Goal: Information Seeking & Learning: Learn about a topic

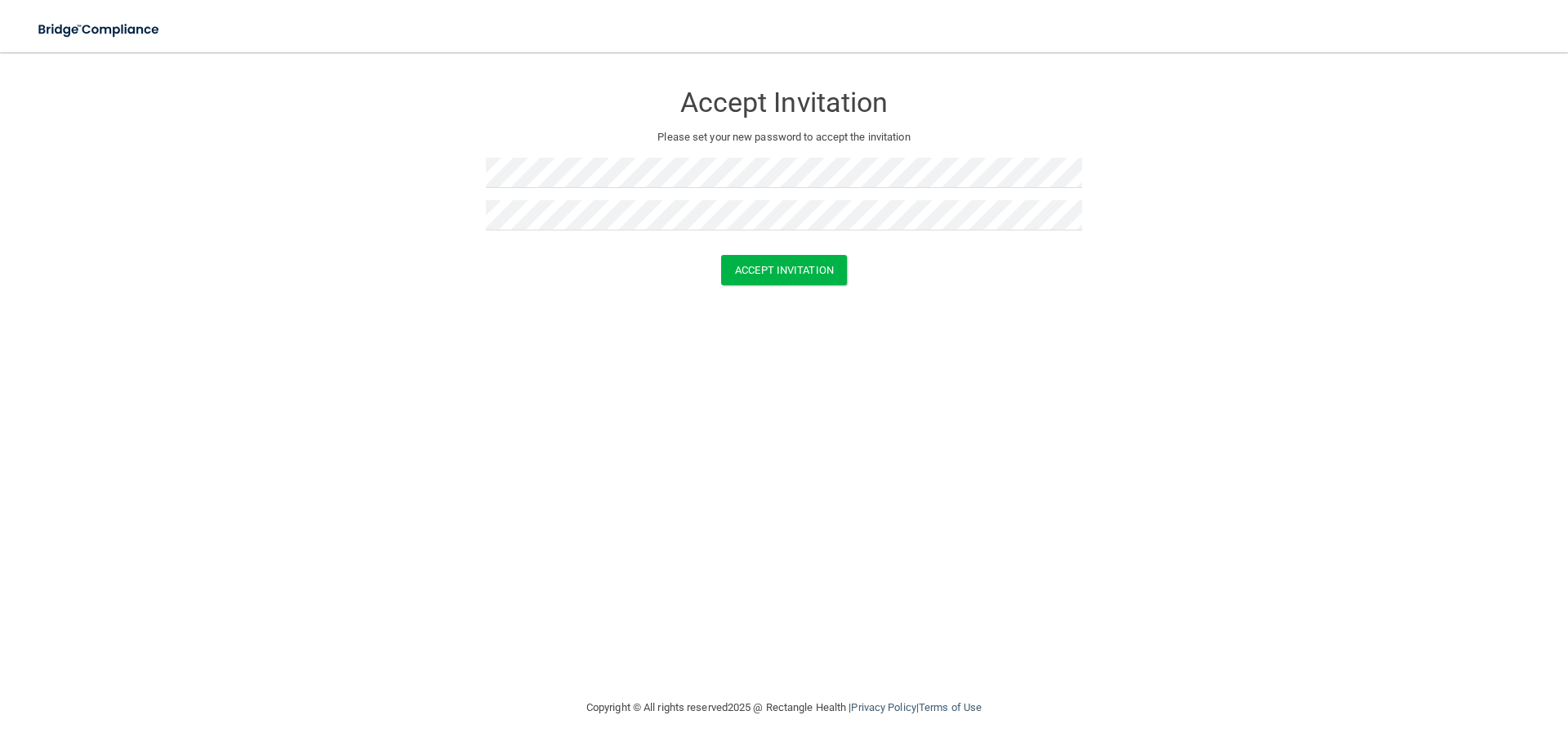
click at [524, 376] on div "Accept Invitation Please set your new password to accept the invitation Accept …" at bounding box center [784, 375] width 1503 height 613
click at [781, 272] on button "Accept Invitation" at bounding box center [784, 270] width 126 height 30
click at [652, 274] on div "Token is invalid or blank." at bounding box center [784, 260] width 596 height 36
click at [478, 363] on div "Accept Invitation Please set your new password to accept the invitation Token i…" at bounding box center [784, 375] width 1503 height 613
click at [735, 284] on button "Accept Invitation" at bounding box center [784, 294] width 126 height 30
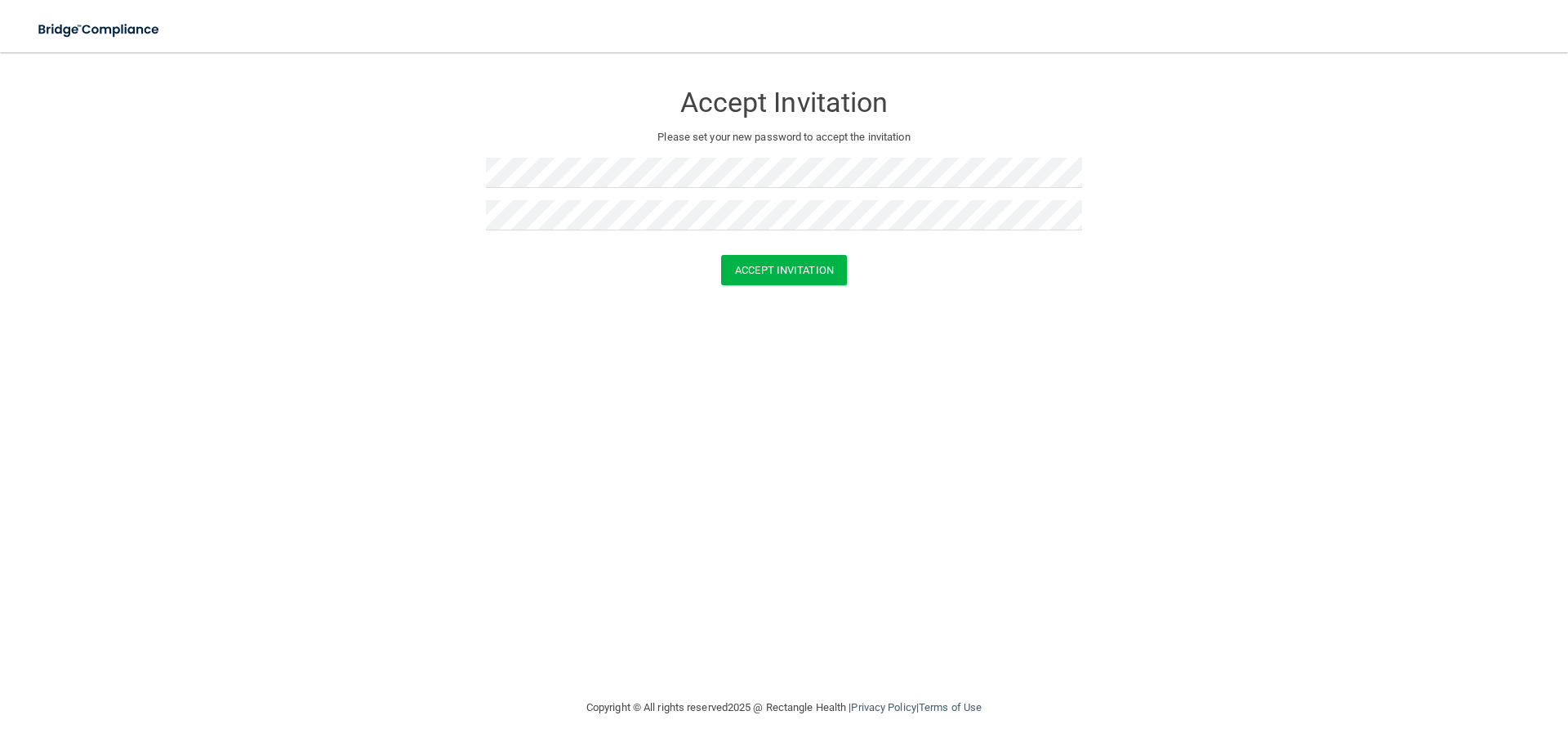
click at [505, 281] on div "Accept Invitation" at bounding box center [784, 270] width 1528 height 30
click at [772, 278] on button "Accept Invitation" at bounding box center [784, 270] width 126 height 30
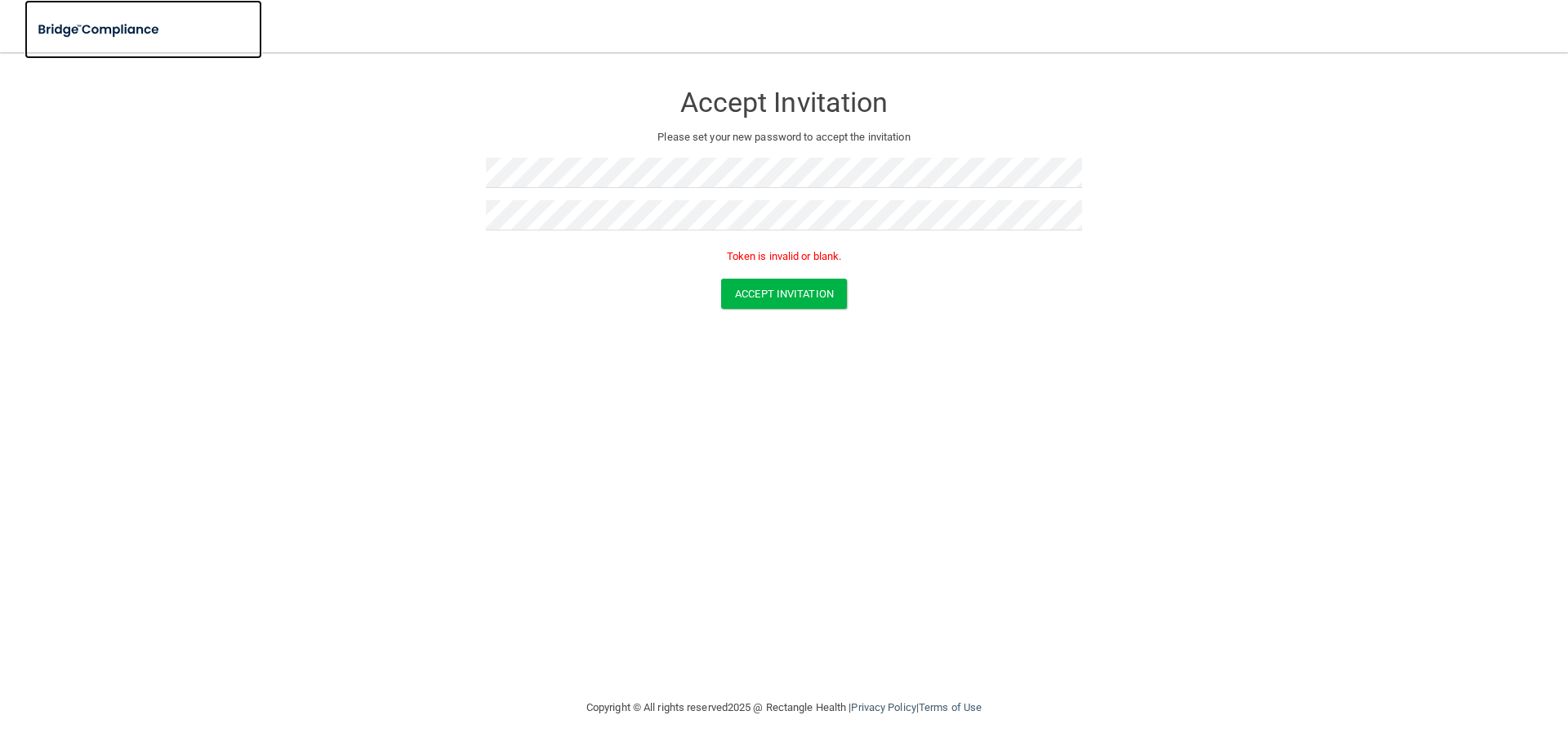
click at [128, 37] on img at bounding box center [99, 30] width 150 height 33
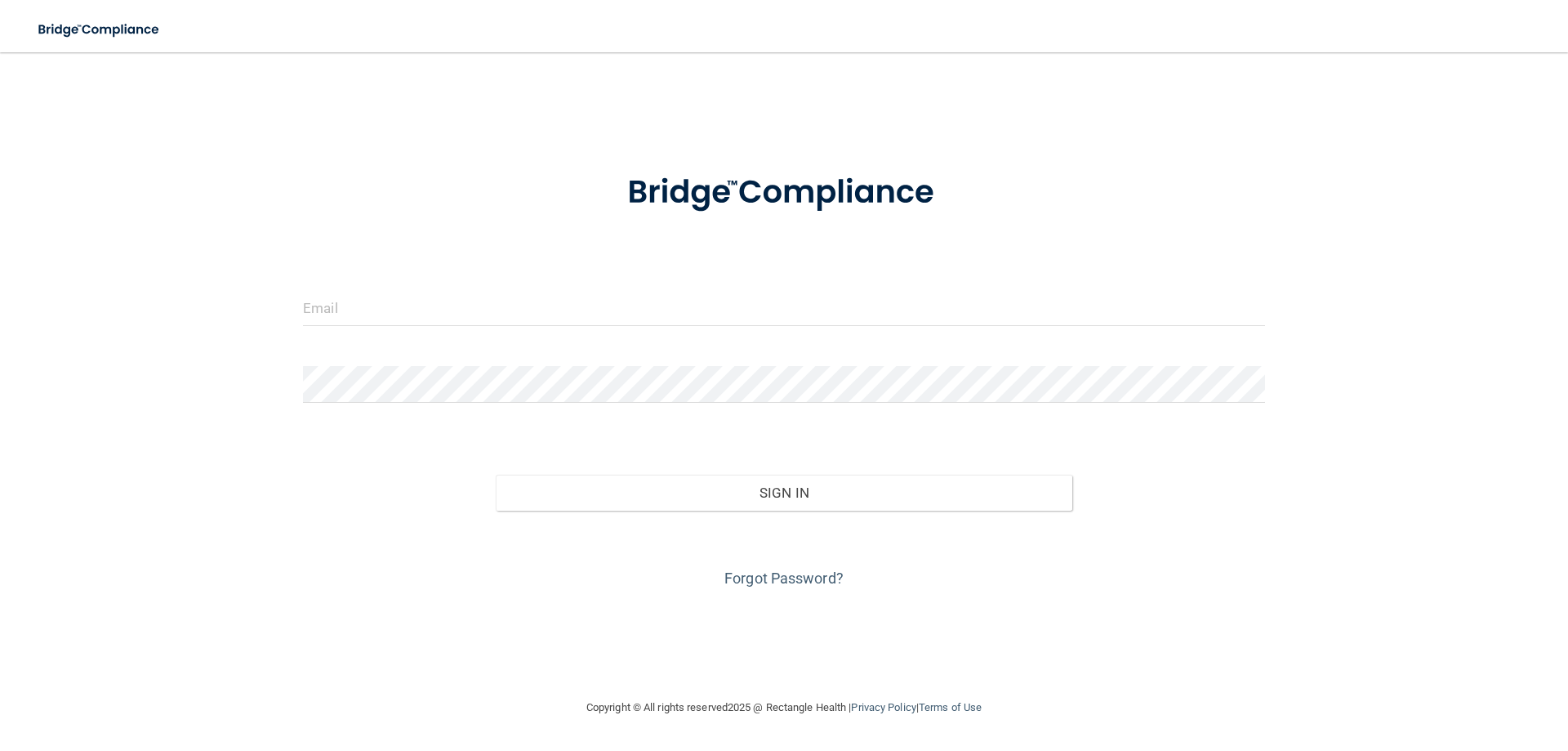
click at [470, 327] on div at bounding box center [784, 314] width 987 height 49
drag, startPoint x: 472, startPoint y: 314, endPoint x: 455, endPoint y: 182, distance: 133.1
click at [472, 313] on input "email" at bounding box center [784, 308] width 962 height 37
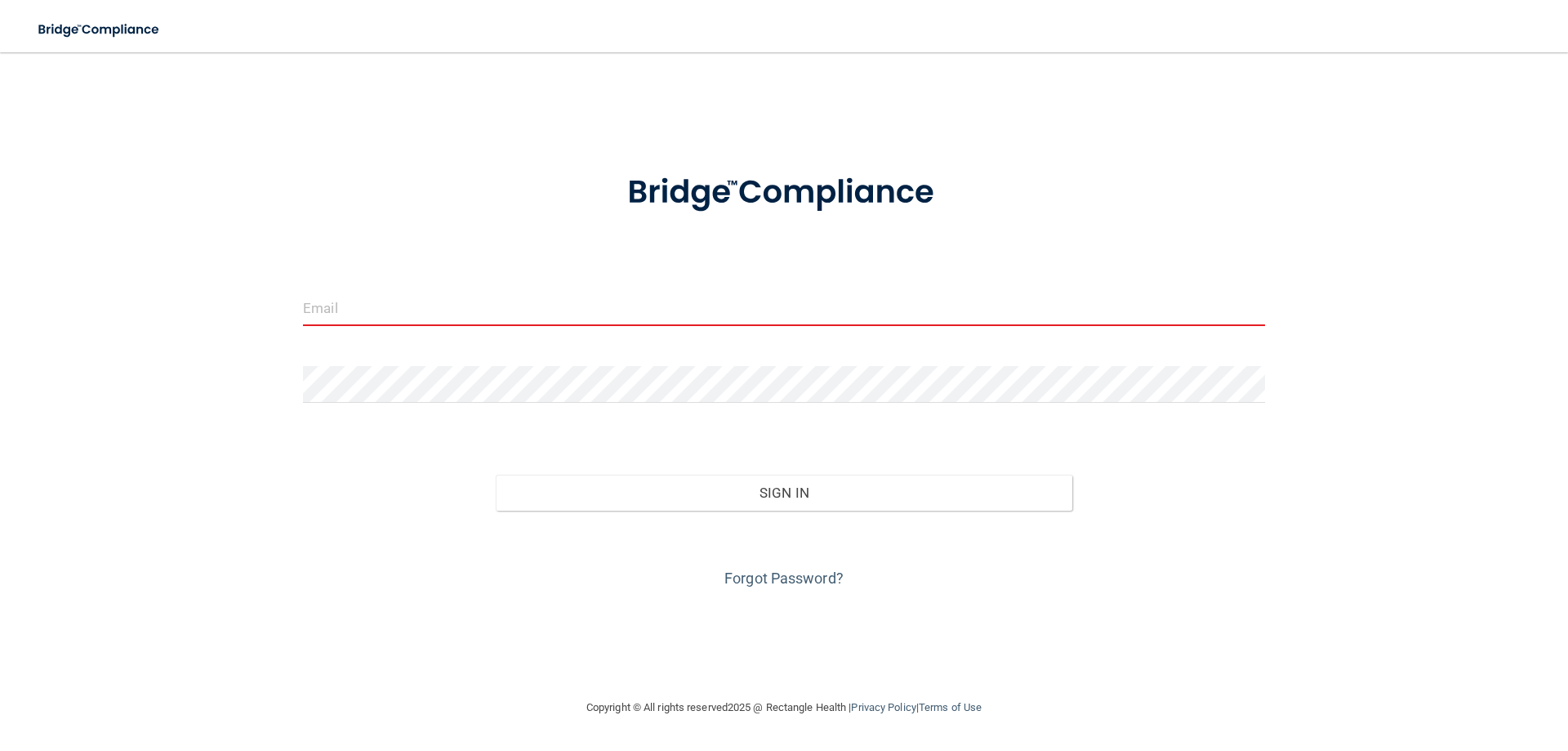
drag, startPoint x: 414, startPoint y: 303, endPoint x: 344, endPoint y: 310, distance: 70.3
click at [344, 310] on input "email" at bounding box center [784, 308] width 962 height 37
paste input "Happysmiles2021"
type input "Happysmiles2021"
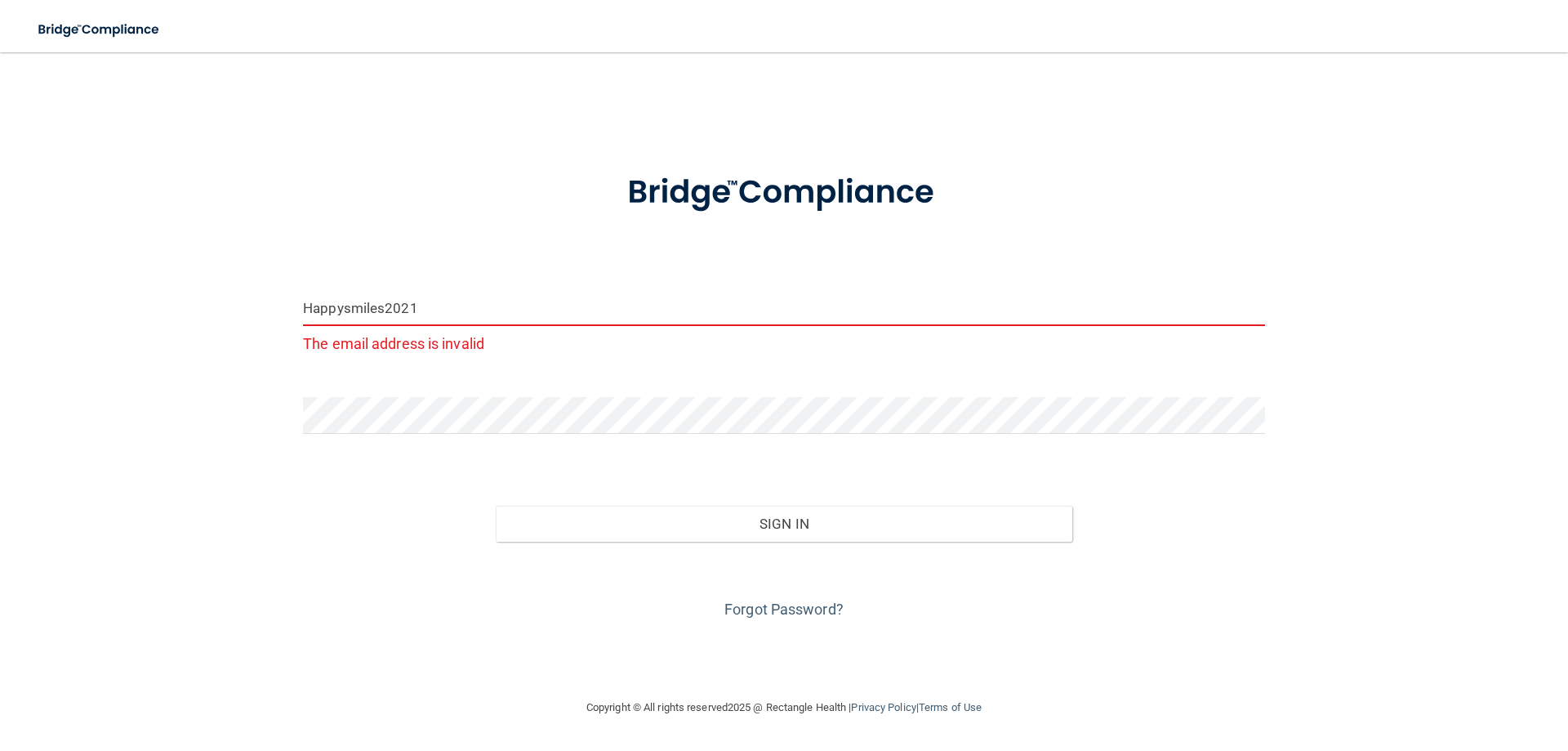
drag, startPoint x: 434, startPoint y: 310, endPoint x: 252, endPoint y: 289, distance: 183.2
click at [252, 289] on div "Happysmiles2021 The email address is invalid Invalid email/password. You don't …" at bounding box center [784, 375] width 1503 height 613
paste input "[EMAIL_ADDRESS][DOMAIN_NAME]"
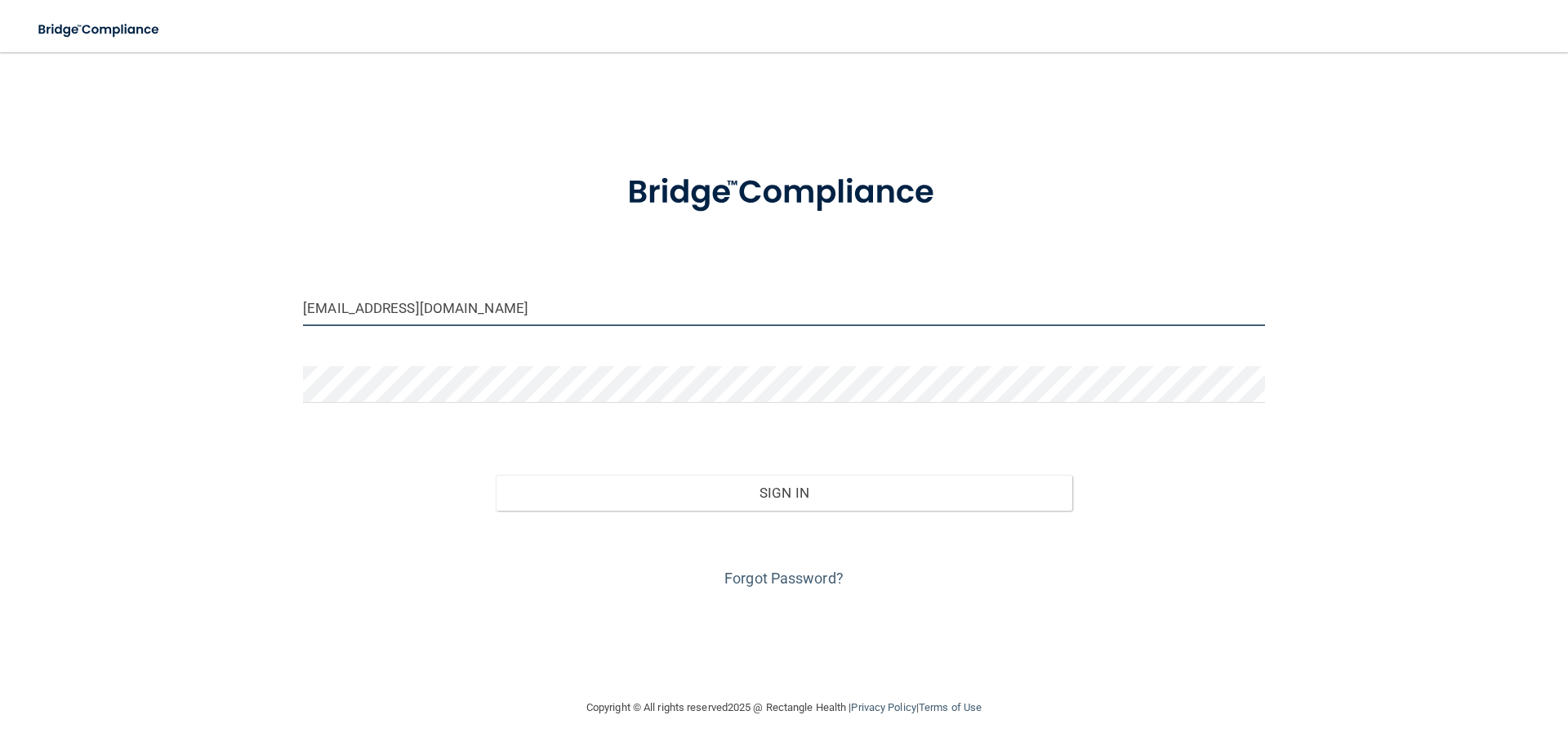
type input "[EMAIL_ADDRESS][DOMAIN_NAME]"
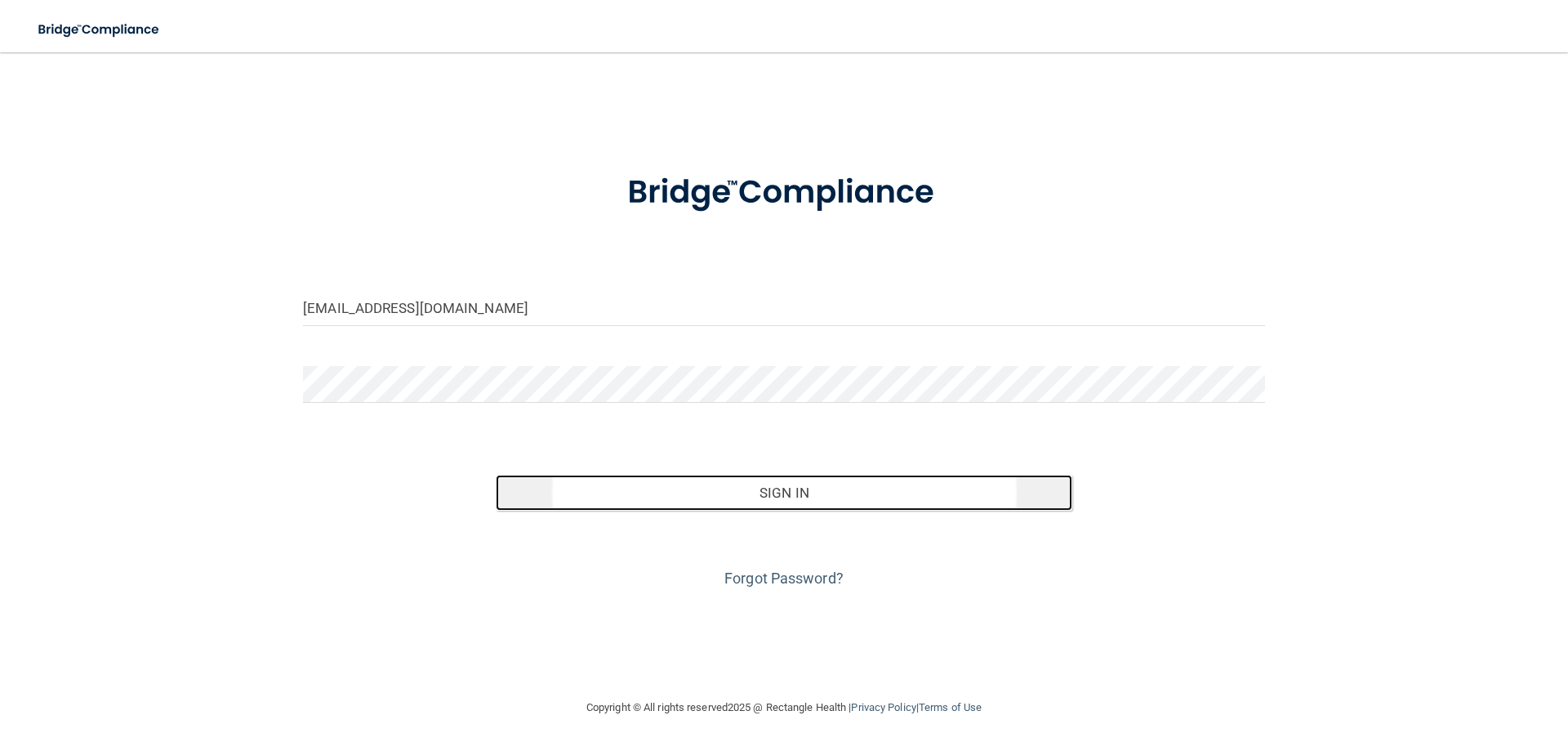
click at [638, 499] on button "Sign In" at bounding box center [784, 492] width 578 height 36
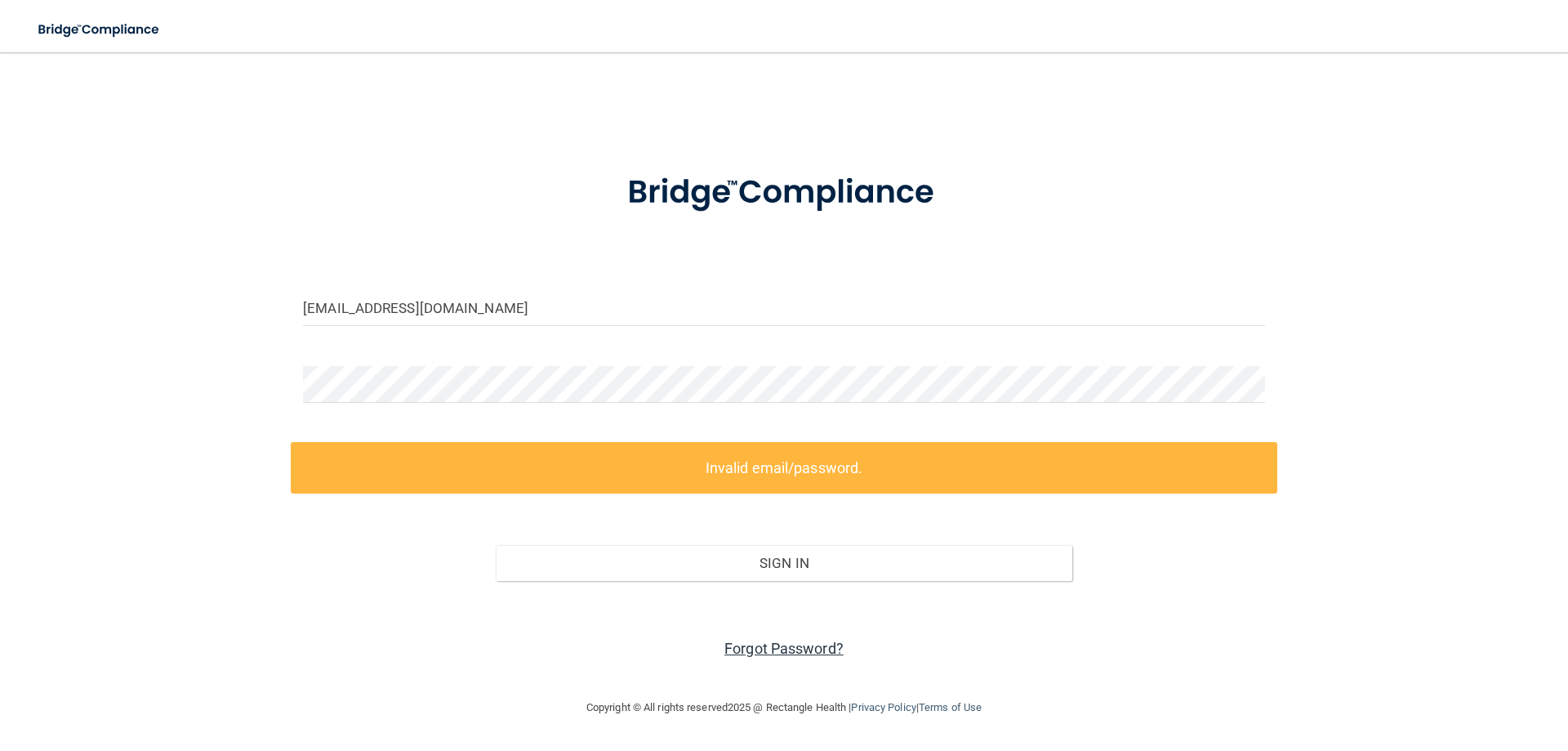
click at [778, 641] on link "Forgot Password?" at bounding box center [784, 648] width 120 height 18
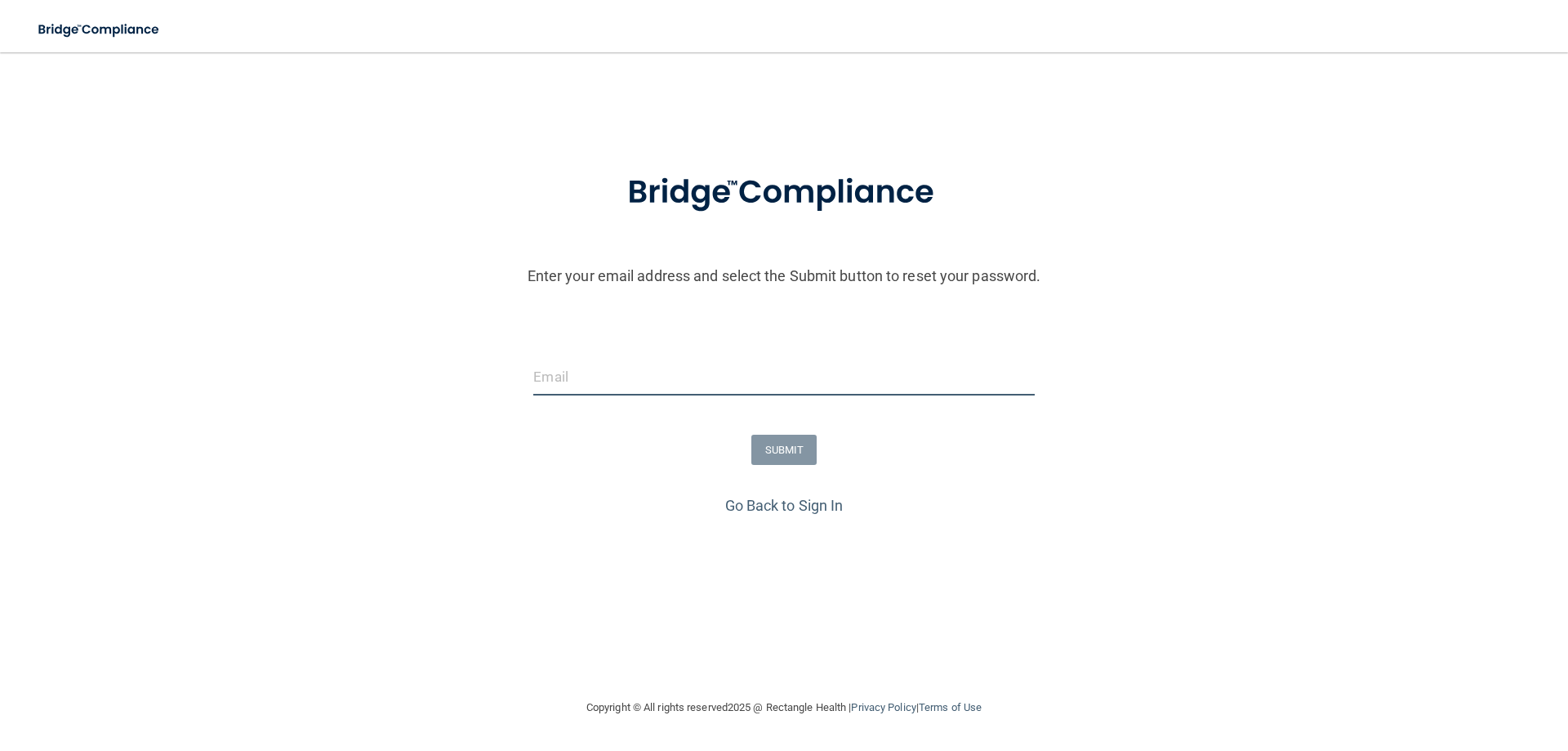
click at [603, 377] on input "email" at bounding box center [784, 377] width 500 height 37
paste input "[EMAIL_ADDRESS][DOMAIN_NAME]"
type input "[EMAIL_ADDRESS][DOMAIN_NAME]"
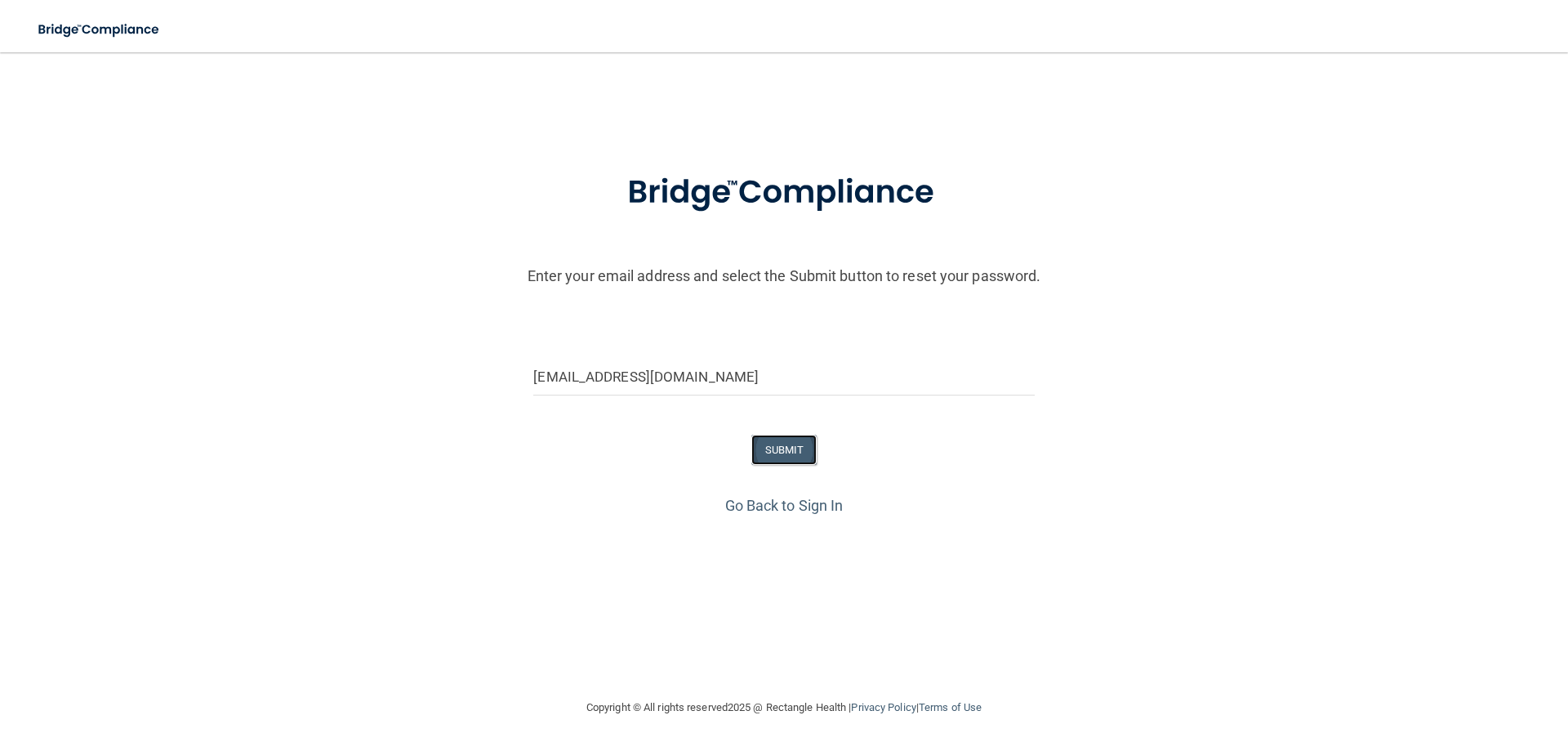
click at [784, 453] on button "SUBMIT" at bounding box center [784, 449] width 66 height 30
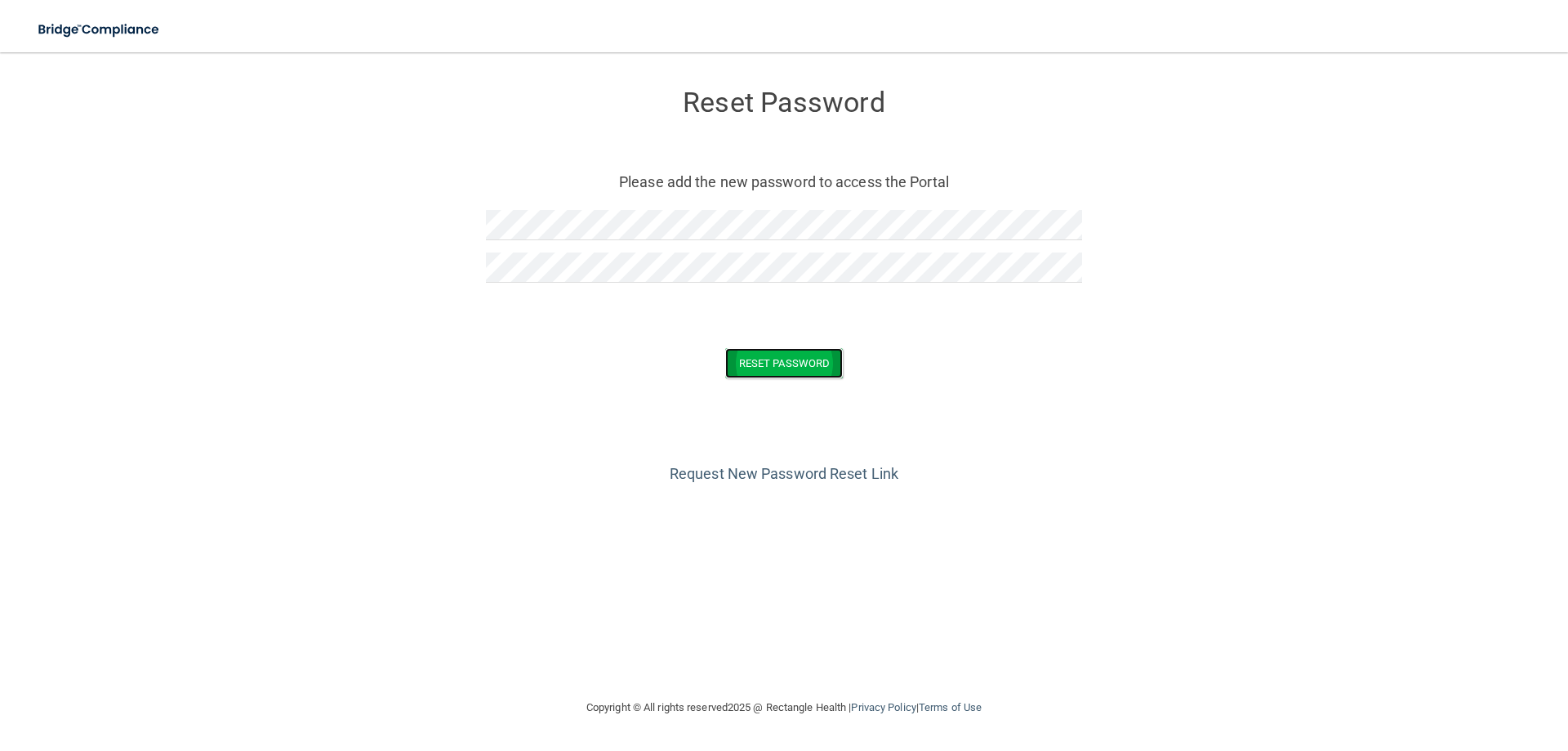
click at [765, 368] on button "Reset Password" at bounding box center [784, 363] width 118 height 30
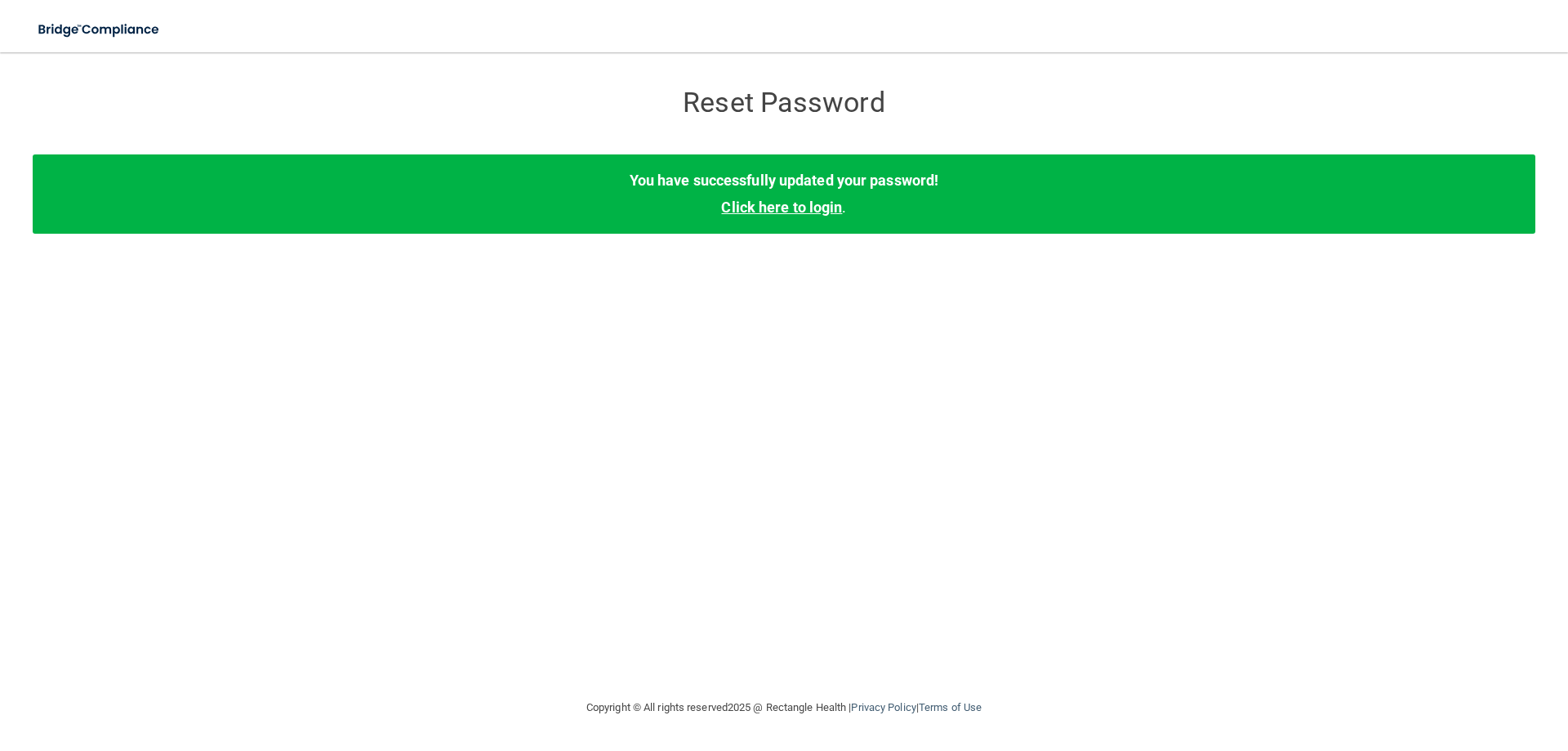
click at [824, 205] on link "Click here to login" at bounding box center [781, 208] width 120 height 18
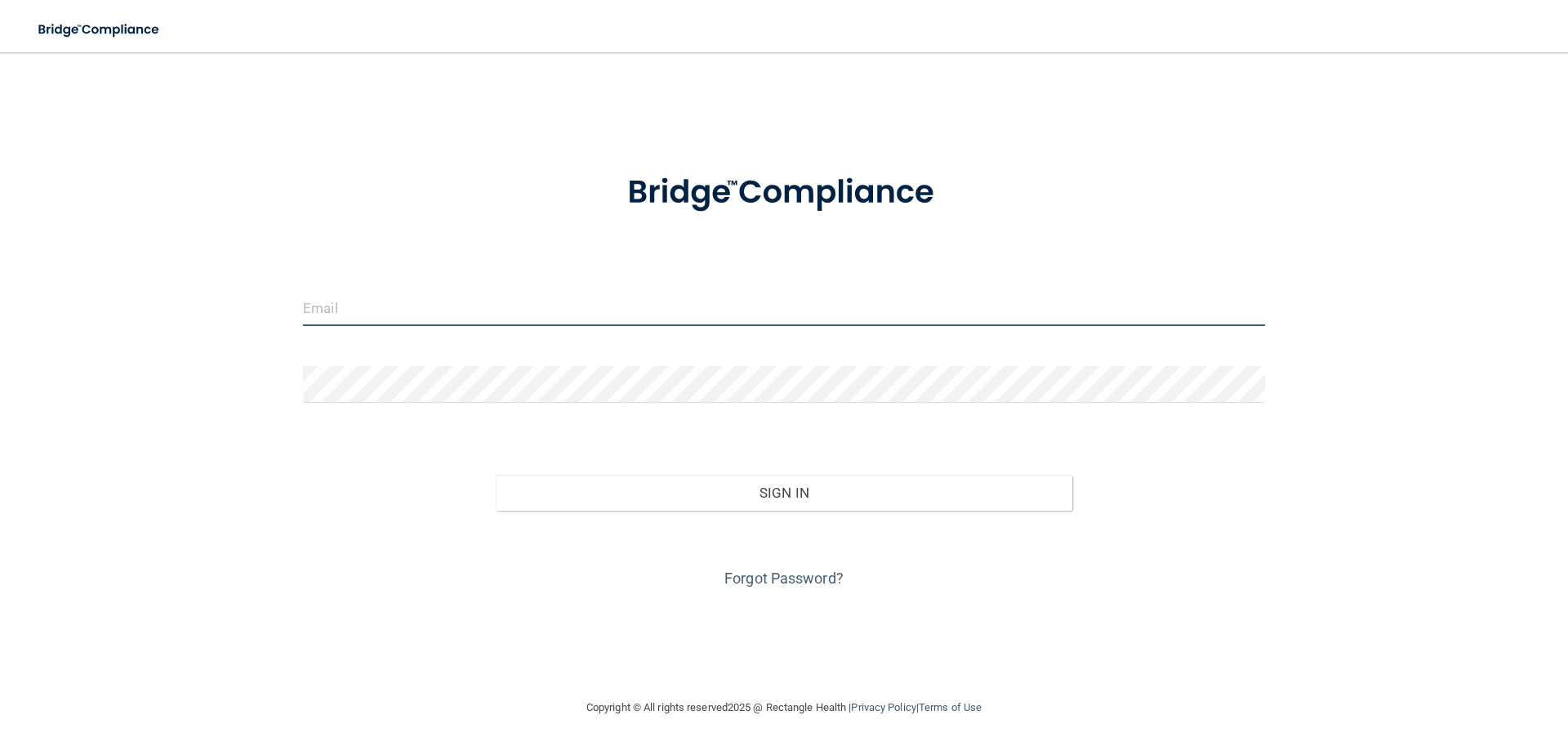
click at [443, 315] on input "email" at bounding box center [784, 308] width 962 height 37
paste input "[EMAIL_ADDRESS][DOMAIN_NAME]"
type input "[EMAIL_ADDRESS][DOMAIN_NAME]"
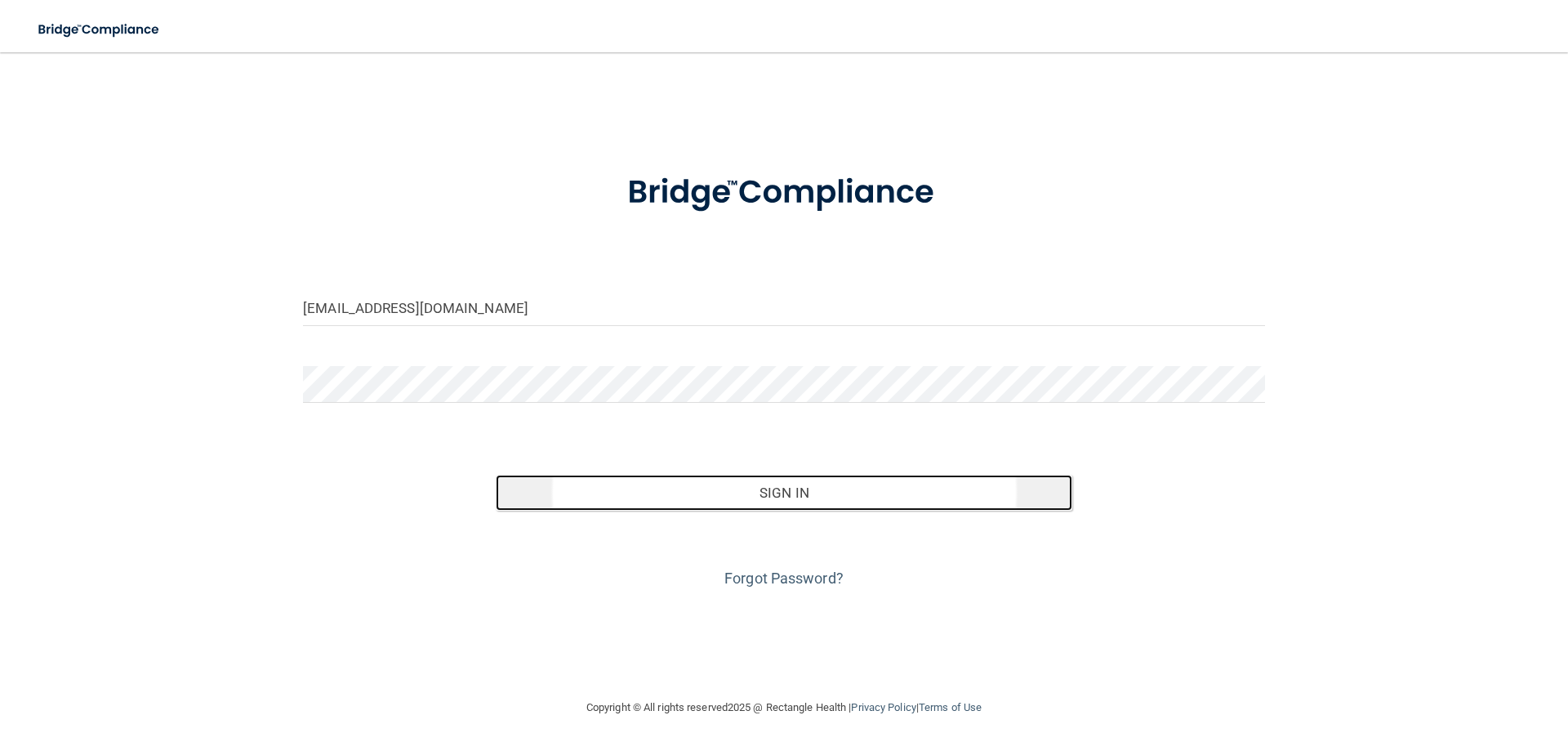
click at [521, 486] on button "Sign In" at bounding box center [784, 492] width 578 height 36
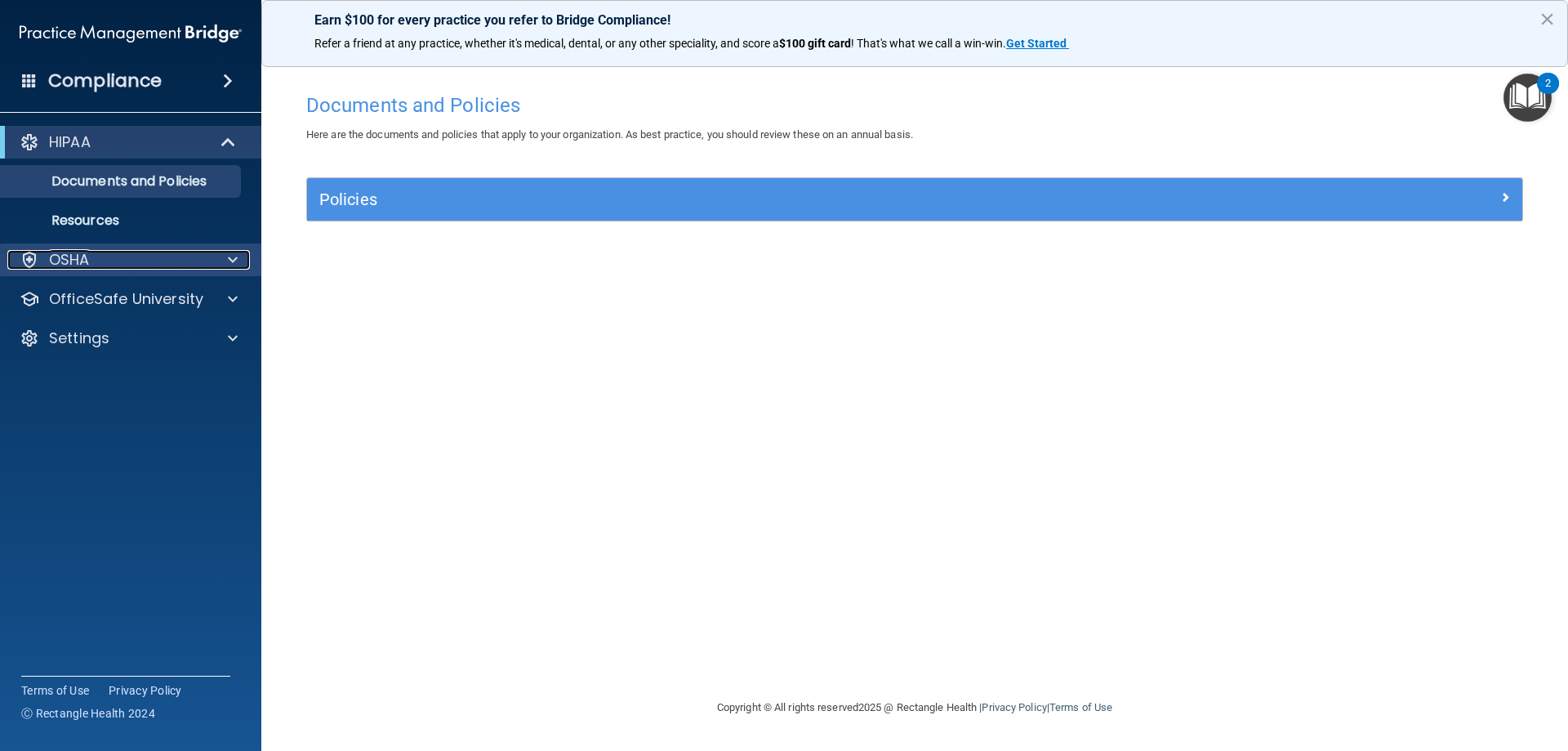
click at [232, 252] on span at bounding box center [232, 259] width 10 height 19
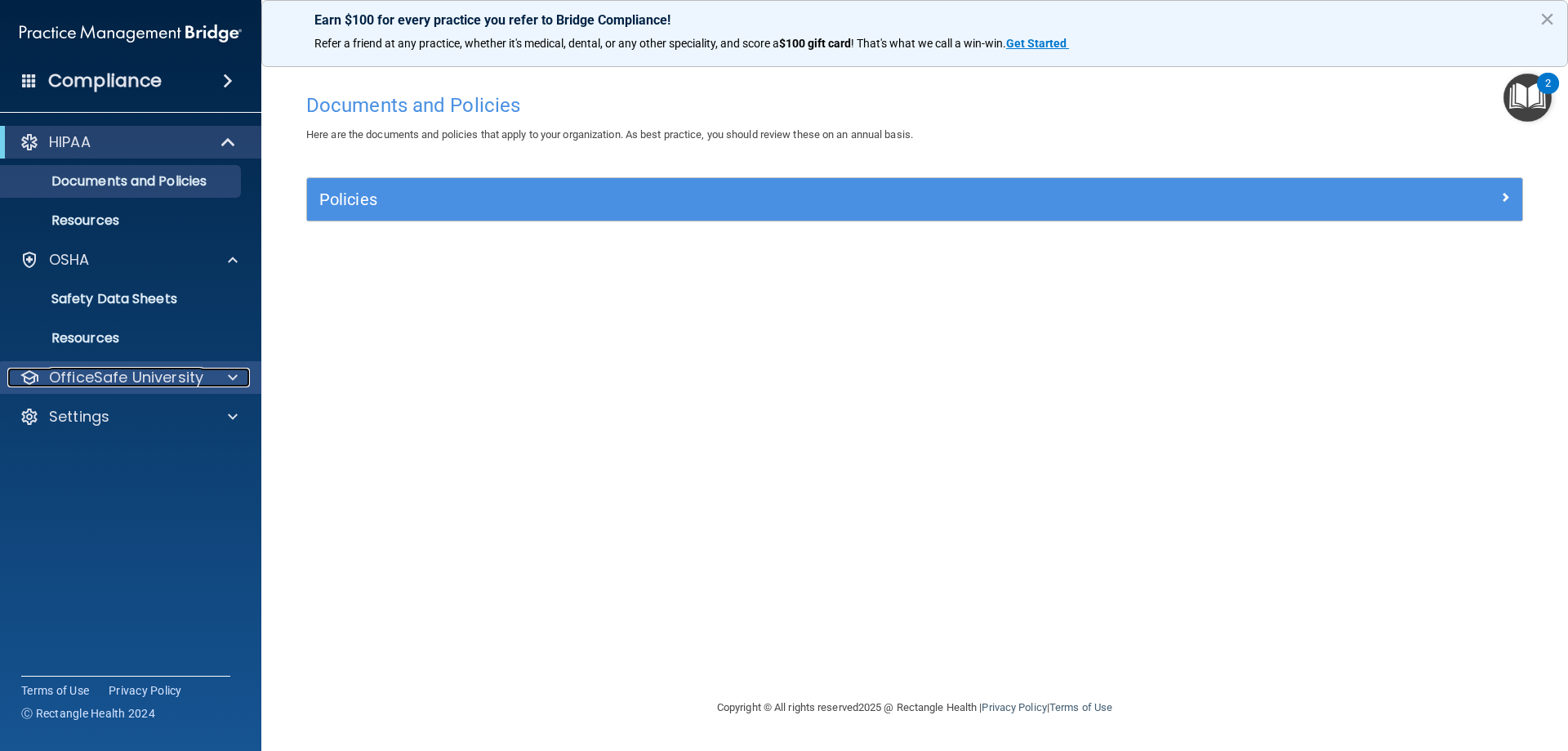
click at [223, 373] on div at bounding box center [230, 377] width 40 height 19
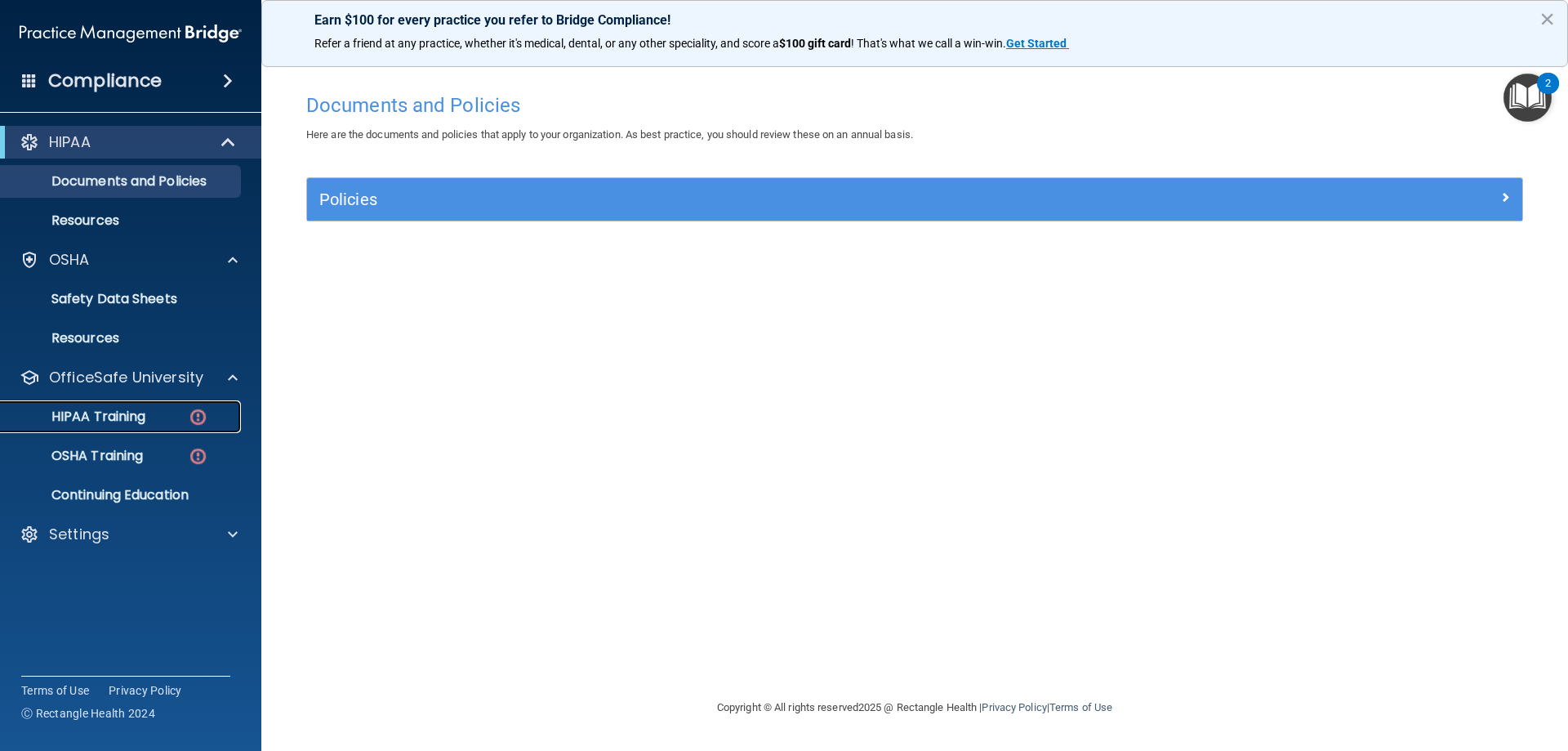
click at [137, 419] on p "HIPAA Training" at bounding box center [77, 416] width 135 height 17
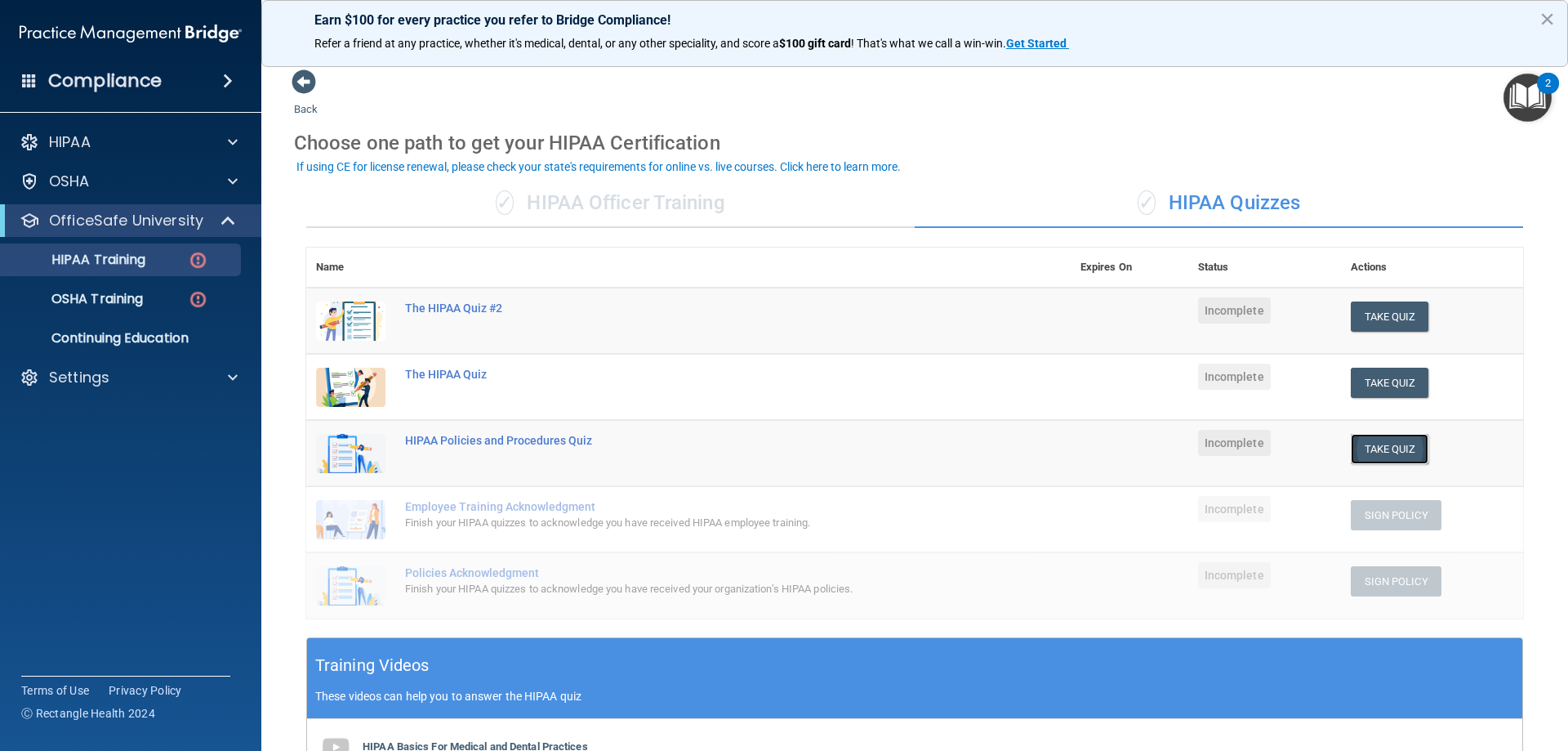
click at [1388, 439] on button "Take Quiz" at bounding box center [1389, 448] width 78 height 30
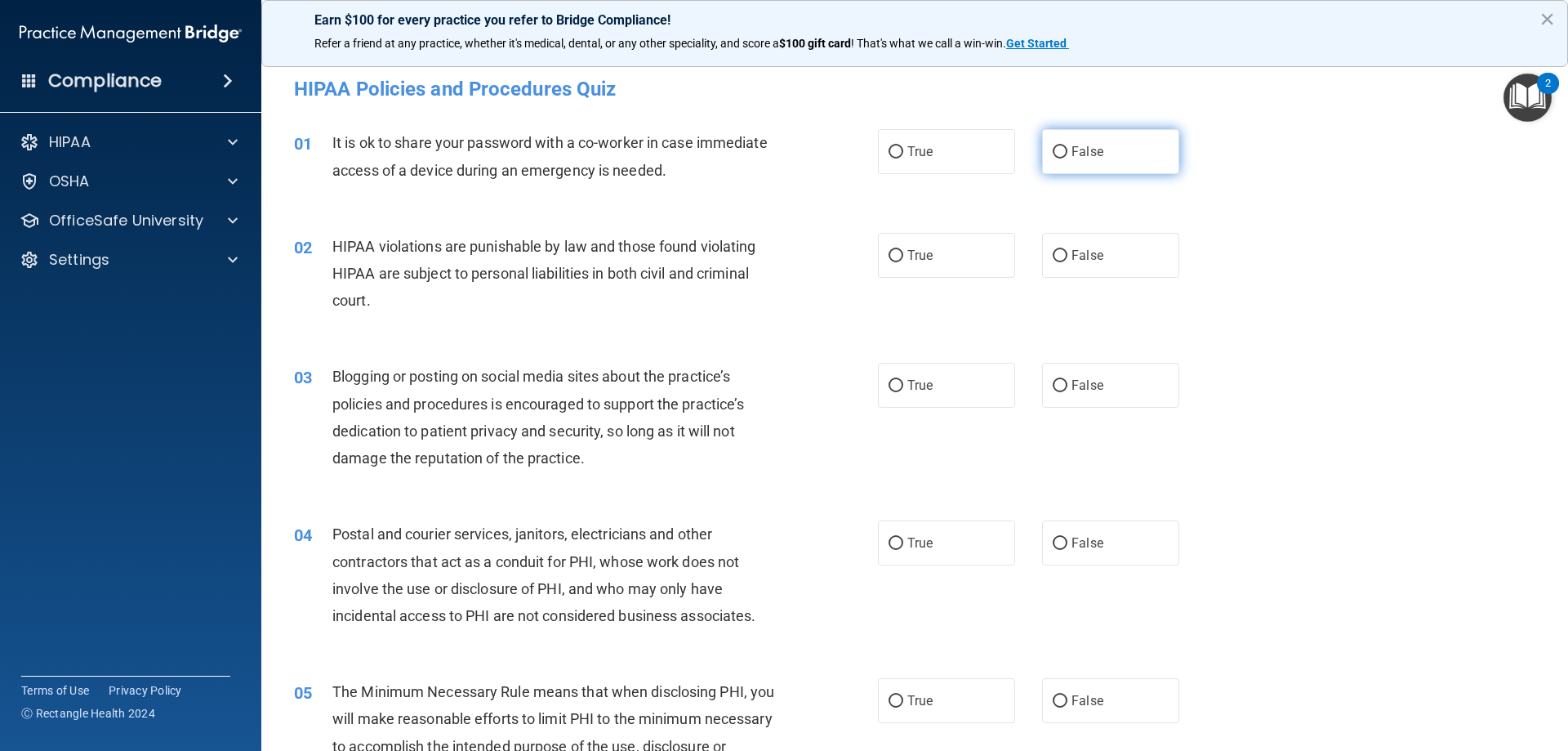
drag, startPoint x: 1048, startPoint y: 141, endPoint x: 1080, endPoint y: 195, distance: 62.8
click at [1048, 143] on label "False" at bounding box center [1111, 151] width 137 height 45
click at [1053, 146] on input "False" at bounding box center [1060, 152] width 15 height 12
radio input "true"
click at [879, 249] on label "True" at bounding box center [947, 255] width 137 height 45
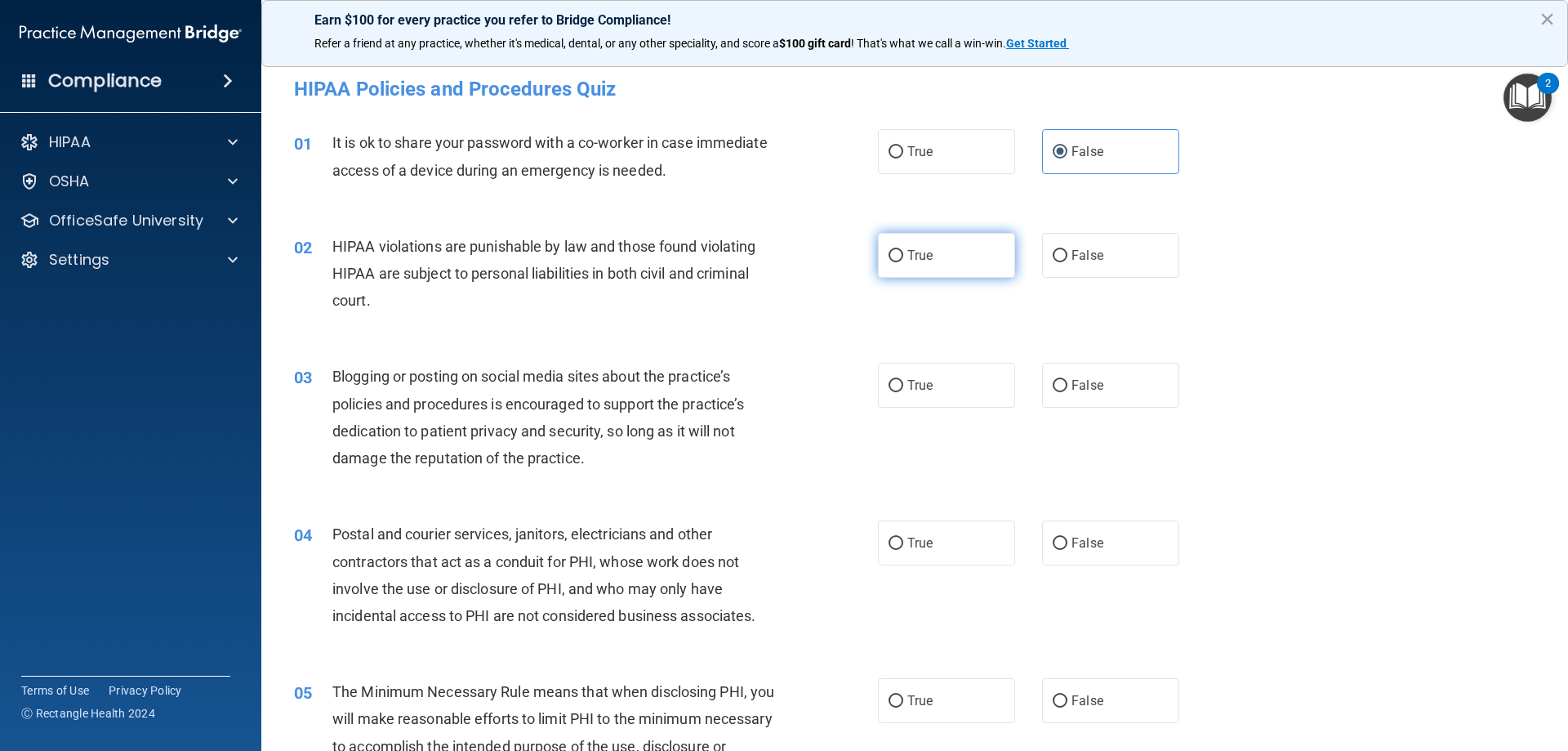
click at [889, 250] on input "True" at bounding box center [896, 256] width 15 height 12
radio input "true"
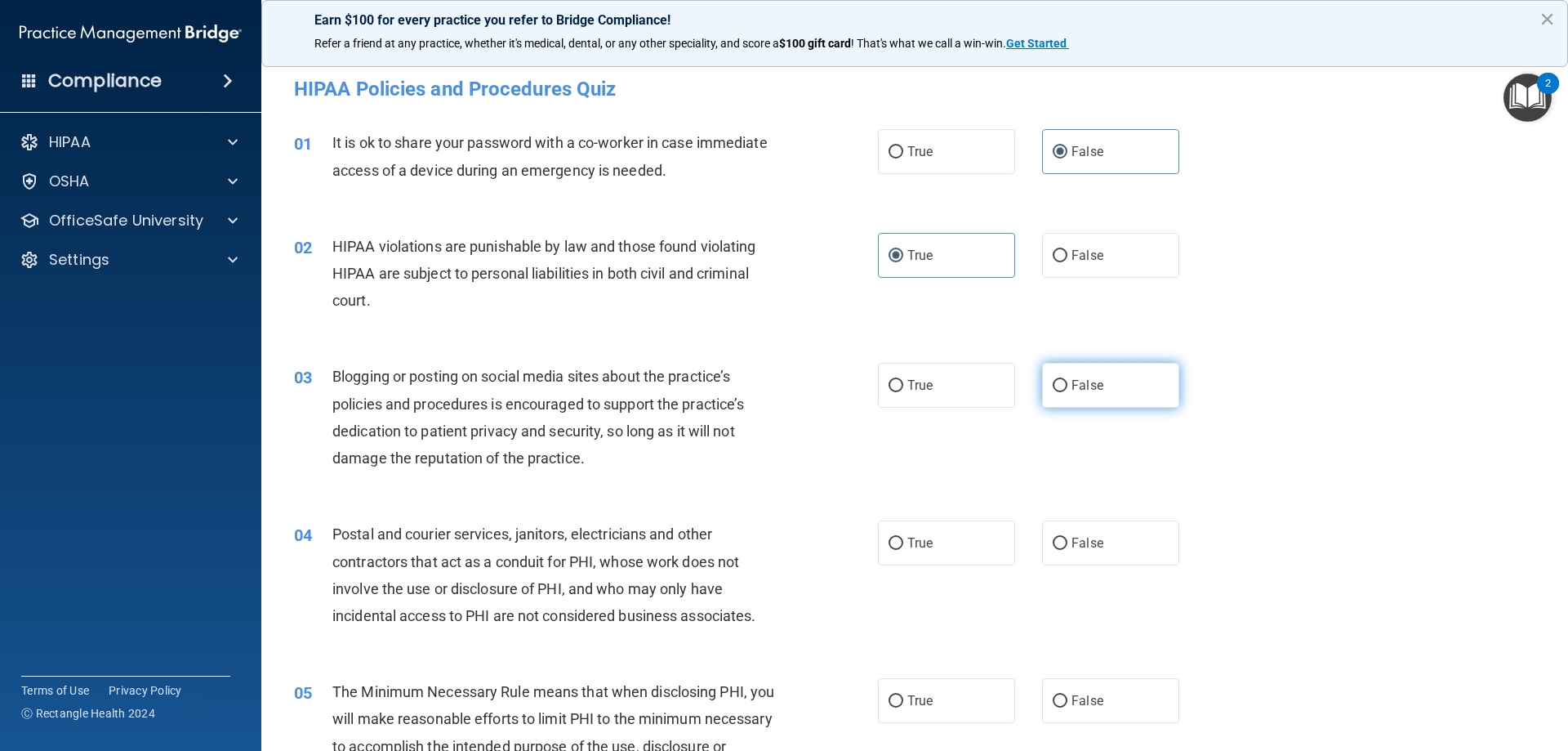
click at [1081, 388] on span "False" at bounding box center [1088, 385] width 32 height 16
click at [1068, 388] on input "False" at bounding box center [1060, 386] width 15 height 12
radio input "true"
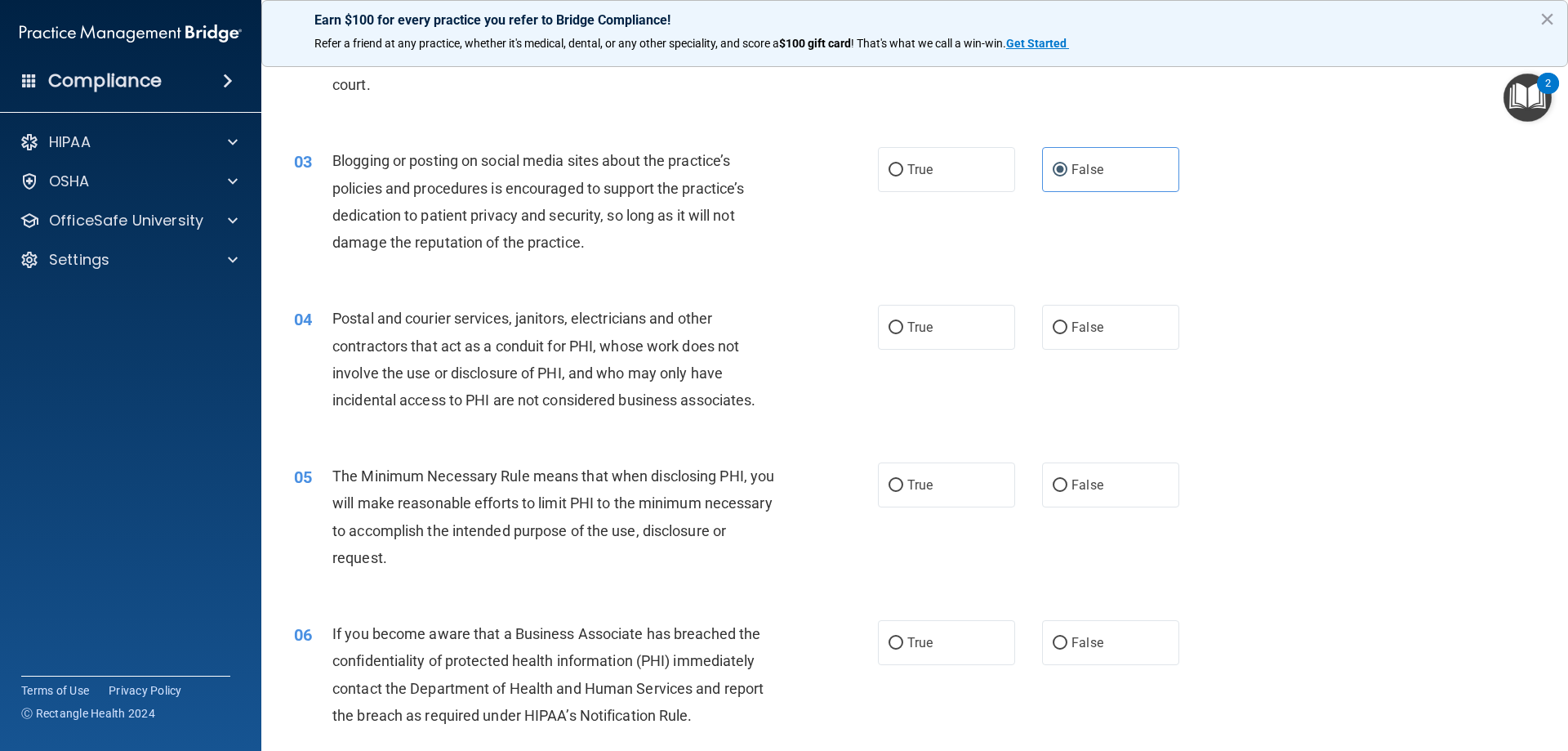
scroll to position [245, 0]
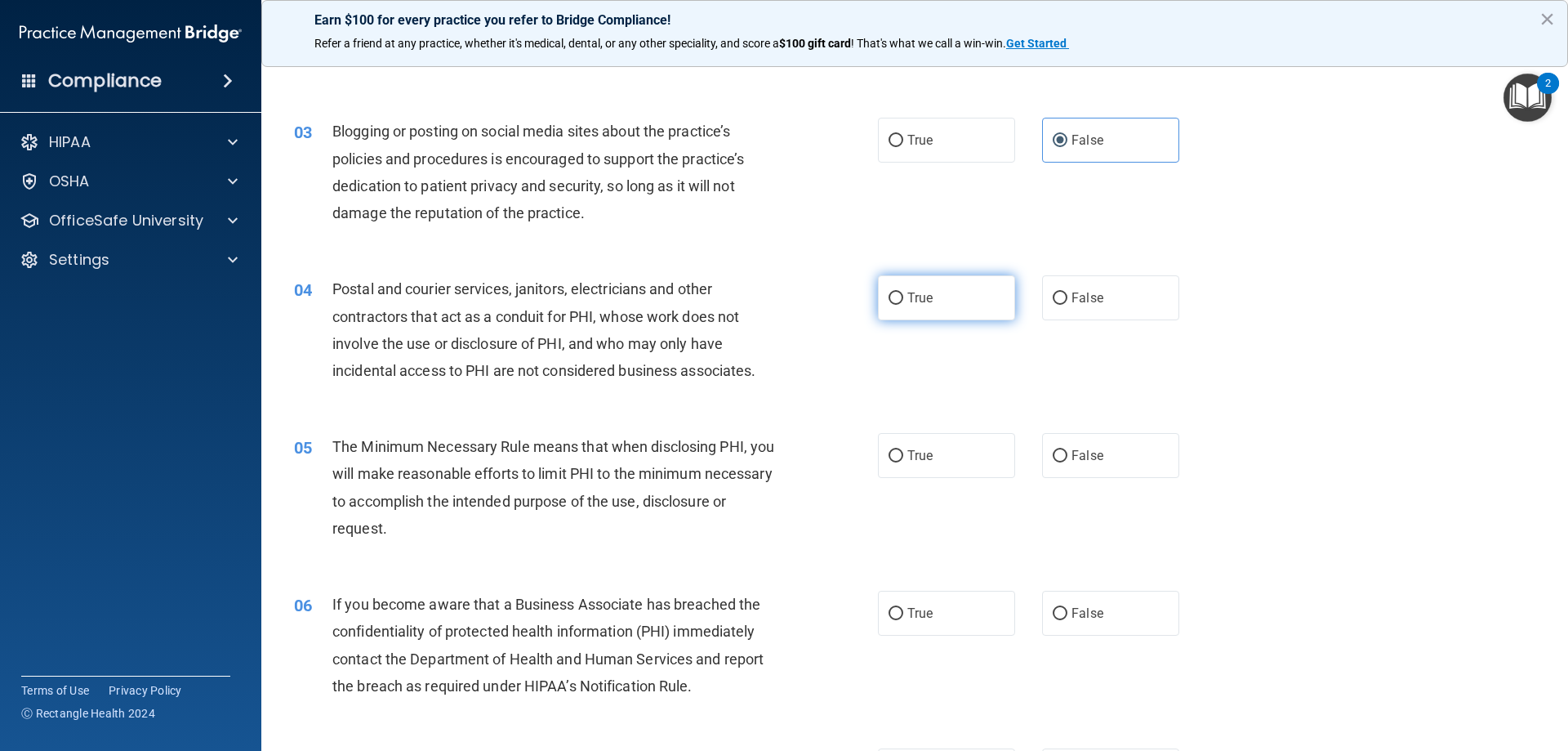
click at [951, 297] on label "True" at bounding box center [947, 297] width 137 height 45
click at [903, 297] on input "True" at bounding box center [896, 299] width 15 height 12
radio input "true"
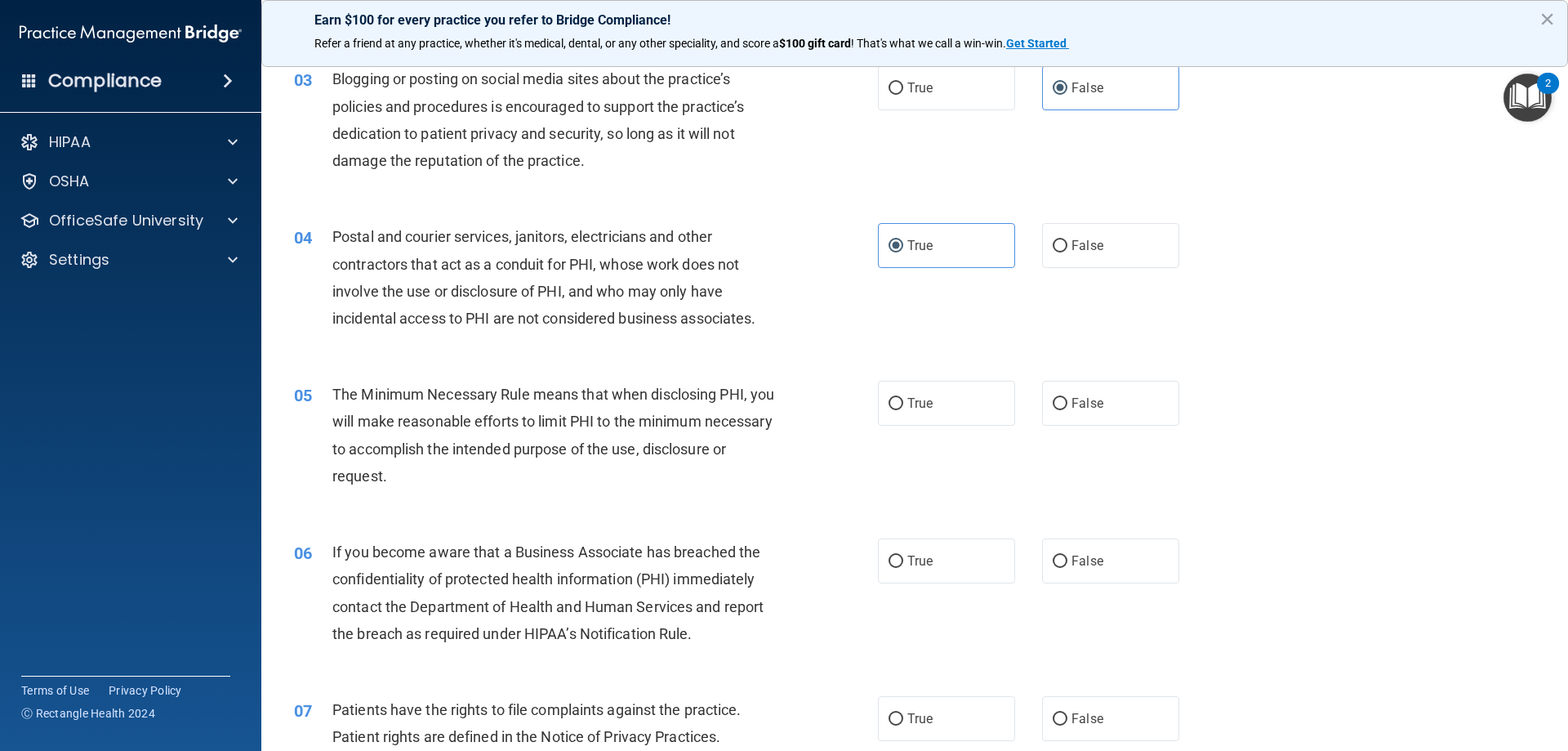
scroll to position [327, 0]
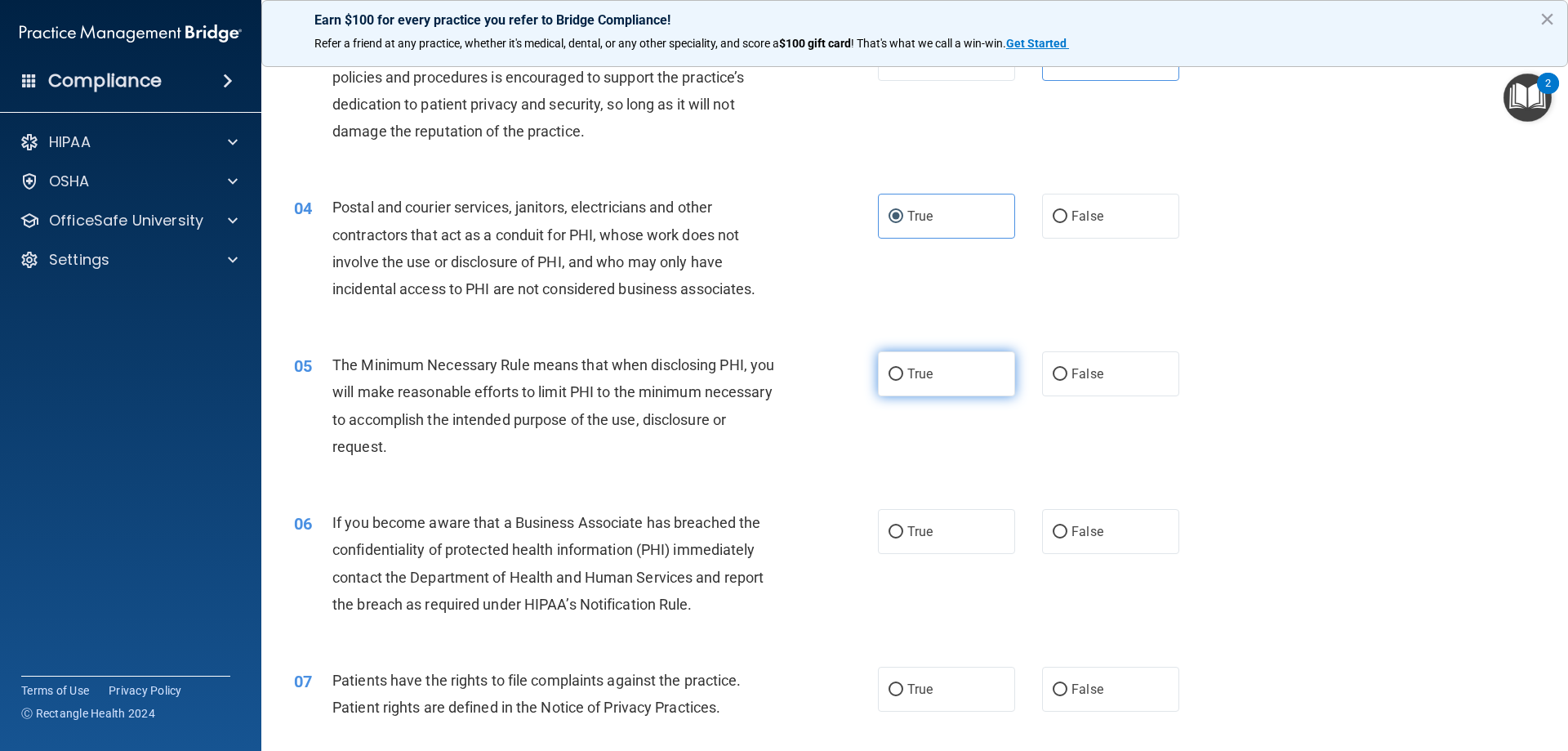
click at [914, 373] on span "True" at bounding box center [920, 374] width 26 height 16
click at [903, 373] on input "True" at bounding box center [896, 375] width 15 height 12
radio input "true"
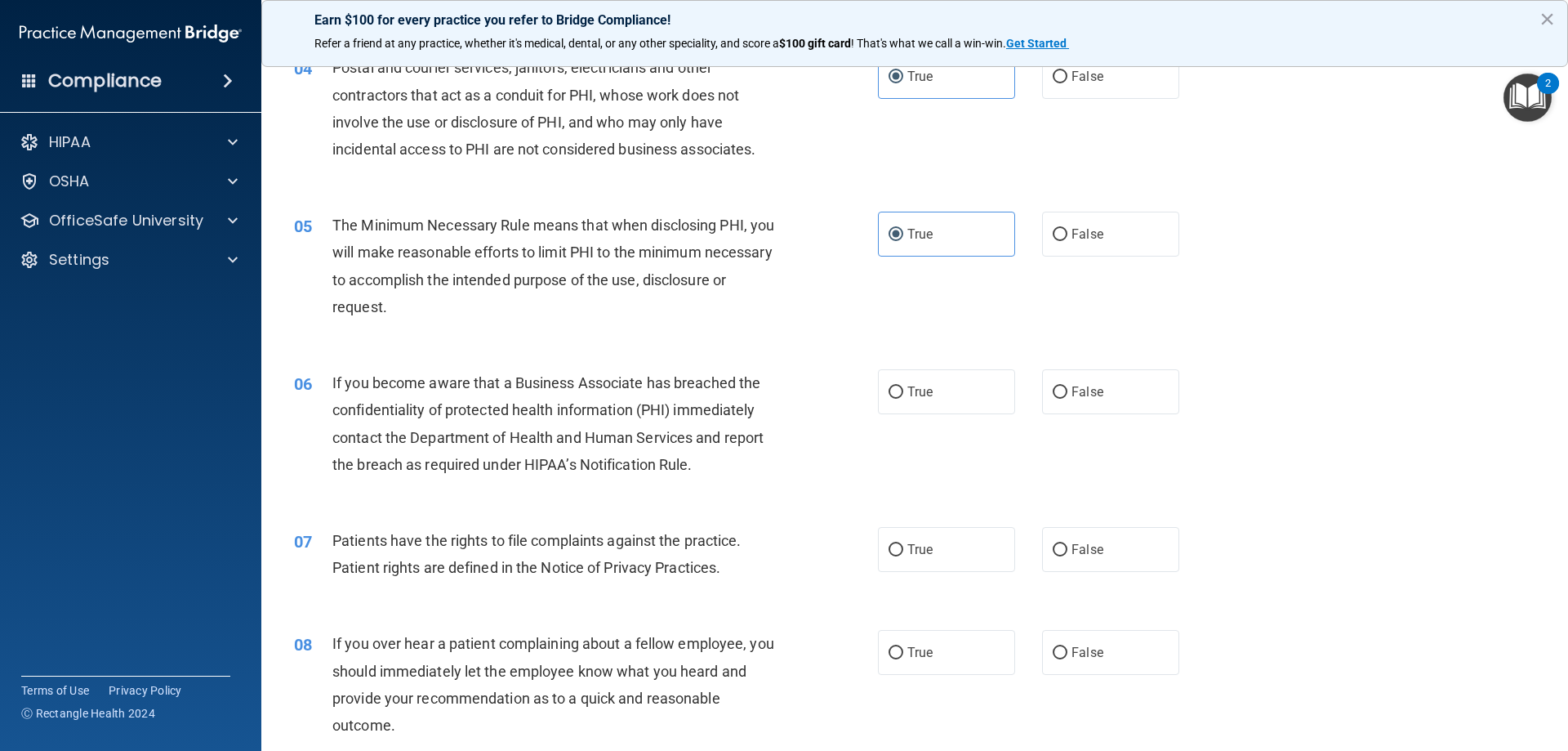
scroll to position [490, 0]
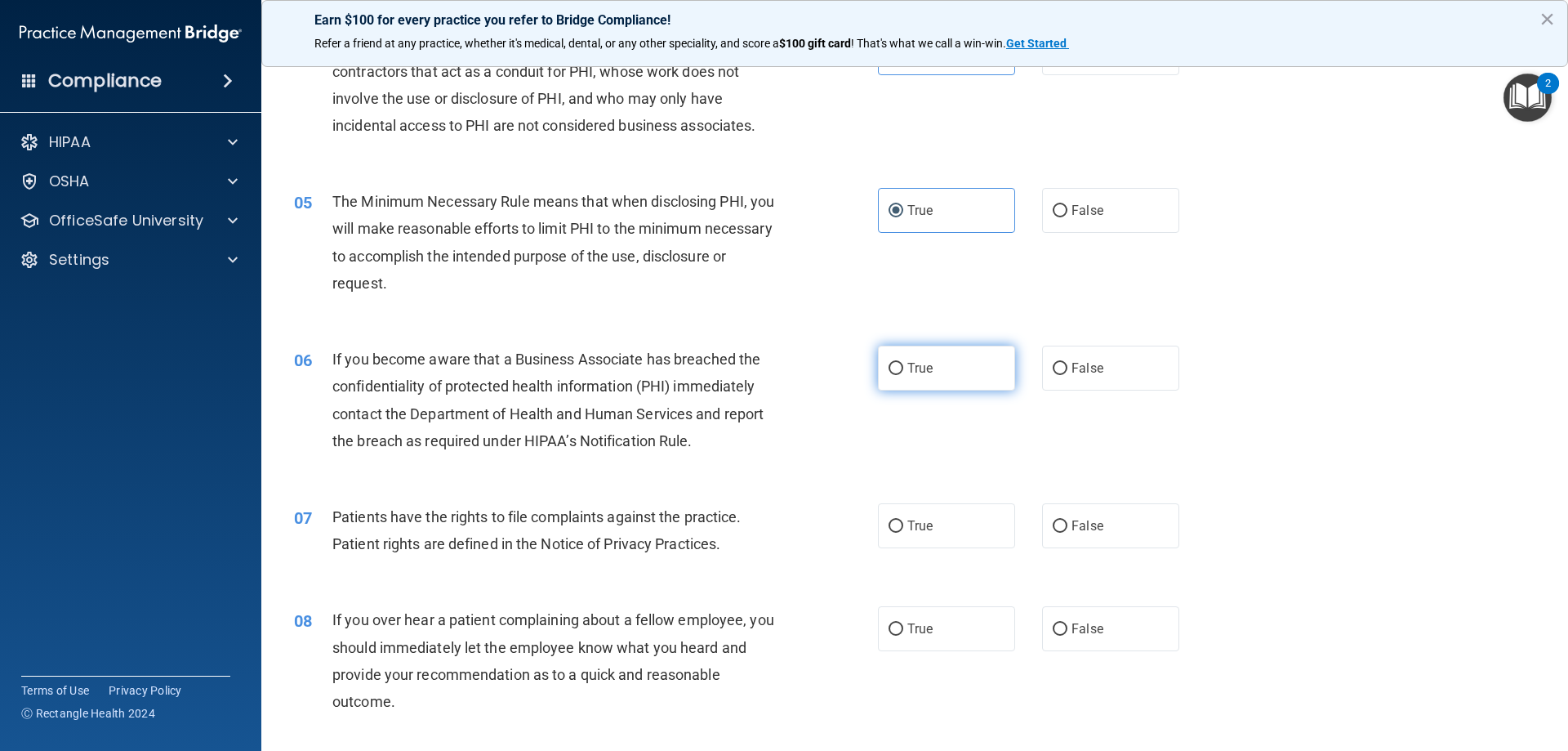
click at [897, 371] on input "True" at bounding box center [896, 368] width 15 height 12
radio input "true"
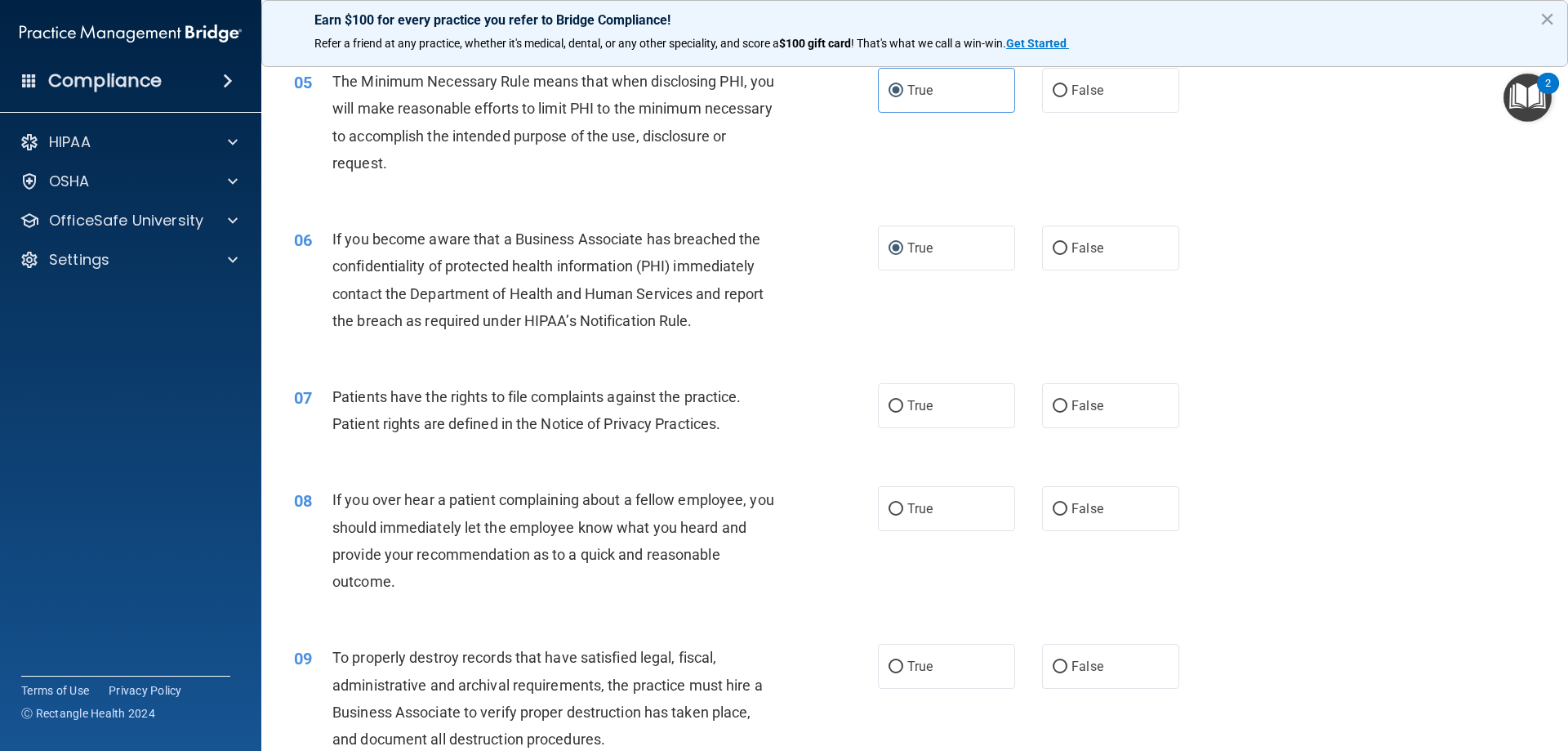
scroll to position [653, 0]
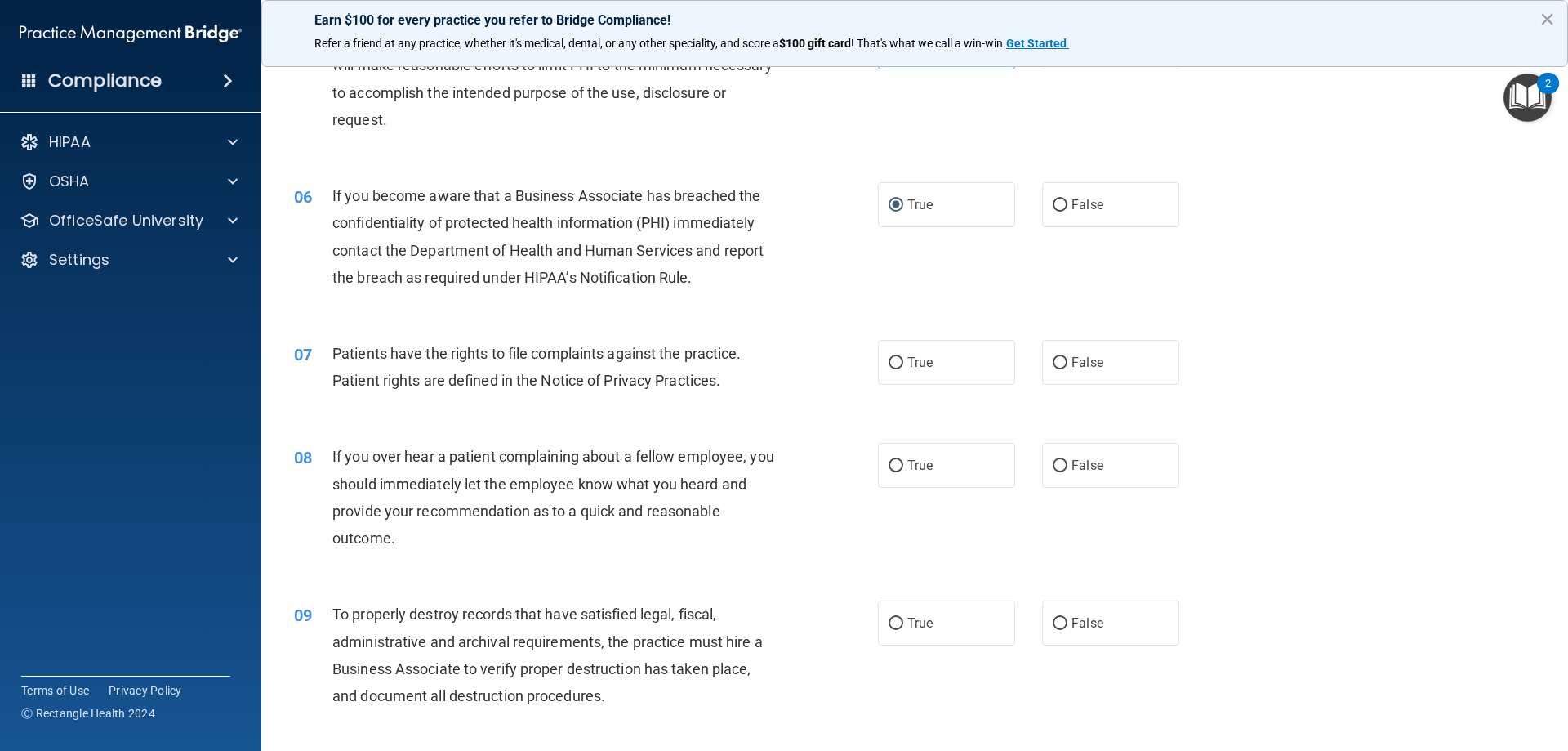
drag, startPoint x: 908, startPoint y: 374, endPoint x: 874, endPoint y: 405, distance: 46.0
click at [908, 373] on label "True" at bounding box center [947, 361] width 137 height 45
click at [903, 369] on input "True" at bounding box center [896, 363] width 15 height 12
radio input "true"
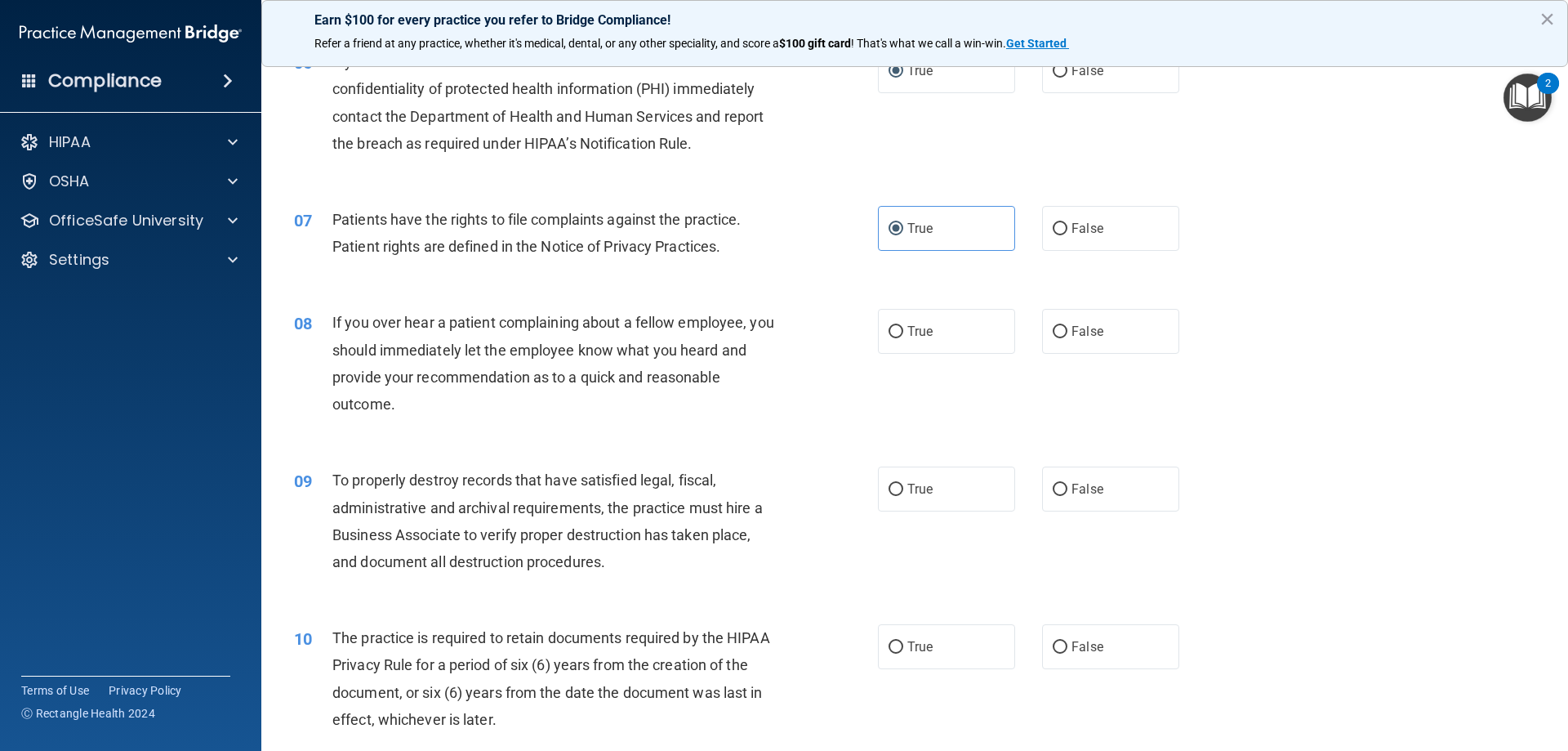
scroll to position [817, 0]
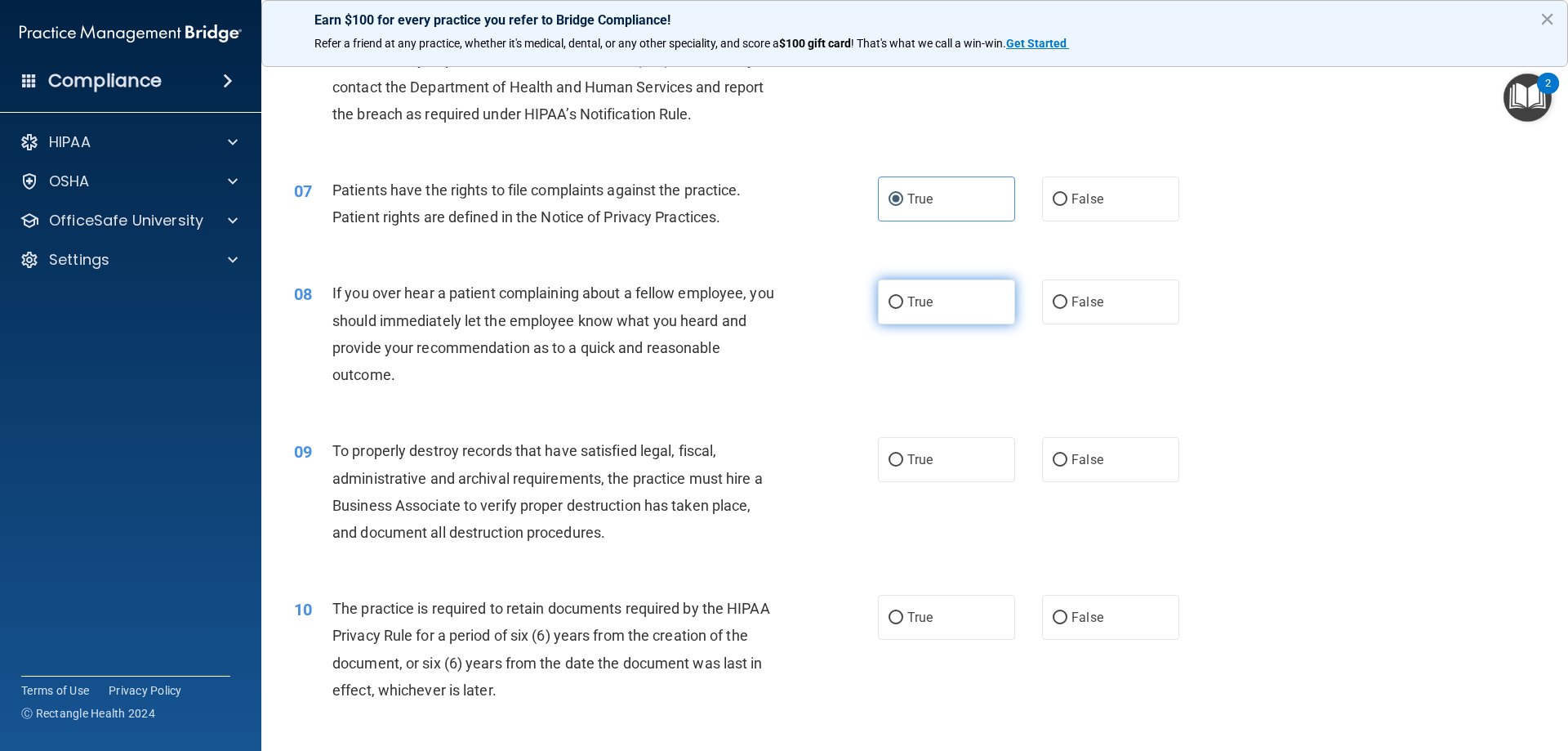
click at [942, 314] on label "True" at bounding box center [947, 302] width 137 height 45
click at [903, 309] on input "True" at bounding box center [896, 303] width 15 height 12
radio input "true"
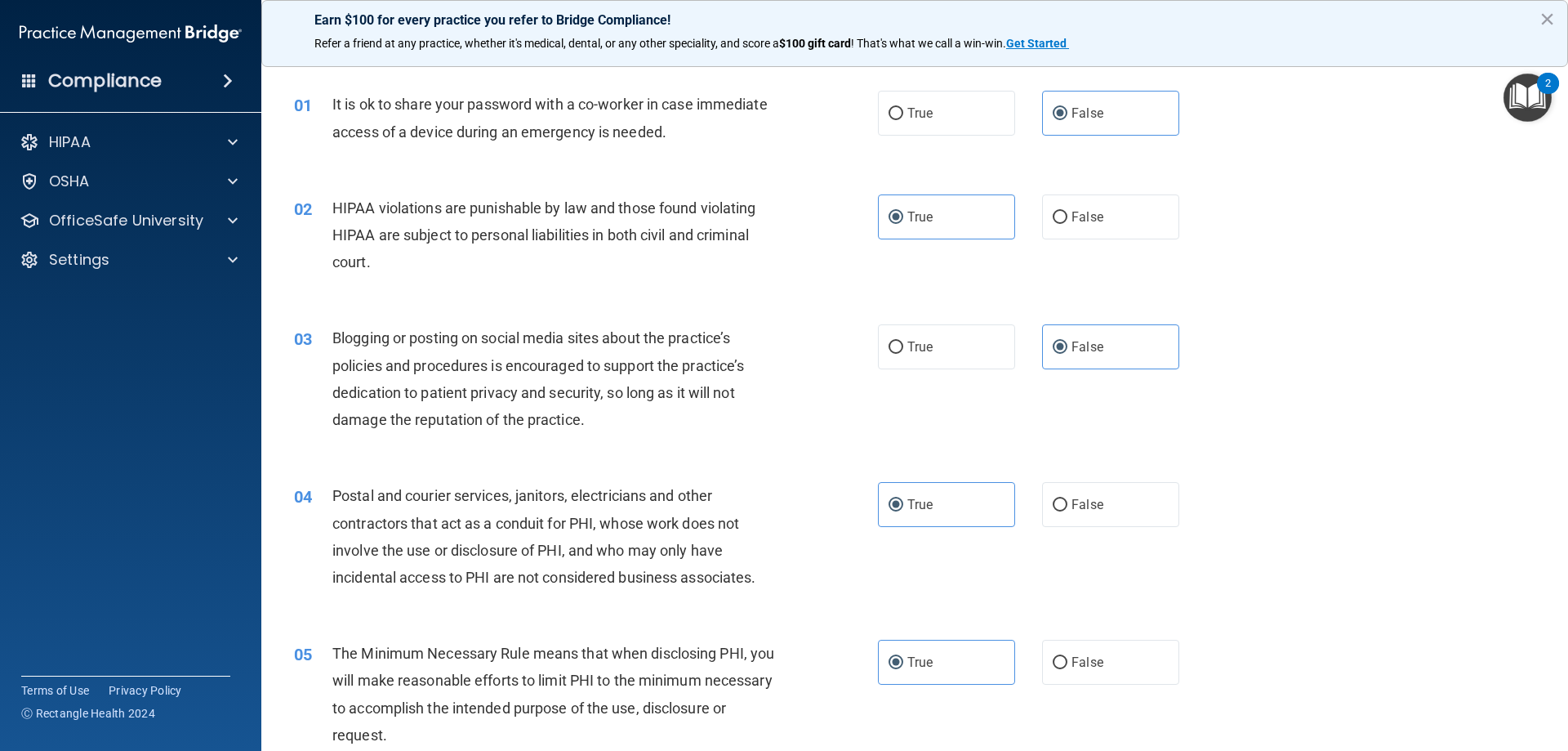
scroll to position [0, 0]
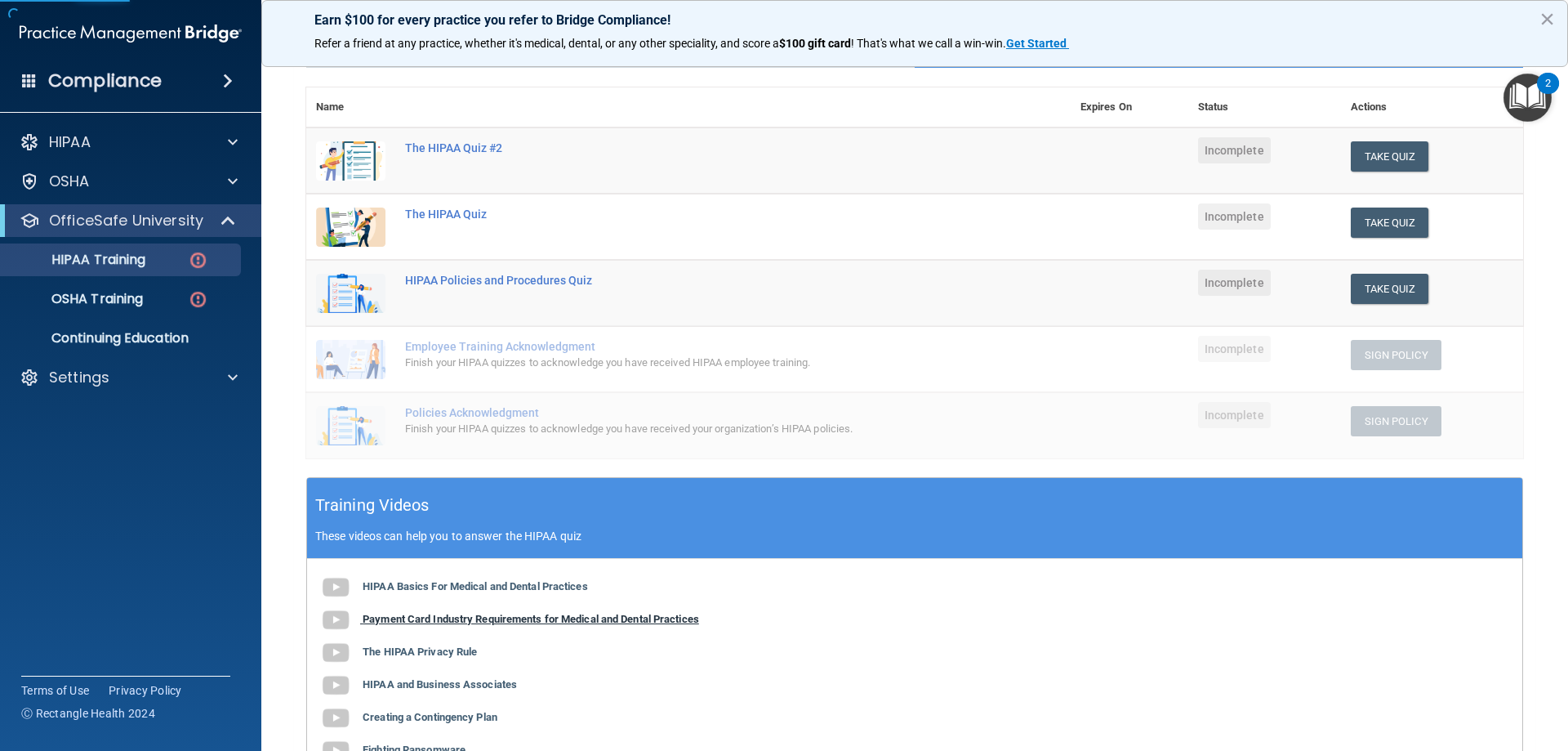
scroll to position [394, 0]
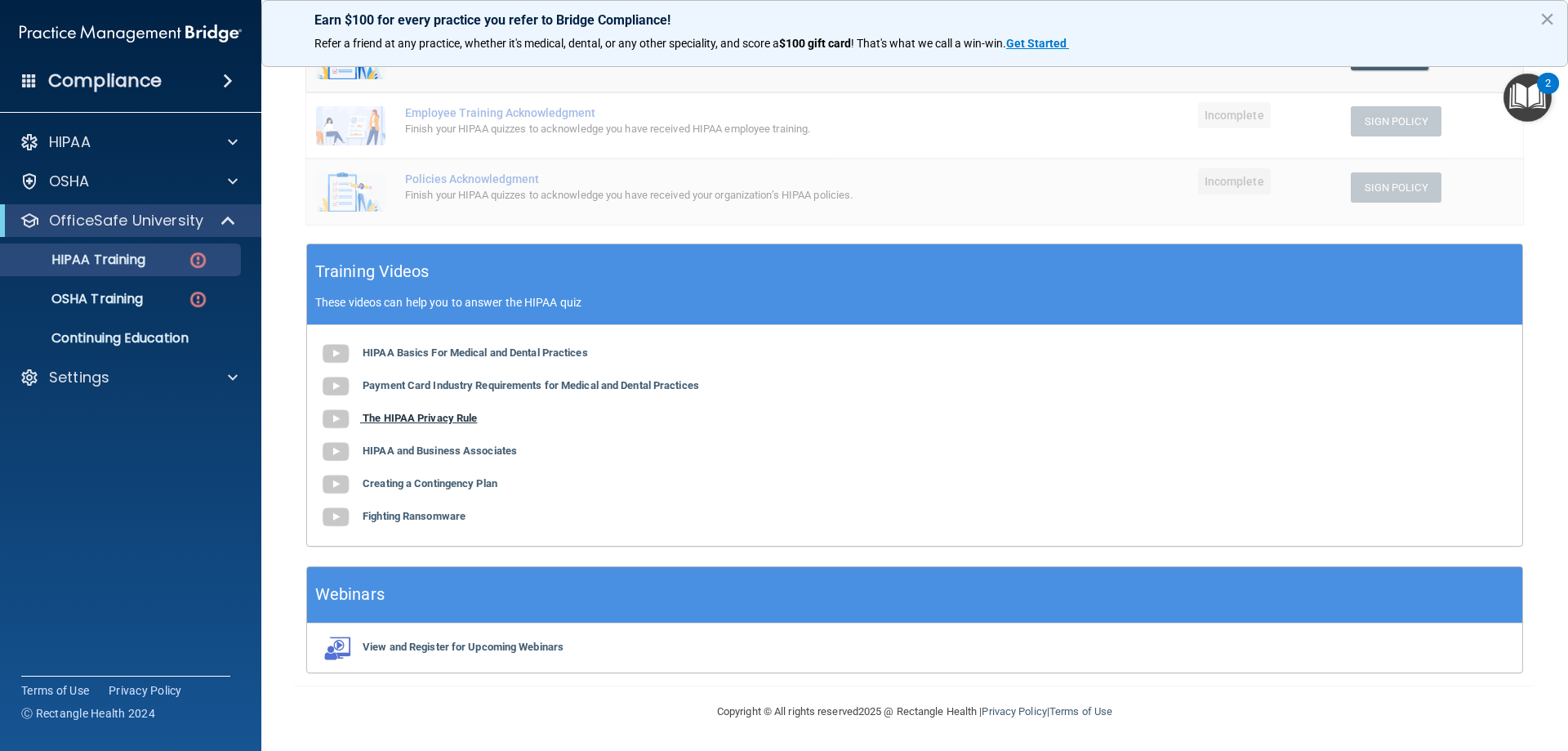
click at [454, 413] on b "The HIPAA Privacy Rule" at bounding box center [419, 418] width 114 height 12
click at [452, 450] on b "HIPAA and Business Associates" at bounding box center [440, 450] width 155 height 12
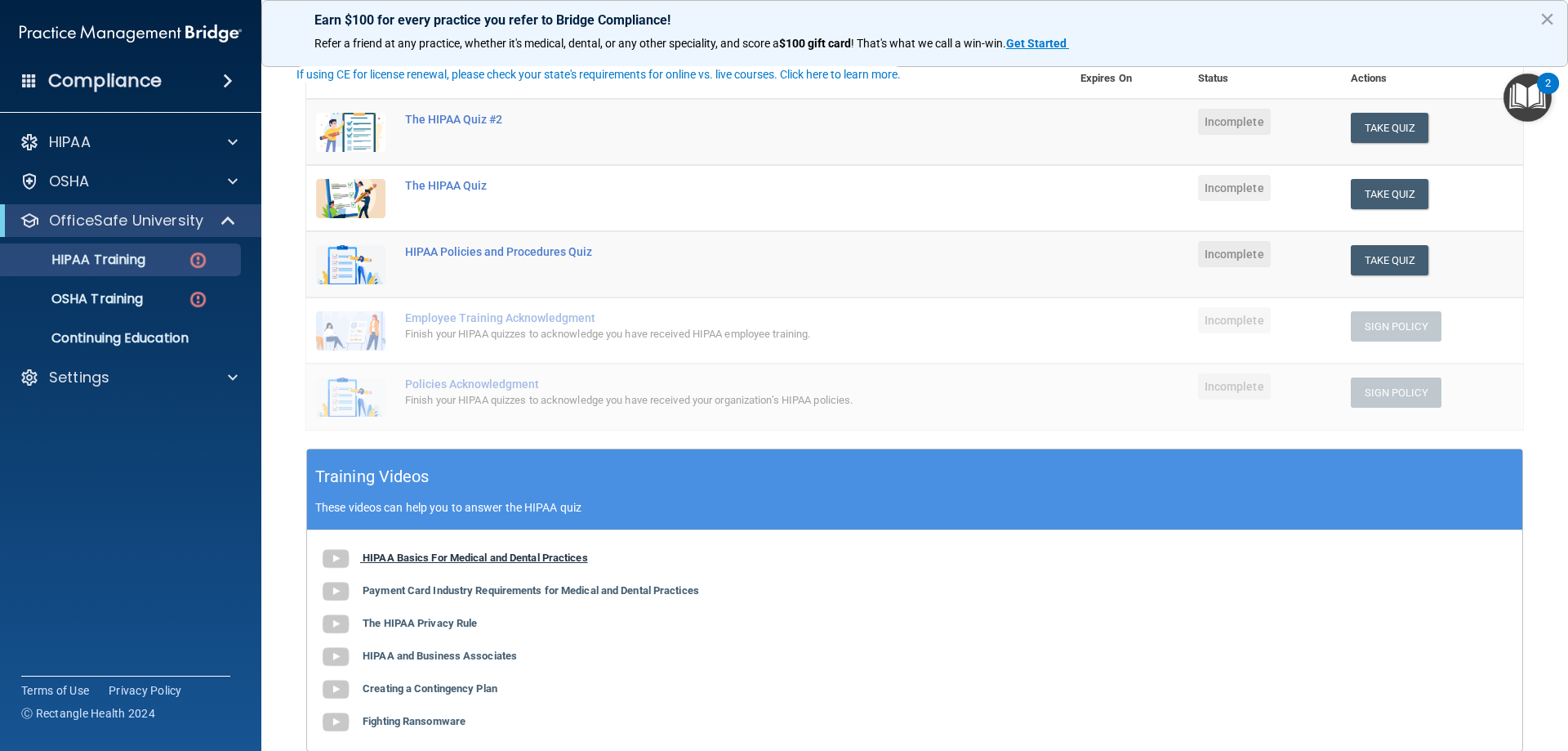
scroll to position [67, 0]
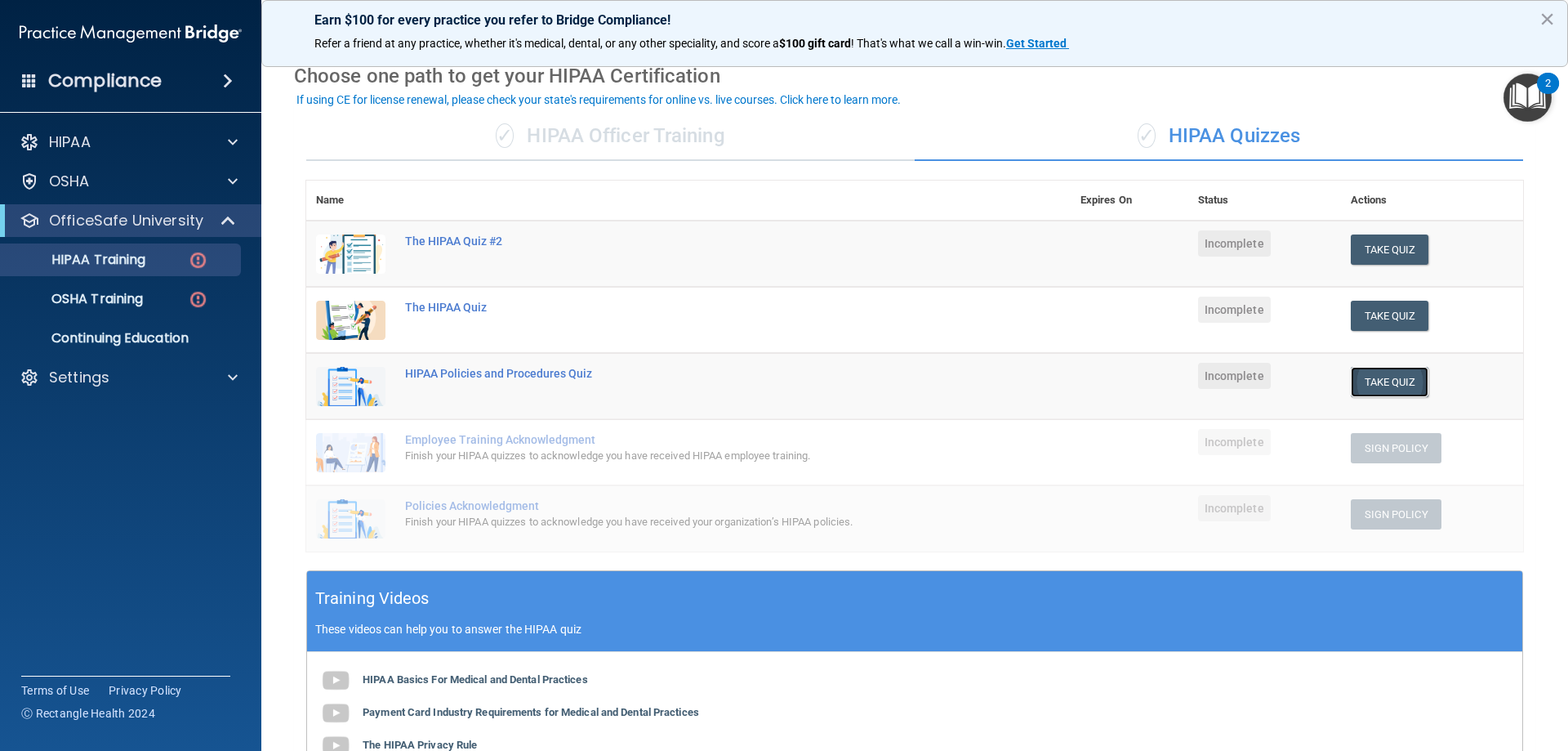
click at [1360, 386] on button "Take Quiz" at bounding box center [1389, 382] width 78 height 30
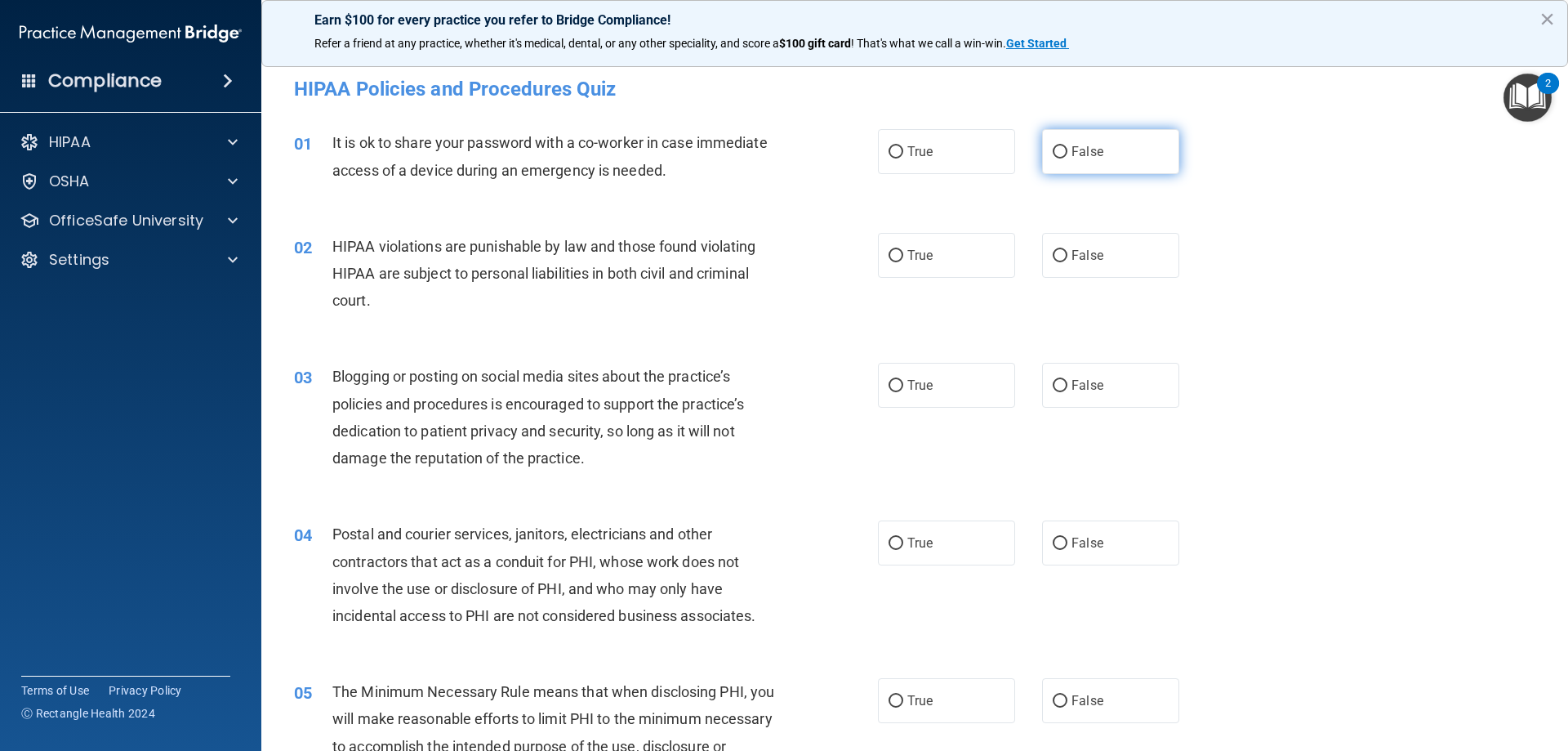
click at [1079, 158] on span "False" at bounding box center [1088, 151] width 32 height 16
click at [1068, 158] on input "False" at bounding box center [1060, 152] width 15 height 12
radio input "true"
click at [898, 247] on label "True" at bounding box center [947, 255] width 137 height 45
click at [898, 250] on input "True" at bounding box center [896, 256] width 15 height 12
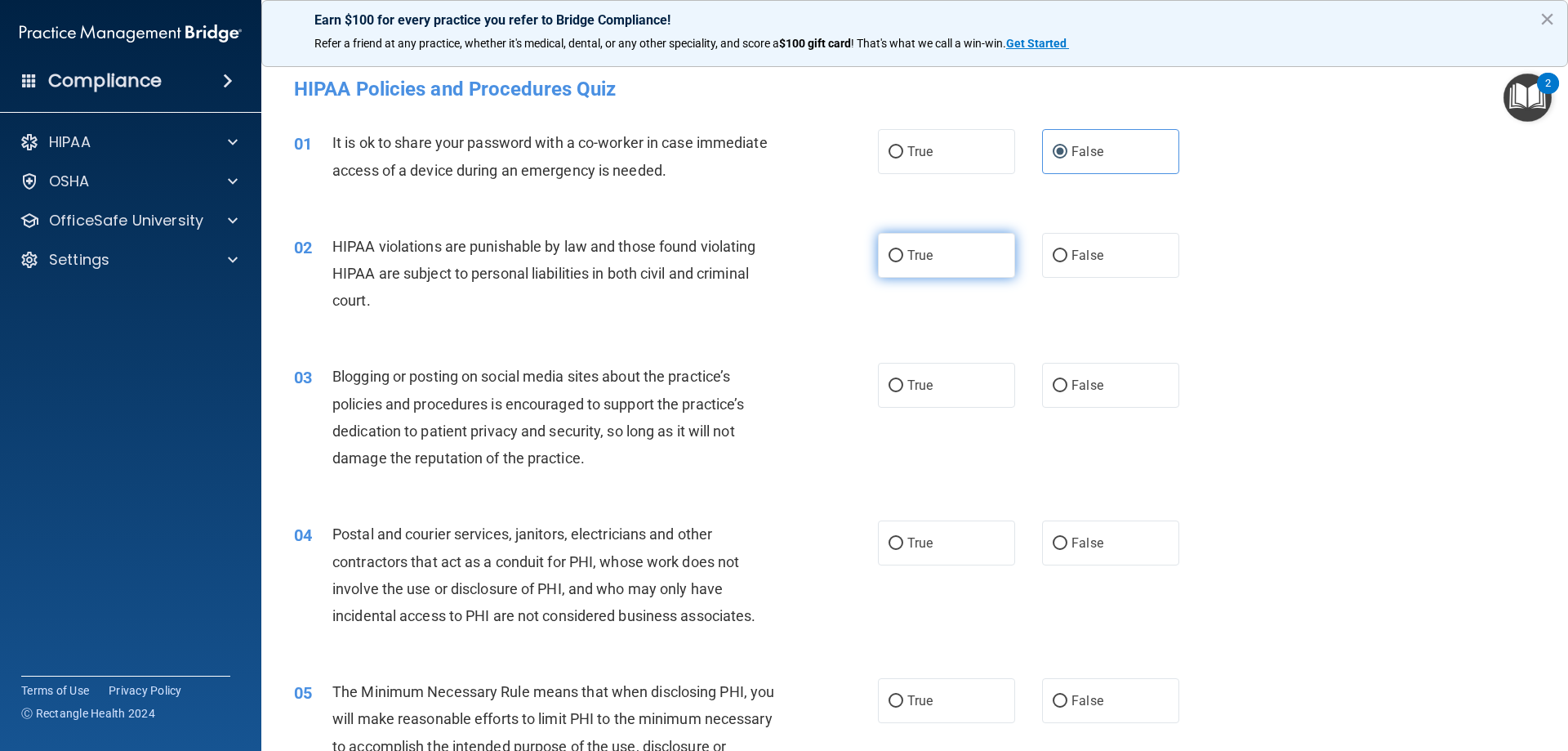
radio input "true"
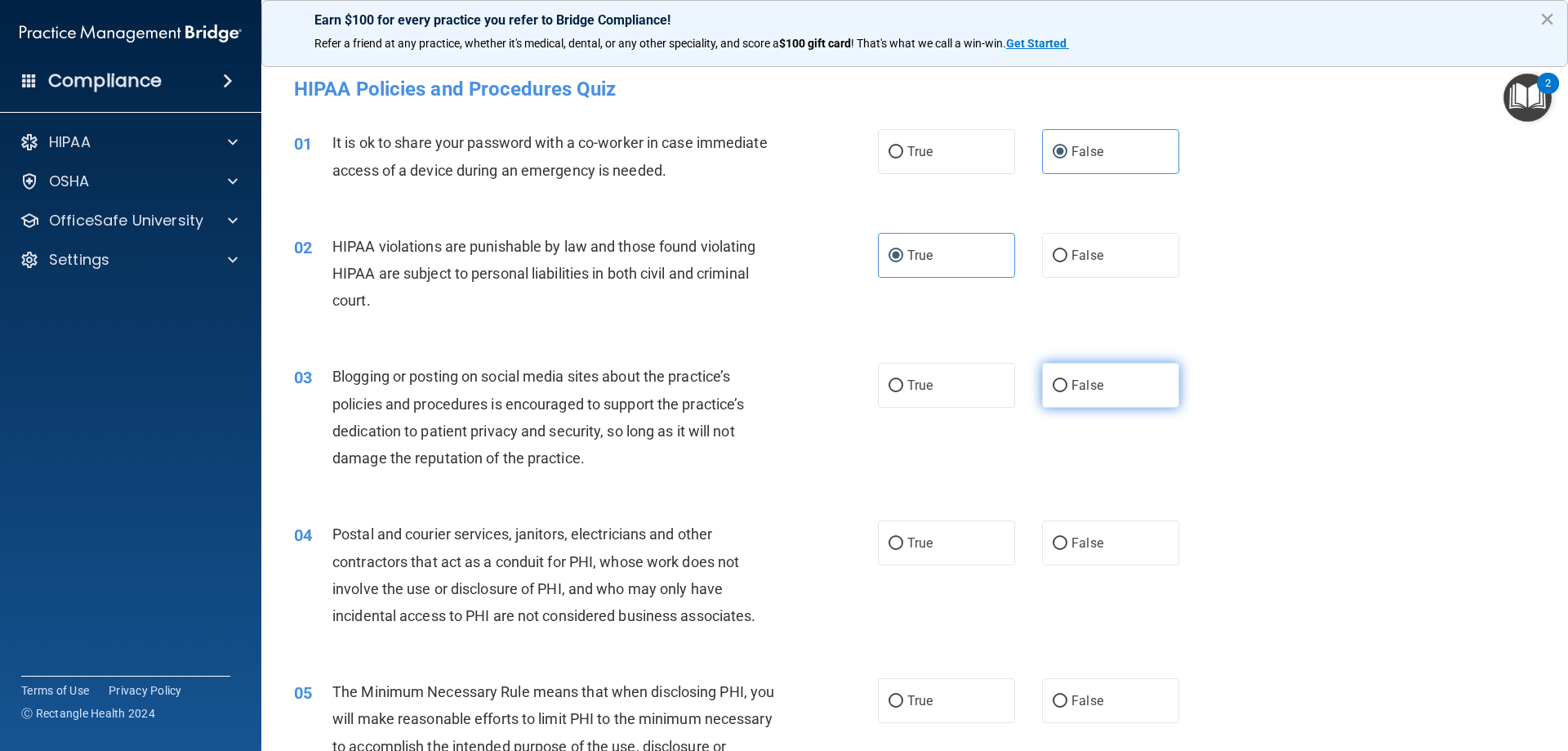
click at [1057, 390] on input "False" at bounding box center [1060, 386] width 15 height 12
radio input "true"
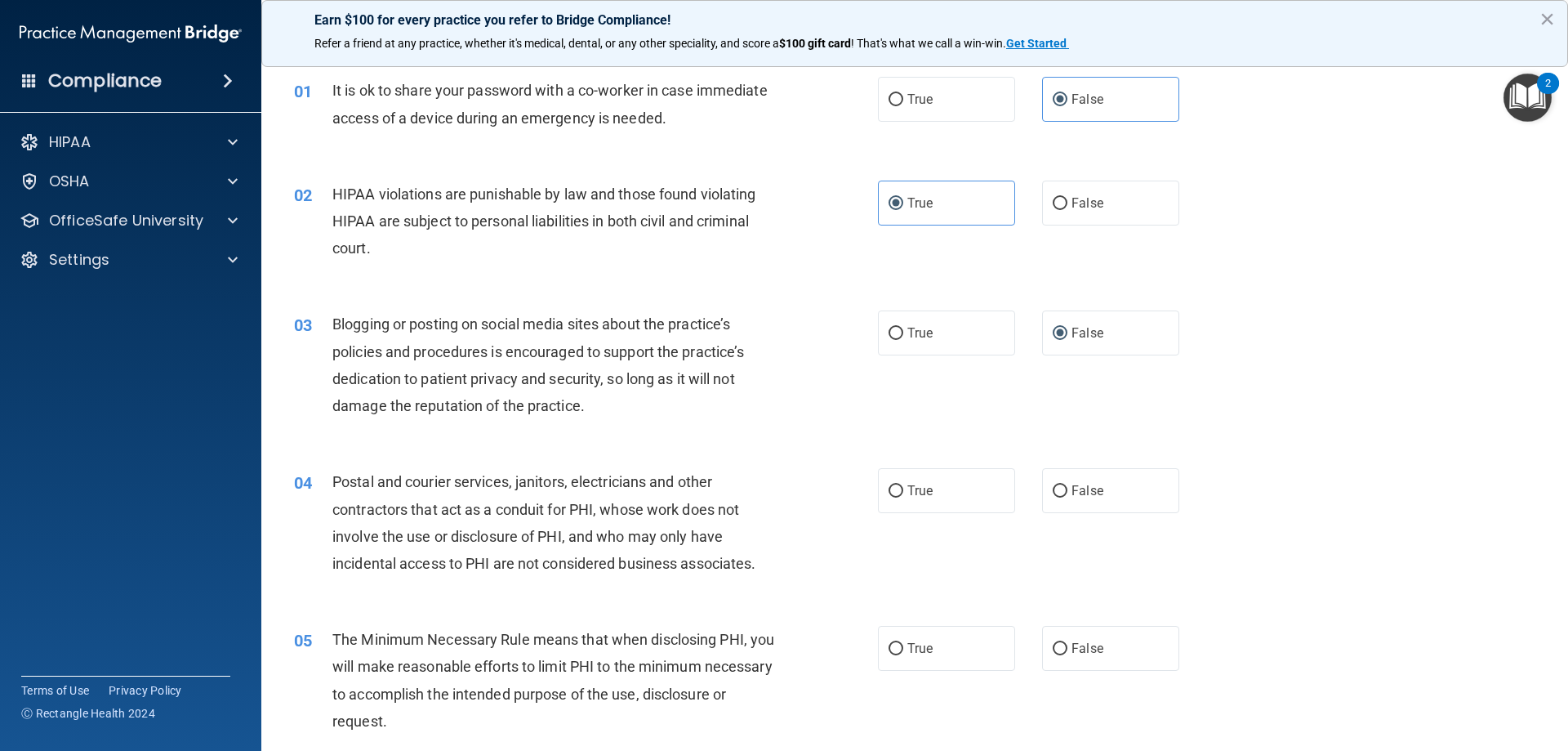
scroll to position [82, 0]
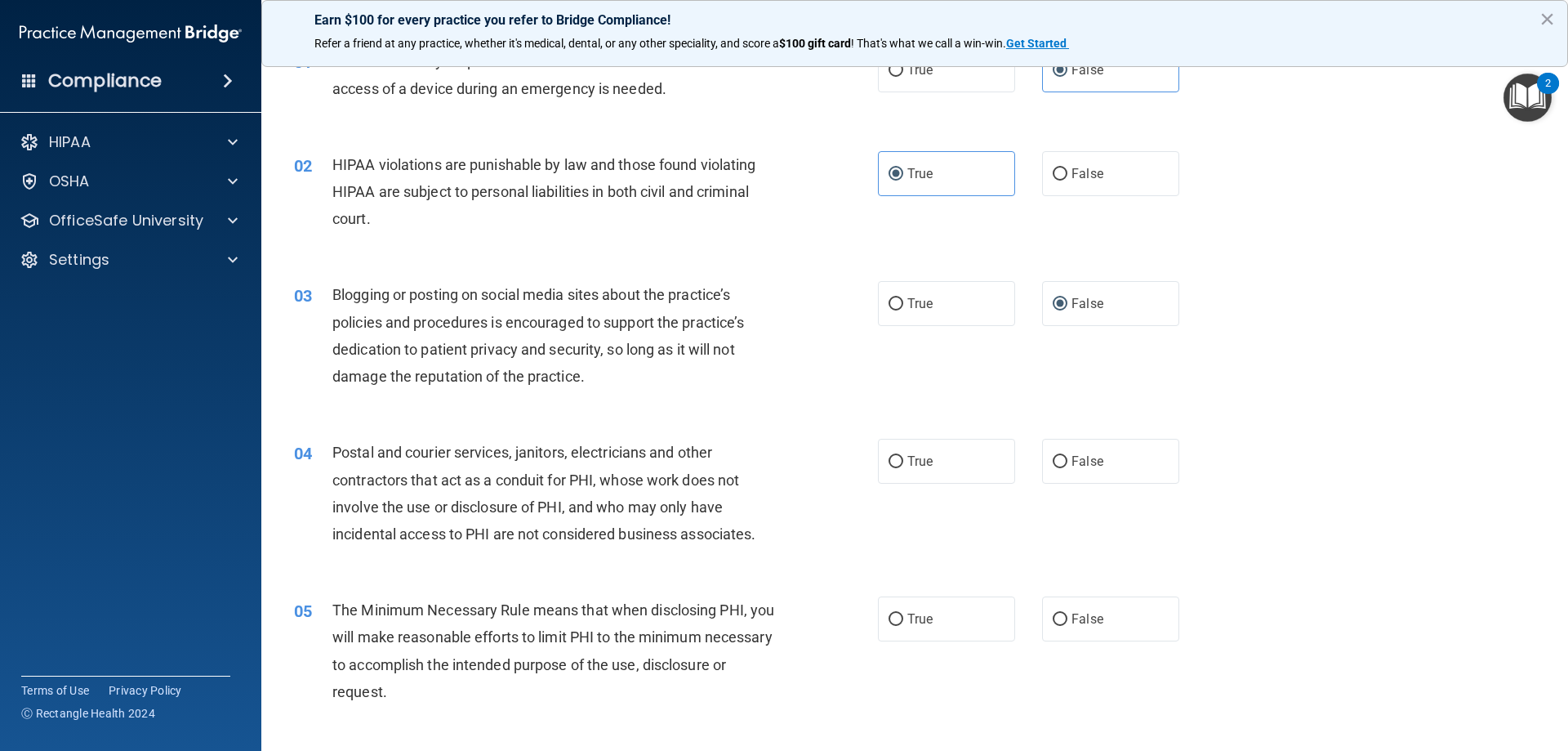
drag, startPoint x: 947, startPoint y: 451, endPoint x: 950, endPoint y: 492, distance: 41.1
click at [946, 452] on label "True" at bounding box center [947, 461] width 137 height 45
click at [903, 456] on input "True" at bounding box center [896, 462] width 15 height 12
radio input "true"
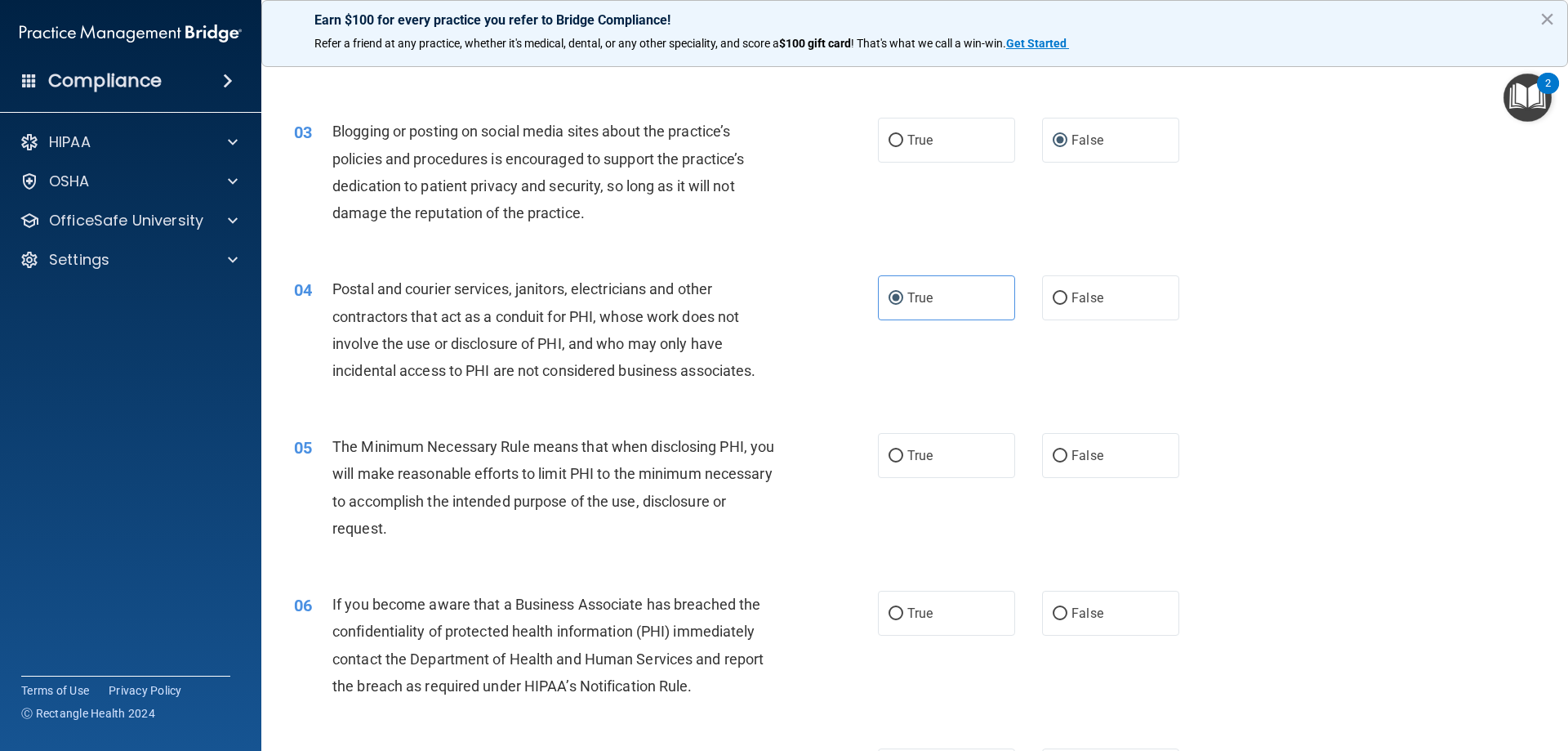
scroll to position [327, 0]
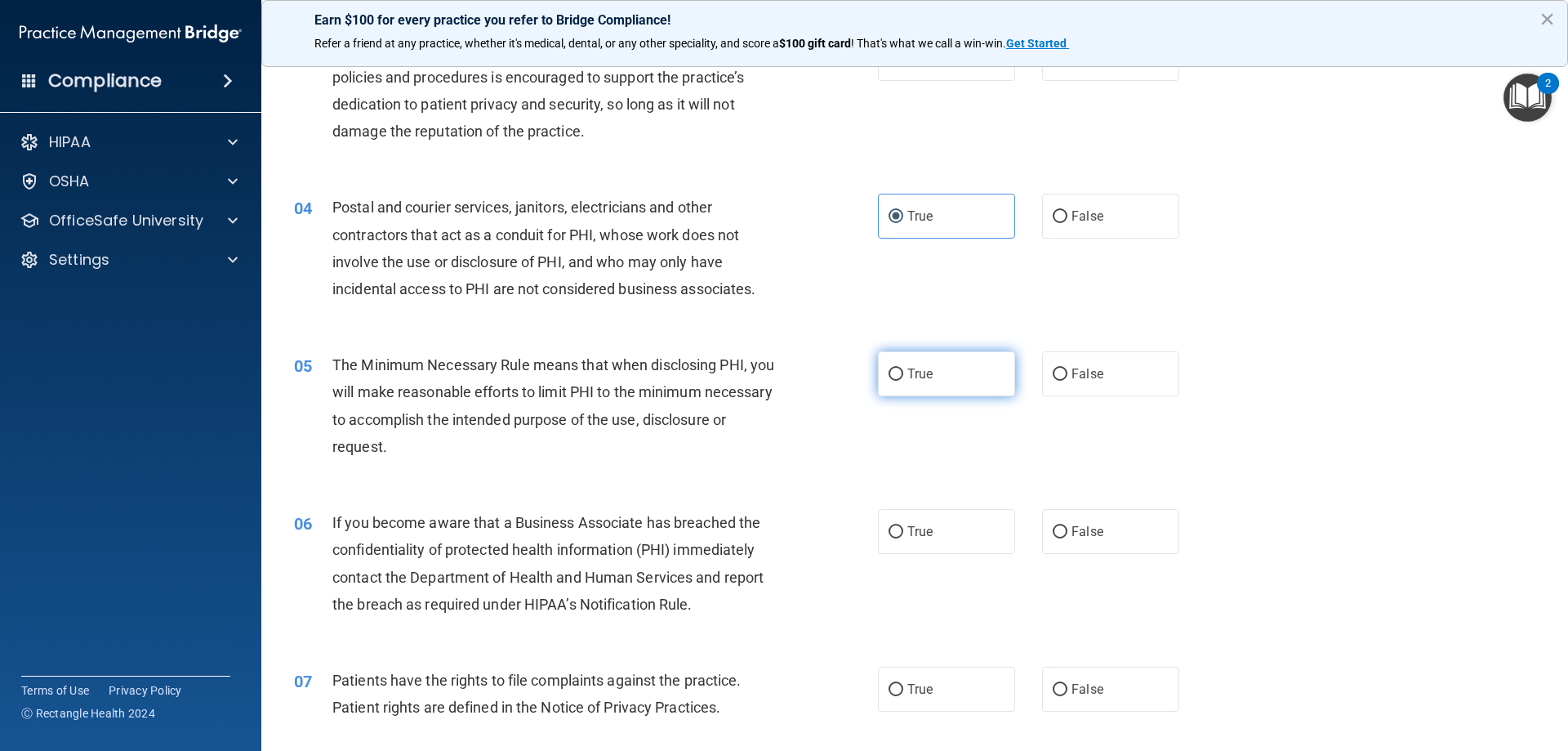
click at [896, 382] on label "True" at bounding box center [947, 373] width 137 height 45
click at [896, 381] on input "True" at bounding box center [896, 375] width 15 height 12
radio input "true"
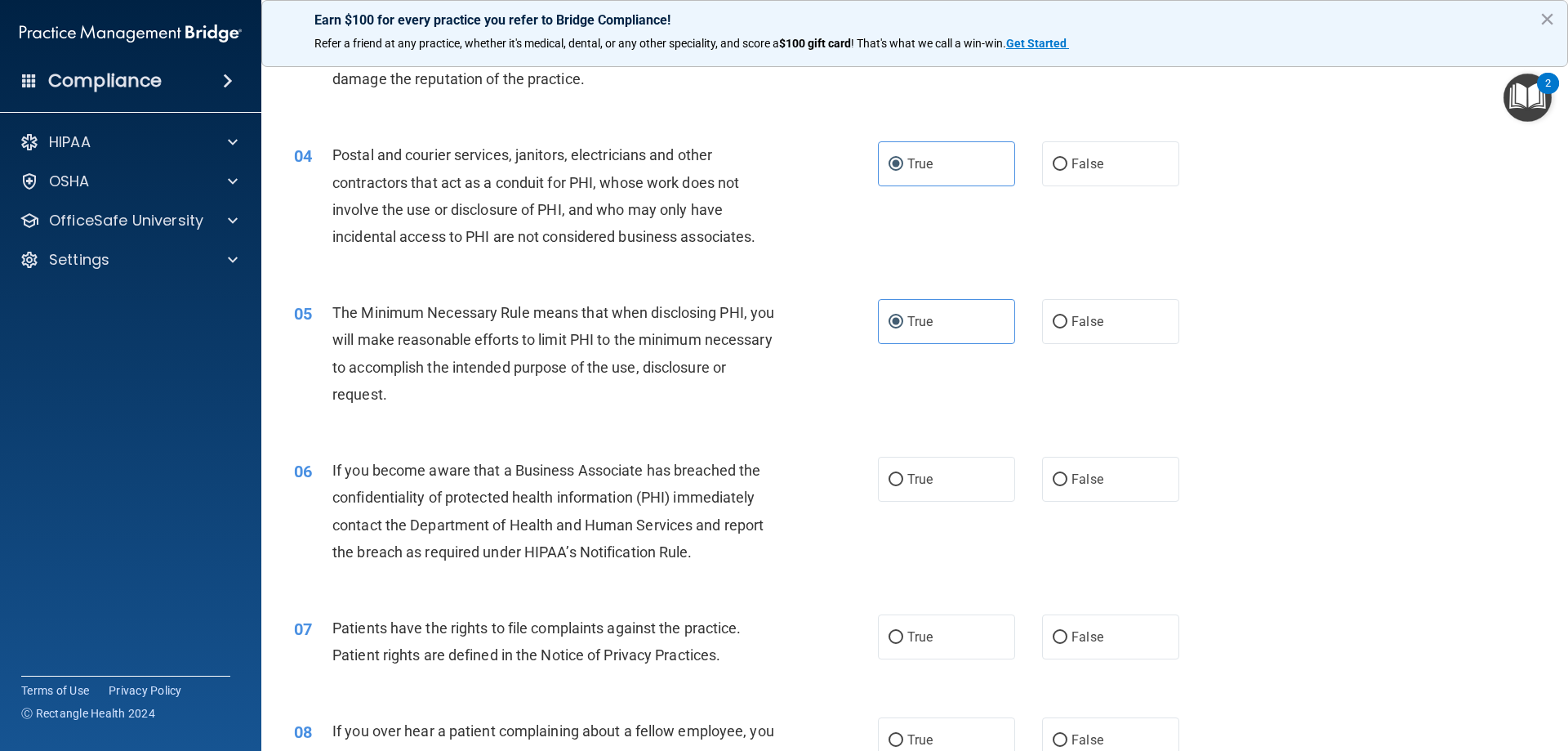
scroll to position [408, 0]
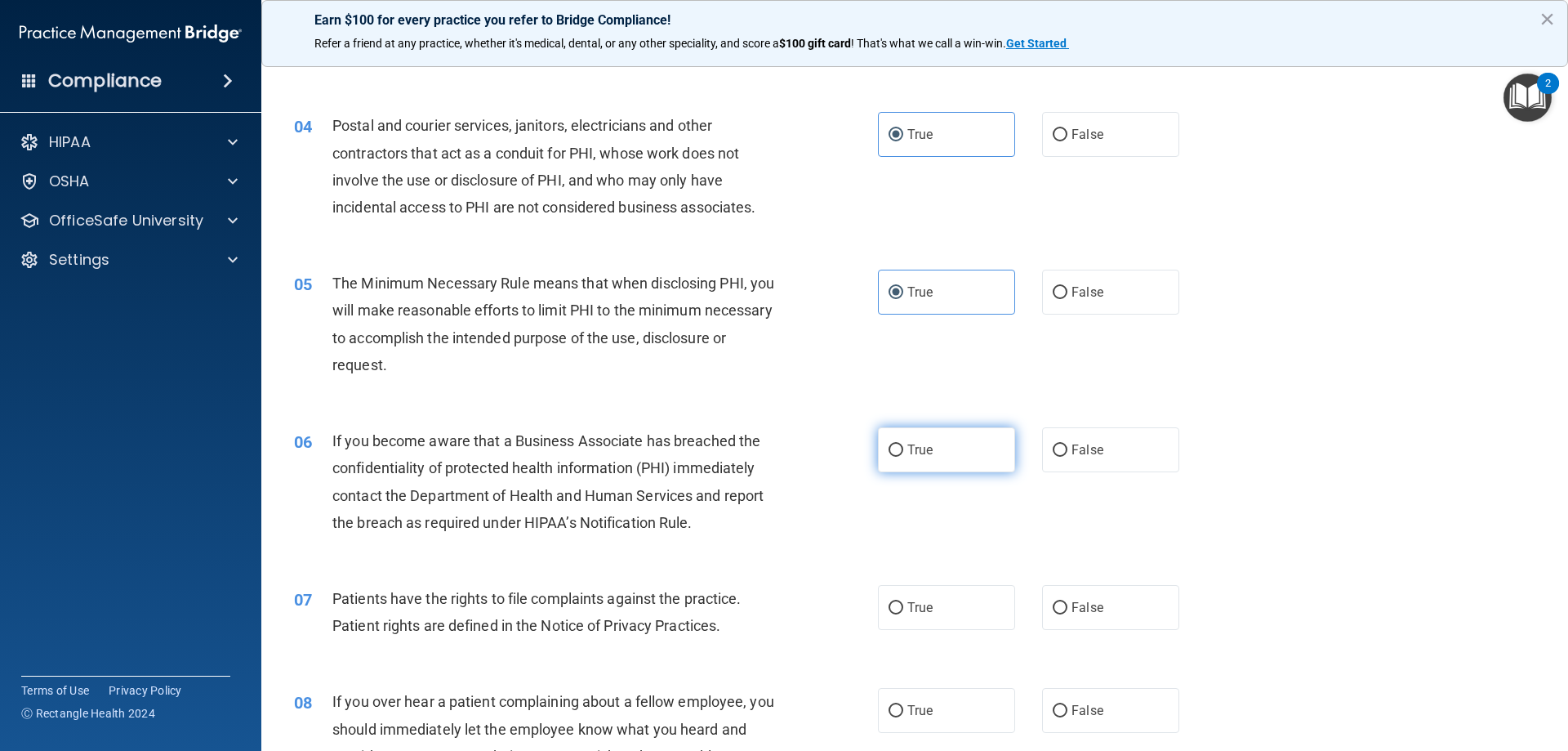
click at [895, 460] on label "True" at bounding box center [947, 449] width 137 height 45
click at [895, 456] on input "True" at bounding box center [896, 450] width 15 height 12
radio input "true"
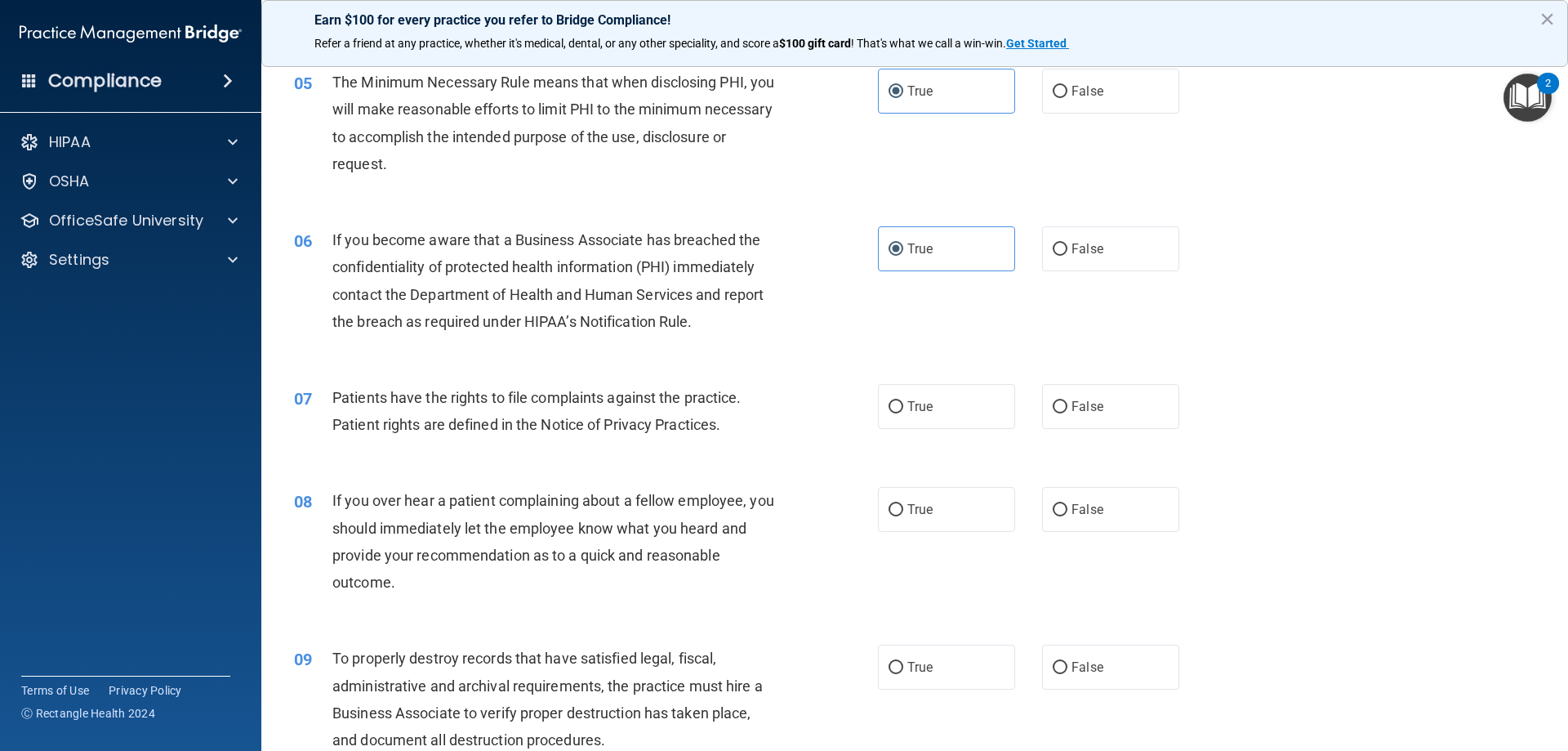
scroll to position [653, 0]
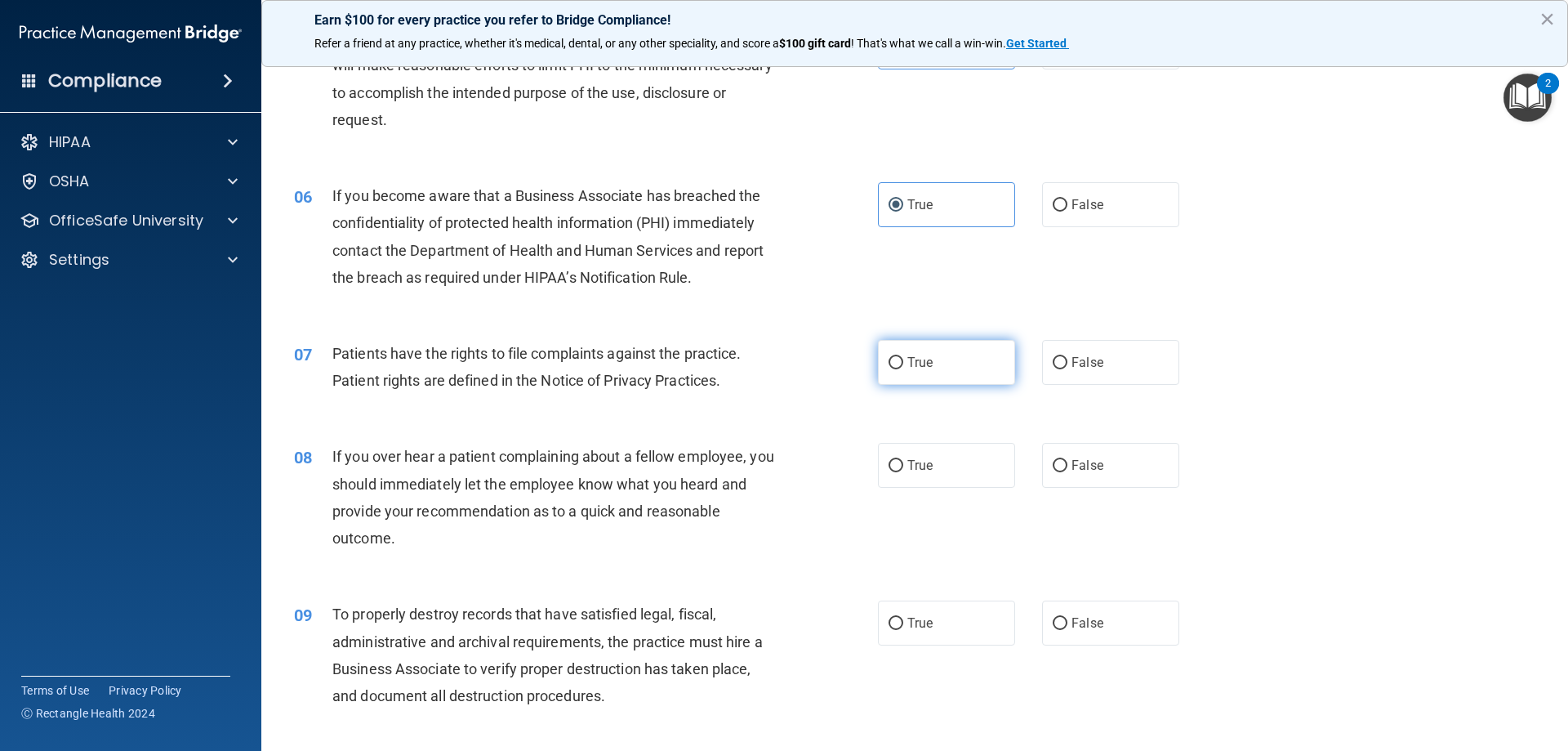
click at [924, 364] on span "True" at bounding box center [920, 362] width 26 height 16
click at [903, 364] on input "True" at bounding box center [896, 363] width 15 height 12
radio input "true"
click at [897, 455] on label "True" at bounding box center [947, 464] width 137 height 45
click at [897, 460] on input "True" at bounding box center [896, 466] width 15 height 12
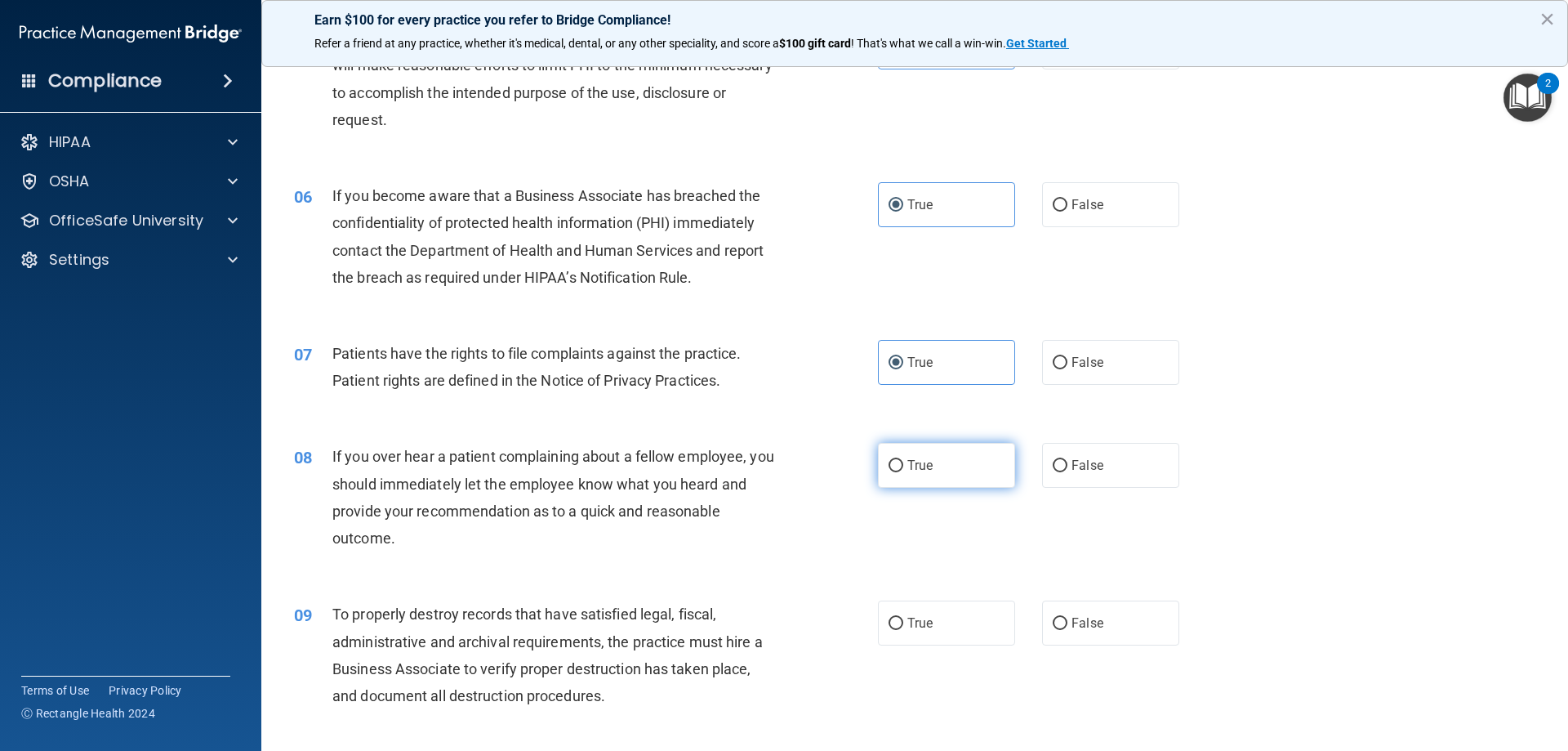
radio input "true"
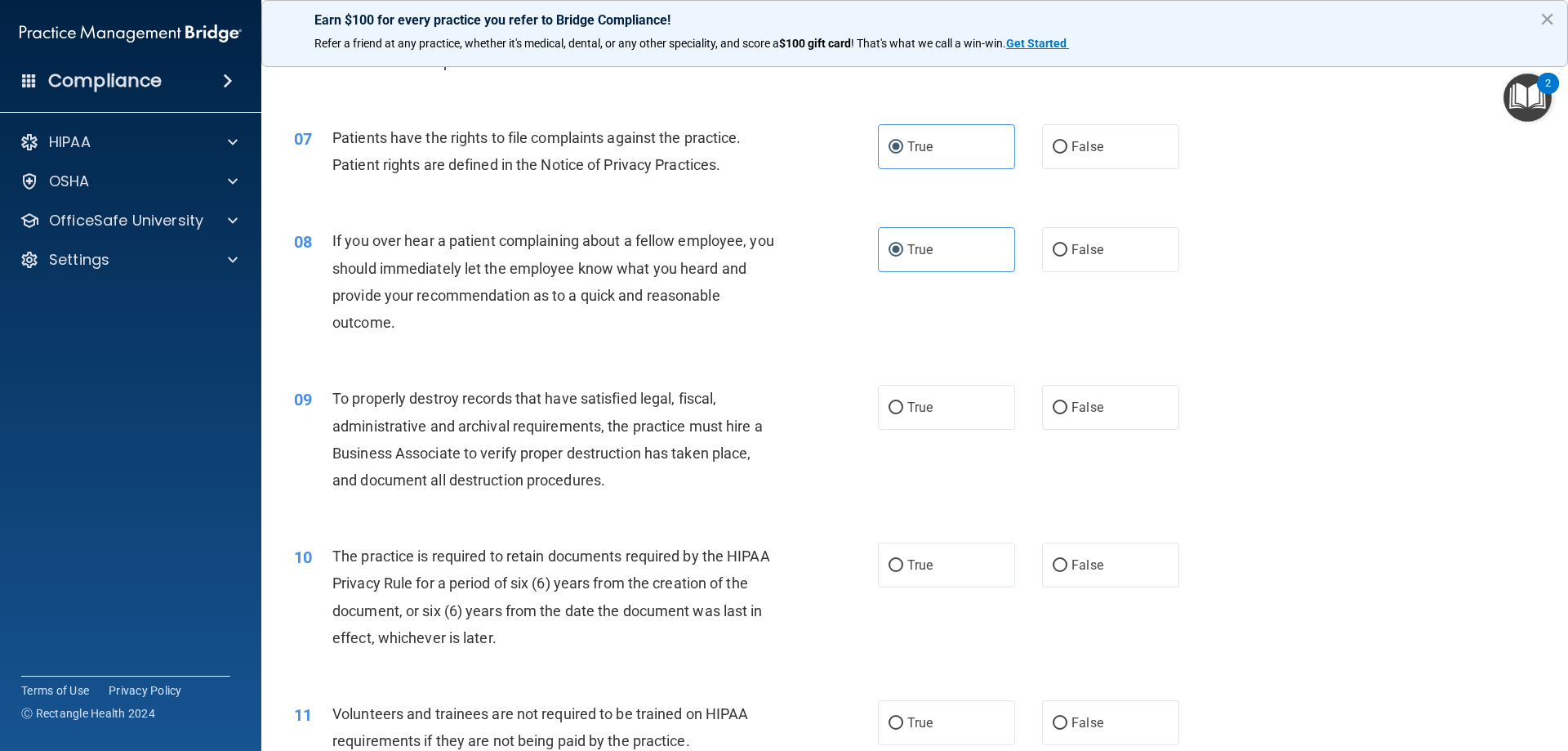
scroll to position [899, 0]
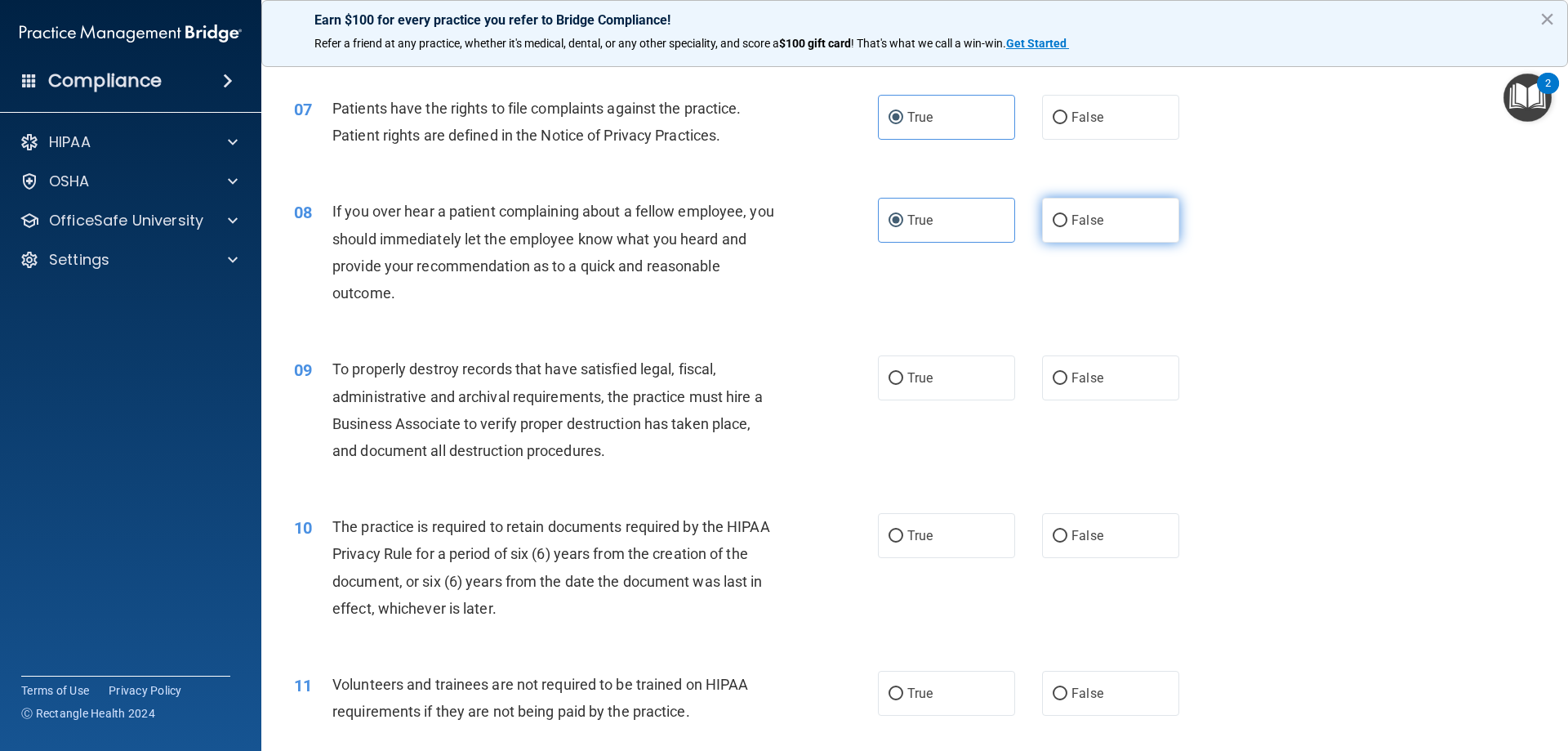
click at [1090, 220] on span "False" at bounding box center [1088, 221] width 32 height 16
click at [1072, 227] on span "False" at bounding box center [1088, 221] width 32 height 16
click at [1068, 227] on input "False" at bounding box center [1060, 221] width 15 height 12
radio input "true"
radio input "false"
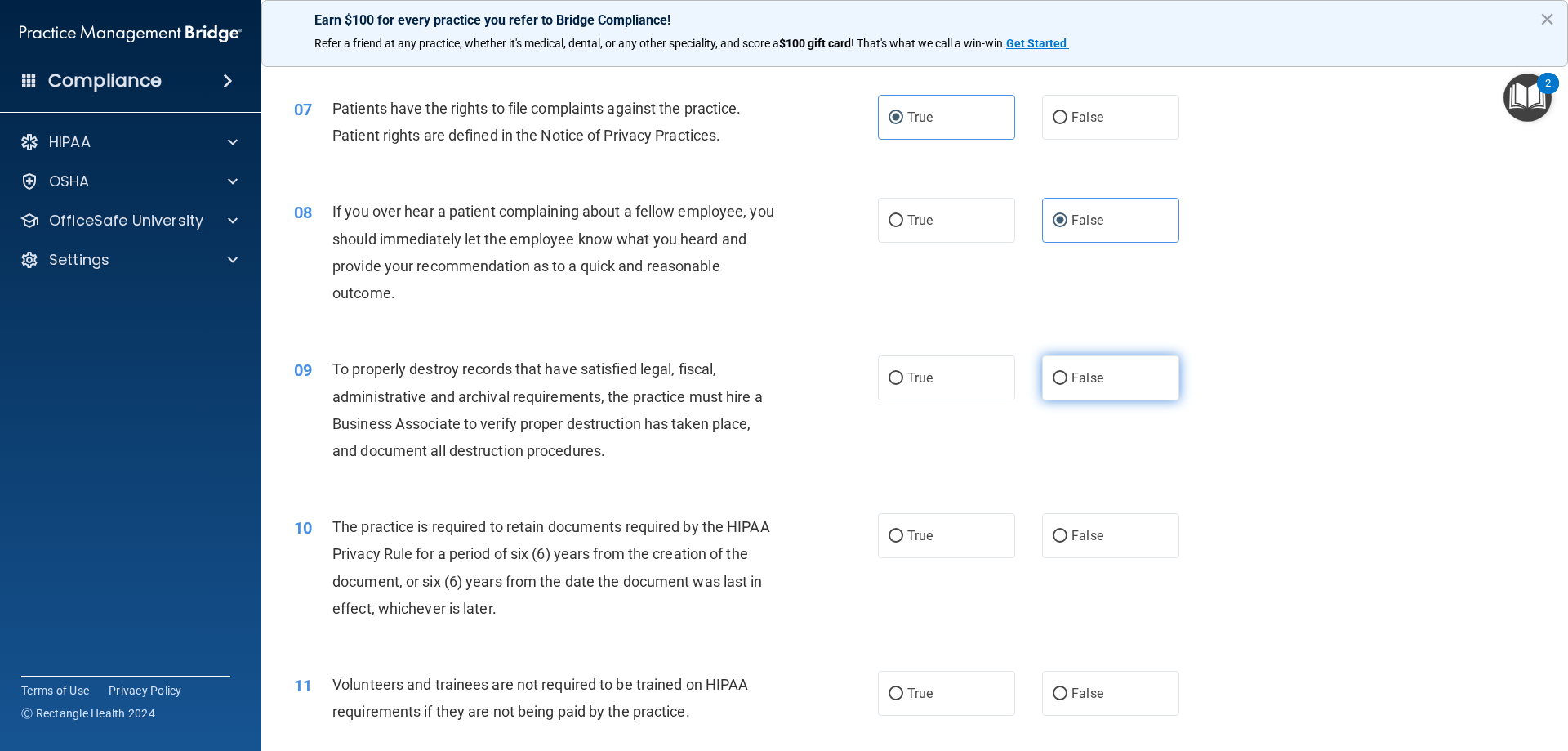
click at [1078, 368] on label "False" at bounding box center [1111, 377] width 137 height 45
click at [1068, 373] on input "False" at bounding box center [1060, 379] width 15 height 12
radio input "true"
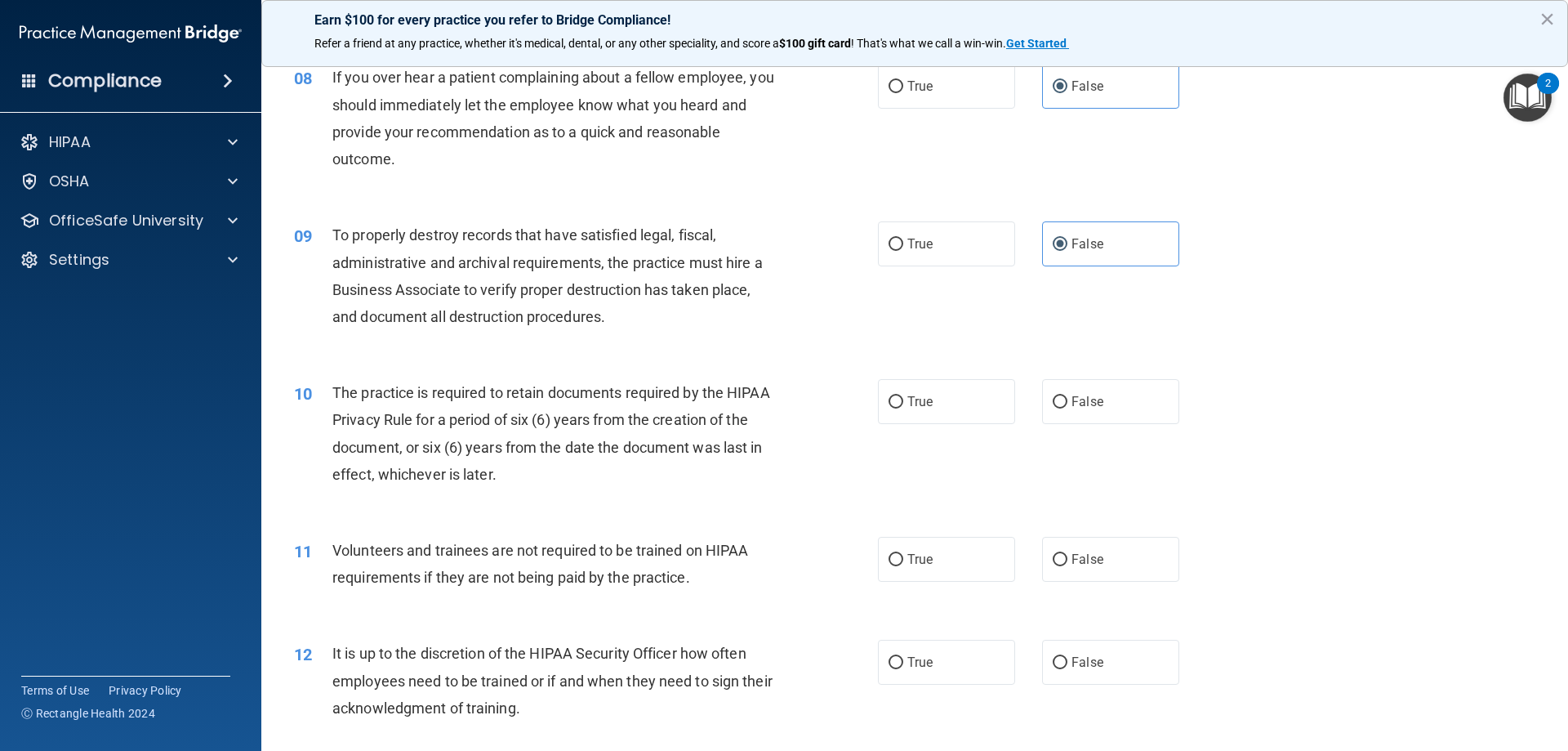
scroll to position [1062, 0]
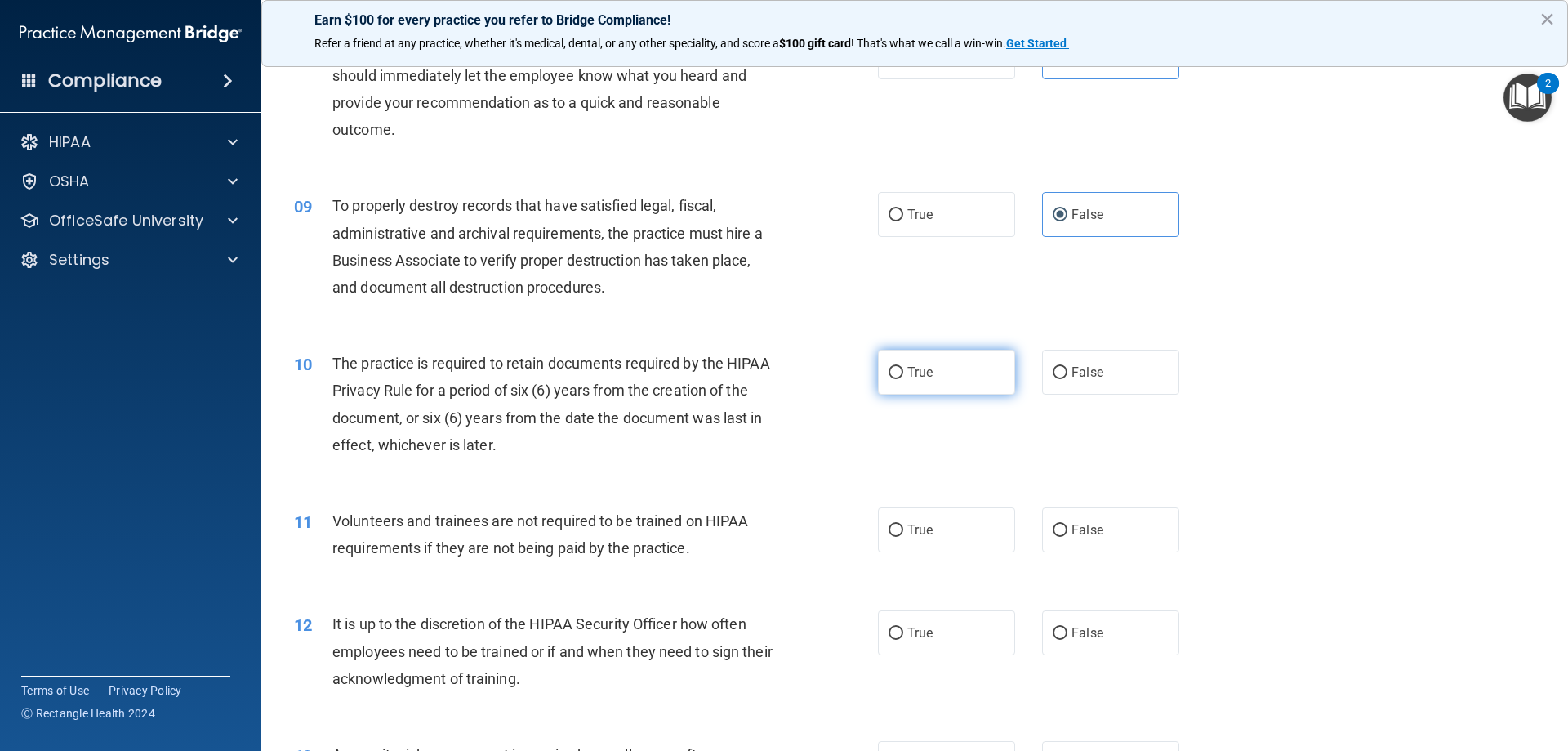
click at [918, 376] on span "True" at bounding box center [920, 372] width 26 height 16
click at [903, 376] on input "True" at bounding box center [896, 373] width 15 height 12
radio input "true"
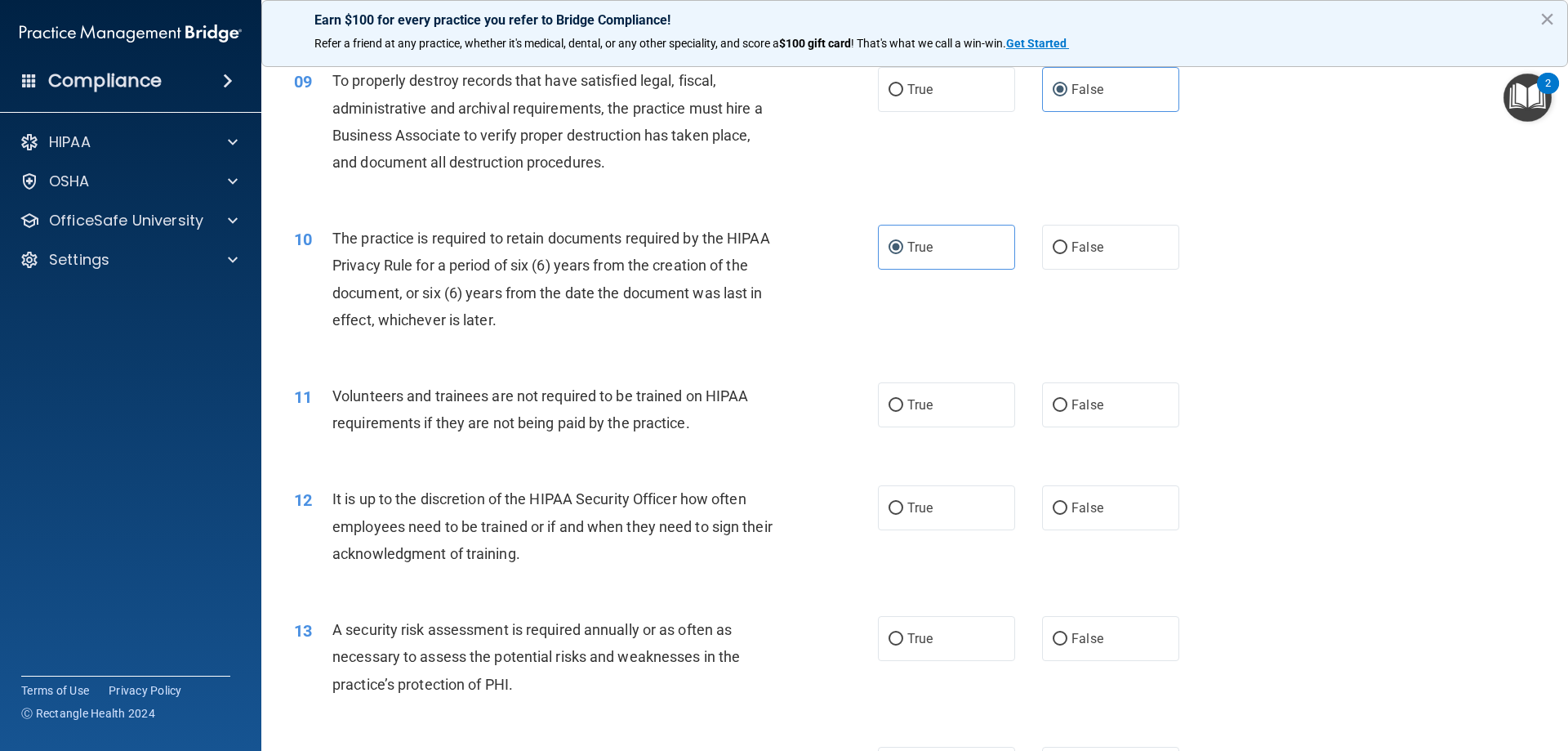
scroll to position [1225, 0]
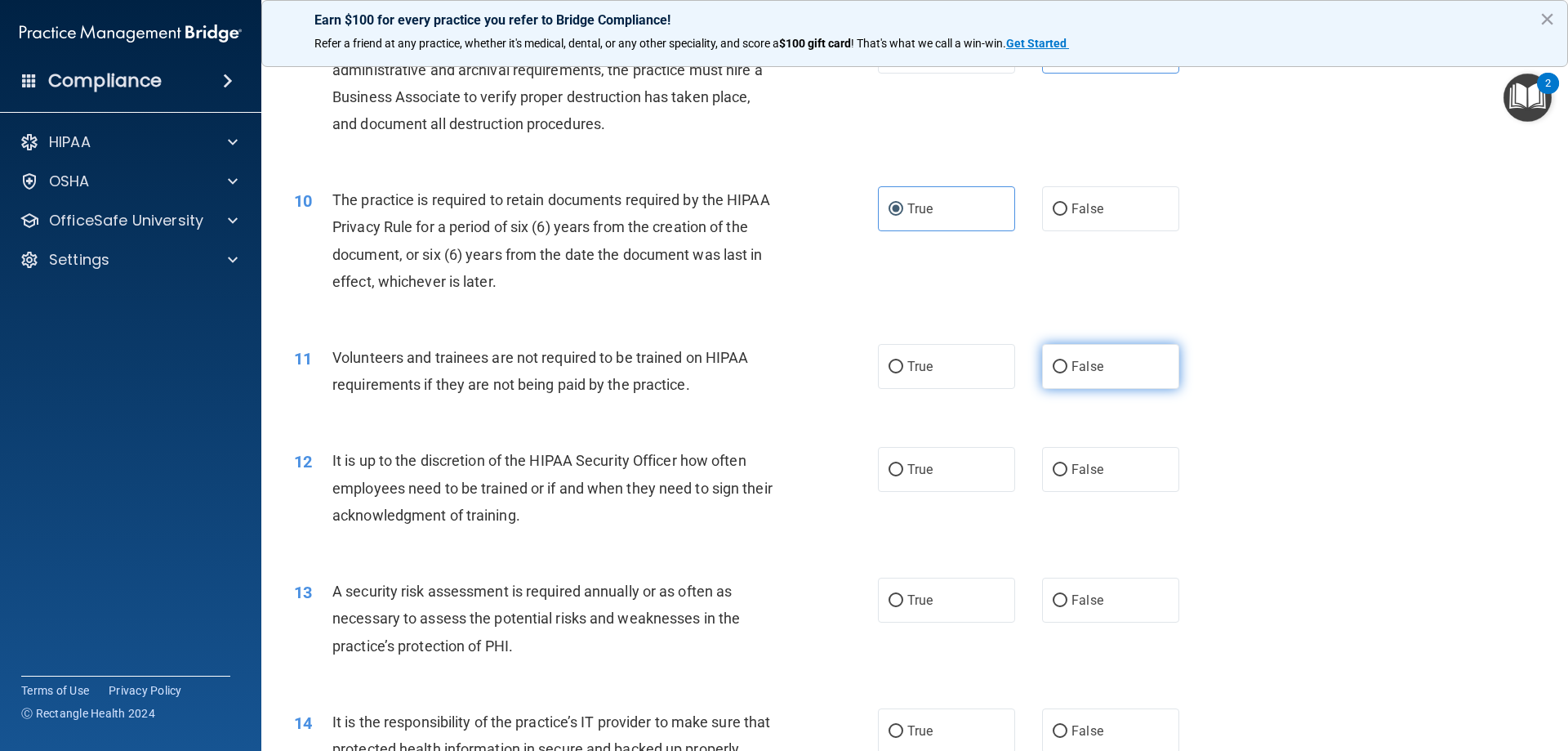
click at [1072, 361] on span "False" at bounding box center [1088, 367] width 32 height 16
click at [1065, 361] on input "False" at bounding box center [1060, 368] width 15 height 12
radio input "true"
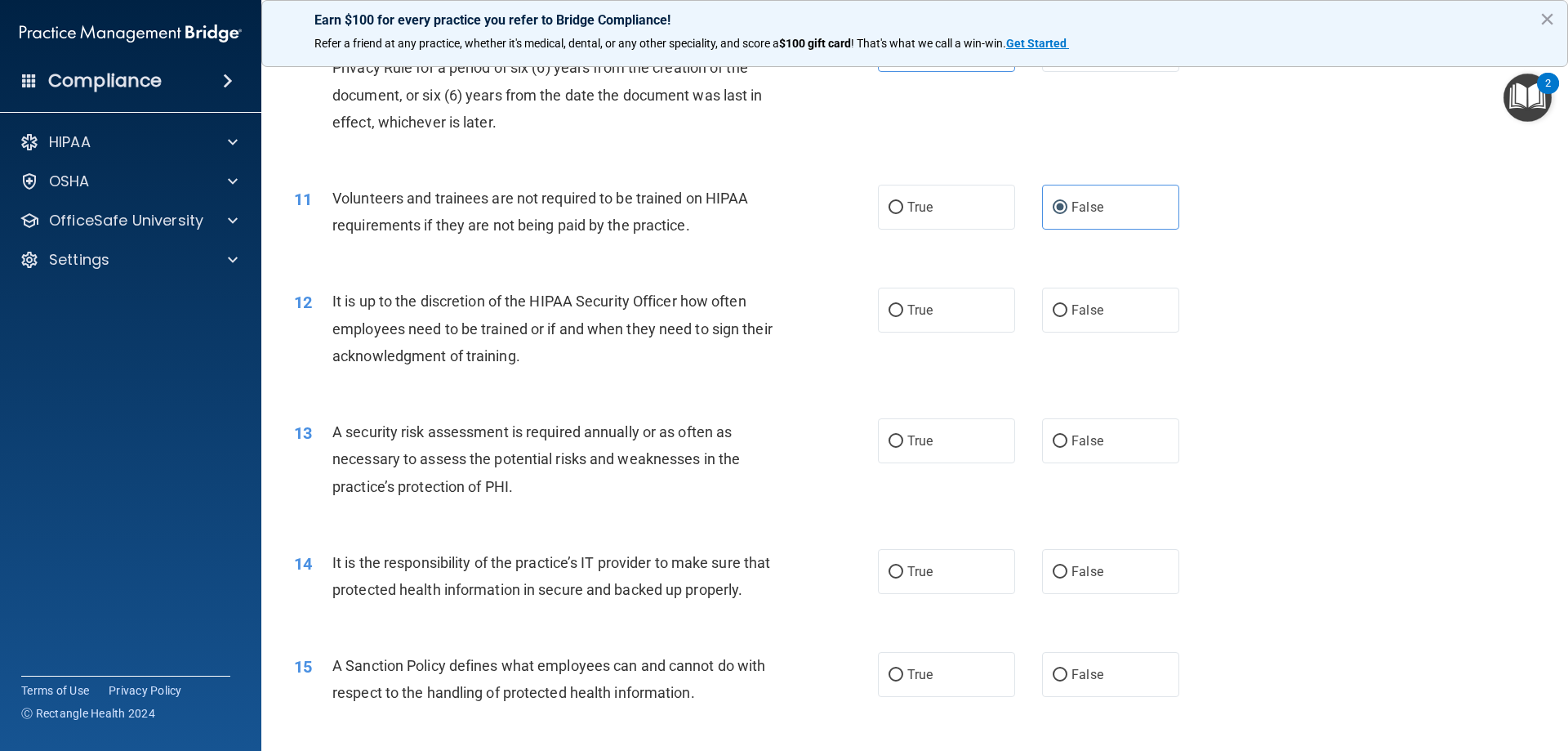
scroll to position [1389, 0]
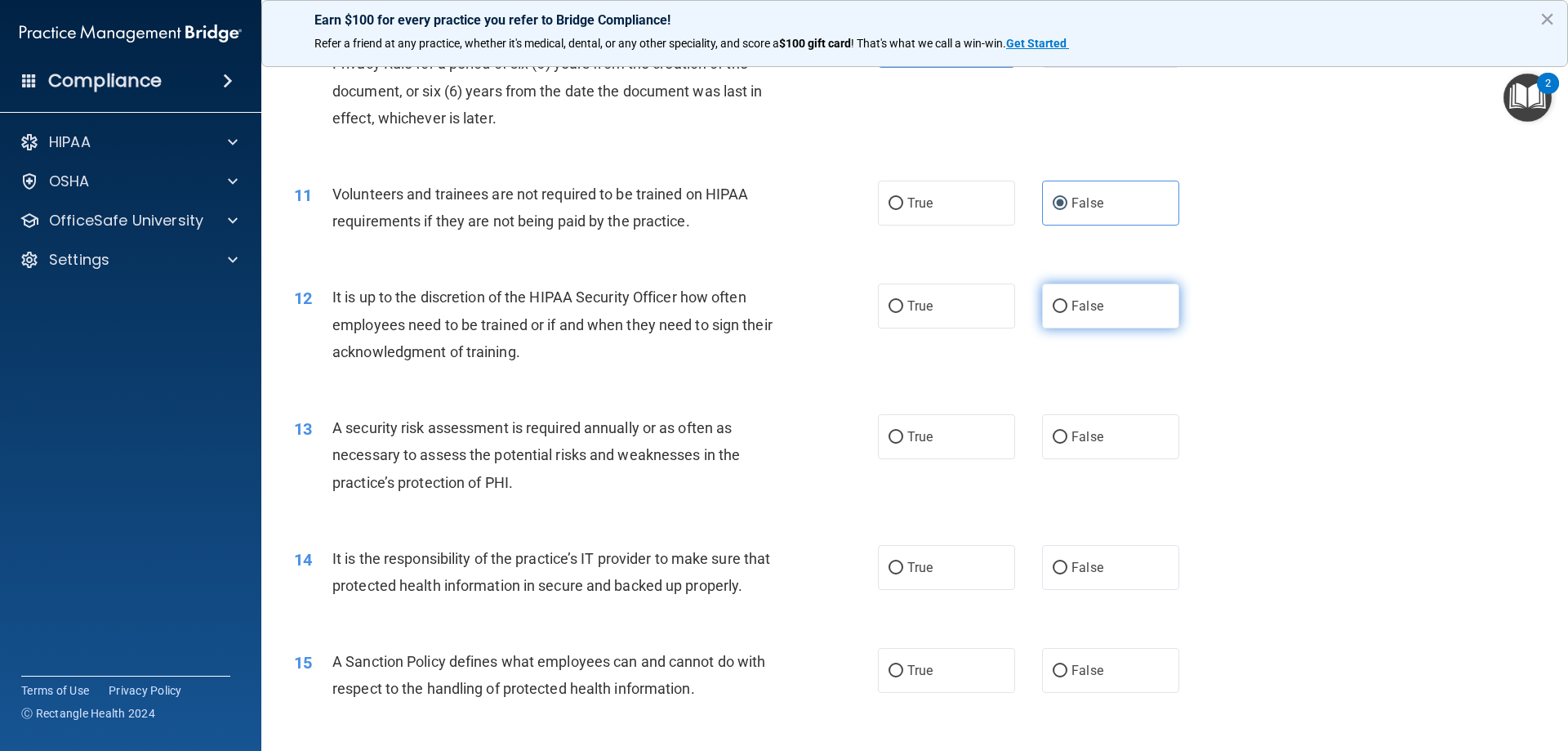
drag, startPoint x: 1102, startPoint y: 300, endPoint x: 1063, endPoint y: 324, distance: 45.8
click at [1095, 306] on label "False" at bounding box center [1111, 305] width 137 height 45
click at [1068, 306] on input "False" at bounding box center [1060, 307] width 15 height 12
radio input "true"
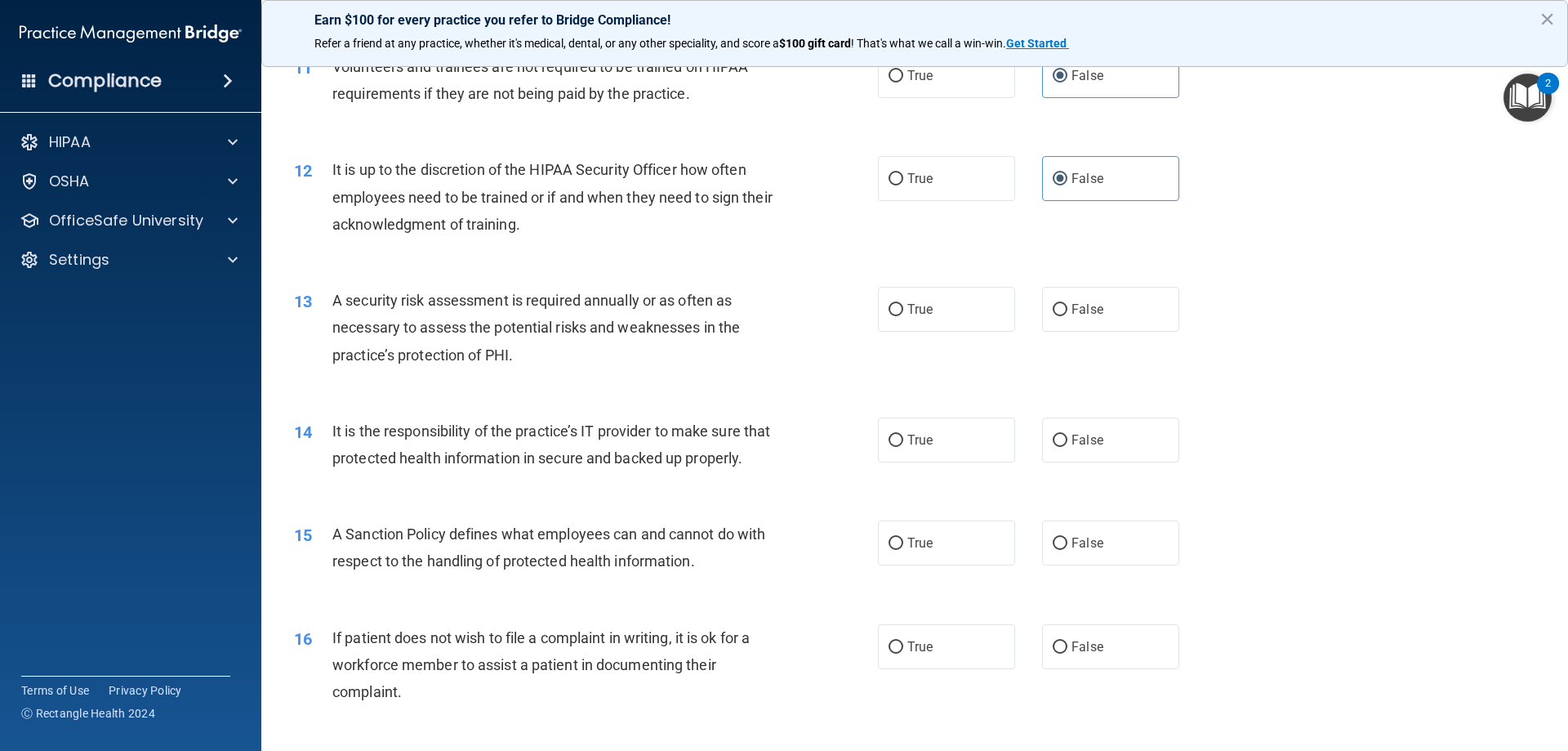
scroll to position [1552, 0]
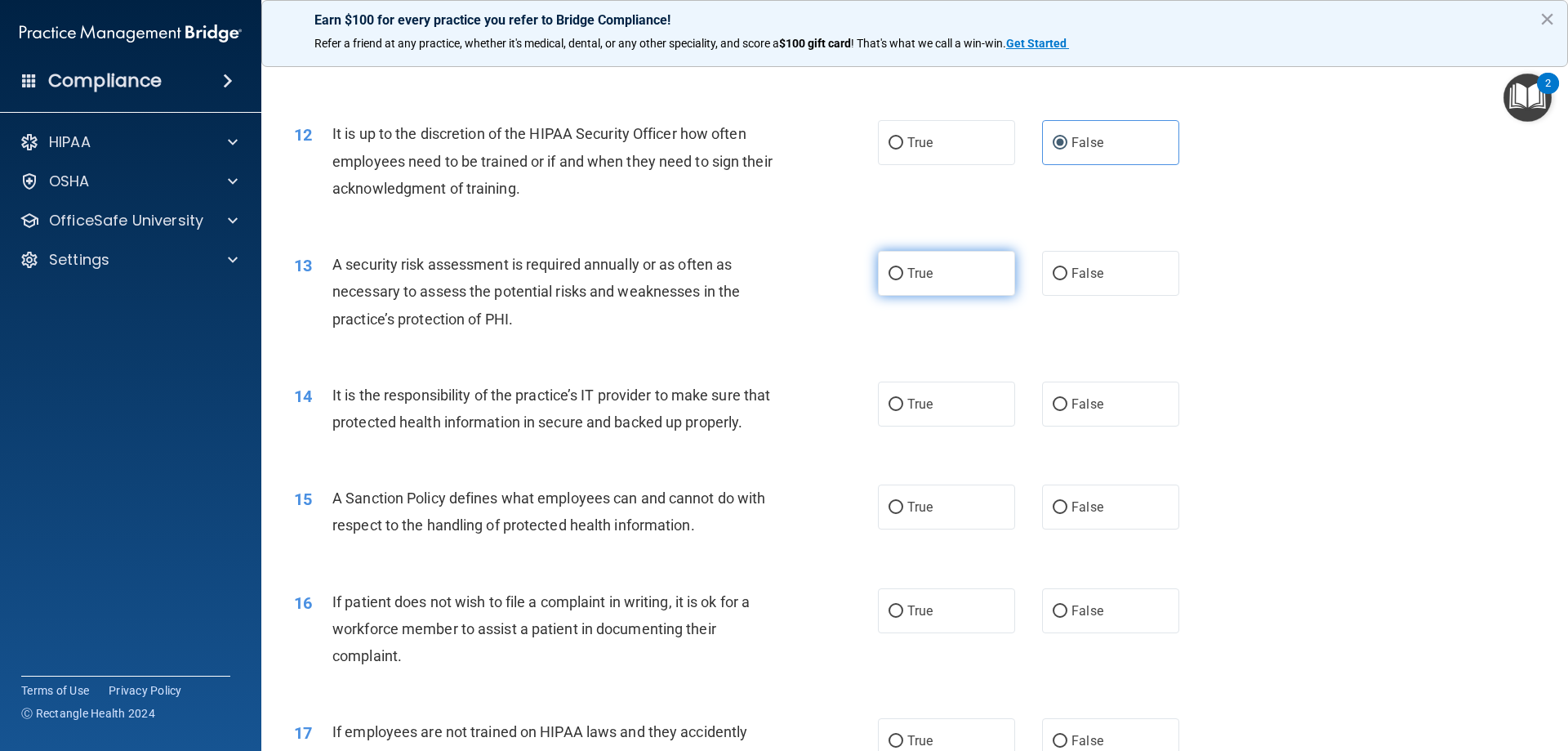
click at [914, 278] on span "True" at bounding box center [920, 273] width 26 height 16
click at [903, 278] on input "True" at bounding box center [896, 274] width 15 height 12
radio input "true"
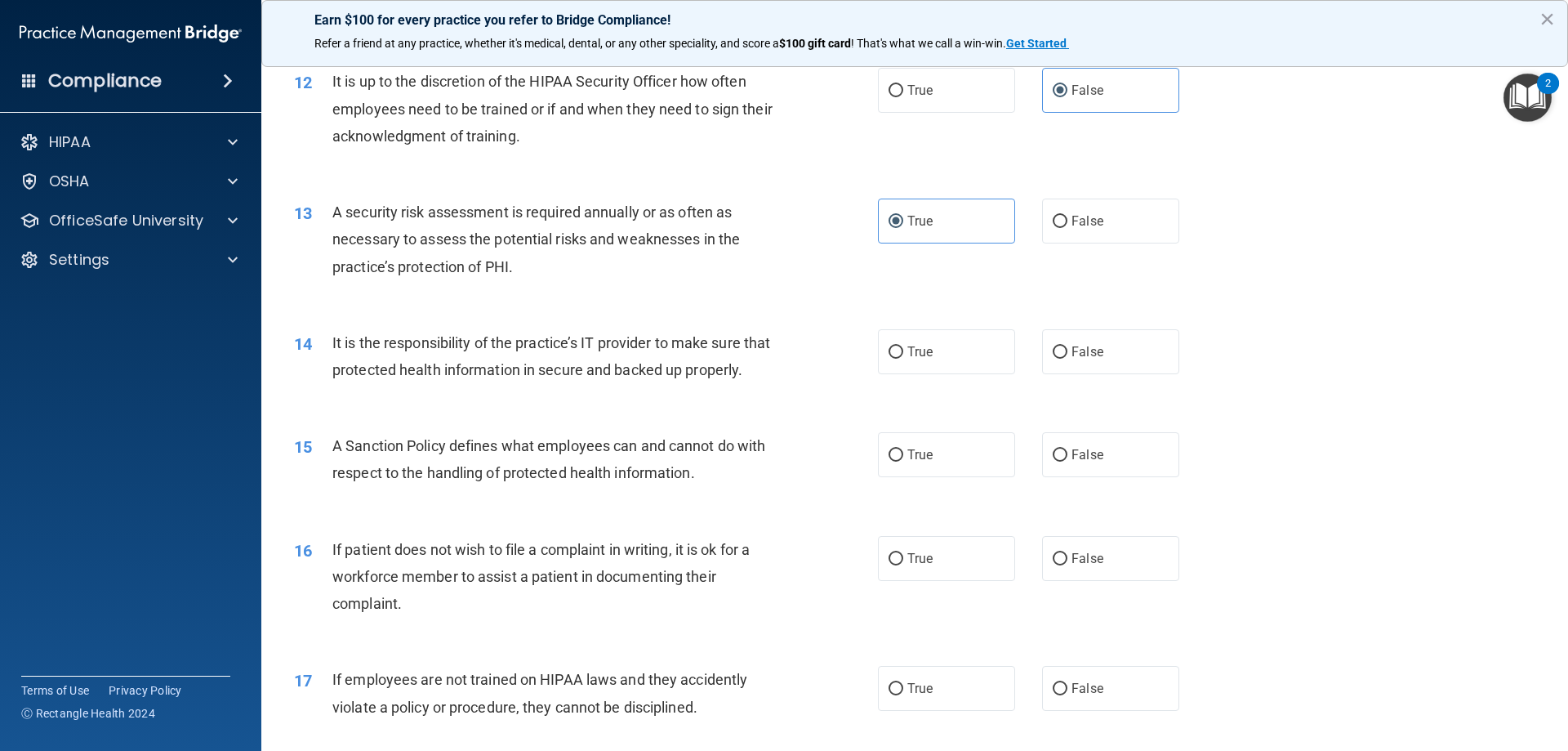
scroll to position [1634, 0]
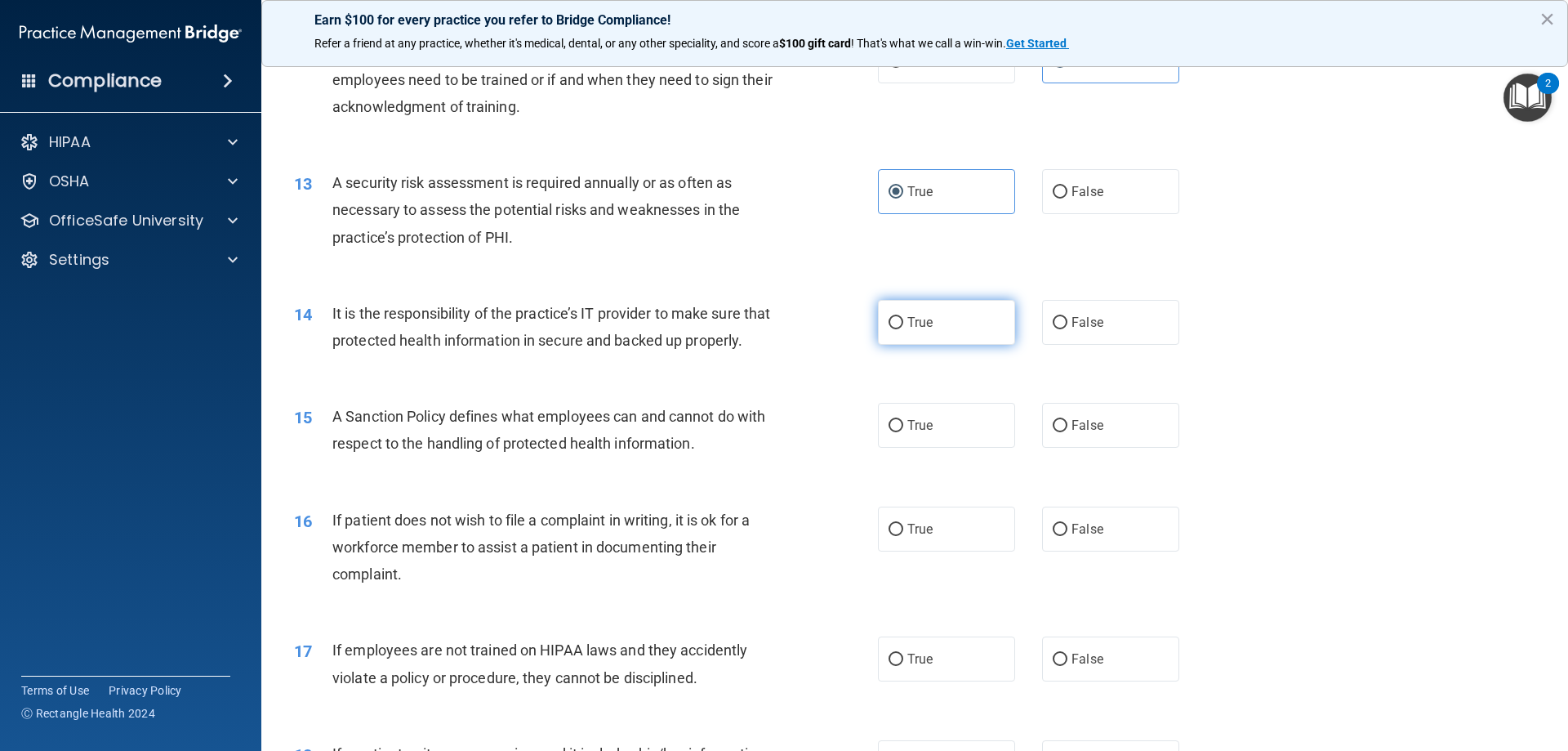
click at [889, 324] on input "True" at bounding box center [896, 323] width 15 height 12
radio input "true"
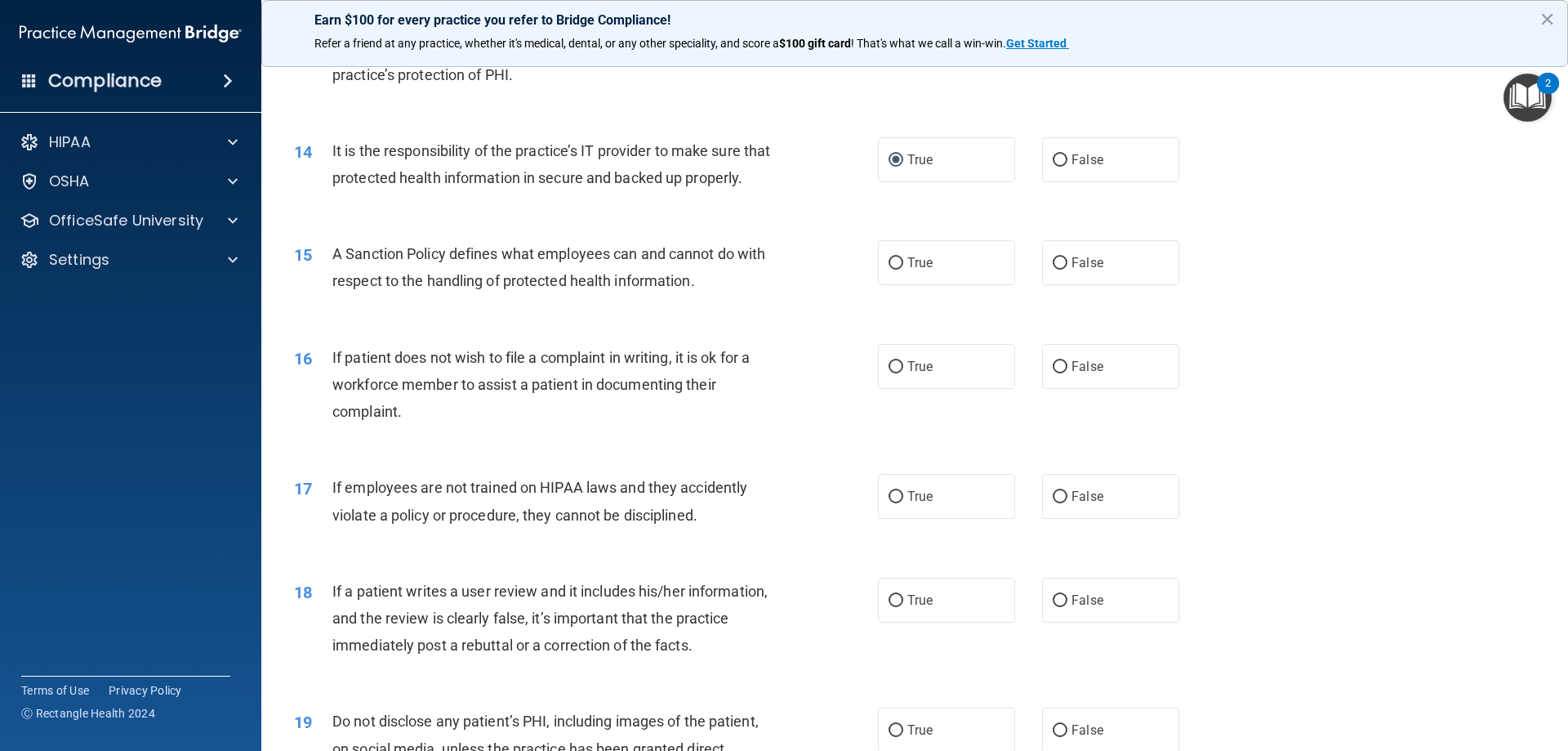
scroll to position [1797, 0]
click at [1089, 273] on label "False" at bounding box center [1111, 261] width 137 height 45
click at [1068, 269] on input "False" at bounding box center [1060, 263] width 15 height 12
radio input "true"
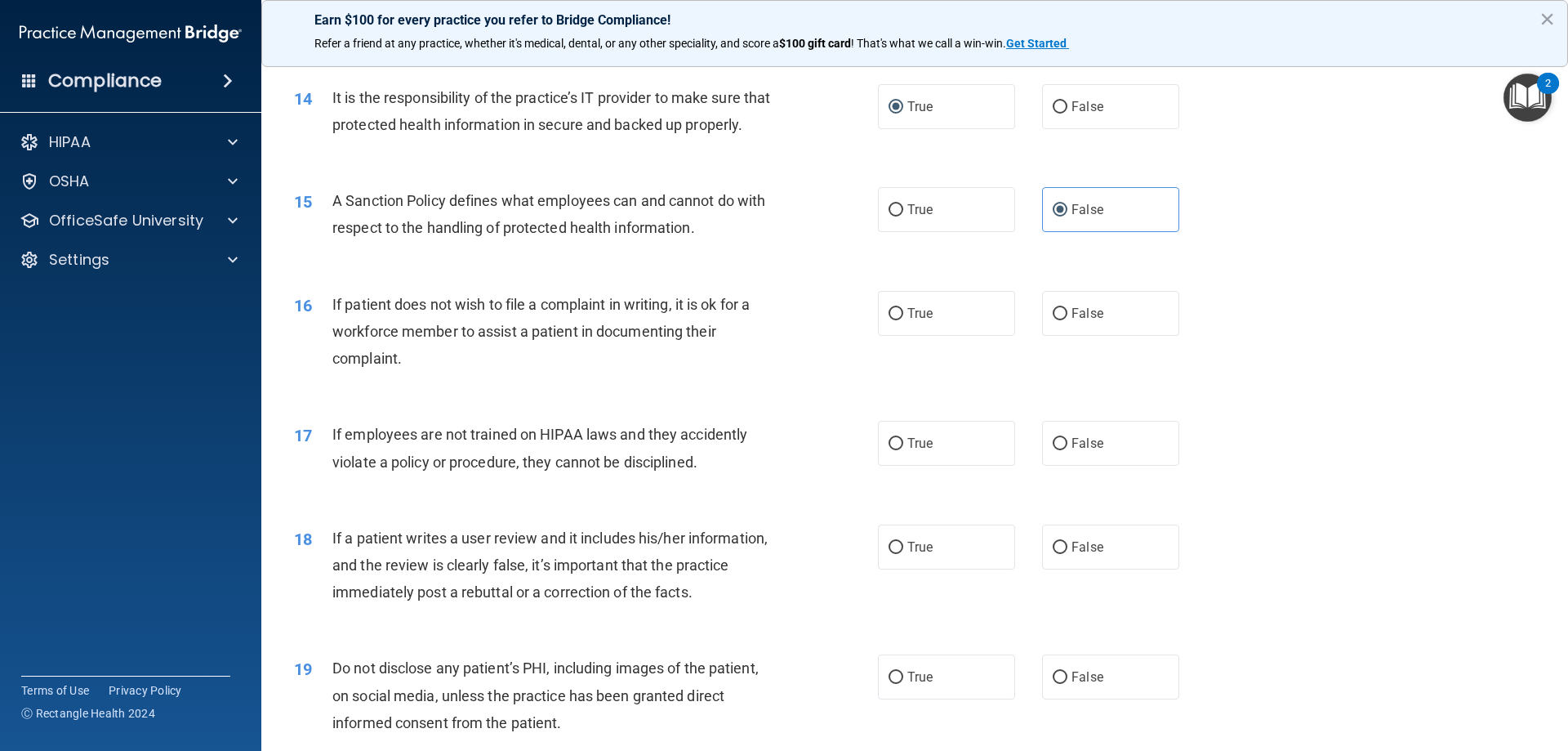
scroll to position [1878, 0]
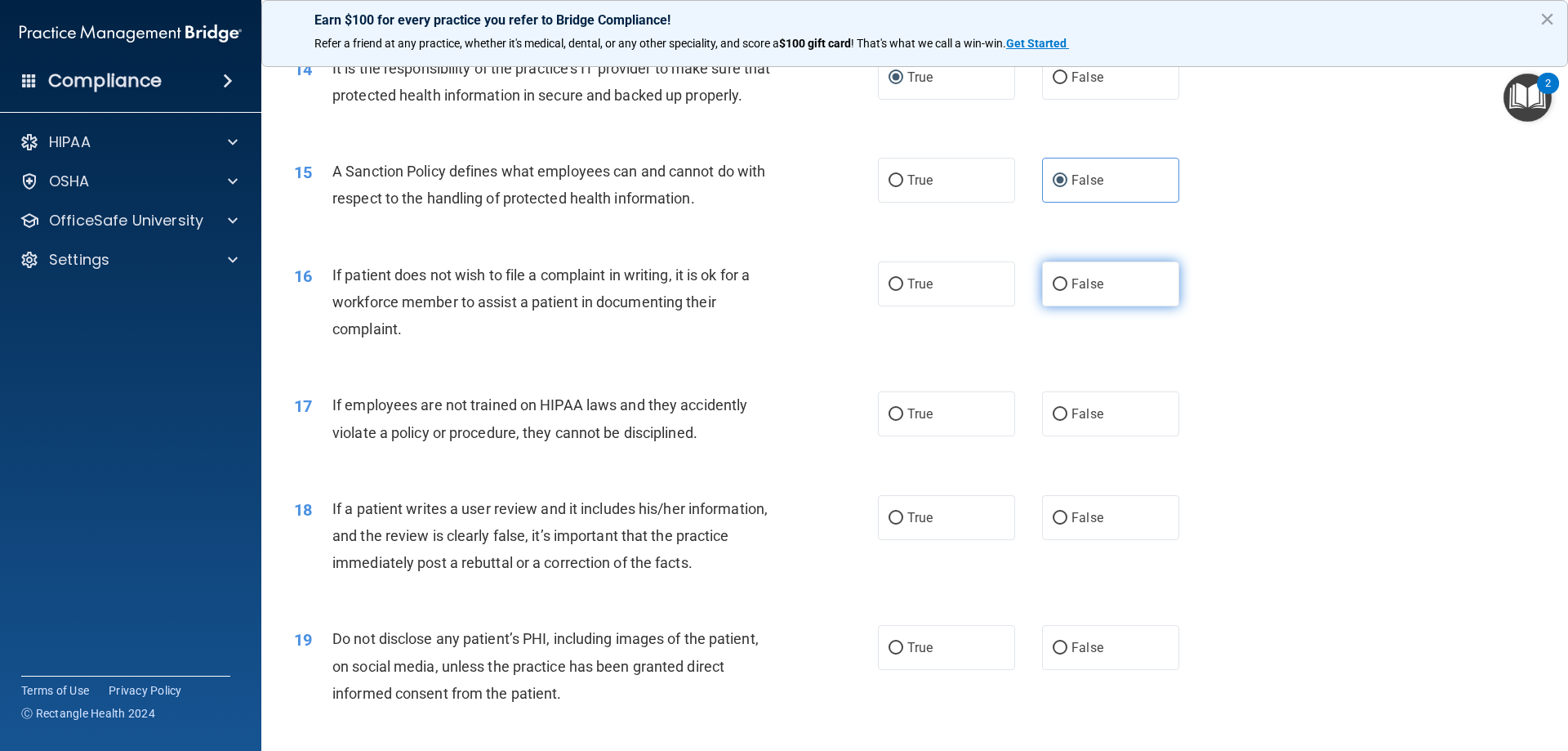
click at [1072, 292] on span "False" at bounding box center [1088, 284] width 32 height 16
click at [1065, 291] on input "False" at bounding box center [1060, 285] width 15 height 12
radio input "true"
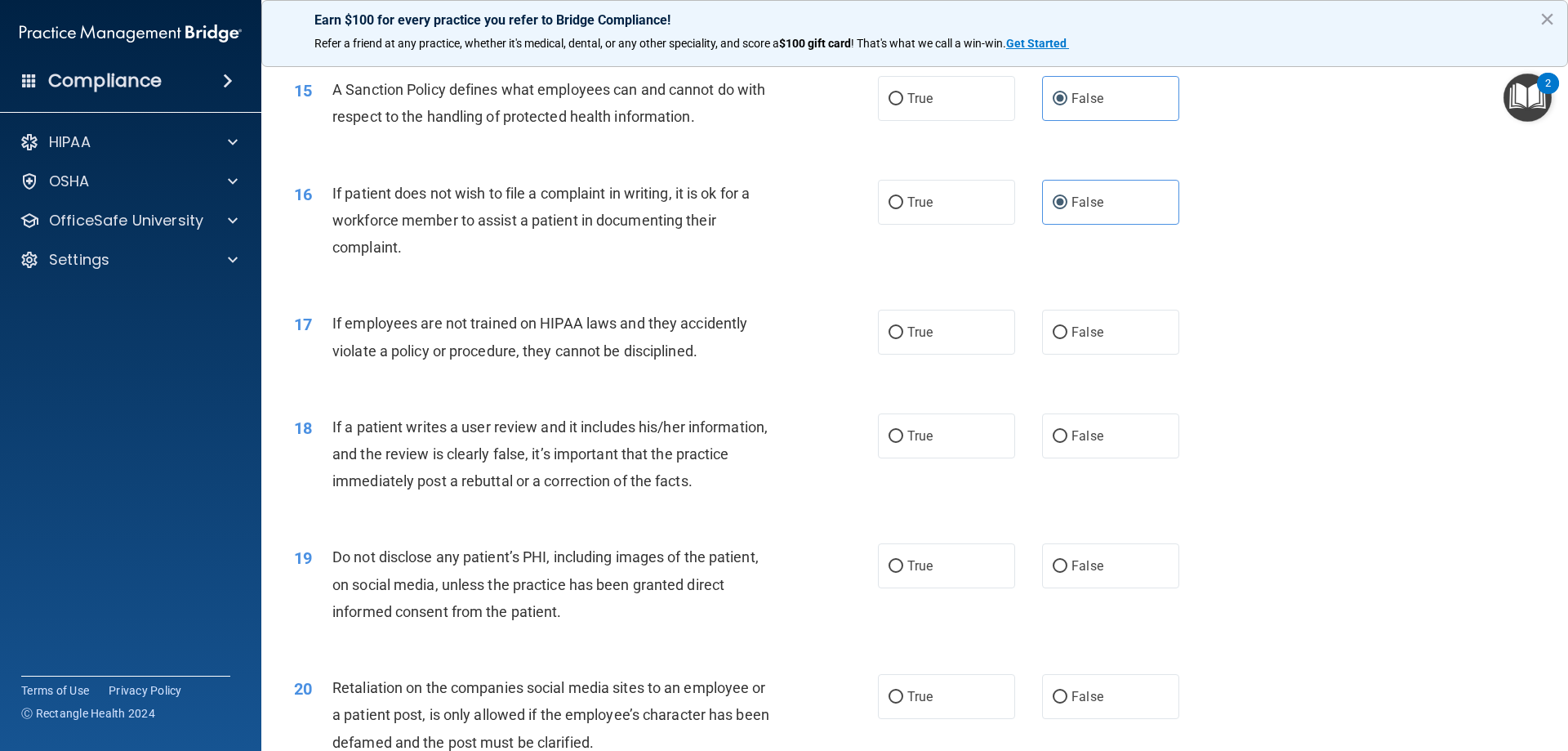
scroll to position [2042, 0]
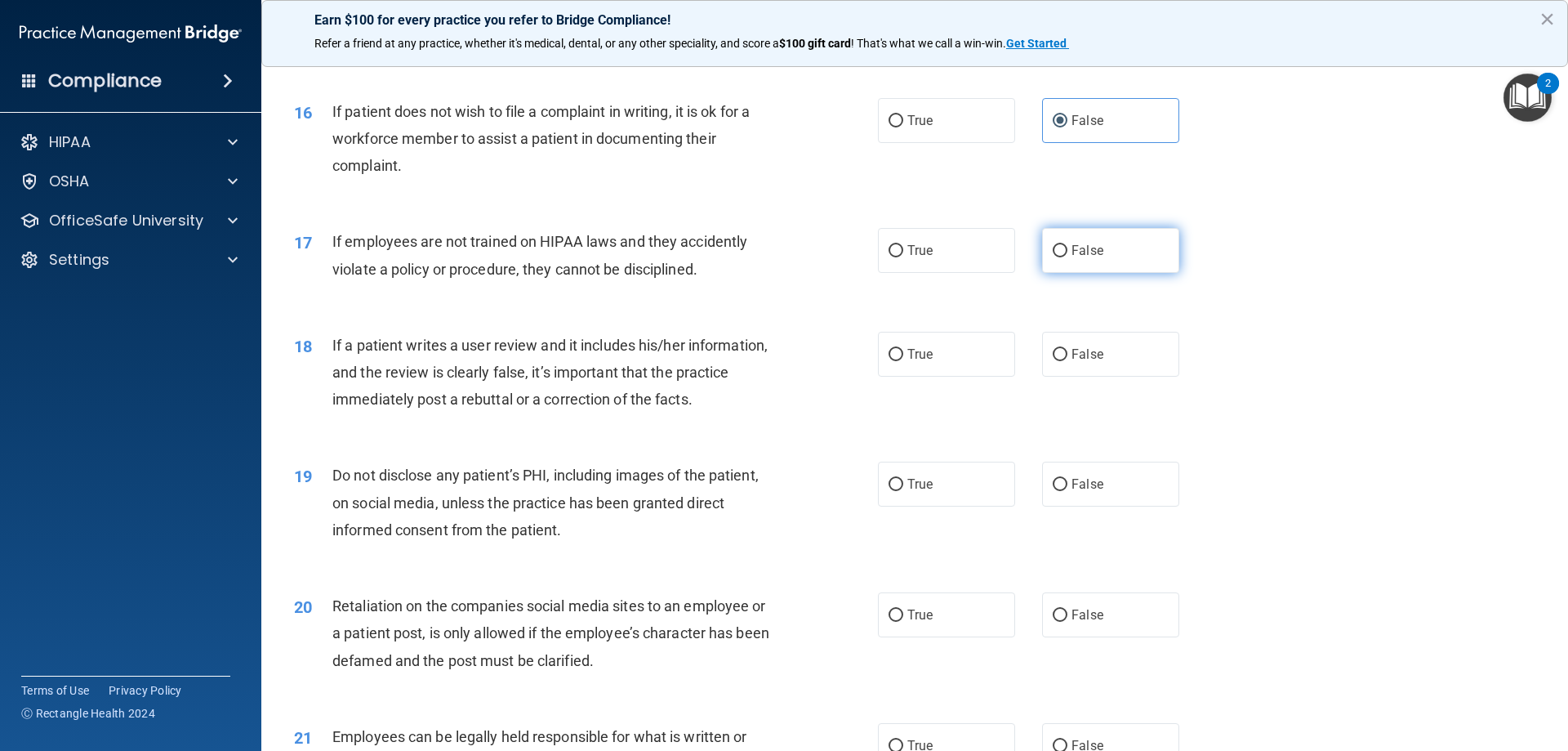
click at [1076, 259] on span "False" at bounding box center [1088, 251] width 32 height 16
click at [1068, 258] on input "False" at bounding box center [1060, 252] width 15 height 12
radio input "true"
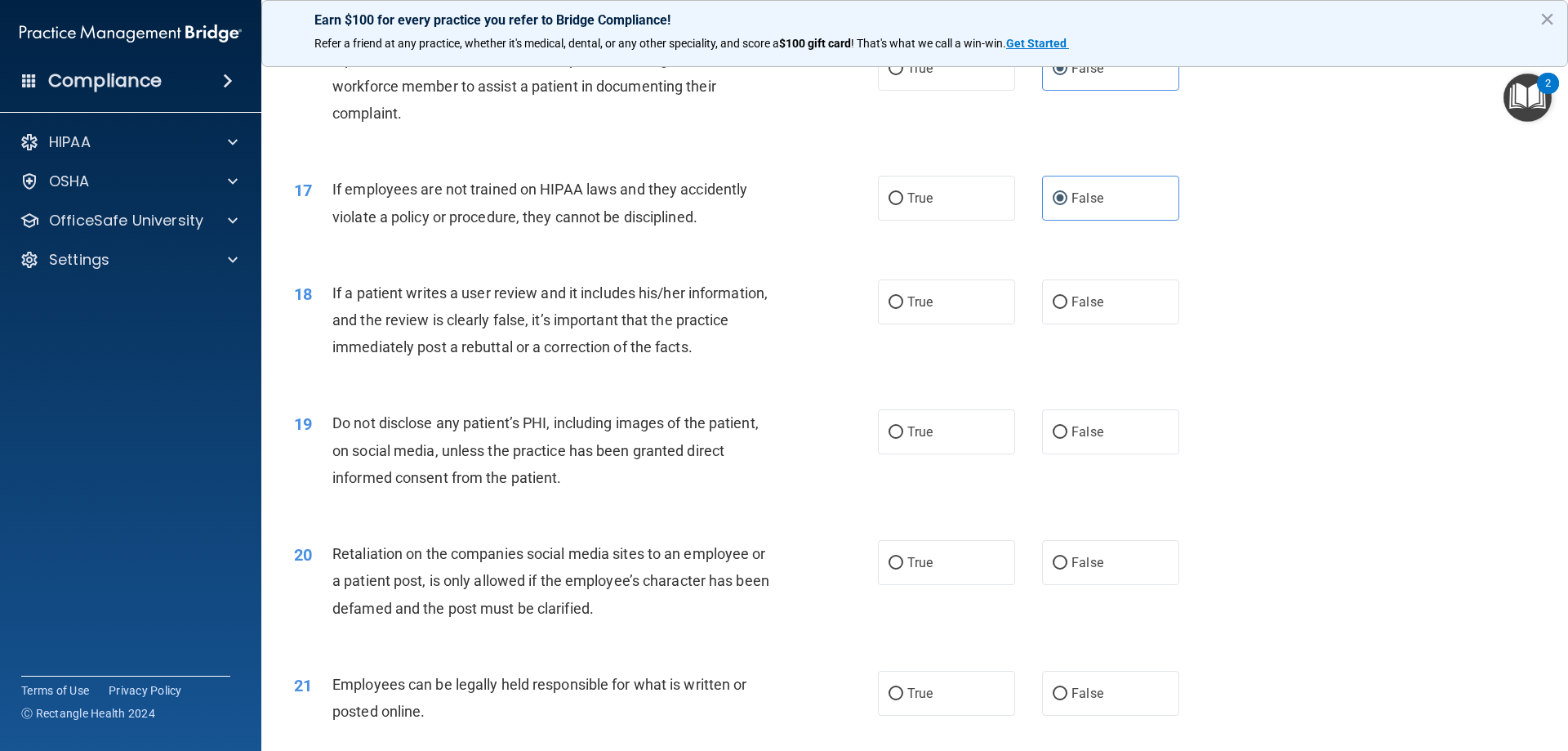
scroll to position [2124, 0]
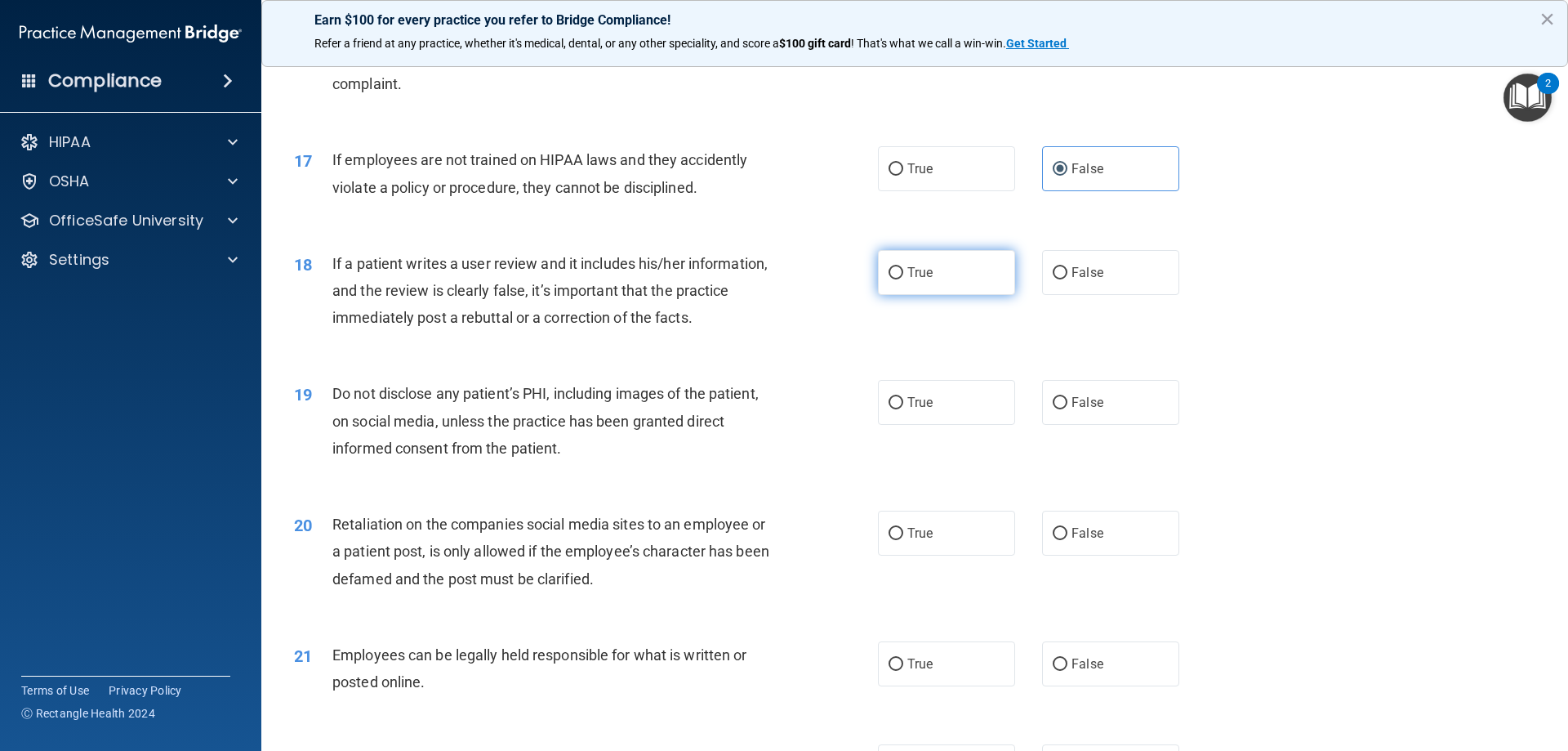
click at [932, 295] on label "True" at bounding box center [947, 272] width 137 height 45
click at [903, 280] on input "True" at bounding box center [896, 273] width 15 height 12
radio input "true"
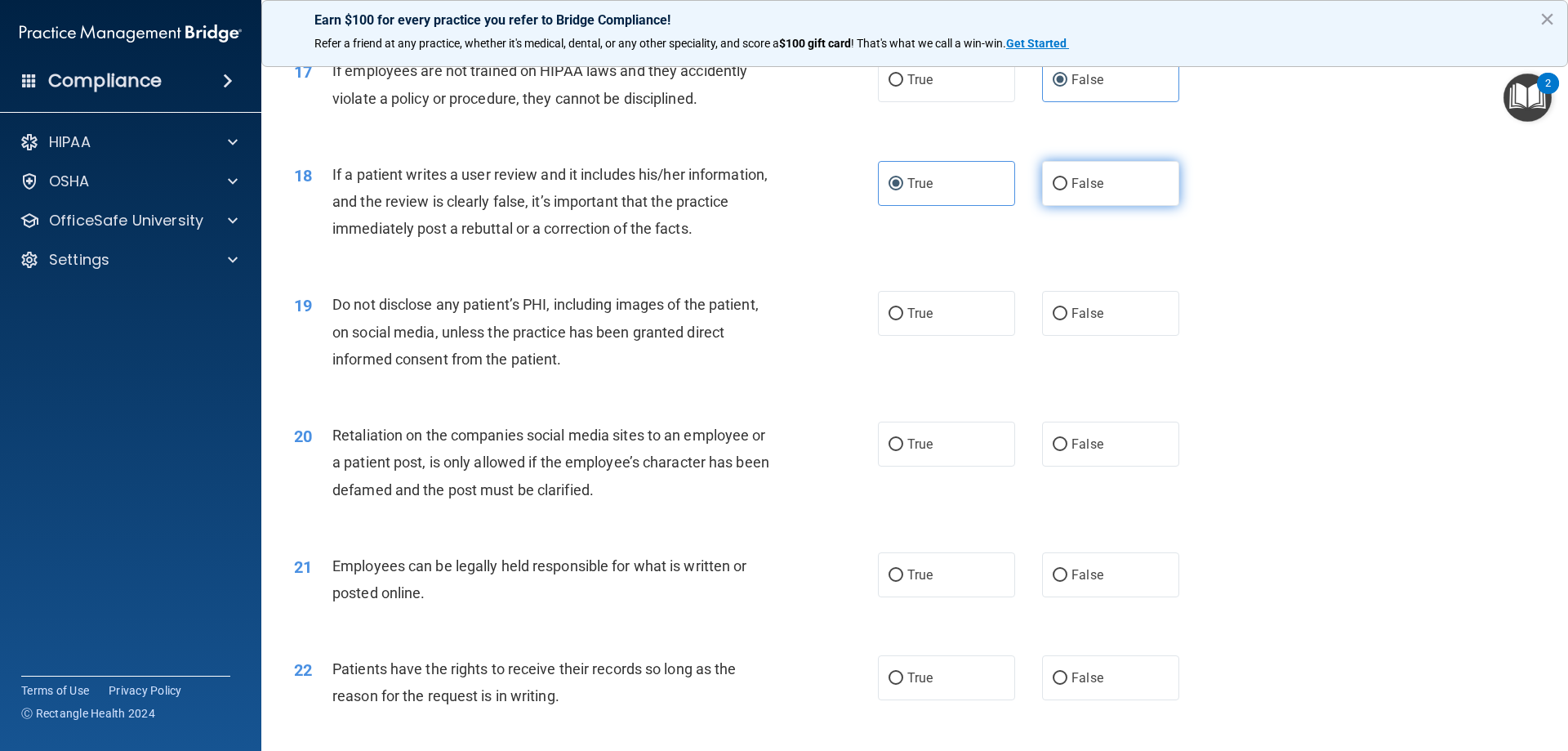
scroll to position [2206, 0]
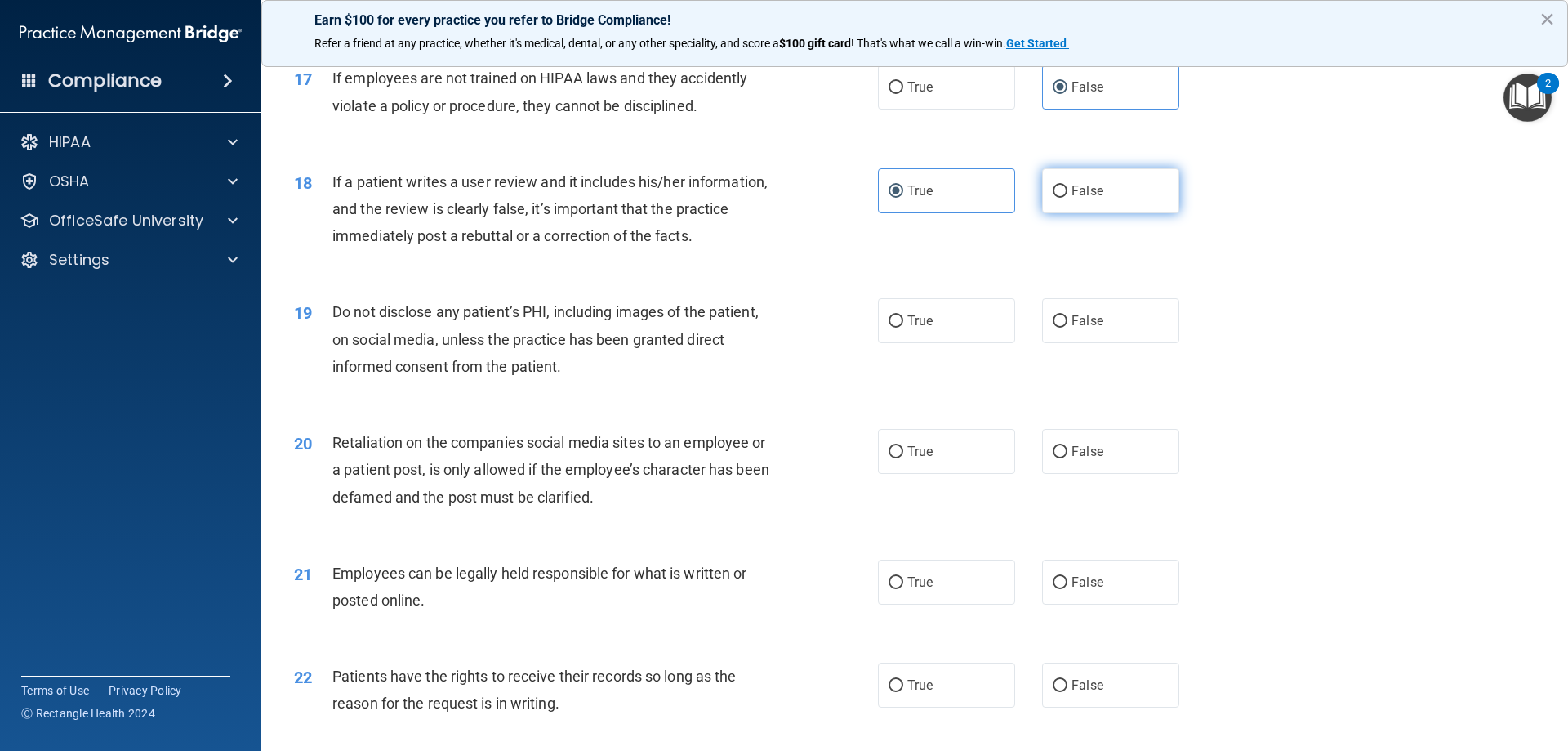
click at [1053, 198] on input "False" at bounding box center [1060, 192] width 15 height 12
radio input "true"
radio input "false"
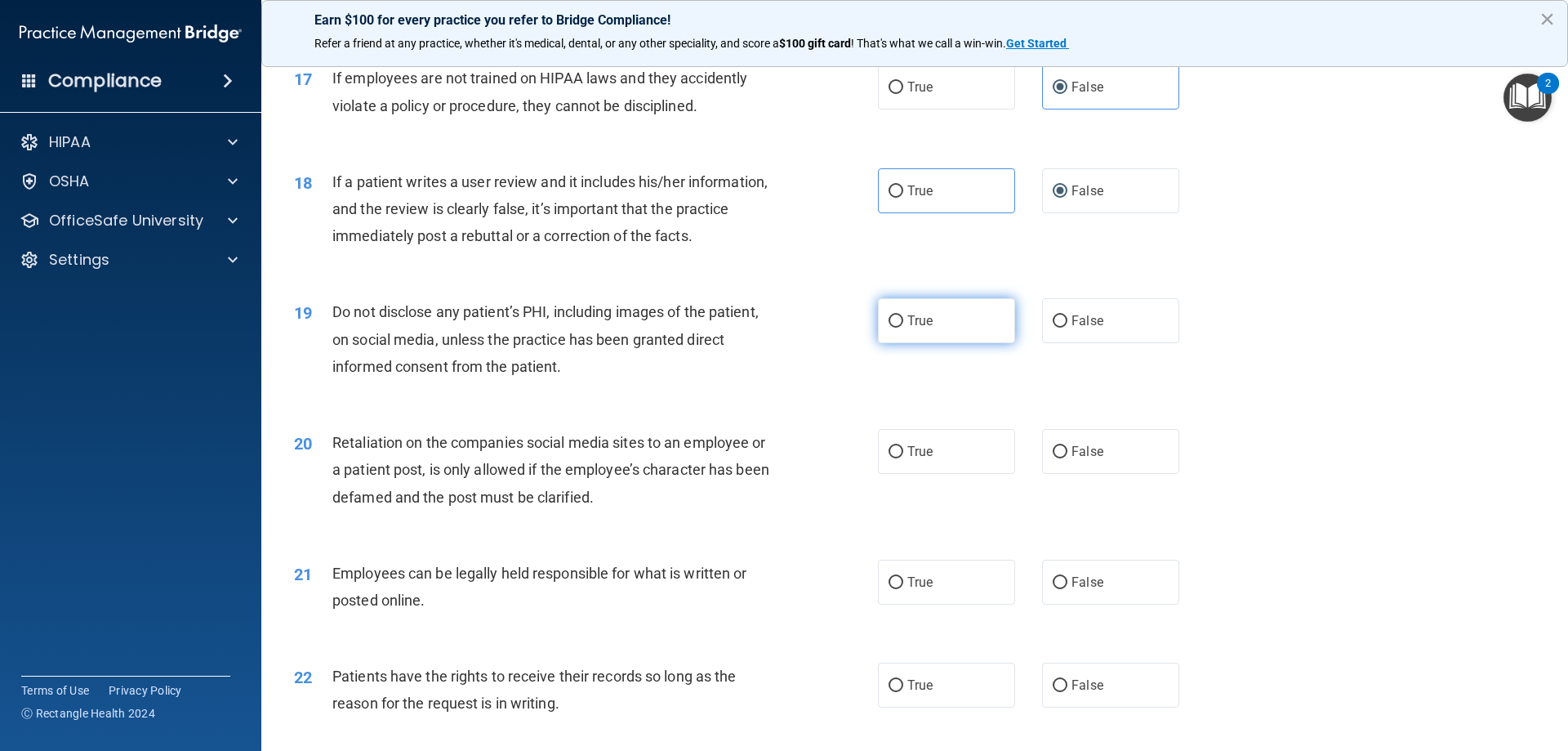
click at [936, 343] on label "True" at bounding box center [947, 320] width 137 height 45
click at [903, 327] on input "True" at bounding box center [896, 322] width 15 height 12
radio input "true"
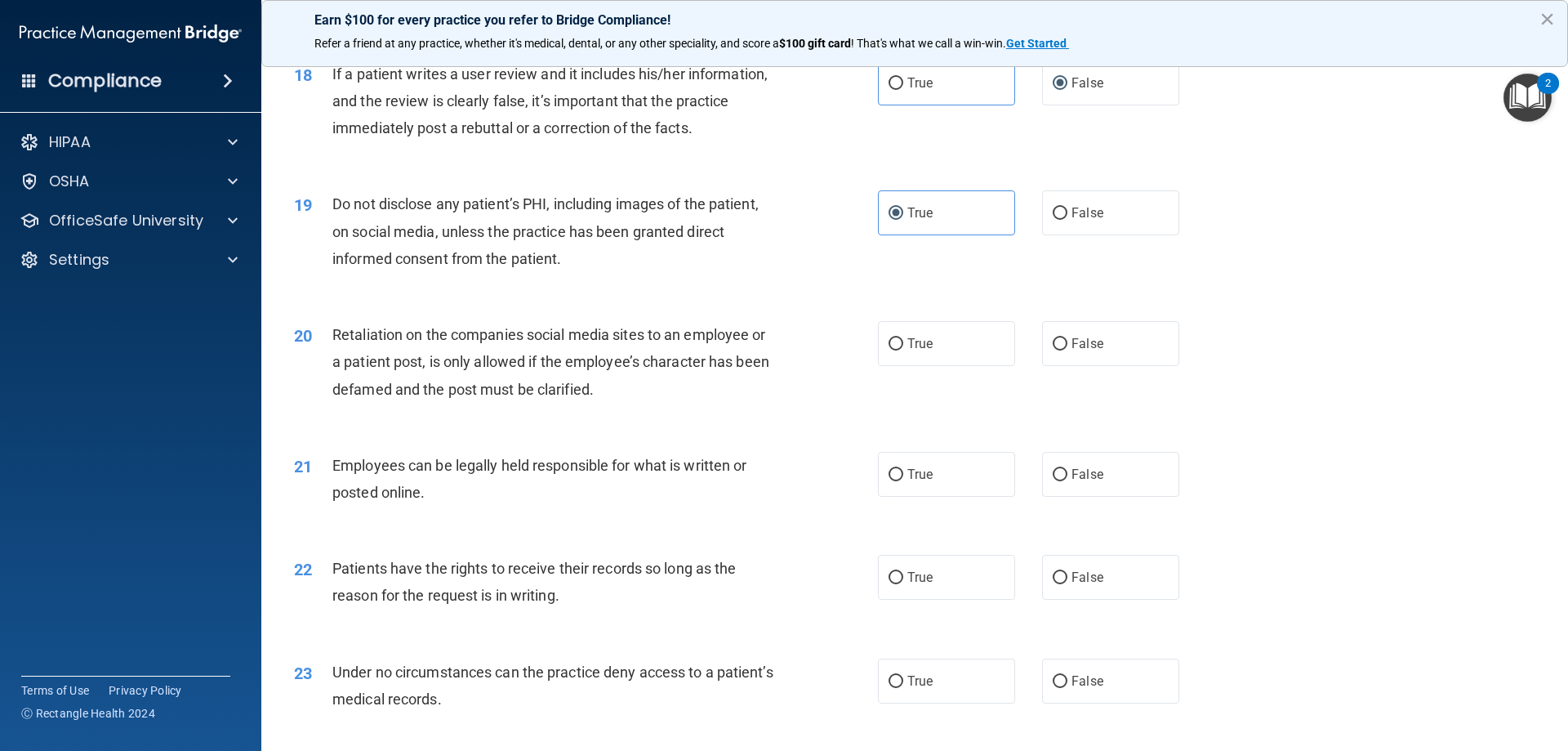
scroll to position [2369, 0]
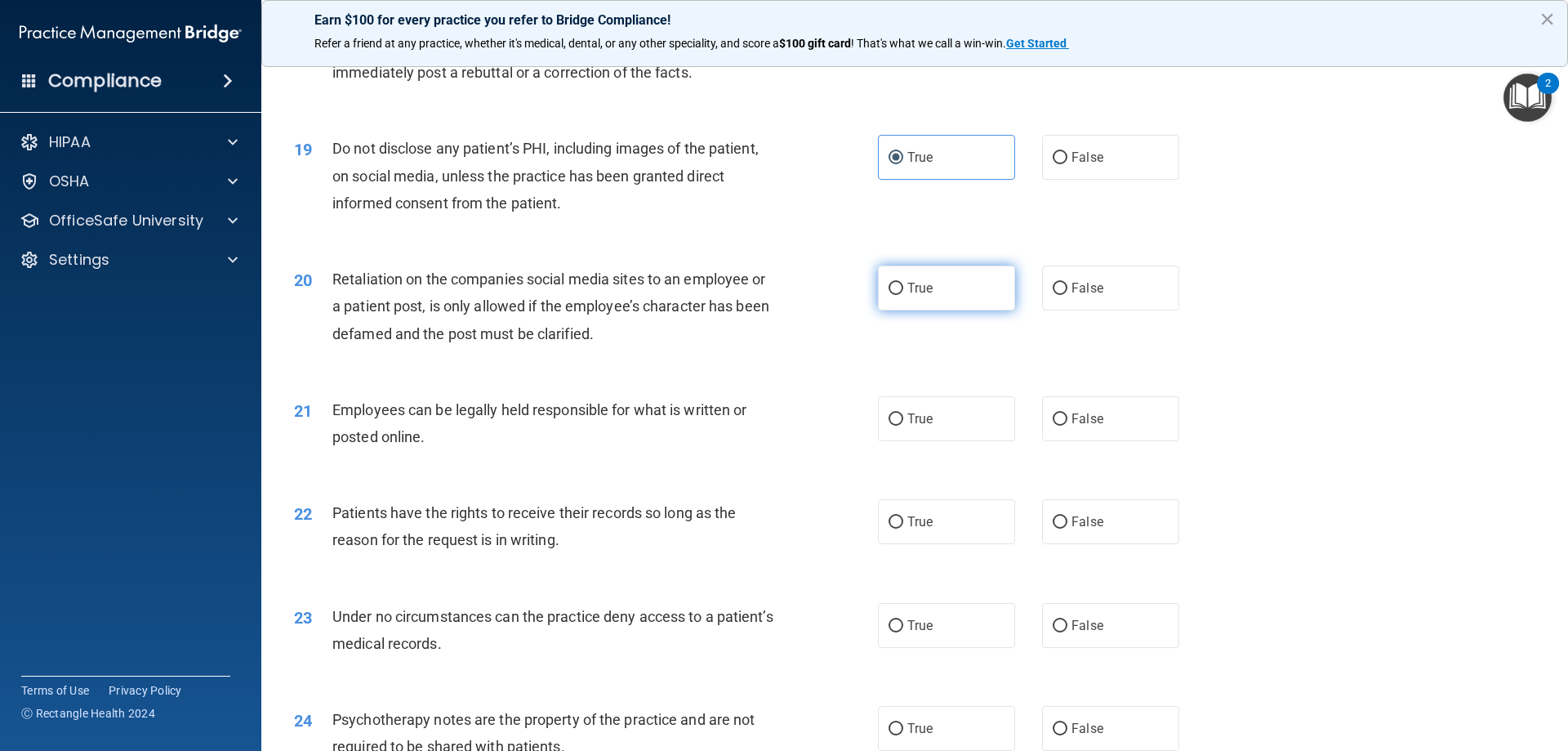
click at [959, 310] on label "True" at bounding box center [947, 288] width 137 height 45
click at [903, 295] on input "True" at bounding box center [896, 288] width 15 height 12
radio input "true"
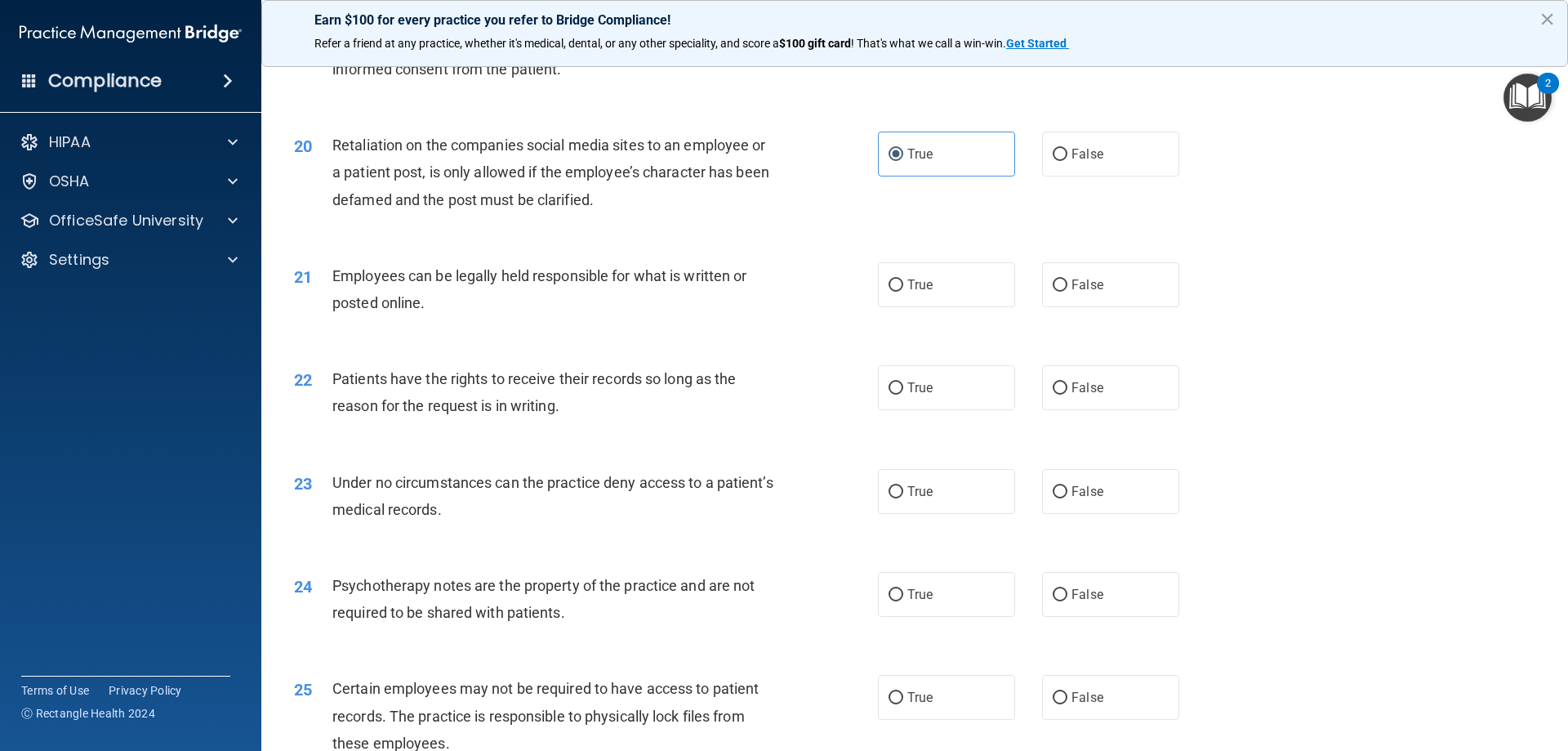
scroll to position [2532, 0]
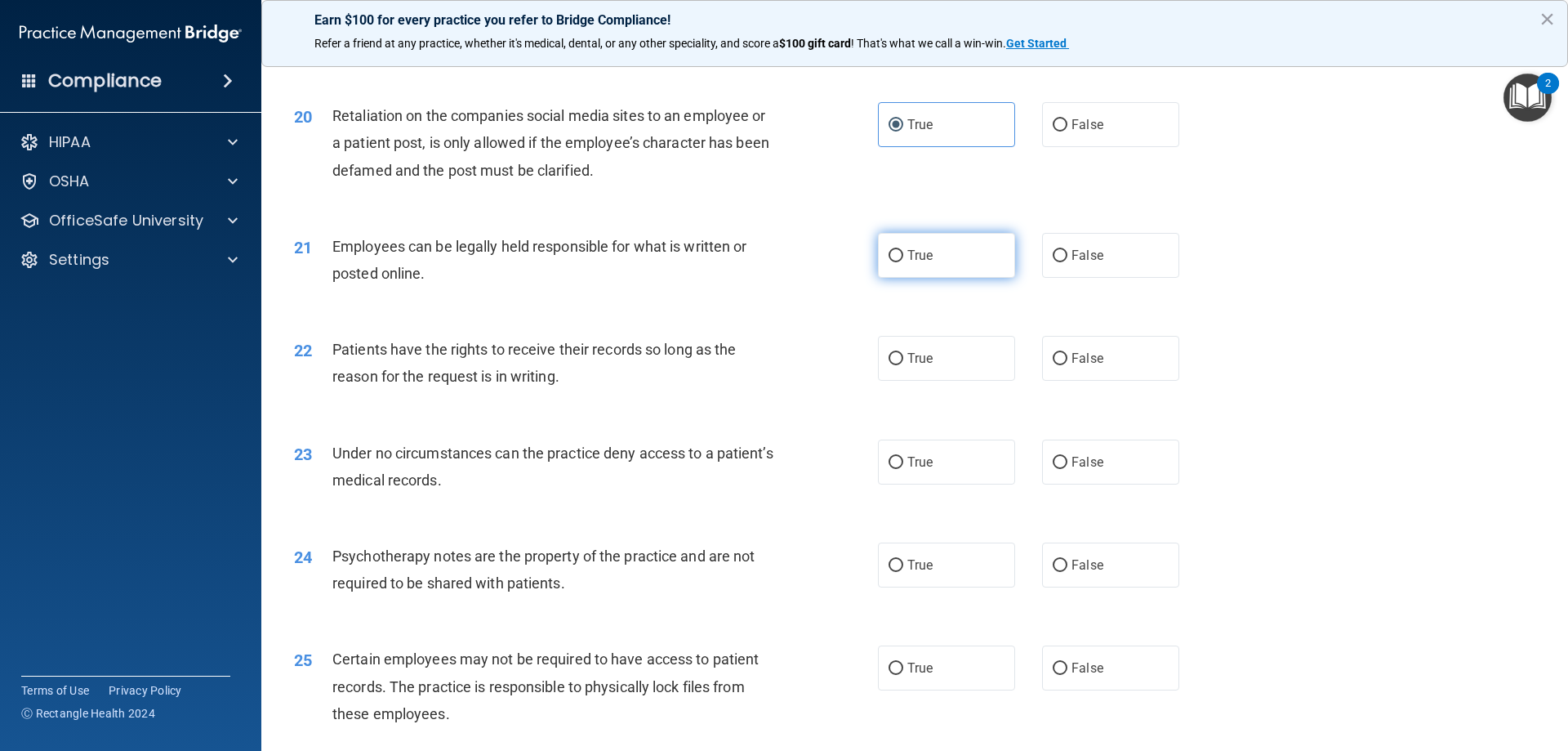
click at [937, 278] on label "True" at bounding box center [947, 255] width 137 height 45
click at [903, 262] on input "True" at bounding box center [896, 256] width 15 height 12
radio input "true"
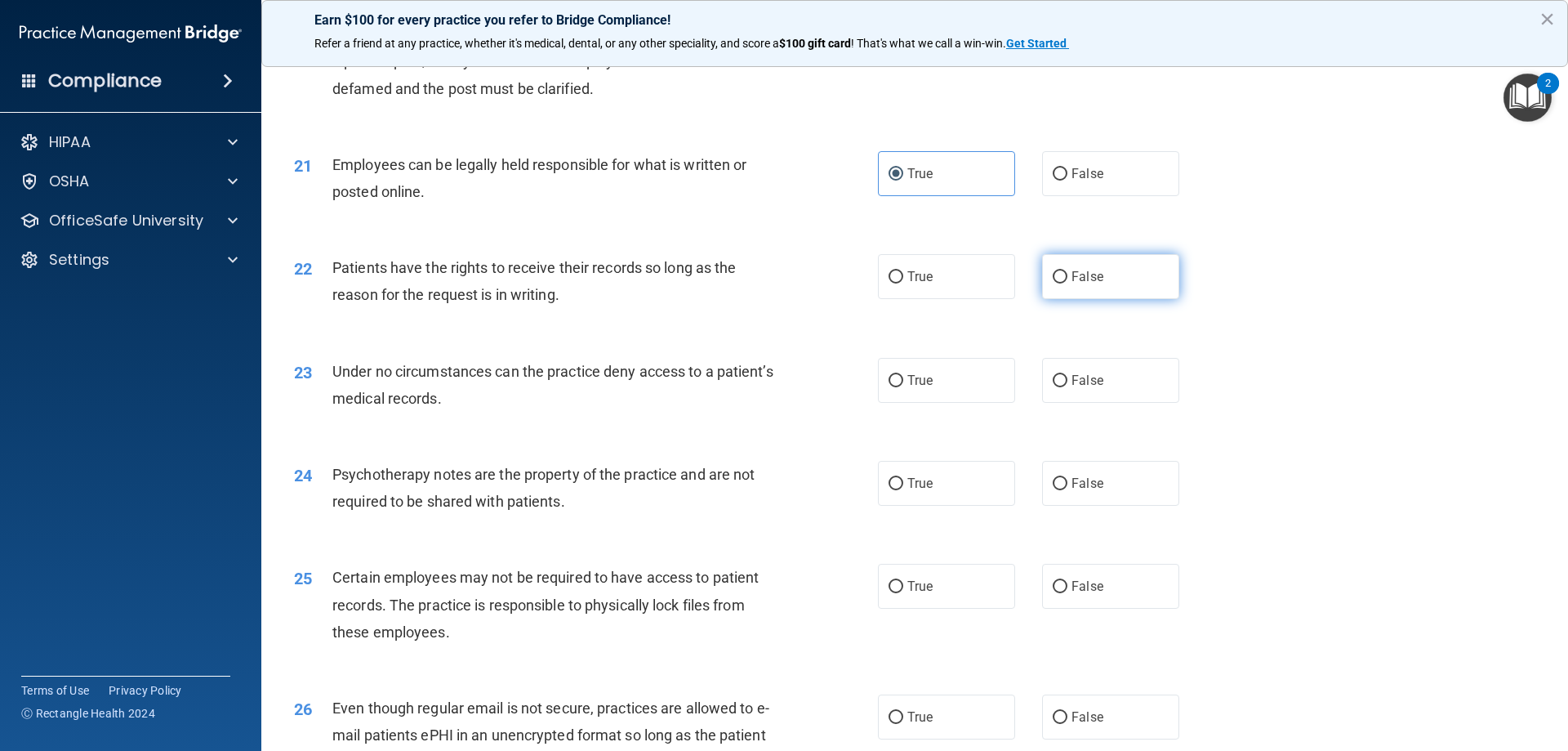
click at [1072, 284] on span "False" at bounding box center [1088, 277] width 32 height 16
click at [1068, 283] on input "False" at bounding box center [1060, 277] width 15 height 12
radio input "true"
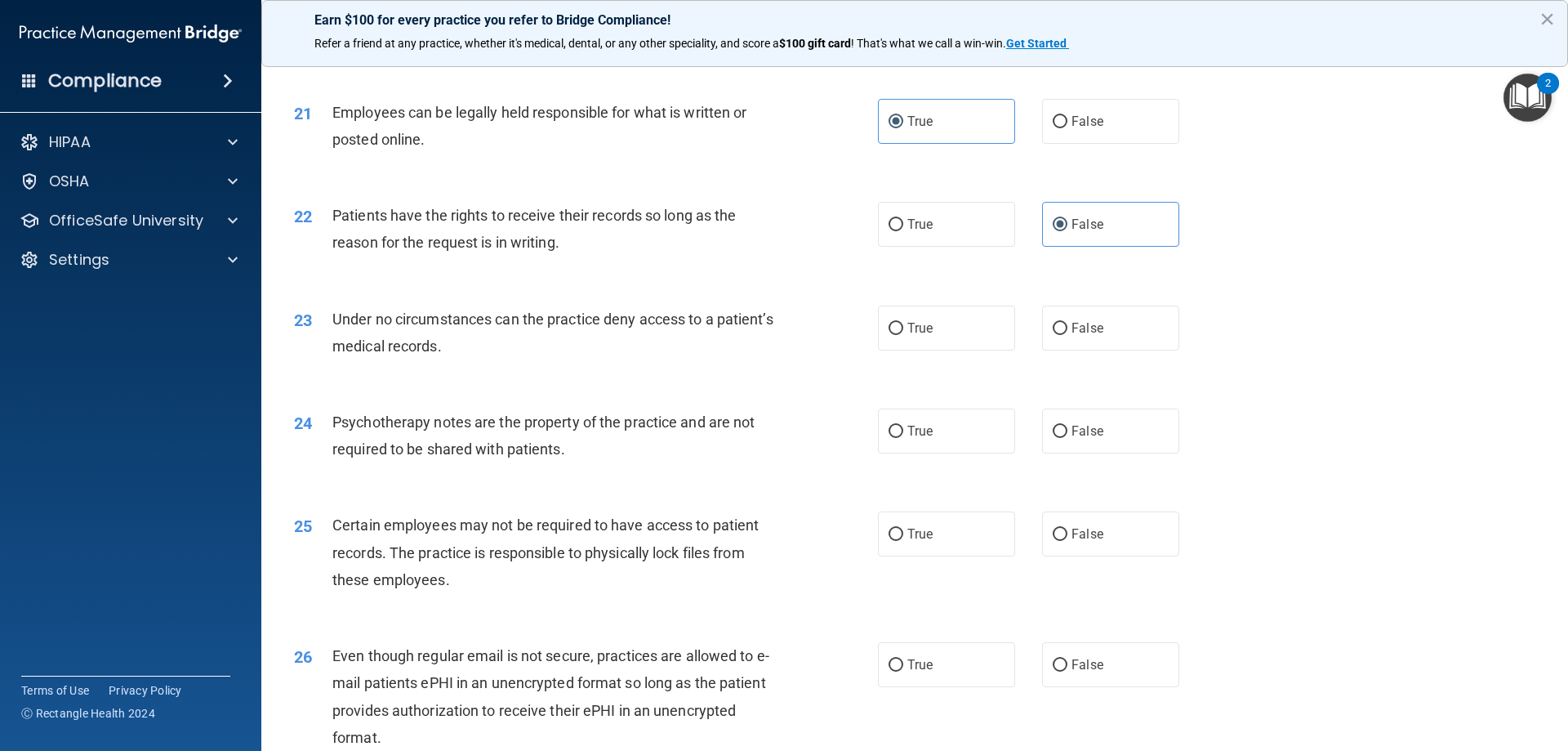
scroll to position [2695, 0]
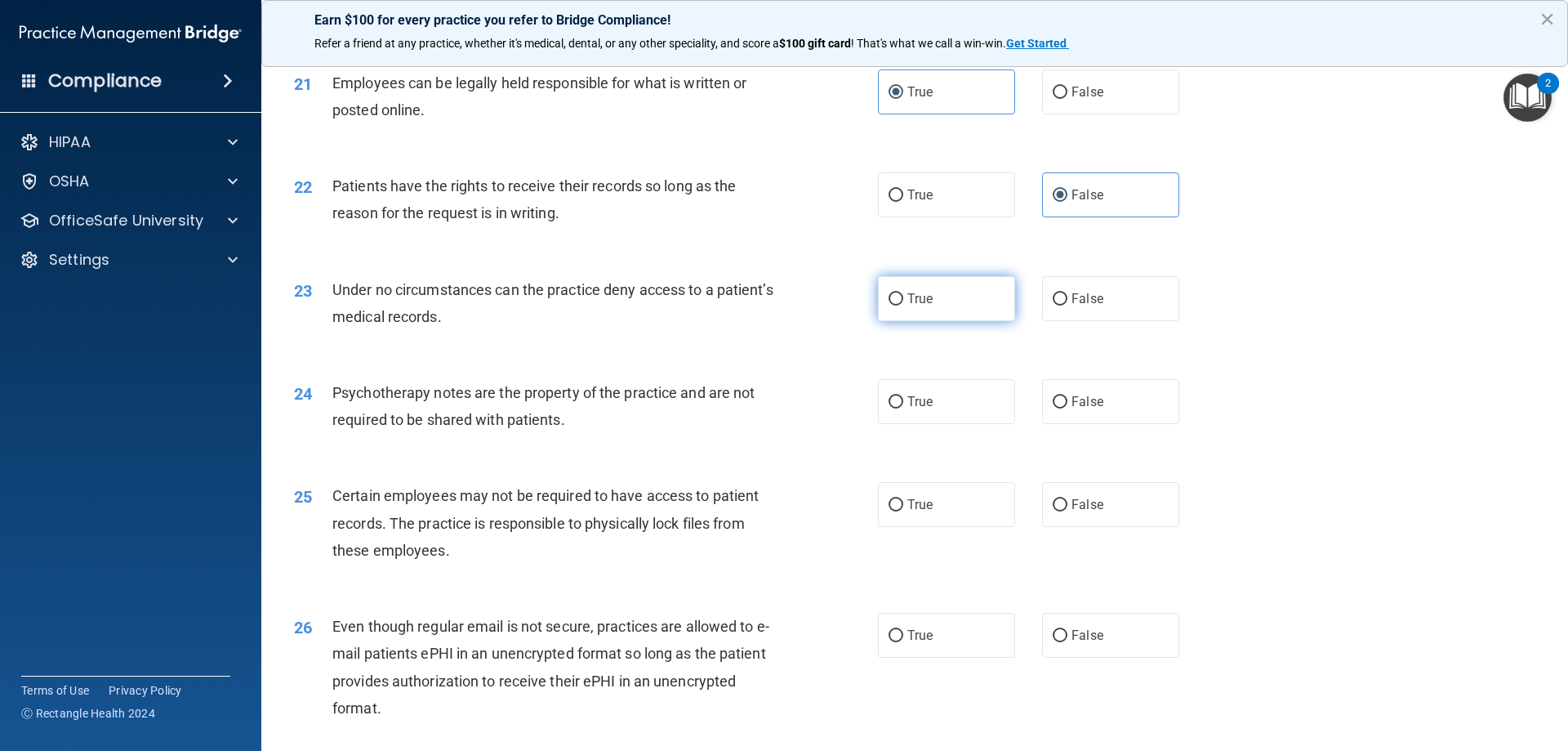
drag, startPoint x: 912, startPoint y: 328, endPoint x: 899, endPoint y: 332, distance: 13.6
click at [912, 306] on span "True" at bounding box center [920, 299] width 26 height 16
click at [903, 305] on input "True" at bounding box center [896, 299] width 15 height 12
radio input "true"
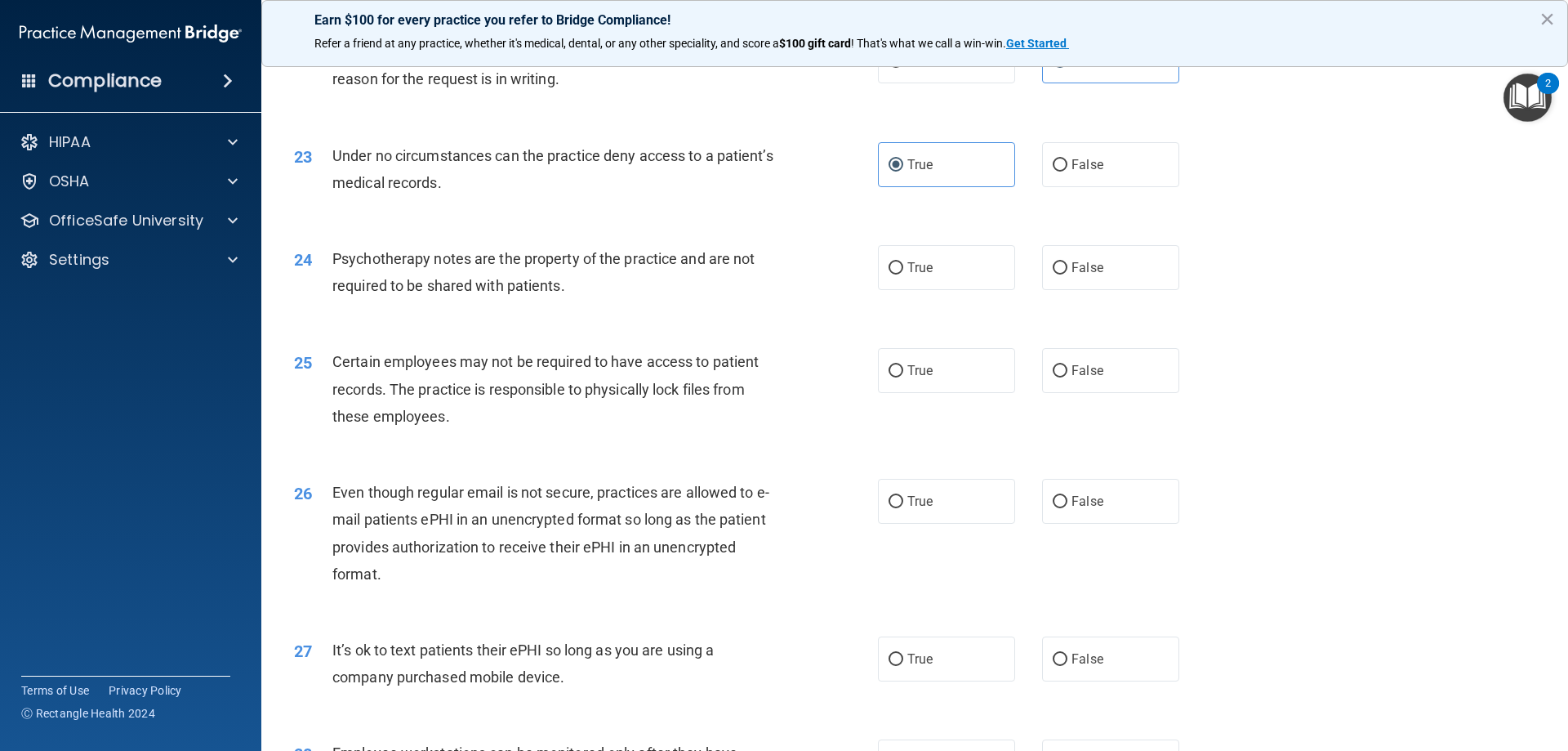
scroll to position [2859, 0]
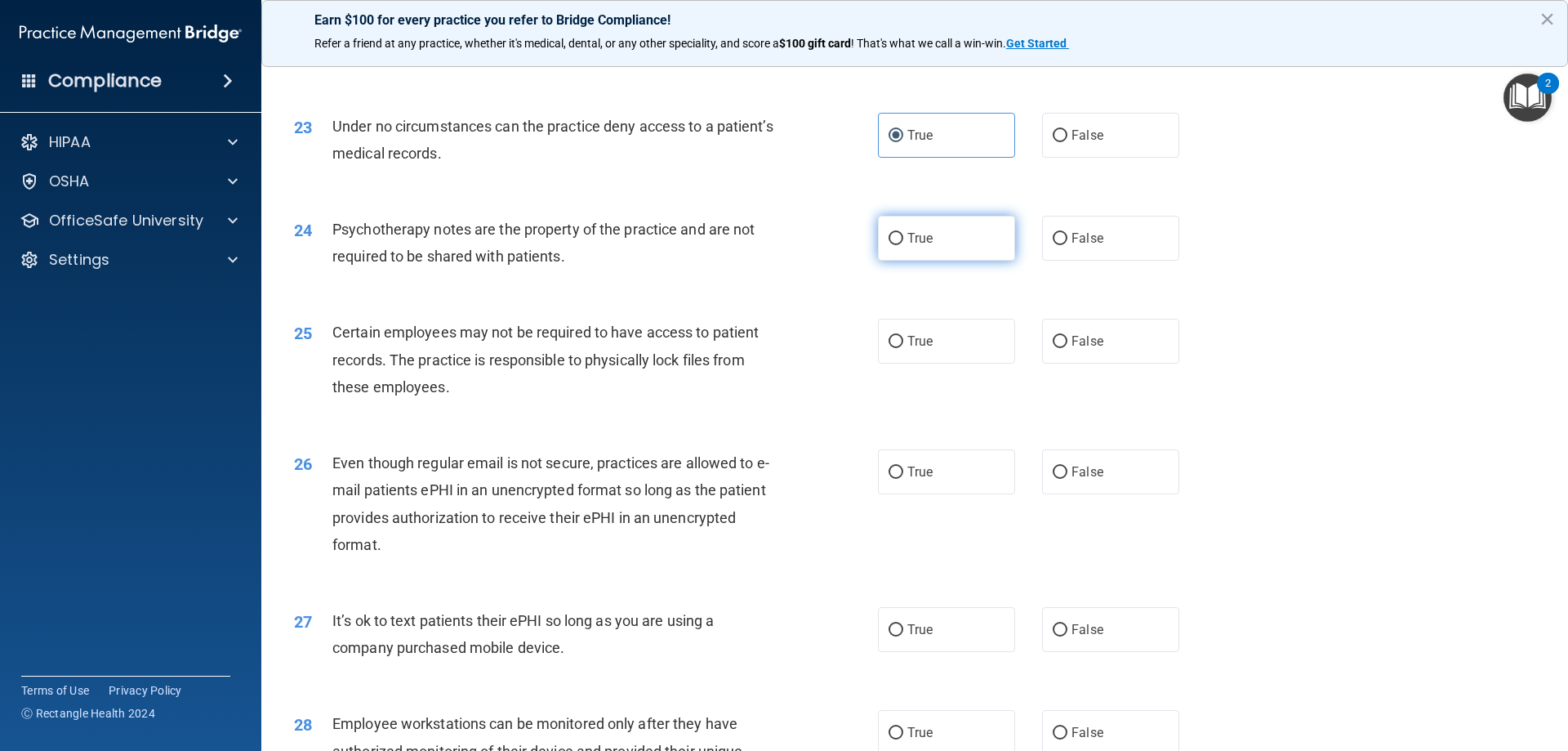
click at [925, 246] on span "True" at bounding box center [920, 238] width 26 height 16
click at [903, 245] on input "True" at bounding box center [896, 239] width 15 height 12
radio input "true"
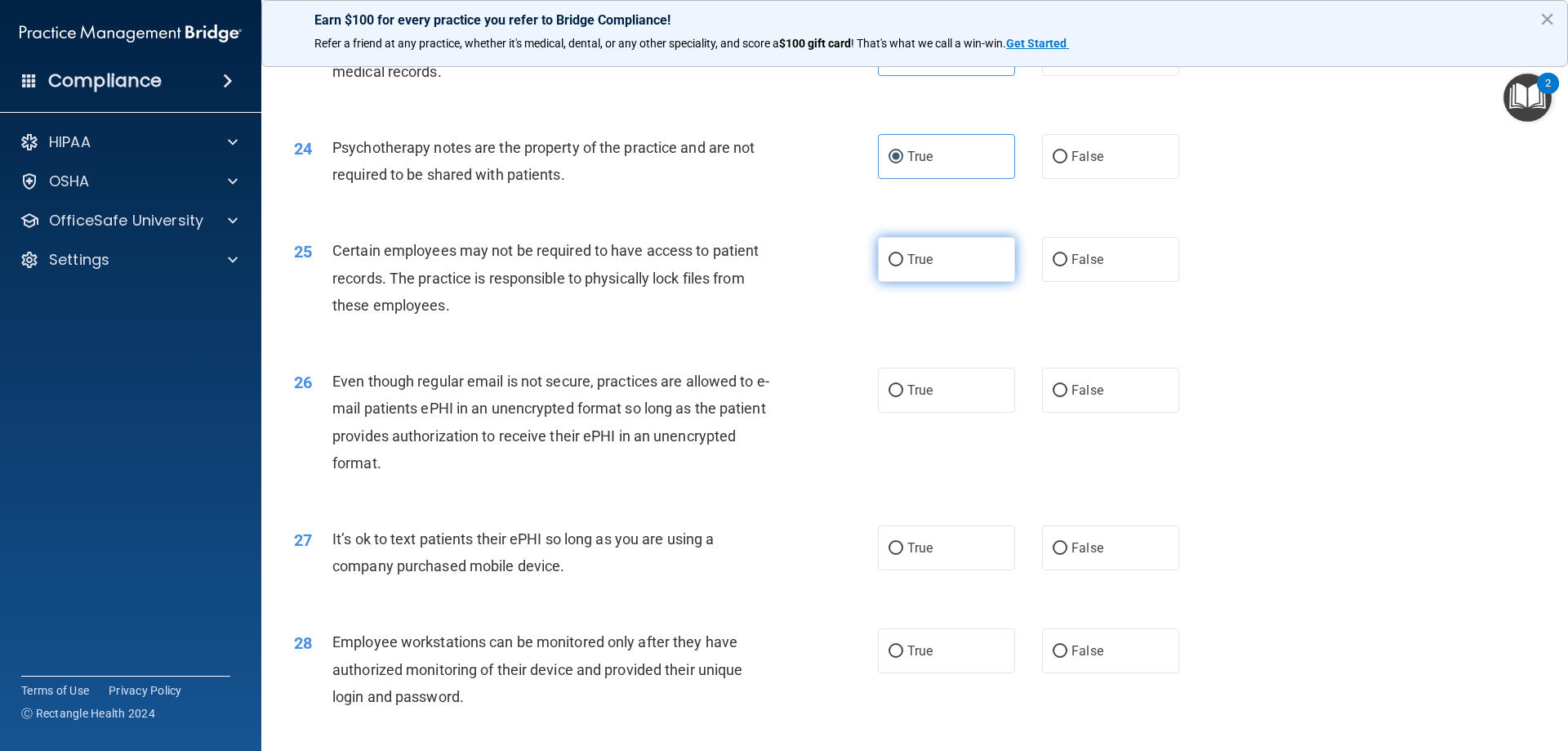
click at [922, 267] on span "True" at bounding box center [920, 259] width 26 height 16
click at [903, 266] on input "True" at bounding box center [896, 260] width 15 height 12
radio input "true"
click at [1072, 267] on span "False" at bounding box center [1088, 259] width 32 height 16
click at [1068, 266] on input "False" at bounding box center [1060, 260] width 15 height 12
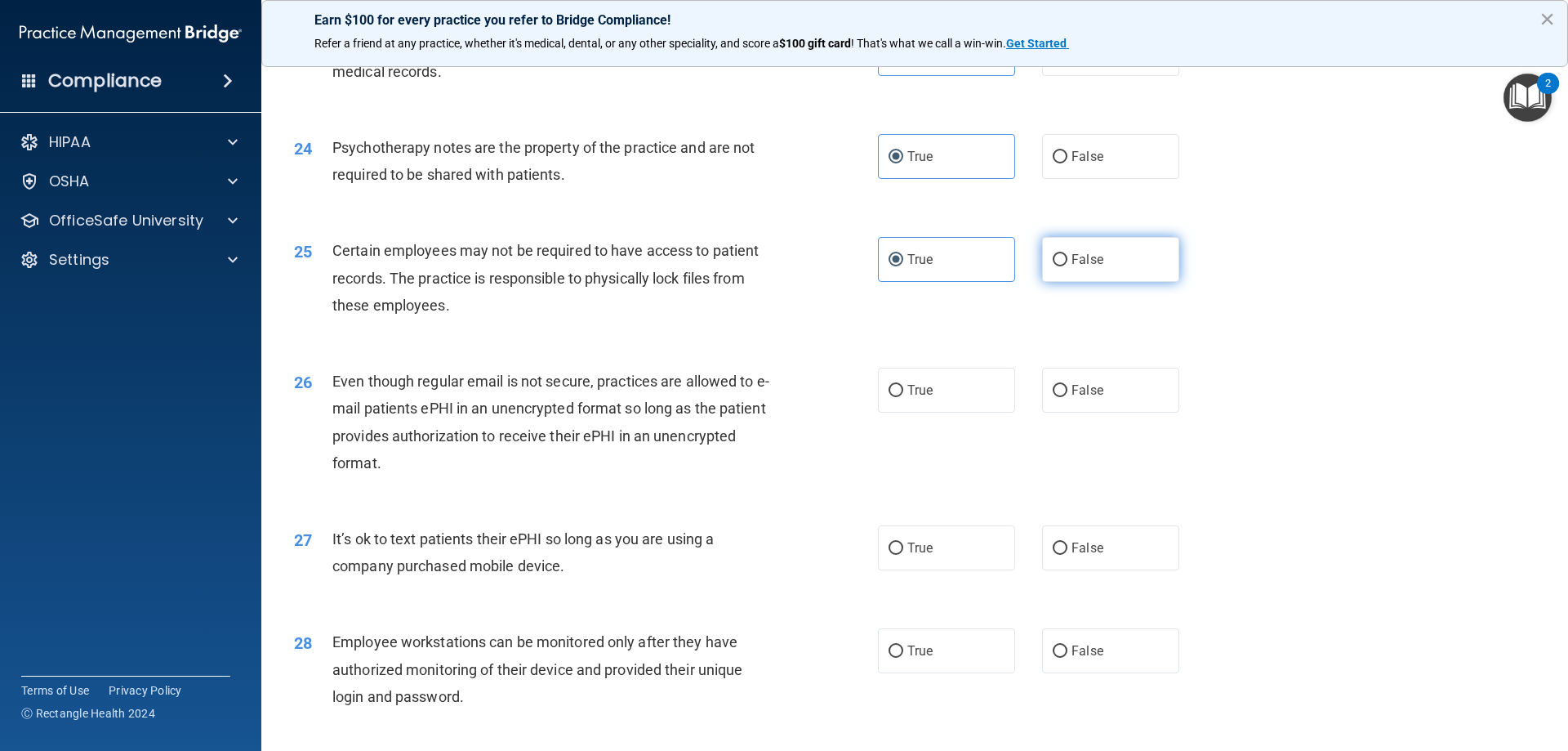
radio input "true"
radio input "false"
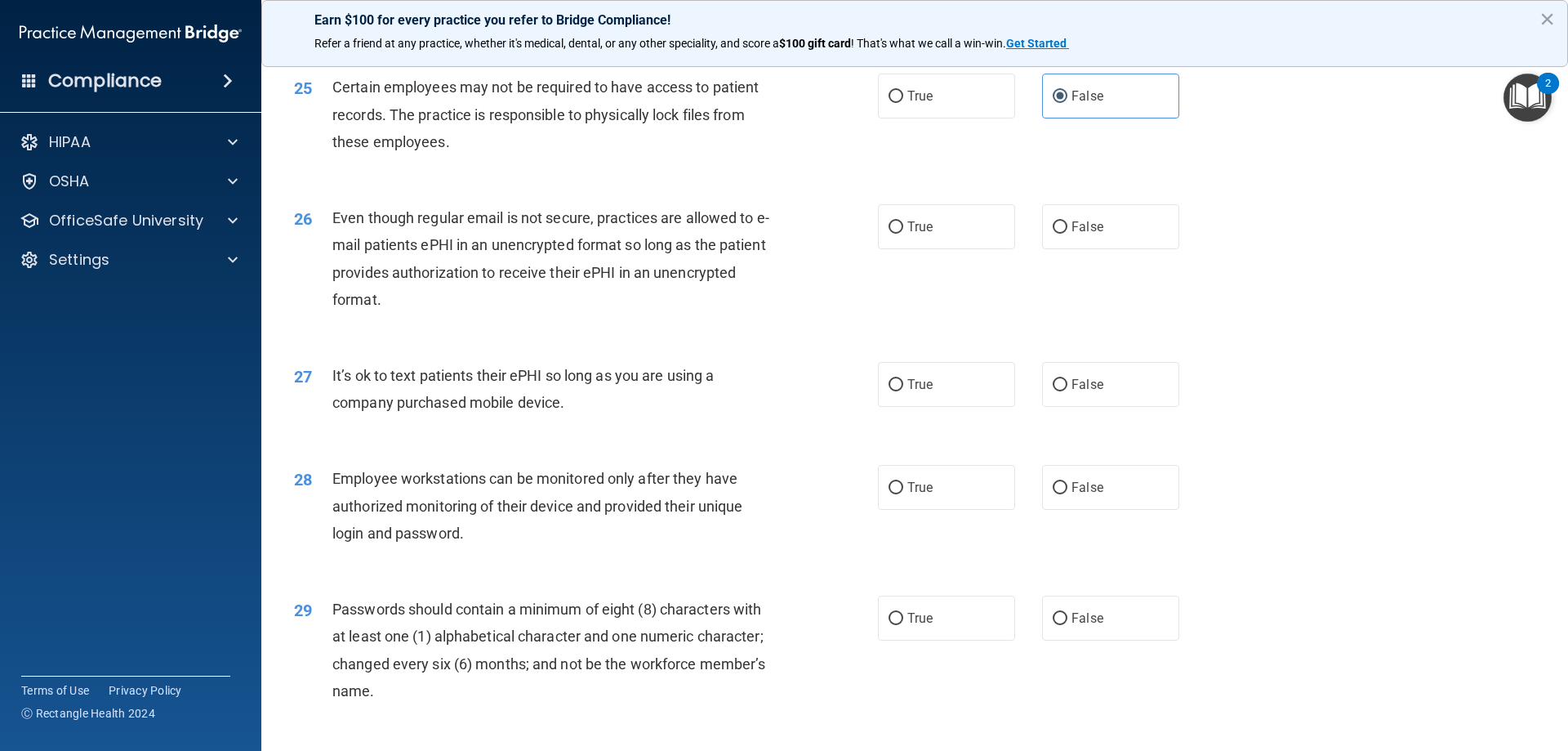
scroll to position [3186, 0]
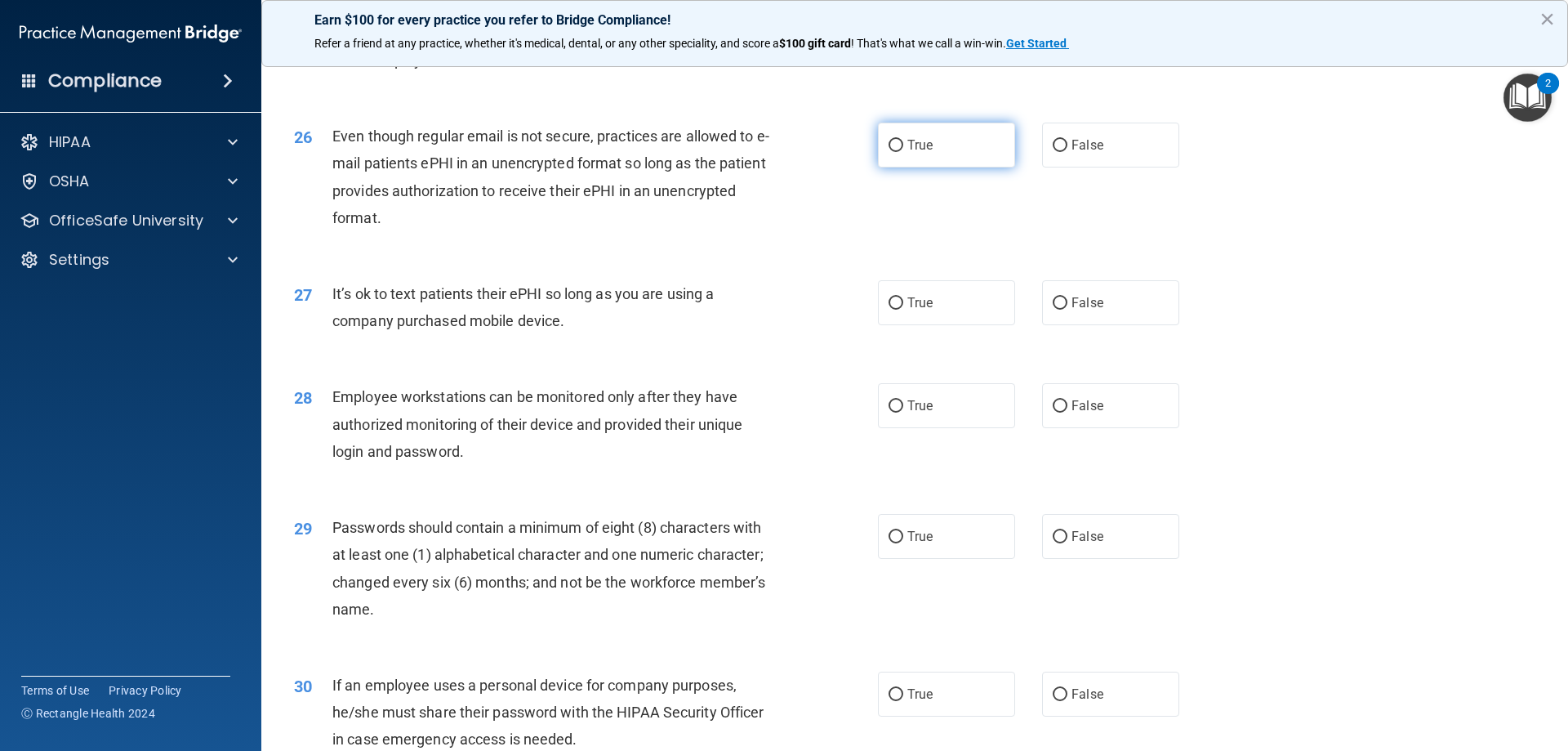
click at [922, 153] on span "True" at bounding box center [920, 145] width 26 height 16
click at [903, 152] on input "True" at bounding box center [896, 146] width 15 height 12
radio input "true"
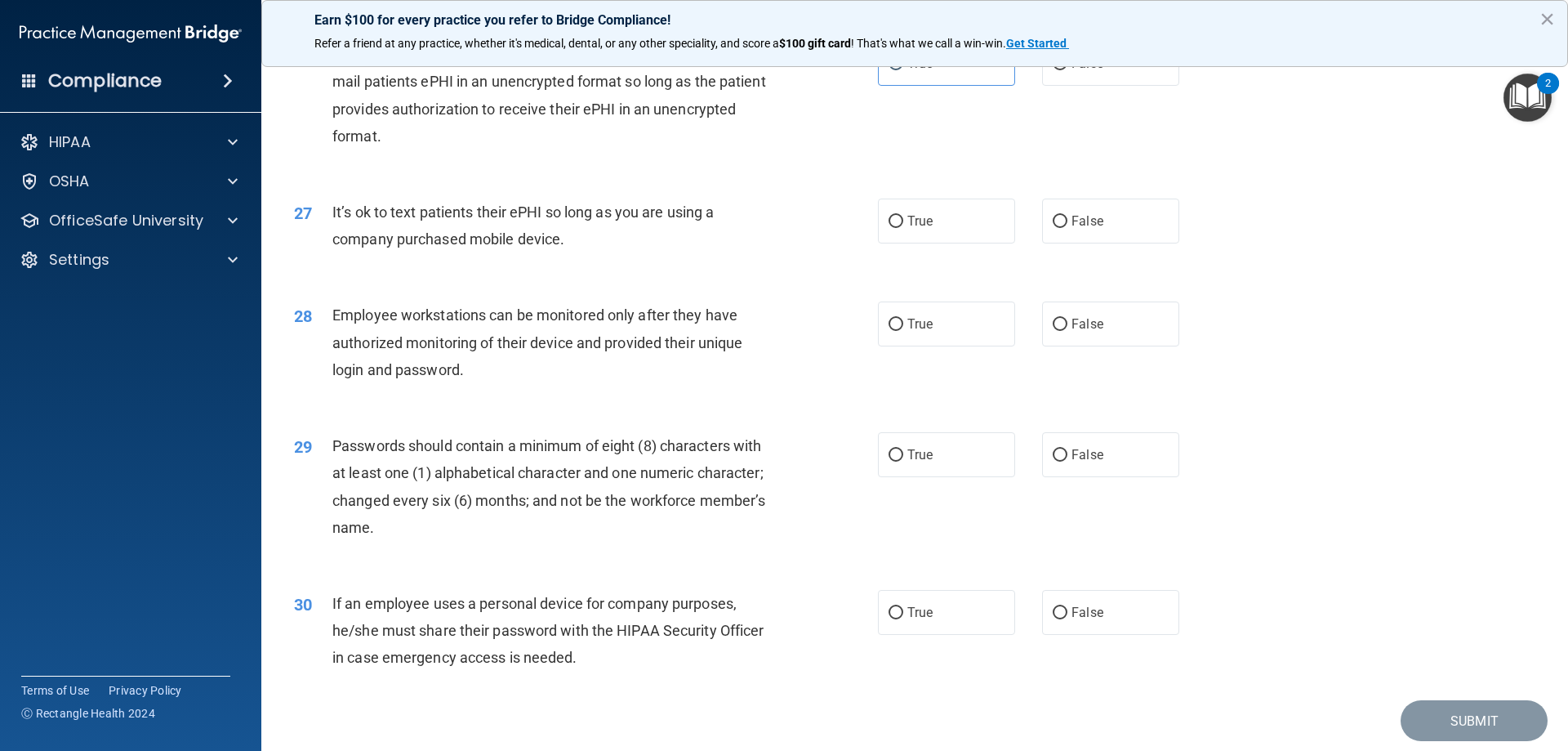
drag, startPoint x: 1086, startPoint y: 251, endPoint x: 964, endPoint y: 289, distance: 127.8
click at [1086, 229] on span "False" at bounding box center [1088, 221] width 32 height 16
click at [1068, 228] on input "False" at bounding box center [1060, 222] width 15 height 12
radio input "true"
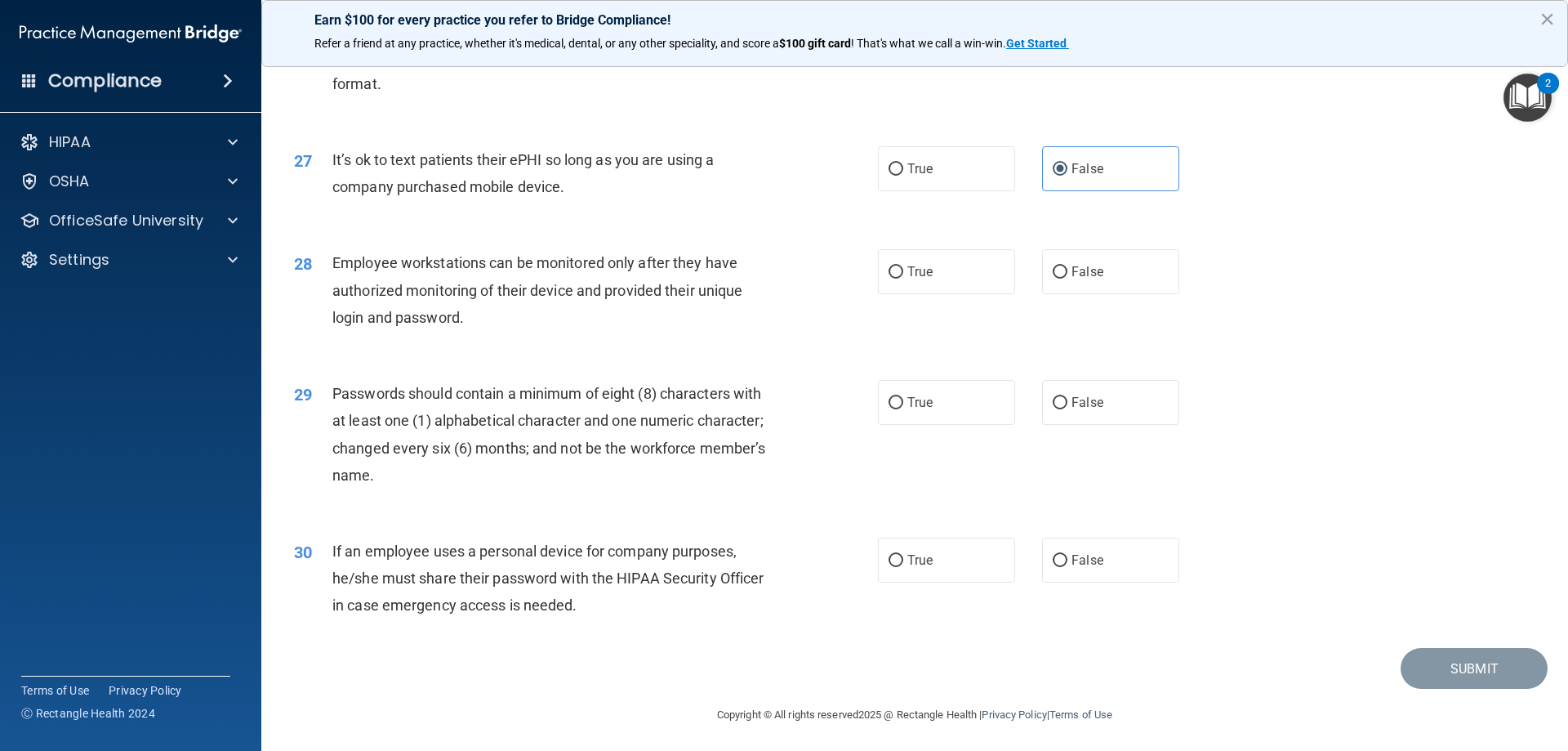
scroll to position [3350, 0]
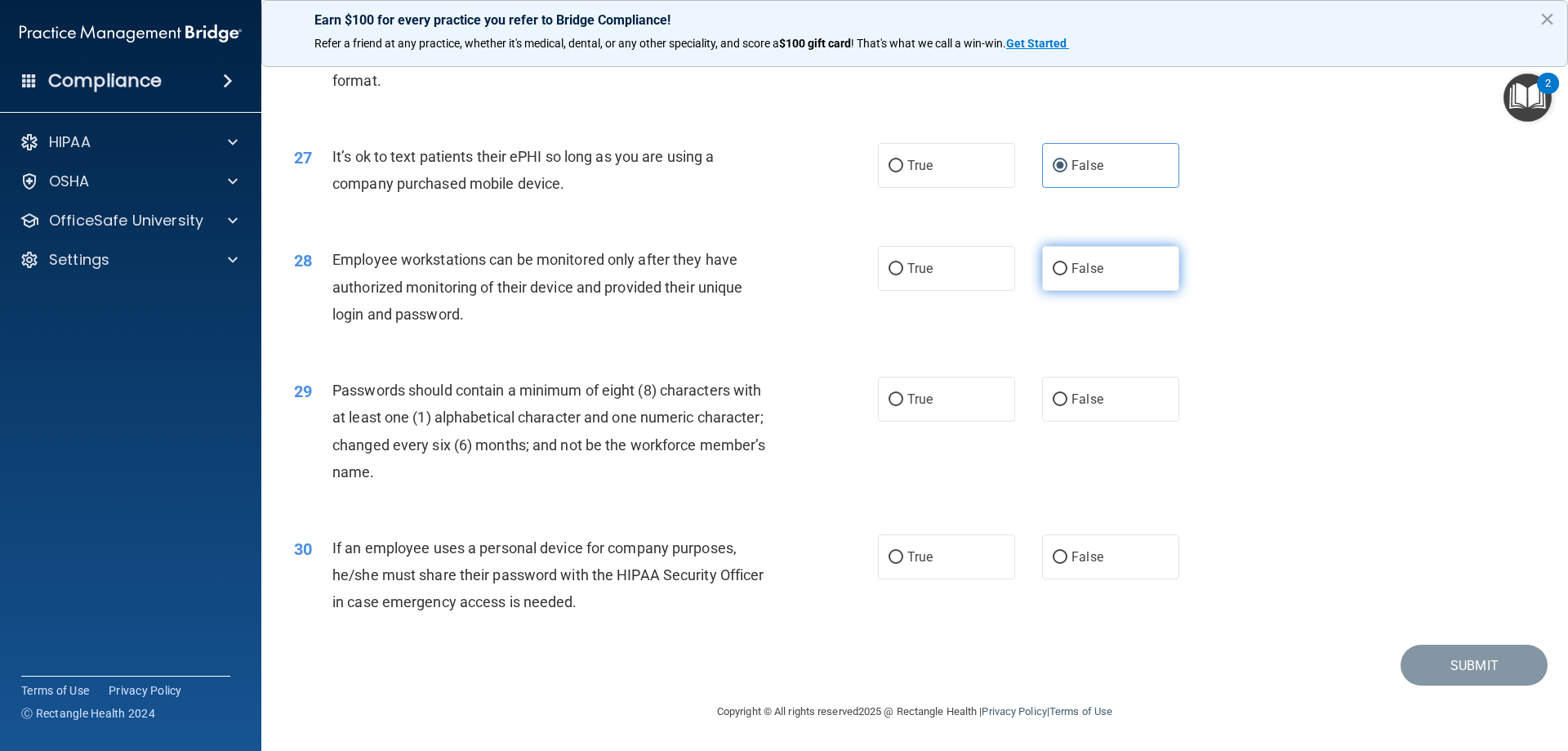
click at [1056, 279] on label "False" at bounding box center [1111, 268] width 137 height 45
click at [1056, 275] on input "False" at bounding box center [1060, 269] width 15 height 12
radio input "true"
click at [899, 396] on label "True" at bounding box center [947, 398] width 137 height 45
click at [899, 396] on input "True" at bounding box center [896, 400] width 15 height 12
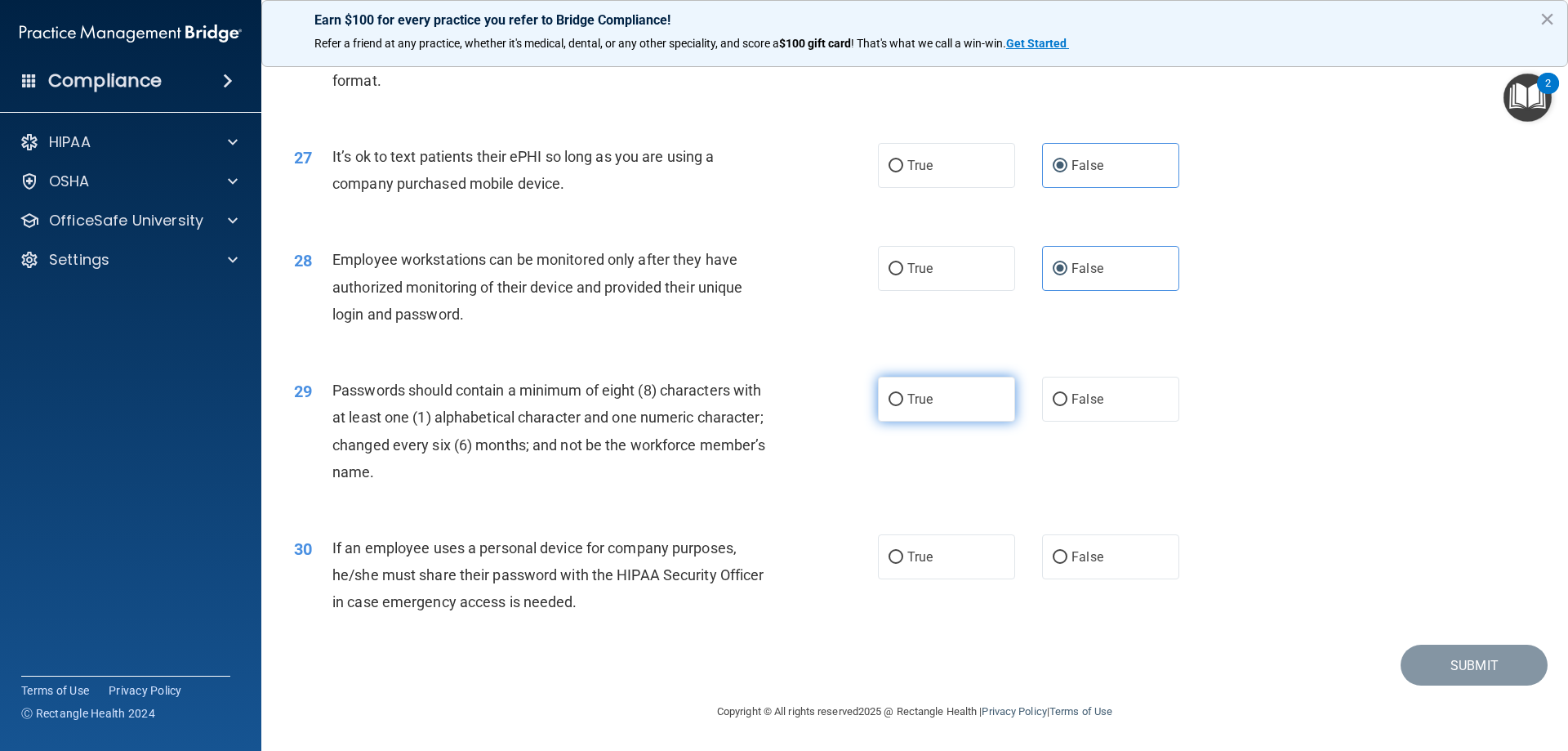
radio input "true"
click at [1080, 565] on label "False" at bounding box center [1111, 556] width 137 height 45
click at [1068, 564] on input "False" at bounding box center [1060, 558] width 15 height 12
radio input "true"
click at [1455, 674] on button "Submit" at bounding box center [1474, 665] width 147 height 41
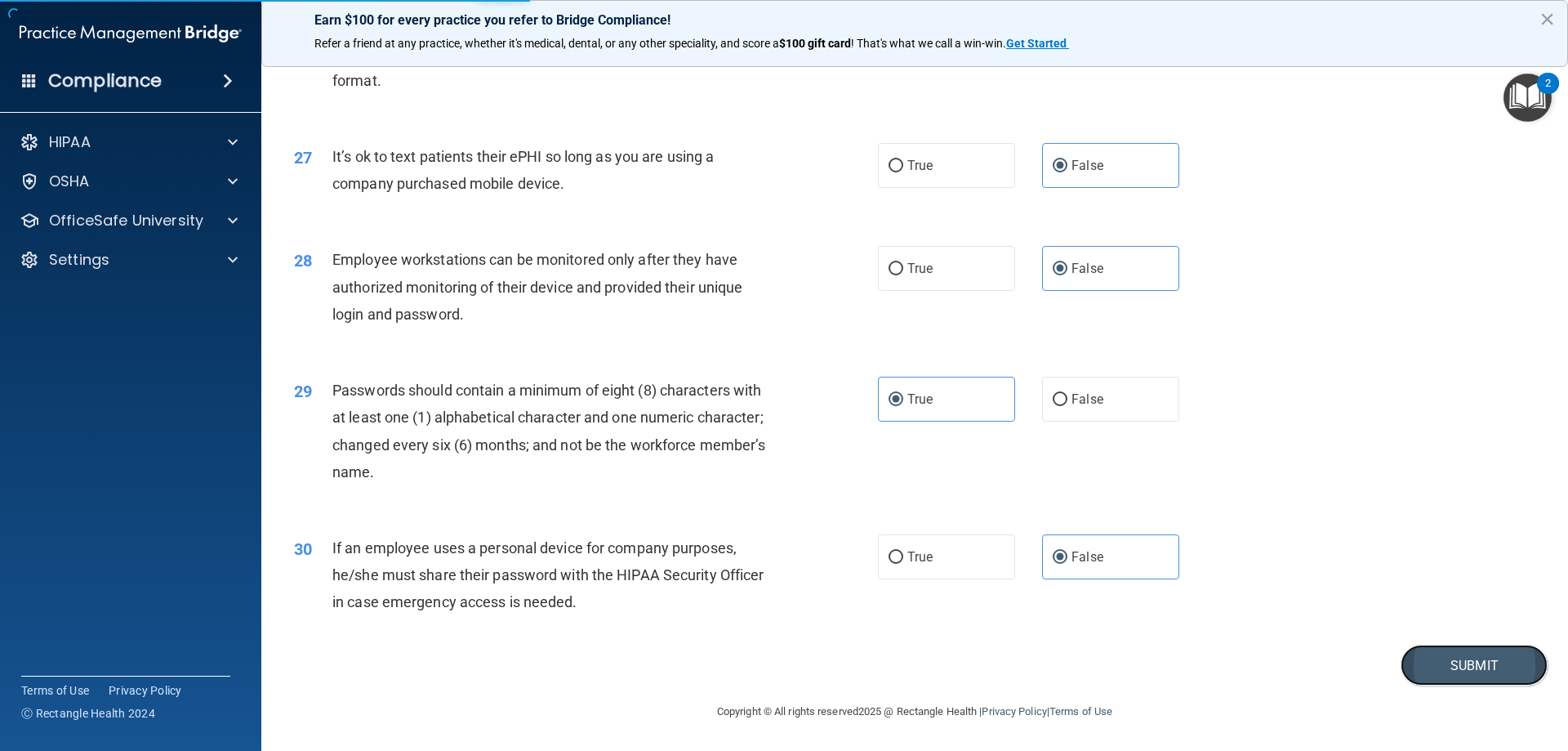
click at [1438, 660] on button "Submit" at bounding box center [1474, 665] width 147 height 41
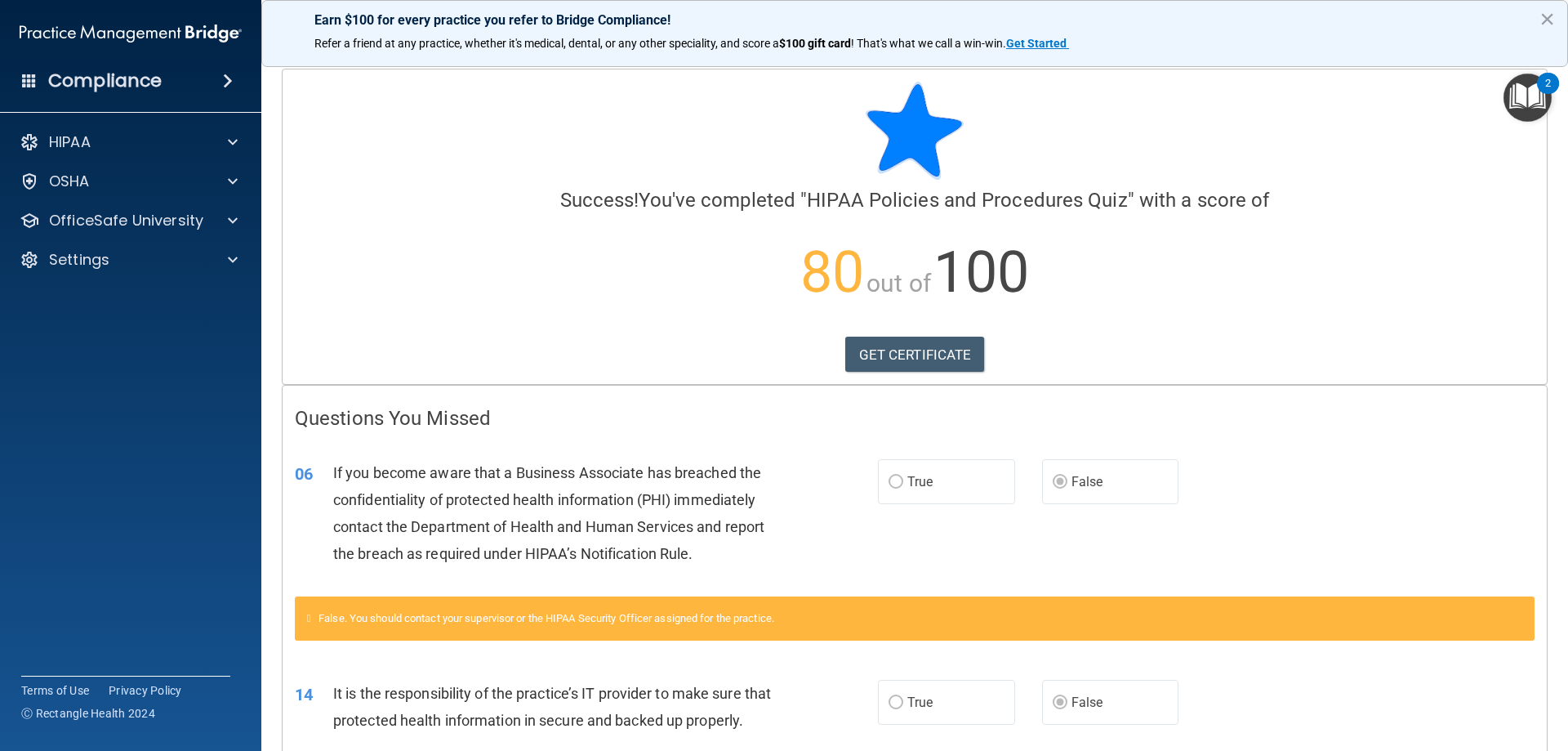
drag, startPoint x: 1548, startPoint y: 16, endPoint x: 1538, endPoint y: 93, distance: 77.6
click at [1548, 17] on button "×" at bounding box center [1548, 19] width 16 height 26
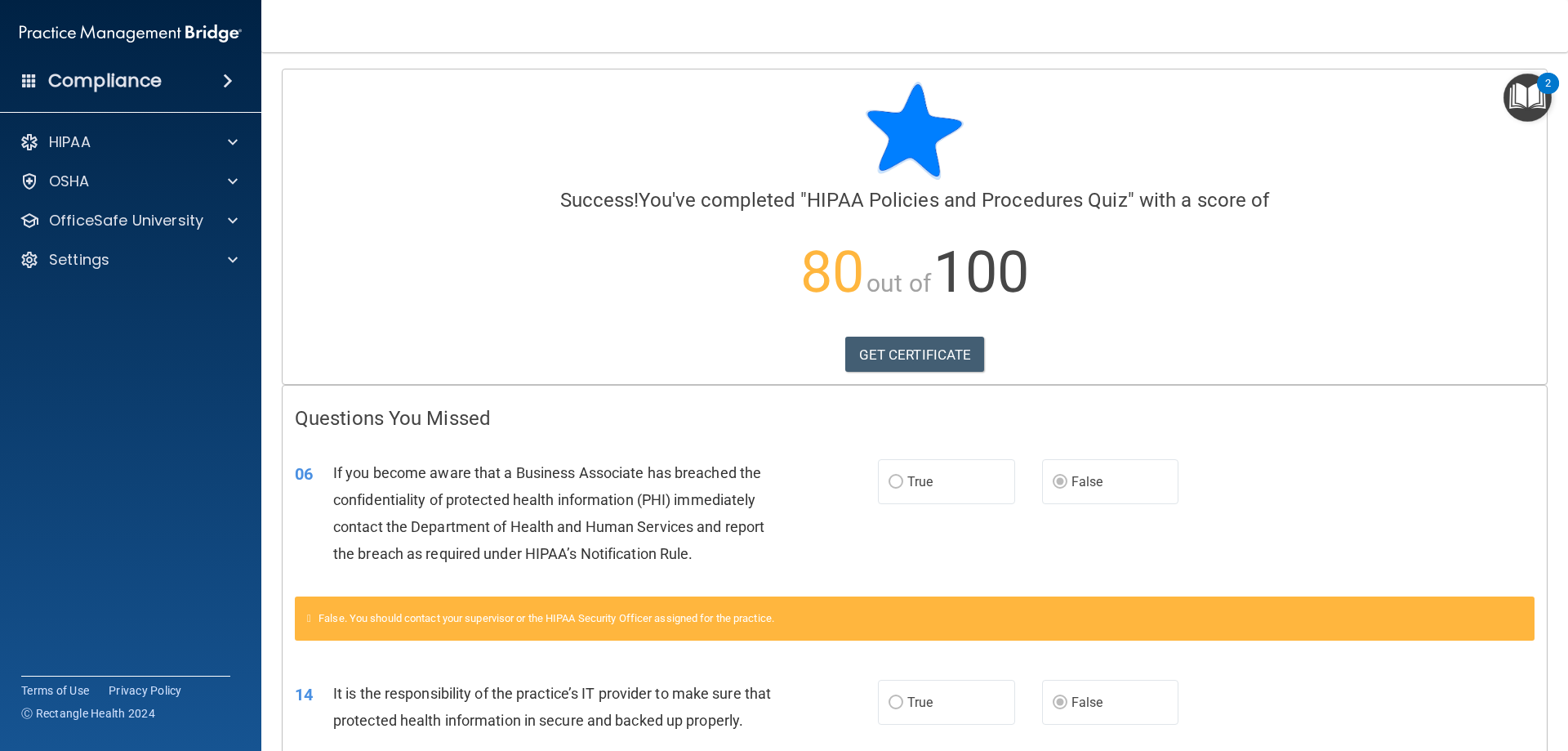
click at [1533, 98] on img "Open Resource Center, 2 new notifications" at bounding box center [1528, 98] width 48 height 48
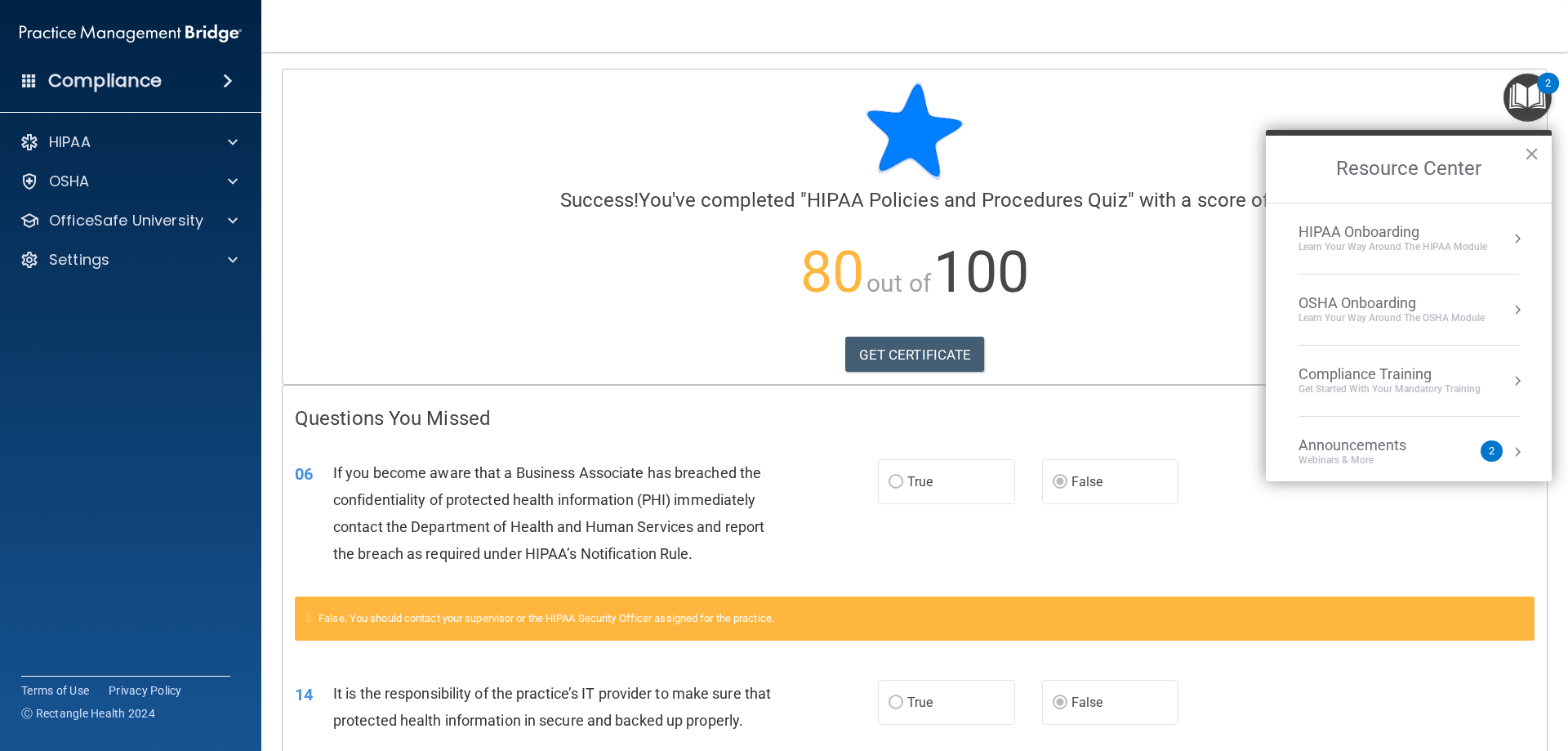
click at [1532, 93] on img "Open Resource Center, 2 new notifications" at bounding box center [1528, 98] width 48 height 48
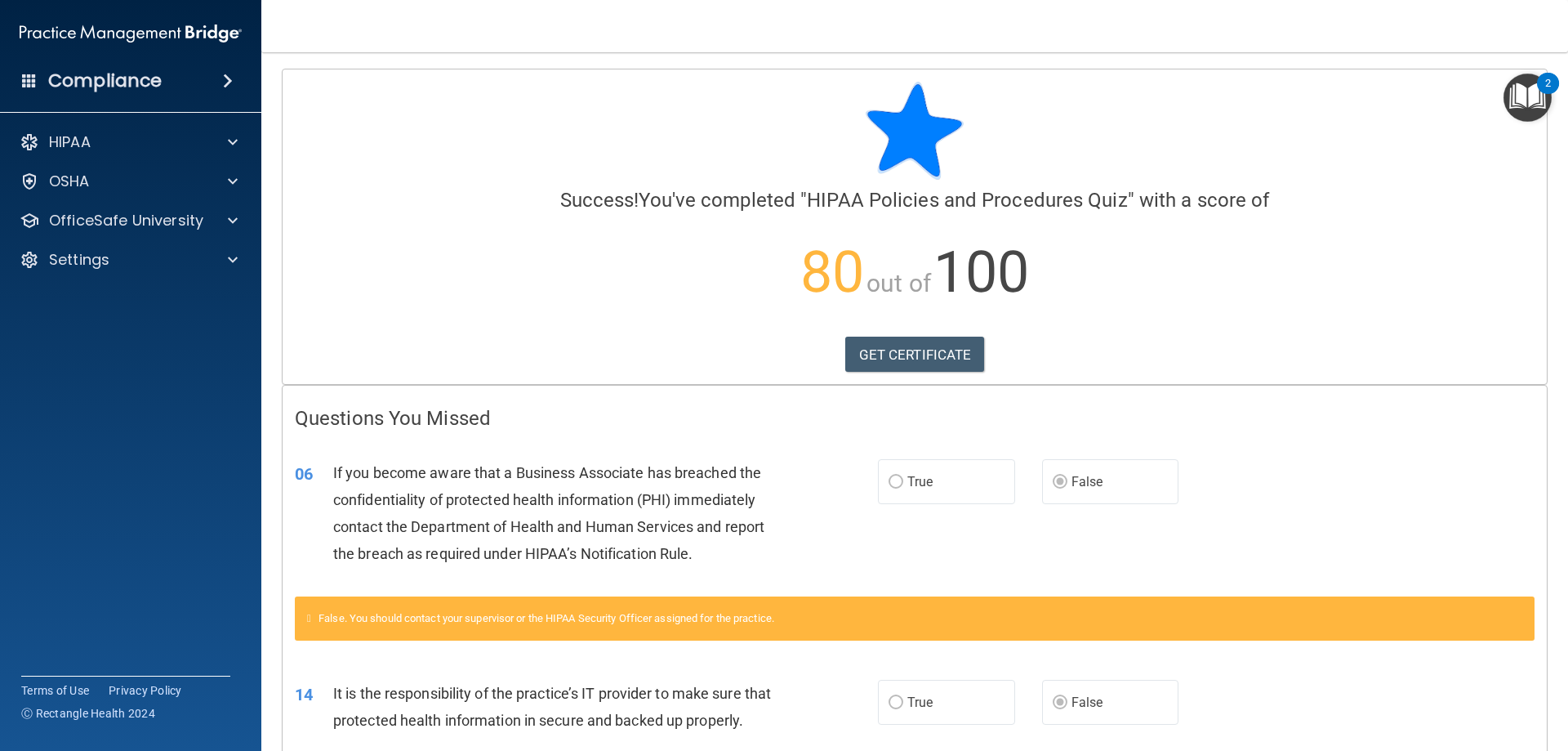
click at [1338, 123] on div at bounding box center [915, 130] width 1240 height 98
click at [193, 228] on p "OfficeSafe University" at bounding box center [127, 221] width 155 height 19
click at [133, 259] on p "HIPAA Training" at bounding box center [77, 259] width 135 height 17
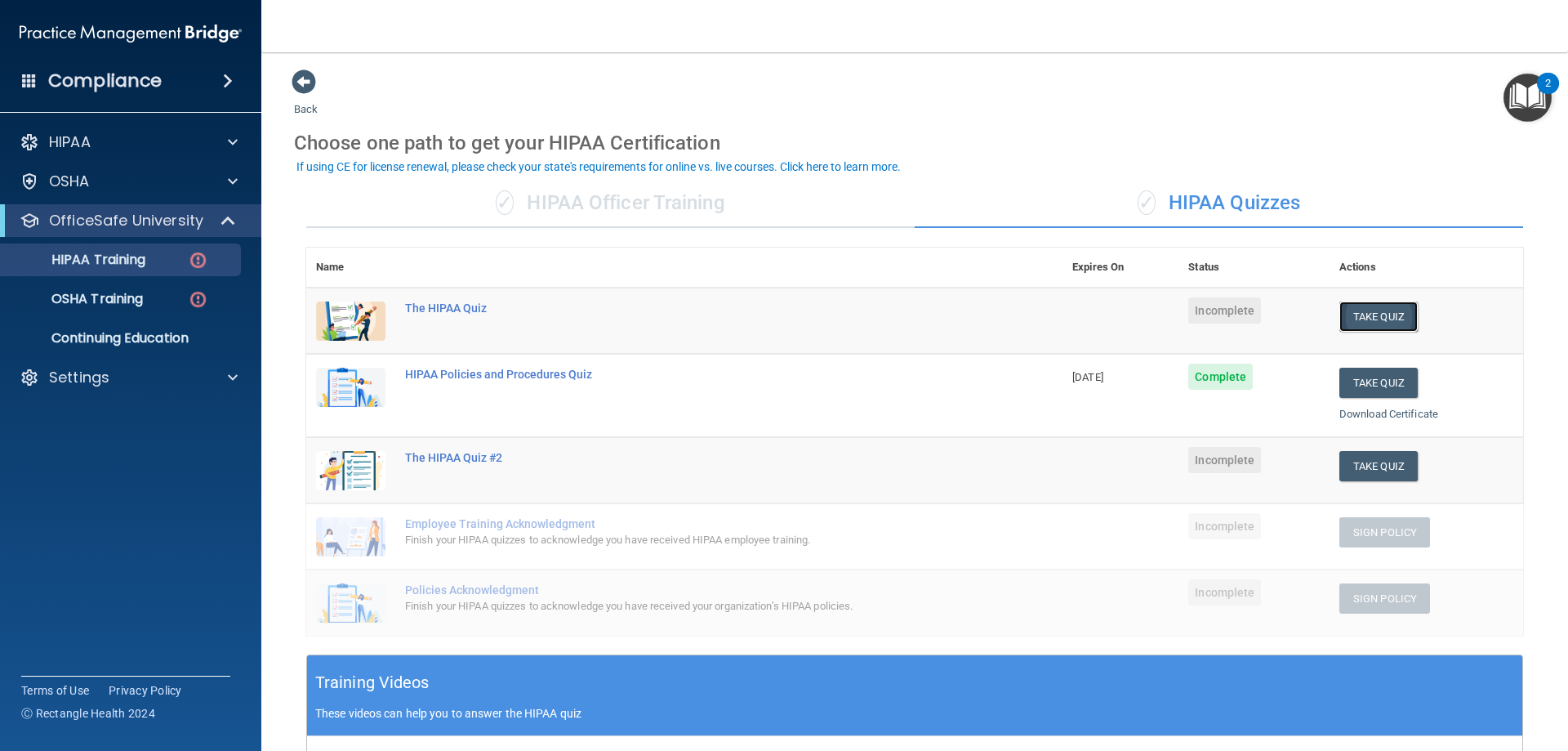
click at [1375, 322] on button "Take Quiz" at bounding box center [1378, 317] width 78 height 30
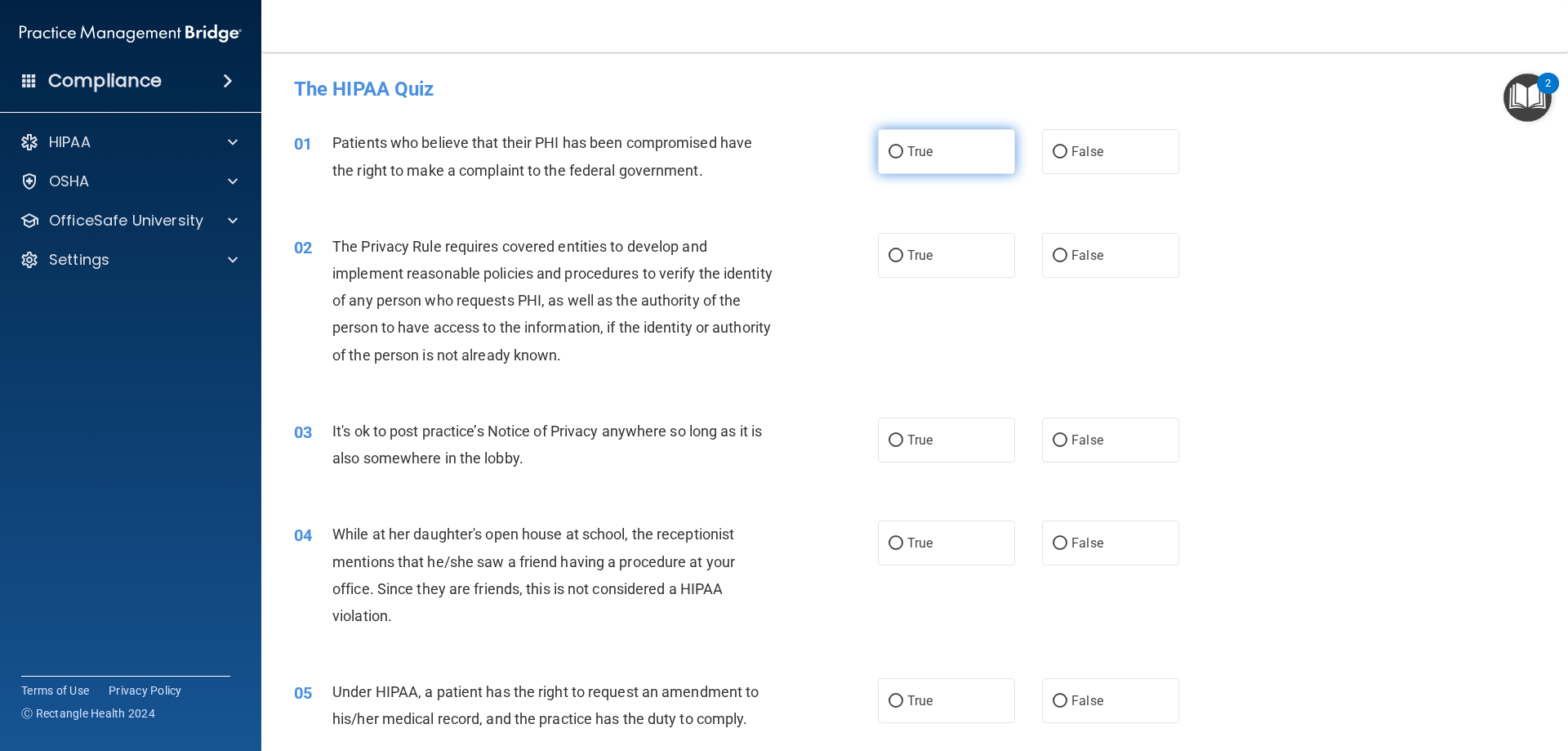
click at [909, 159] on label "True" at bounding box center [947, 151] width 137 height 45
click at [903, 158] on input "True" at bounding box center [896, 152] width 15 height 12
radio input "true"
click at [894, 233] on label "True" at bounding box center [947, 255] width 137 height 45
click at [894, 250] on input "True" at bounding box center [896, 256] width 15 height 12
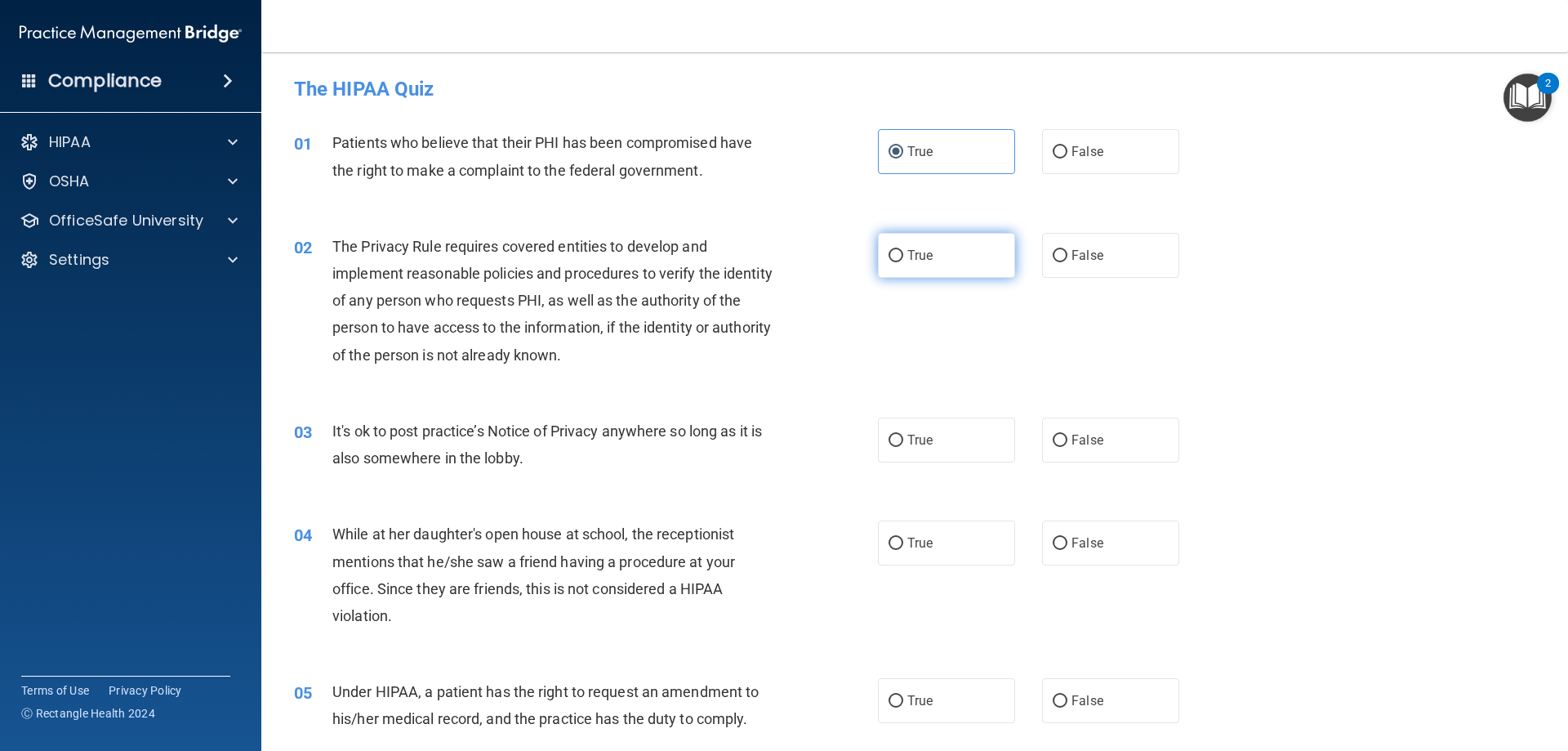
radio input "true"
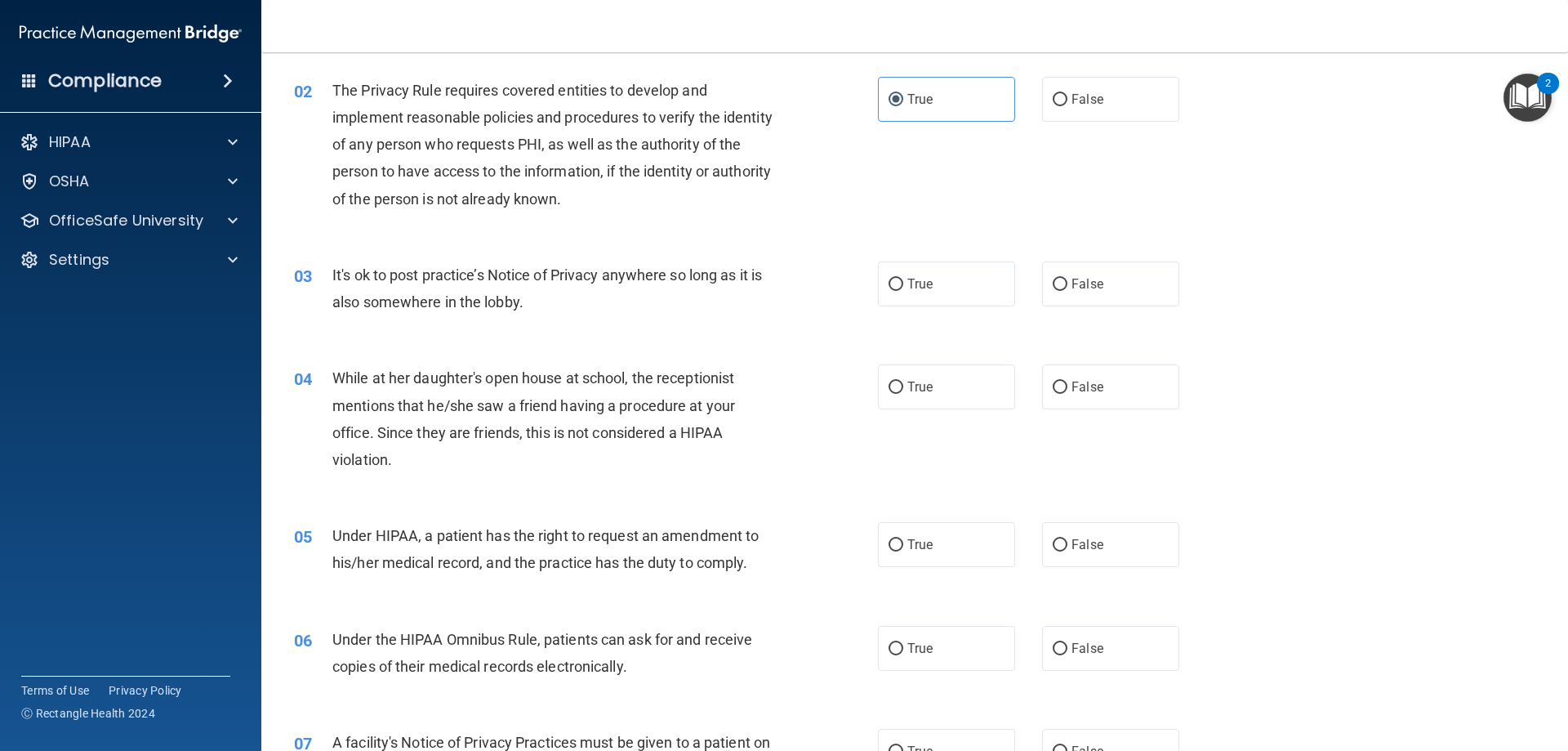
scroll to position [164, 0]
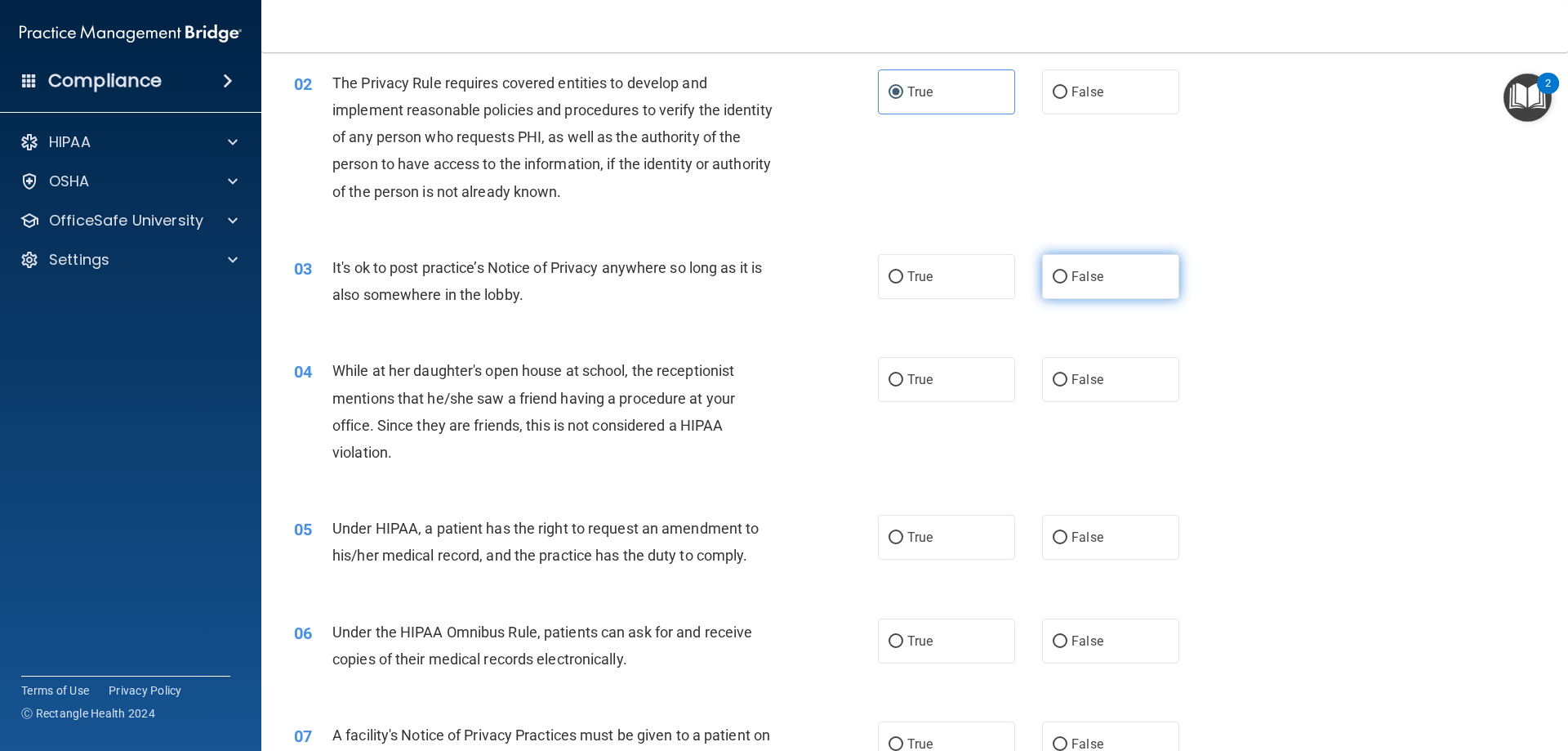
click at [1072, 274] on span "False" at bounding box center [1088, 277] width 32 height 16
click at [1068, 274] on input "False" at bounding box center [1060, 277] width 15 height 12
radio input "true"
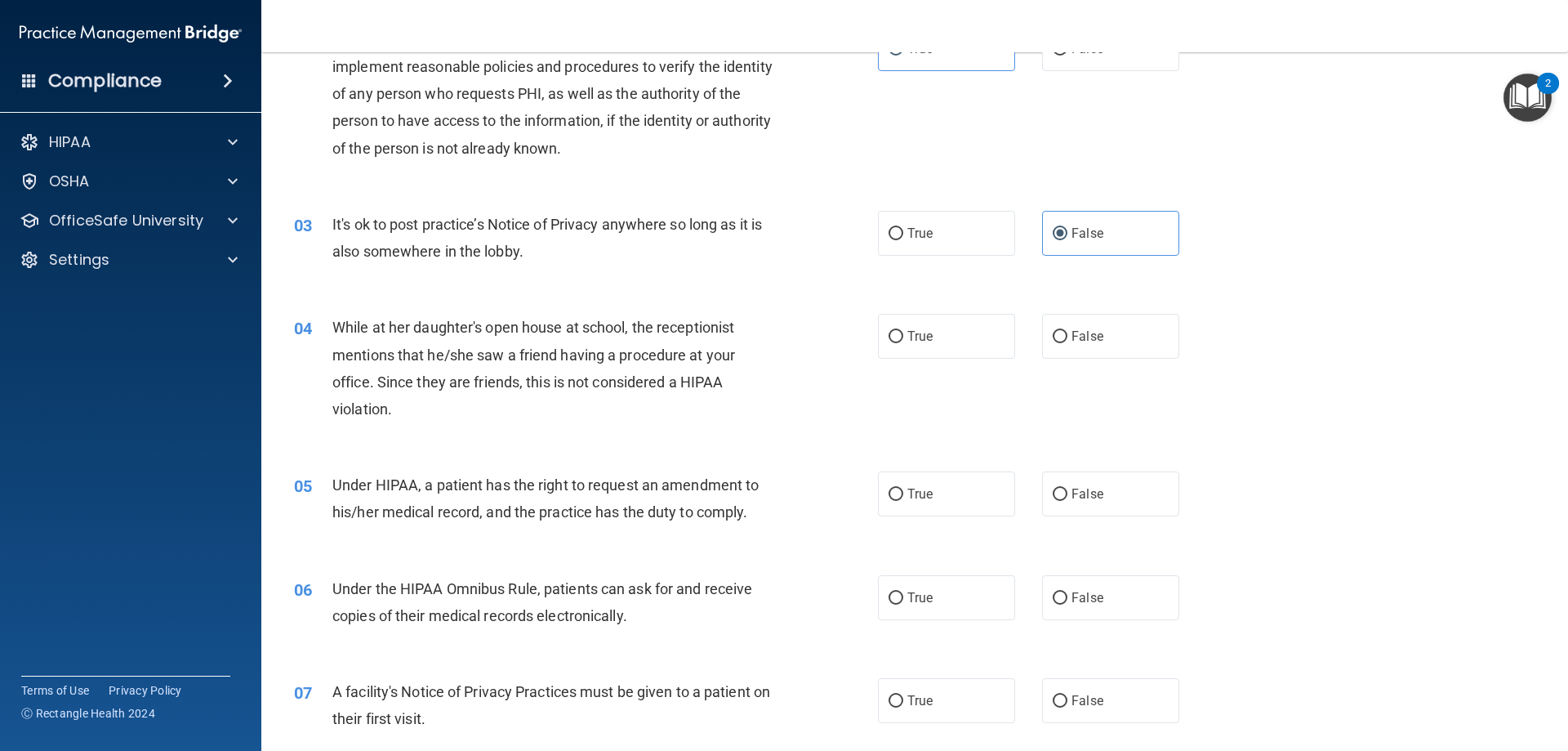
scroll to position [245, 0]
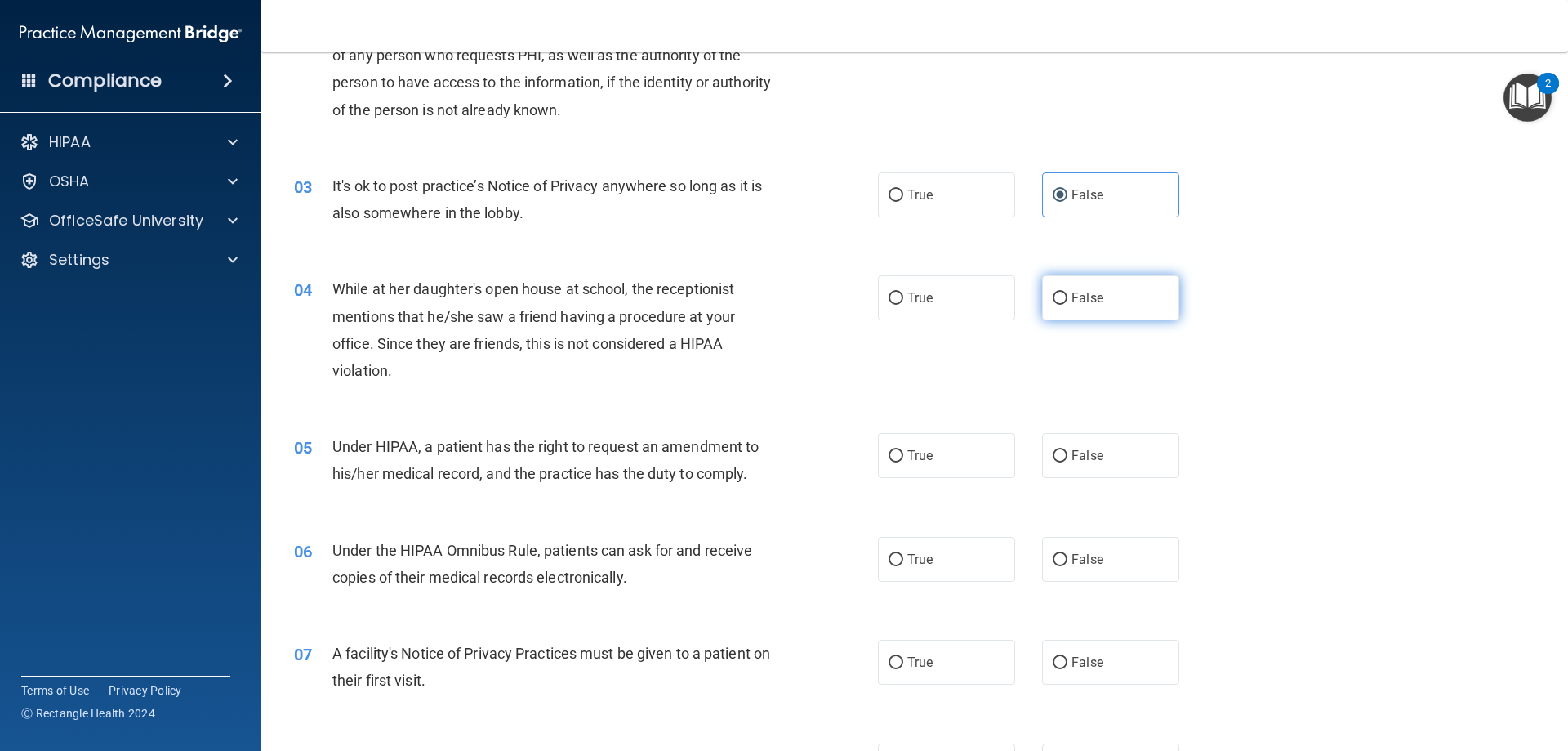
click at [1134, 278] on label "False" at bounding box center [1111, 297] width 137 height 45
click at [1068, 293] on input "False" at bounding box center [1060, 299] width 15 height 12
radio input "true"
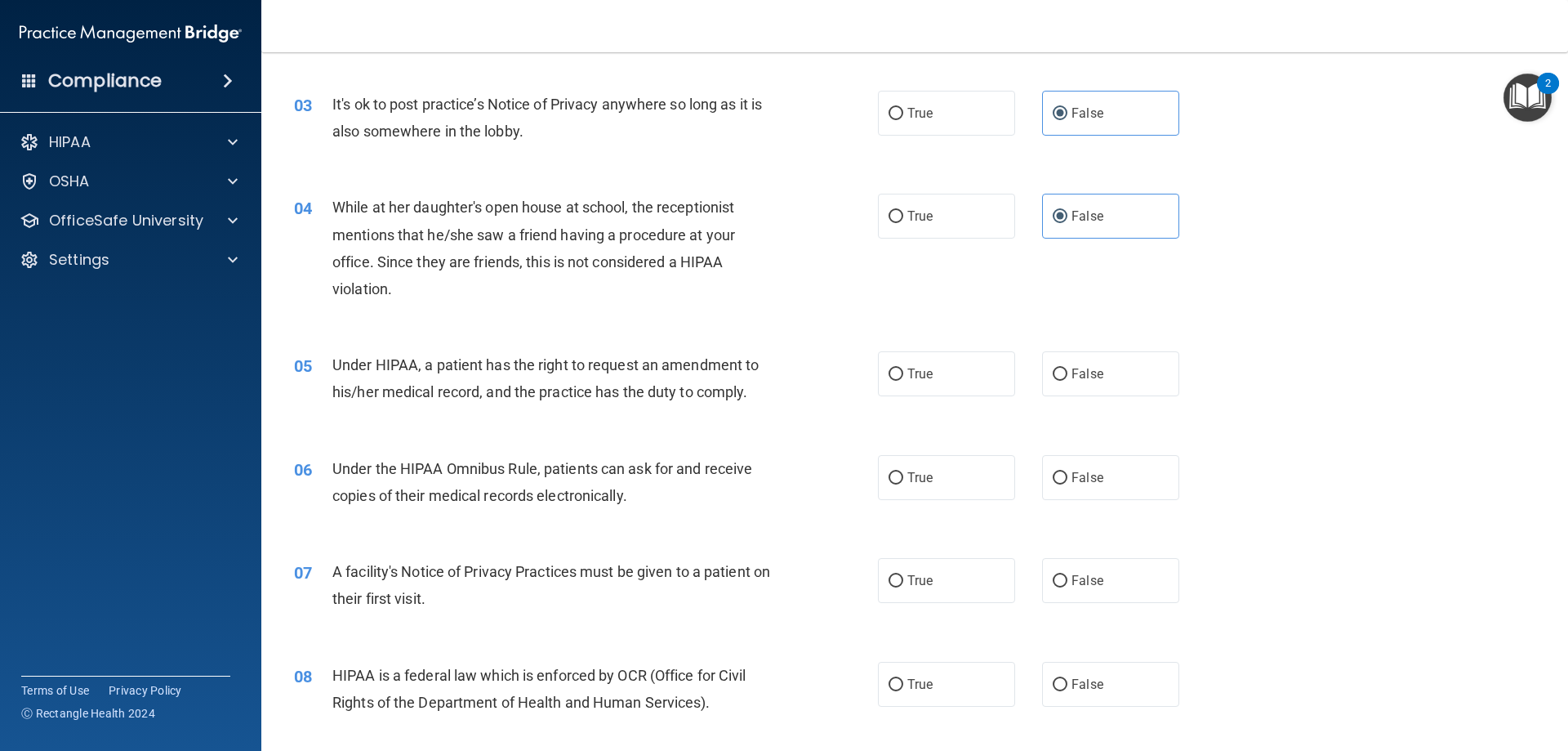
scroll to position [408, 0]
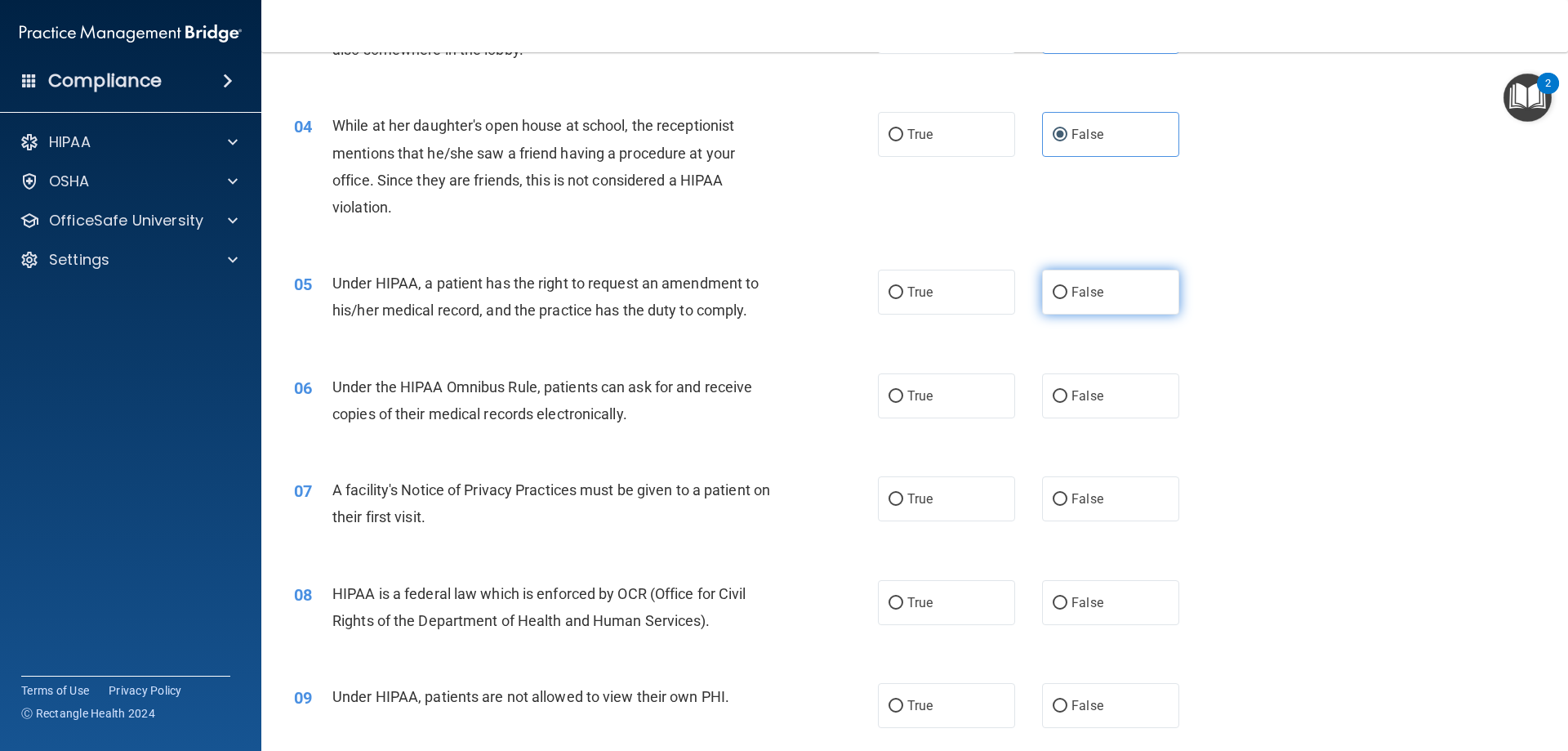
click at [1098, 293] on label "False" at bounding box center [1111, 292] width 137 height 45
click at [1068, 293] on input "False" at bounding box center [1060, 293] width 15 height 12
radio input "true"
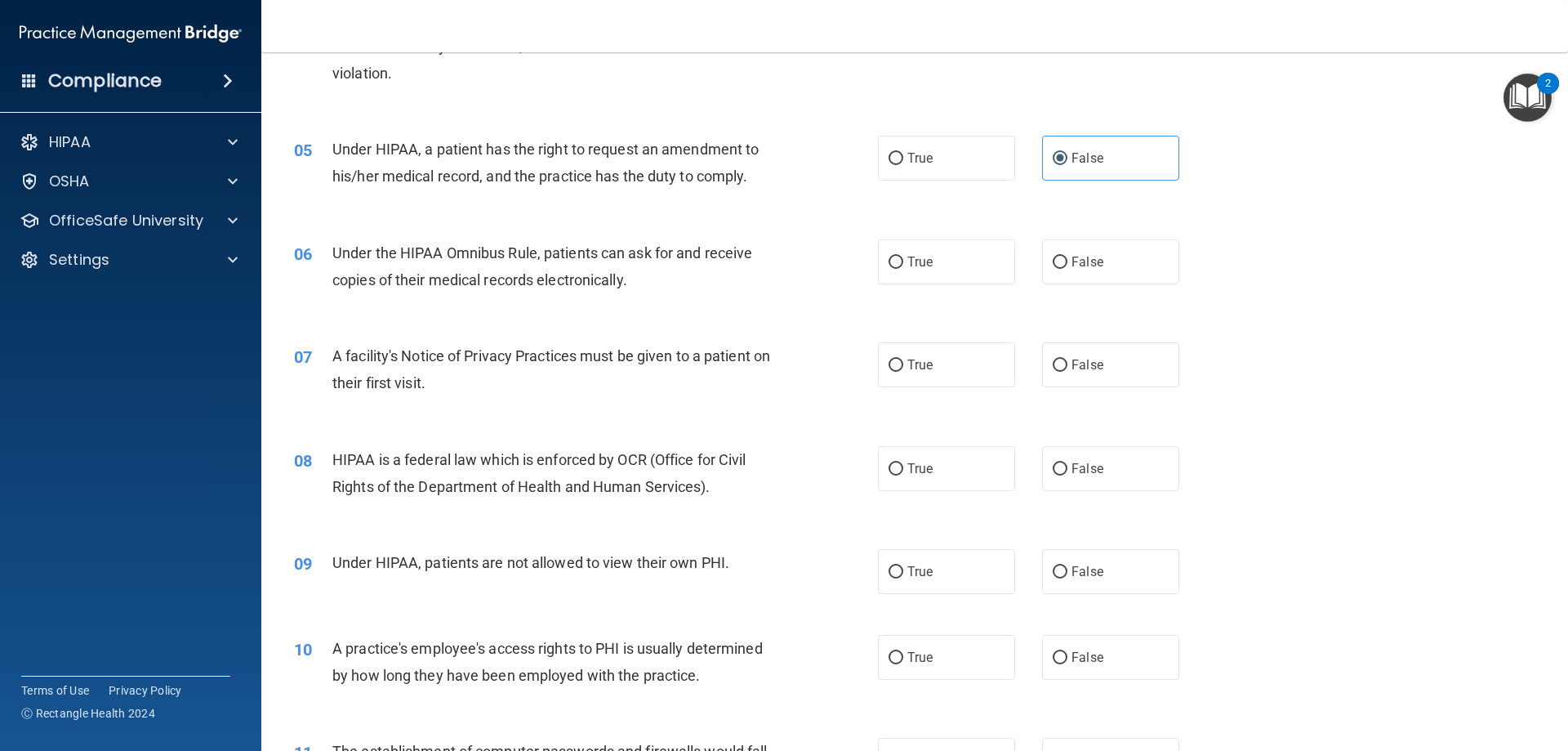
scroll to position [572, 0]
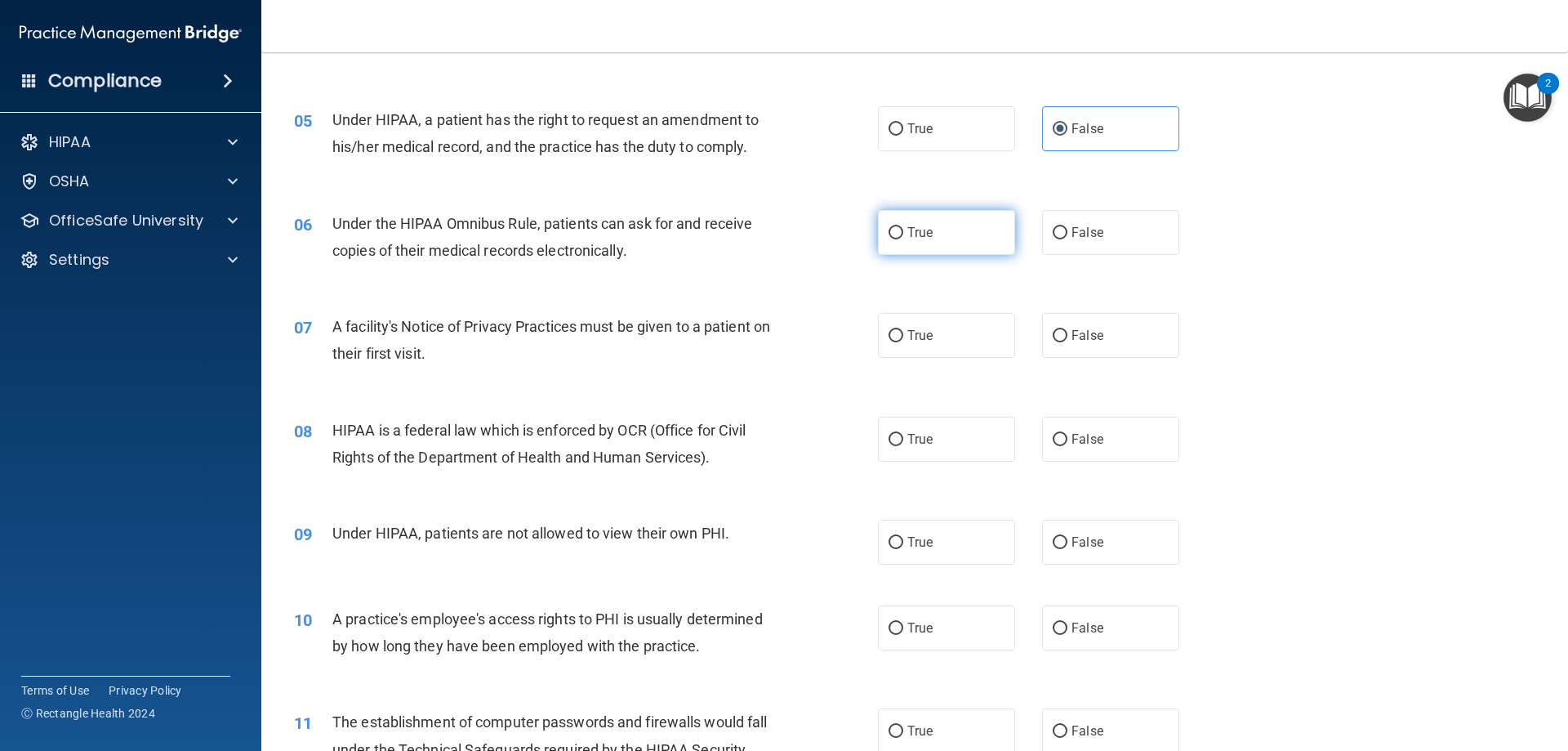
click at [959, 220] on label "True" at bounding box center [947, 232] width 137 height 45
click at [903, 227] on input "True" at bounding box center [896, 233] width 15 height 12
radio input "true"
click at [1097, 329] on label "False" at bounding box center [1111, 335] width 137 height 45
click at [1068, 330] on input "False" at bounding box center [1060, 336] width 15 height 12
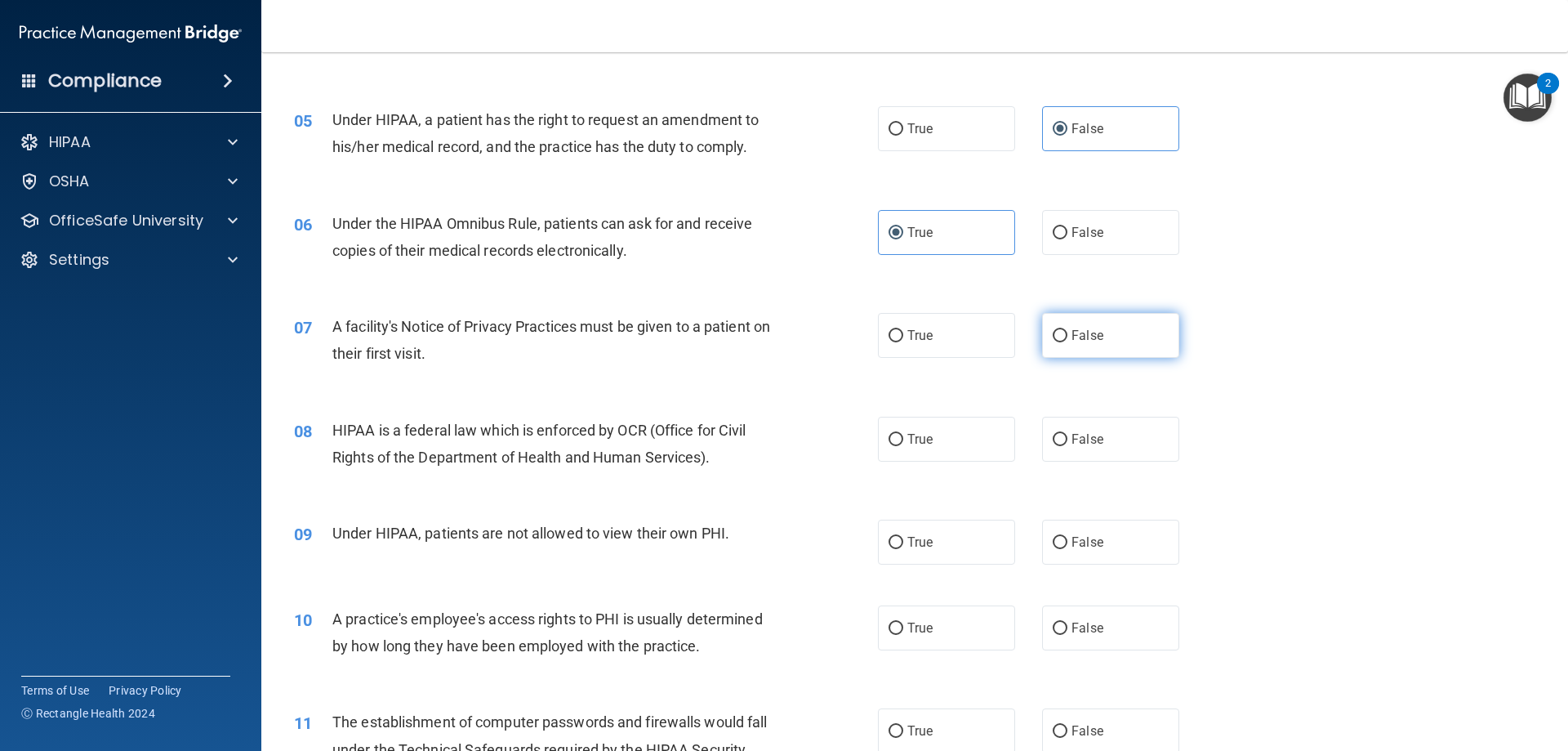
radio input "true"
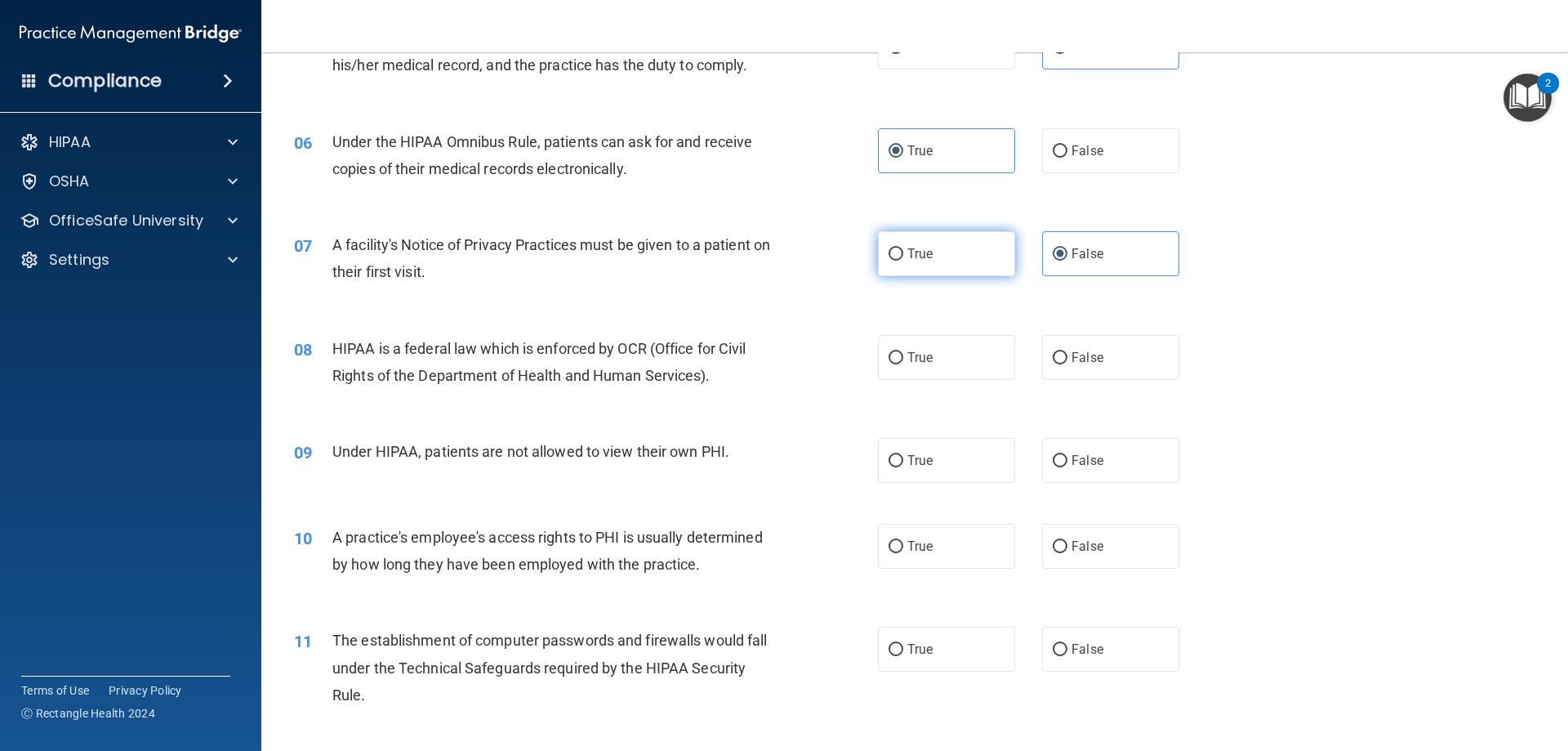
drag, startPoint x: 959, startPoint y: 256, endPoint x: 951, endPoint y: 259, distance: 8.5
click at [959, 255] on label "True" at bounding box center [947, 253] width 137 height 45
click at [903, 255] on input "True" at bounding box center [896, 254] width 15 height 12
radio input "true"
radio input "false"
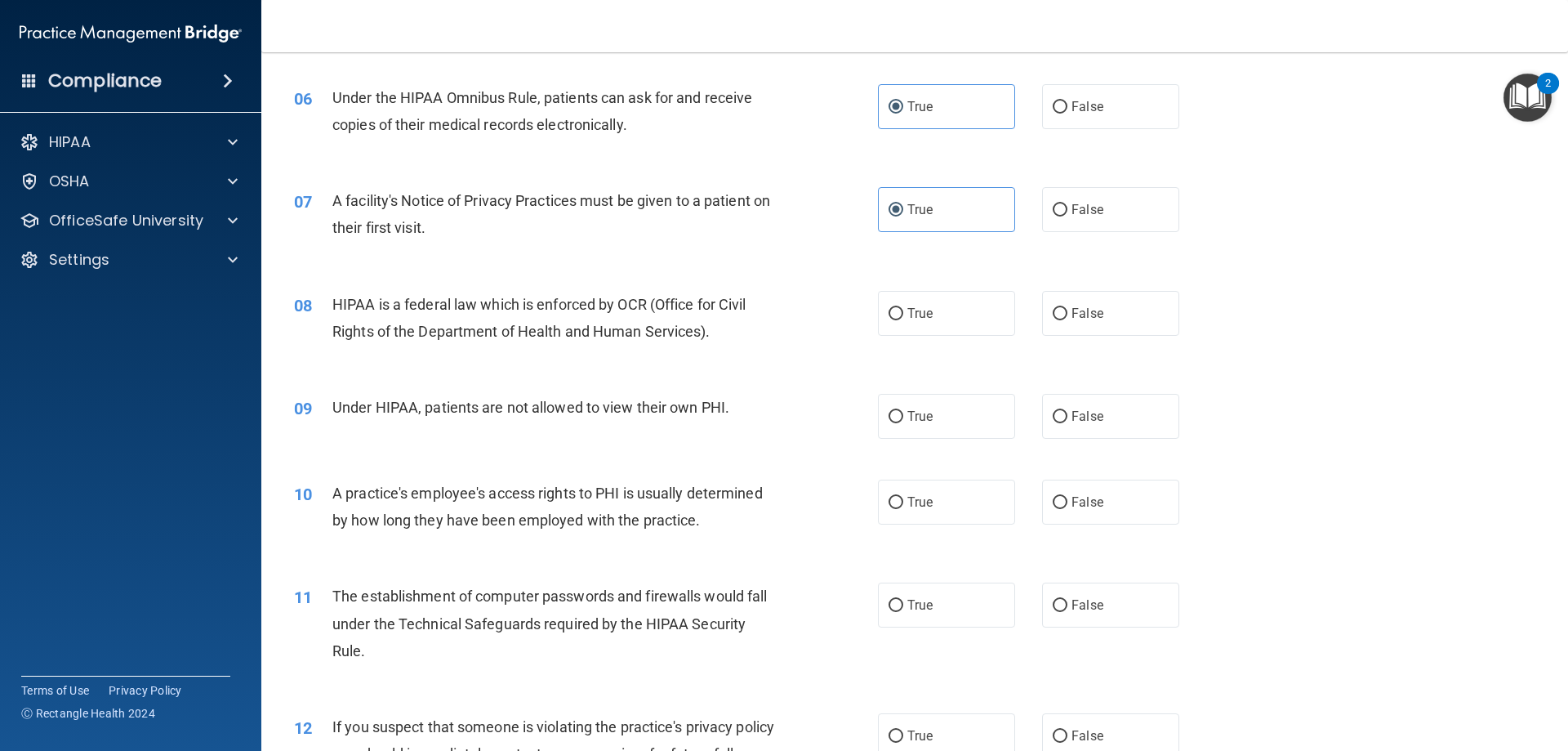
scroll to position [735, 0]
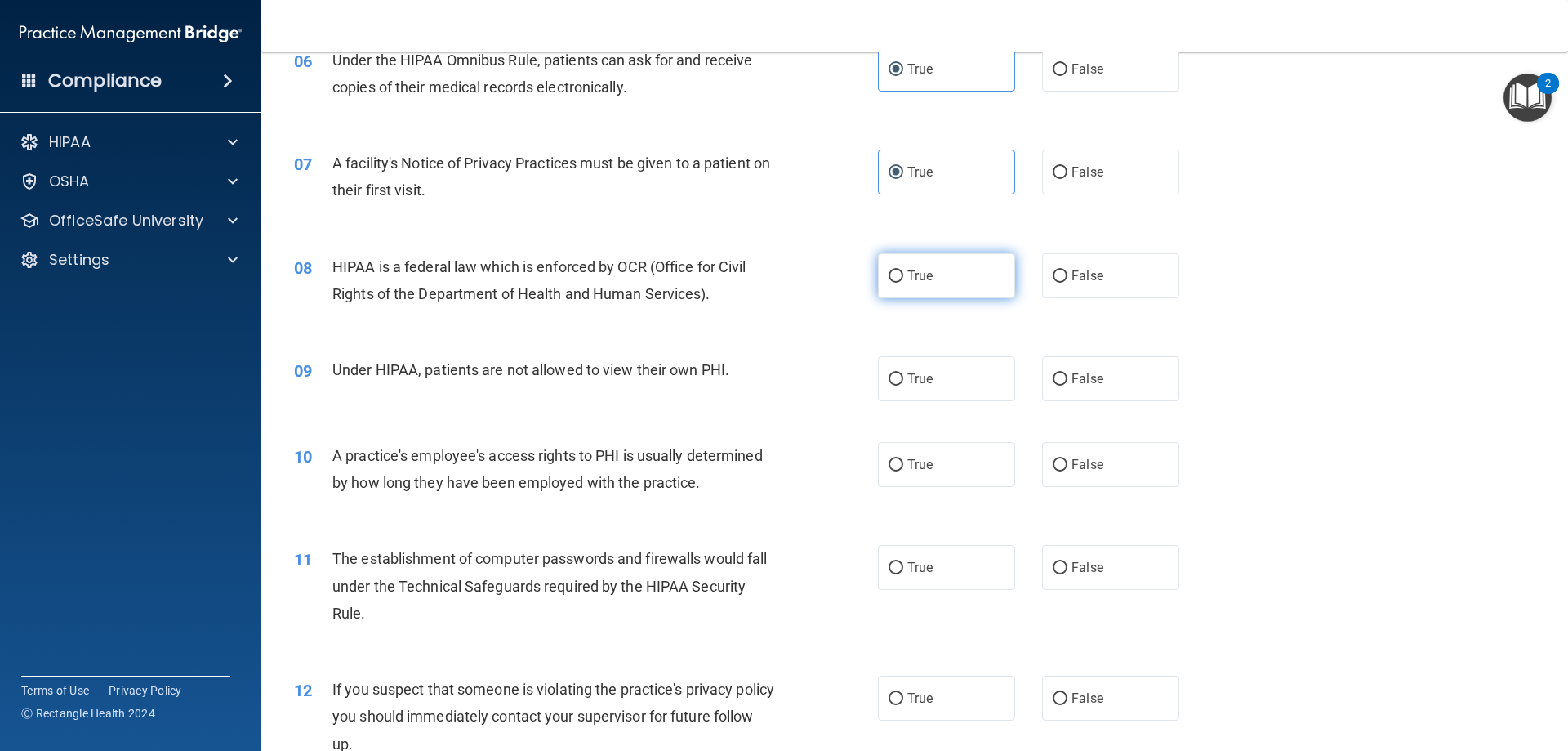
click at [913, 274] on span "True" at bounding box center [920, 276] width 26 height 16
click at [903, 274] on input "True" at bounding box center [896, 276] width 15 height 12
radio input "true"
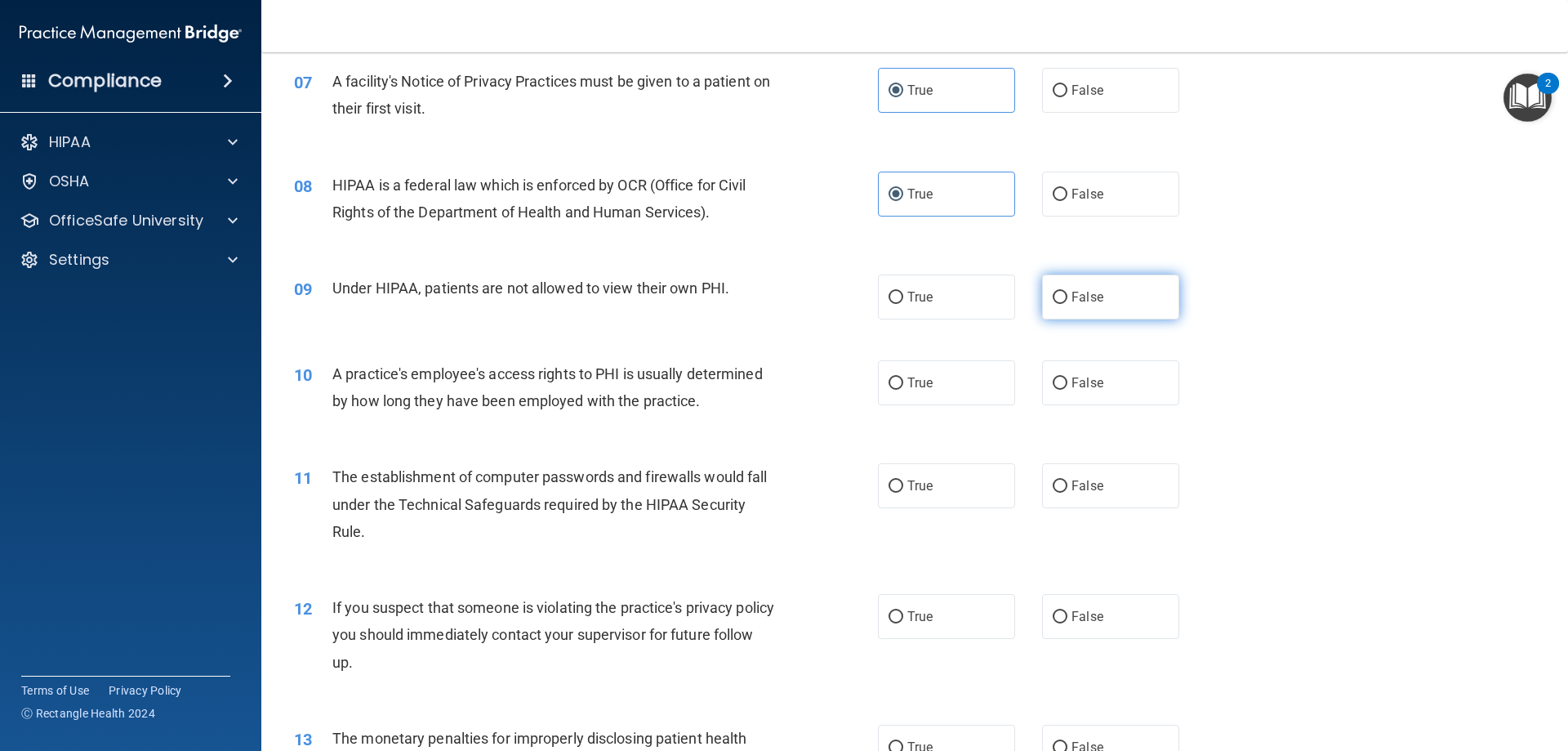
click at [1056, 298] on input "False" at bounding box center [1060, 298] width 15 height 12
radio input "true"
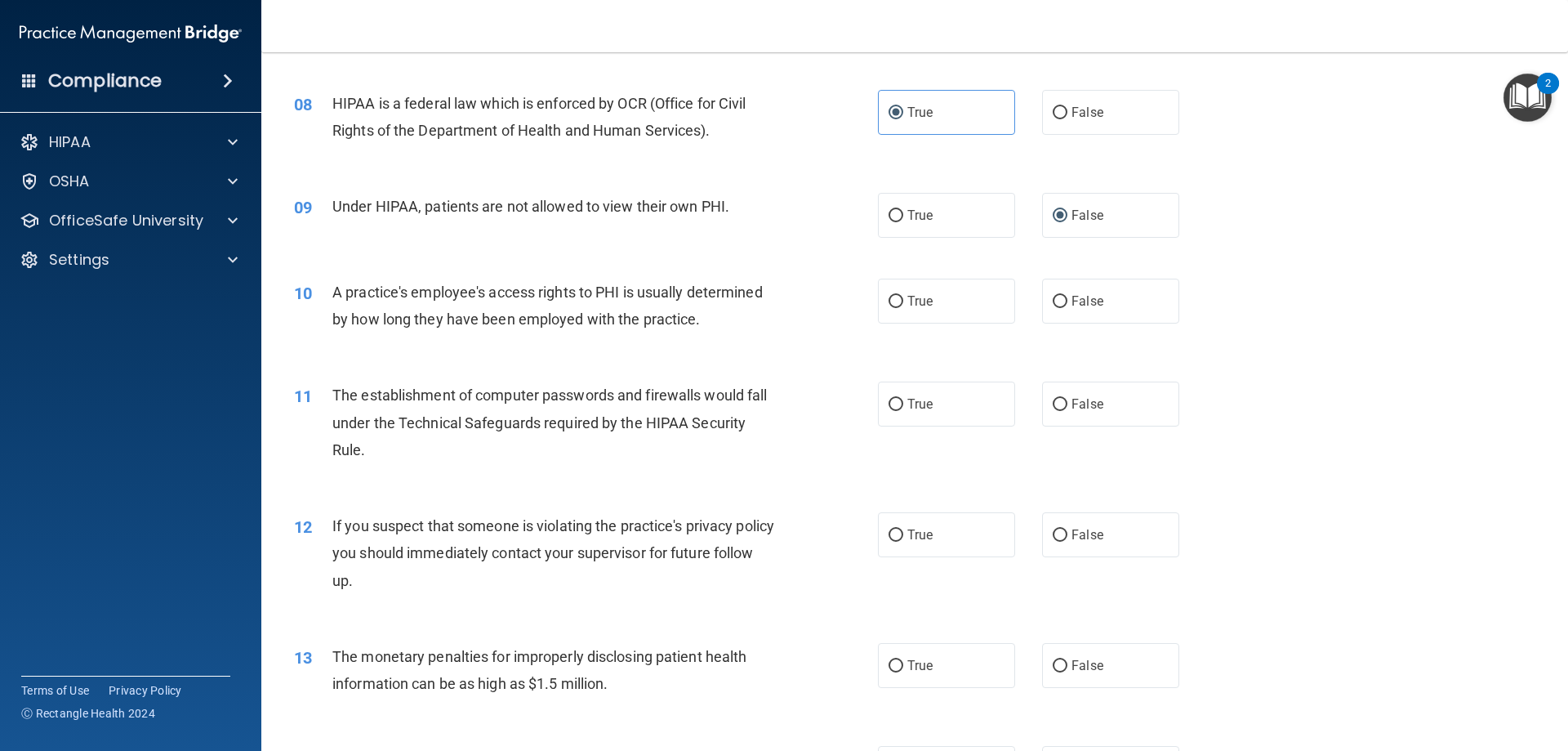
scroll to position [981, 0]
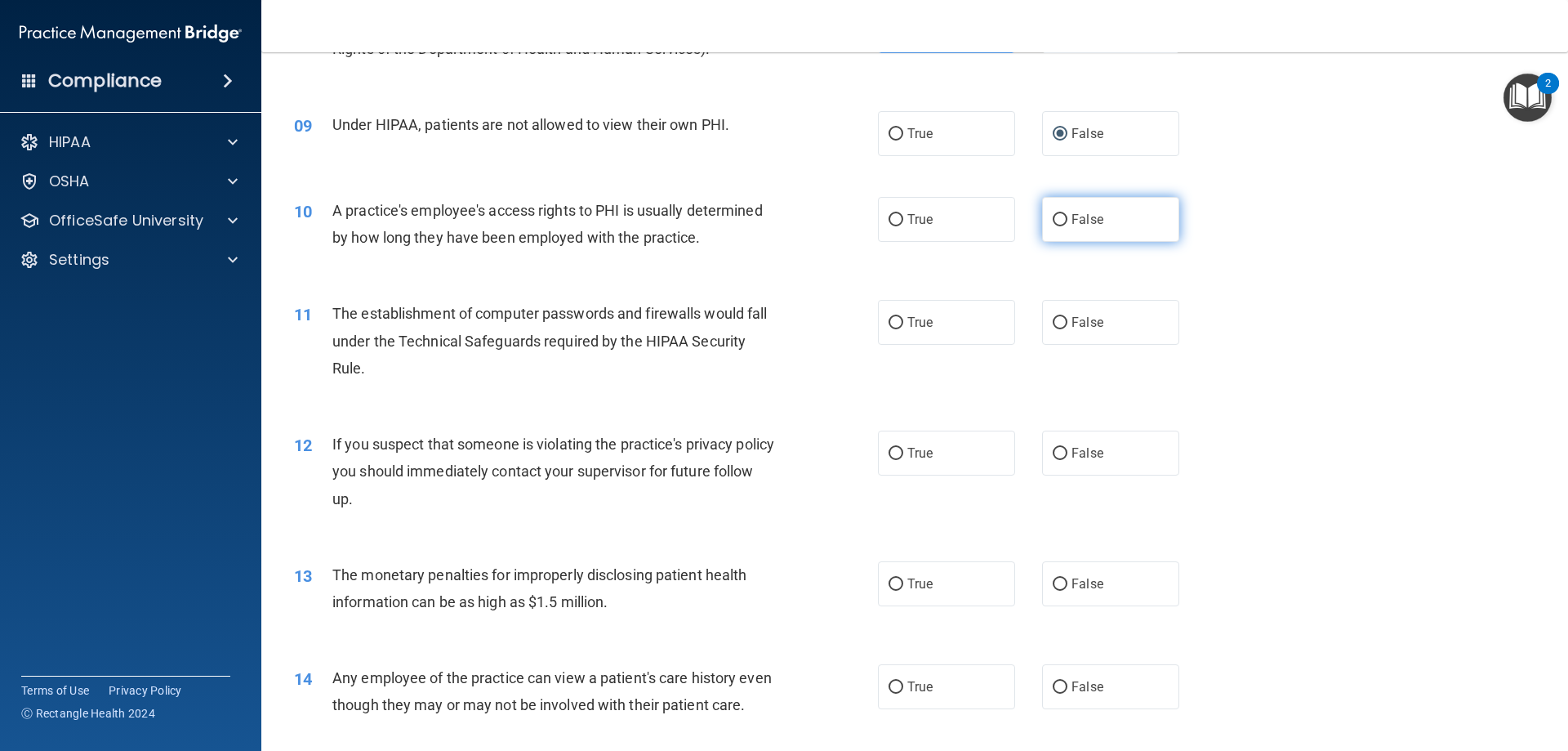
click at [1072, 220] on span "False" at bounding box center [1088, 220] width 32 height 16
click at [1068, 220] on input "False" at bounding box center [1060, 220] width 15 height 12
radio input "true"
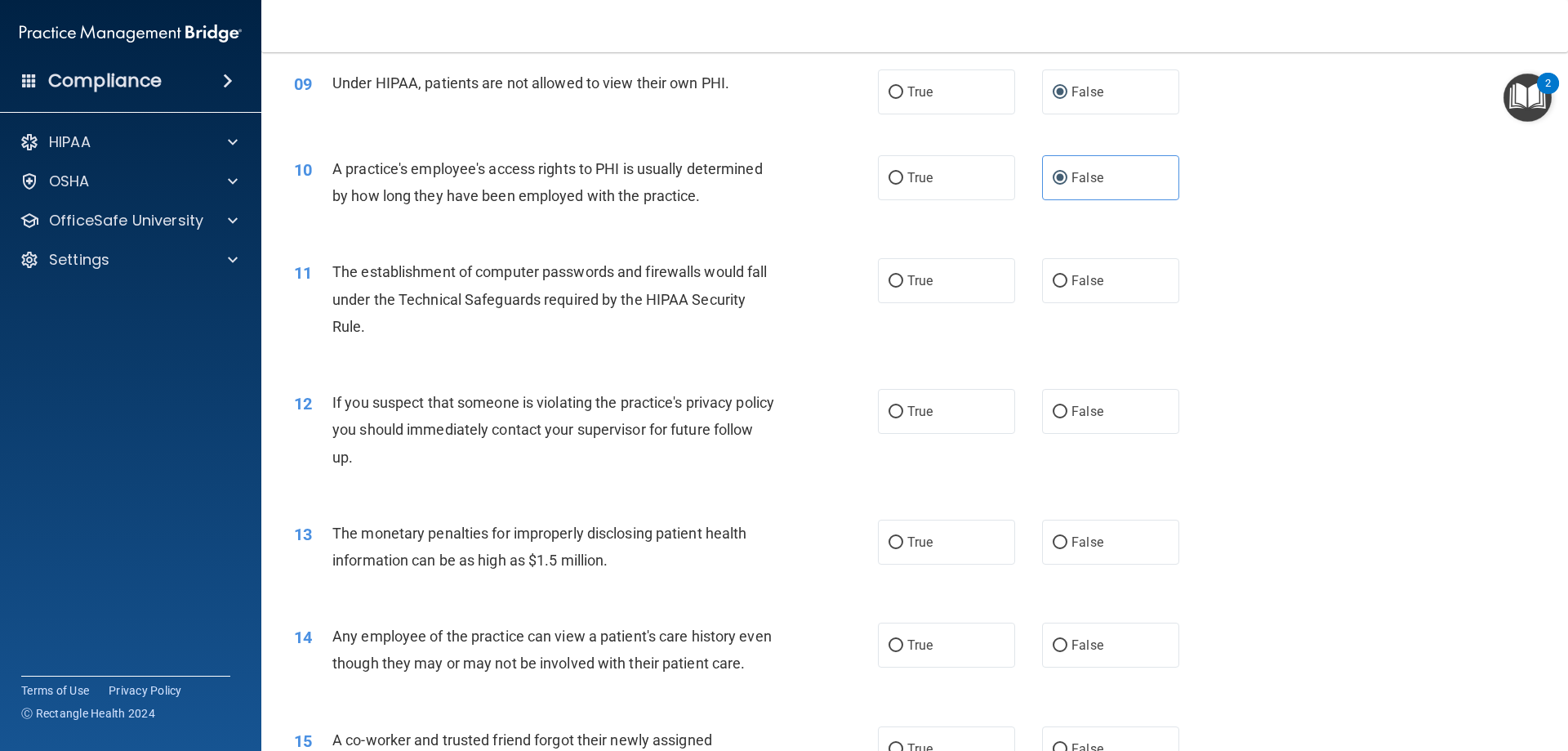
scroll to position [1062, 0]
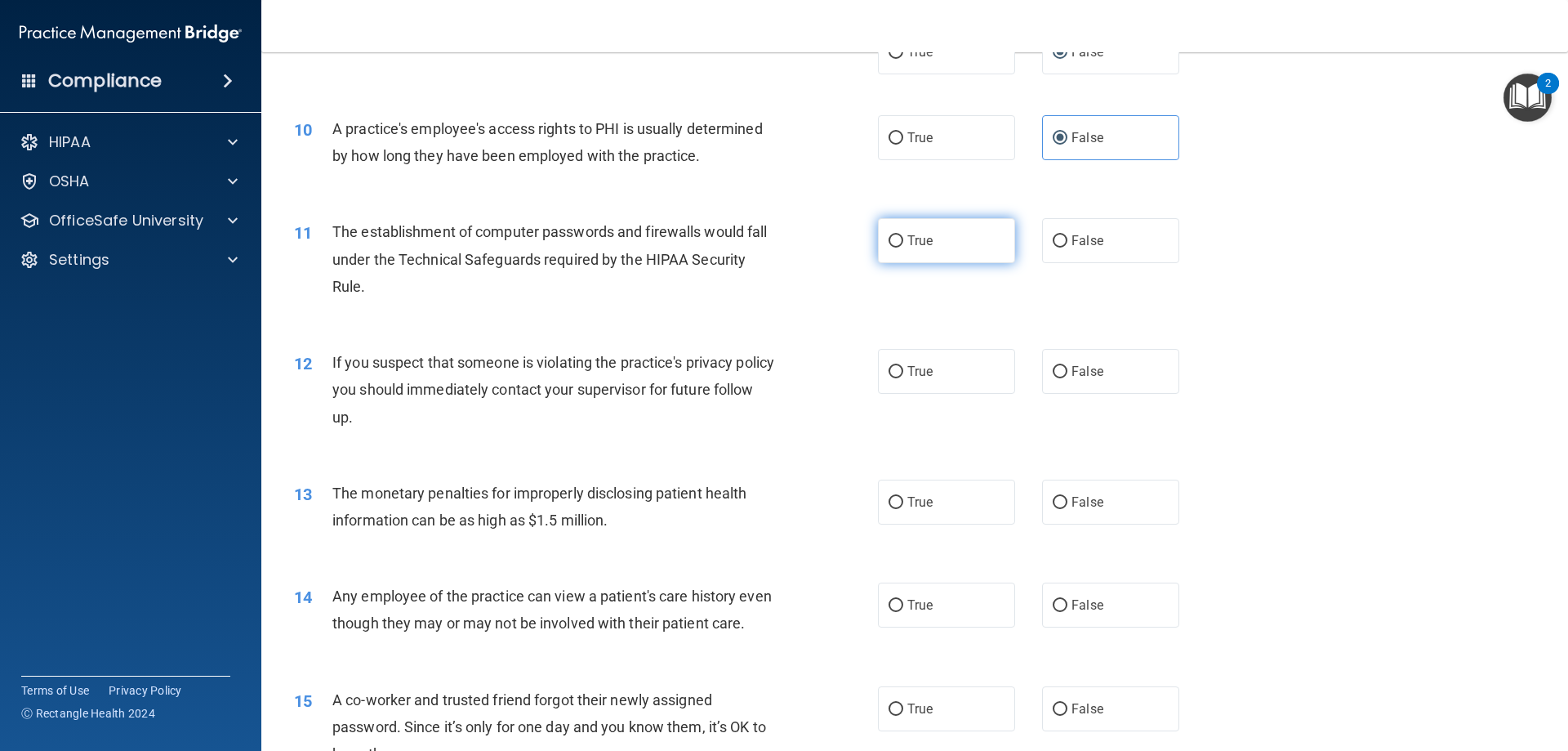
click at [935, 239] on label "True" at bounding box center [947, 240] width 137 height 45
click at [903, 239] on input "True" at bounding box center [896, 242] width 15 height 12
radio input "true"
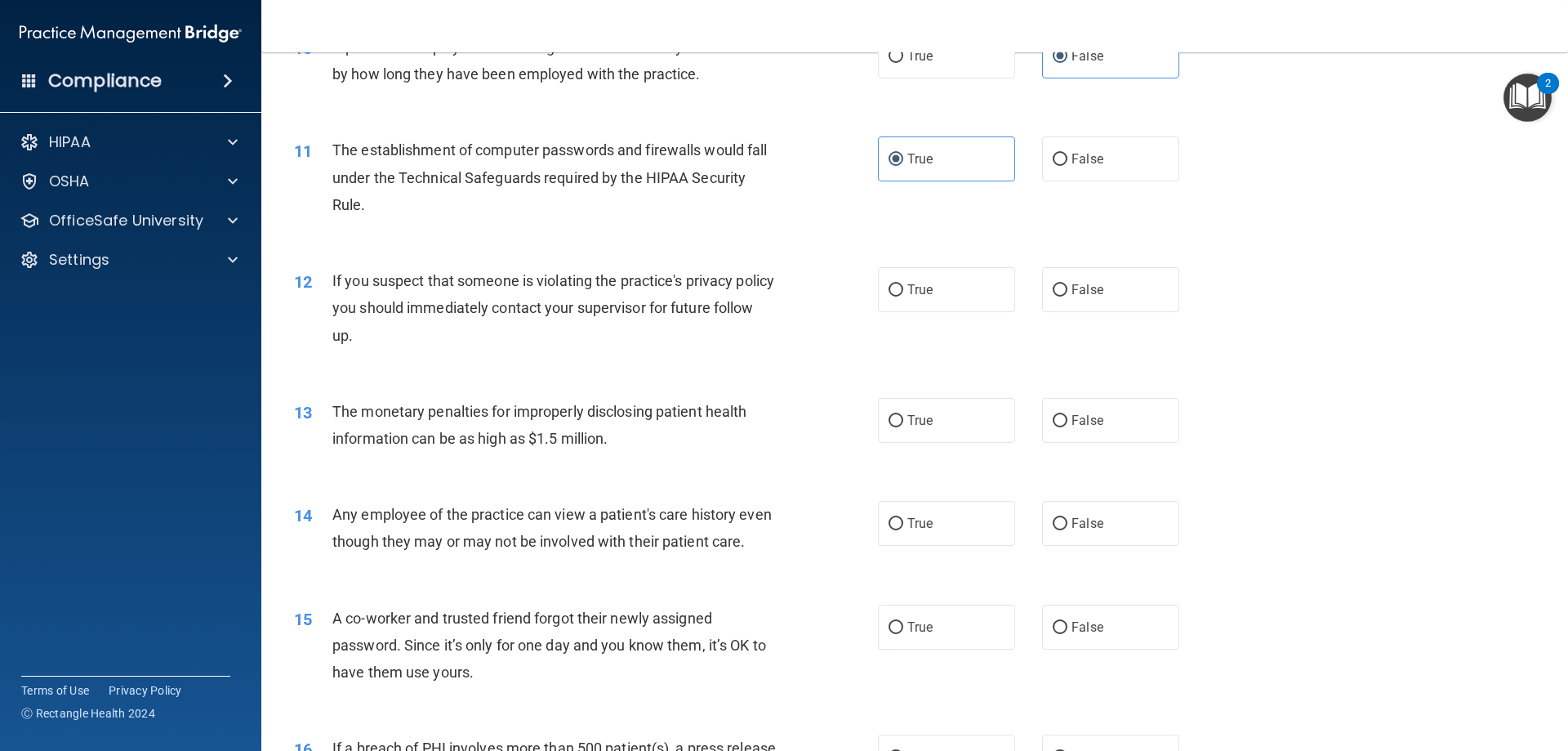
scroll to position [1225, 0]
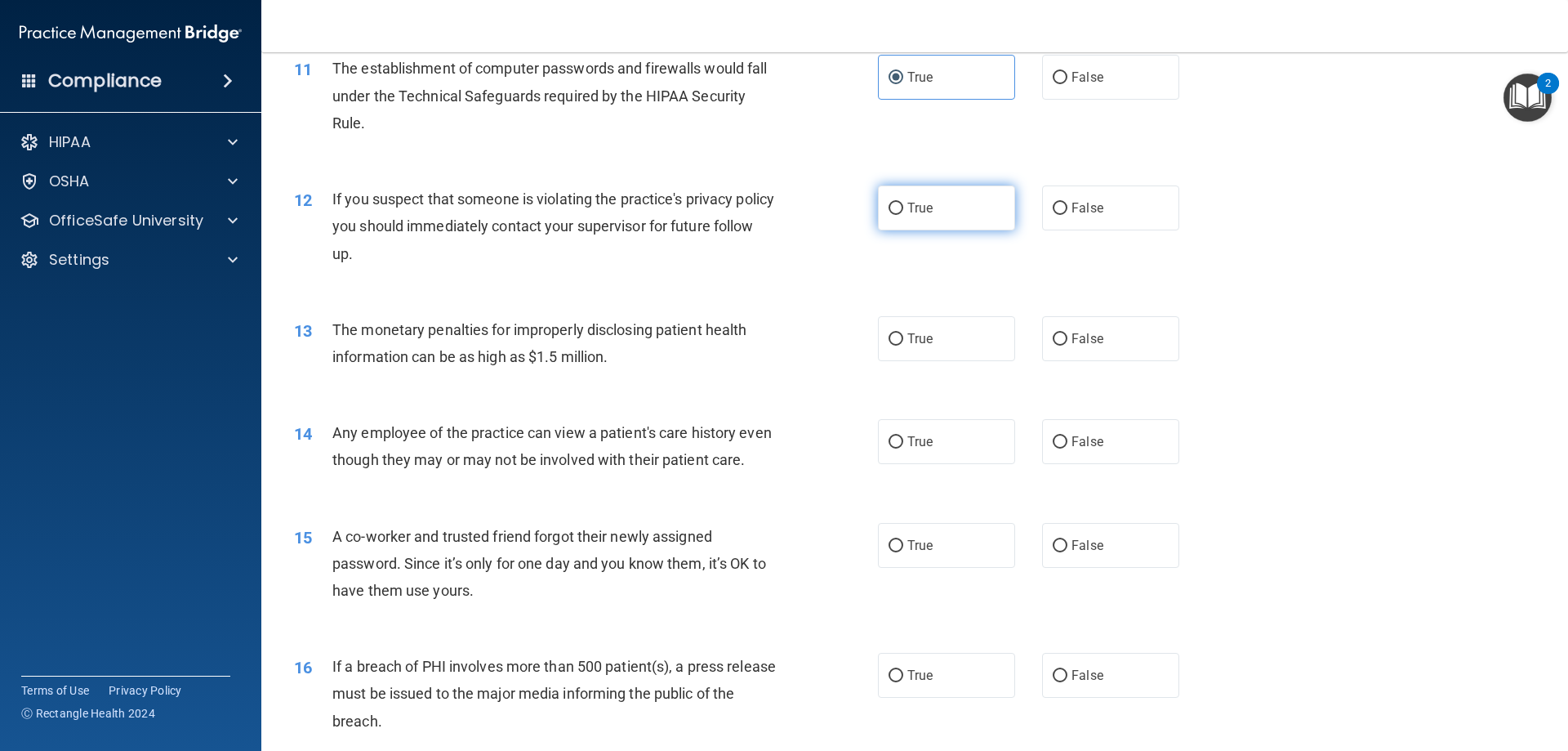
click at [915, 227] on label "True" at bounding box center [947, 208] width 137 height 45
click at [903, 215] on input "True" at bounding box center [896, 208] width 15 height 12
radio input "true"
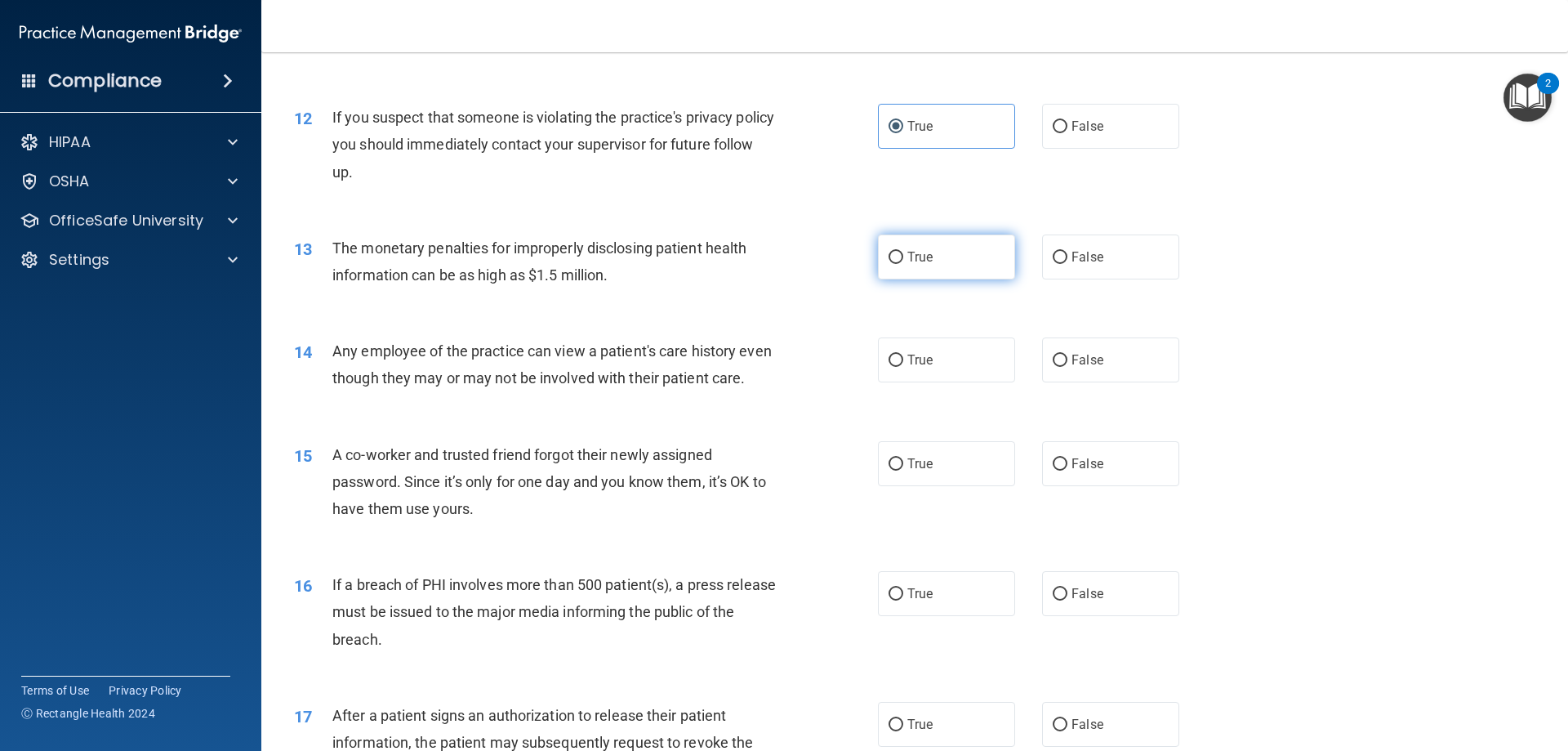
click at [889, 259] on input "True" at bounding box center [896, 258] width 15 height 12
radio input "true"
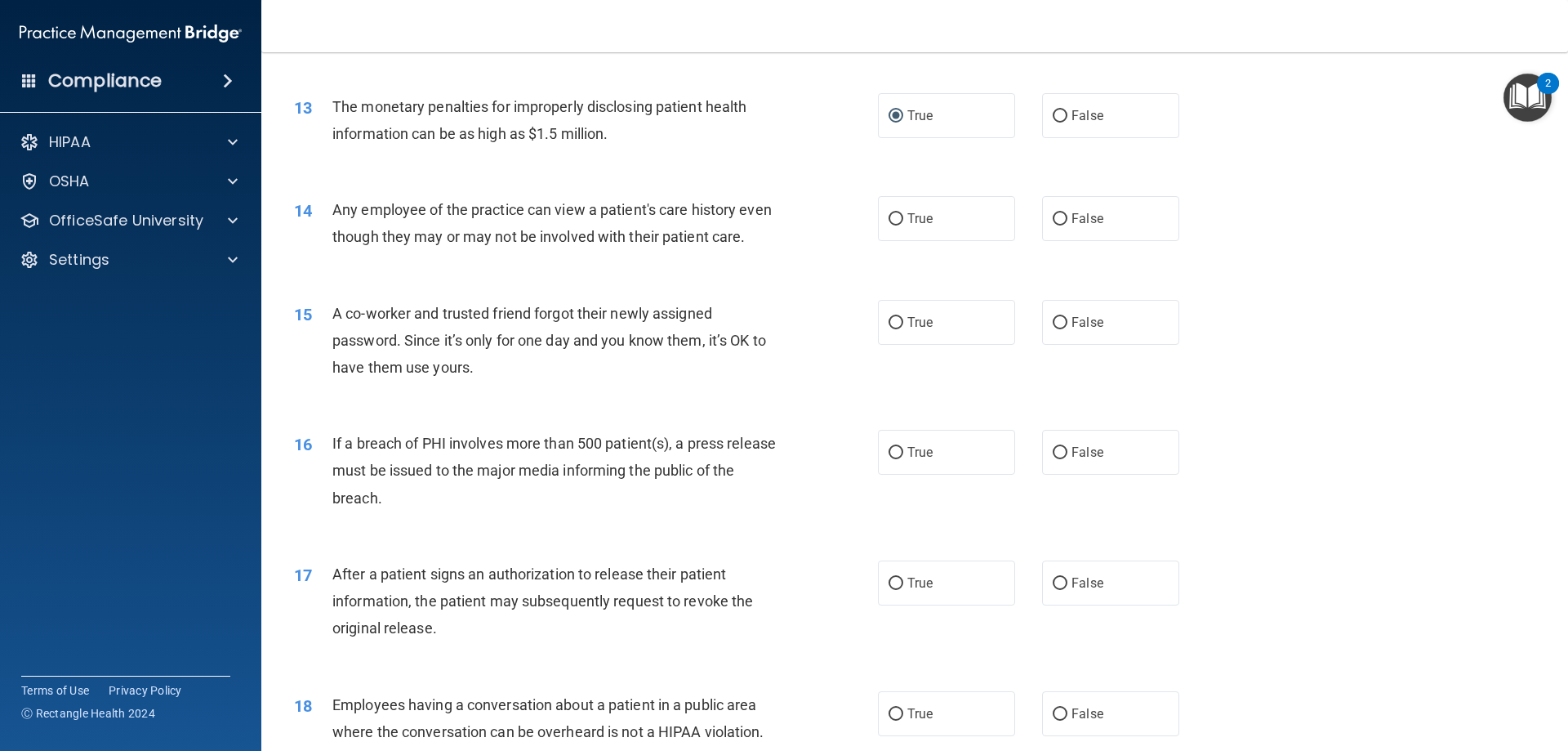
scroll to position [1470, 0]
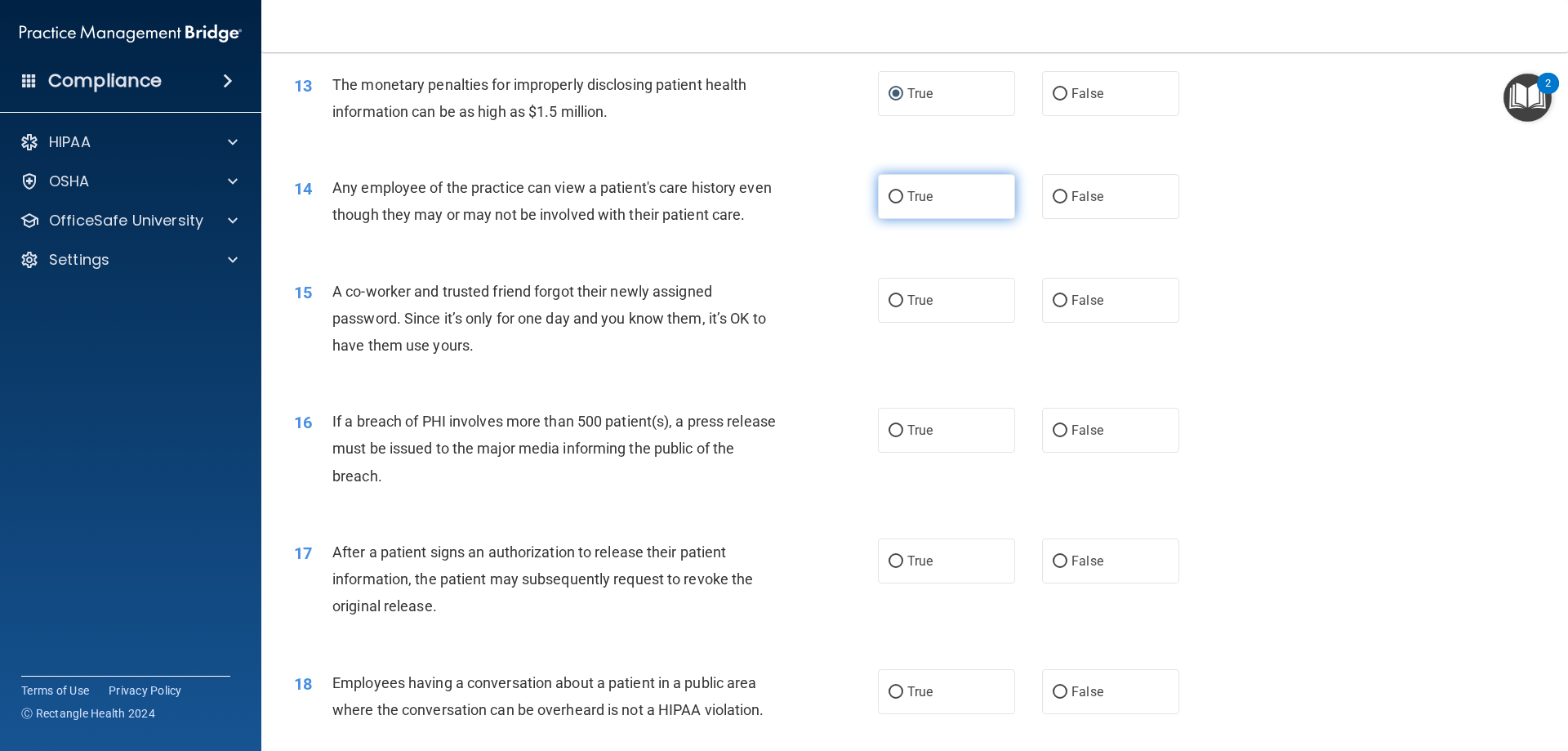
click at [906, 215] on label "True" at bounding box center [947, 196] width 137 height 45
click at [903, 203] on input "True" at bounding box center [896, 197] width 15 height 12
radio input "true"
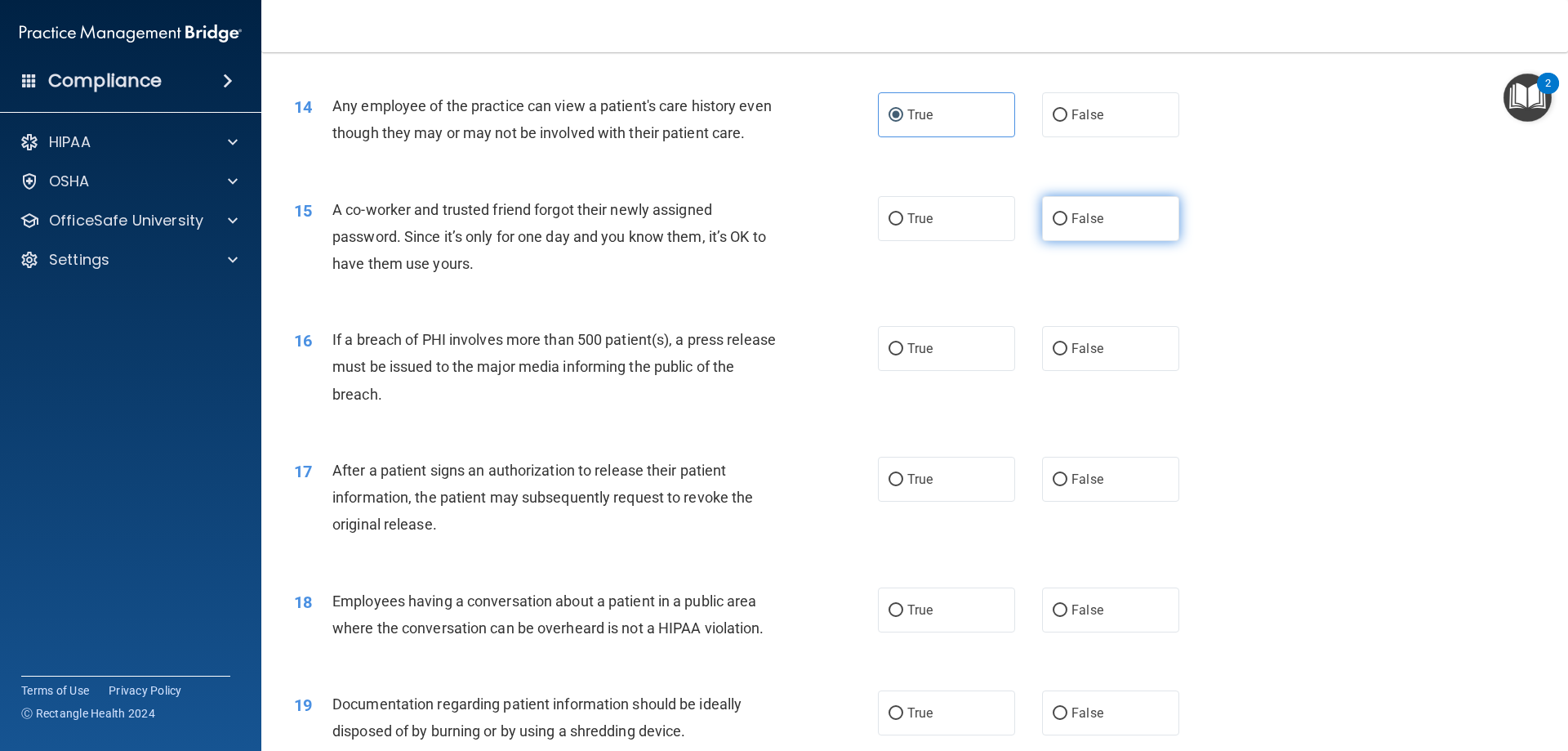
click at [1077, 226] on span "False" at bounding box center [1088, 219] width 32 height 16
click at [1068, 225] on input "False" at bounding box center [1060, 219] width 15 height 12
radio input "true"
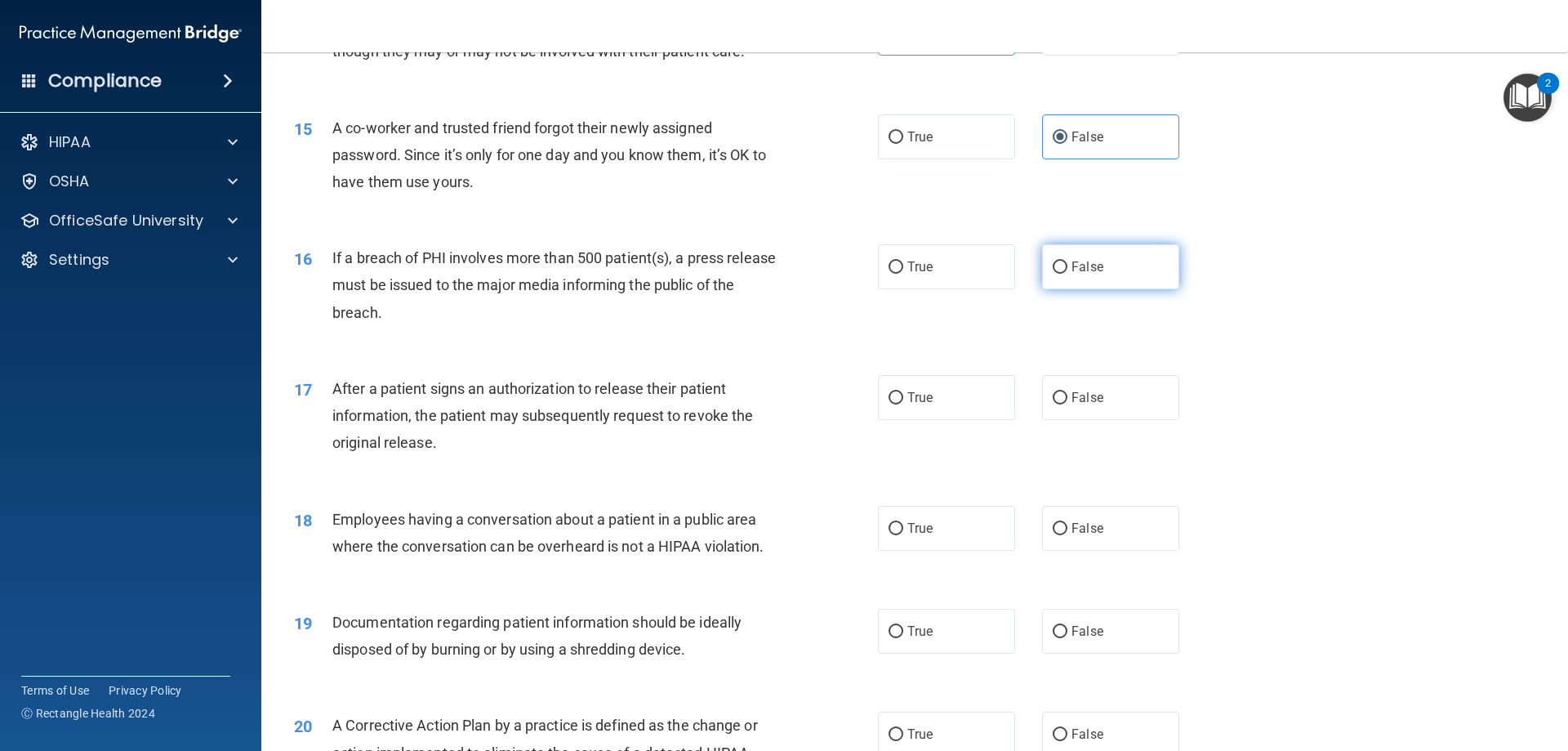
click at [1120, 289] on label "False" at bounding box center [1111, 266] width 137 height 45
click at [1068, 273] on input "False" at bounding box center [1060, 267] width 15 height 12
radio input "true"
click at [938, 323] on div "16 If a breach of PHI involves more than 500 patient(s), a press release must b…" at bounding box center [915, 289] width 1266 height 131
click at [930, 289] on label "True" at bounding box center [947, 266] width 137 height 45
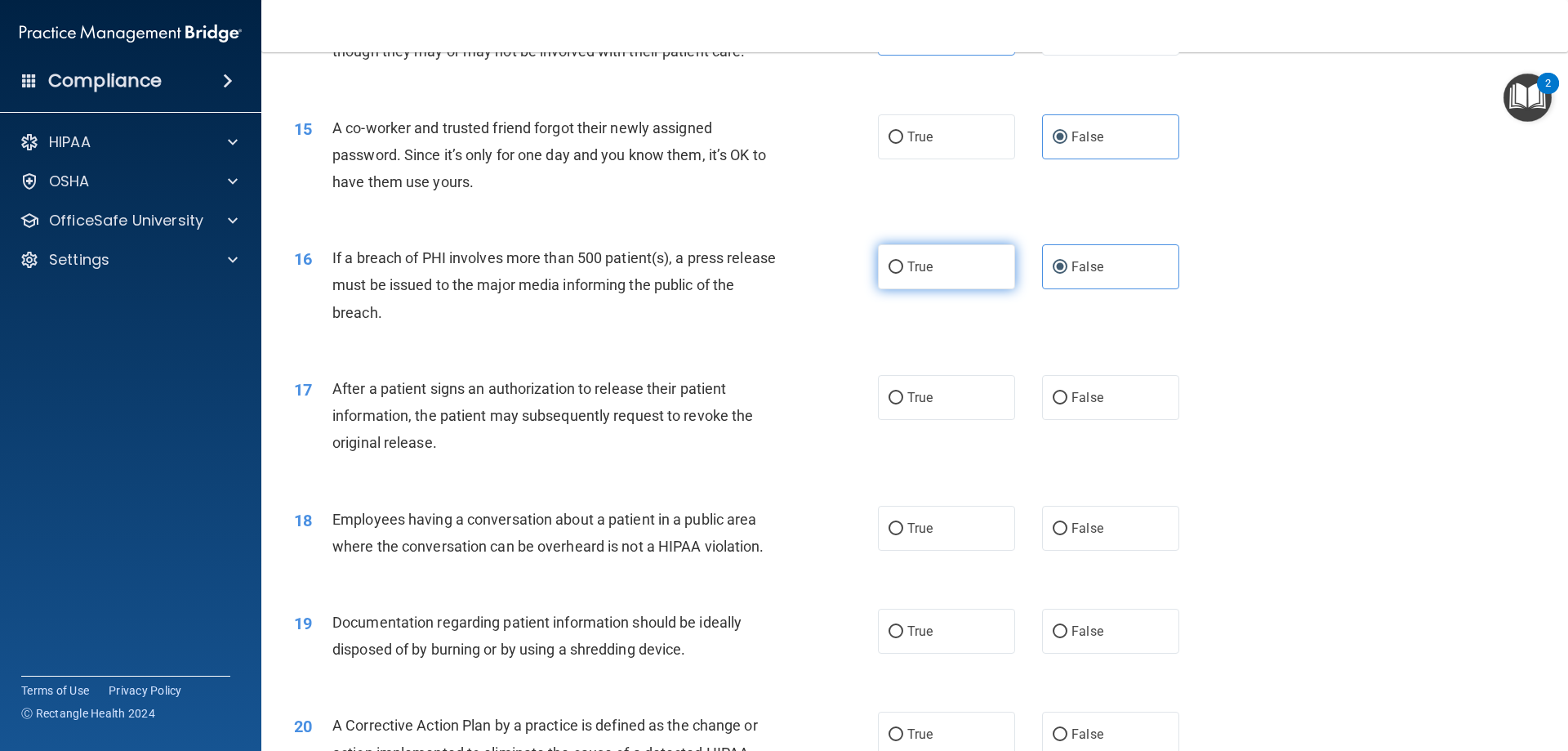
click at [903, 273] on input "True" at bounding box center [896, 267] width 15 height 12
radio input "true"
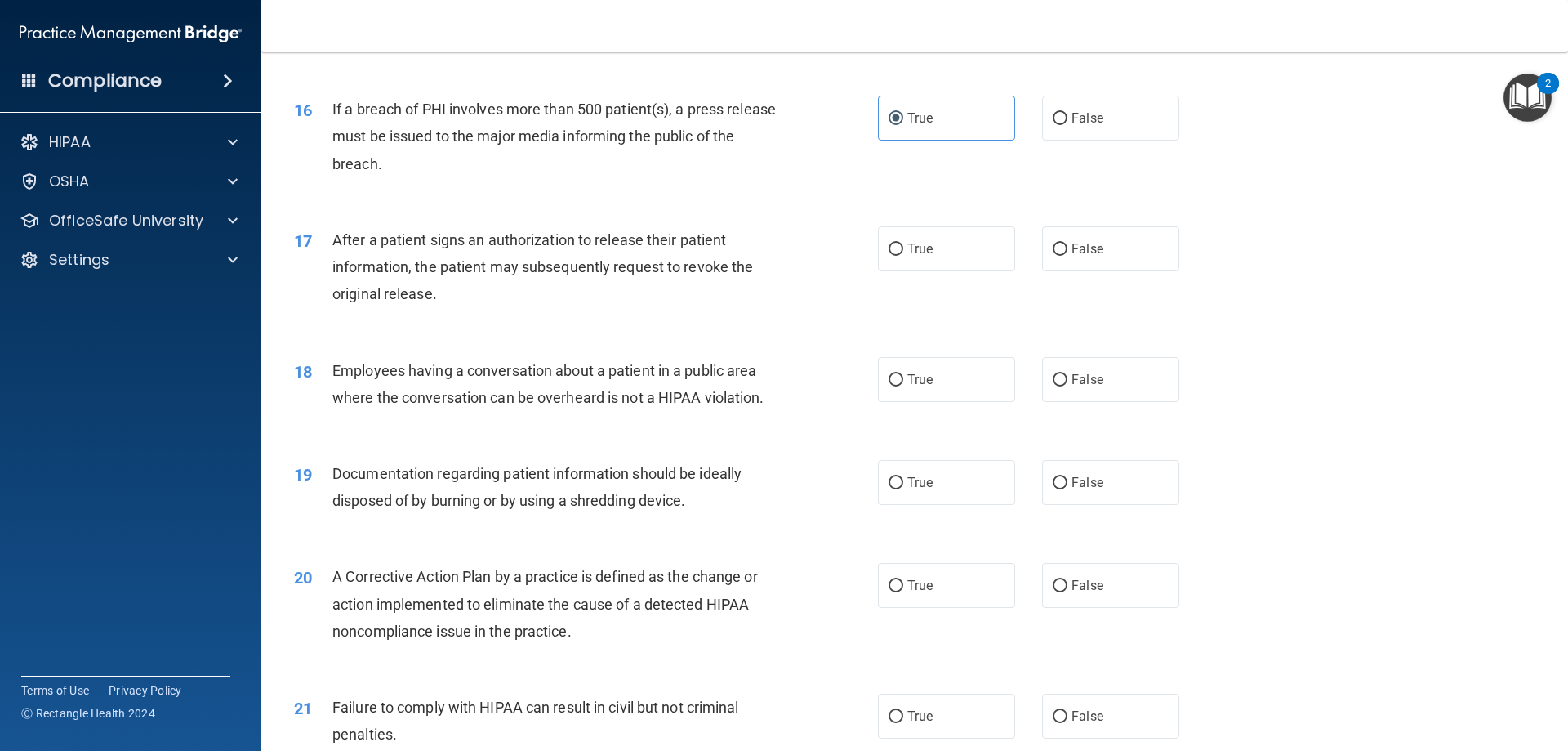
scroll to position [1797, 0]
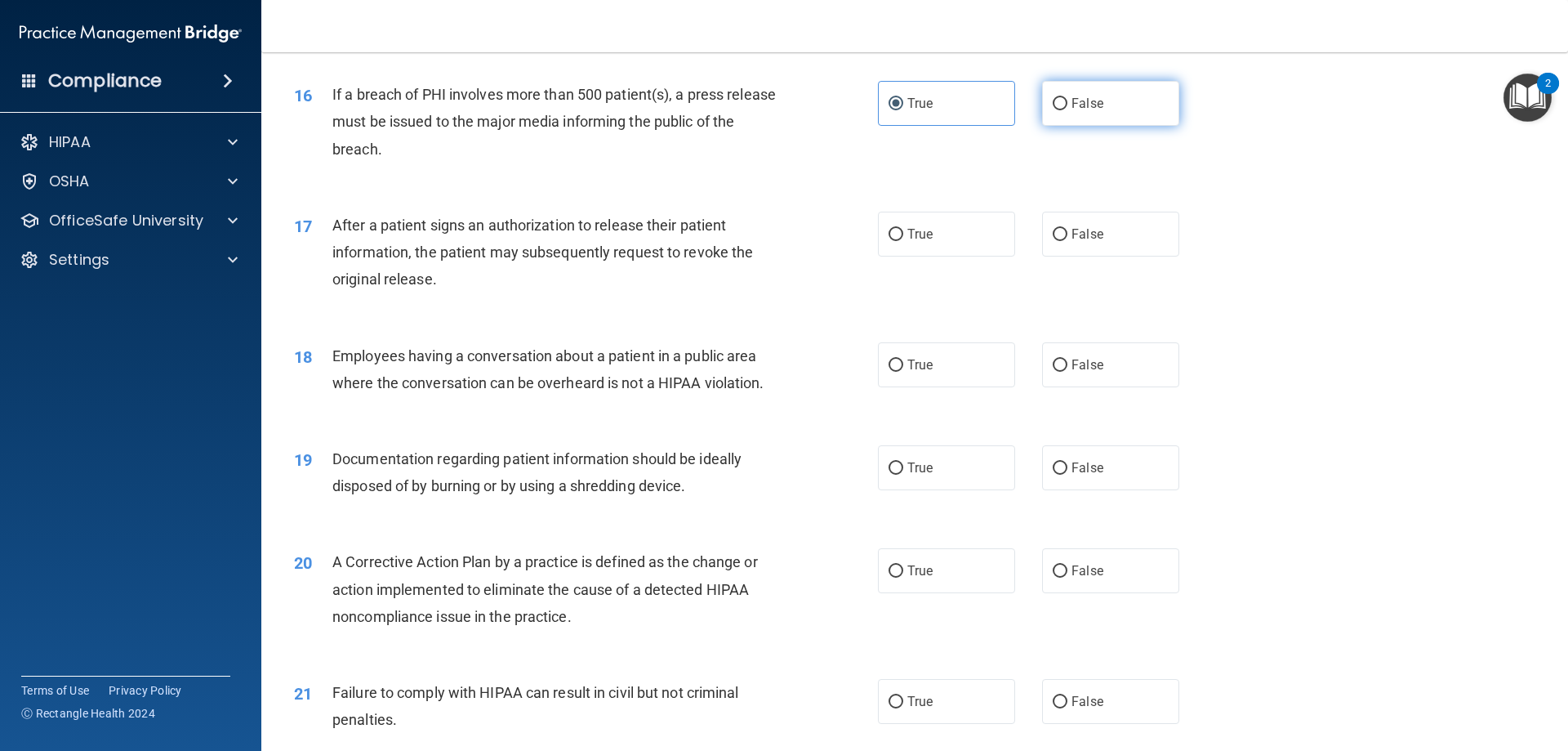
click at [1082, 111] on span "False" at bounding box center [1088, 104] width 32 height 16
click at [1068, 110] on input "False" at bounding box center [1060, 104] width 15 height 12
radio input "true"
radio input "false"
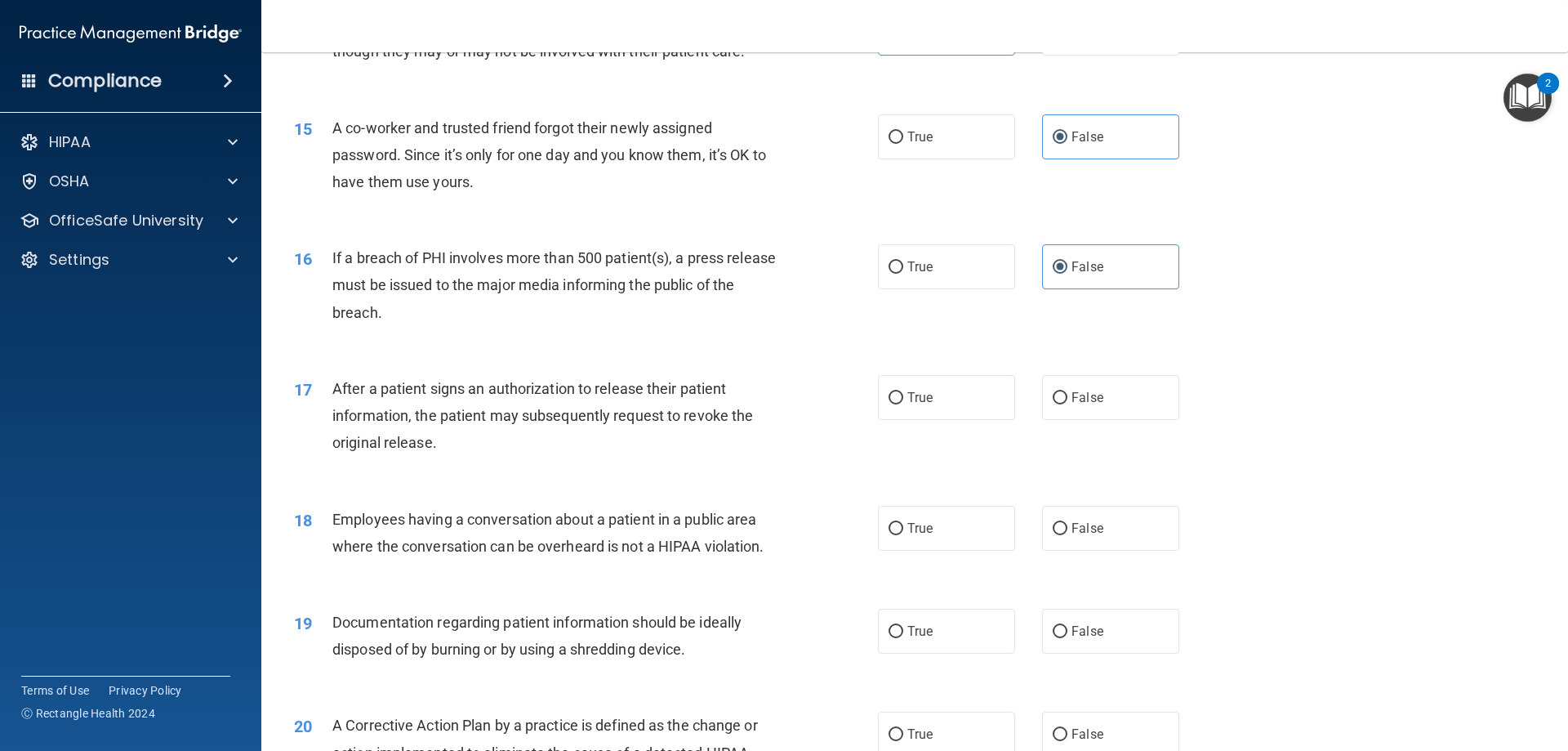
scroll to position [1716, 0]
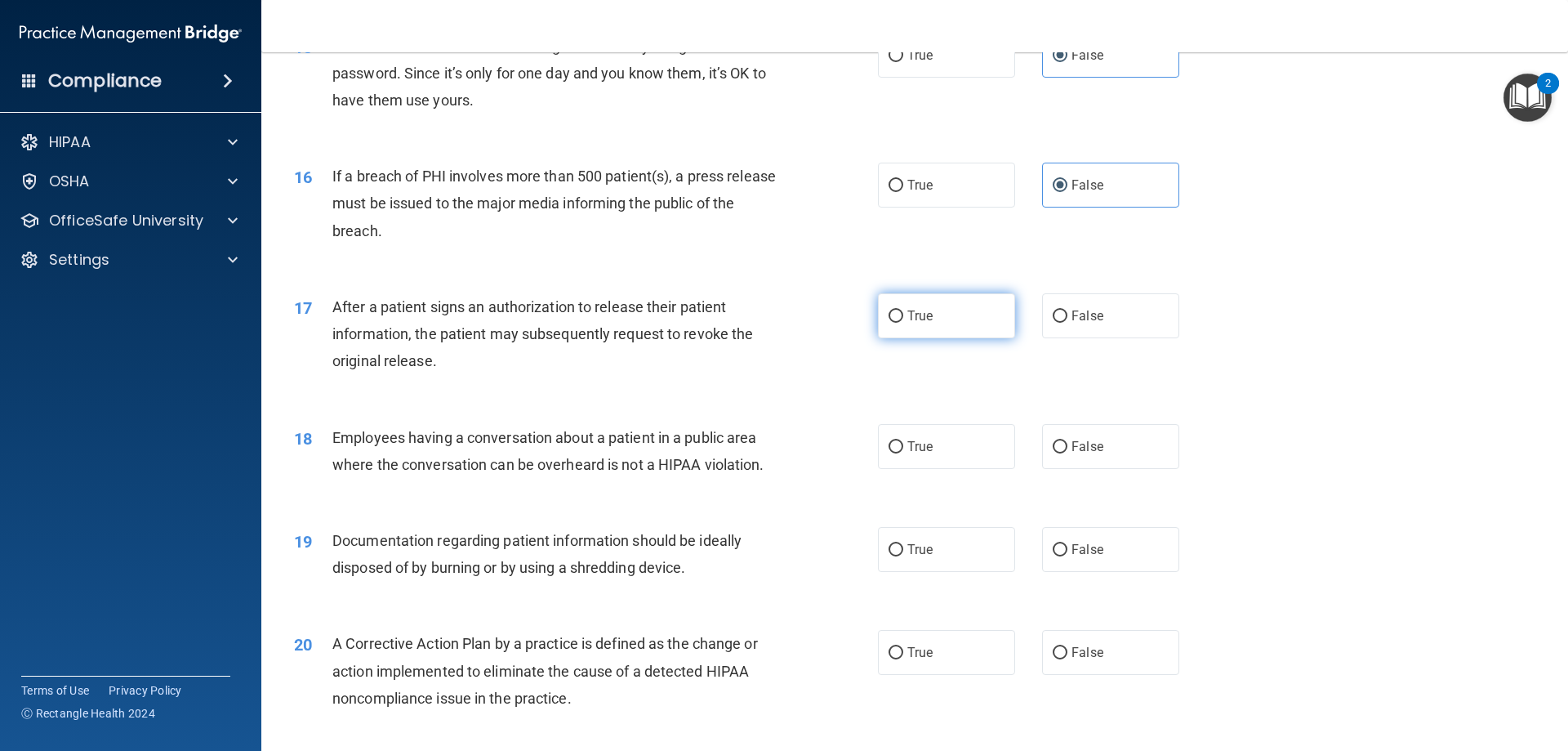
drag, startPoint x: 912, startPoint y: 348, endPoint x: 773, endPoint y: 447, distance: 170.7
click at [909, 324] on span "True" at bounding box center [920, 316] width 26 height 16
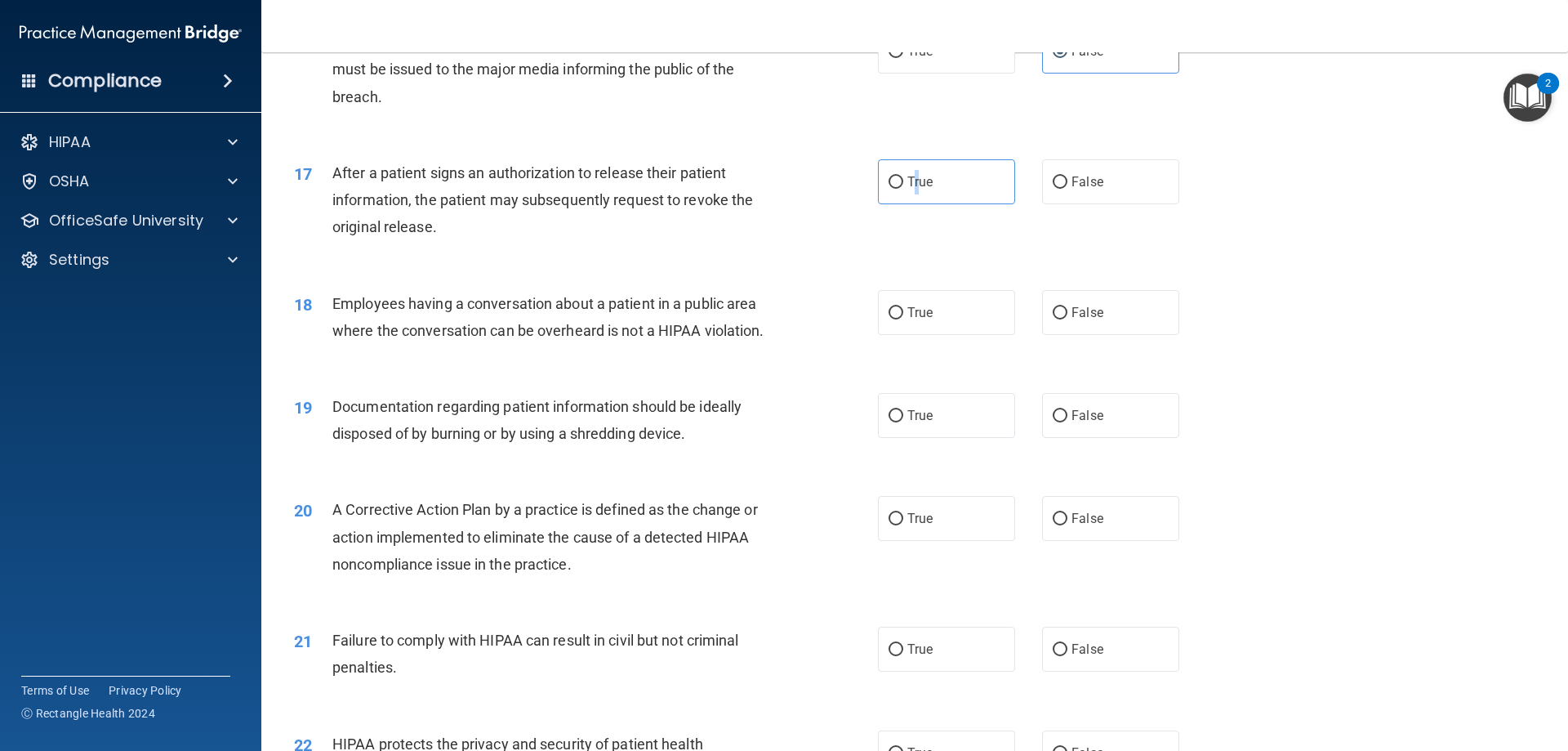
scroll to position [1878, 0]
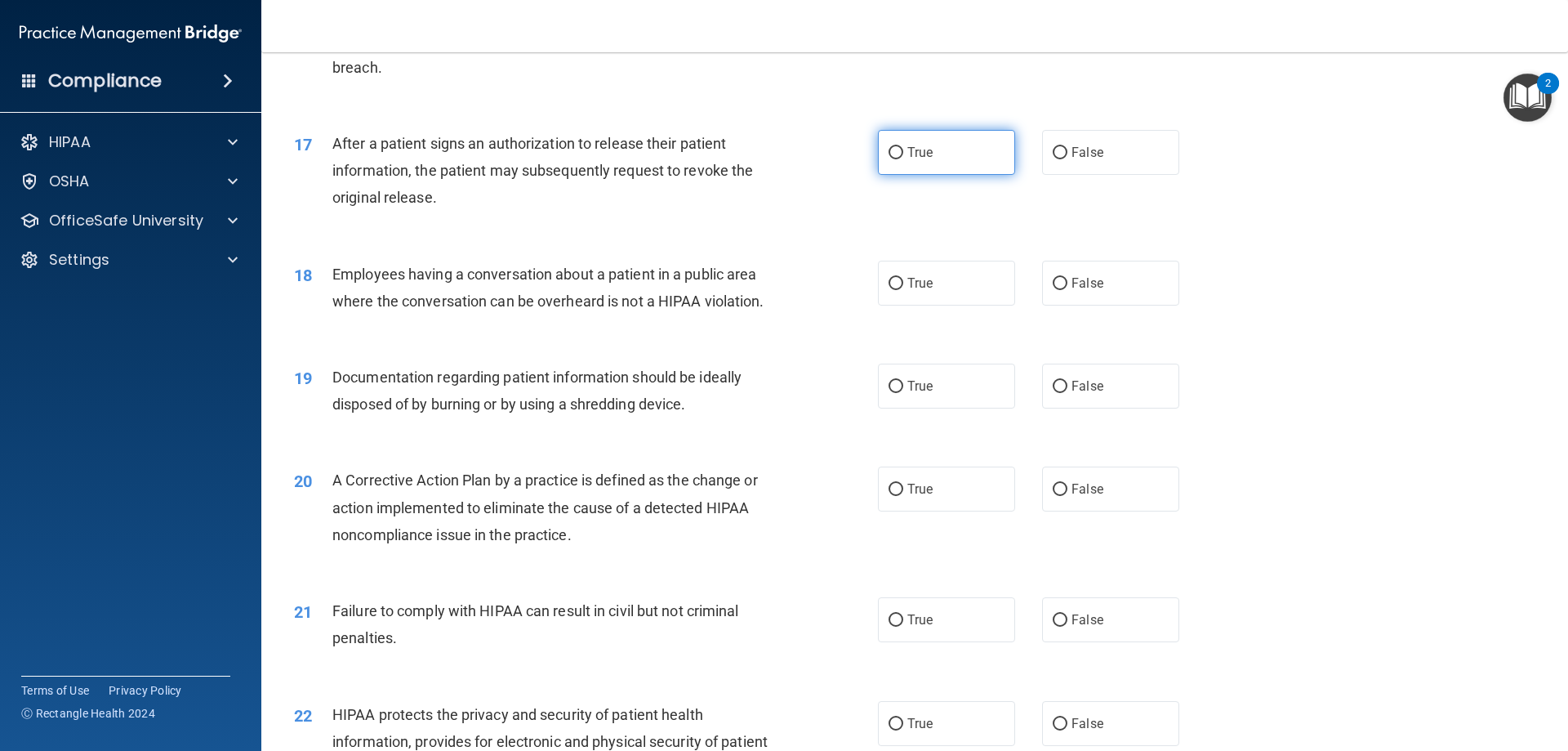
click at [908, 160] on span "True" at bounding box center [920, 152] width 26 height 16
click at [901, 159] on input "True" at bounding box center [896, 153] width 15 height 12
radio input "true"
click at [915, 291] on span "True" at bounding box center [920, 283] width 26 height 16
click at [903, 290] on input "True" at bounding box center [896, 284] width 15 height 12
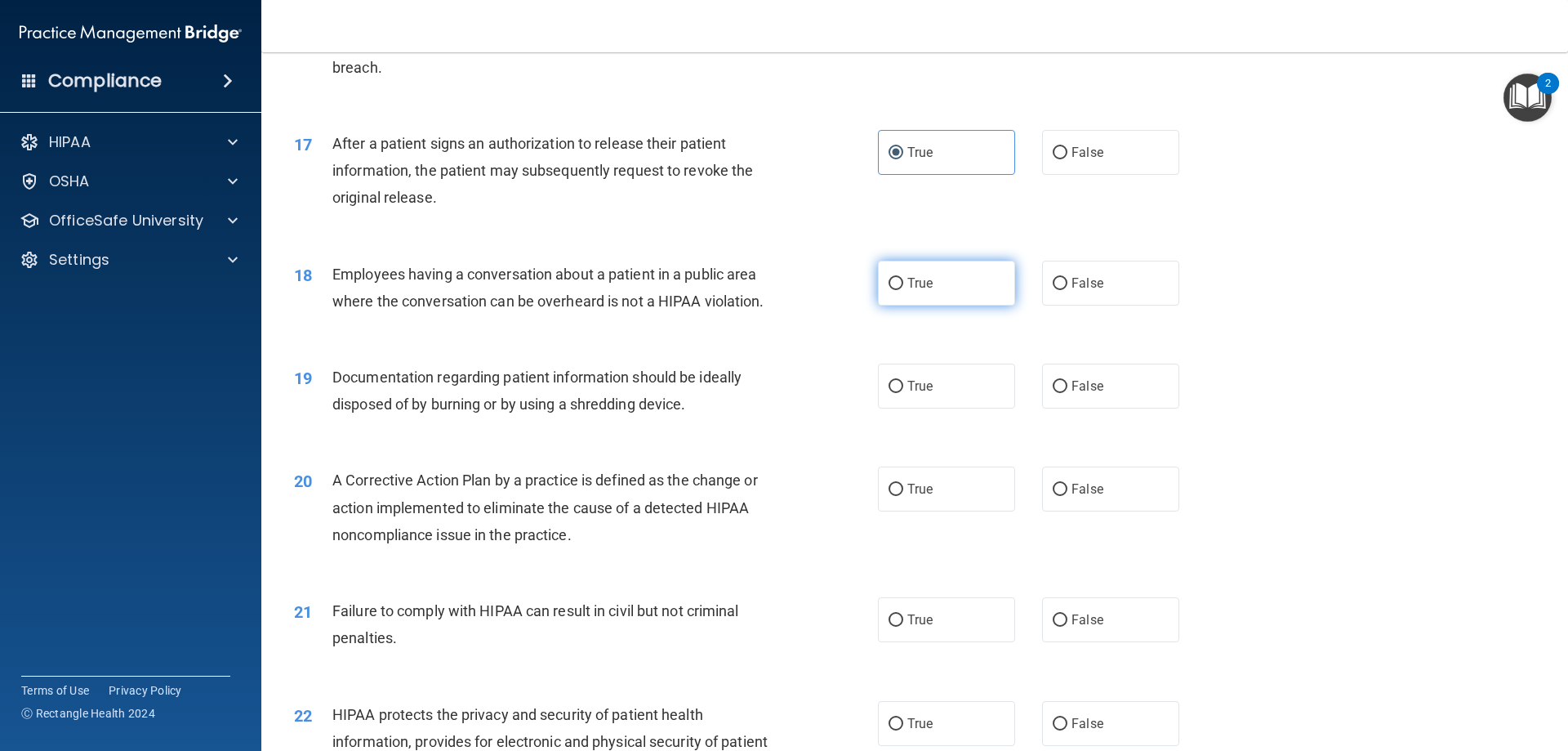
radio input "true"
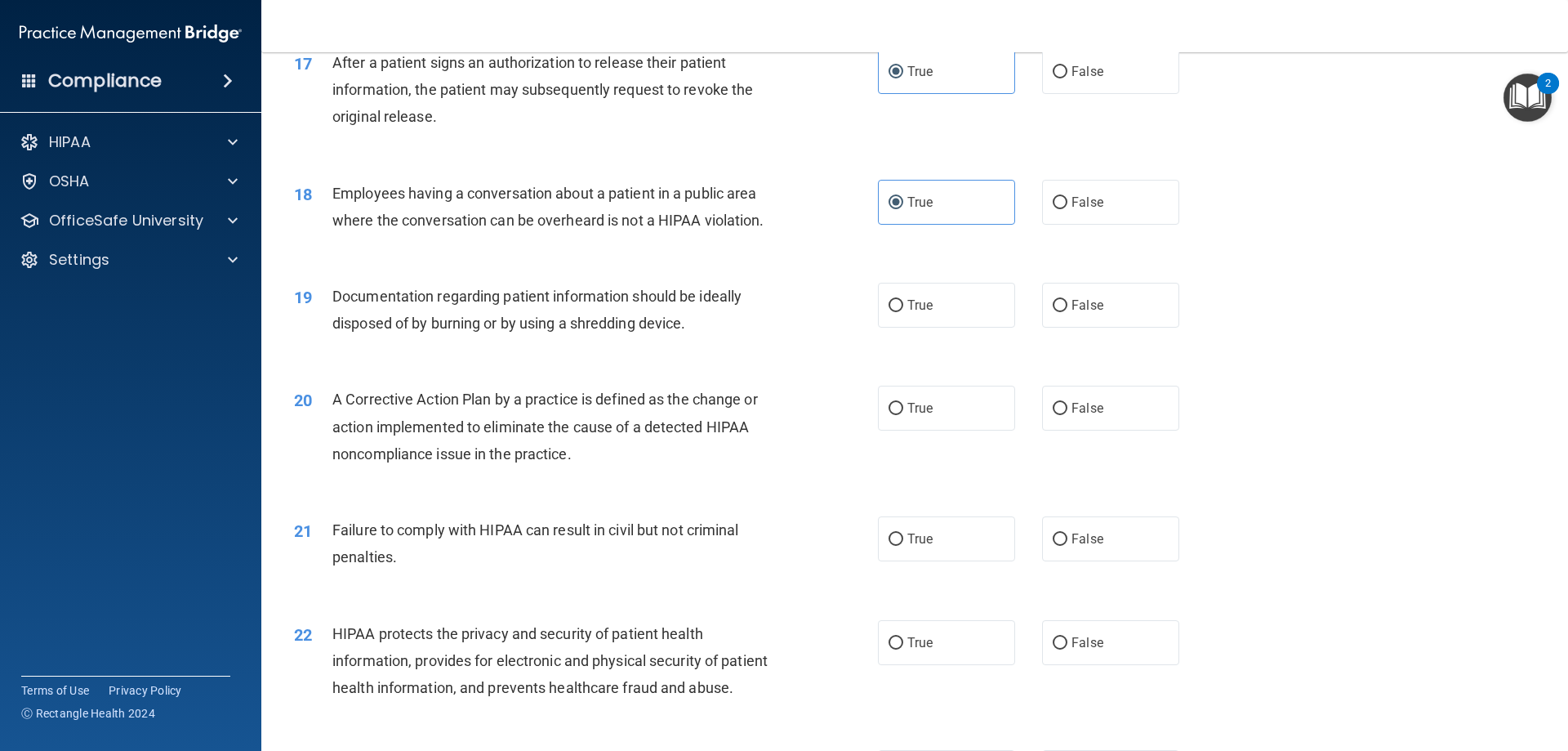
scroll to position [1960, 0]
click at [951, 327] on label "True" at bounding box center [947, 303] width 137 height 45
click at [903, 311] on input "True" at bounding box center [896, 305] width 15 height 12
radio input "true"
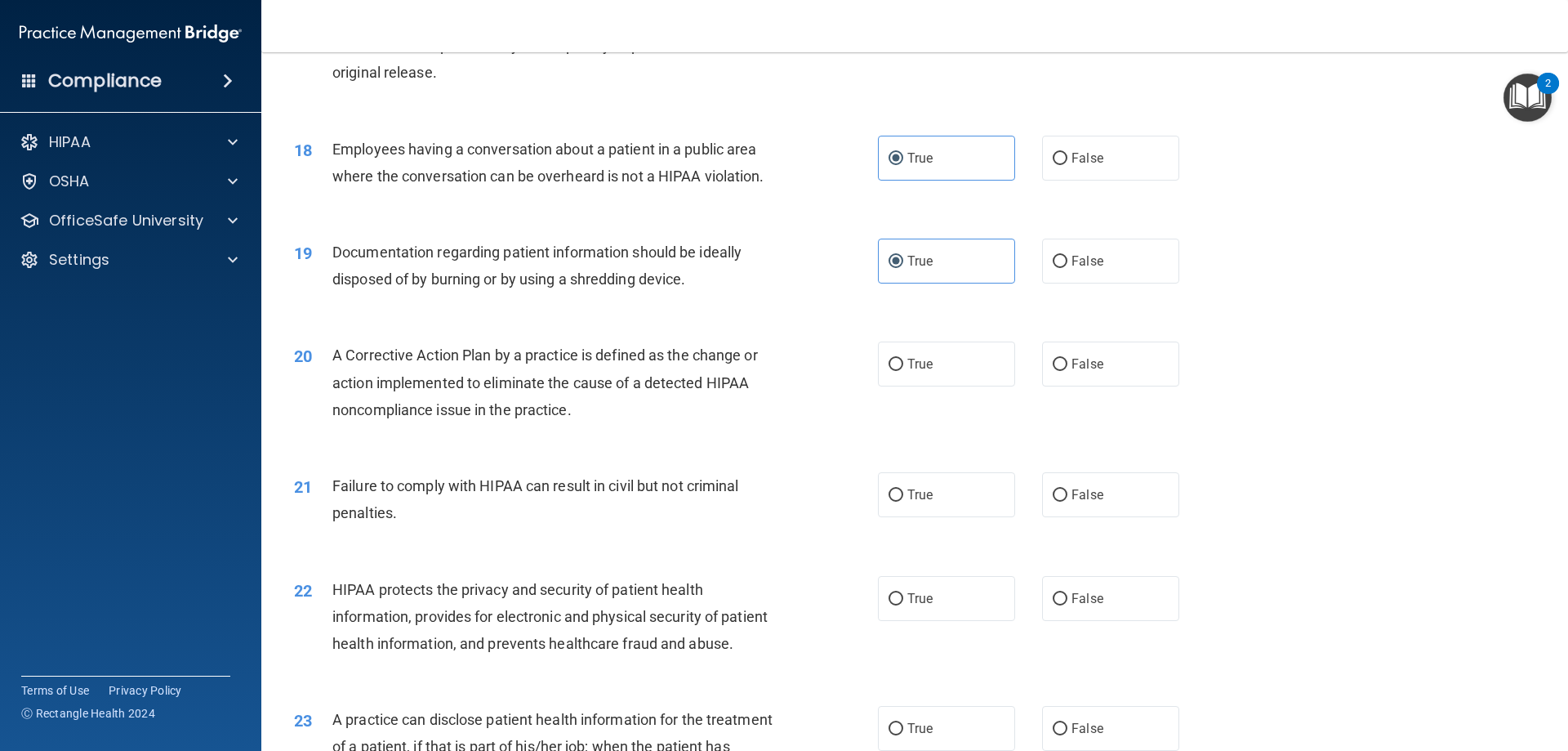
scroll to position [2042, 0]
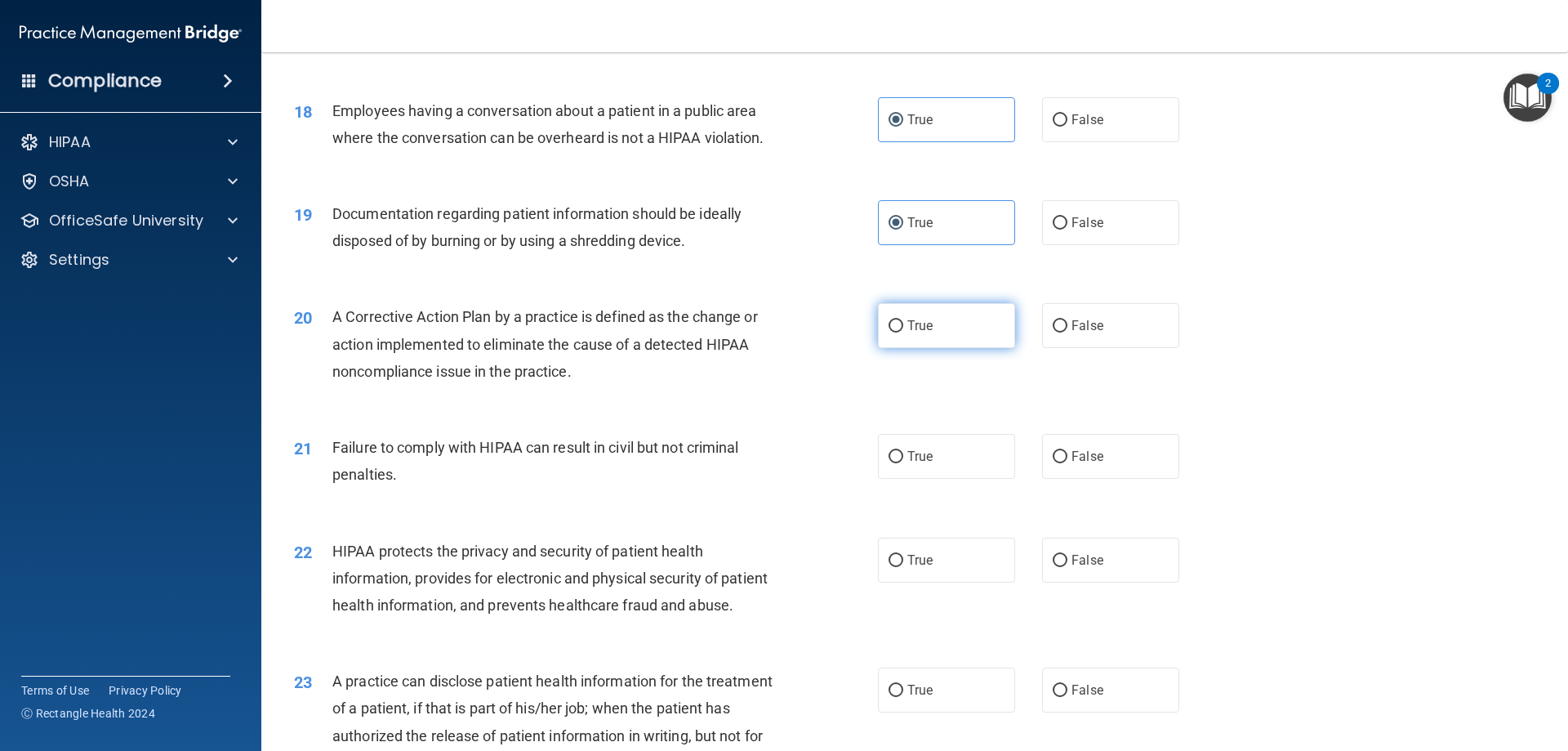
click at [901, 348] on label "True" at bounding box center [947, 325] width 137 height 45
click at [901, 332] on input "True" at bounding box center [896, 326] width 15 height 12
radio input "true"
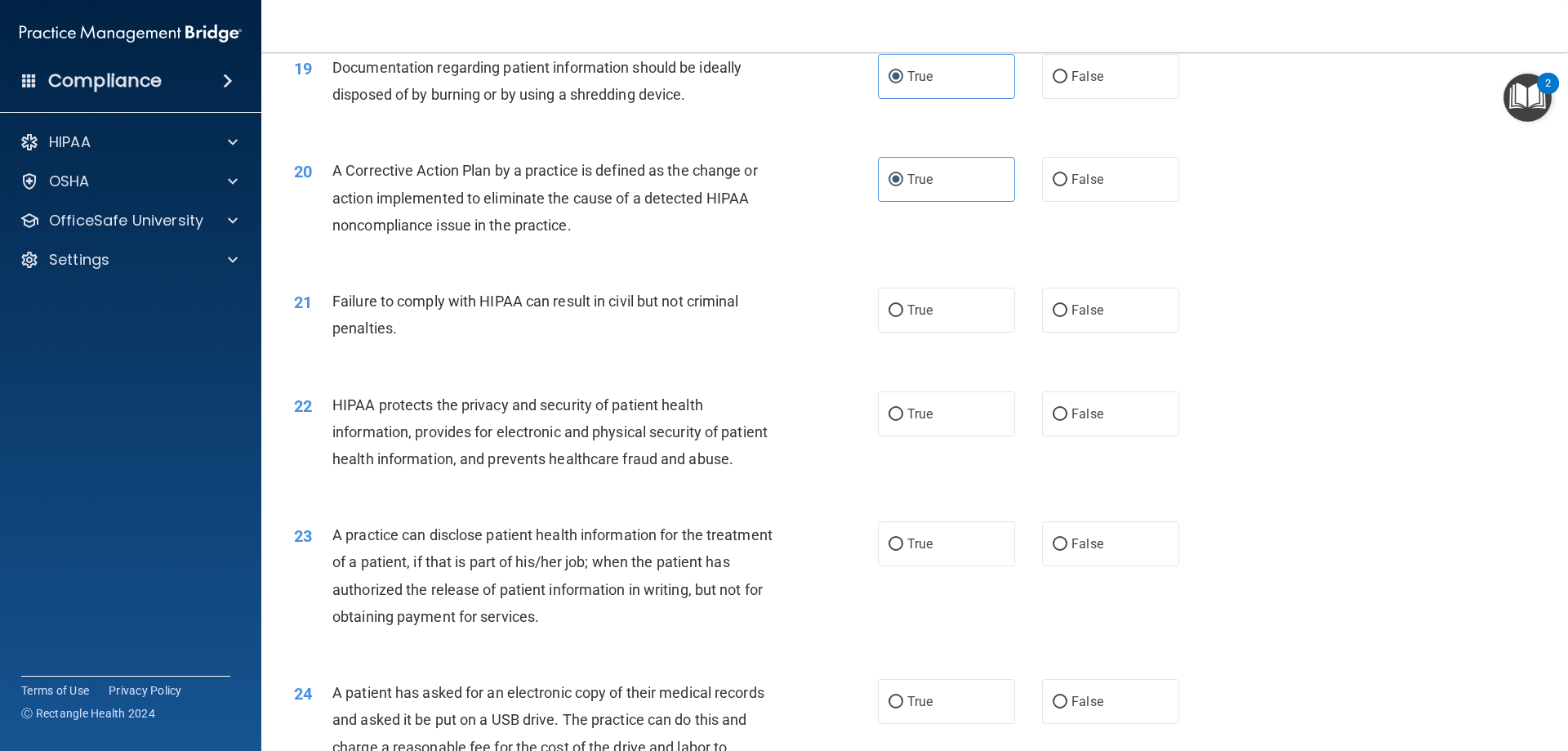
scroll to position [2206, 0]
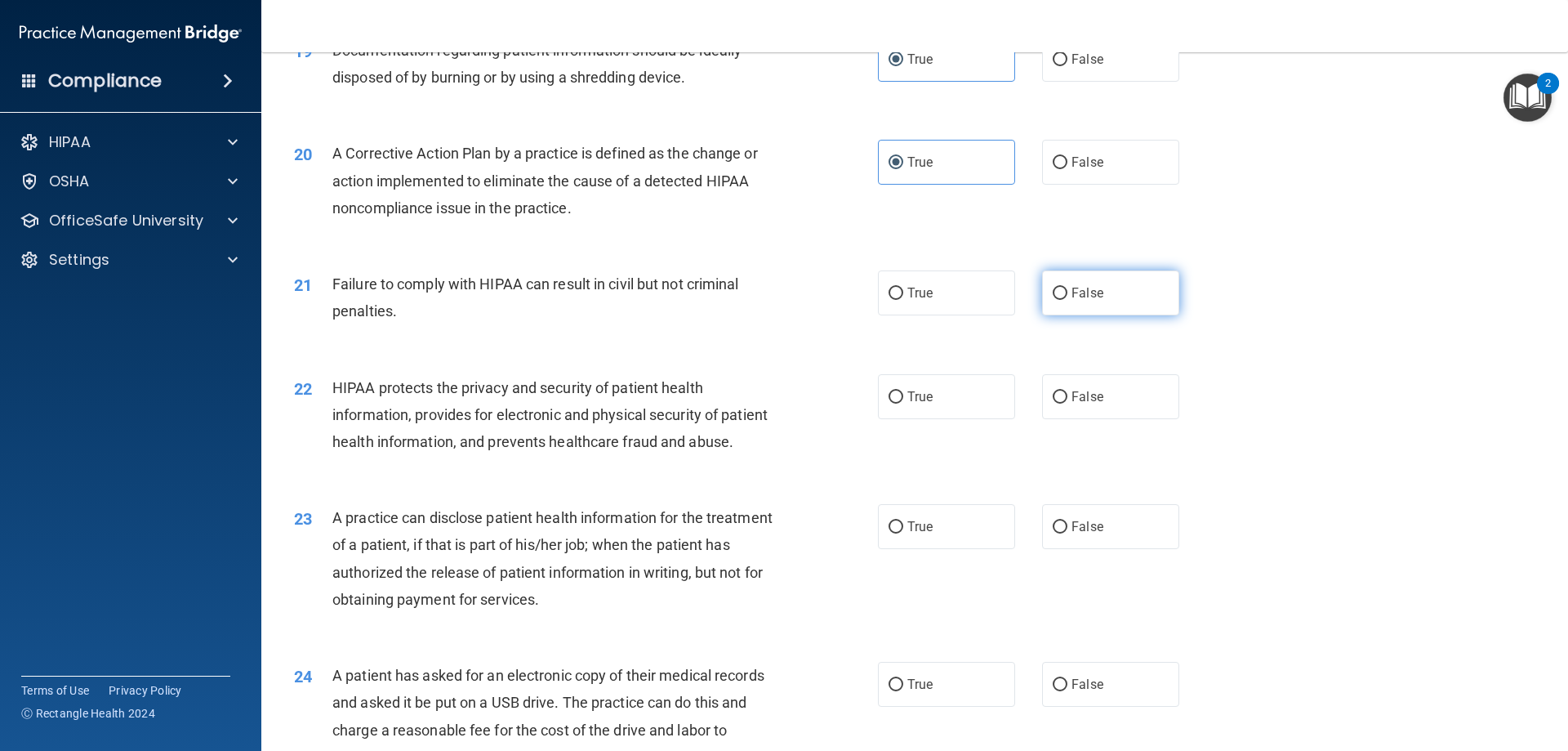
click at [1053, 300] on input "False" at bounding box center [1060, 294] width 15 height 12
radio input "true"
drag, startPoint x: 886, startPoint y: 421, endPoint x: 872, endPoint y: 425, distance: 14.6
click at [889, 404] on input "True" at bounding box center [896, 397] width 15 height 12
radio input "true"
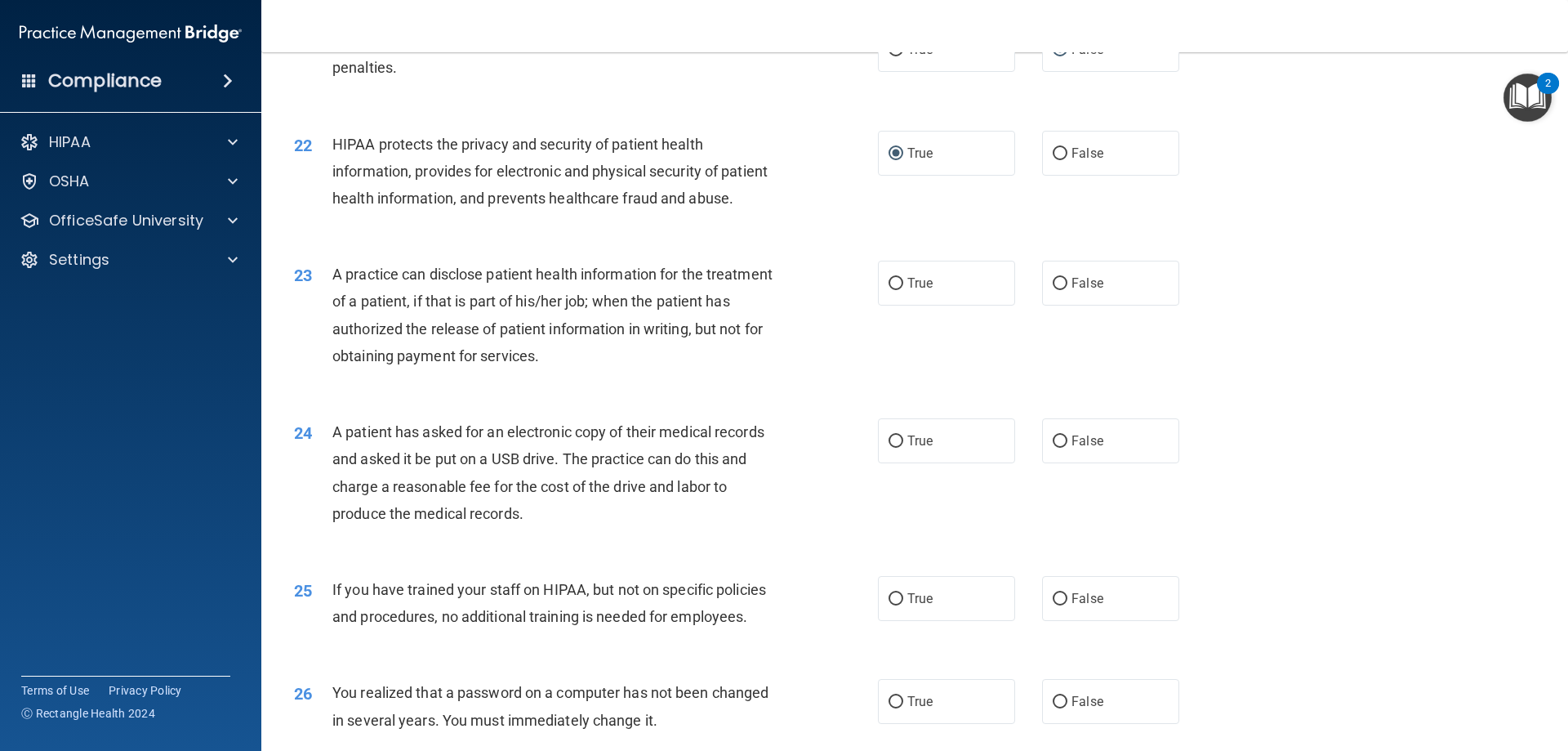
scroll to position [2451, 0]
drag, startPoint x: 879, startPoint y: 334, endPoint x: 874, endPoint y: 349, distance: 15.8
click at [879, 304] on label "True" at bounding box center [947, 281] width 137 height 45
click at [889, 288] on input "True" at bounding box center [896, 282] width 15 height 12
radio input "true"
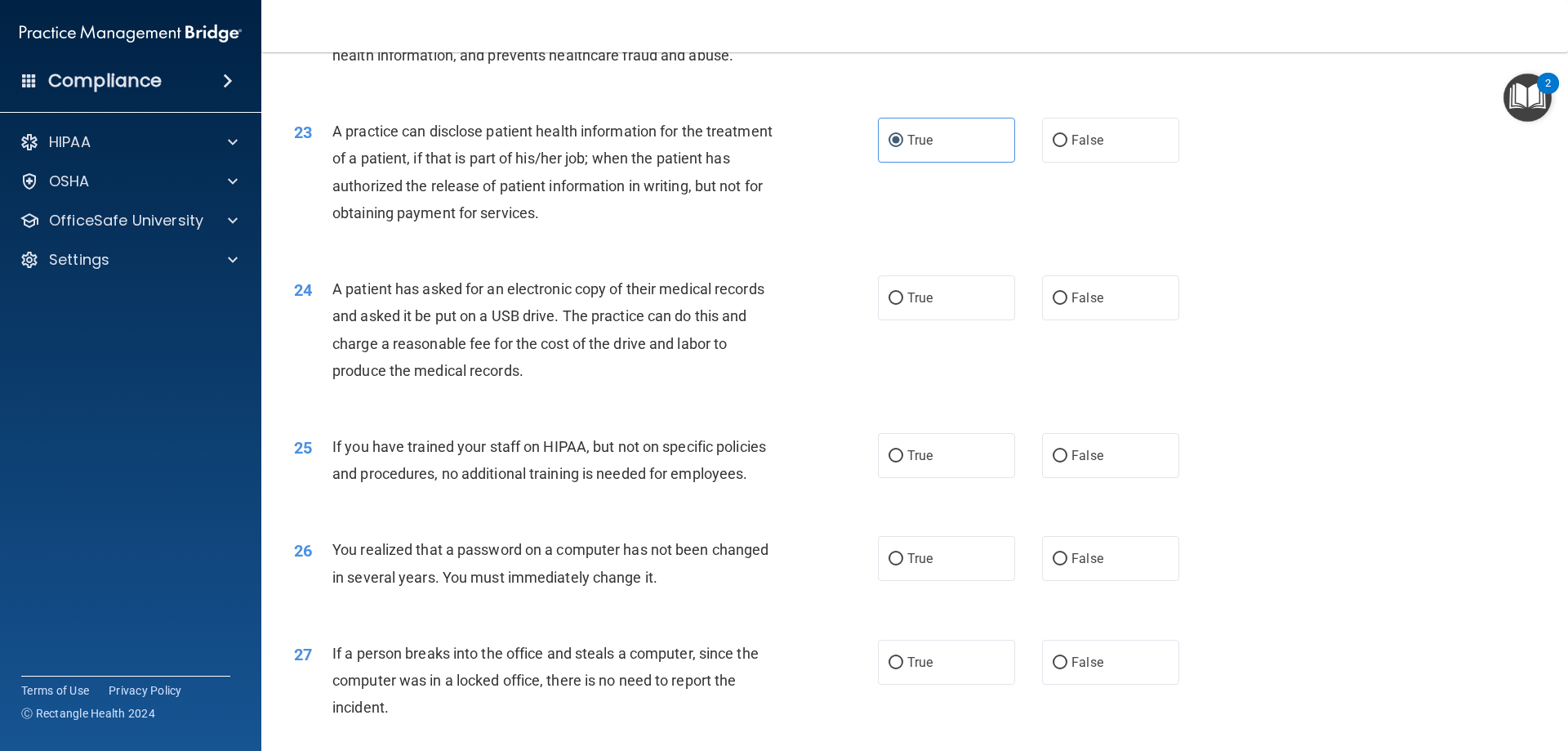
scroll to position [2614, 0]
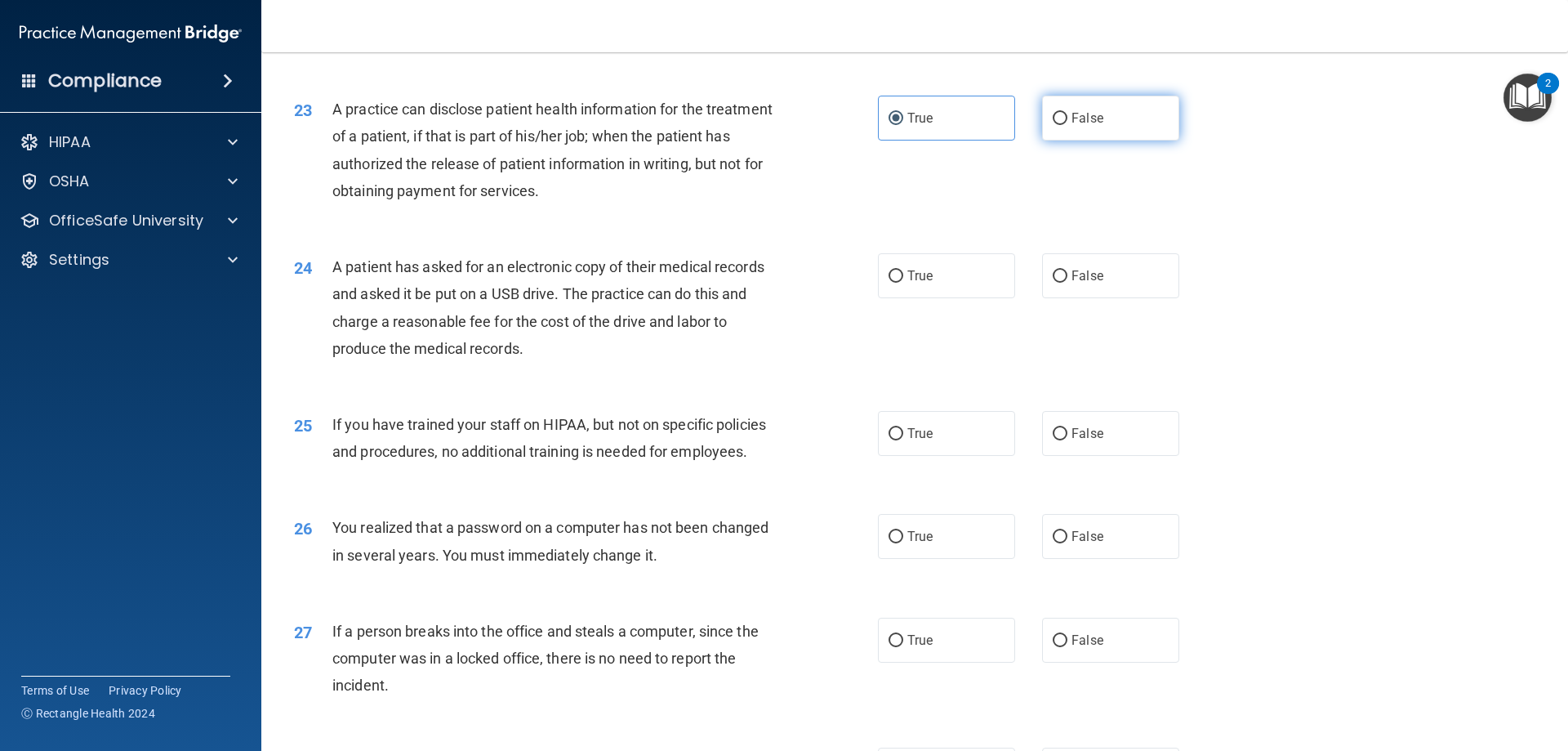
click at [1067, 141] on label "False" at bounding box center [1111, 118] width 137 height 45
click at [1067, 125] on input "False" at bounding box center [1060, 119] width 15 height 12
radio input "true"
click at [1000, 141] on label "True" at bounding box center [947, 118] width 137 height 45
click at [903, 125] on input "True" at bounding box center [896, 119] width 15 height 12
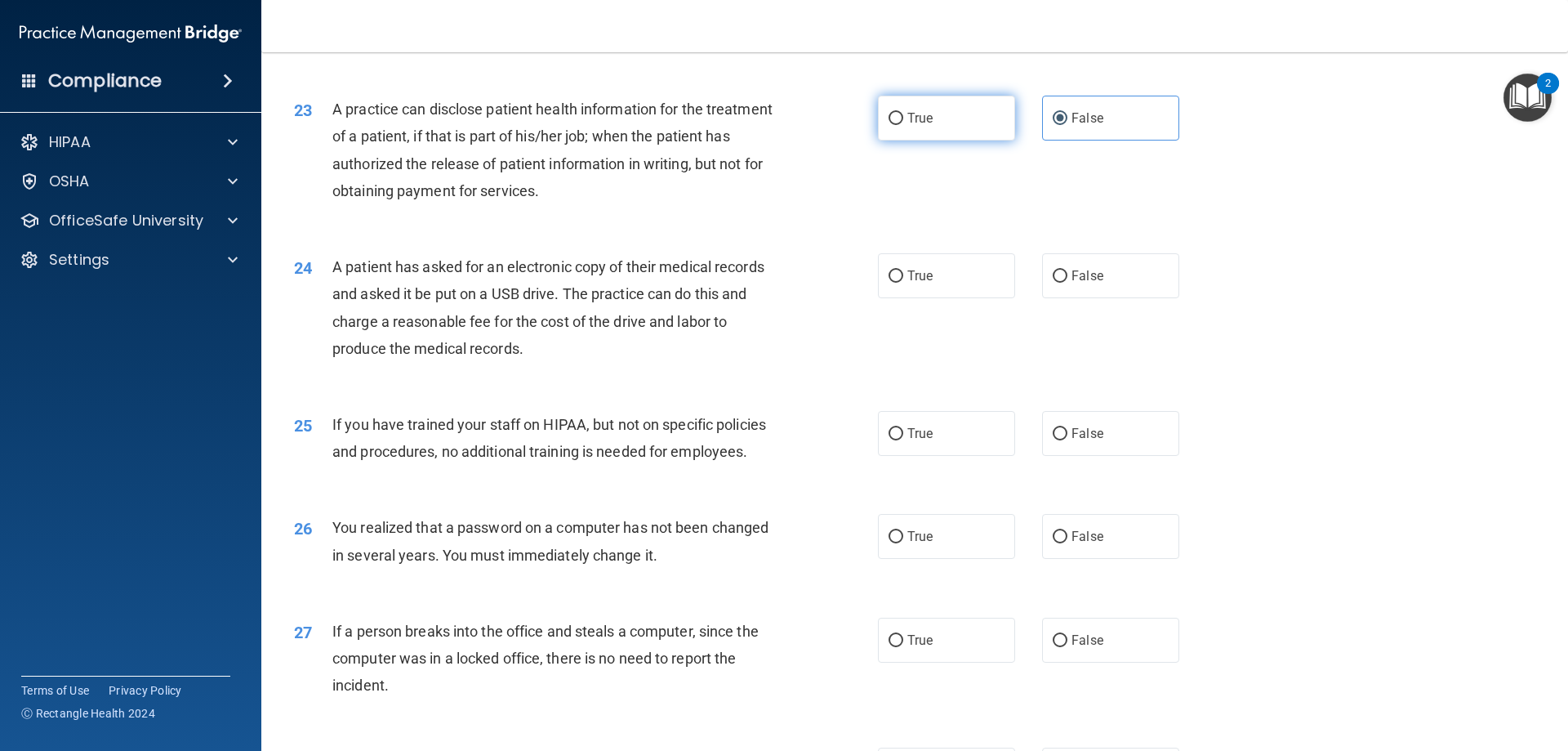
radio input "true"
radio input "false"
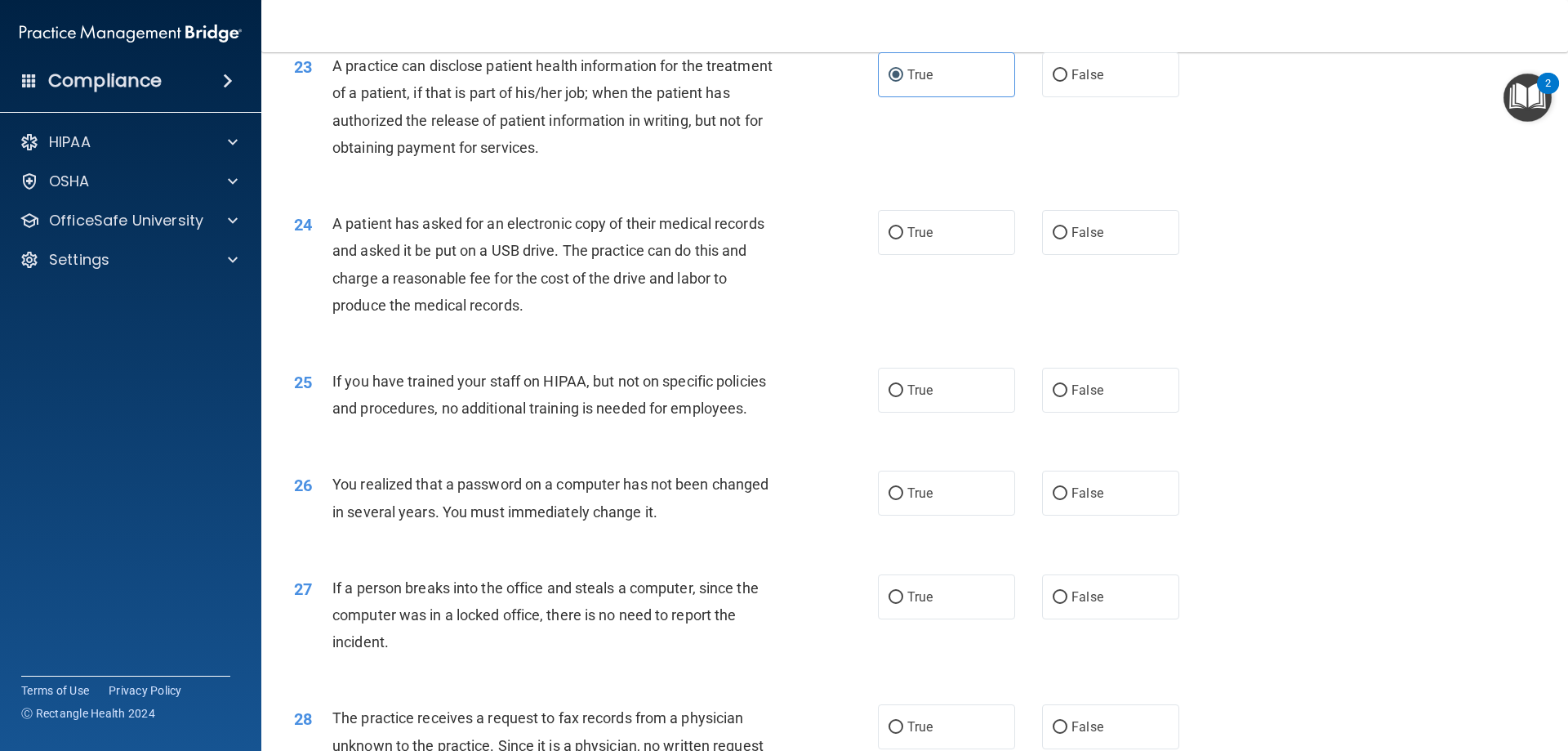
scroll to position [2695, 0]
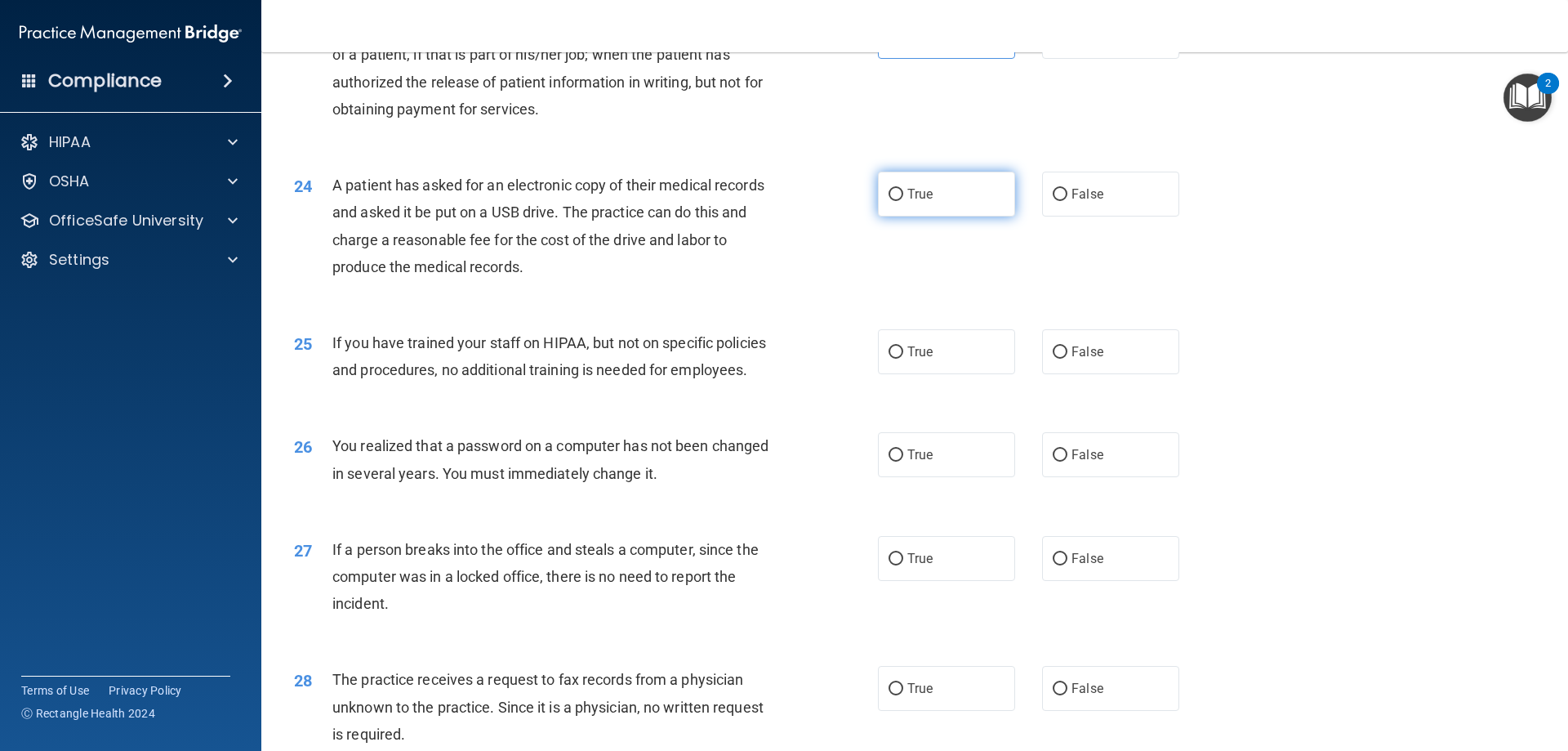
click at [923, 216] on label "True" at bounding box center [947, 193] width 137 height 45
click at [903, 201] on input "True" at bounding box center [896, 195] width 15 height 12
radio input "true"
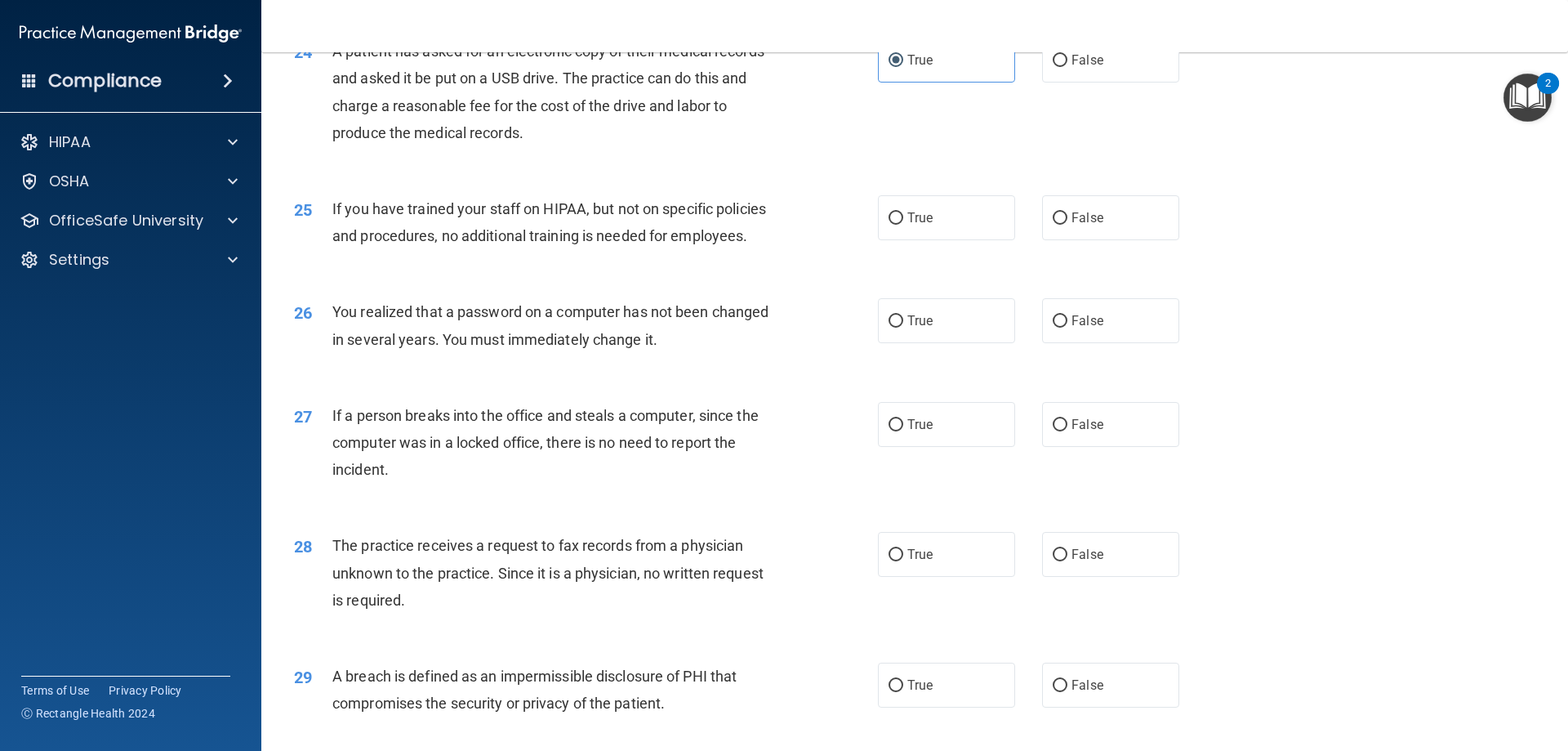
scroll to position [2859, 0]
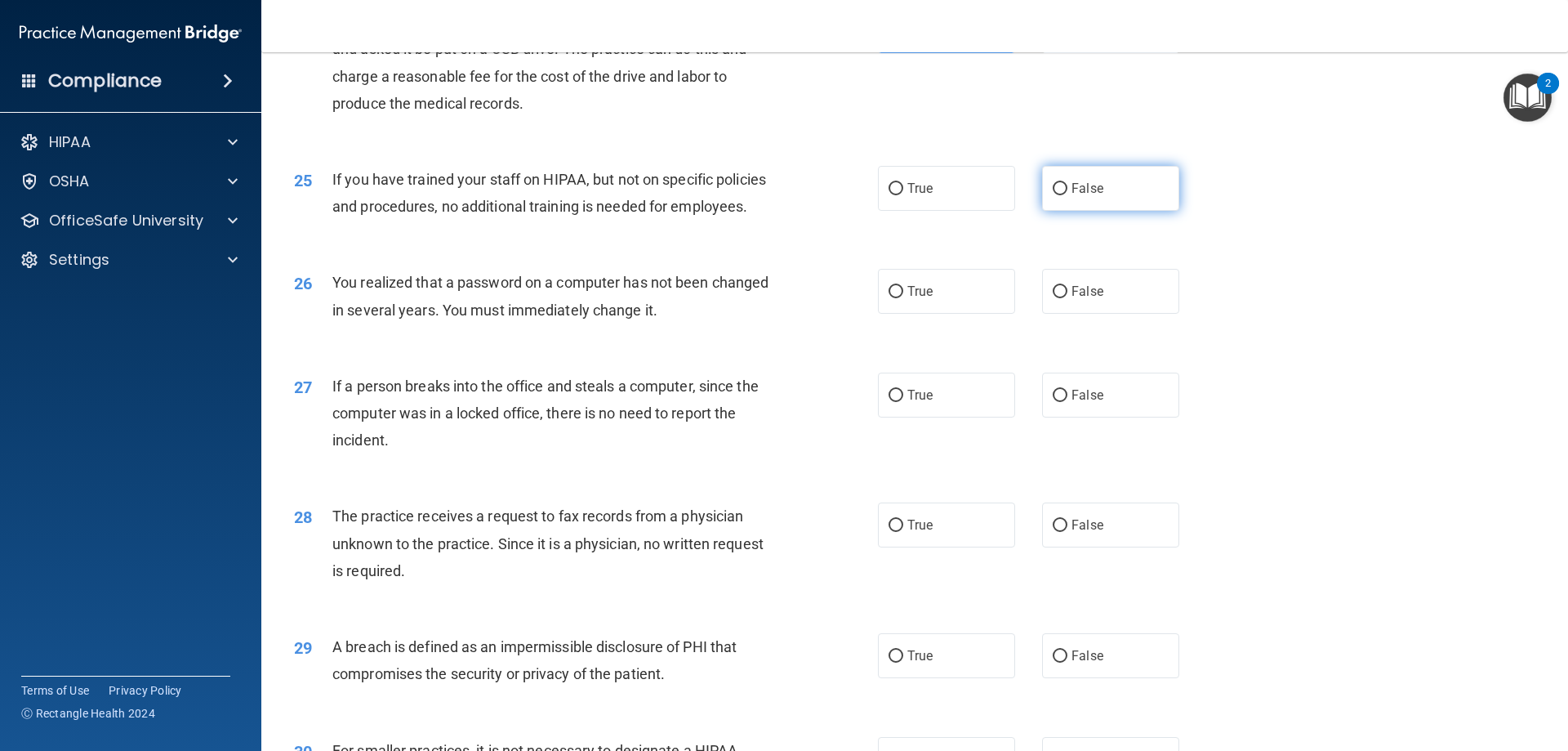
click at [1047, 211] on label "False" at bounding box center [1111, 188] width 137 height 45
click at [1053, 195] on input "False" at bounding box center [1060, 189] width 15 height 12
radio input "true"
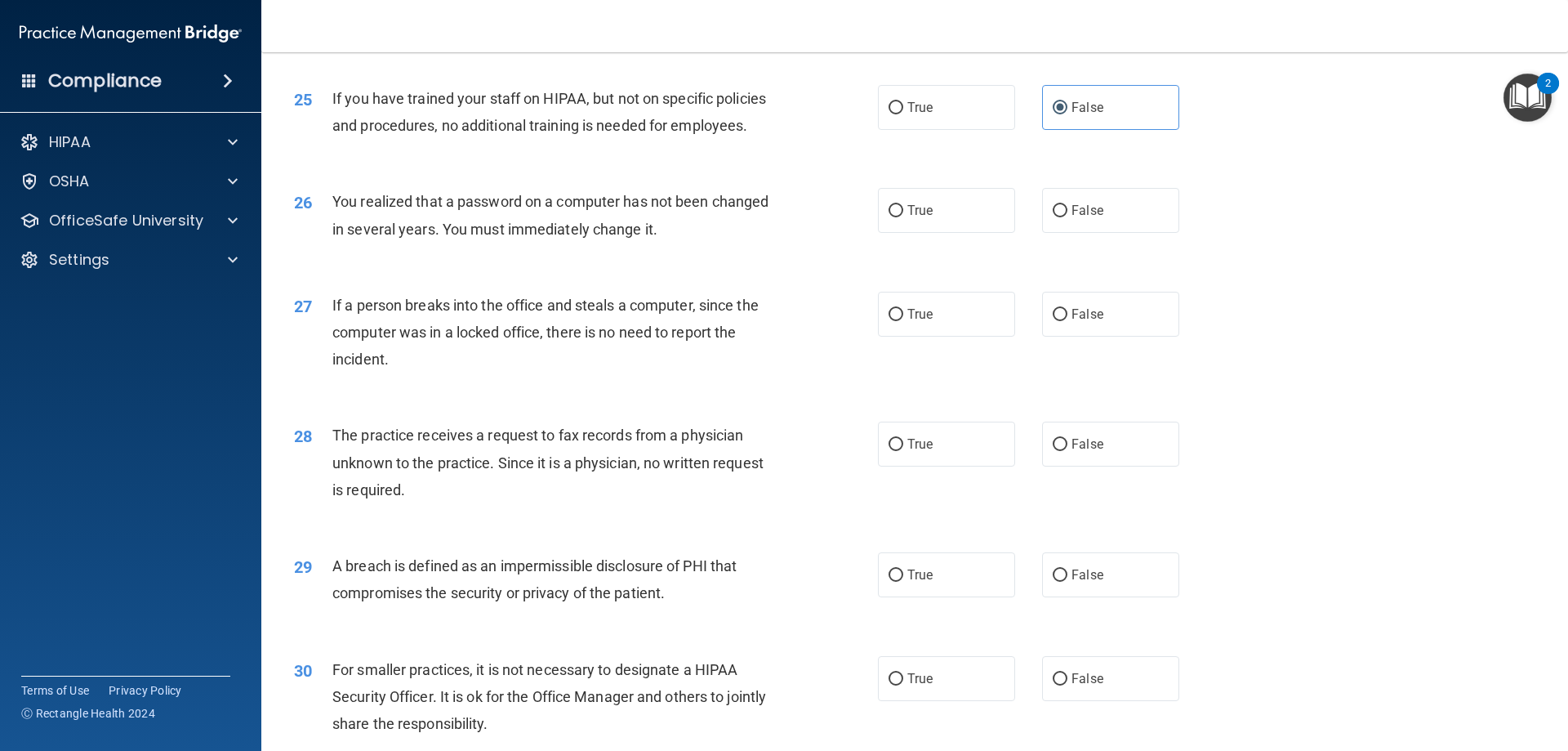
scroll to position [2941, 0]
click at [1072, 217] on span "False" at bounding box center [1088, 209] width 32 height 16
click at [1068, 216] on input "False" at bounding box center [1060, 210] width 15 height 12
radio input "true"
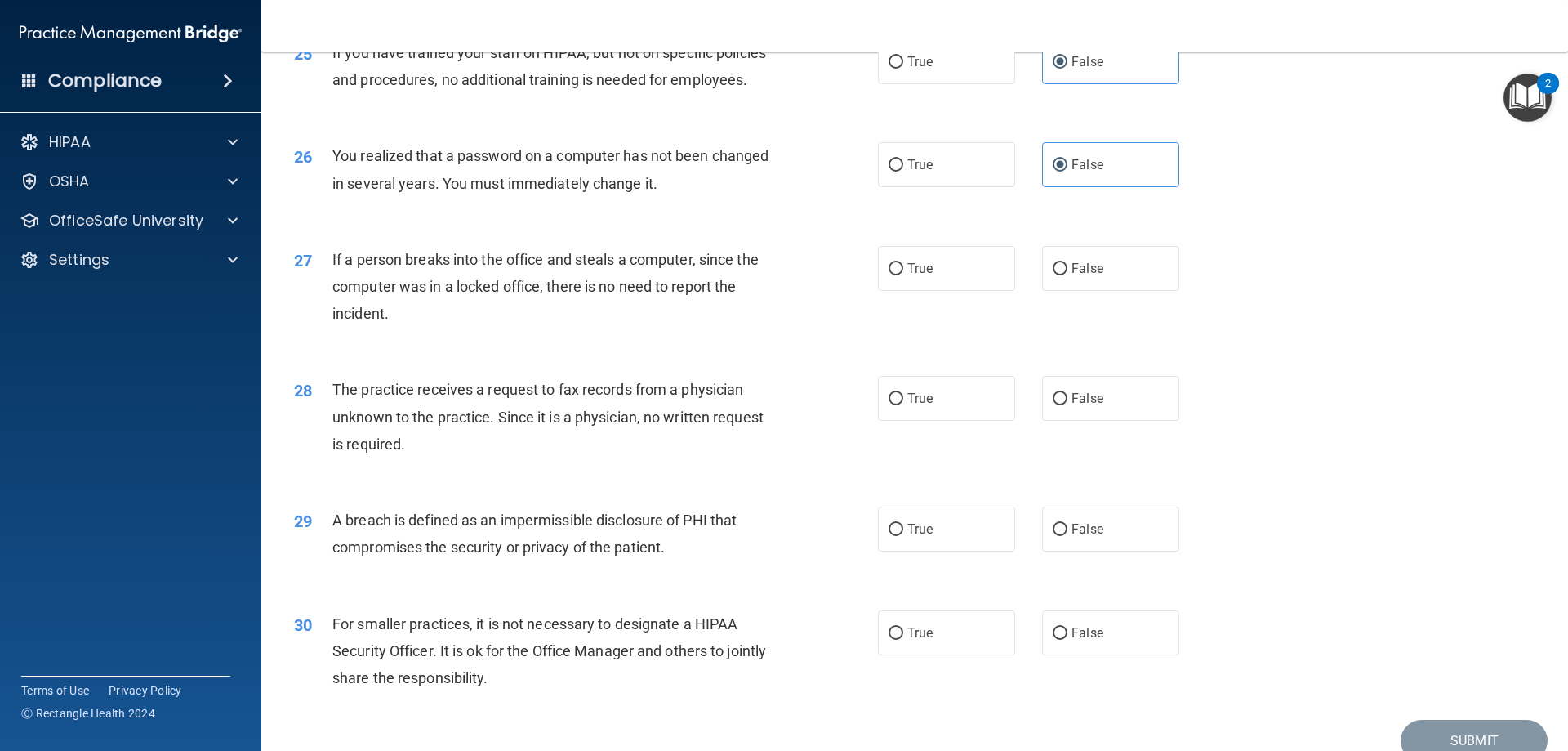
scroll to position [3022, 0]
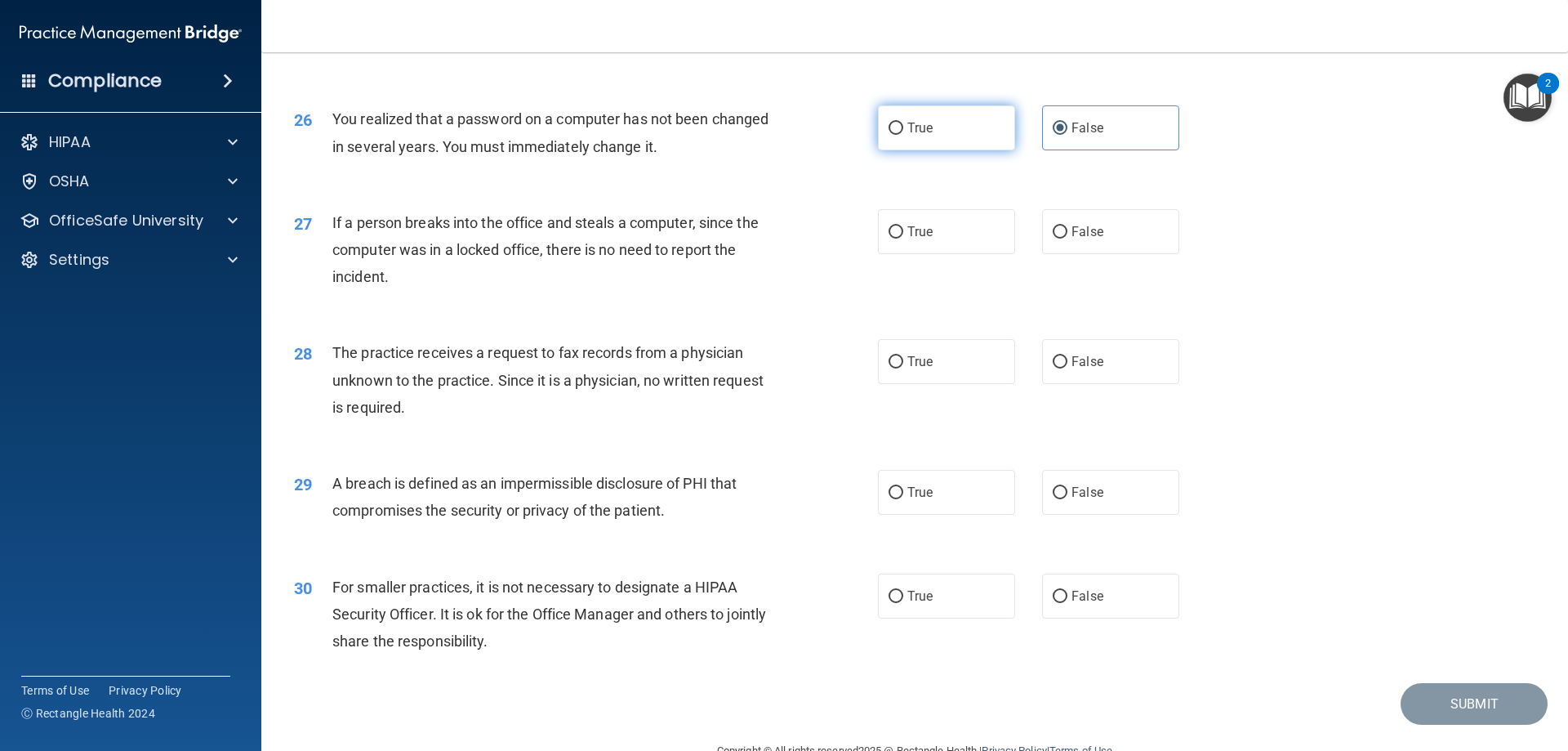
click at [942, 150] on label "True" at bounding box center [947, 128] width 137 height 45
click at [903, 135] on input "True" at bounding box center [896, 128] width 15 height 12
radio input "true"
click at [1053, 135] on input "False" at bounding box center [1060, 128] width 15 height 12
radio input "true"
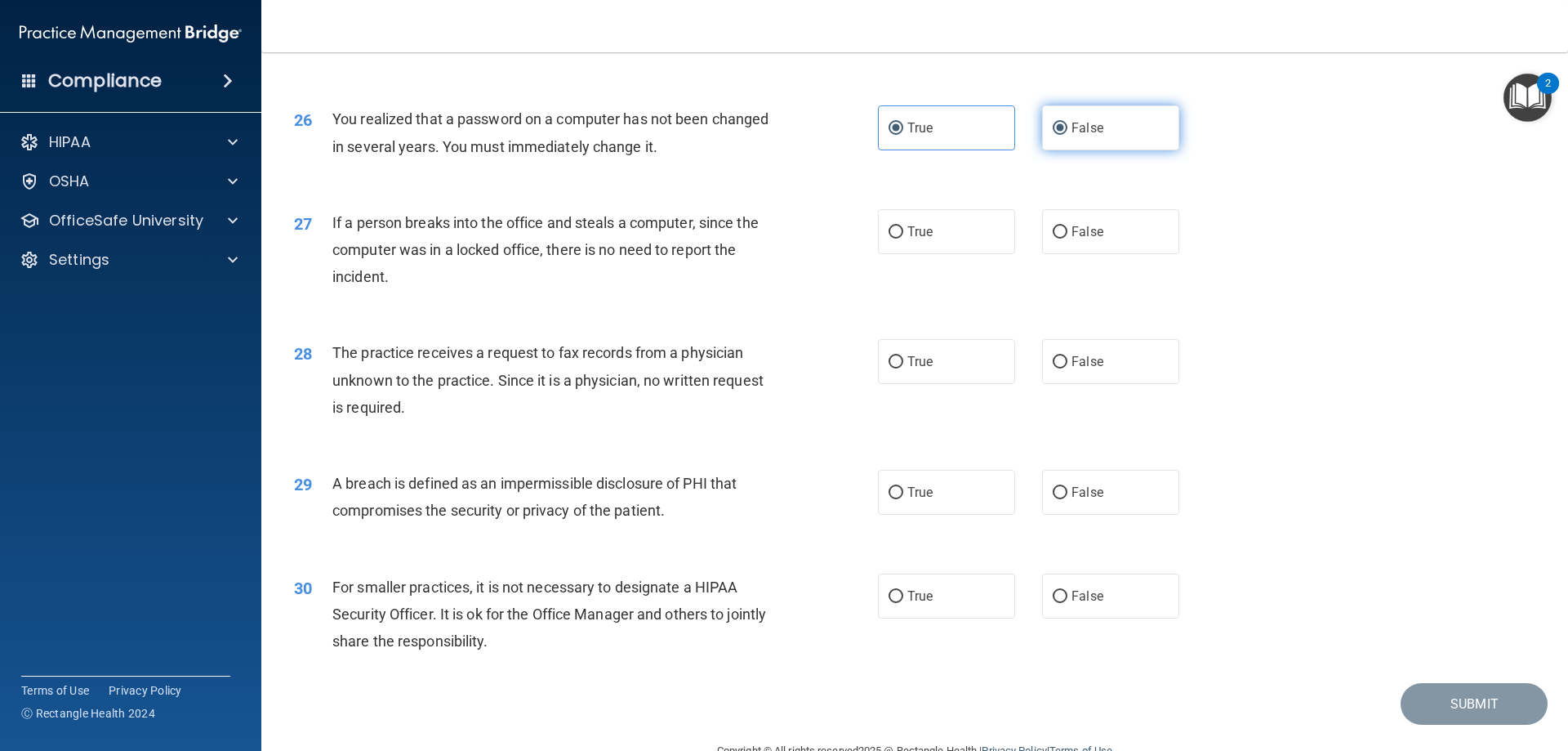
radio input "false"
click at [1063, 254] on label "False" at bounding box center [1111, 231] width 137 height 45
click at [1063, 238] on input "False" at bounding box center [1060, 232] width 15 height 12
radio input "true"
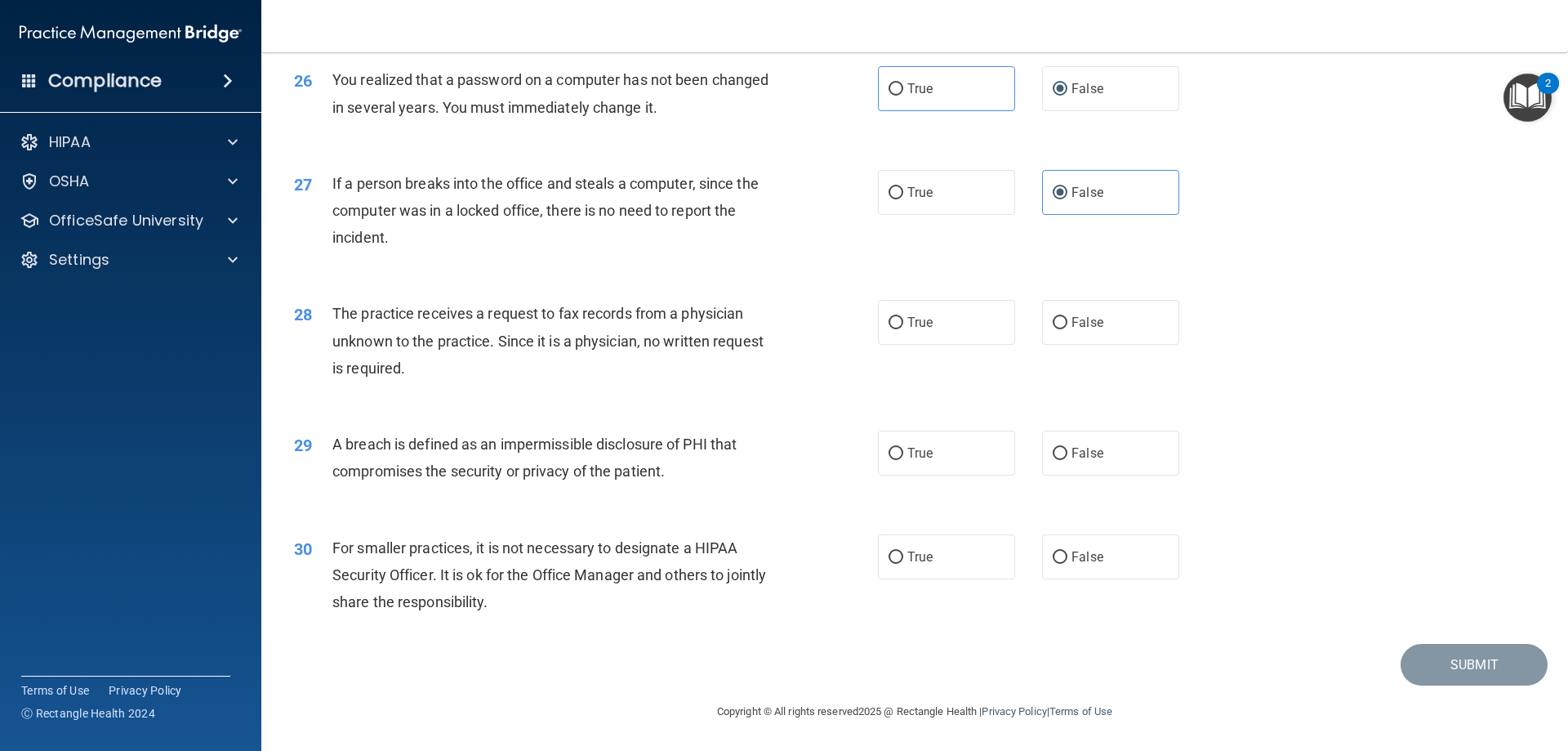
scroll to position [3116, 0]
click at [1072, 319] on span "False" at bounding box center [1088, 323] width 32 height 16
click at [1068, 319] on input "False" at bounding box center [1060, 323] width 15 height 12
radio input "true"
click at [928, 454] on label "True" at bounding box center [947, 453] width 137 height 45
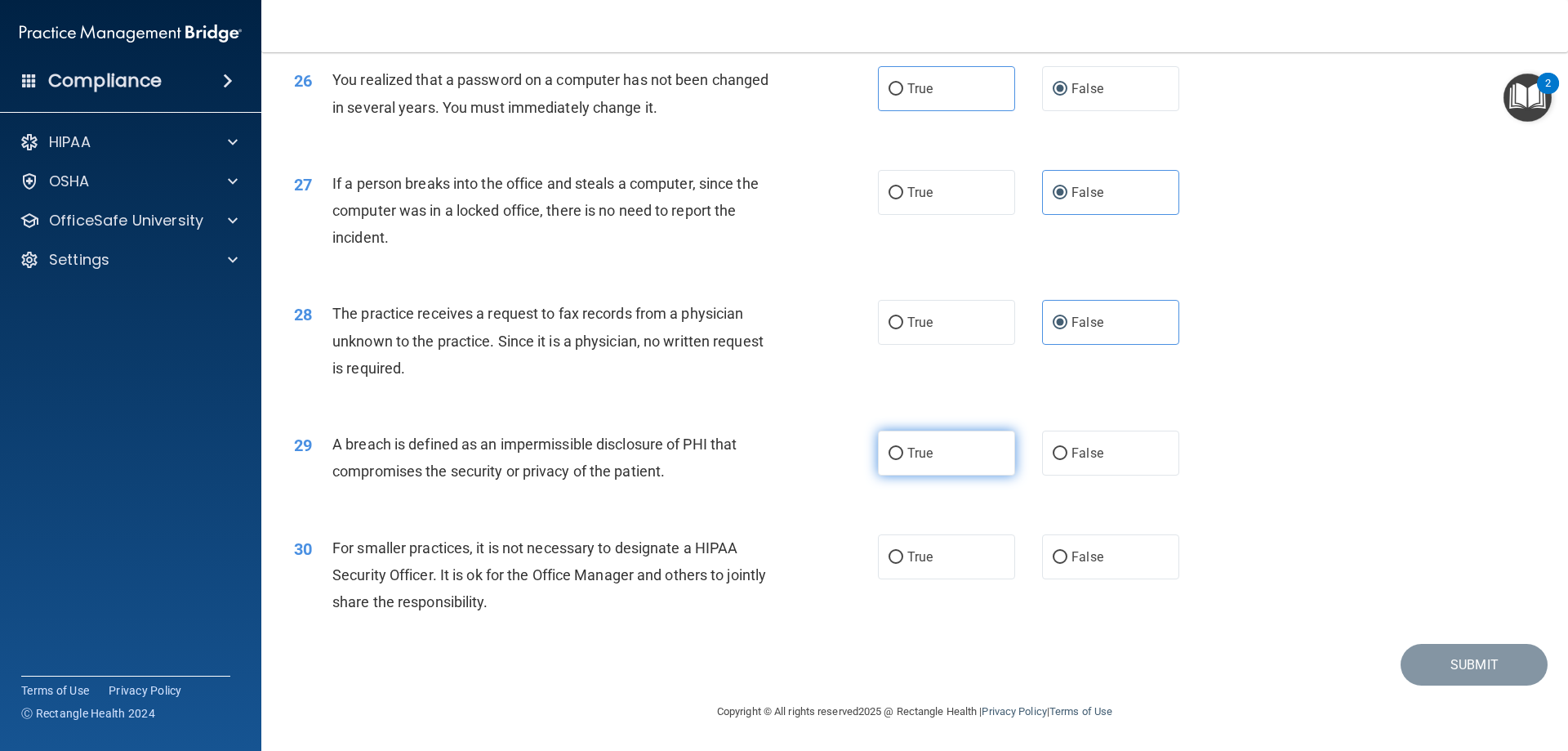
click at [903, 454] on input "True" at bounding box center [896, 454] width 15 height 12
radio input "true"
click at [1057, 562] on input "False" at bounding box center [1060, 558] width 15 height 12
radio input "true"
click at [1433, 660] on button "Submit" at bounding box center [1474, 664] width 147 height 41
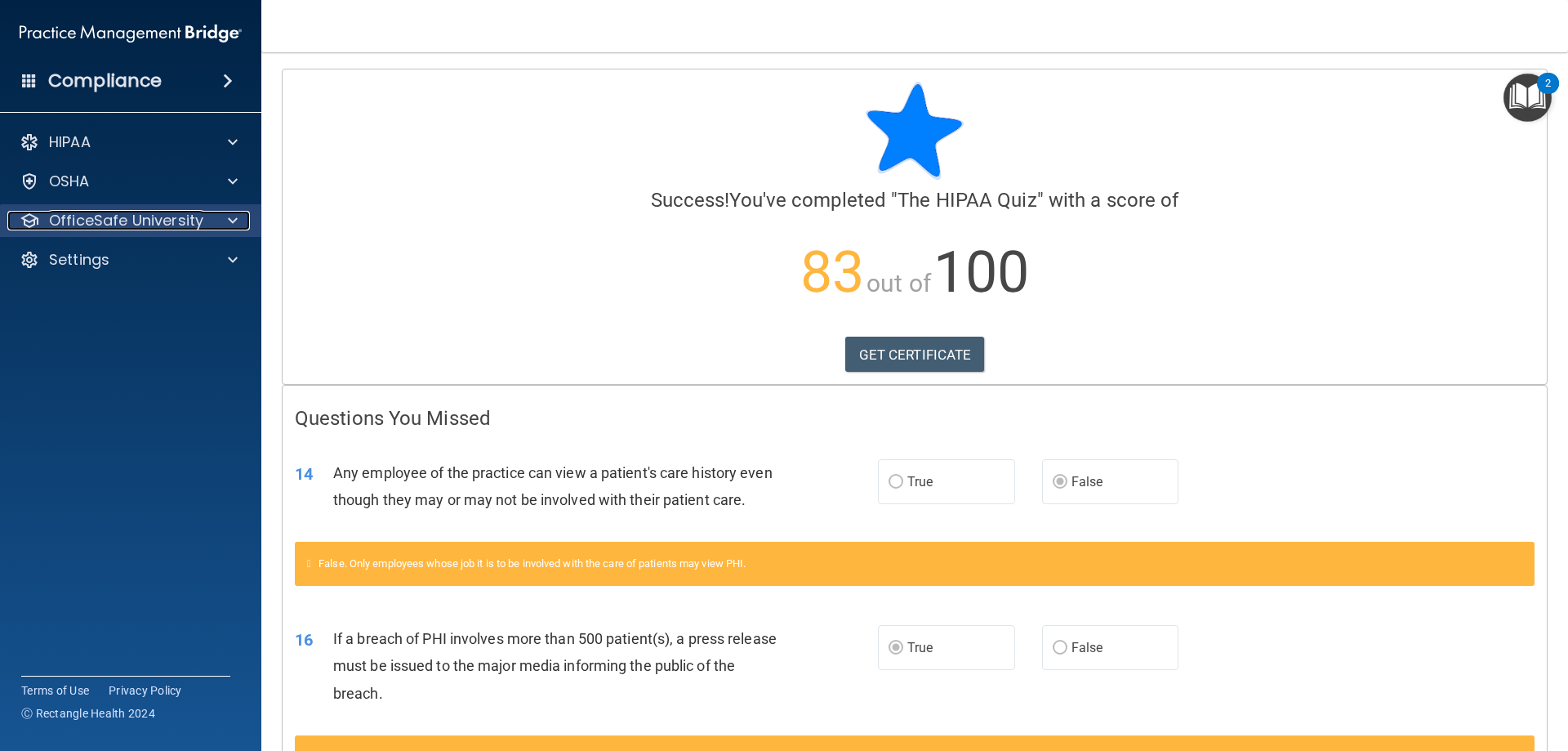
click at [196, 222] on p "OfficeSafe University" at bounding box center [127, 221] width 155 height 19
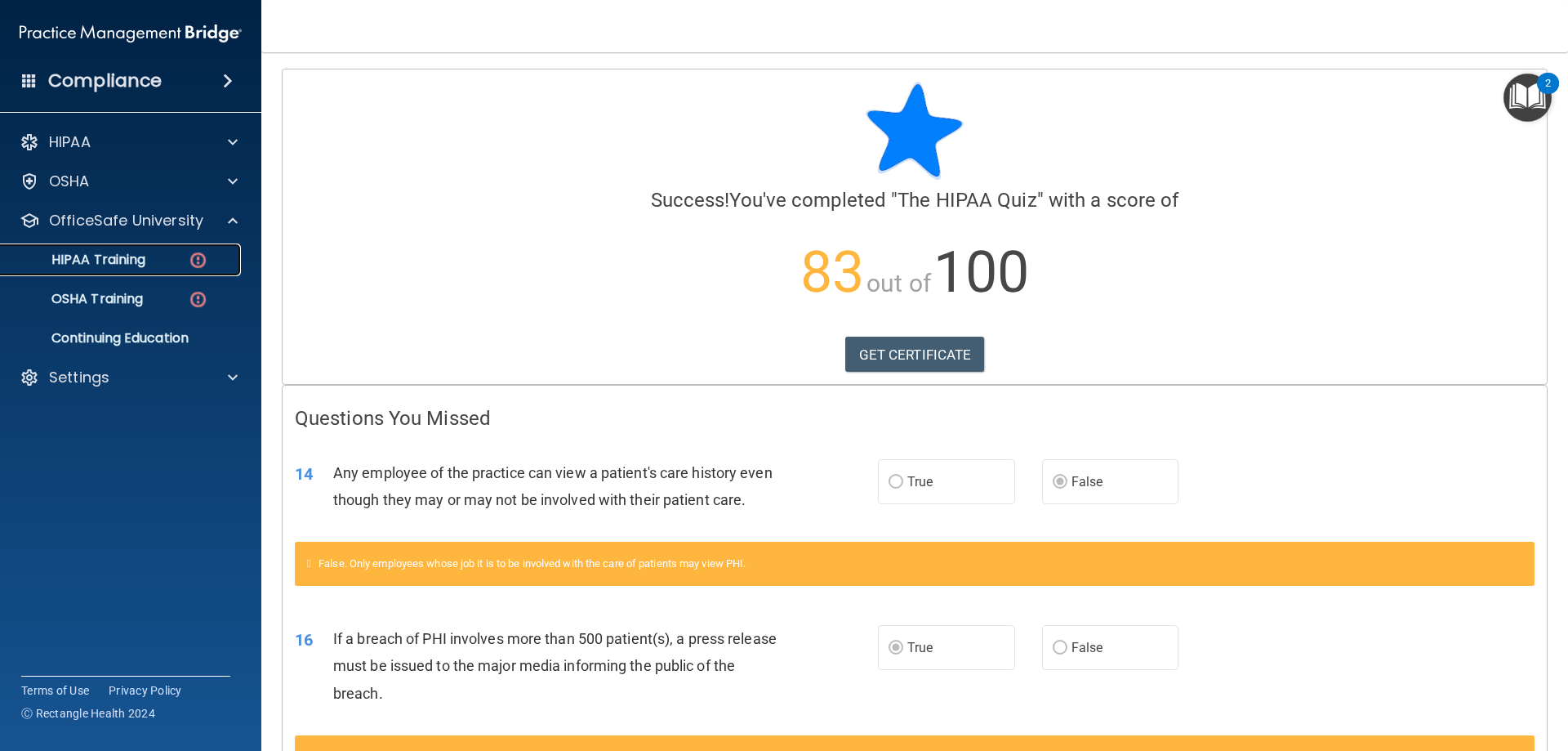
click at [131, 263] on p "HIPAA Training" at bounding box center [77, 259] width 135 height 17
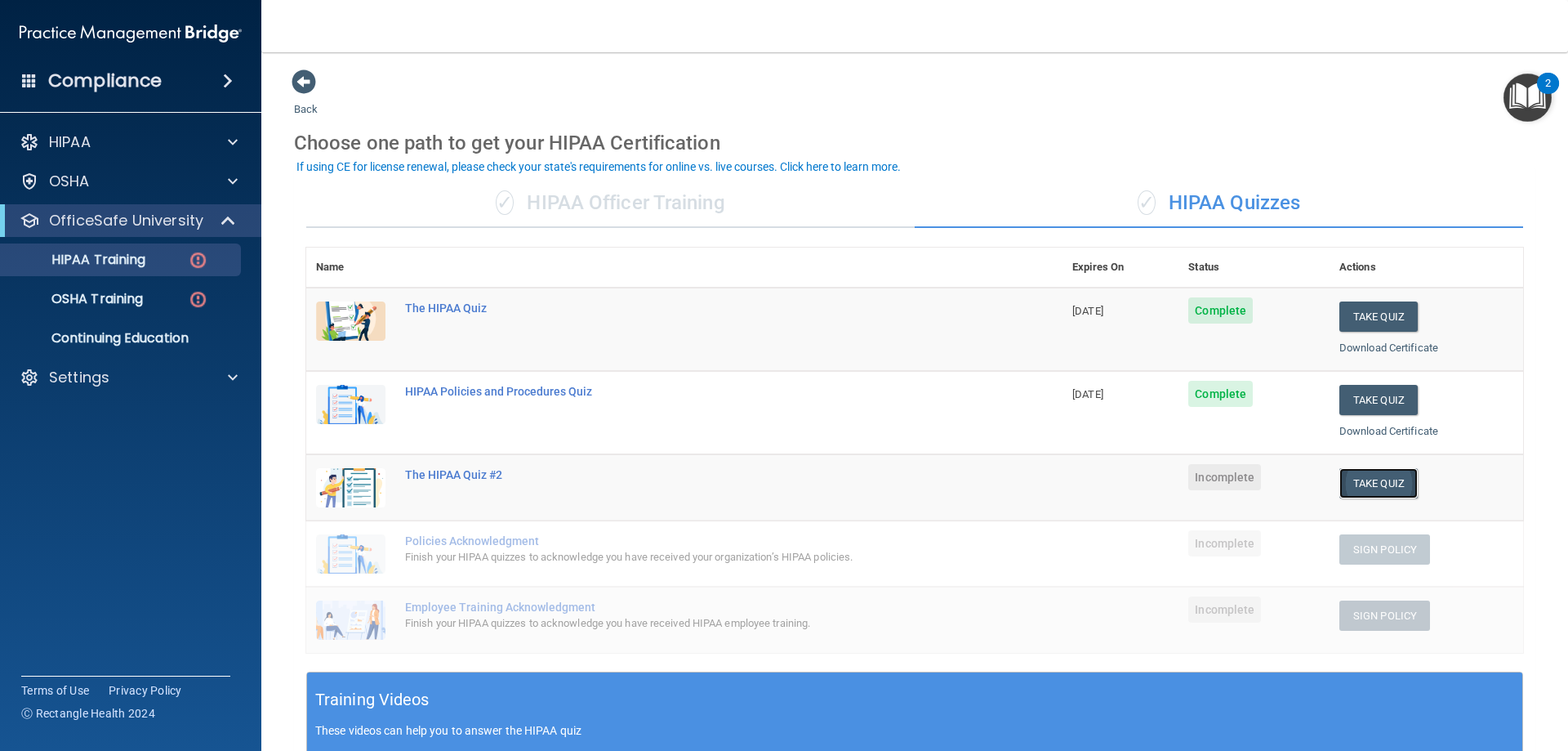
click at [1375, 481] on button "Take Quiz" at bounding box center [1378, 483] width 78 height 30
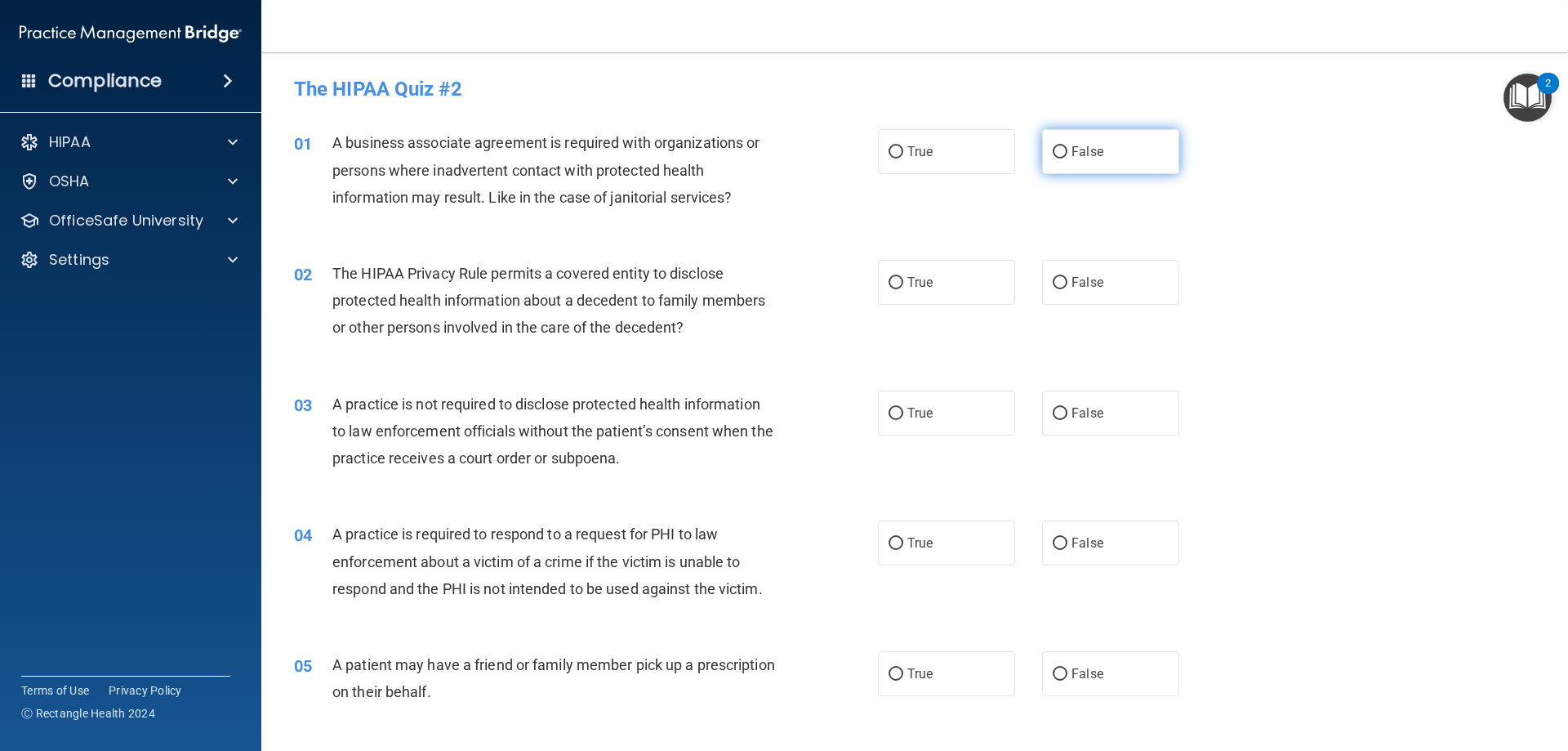
click at [1075, 149] on span "False" at bounding box center [1088, 151] width 32 height 16
click at [1068, 149] on input "False" at bounding box center [1060, 152] width 15 height 12
radio input "true"
click at [915, 155] on span "True" at bounding box center [920, 151] width 26 height 16
click at [903, 155] on input "True" at bounding box center [896, 152] width 15 height 12
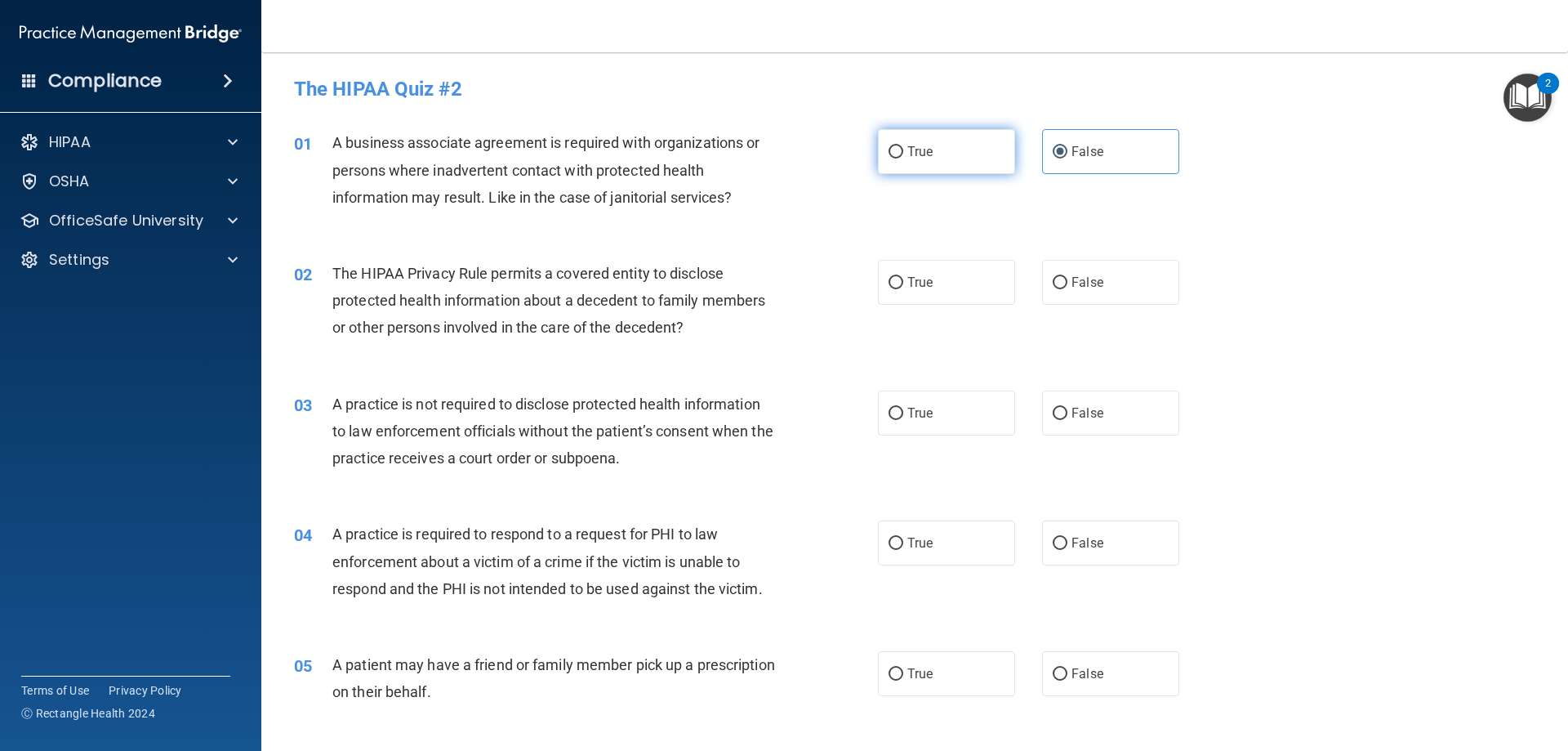
radio input "true"
radio input "false"
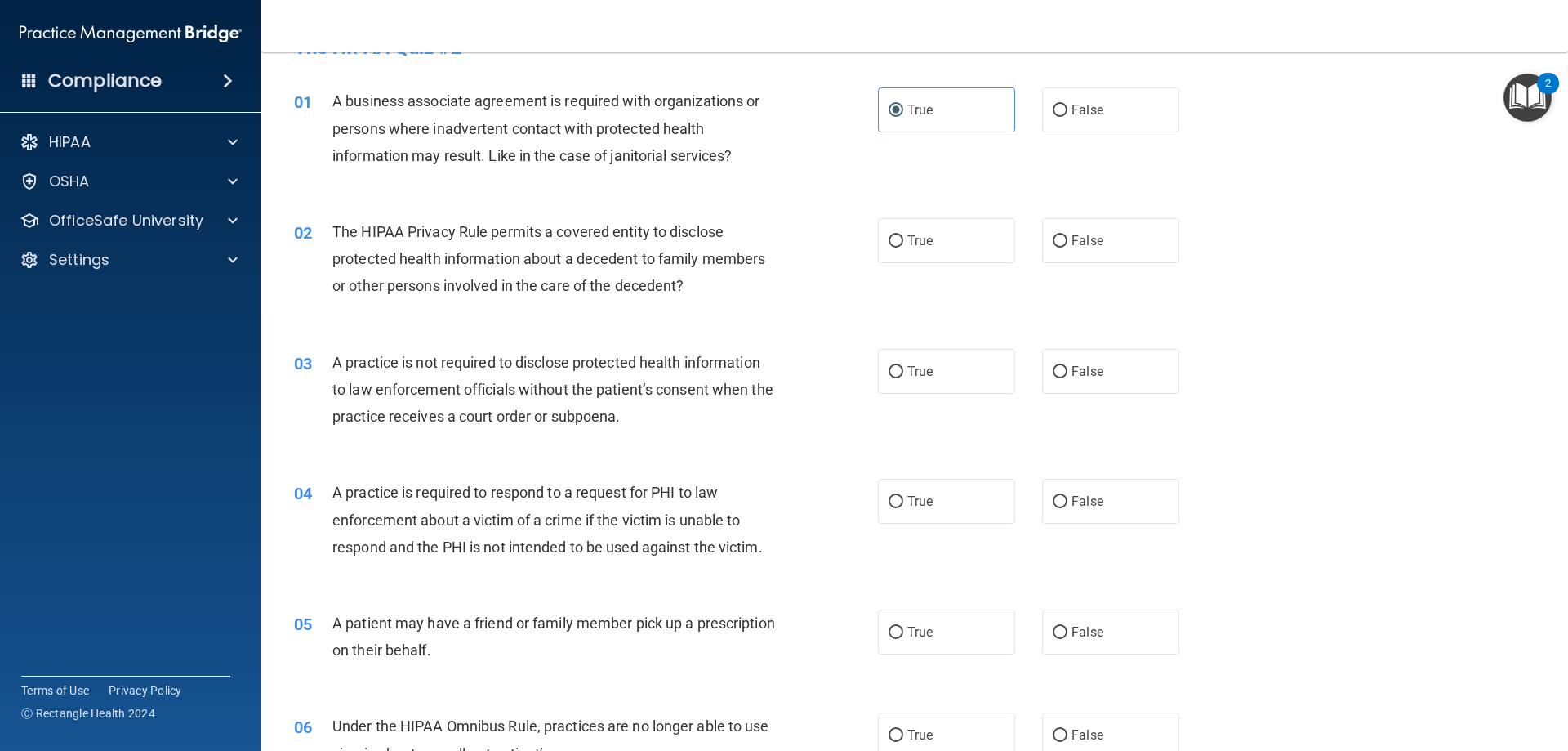
scroll to position [82, 0]
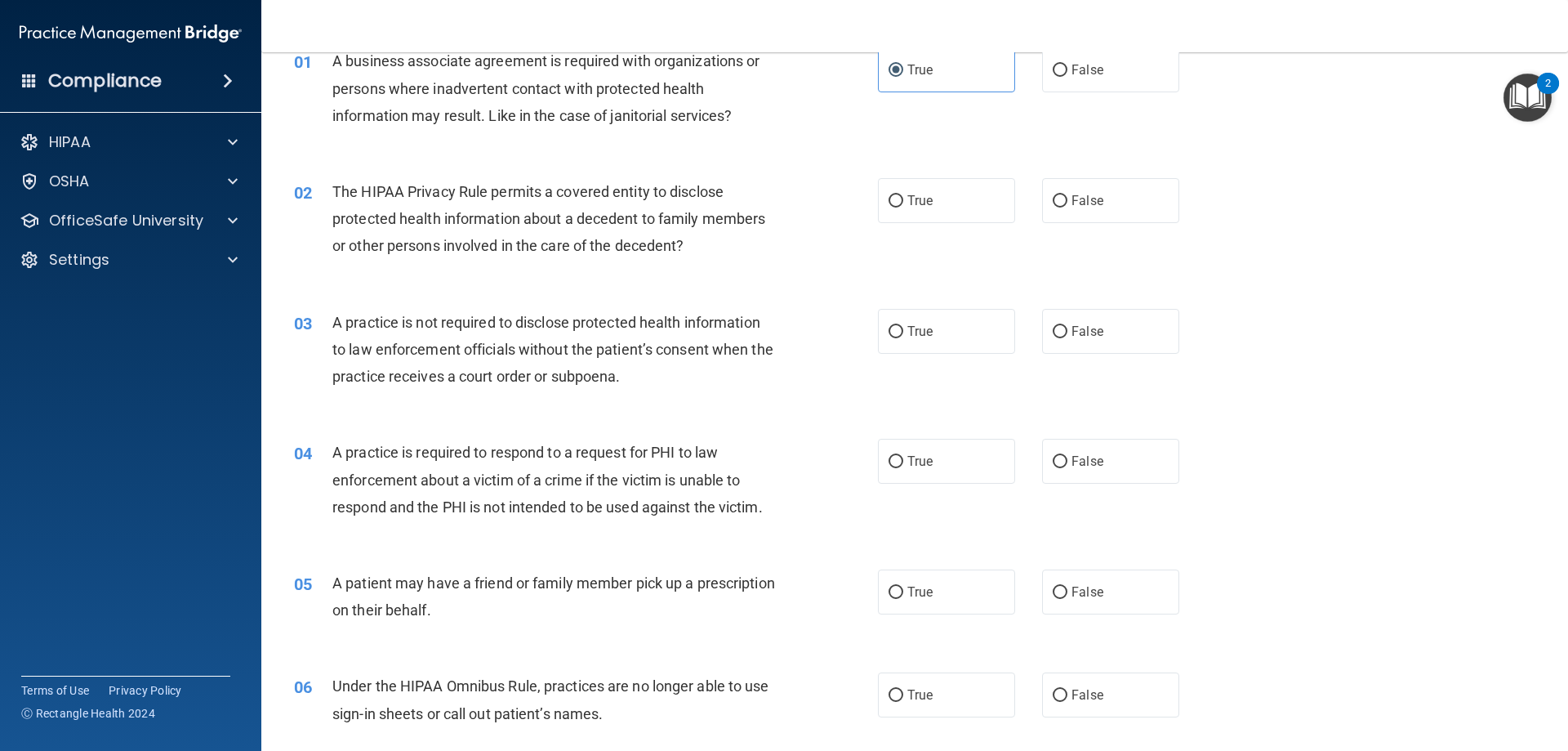
drag, startPoint x: 1057, startPoint y: 200, endPoint x: 760, endPoint y: 367, distance: 340.7
click at [1053, 208] on label "False" at bounding box center [1111, 200] width 137 height 45
click at [1053, 208] on input "False" at bounding box center [1060, 201] width 15 height 12
radio input "true"
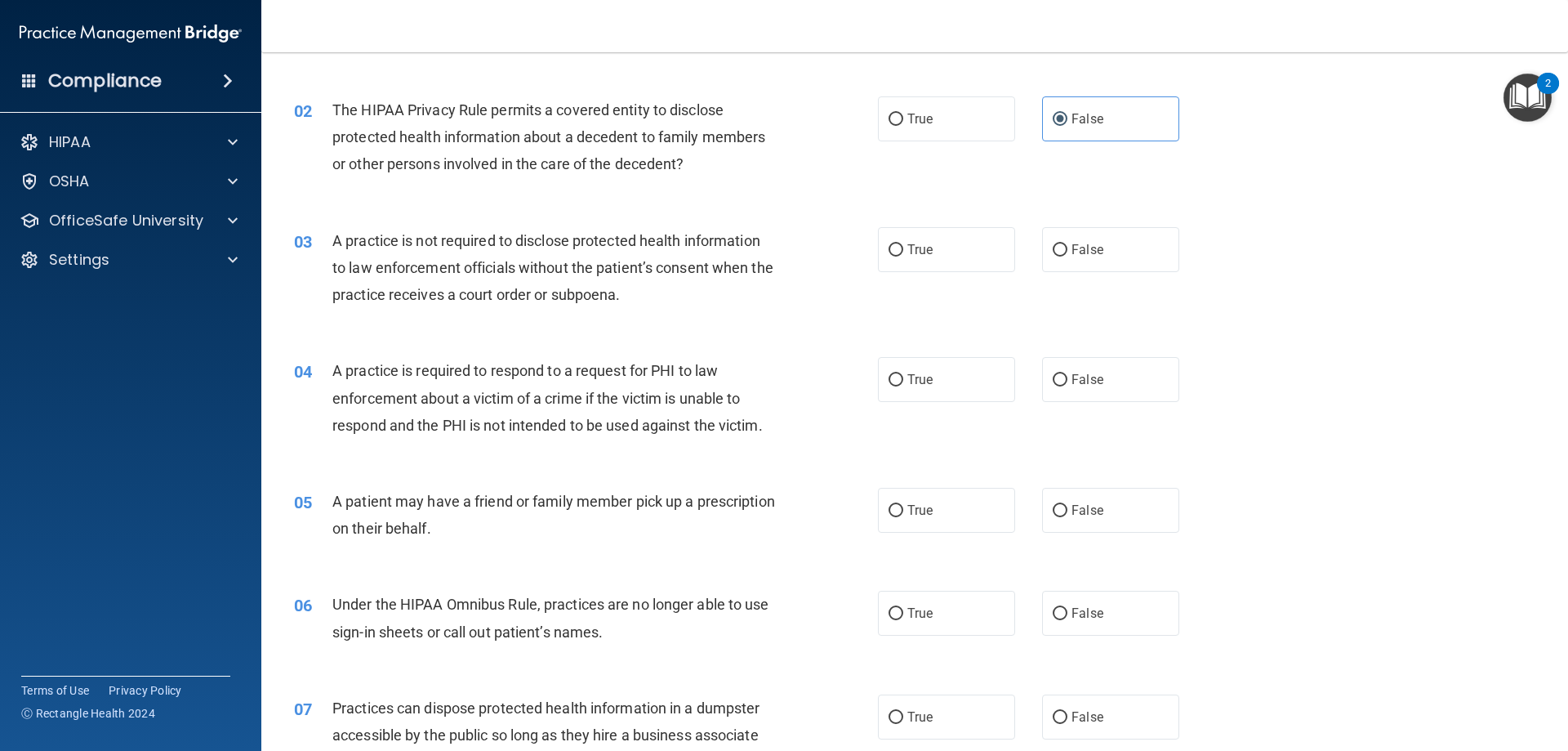
click at [867, 113] on div "02 The HIPAA Privacy Rule permits a covered entity to disclose protected health…" at bounding box center [587, 142] width 633 height 90
click at [889, 120] on input "True" at bounding box center [896, 120] width 15 height 12
radio input "true"
radio input "false"
click at [1093, 238] on label "False" at bounding box center [1111, 249] width 137 height 45
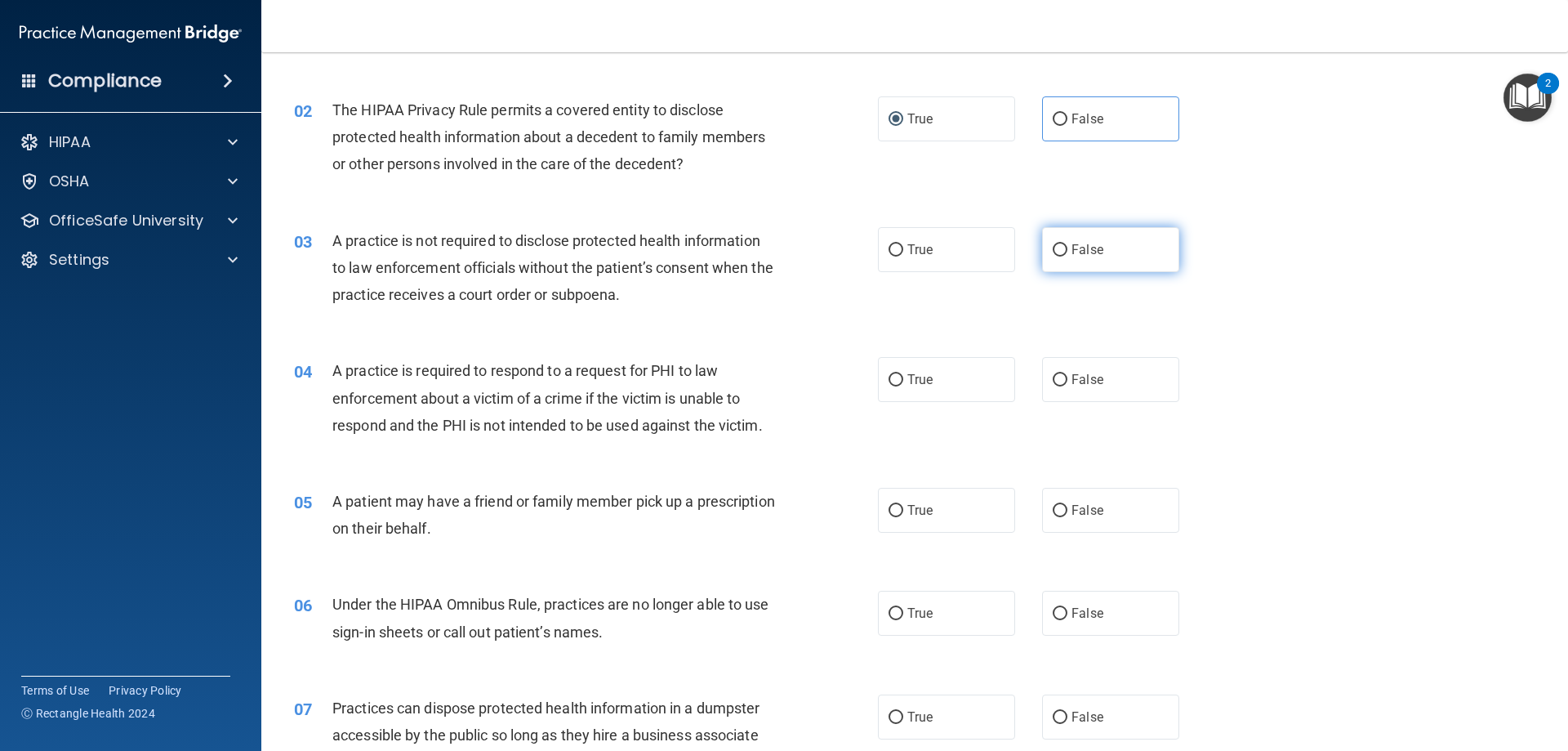
click at [1068, 244] on input "False" at bounding box center [1060, 251] width 15 height 12
radio input "true"
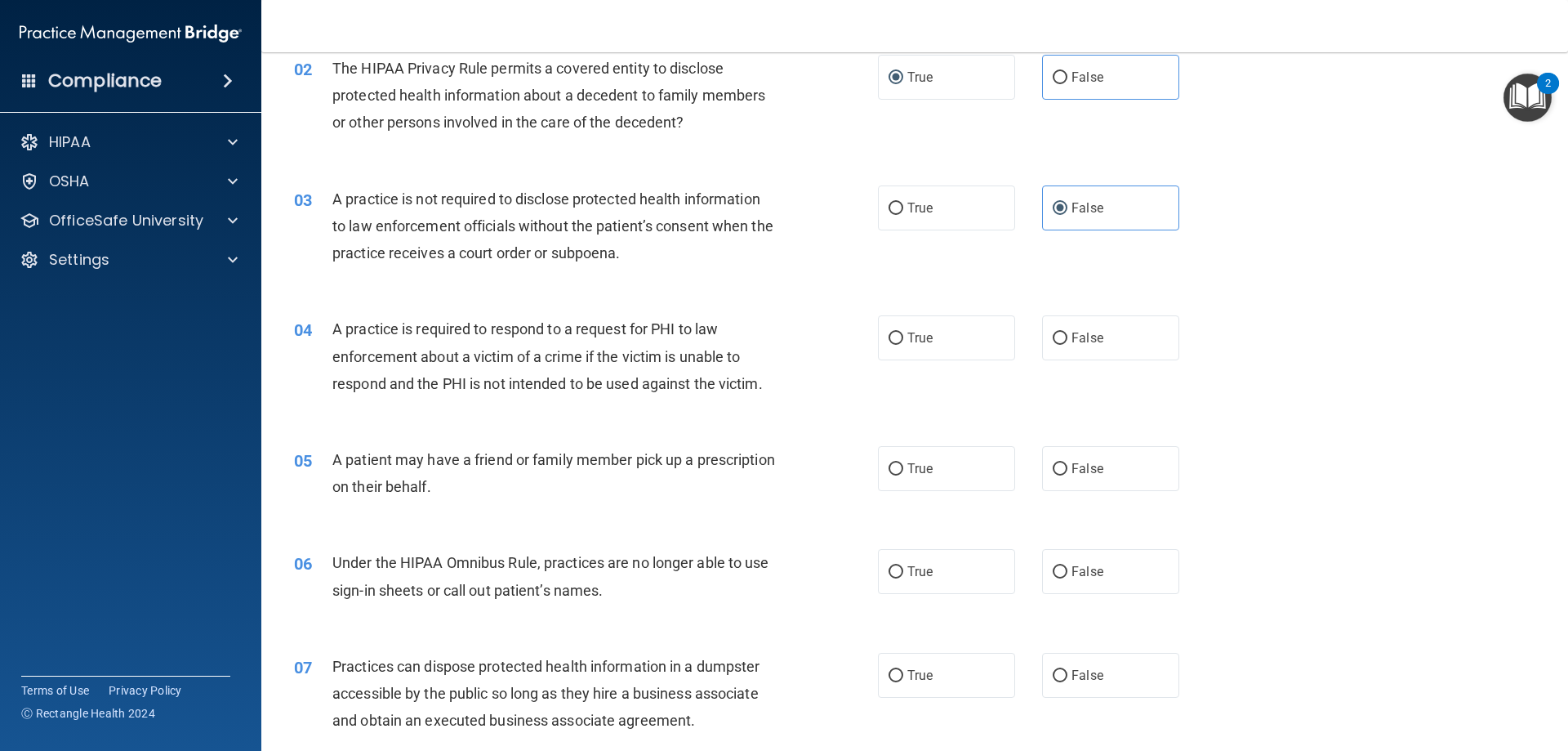
scroll to position [245, 0]
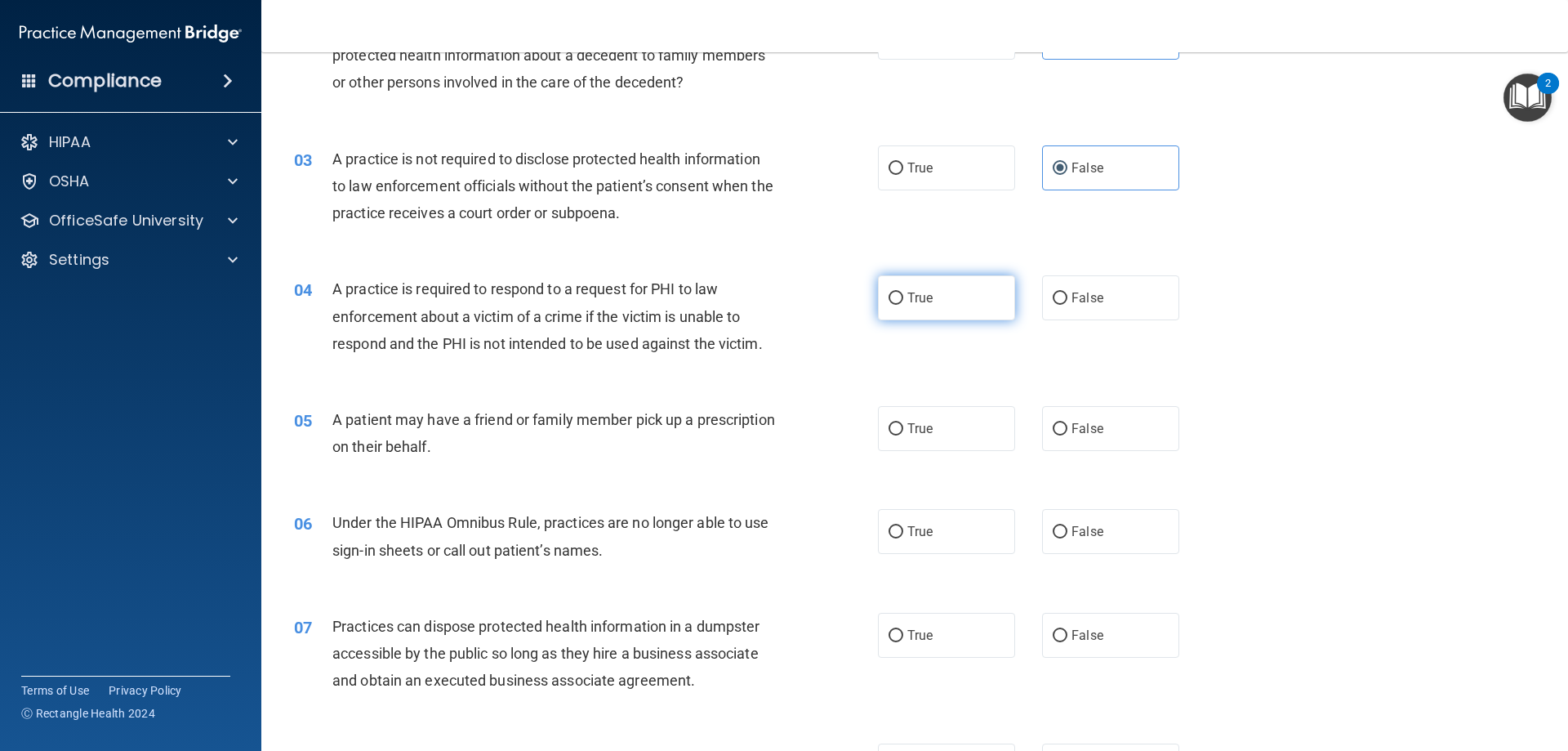
click at [895, 295] on input "True" at bounding box center [896, 299] width 15 height 12
radio input "true"
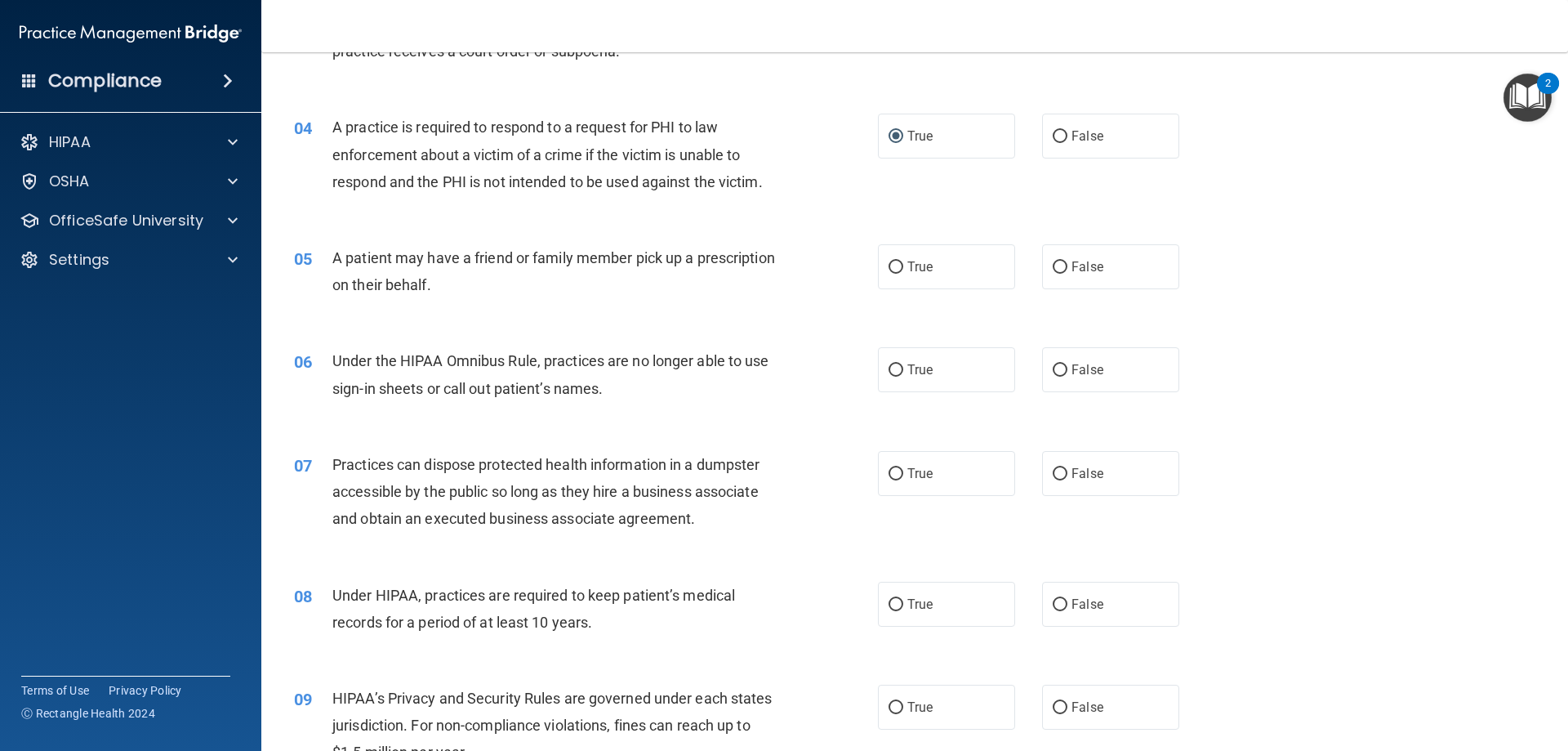
scroll to position [408, 0]
click at [1072, 267] on span "False" at bounding box center [1088, 266] width 32 height 16
click at [1068, 267] on input "False" at bounding box center [1060, 266] width 15 height 12
radio input "true"
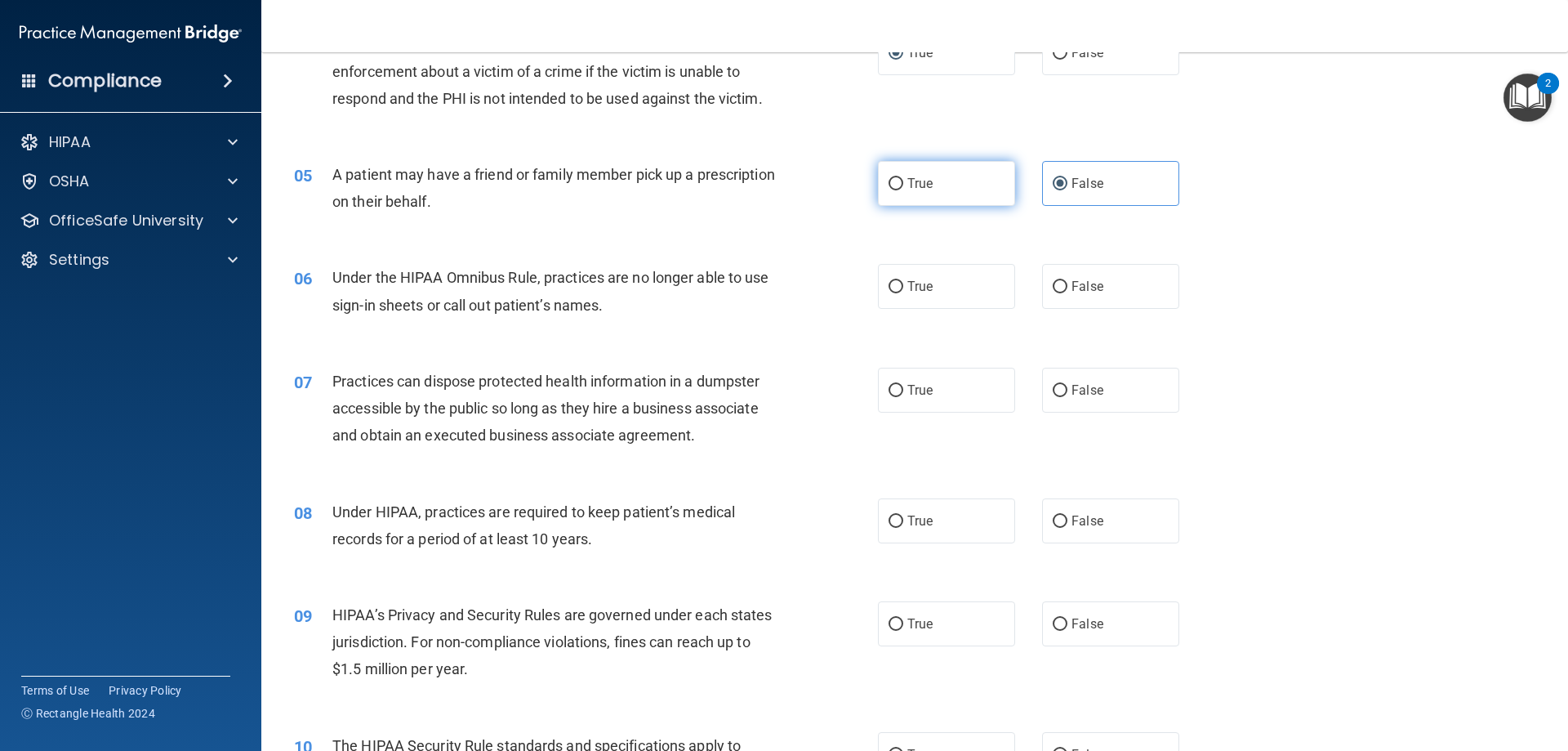
click at [896, 181] on input "True" at bounding box center [896, 184] width 15 height 12
radio input "true"
drag, startPoint x: 1076, startPoint y: 196, endPoint x: 879, endPoint y: 247, distance: 203.5
click at [1073, 197] on label "False" at bounding box center [1111, 183] width 137 height 45
click at [1058, 172] on label "False" at bounding box center [1111, 183] width 137 height 45
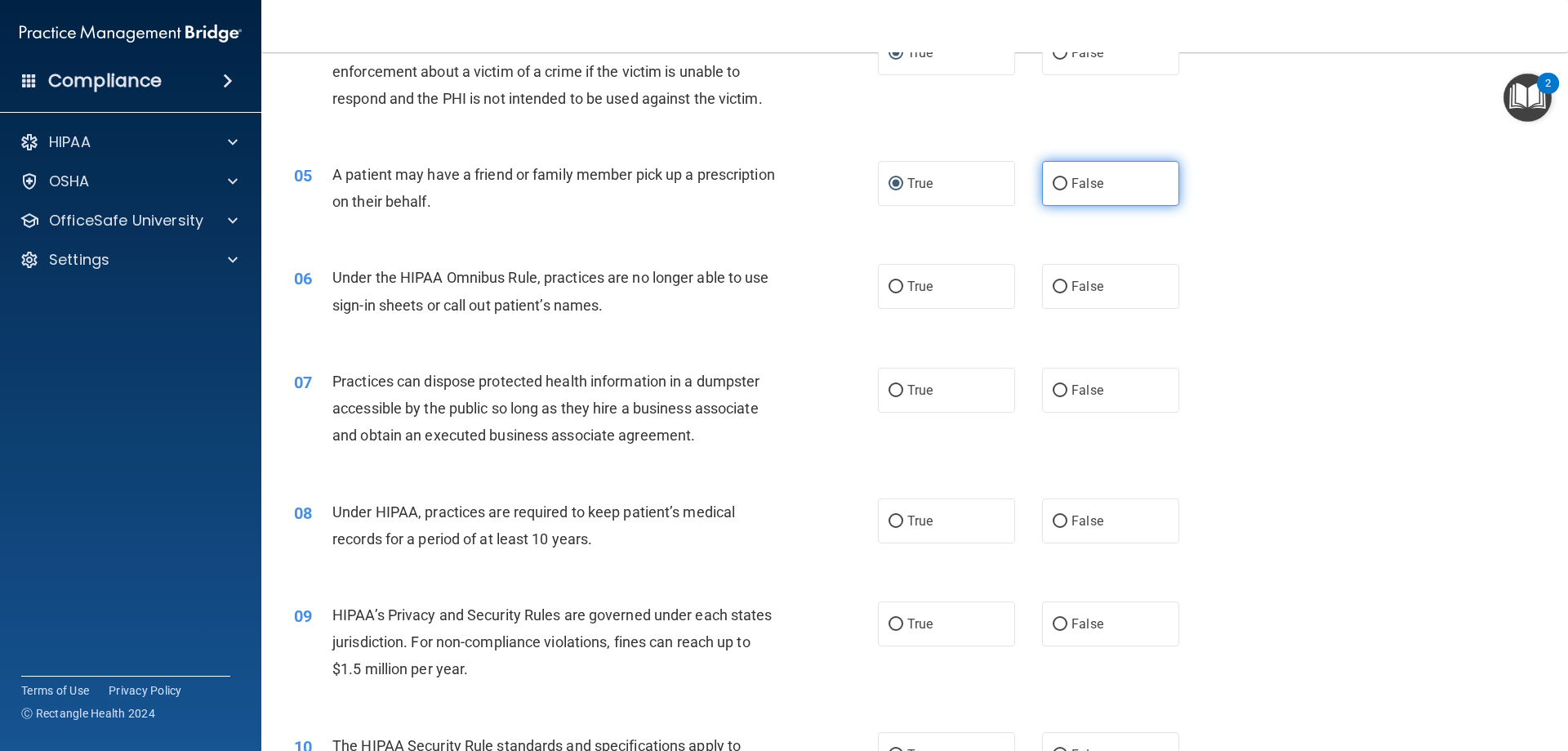
click at [1058, 178] on input "False" at bounding box center [1060, 184] width 15 height 12
radio input "true"
radio input "false"
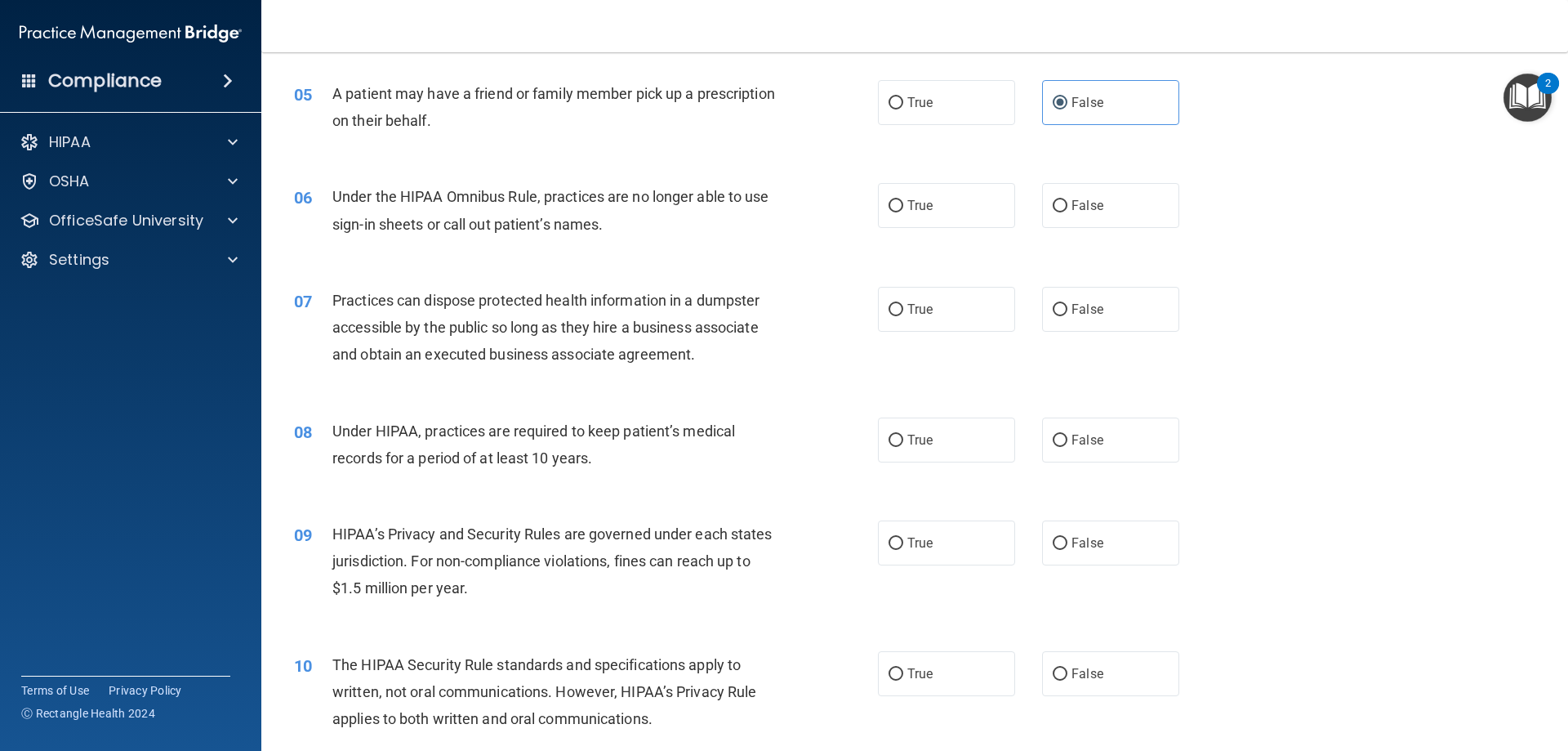
scroll to position [572, 0]
click at [923, 220] on label "True" at bounding box center [947, 204] width 137 height 45
click at [903, 212] on input "True" at bounding box center [896, 206] width 15 height 12
radio input "true"
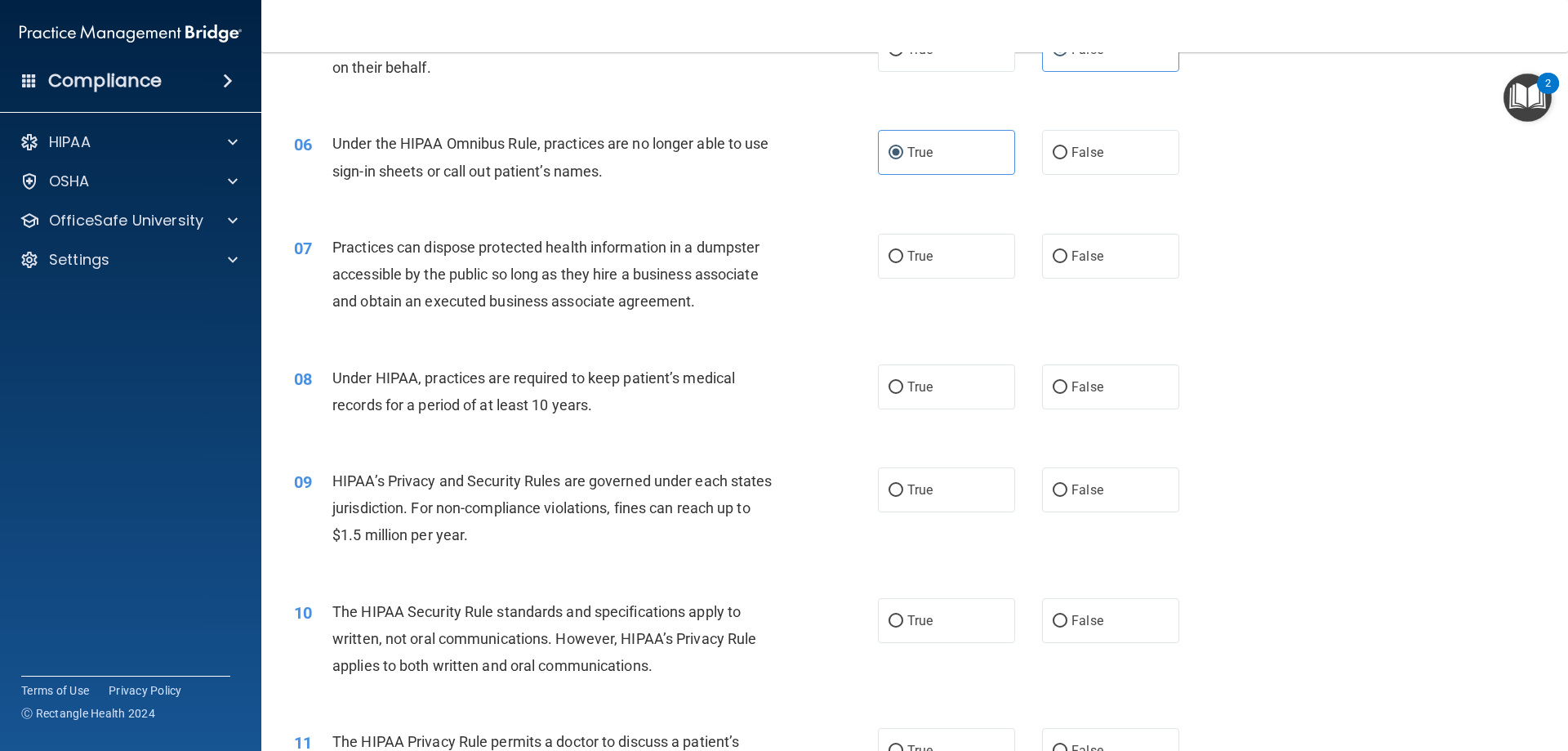
scroll to position [653, 0]
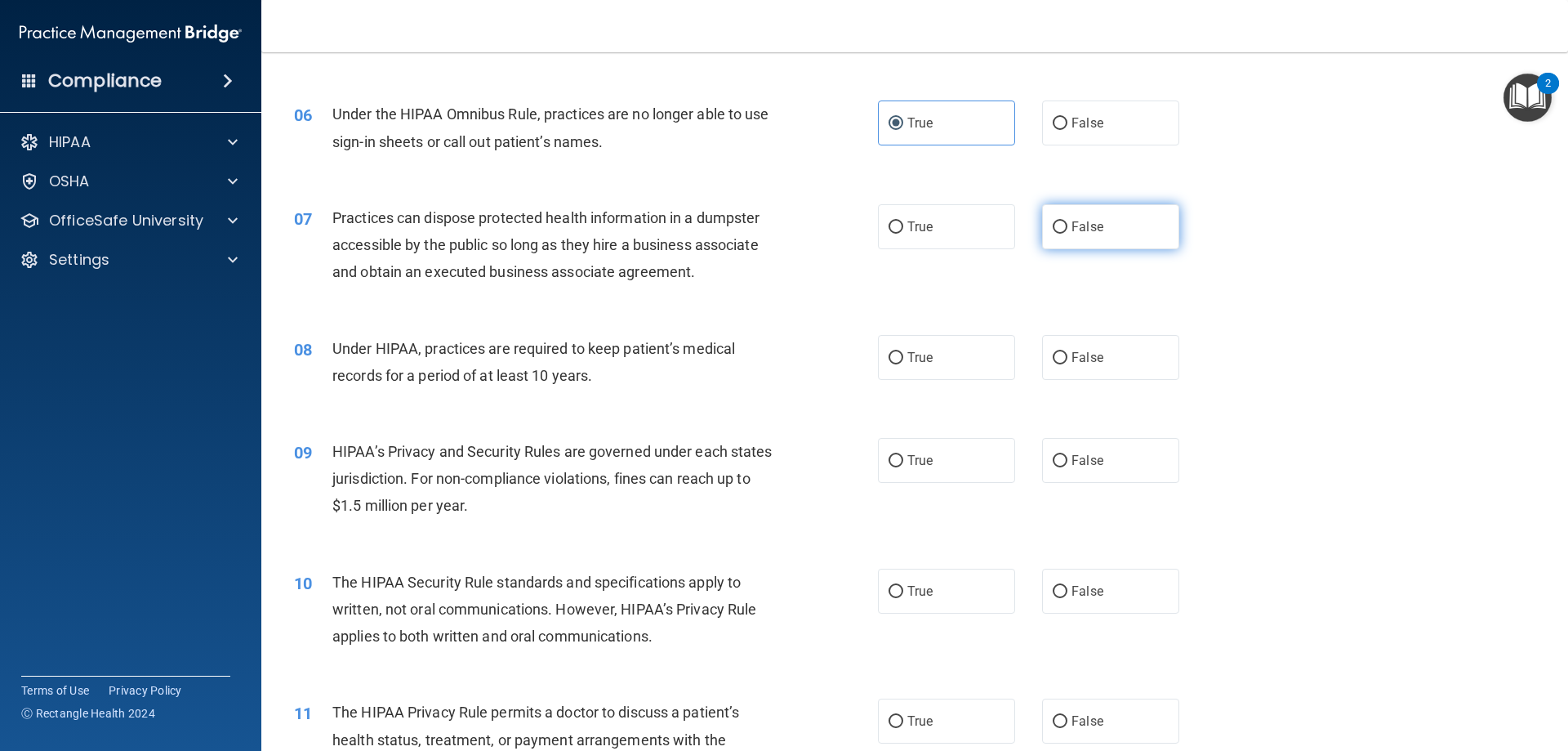
click at [1056, 213] on label "False" at bounding box center [1111, 226] width 137 height 45
click at [1056, 222] on input "False" at bounding box center [1060, 228] width 15 height 12
radio input "true"
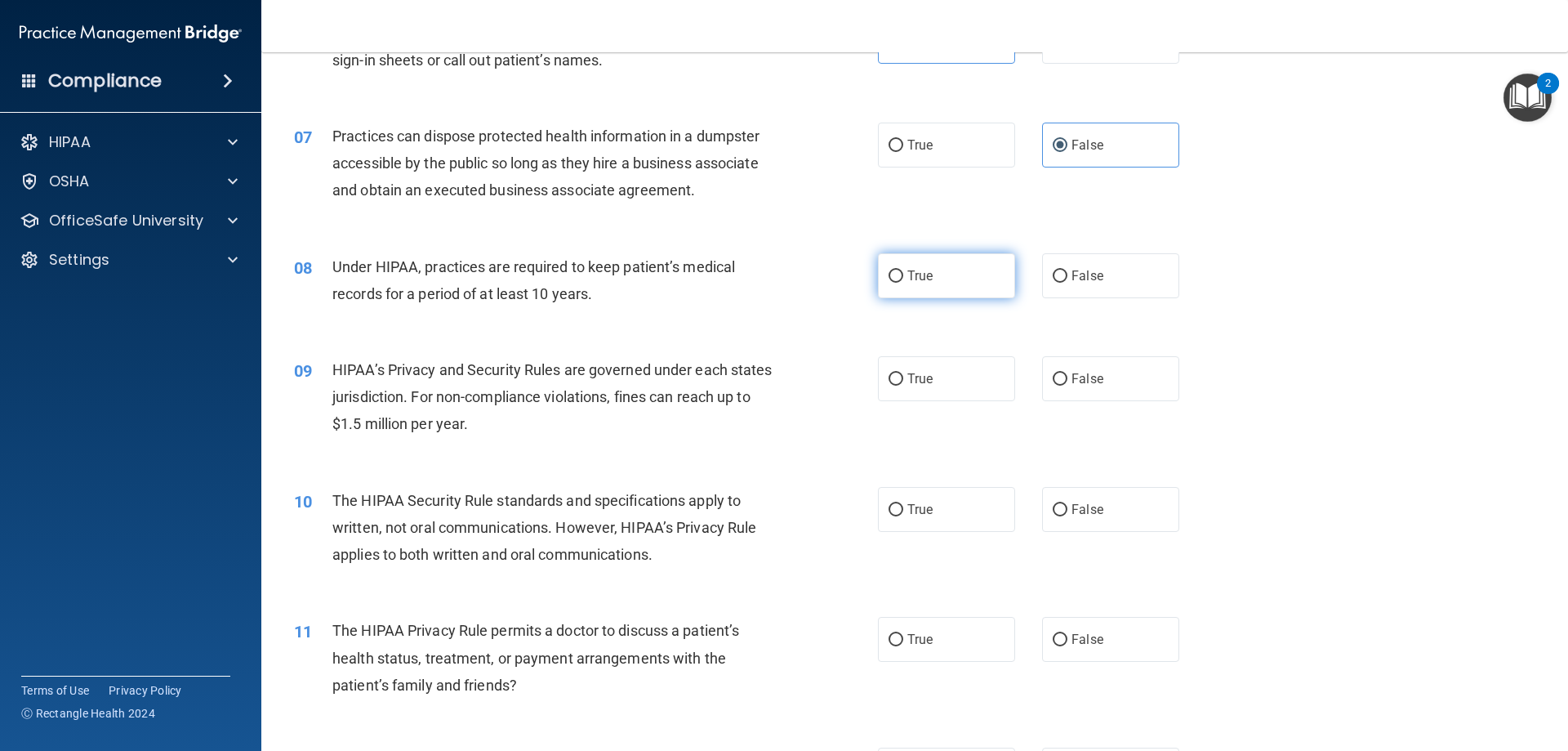
click at [911, 283] on label "True" at bounding box center [947, 275] width 137 height 45
click at [903, 282] on input "True" at bounding box center [896, 276] width 15 height 12
radio input "true"
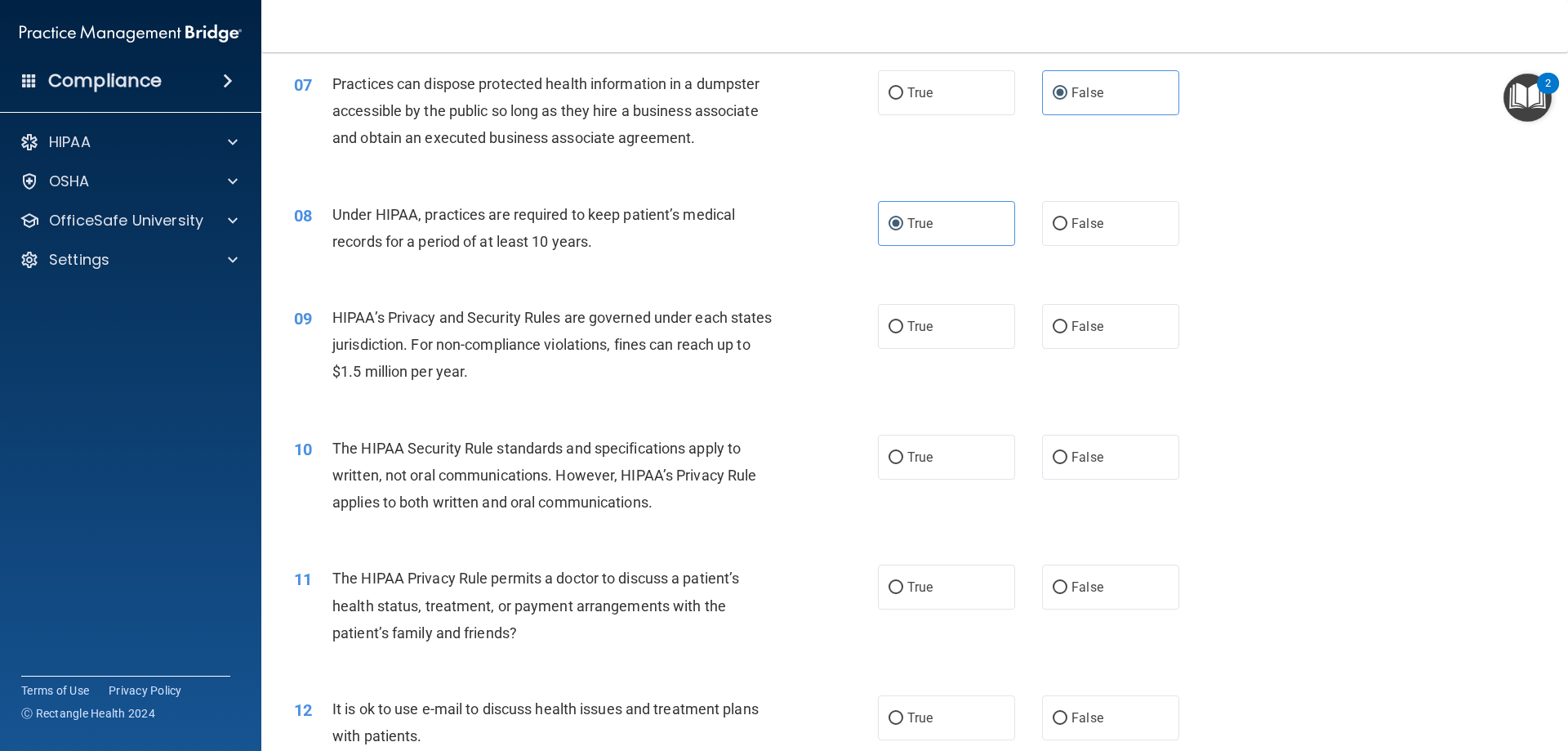
scroll to position [817, 0]
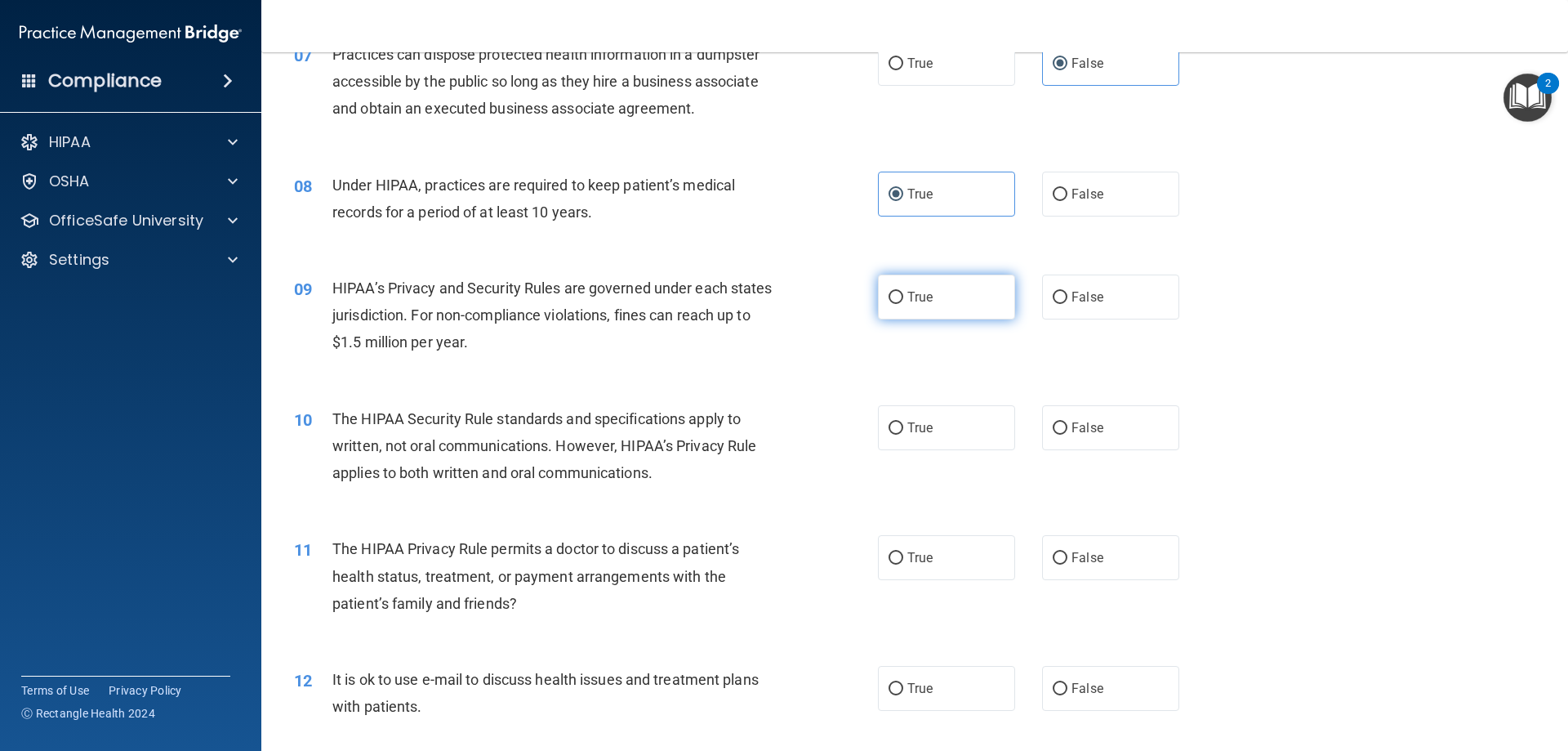
click at [901, 306] on label "True" at bounding box center [947, 296] width 137 height 45
click at [901, 304] on input "True" at bounding box center [896, 298] width 15 height 12
radio input "true"
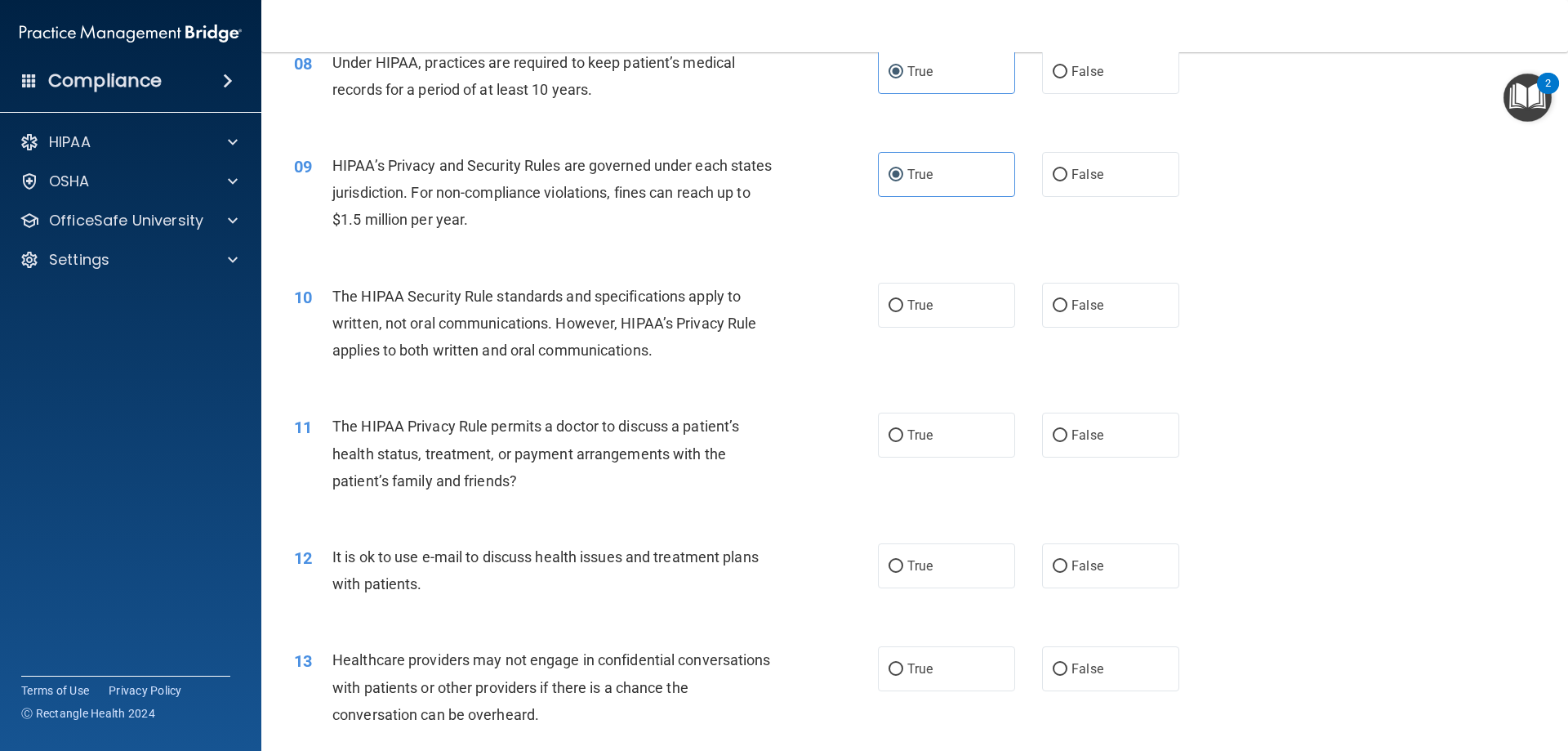
scroll to position [981, 0]
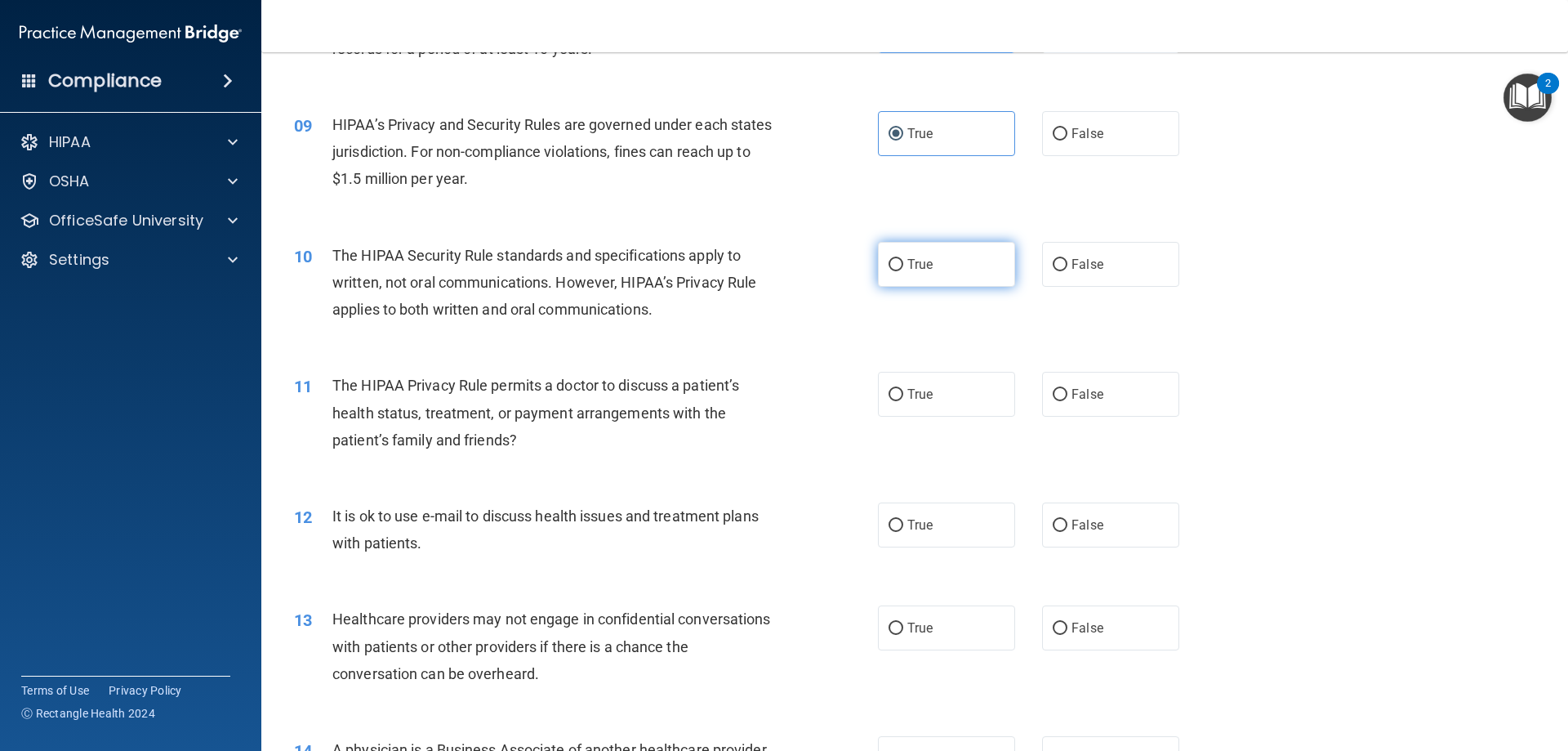
click at [924, 275] on label "True" at bounding box center [947, 264] width 137 height 45
click at [903, 271] on input "True" at bounding box center [896, 265] width 15 height 12
radio input "true"
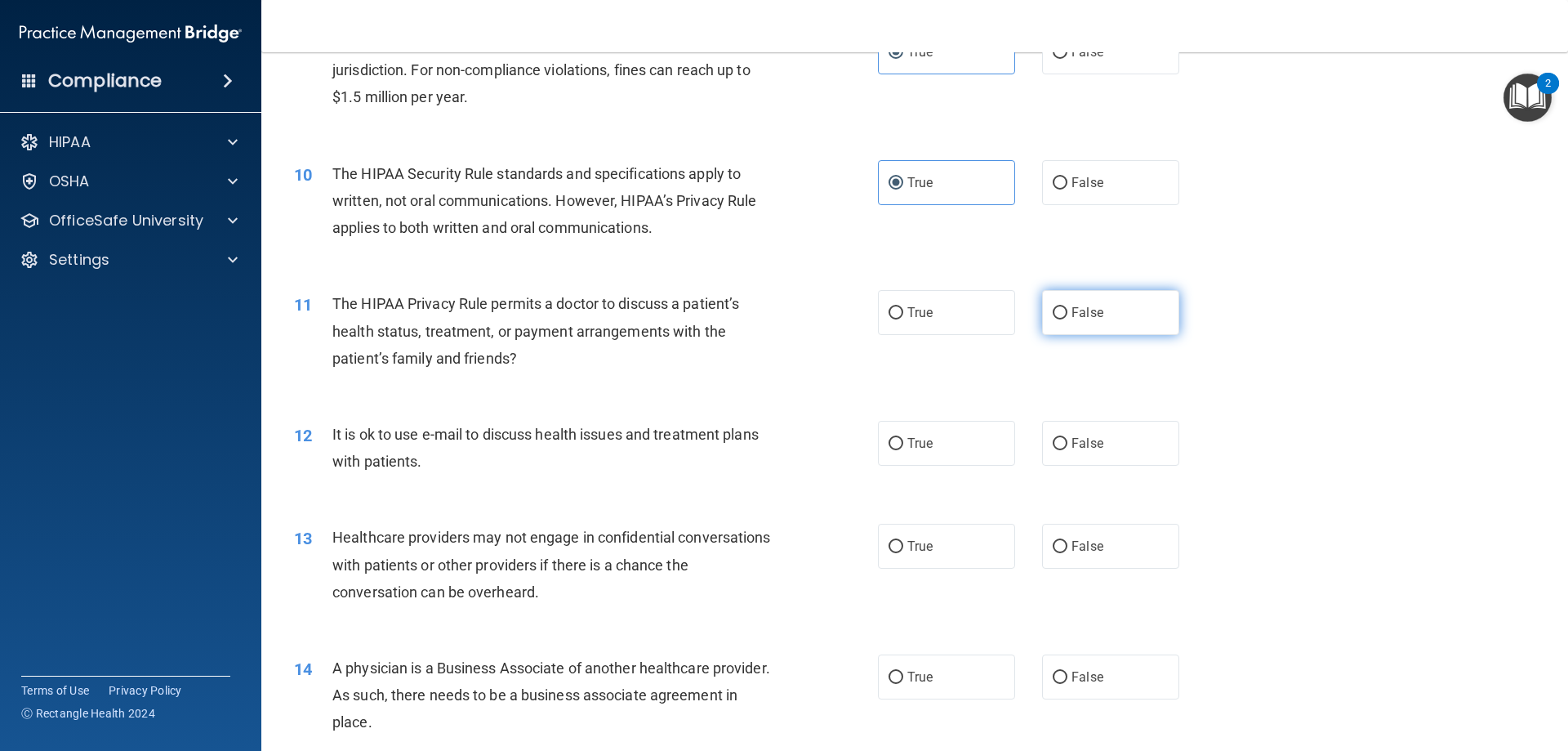
click at [1060, 311] on input "False" at bounding box center [1060, 313] width 15 height 12
radio input "true"
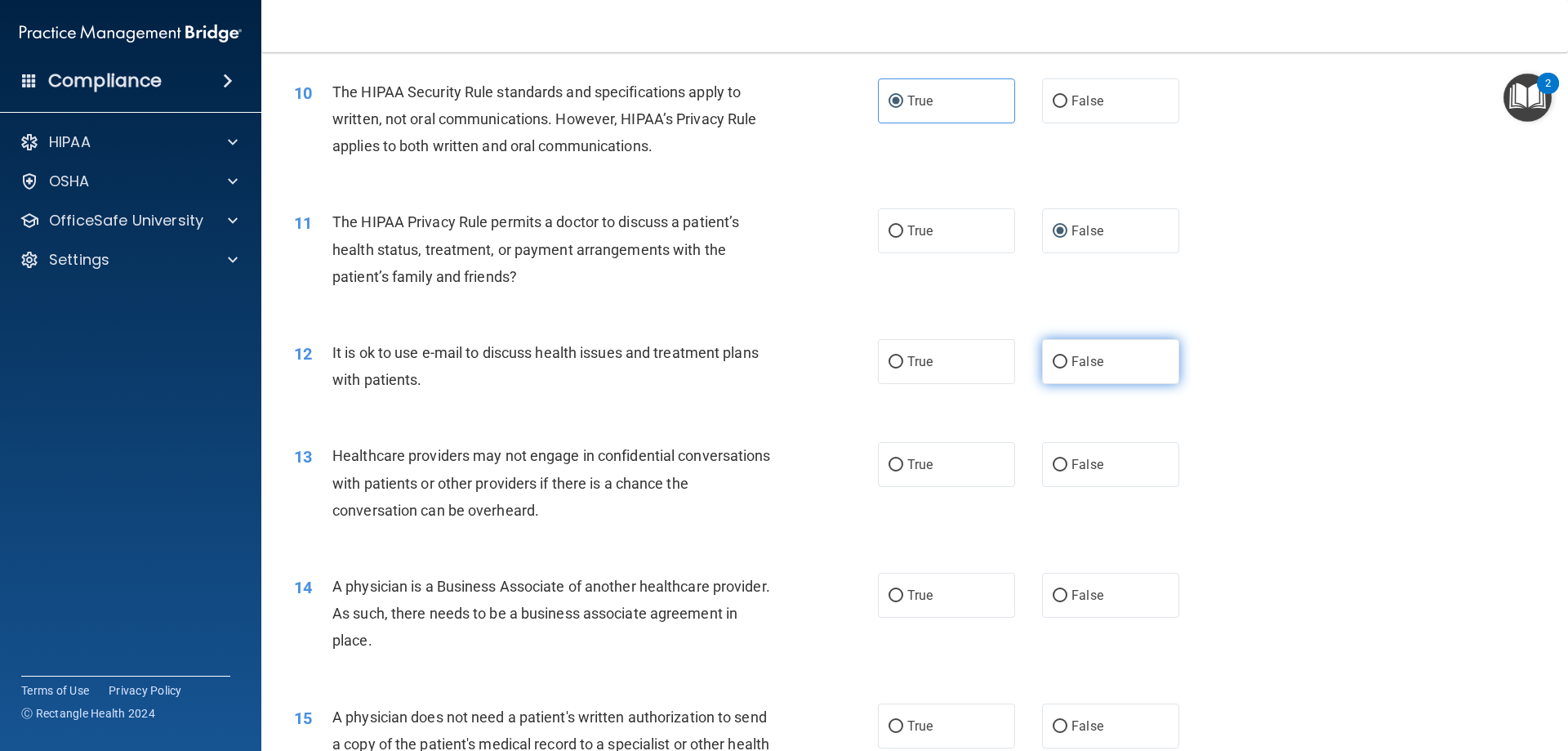
drag, startPoint x: 1061, startPoint y: 353, endPoint x: 863, endPoint y: 384, distance: 200.4
click at [1058, 354] on label "False" at bounding box center [1111, 361] width 137 height 45
click at [1058, 356] on input "False" at bounding box center [1060, 362] width 15 height 12
radio input "true"
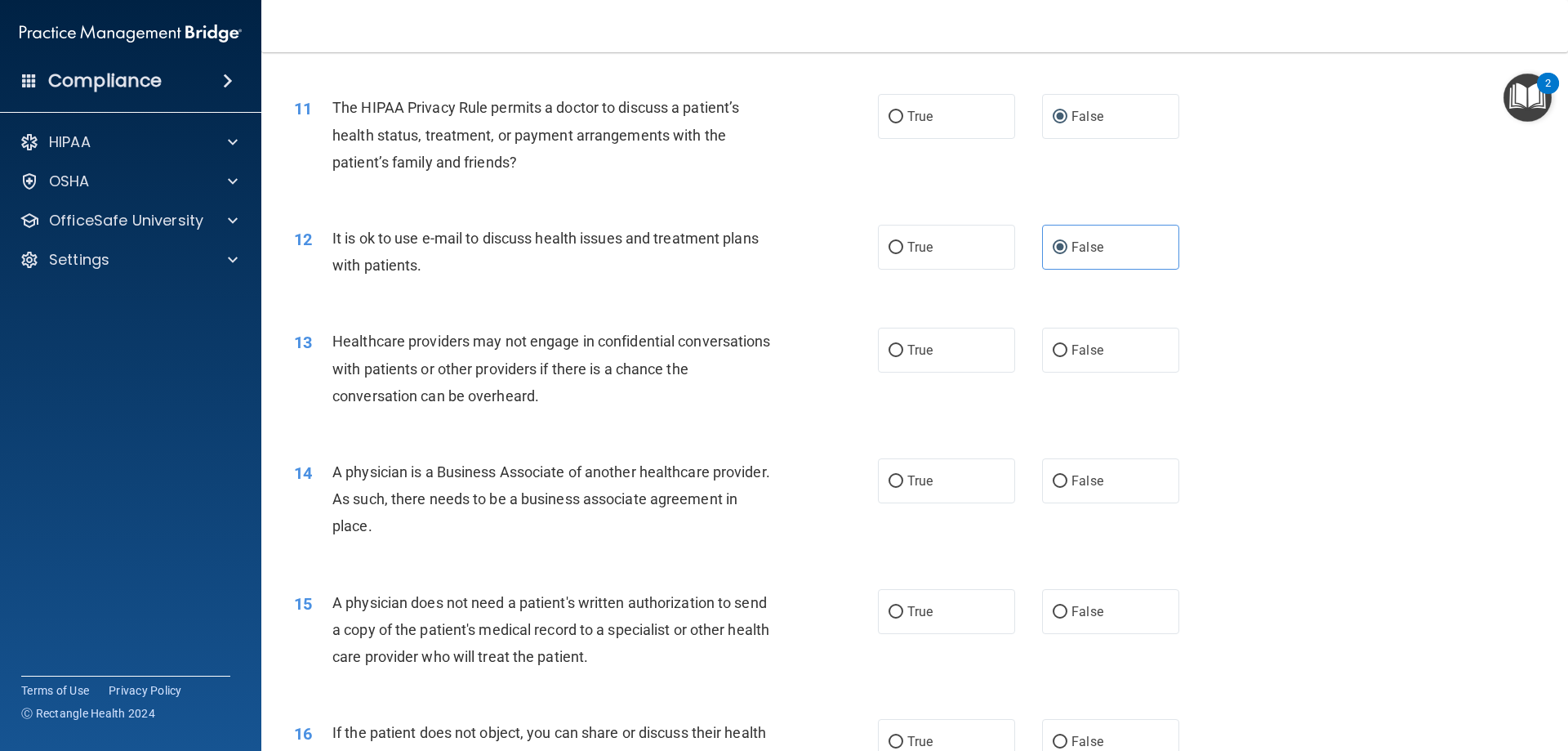
scroll to position [1307, 0]
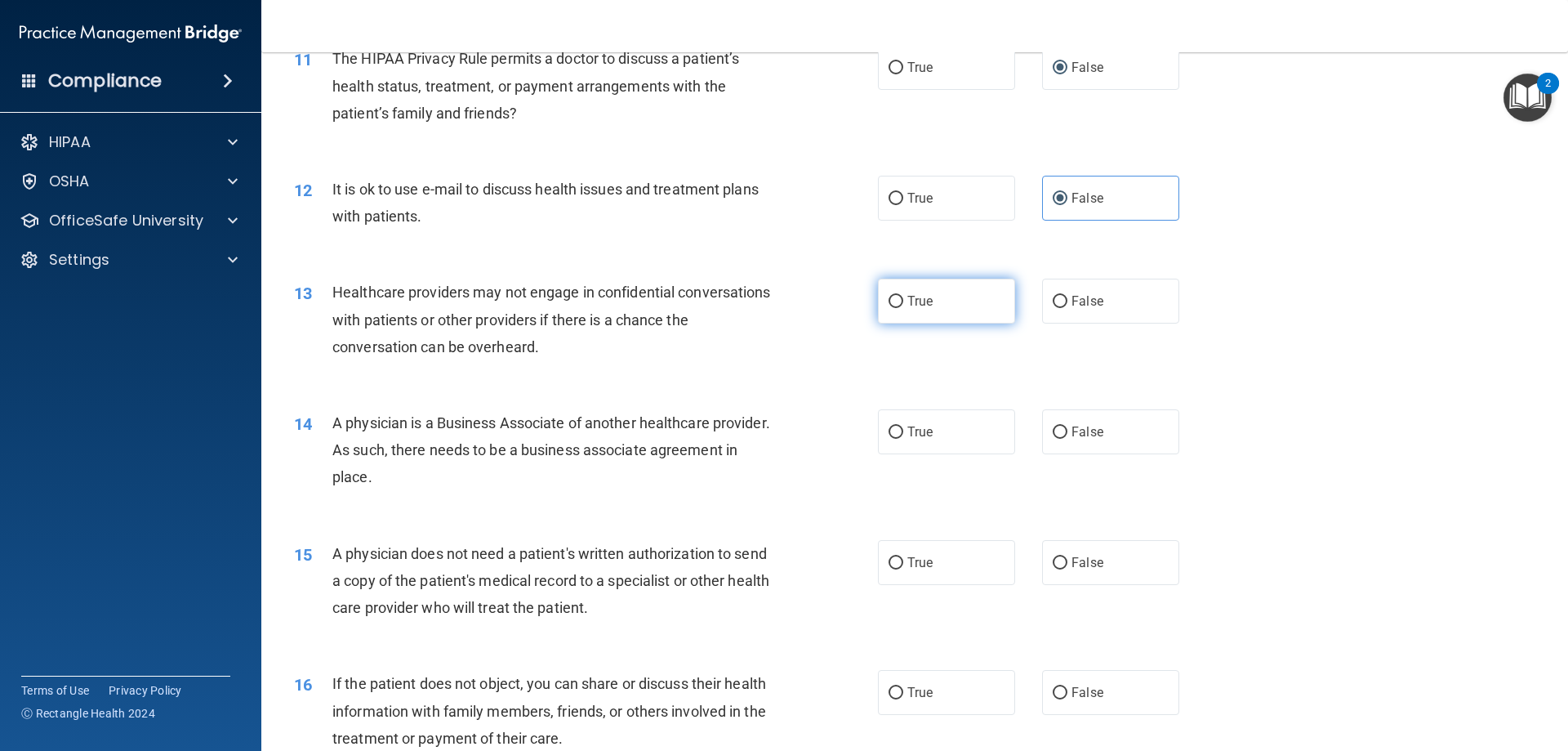
click at [908, 306] on span "True" at bounding box center [920, 301] width 26 height 16
click at [903, 306] on input "True" at bounding box center [896, 302] width 15 height 12
radio input "true"
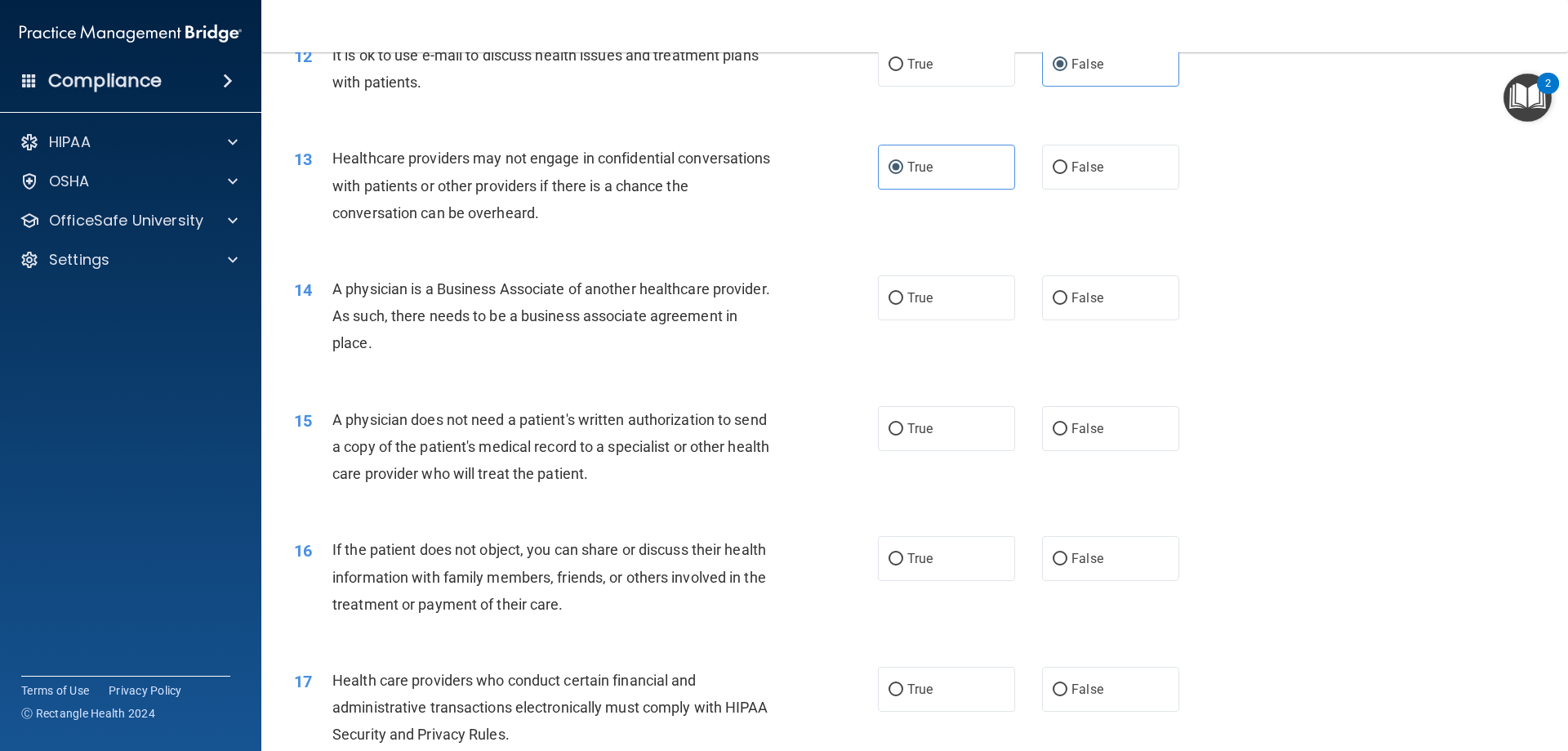
scroll to position [1470, 0]
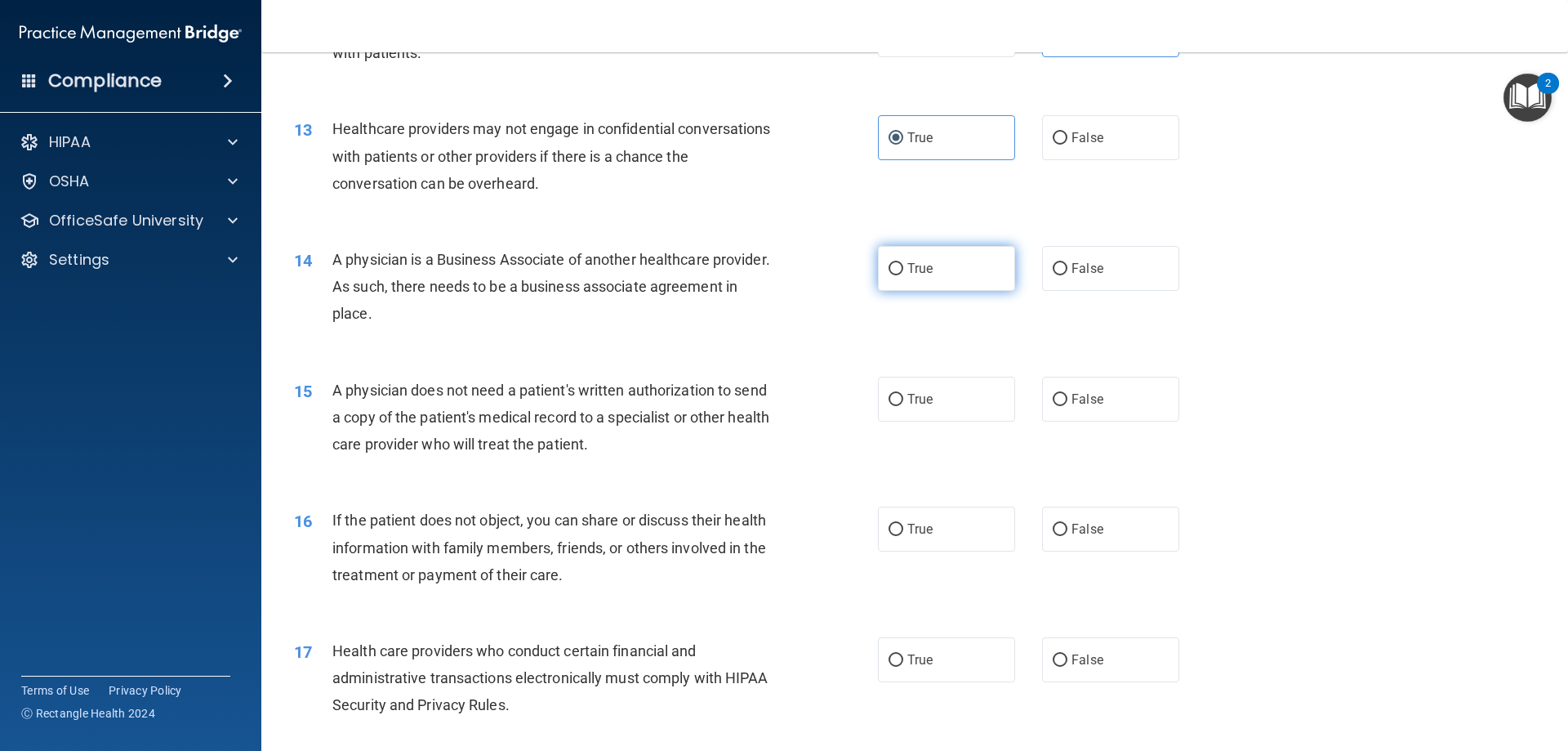
click at [919, 273] on span "True" at bounding box center [920, 268] width 26 height 16
click at [903, 273] on input "True" at bounding box center [896, 269] width 15 height 12
radio input "true"
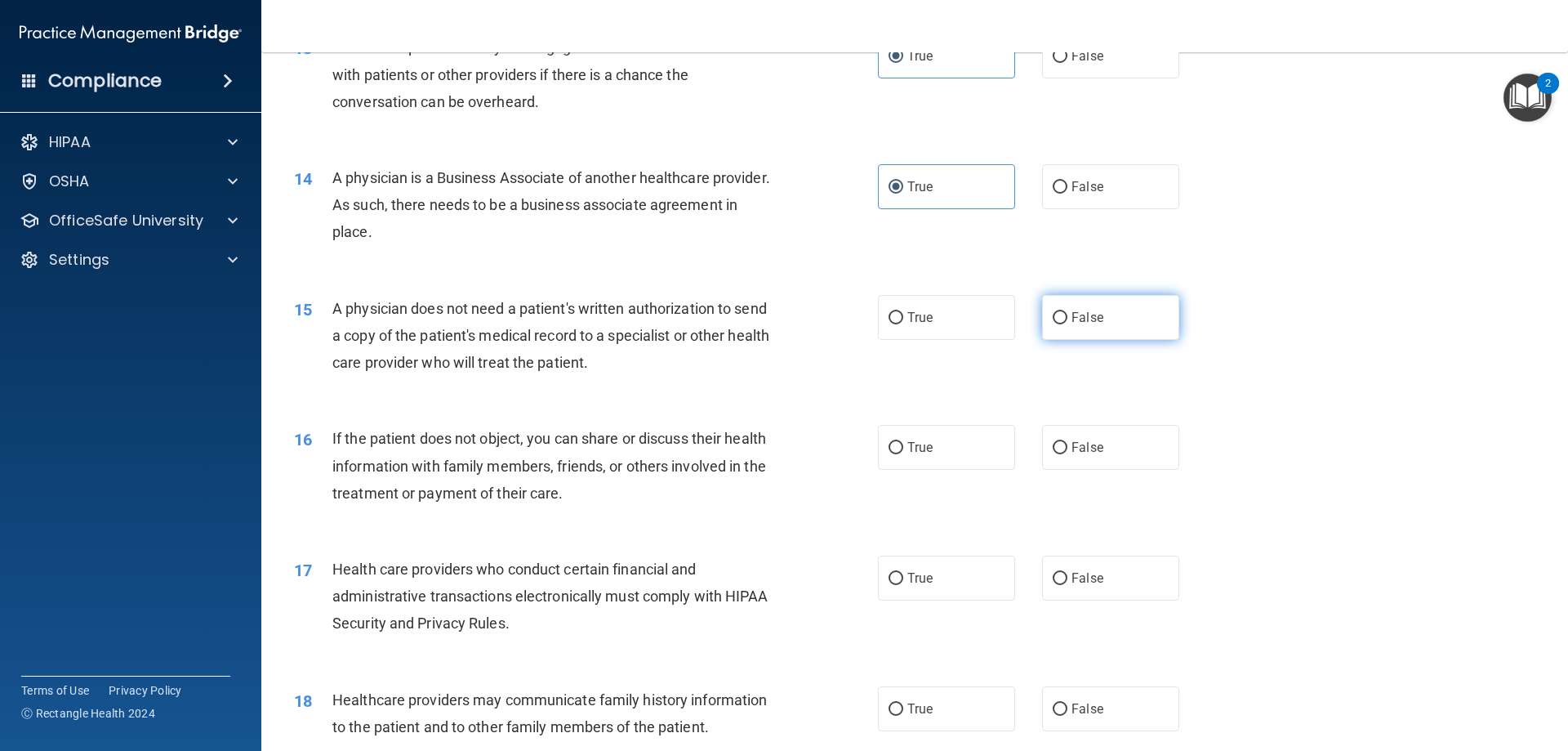
click at [1042, 311] on label "False" at bounding box center [1111, 317] width 137 height 45
click at [1053, 312] on input "False" at bounding box center [1060, 318] width 15 height 12
radio input "true"
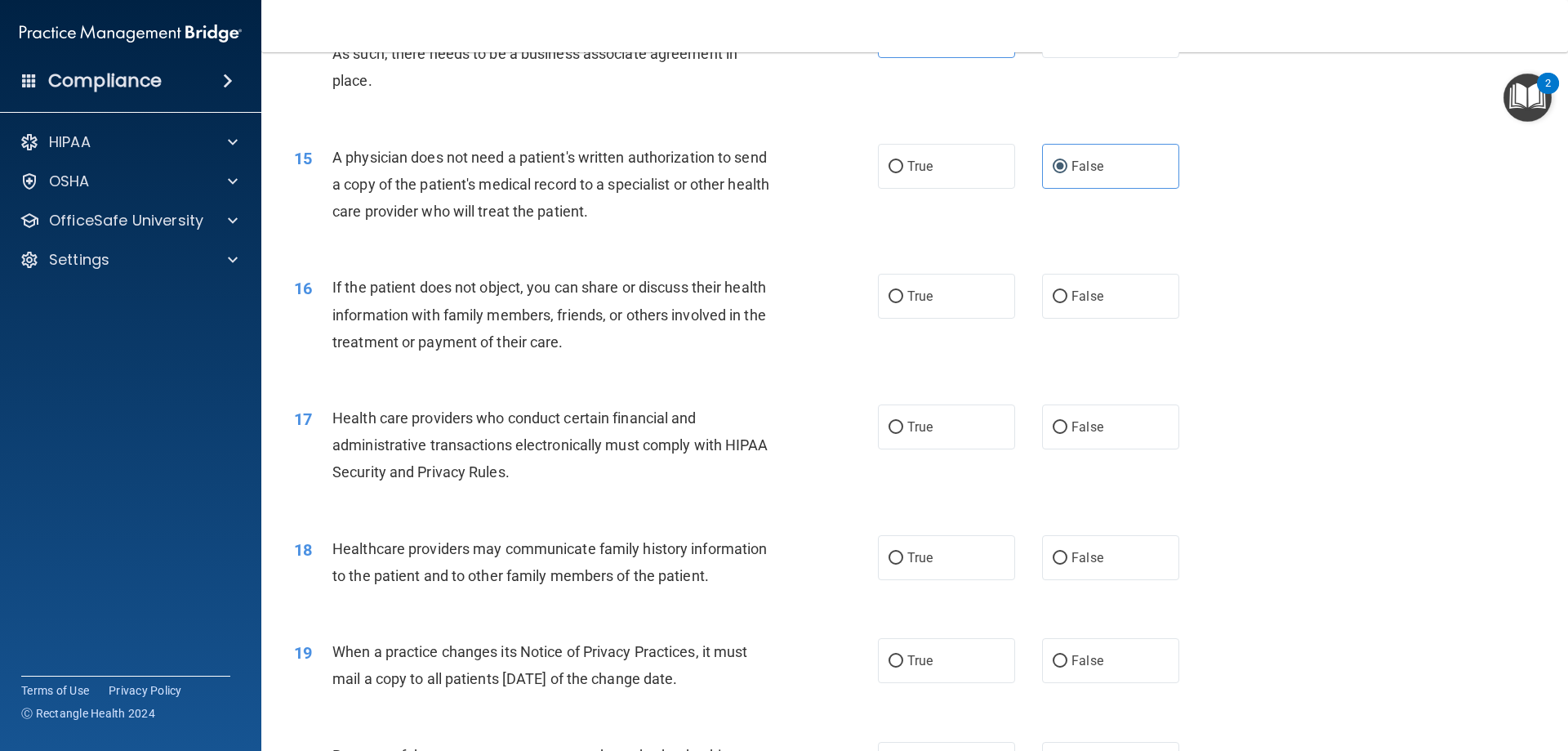
scroll to position [1716, 0]
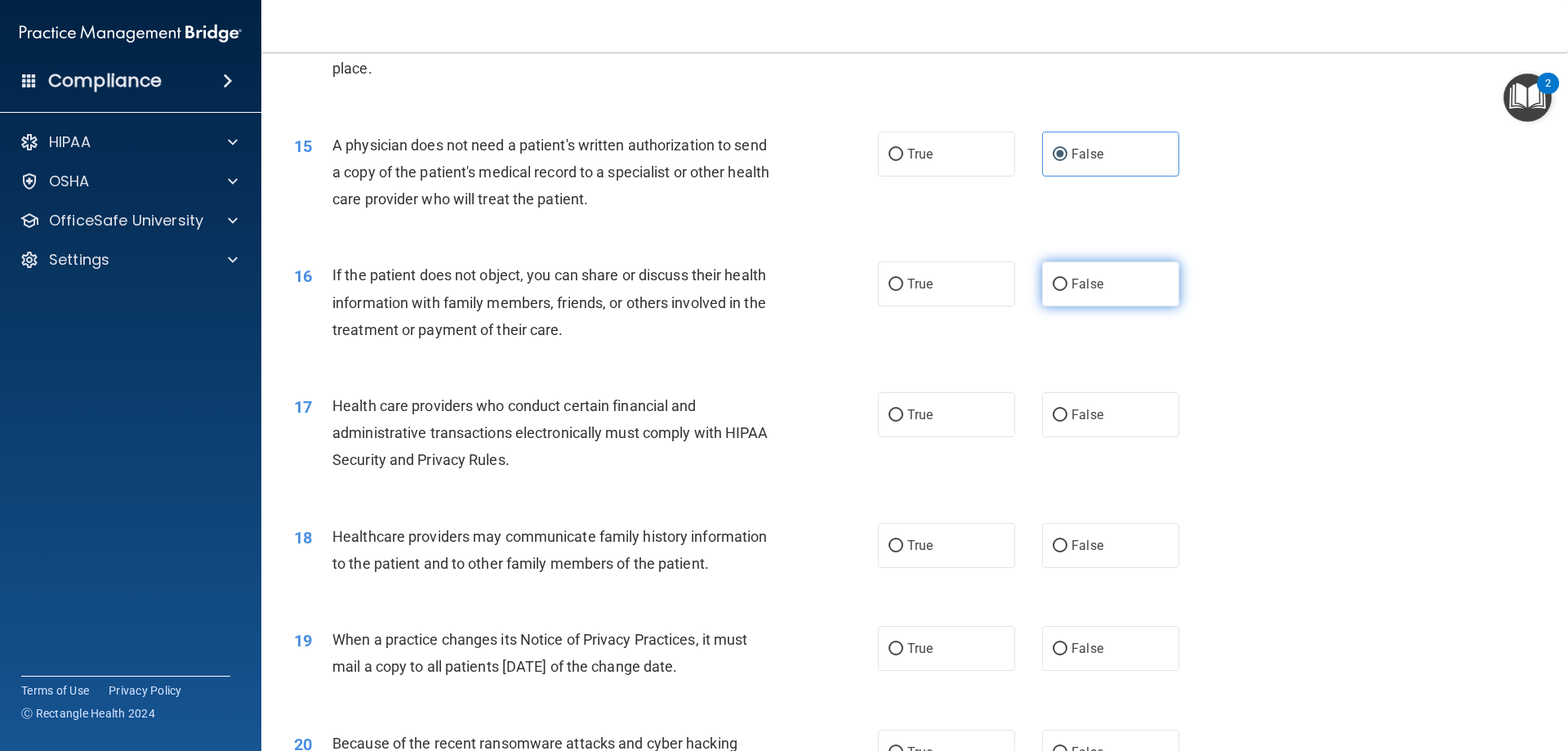
drag, startPoint x: 1047, startPoint y: 273, endPoint x: 1014, endPoint y: 293, distance: 38.6
click at [1046, 273] on label "False" at bounding box center [1111, 283] width 137 height 45
click at [1053, 279] on input "False" at bounding box center [1060, 285] width 15 height 12
radio input "true"
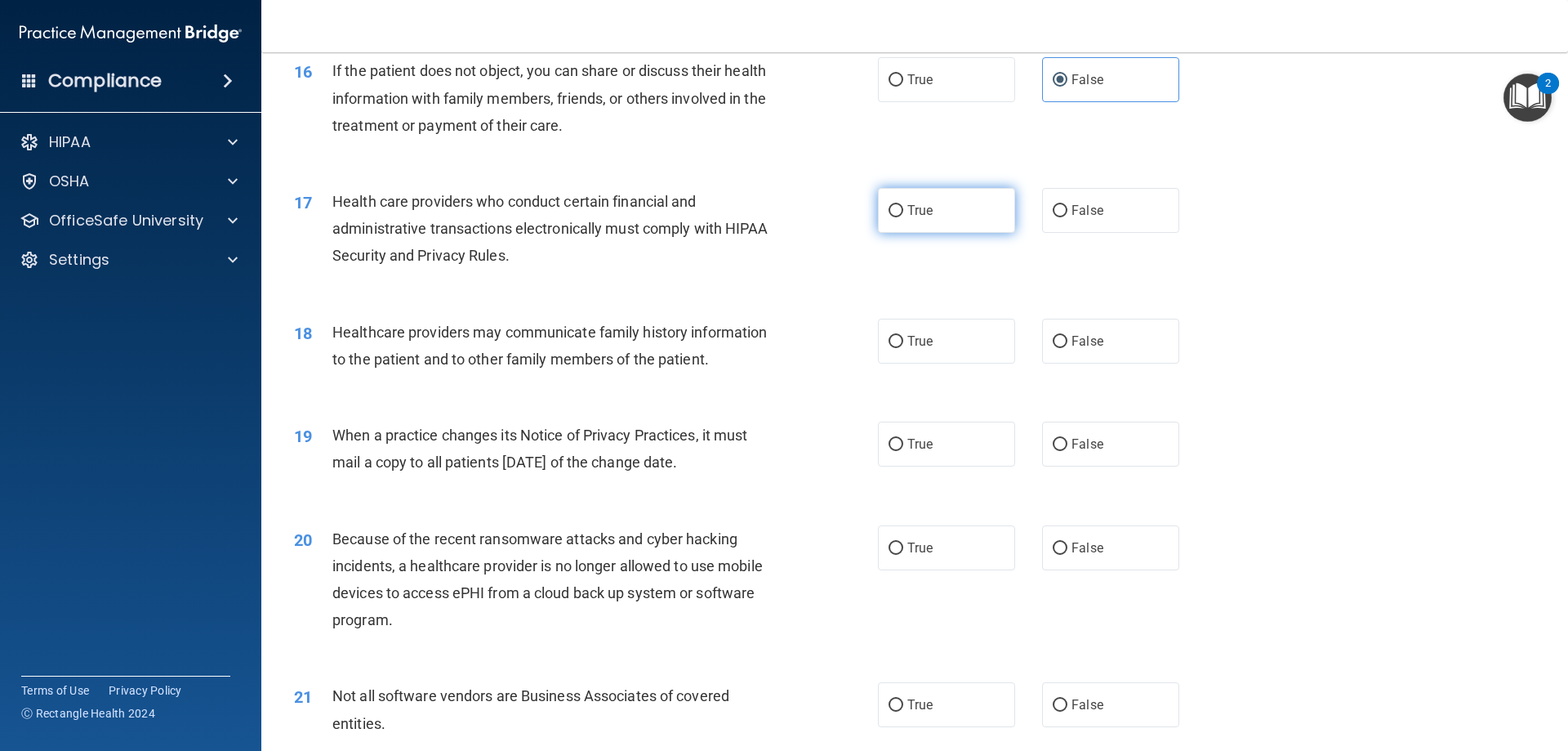
scroll to position [1878, 0]
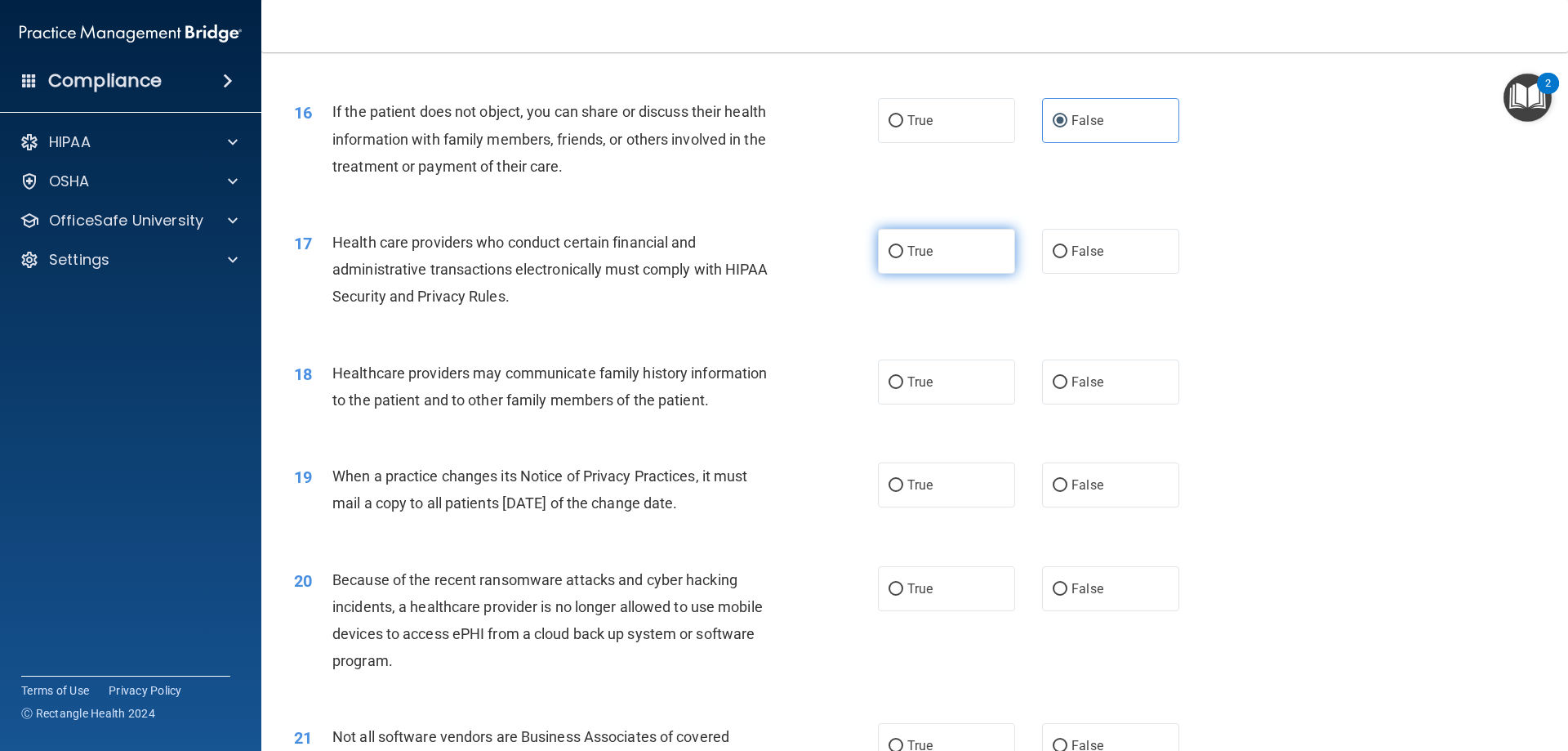
click at [930, 248] on label "True" at bounding box center [947, 251] width 137 height 45
click at [903, 248] on input "True" at bounding box center [896, 252] width 15 height 12
radio input "true"
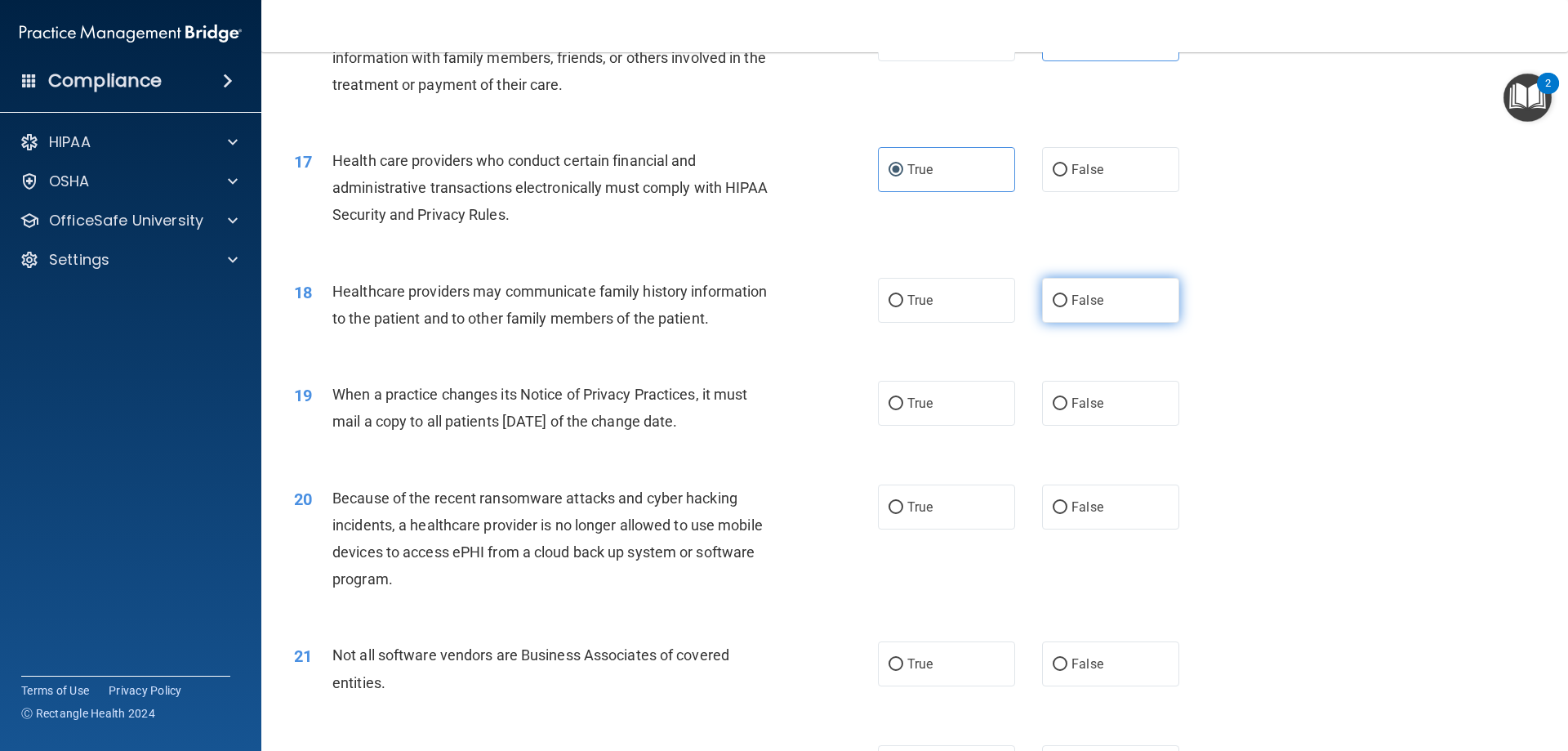
drag, startPoint x: 1116, startPoint y: 299, endPoint x: 974, endPoint y: 362, distance: 155.3
click at [1115, 299] on label "False" at bounding box center [1111, 300] width 137 height 45
click at [1068, 299] on input "False" at bounding box center [1060, 301] width 15 height 12
radio input "true"
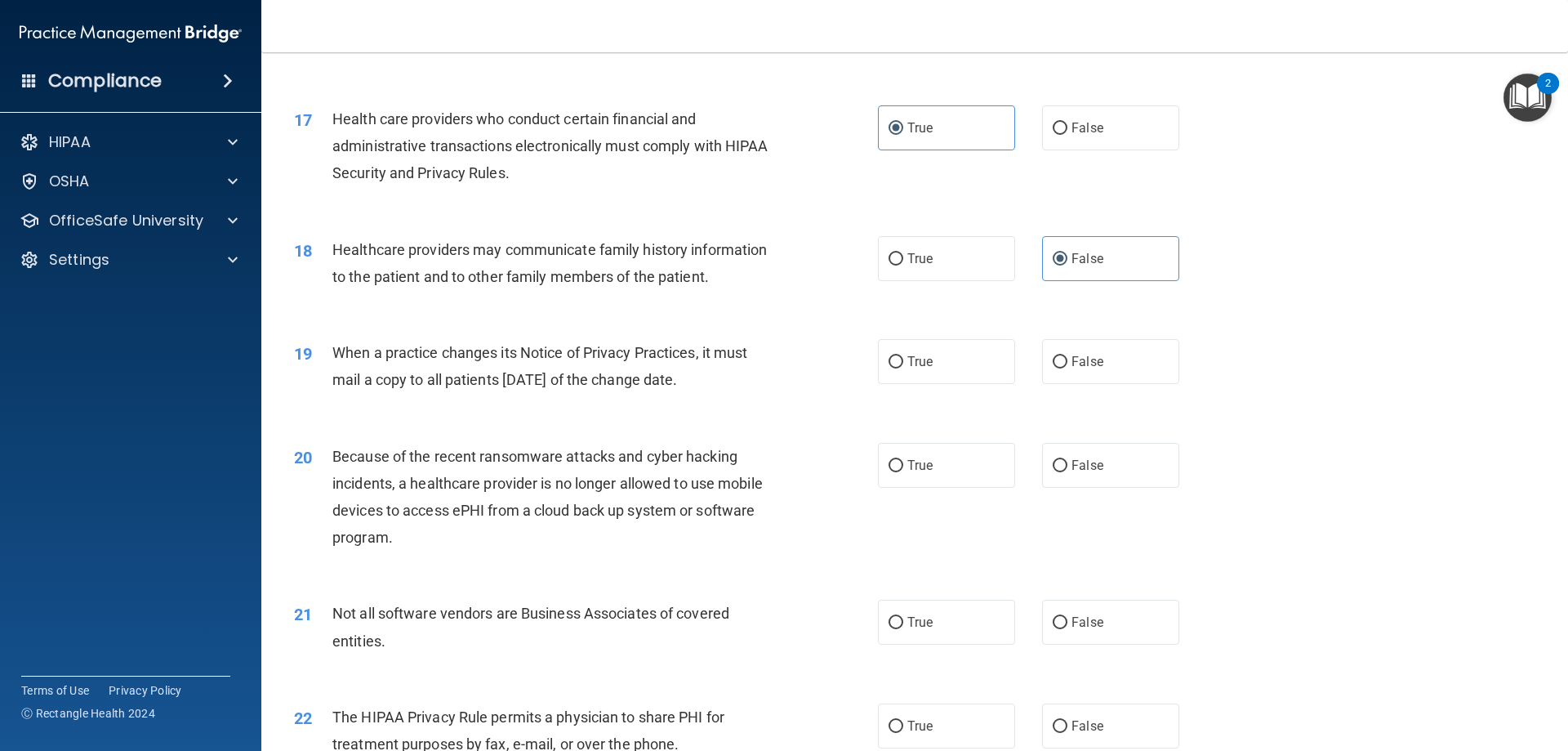
scroll to position [2042, 0]
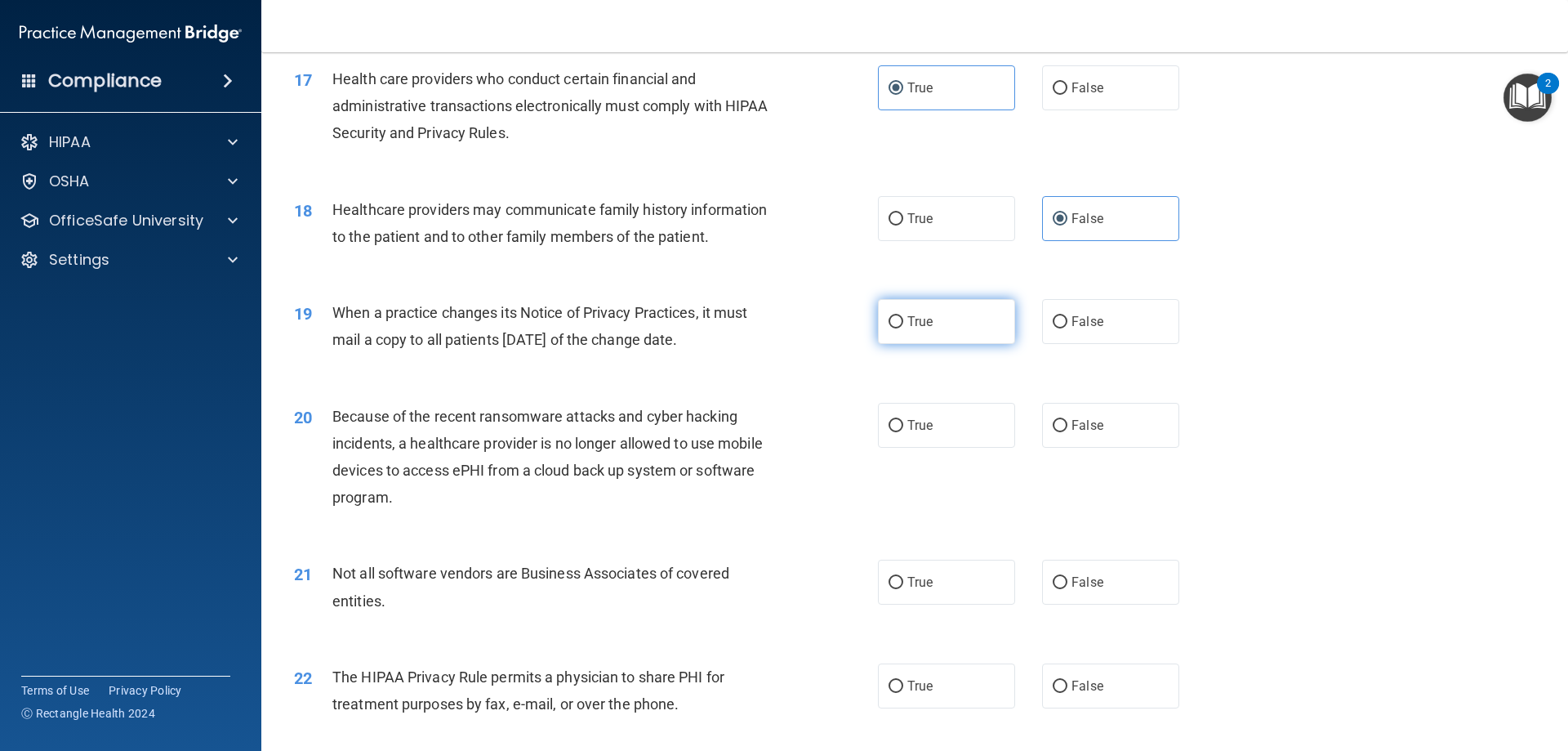
click at [947, 332] on label "True" at bounding box center [947, 321] width 137 height 45
click at [903, 328] on input "True" at bounding box center [896, 322] width 15 height 12
radio input "true"
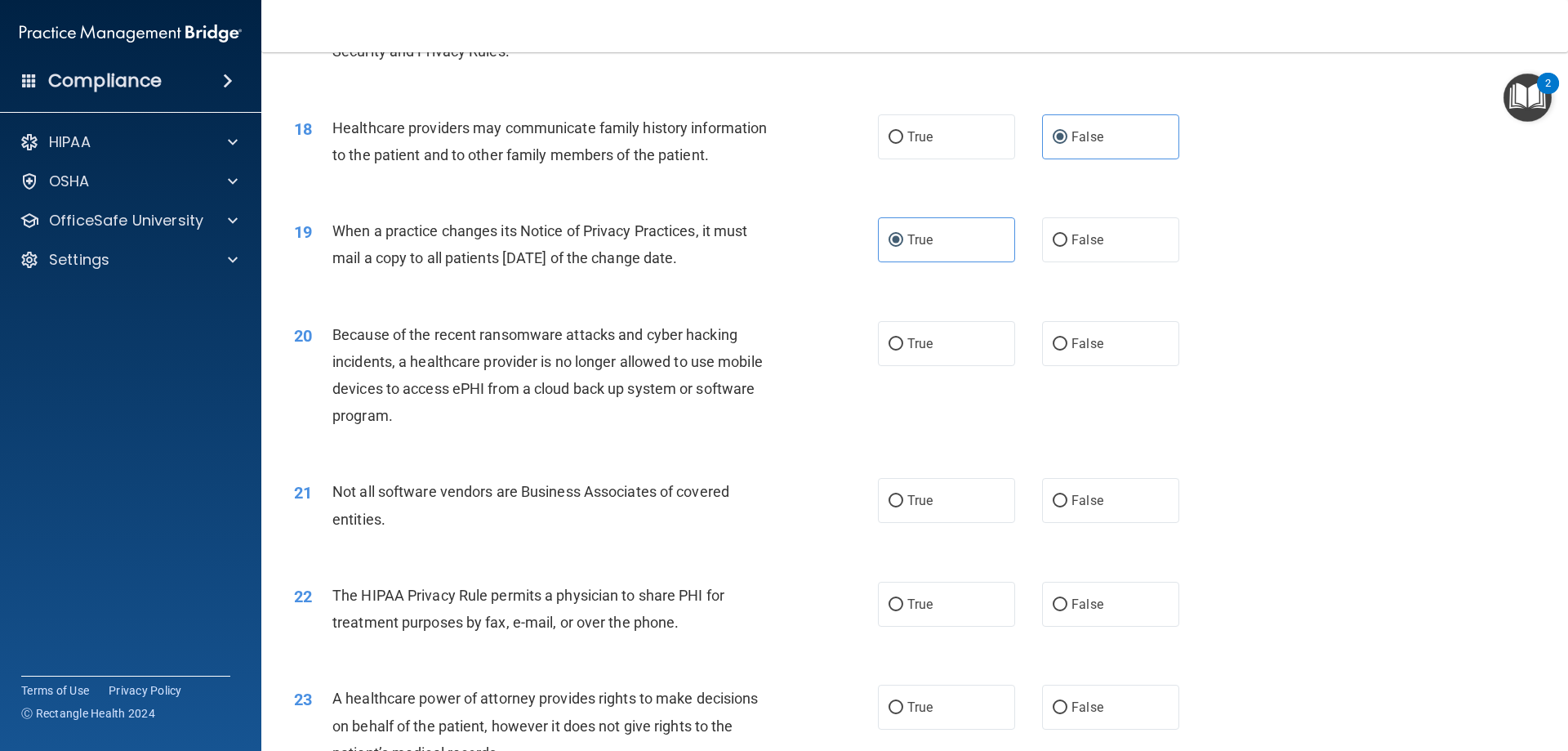
scroll to position [2206, 0]
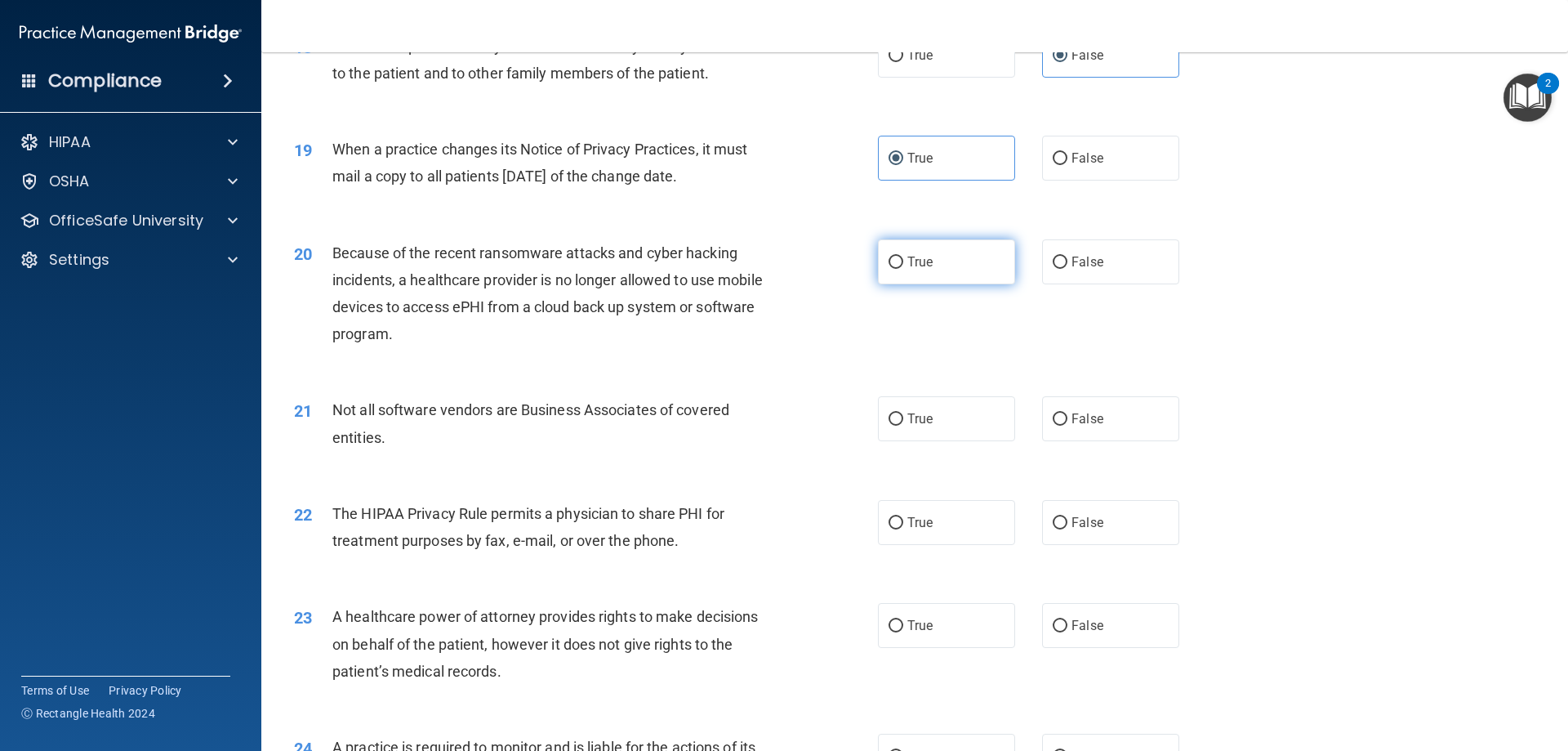
click at [895, 260] on input "True" at bounding box center [896, 263] width 15 height 12
radio input "true"
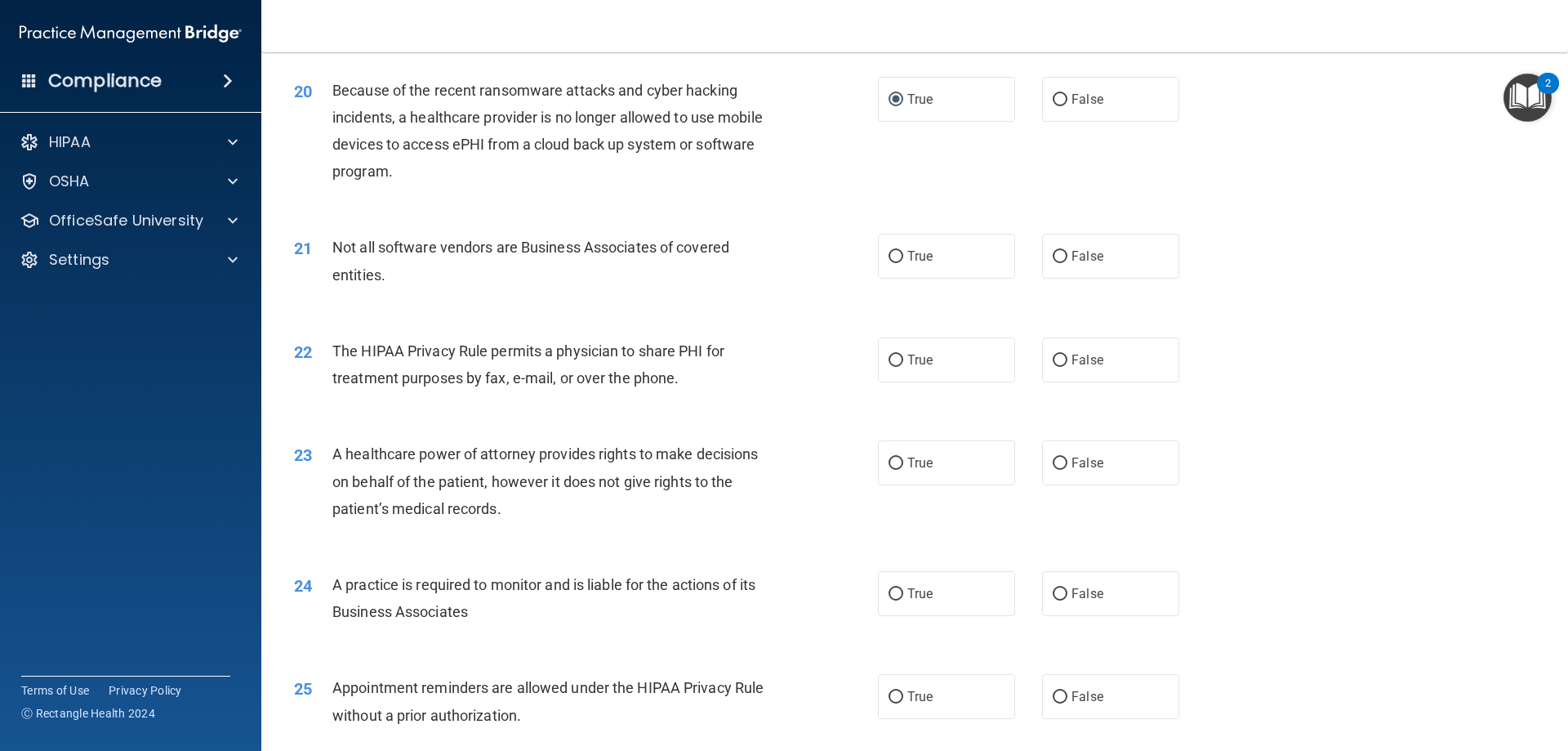
scroll to position [2369, 0]
click at [908, 251] on span "True" at bounding box center [920, 255] width 26 height 16
click at [903, 251] on input "True" at bounding box center [896, 256] width 15 height 12
radio input "true"
click at [935, 367] on label "True" at bounding box center [947, 359] width 137 height 45
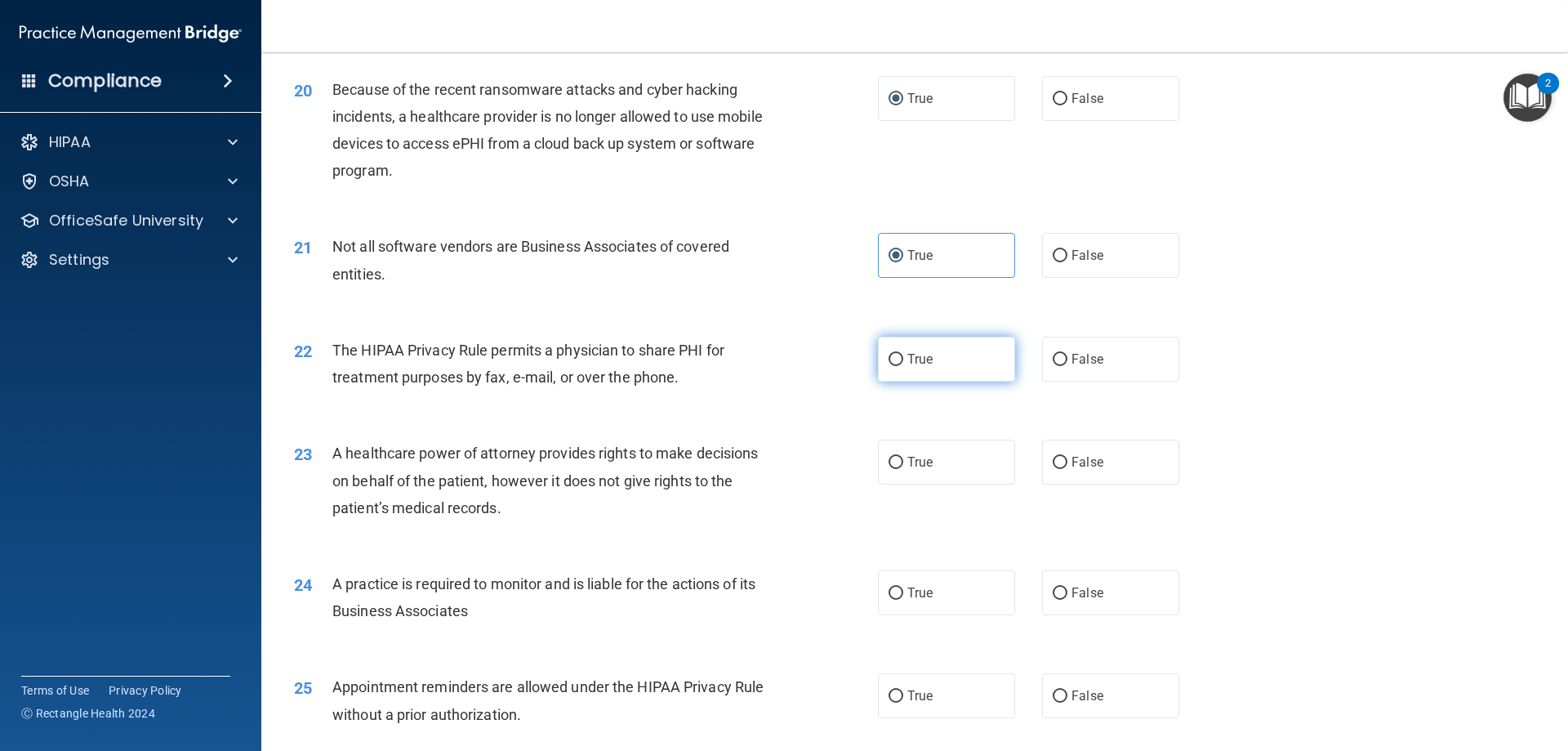
click at [903, 366] on input "True" at bounding box center [896, 360] width 15 height 12
radio input "true"
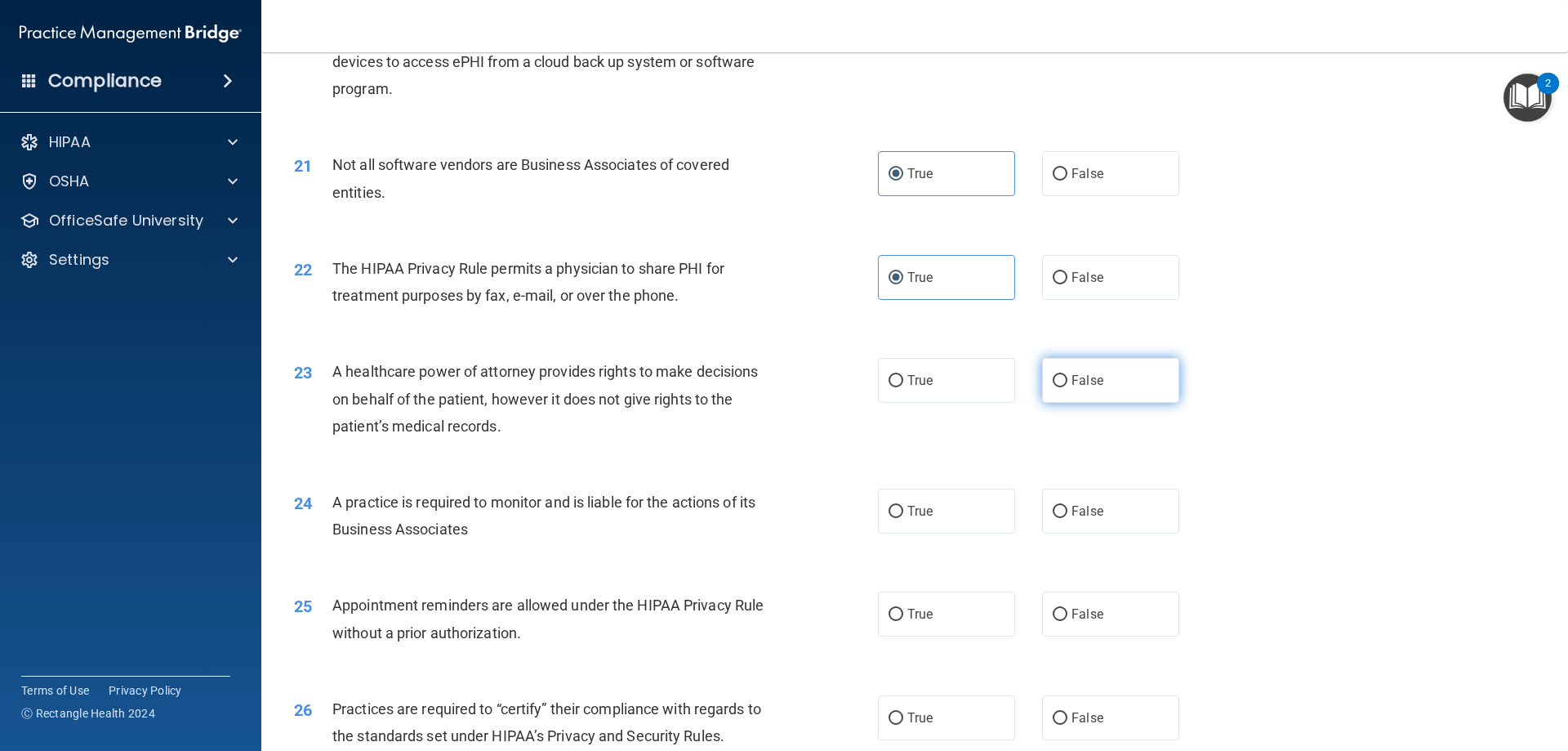
click at [1056, 380] on input "False" at bounding box center [1060, 381] width 15 height 12
radio input "true"
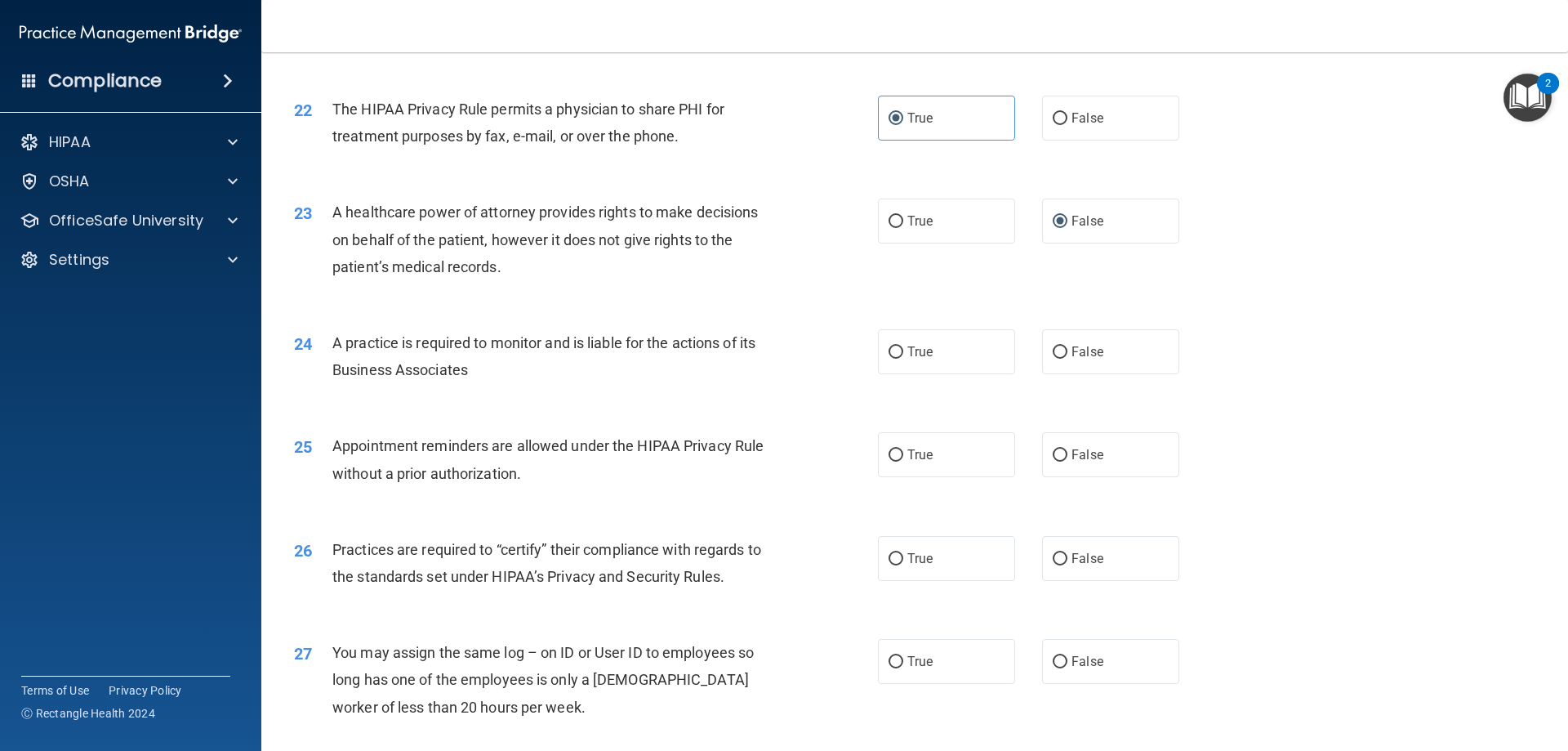
scroll to position [2614, 0]
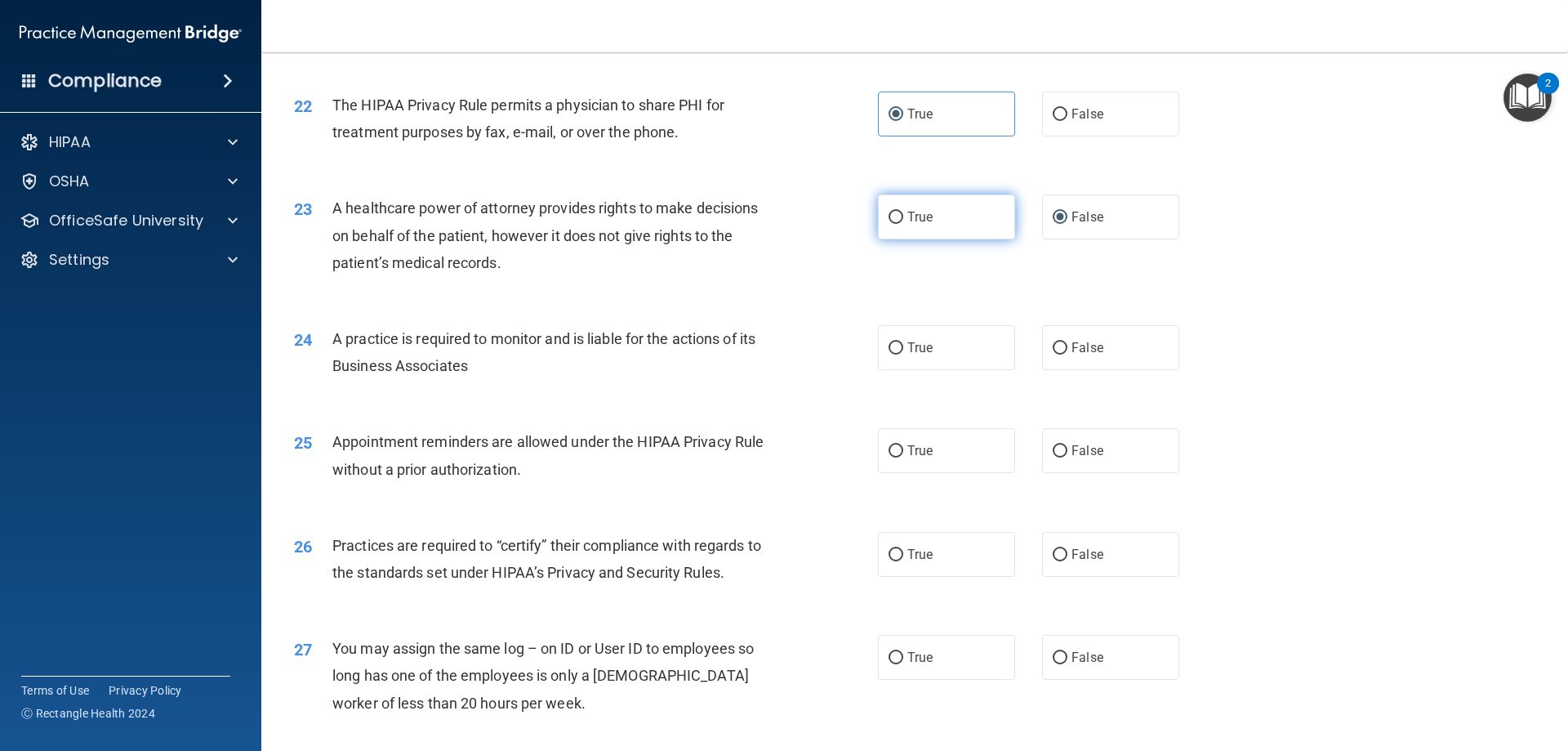
click at [949, 229] on label "True" at bounding box center [947, 216] width 137 height 45
click at [903, 224] on input "True" at bounding box center [896, 218] width 15 height 12
radio input "true"
radio input "false"
click at [909, 352] on span "True" at bounding box center [920, 347] width 26 height 16
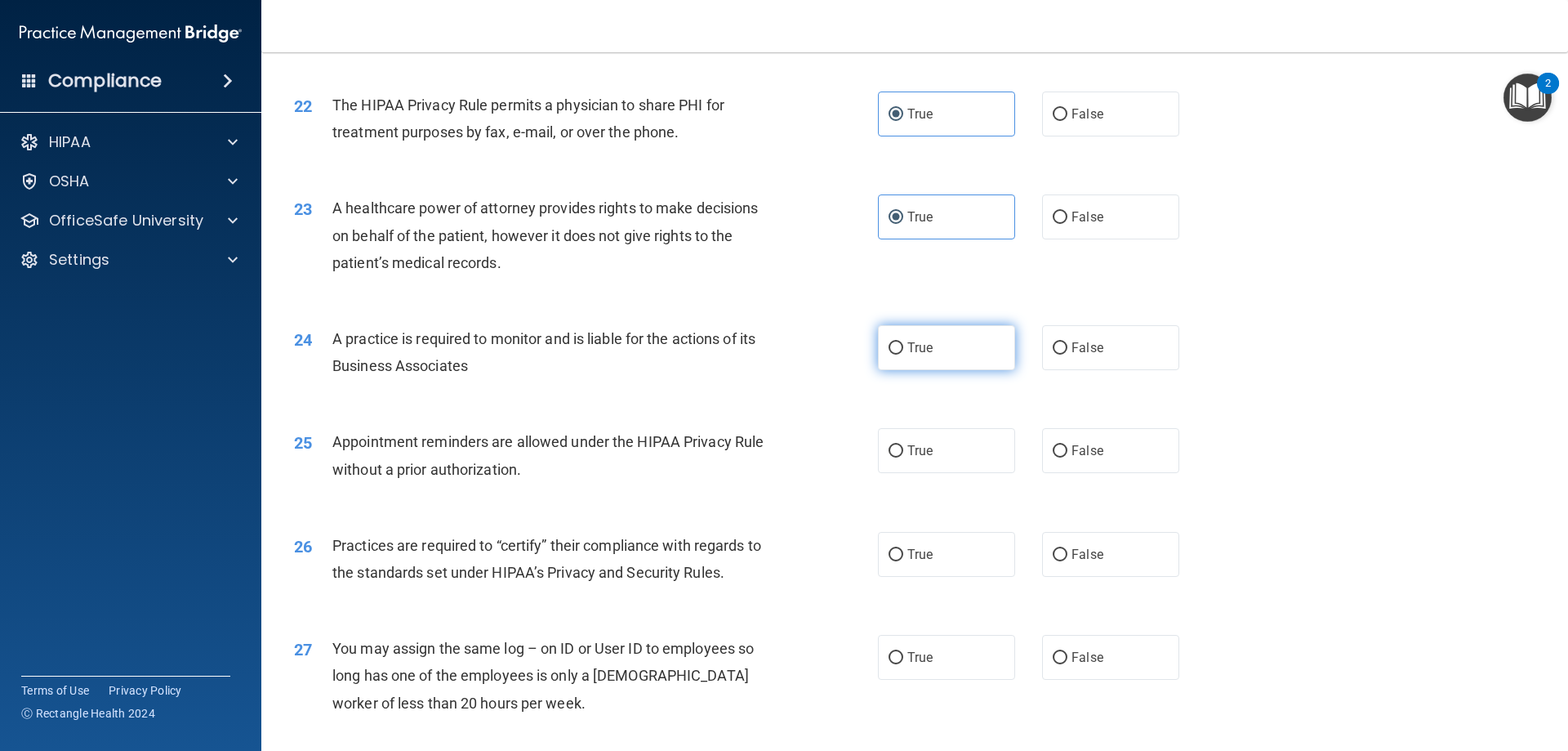
click at [903, 352] on input "True" at bounding box center [896, 348] width 15 height 12
radio input "true"
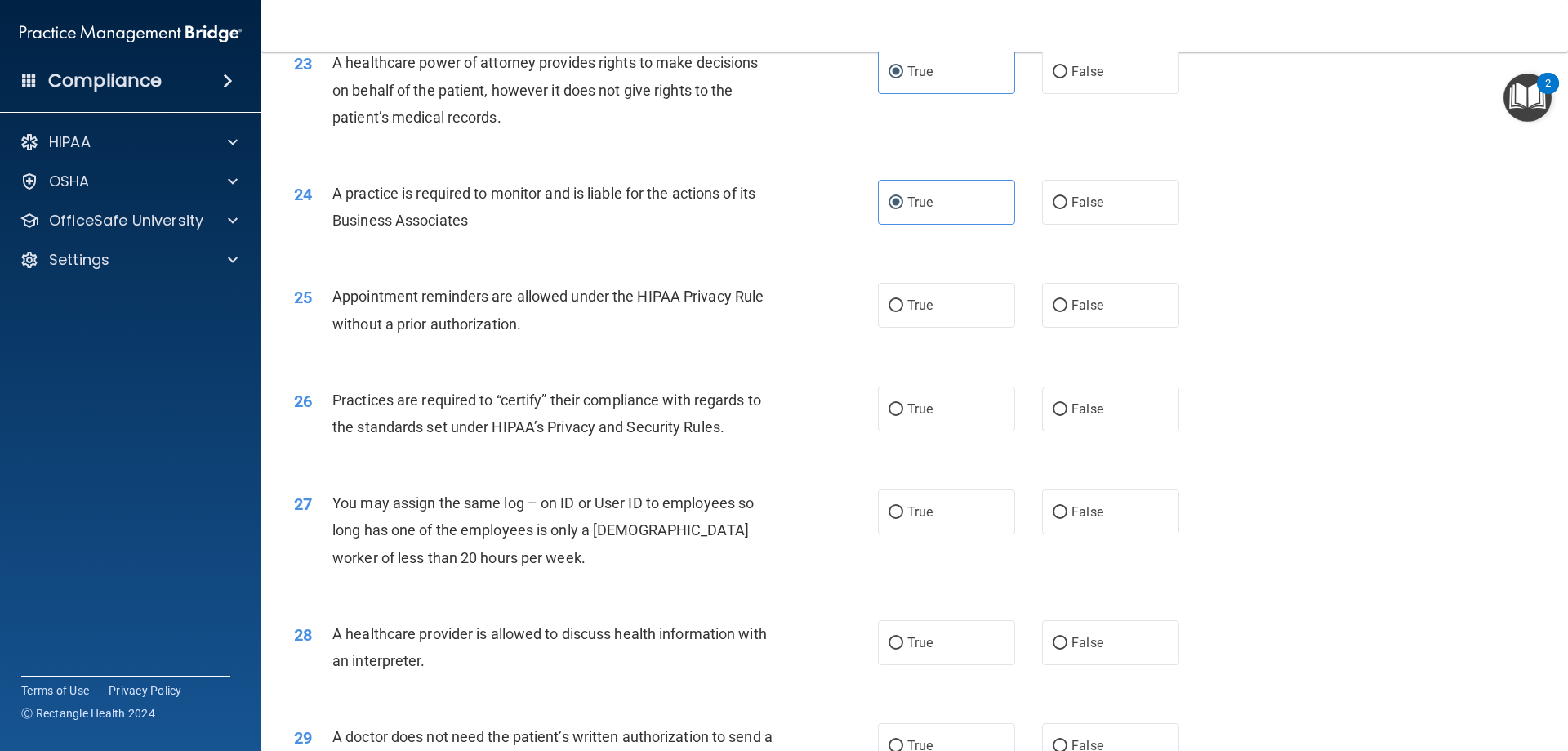
scroll to position [2777, 0]
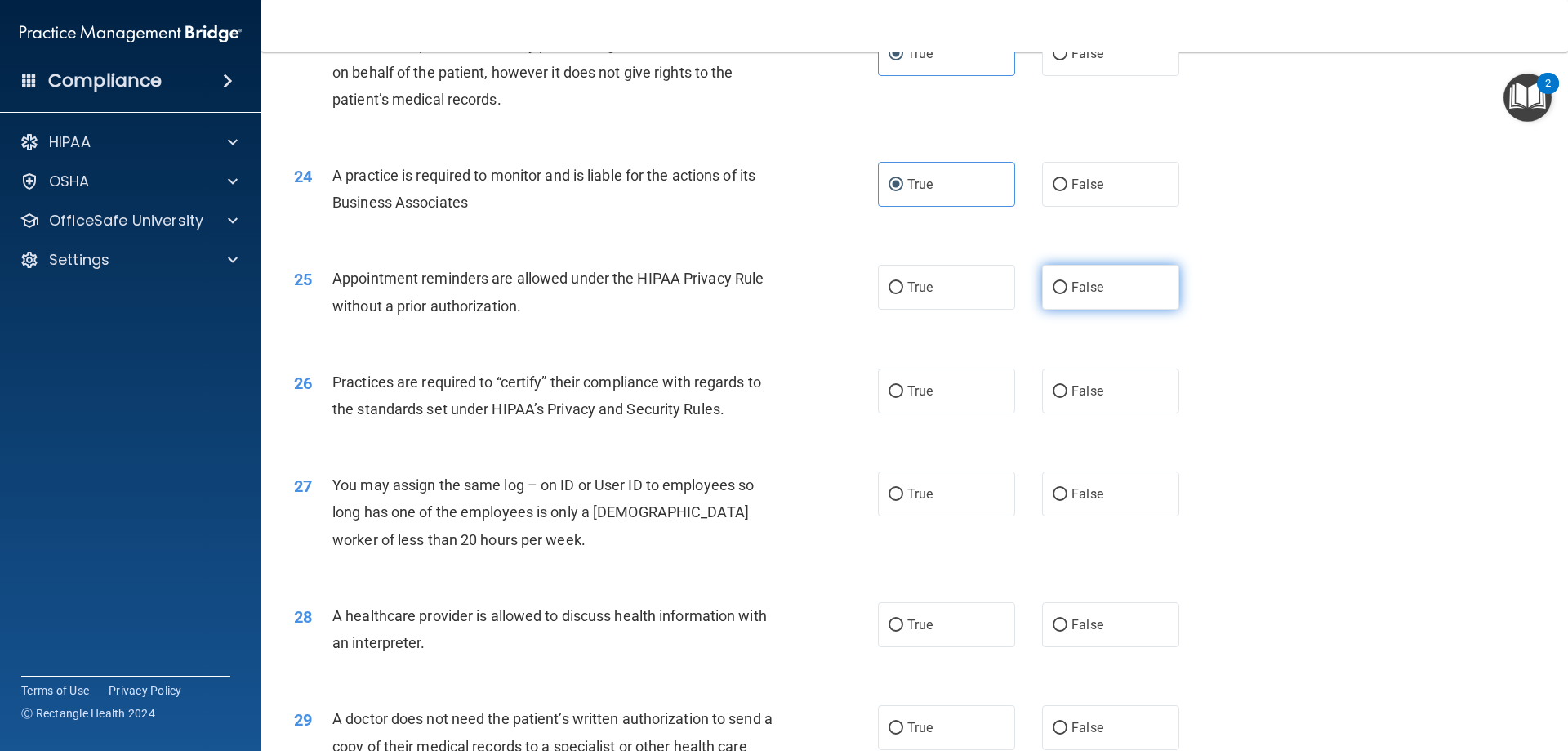
click at [1055, 271] on label "False" at bounding box center [1111, 287] width 137 height 45
click at [1055, 281] on input "False" at bounding box center [1060, 288] width 15 height 12
radio input "true"
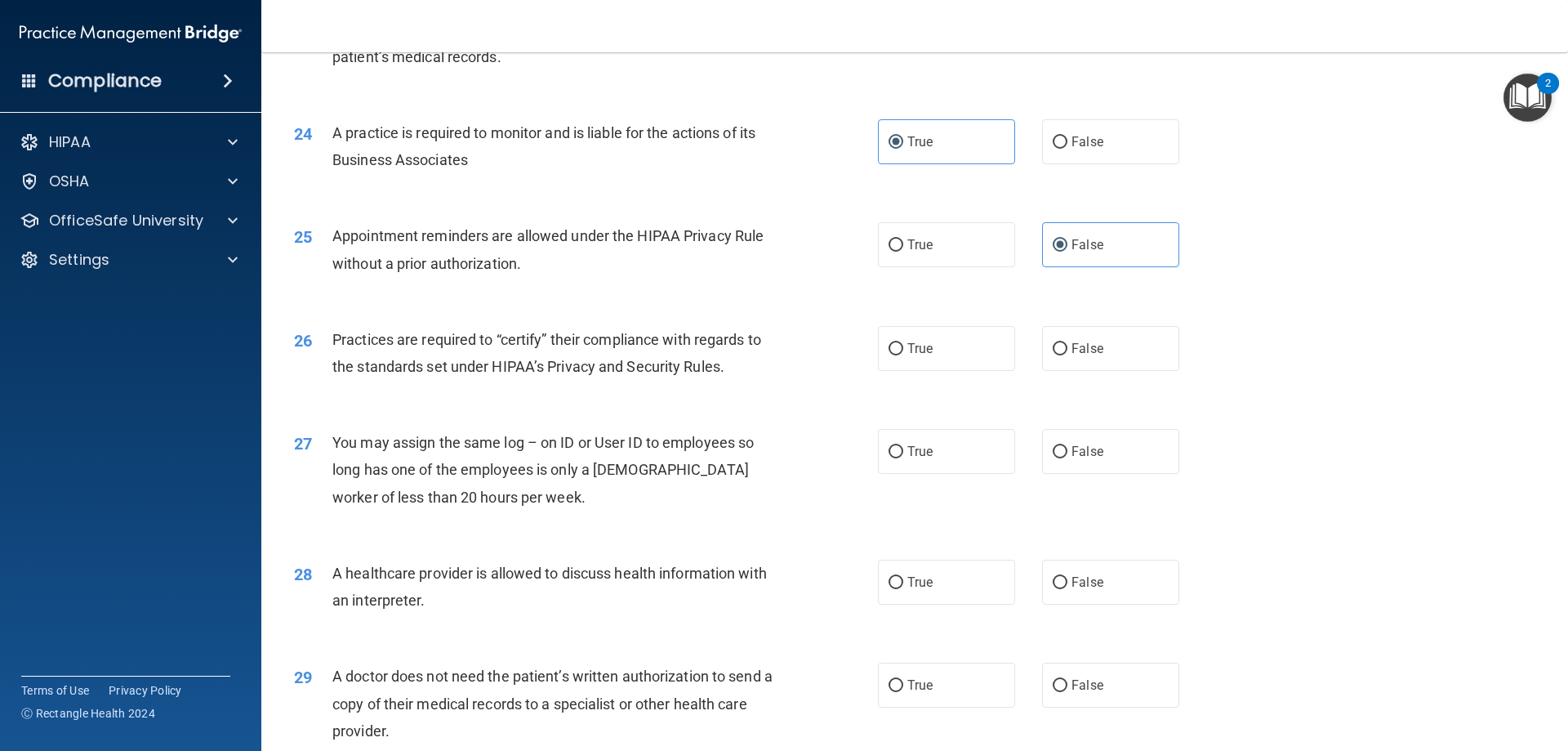
scroll to position [2859, 0]
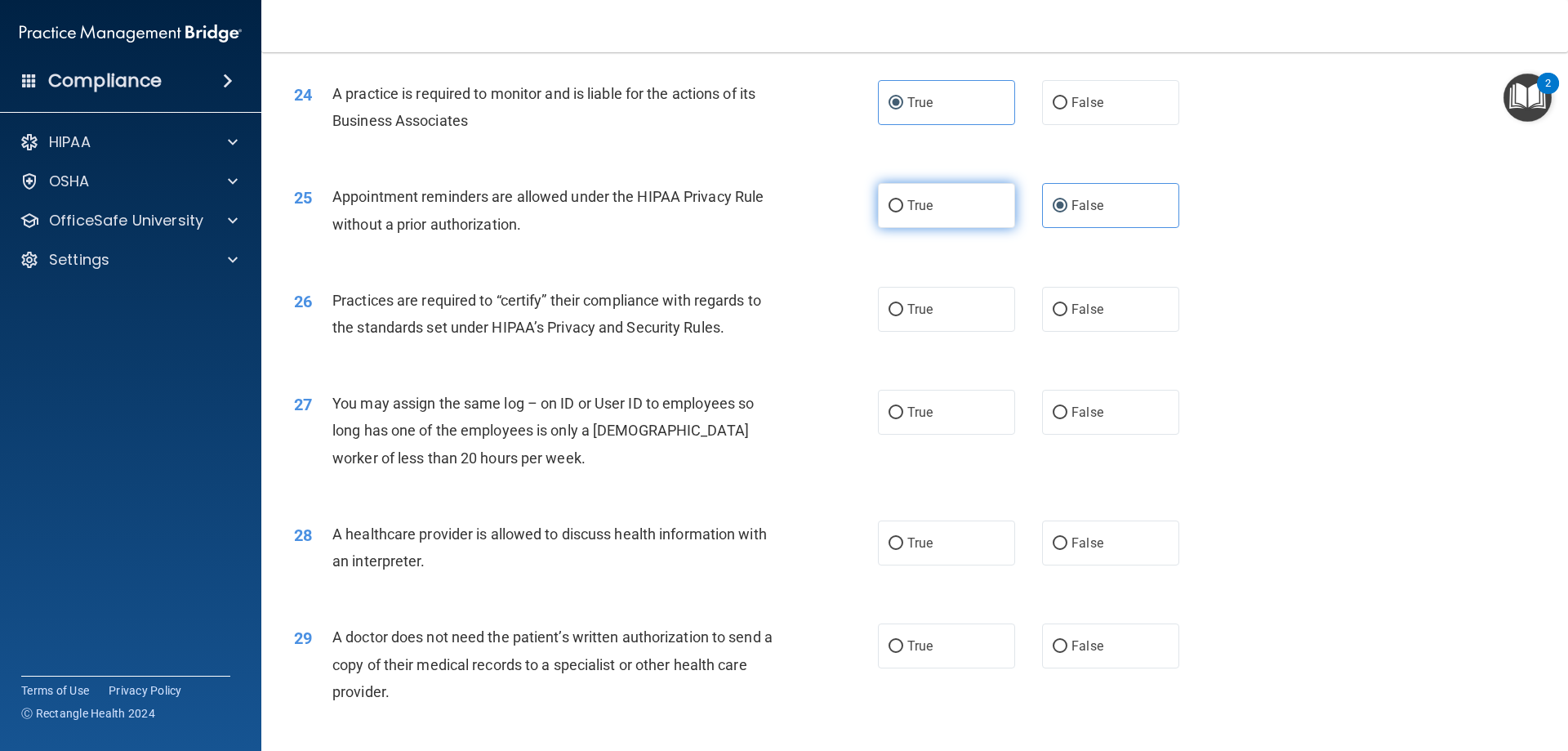
click at [947, 198] on label "True" at bounding box center [947, 205] width 137 height 45
click at [903, 201] on input "True" at bounding box center [896, 207] width 15 height 12
radio input "true"
radio input "false"
click at [908, 302] on span "True" at bounding box center [920, 310] width 26 height 16
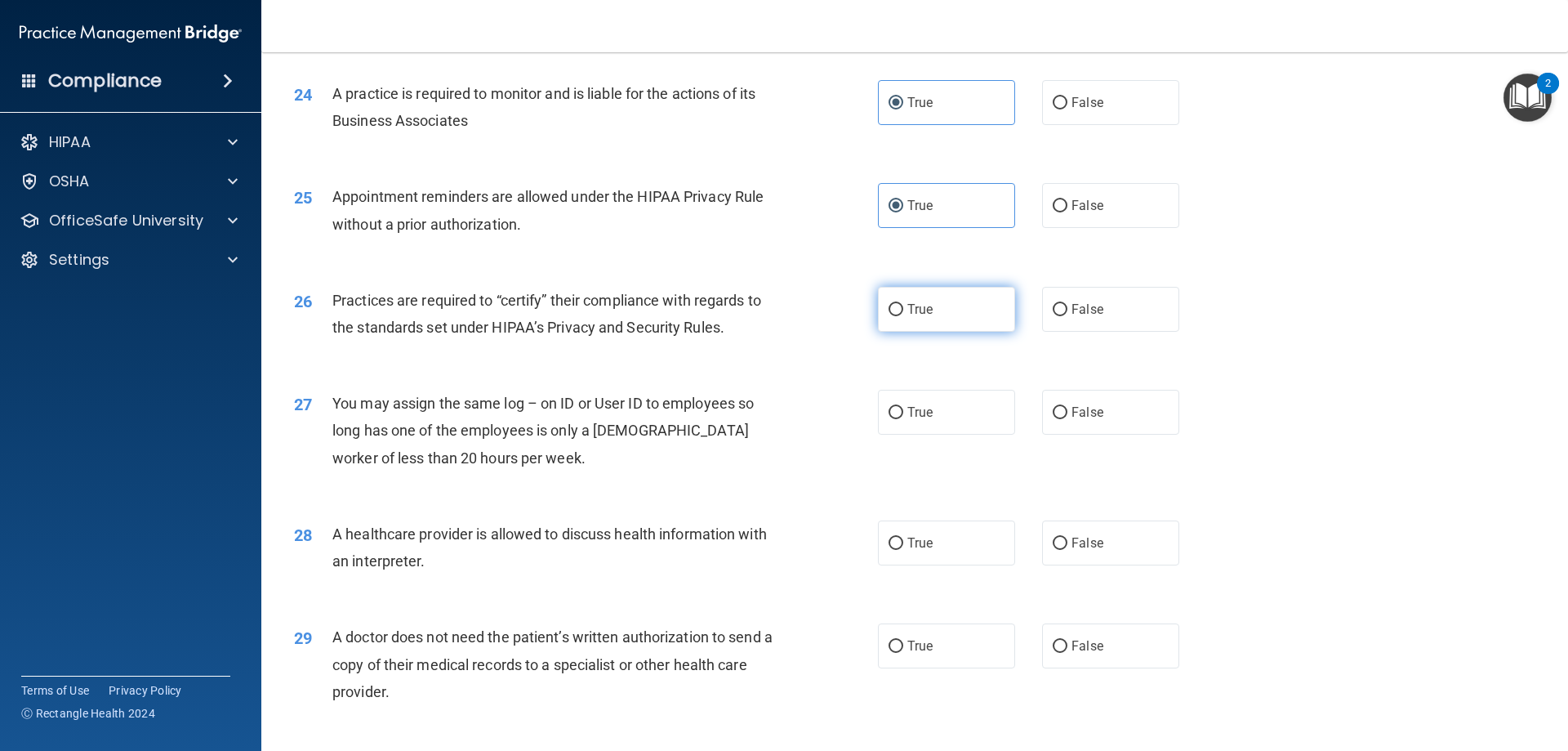
click at [903, 304] on input "True" at bounding box center [896, 310] width 15 height 12
radio input "true"
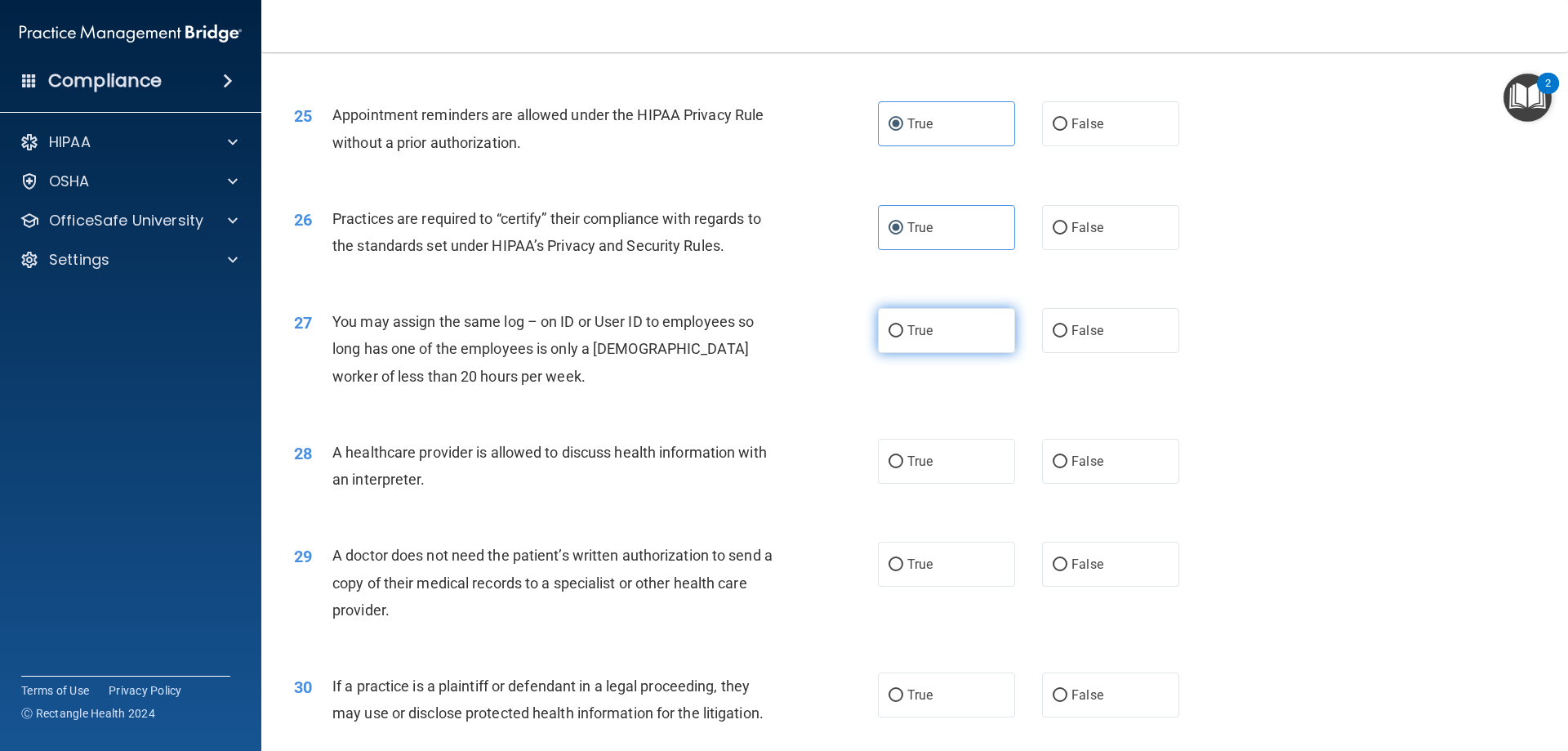
click at [902, 314] on label "True" at bounding box center [947, 330] width 137 height 45
click at [902, 325] on input "True" at bounding box center [896, 332] width 15 height 12
radio input "true"
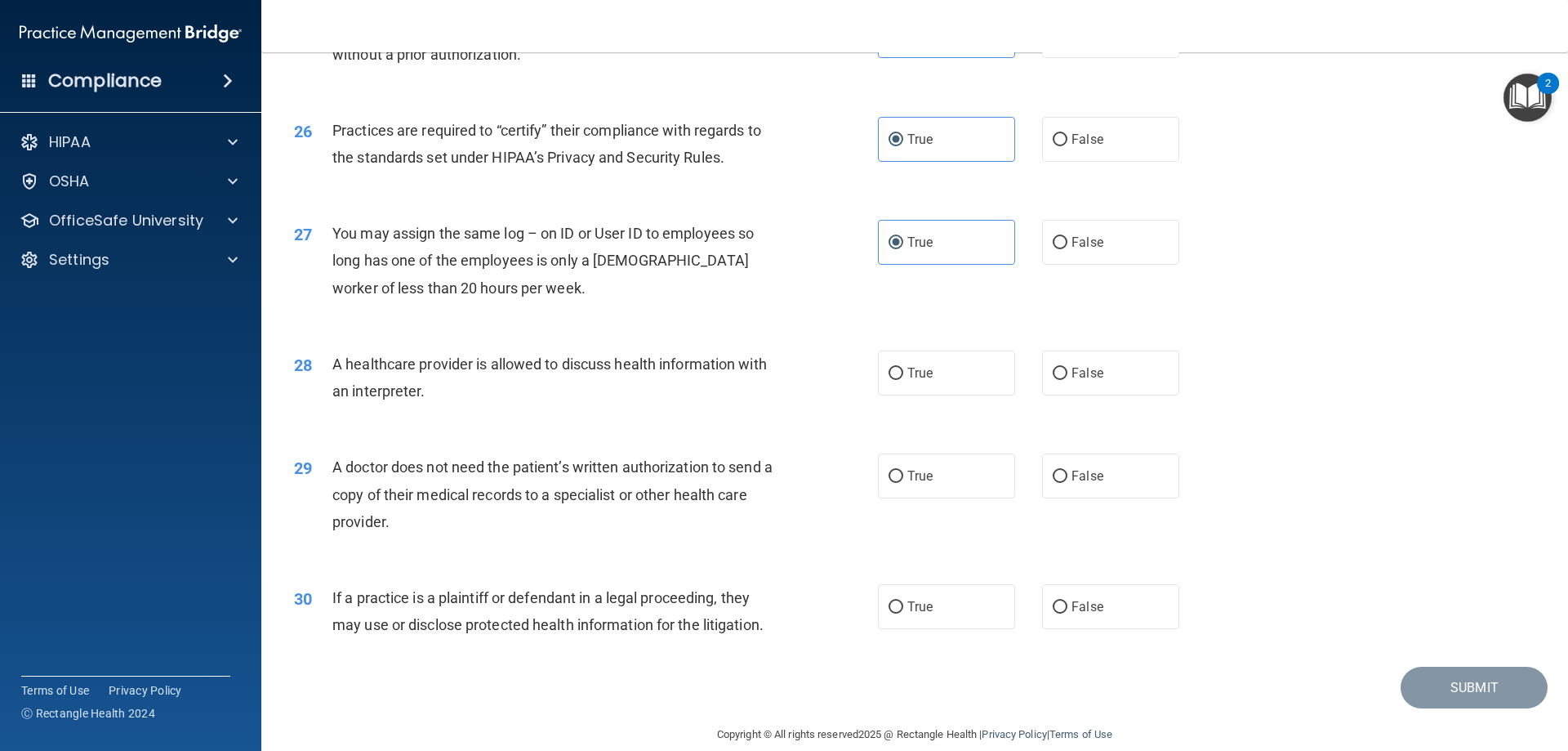
scroll to position [3051, 0]
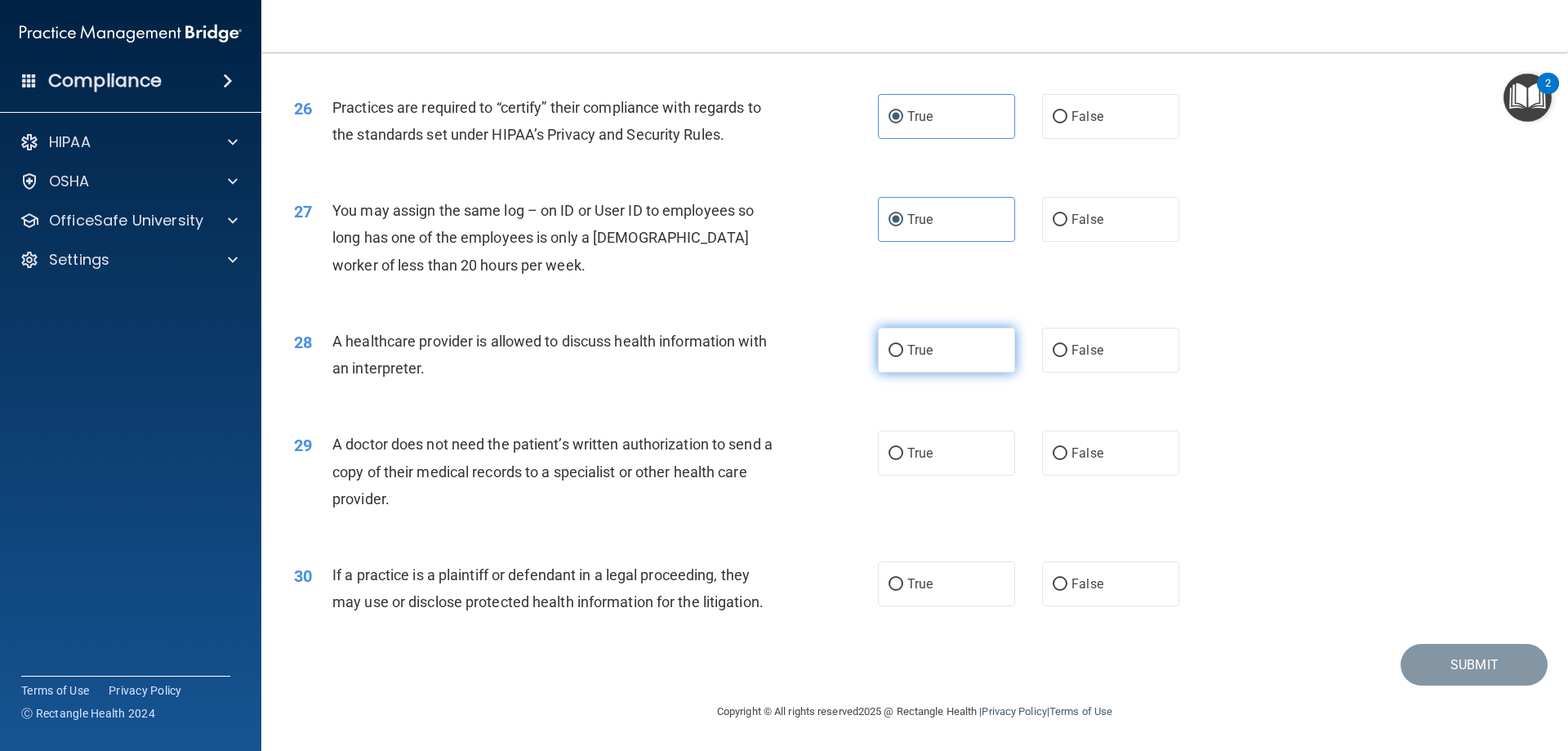
click at [889, 346] on input "True" at bounding box center [896, 351] width 15 height 12
radio input "true"
click at [928, 446] on label "True" at bounding box center [947, 453] width 137 height 45
click at [903, 448] on input "True" at bounding box center [896, 454] width 15 height 12
radio input "true"
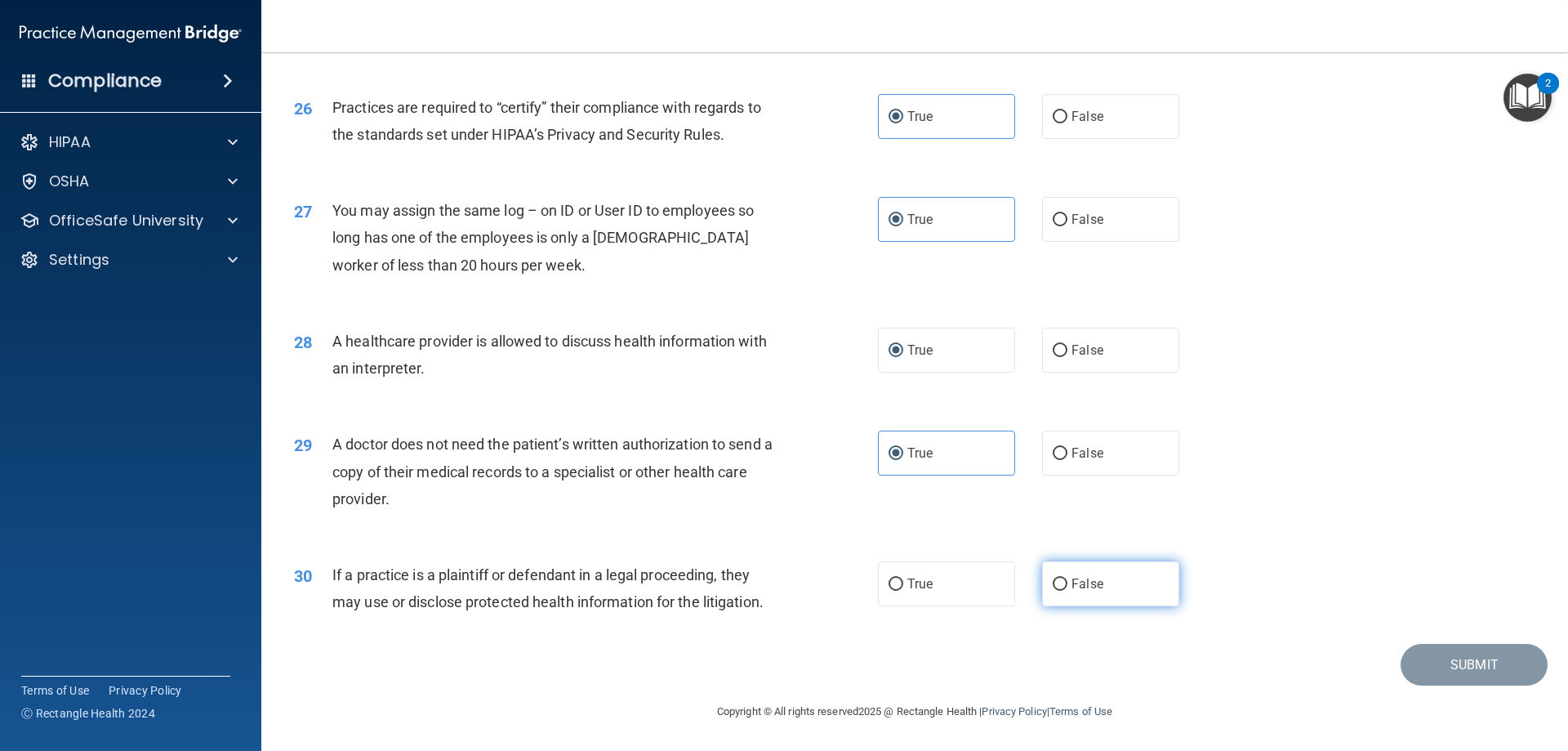
click at [1058, 580] on input "False" at bounding box center [1060, 585] width 15 height 12
radio input "true"
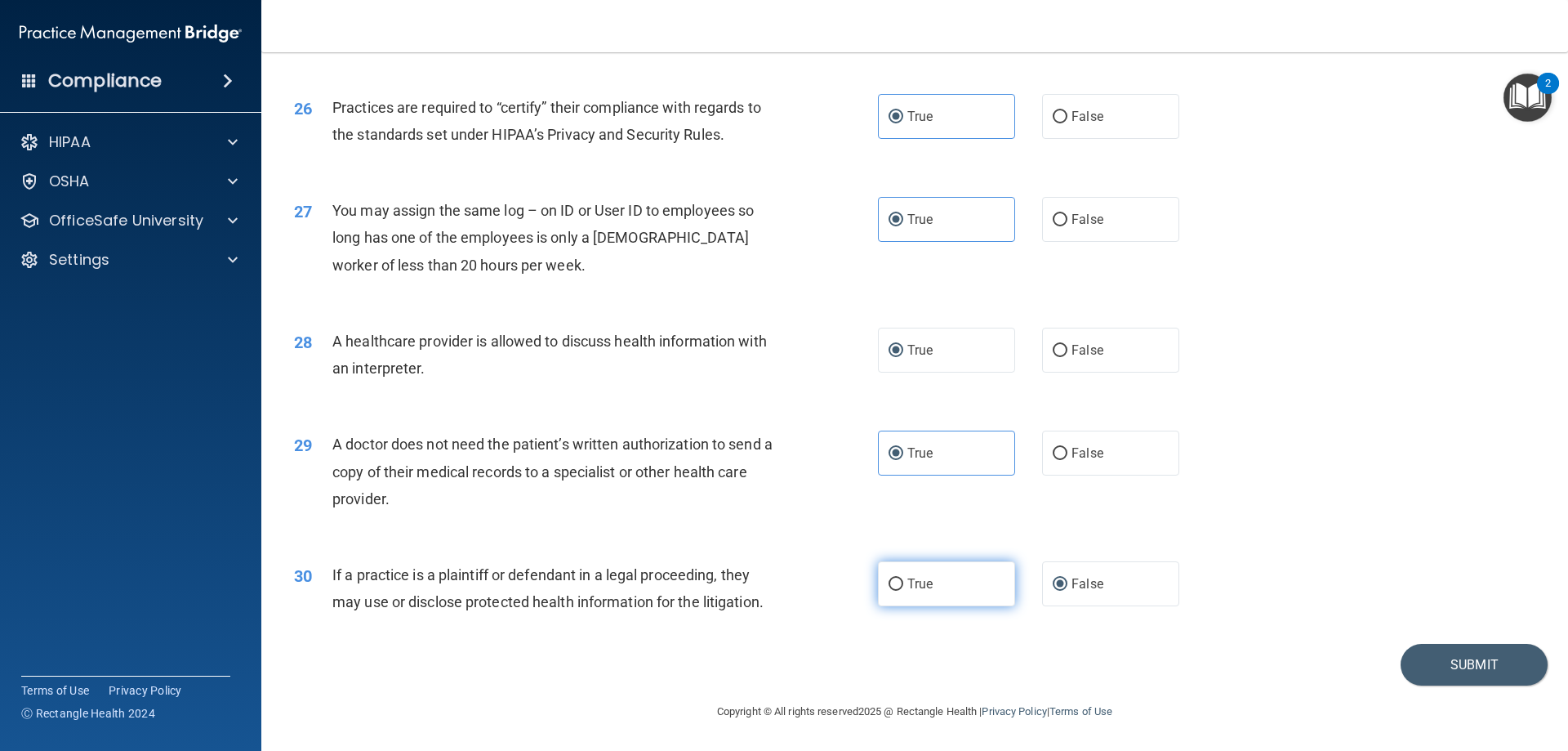
click at [984, 596] on label "True" at bounding box center [947, 583] width 137 height 45
click at [903, 591] on input "True" at bounding box center [896, 585] width 15 height 12
radio input "true"
radio input "false"
click at [1466, 654] on button "Submit" at bounding box center [1474, 664] width 147 height 41
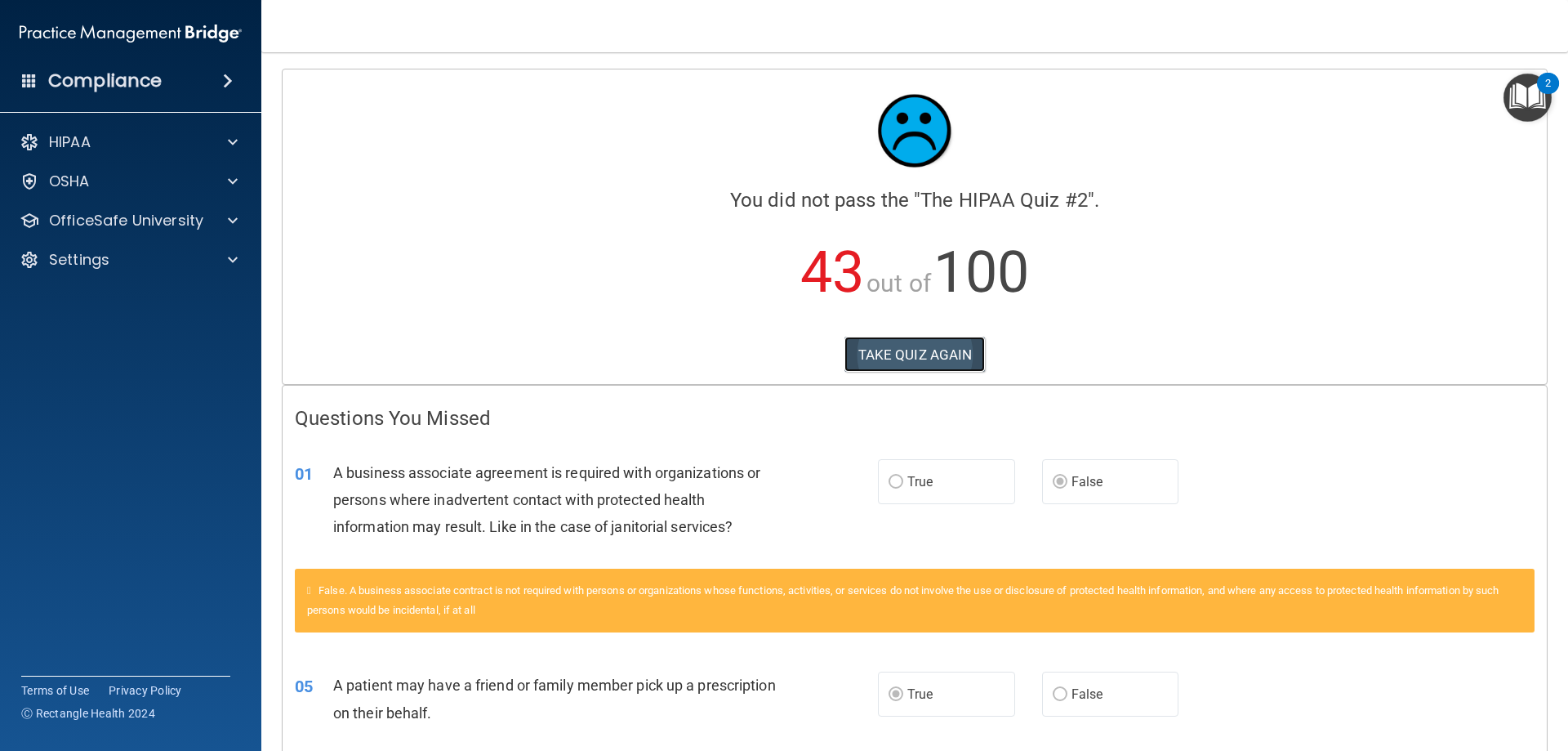
drag, startPoint x: 923, startPoint y: 342, endPoint x: 919, endPoint y: 358, distance: 16.5
click at [921, 342] on button "TAKE QUIZ AGAIN" at bounding box center [915, 354] width 142 height 36
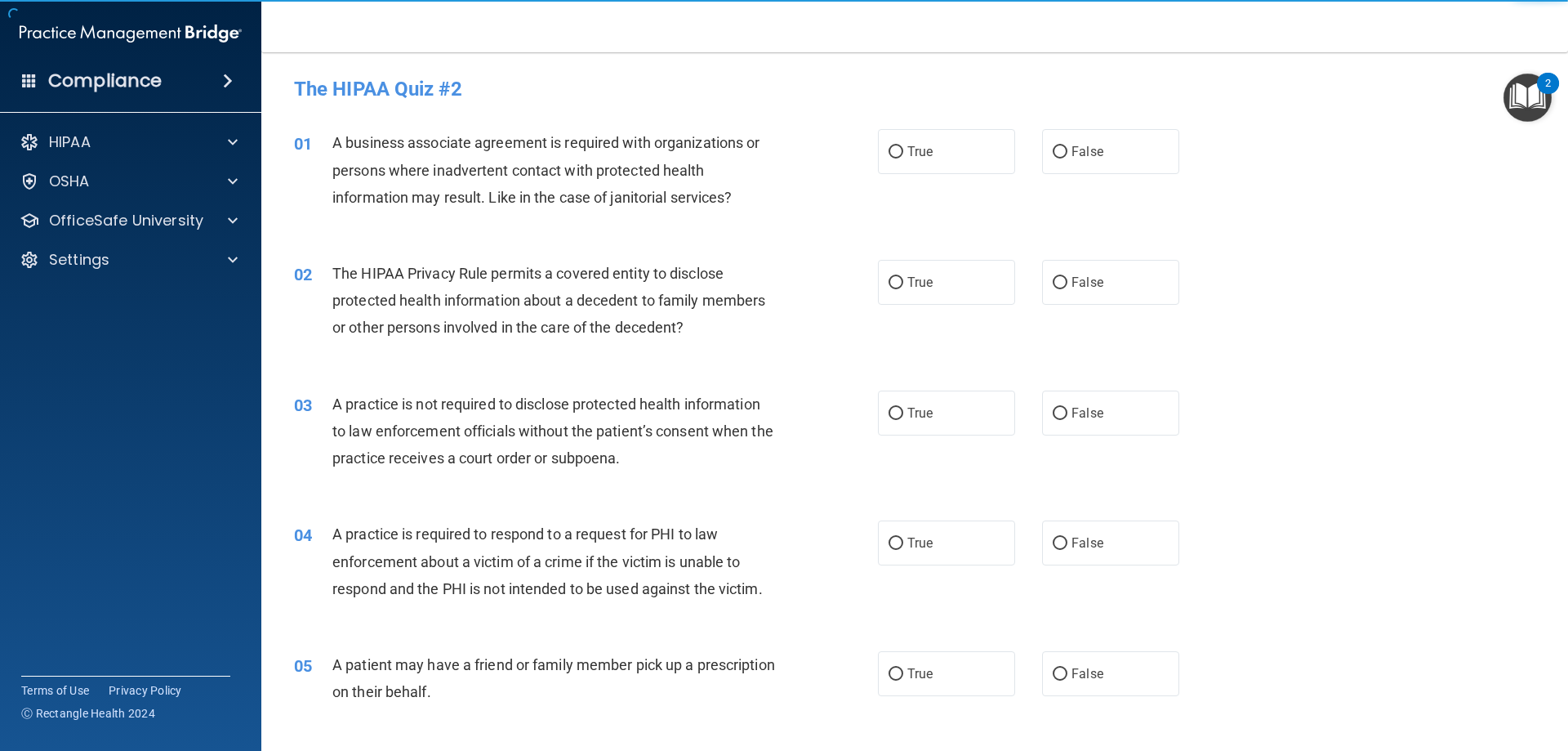
drag, startPoint x: 886, startPoint y: 155, endPoint x: 859, endPoint y: 193, distance: 46.6
click at [889, 157] on input "True" at bounding box center [896, 152] width 15 height 12
radio input "true"
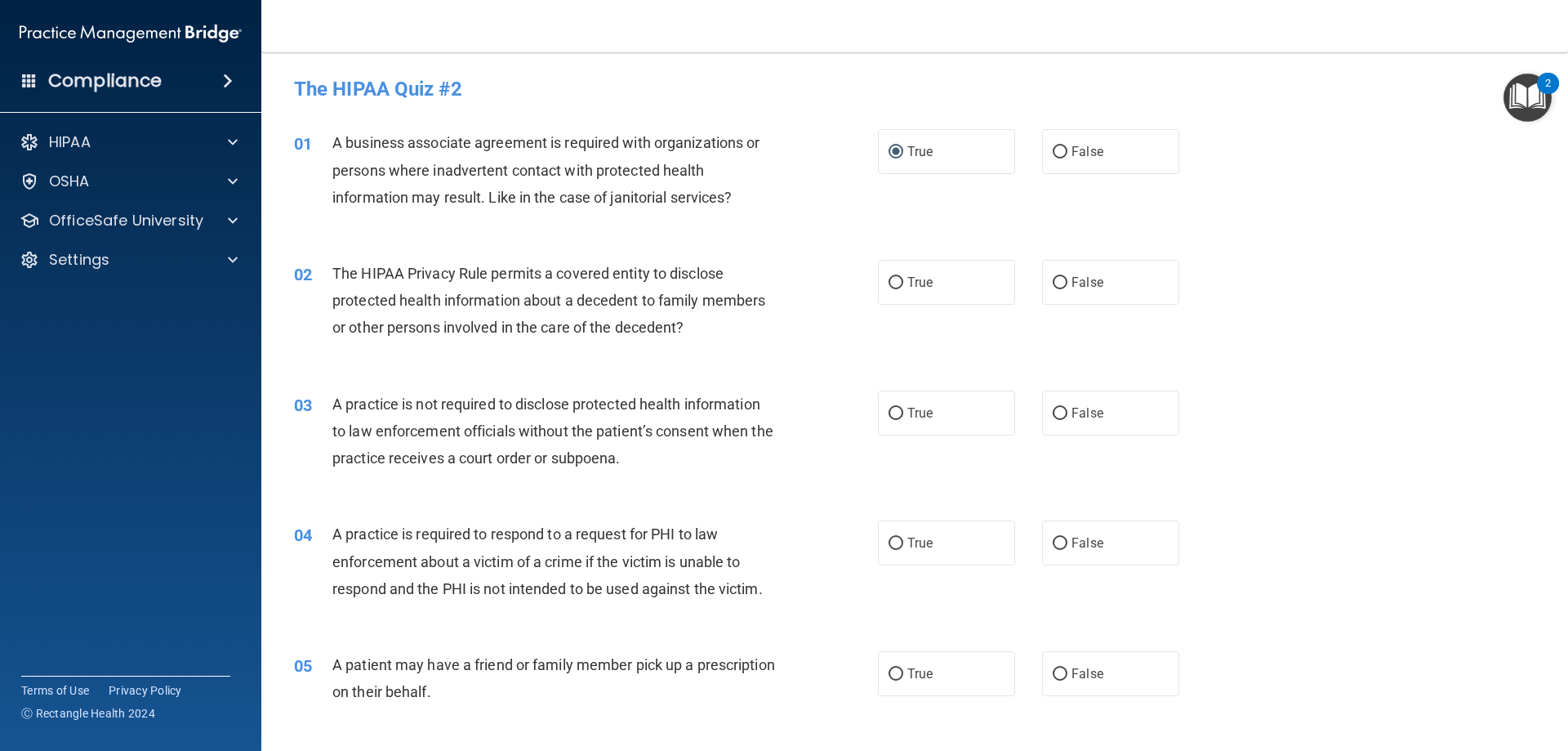
drag, startPoint x: 1076, startPoint y: 281, endPoint x: 944, endPoint y: 306, distance: 134.3
click at [1072, 285] on span "False" at bounding box center [1088, 282] width 32 height 16
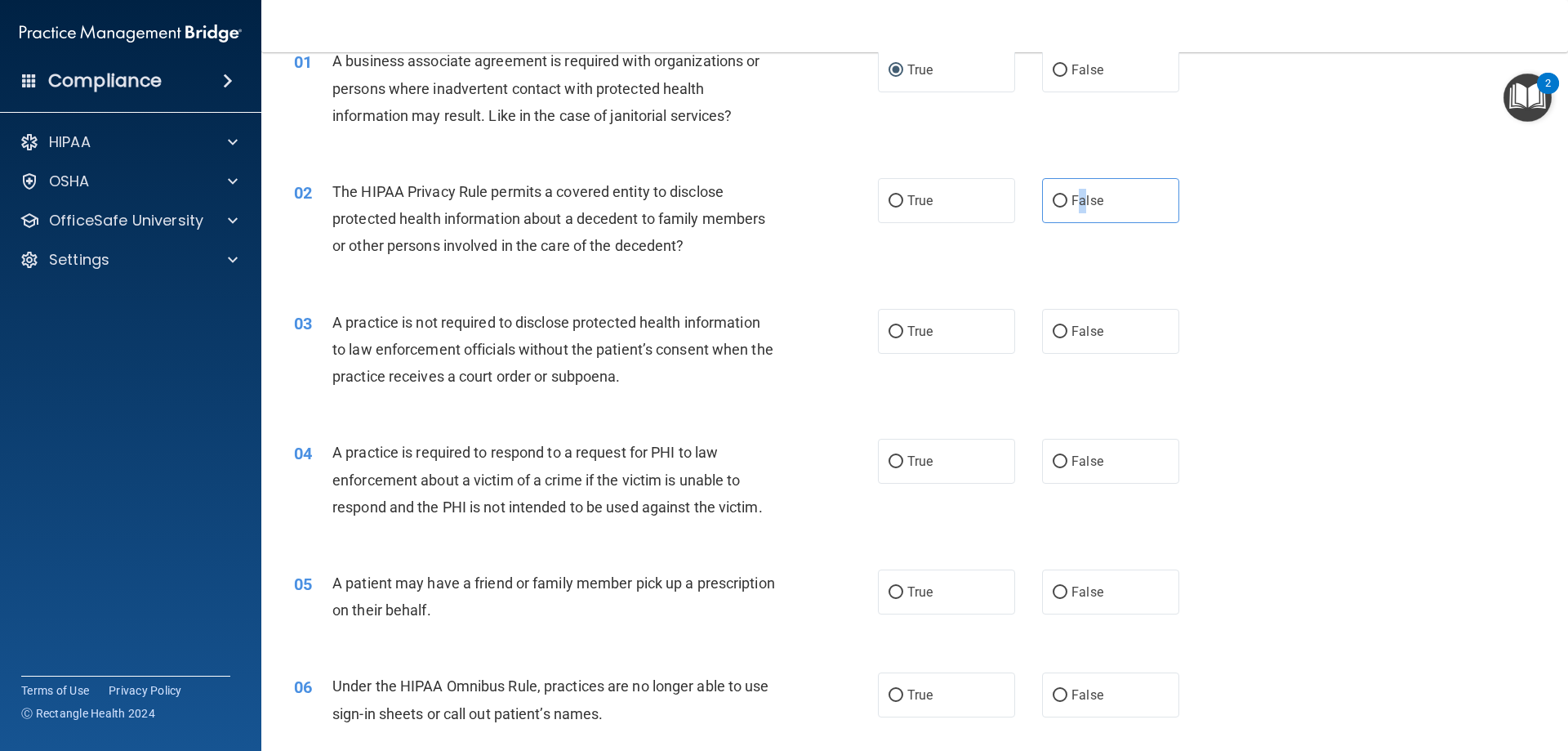
scroll to position [164, 0]
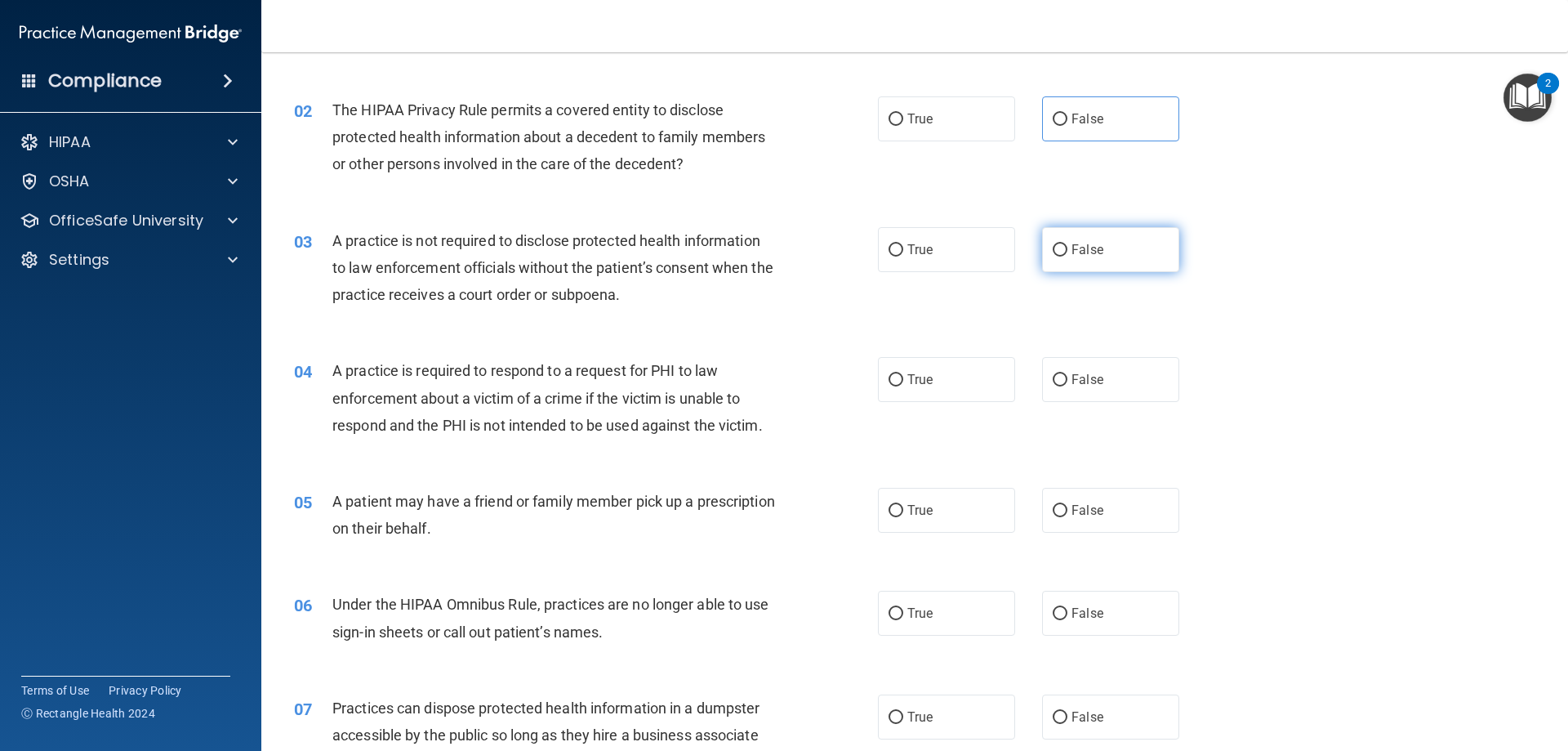
click at [1069, 265] on label "False" at bounding box center [1111, 249] width 137 height 45
click at [1068, 257] on input "False" at bounding box center [1060, 251] width 15 height 12
radio input "true"
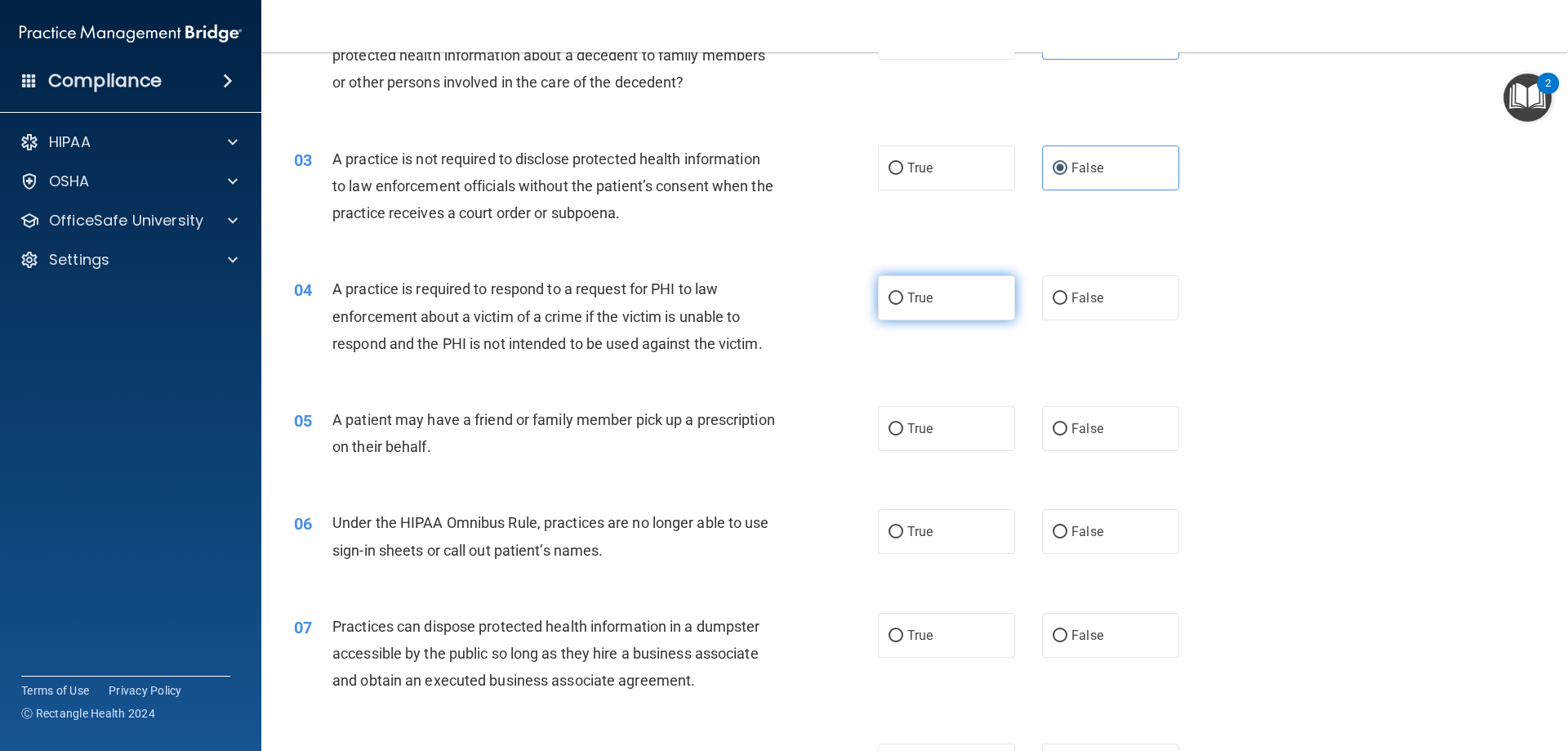
click at [931, 285] on label "True" at bounding box center [947, 297] width 137 height 45
click at [903, 293] on input "True" at bounding box center [896, 299] width 15 height 12
radio input "true"
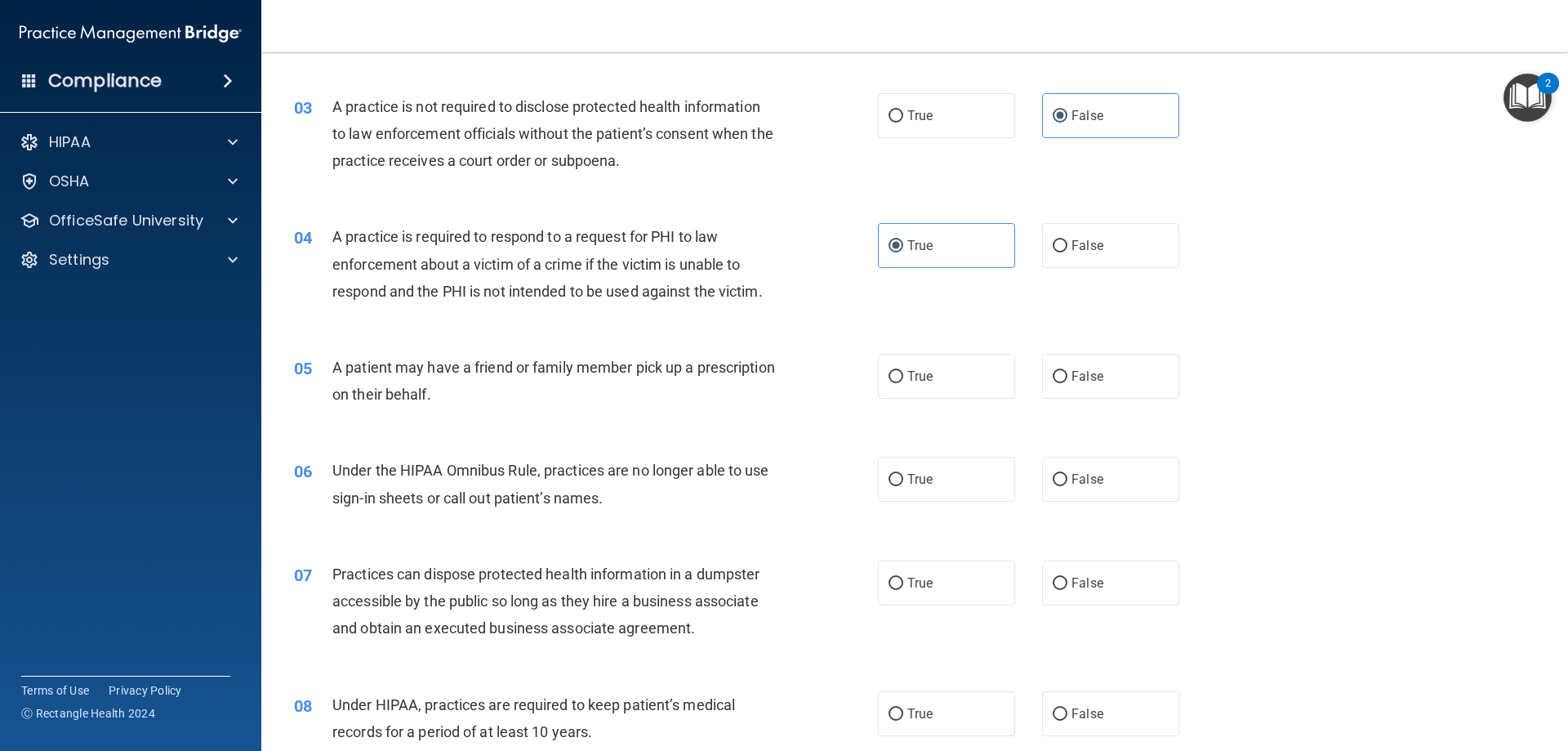
scroll to position [327, 0]
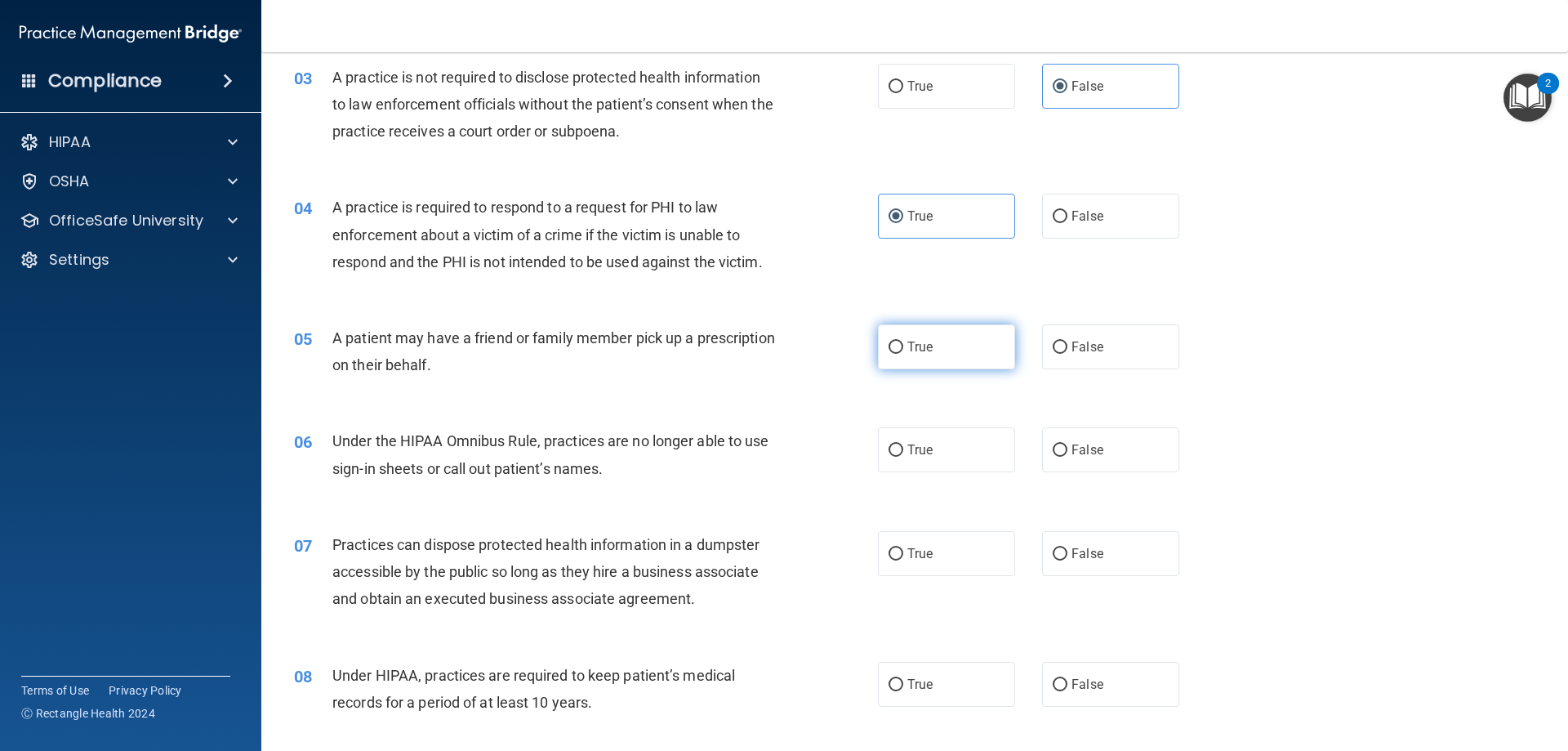
click at [923, 357] on label "True" at bounding box center [947, 346] width 137 height 45
click at [903, 354] on input "True" at bounding box center [896, 347] width 15 height 12
radio input "true"
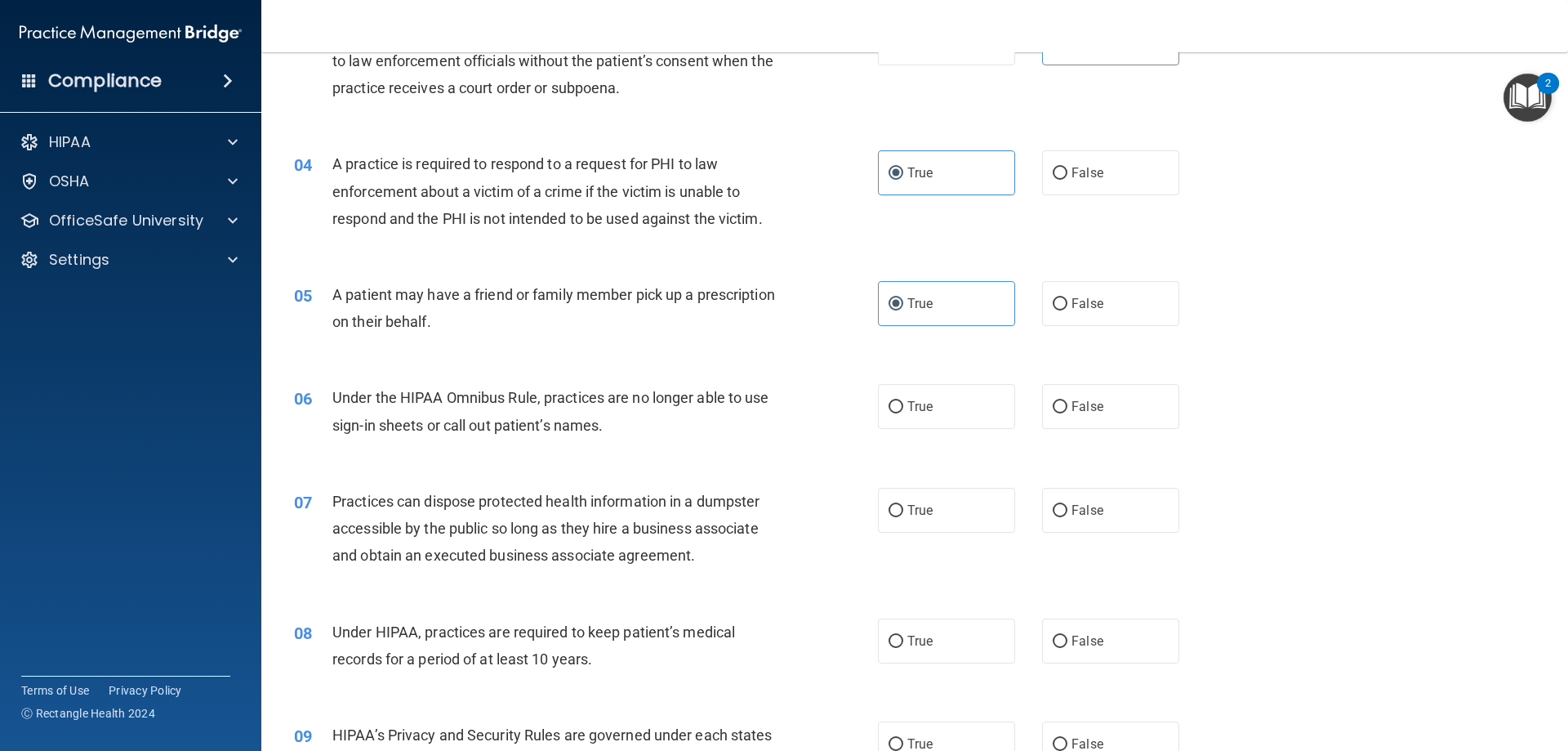
scroll to position [408, 0]
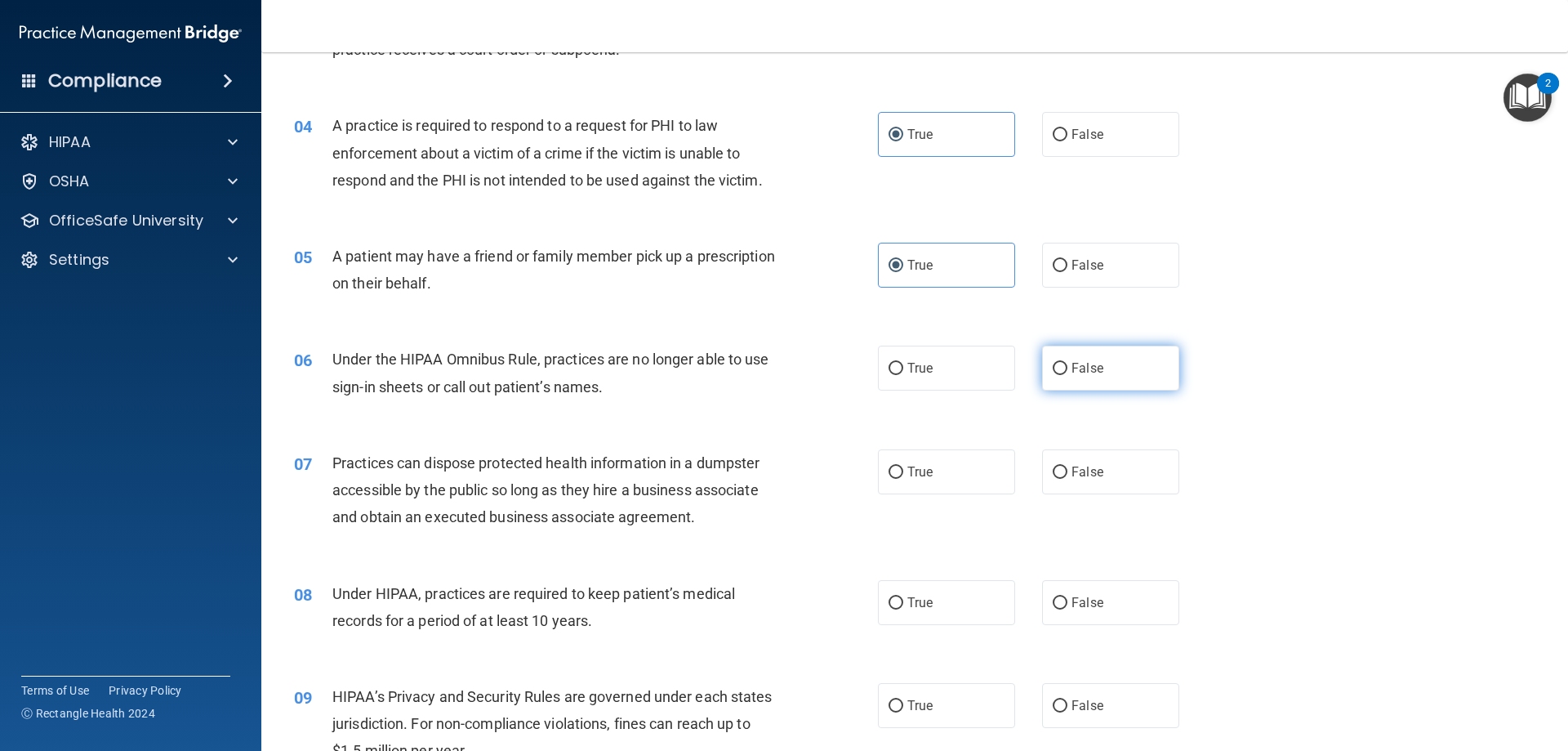
click at [1053, 372] on input "False" at bounding box center [1060, 368] width 15 height 12
radio input "true"
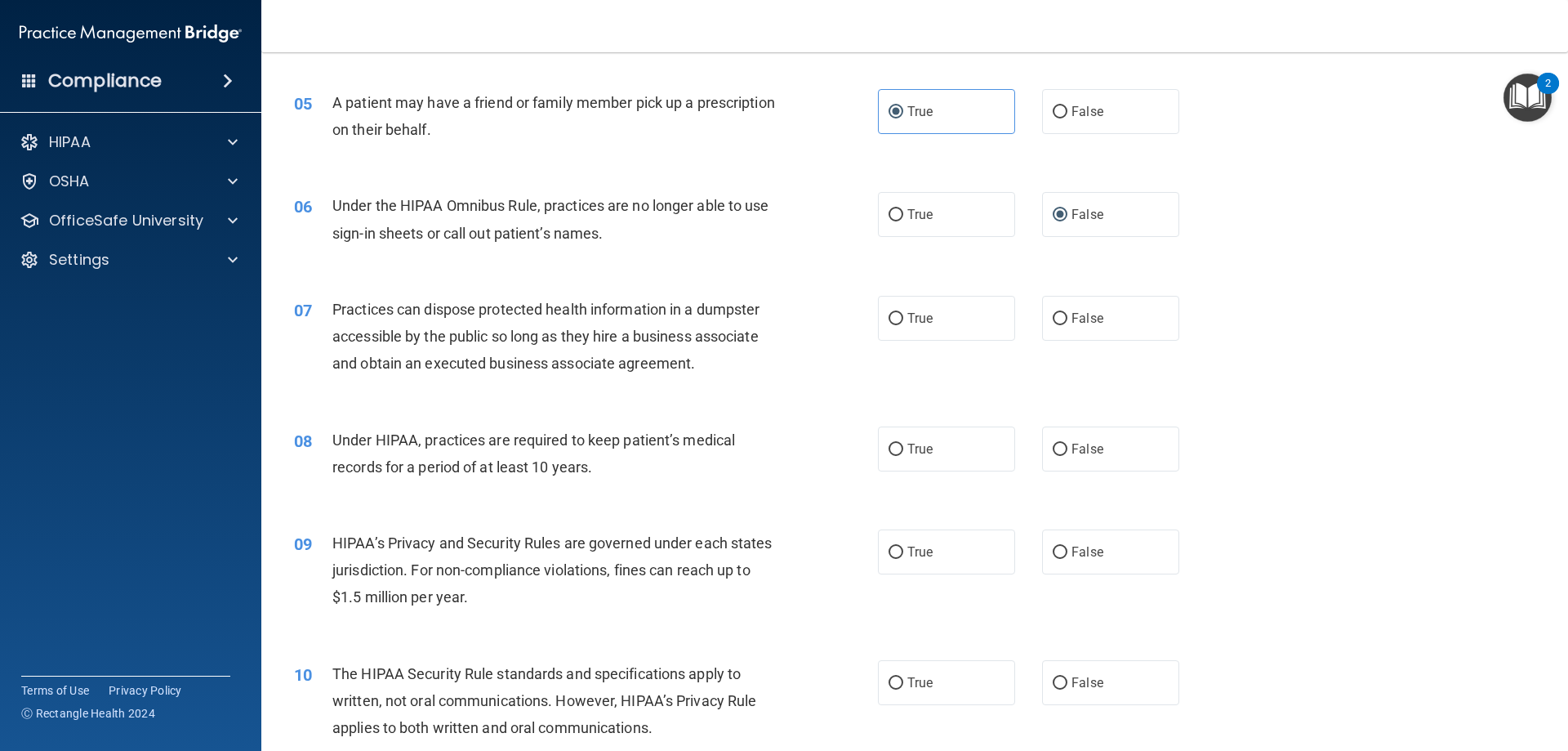
scroll to position [572, 0]
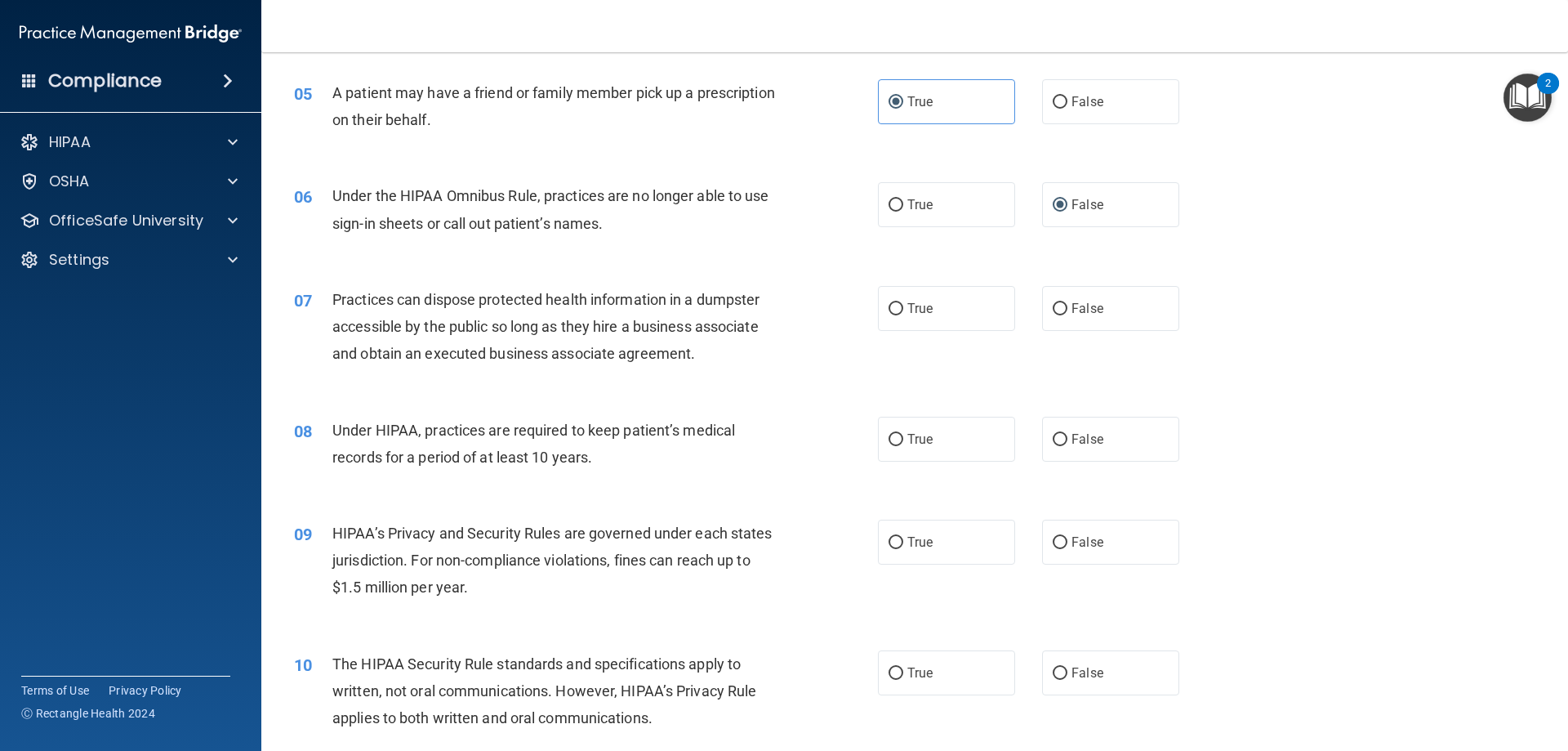
drag, startPoint x: 1066, startPoint y: 304, endPoint x: 689, endPoint y: 411, distance: 391.9
click at [1054, 312] on label "False" at bounding box center [1111, 308] width 137 height 45
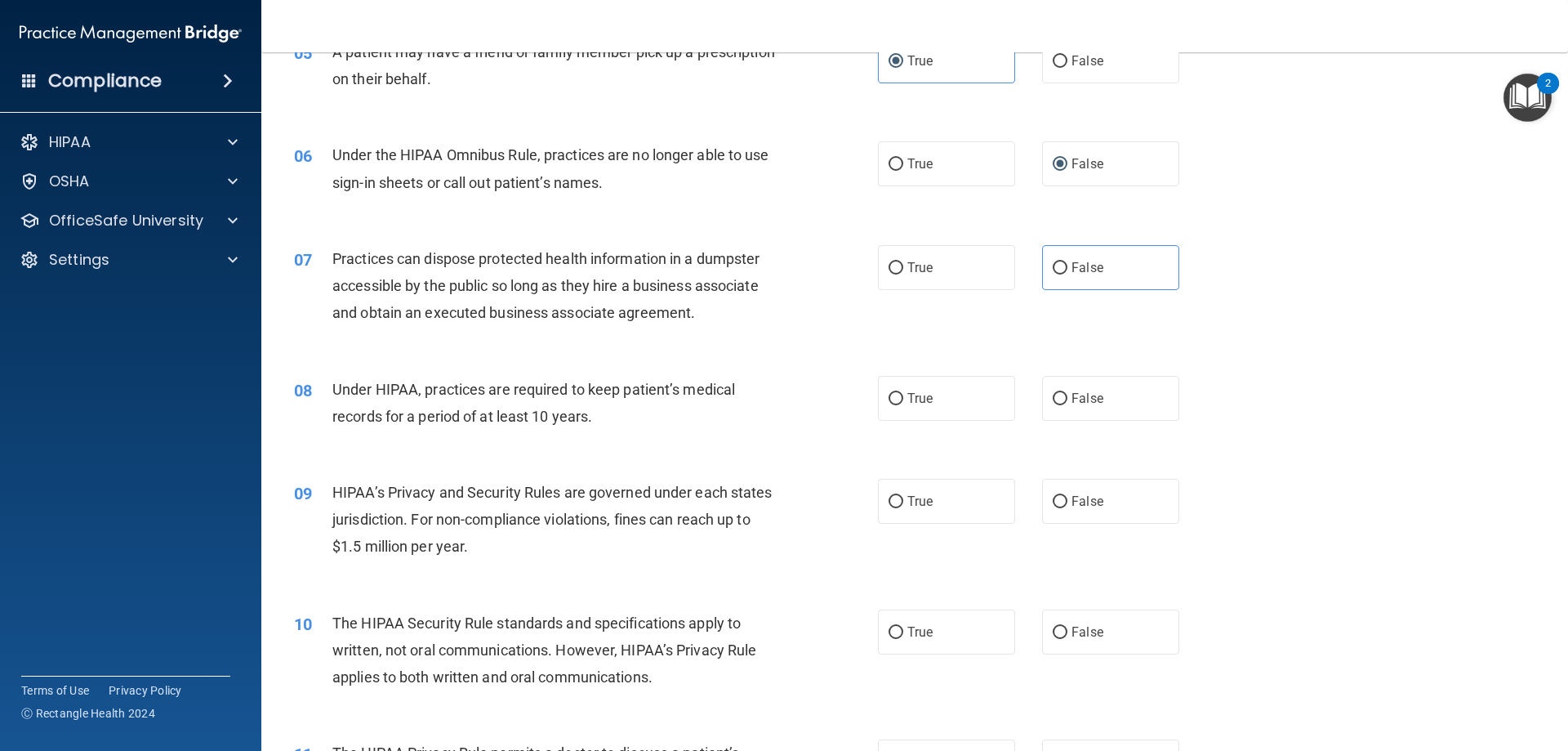
scroll to position [653, 0]
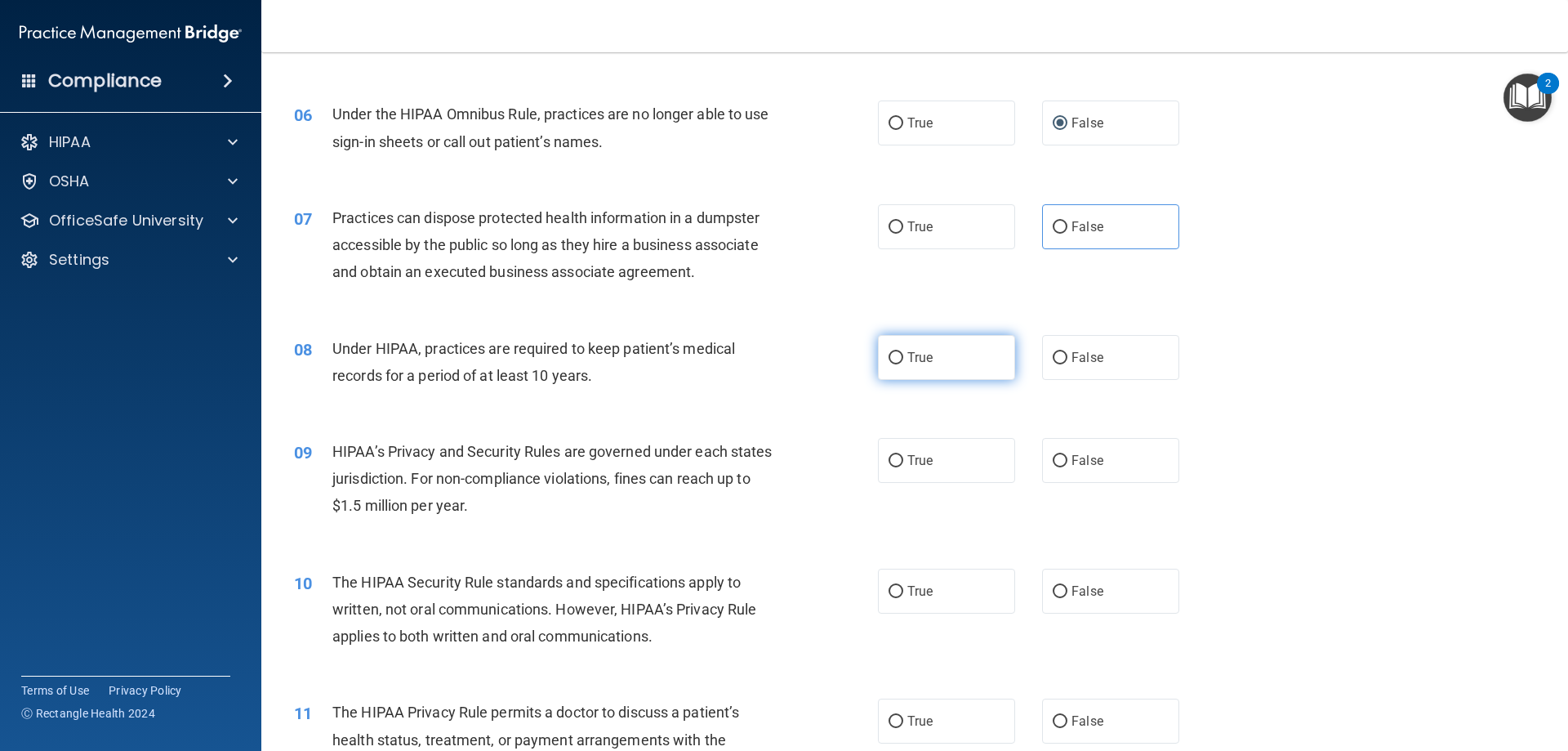
drag, startPoint x: 1083, startPoint y: 356, endPoint x: 984, endPoint y: 370, distance: 100.0
click at [1063, 361] on label "False" at bounding box center [1111, 357] width 137 height 45
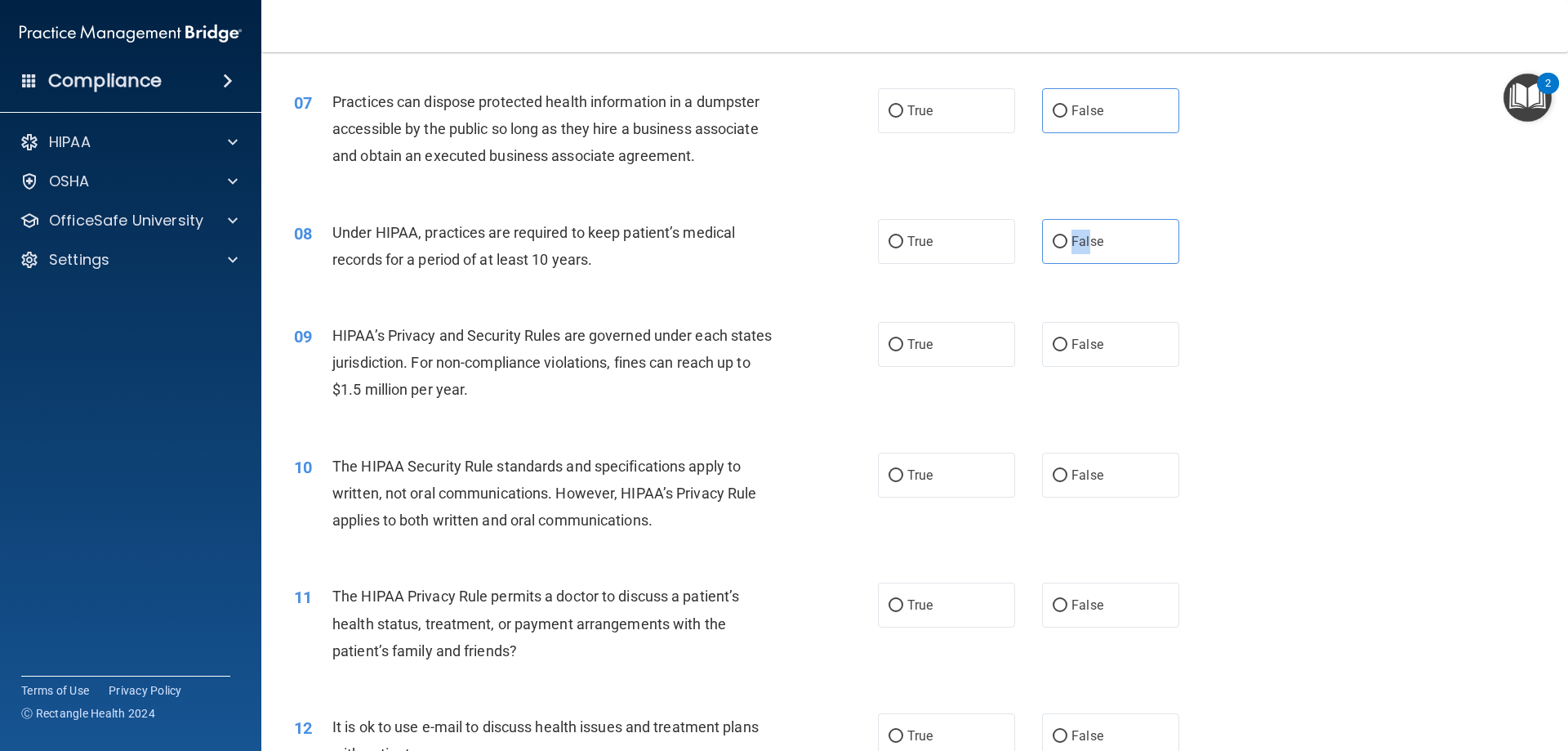
scroll to position [817, 0]
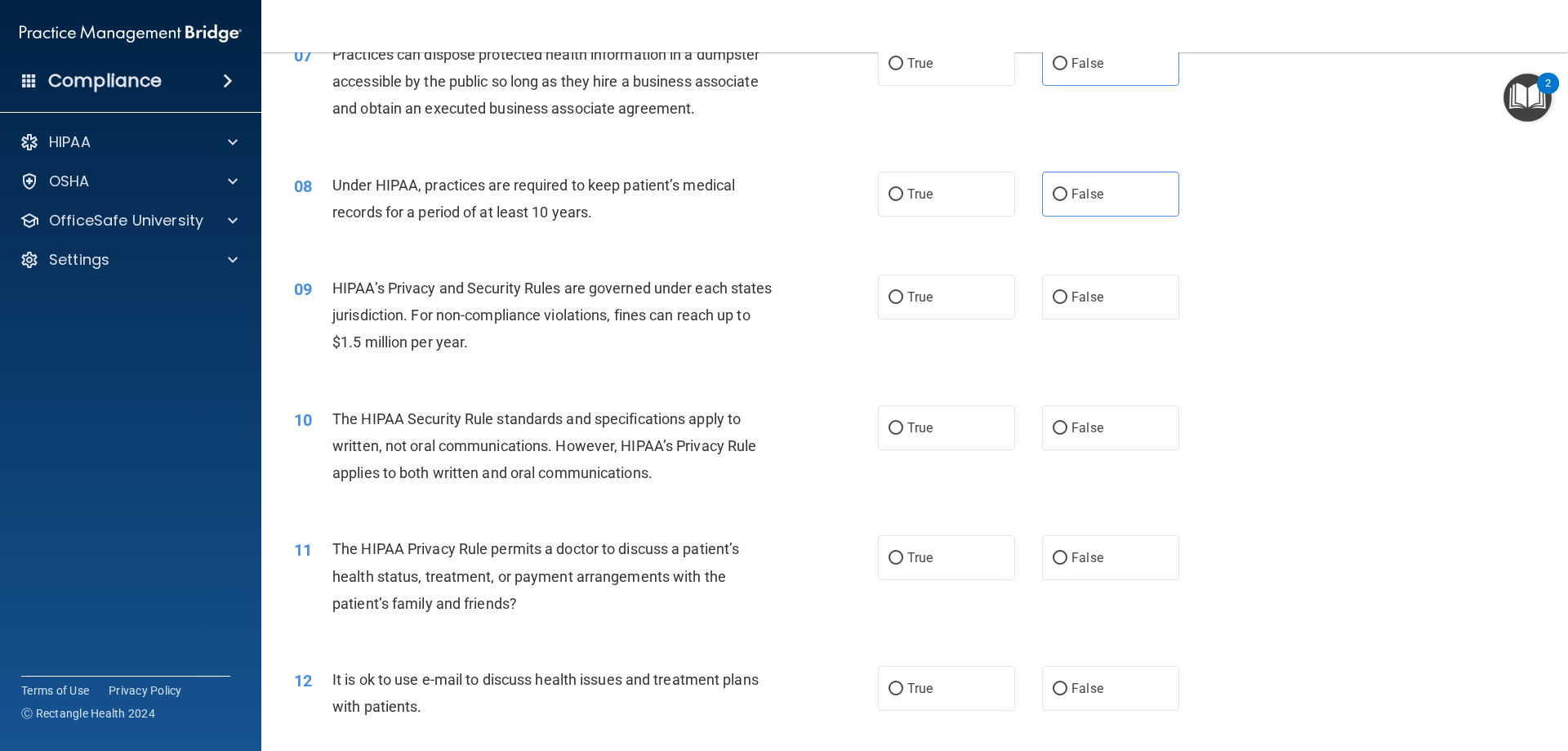
drag, startPoint x: 1109, startPoint y: 291, endPoint x: 909, endPoint y: 373, distance: 216.2
click at [1108, 293] on label "False" at bounding box center [1111, 296] width 137 height 45
click at [1068, 293] on input "False" at bounding box center [1060, 298] width 15 height 12
radio input "true"
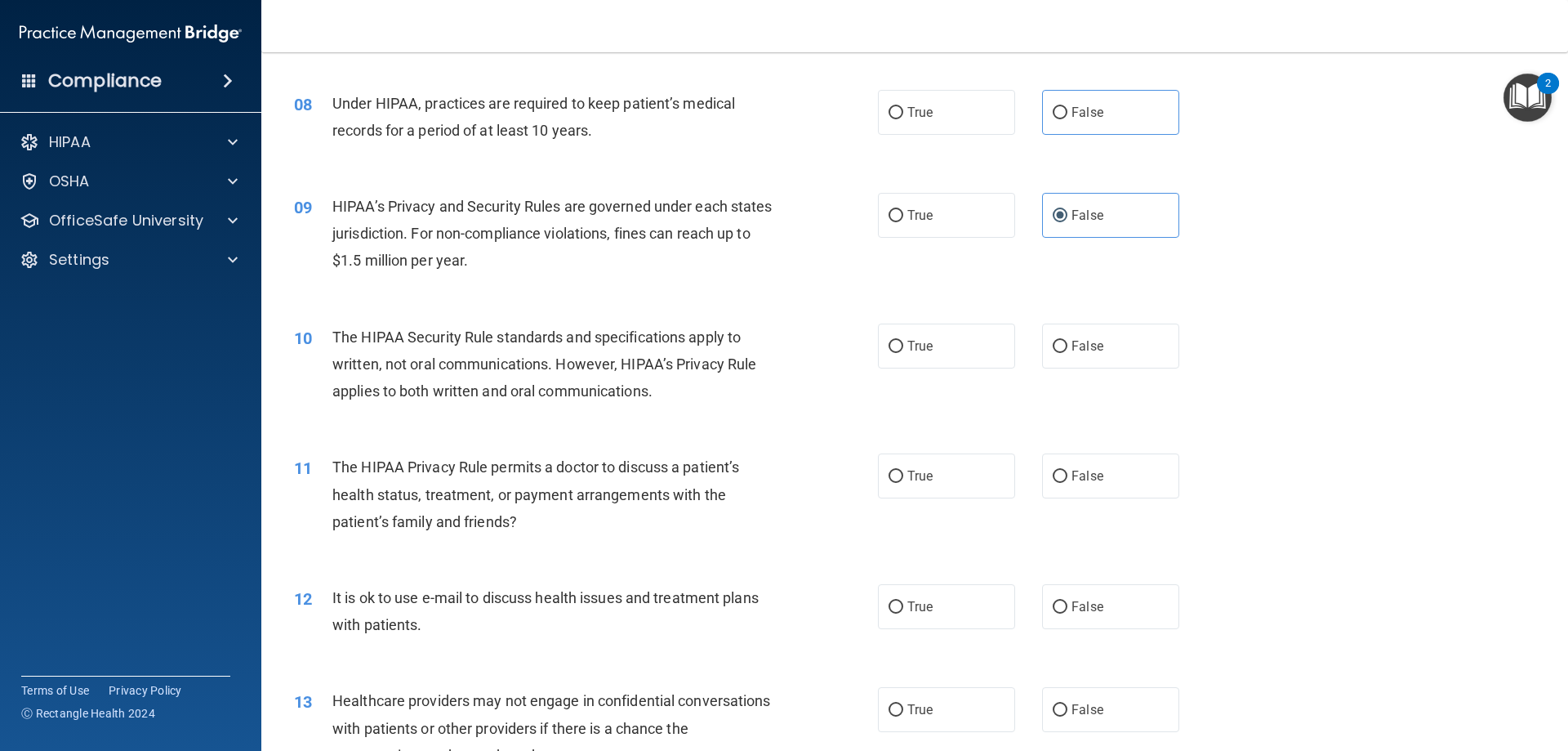
drag, startPoint x: 941, startPoint y: 344, endPoint x: 784, endPoint y: 400, distance: 166.7
click at [938, 344] on label "True" at bounding box center [947, 346] width 137 height 45
click at [903, 344] on input "True" at bounding box center [896, 346] width 15 height 12
radio input "true"
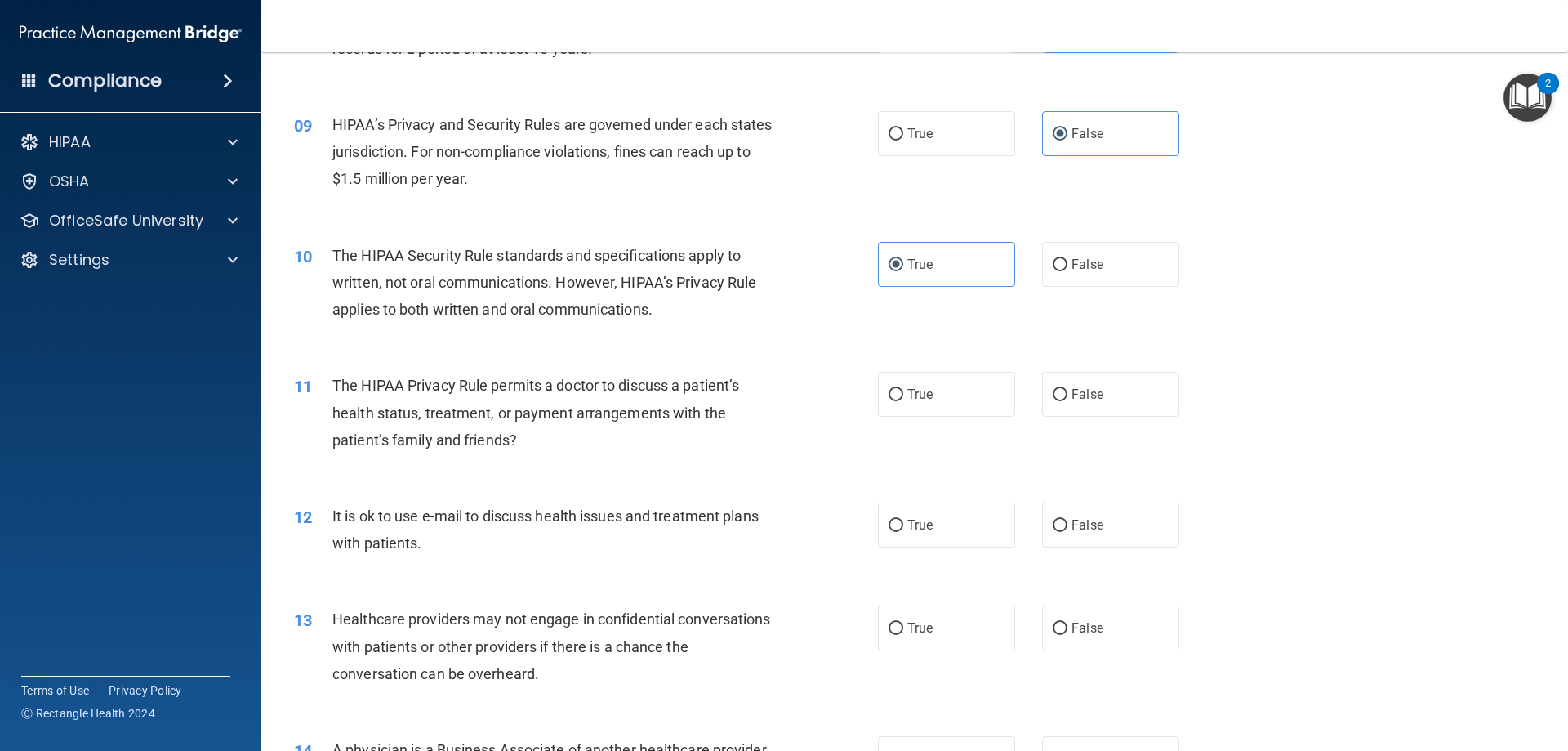
scroll to position [1062, 0]
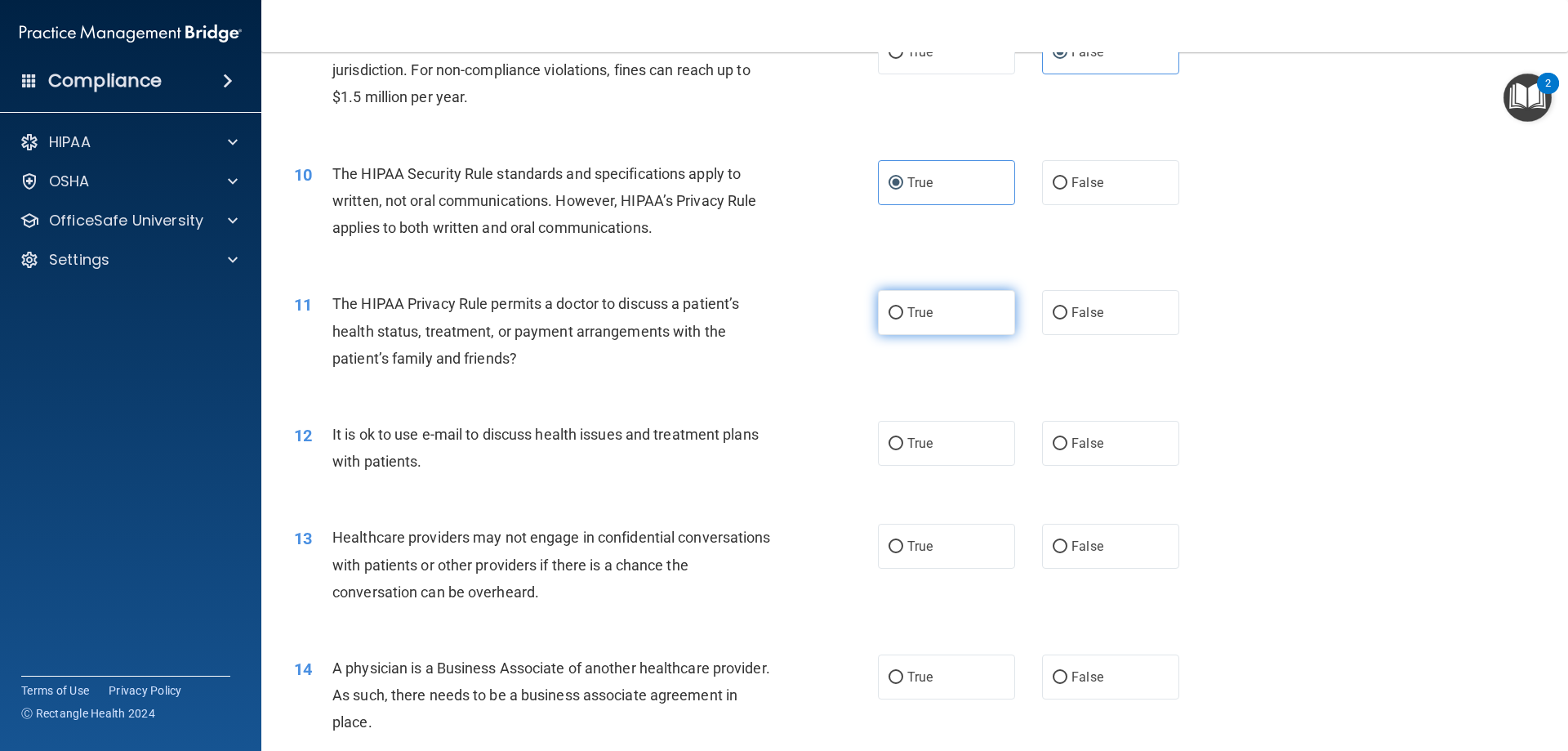
click at [915, 322] on label "True" at bounding box center [947, 312] width 137 height 45
click at [903, 319] on input "True" at bounding box center [896, 313] width 15 height 12
radio input "true"
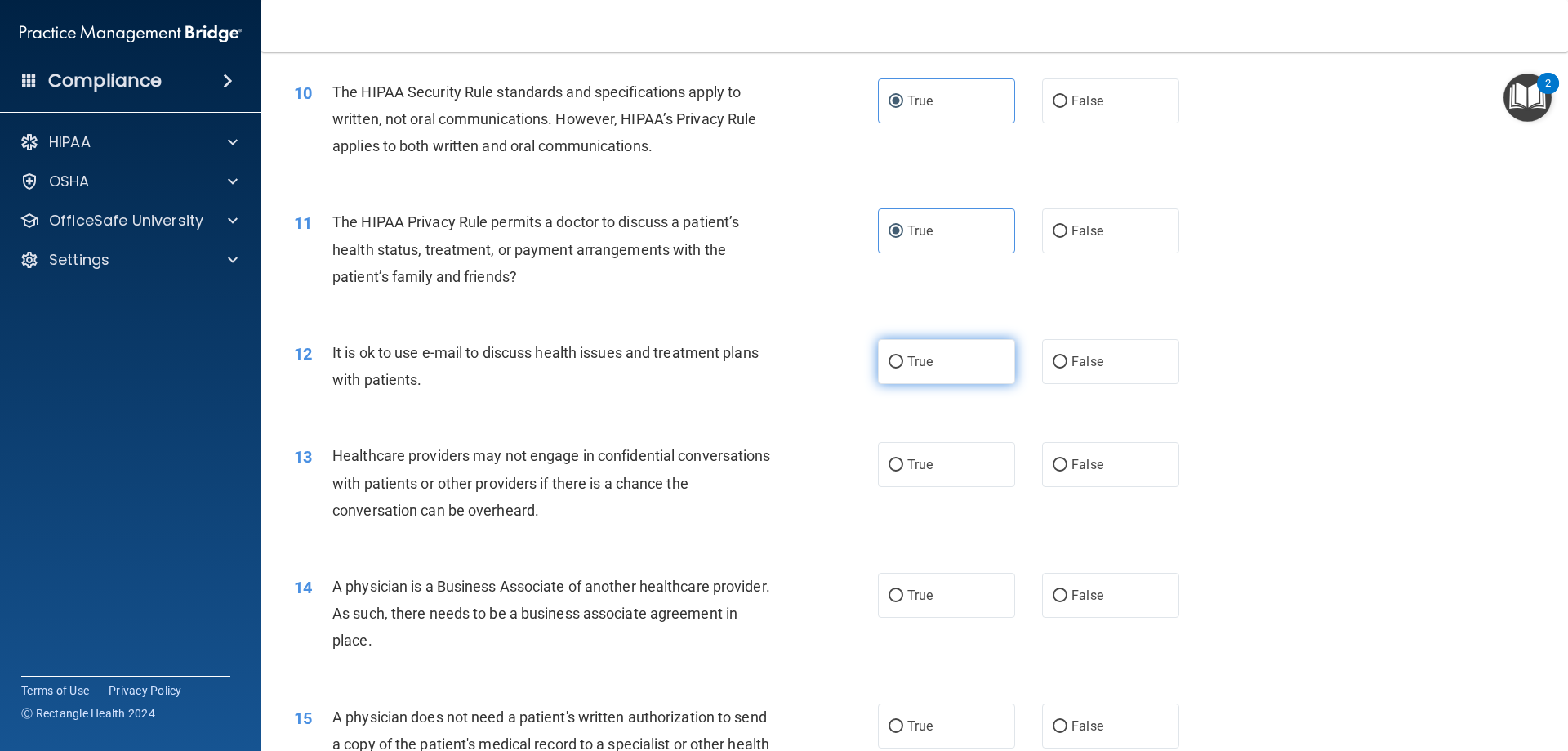
drag, startPoint x: 916, startPoint y: 363, endPoint x: 829, endPoint y: 417, distance: 102.4
click at [915, 363] on span "True" at bounding box center [920, 361] width 26 height 16
click at [903, 363] on input "True" at bounding box center [896, 362] width 15 height 12
radio input "true"
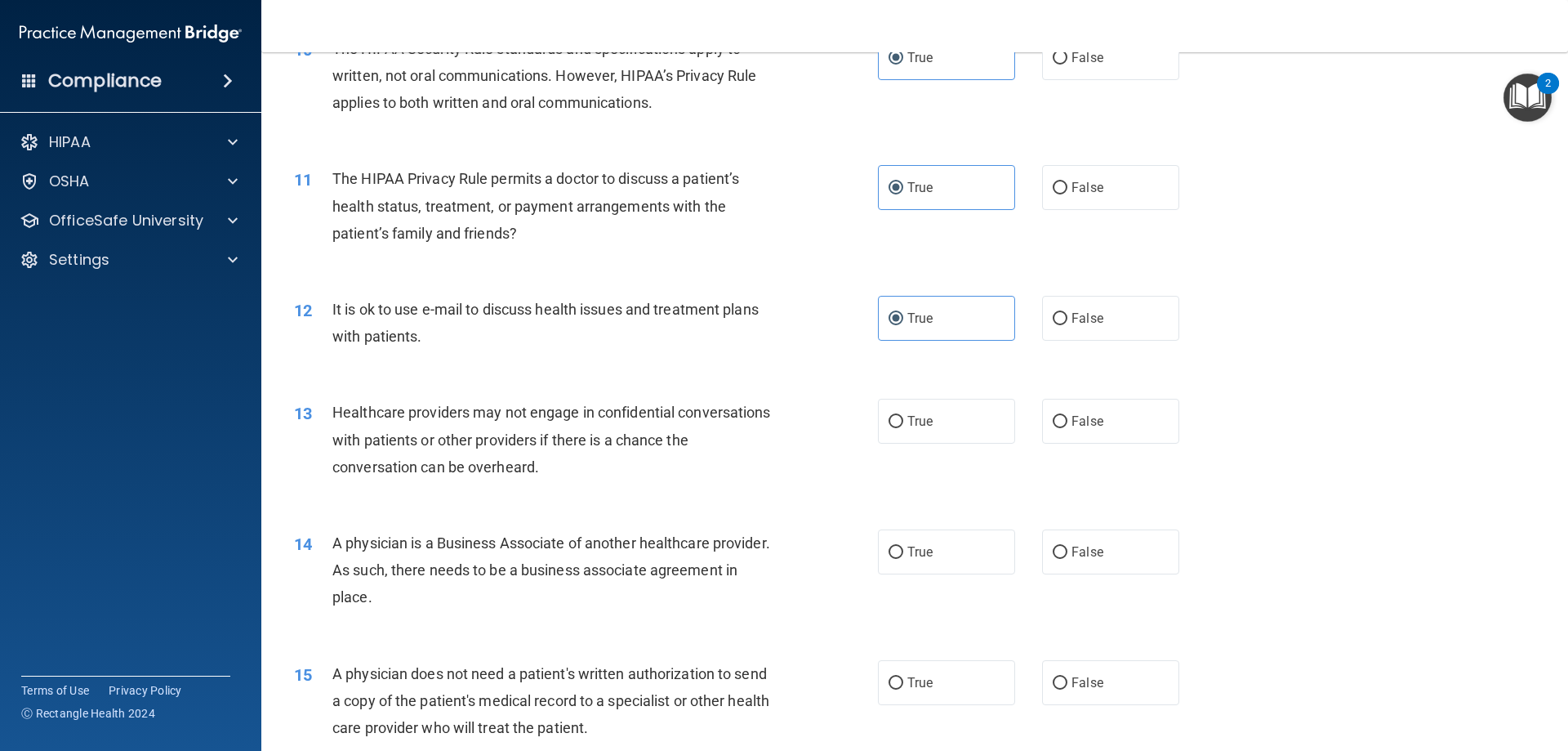
scroll to position [1225, 0]
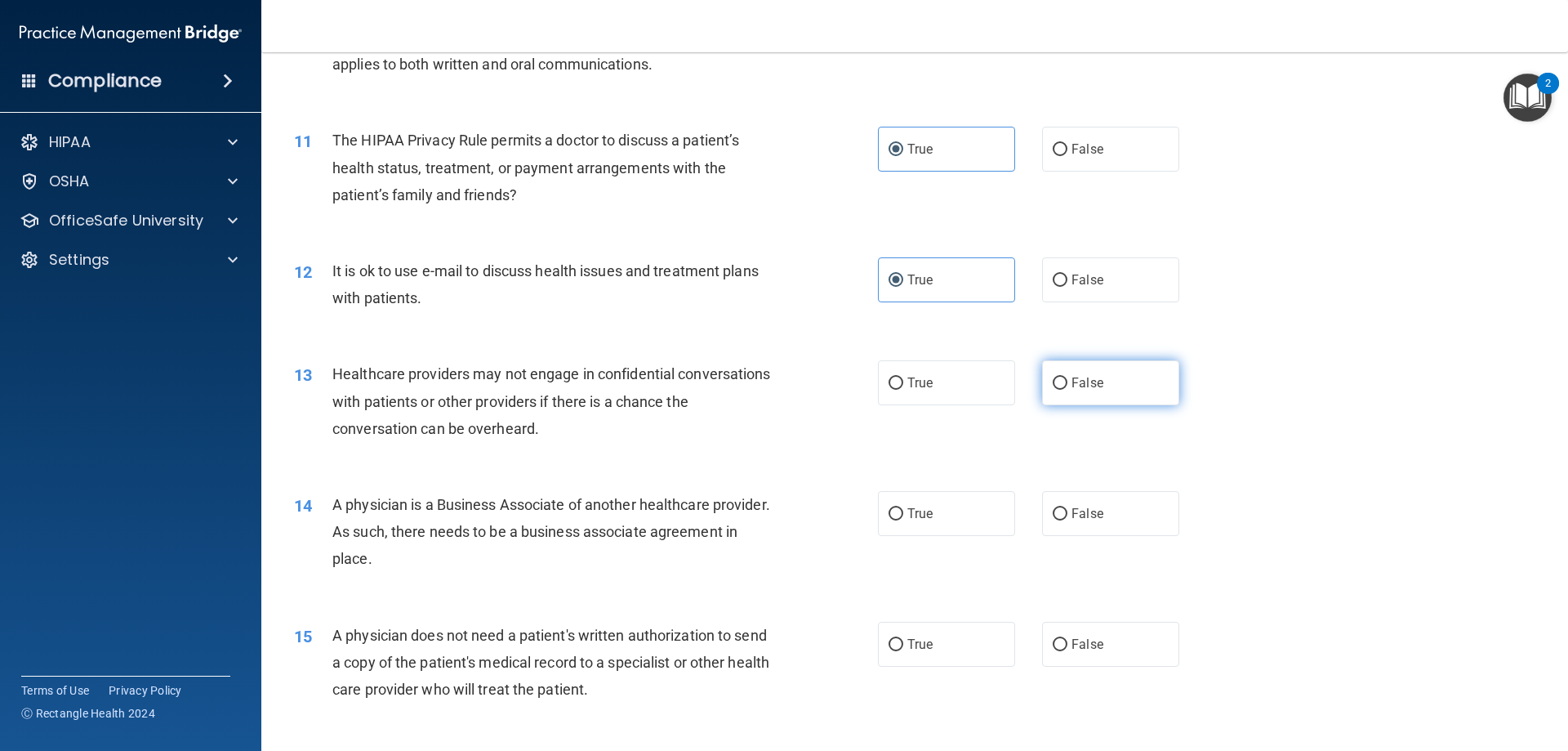
click at [1079, 377] on span "False" at bounding box center [1088, 383] width 32 height 16
click at [1068, 377] on input "False" at bounding box center [1060, 383] width 15 height 12
radio input "true"
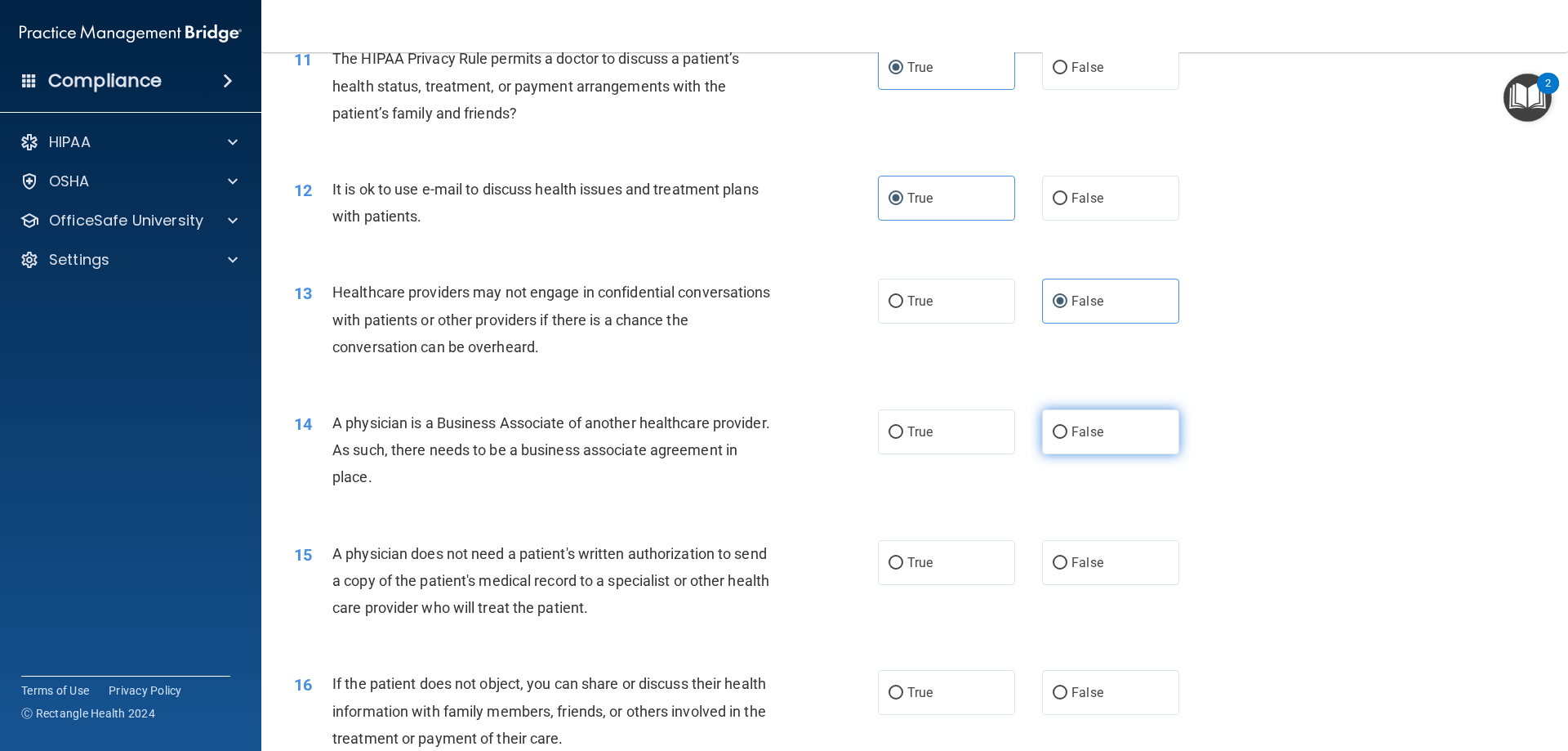
click at [1055, 427] on input "False" at bounding box center [1060, 433] width 15 height 12
radio input "true"
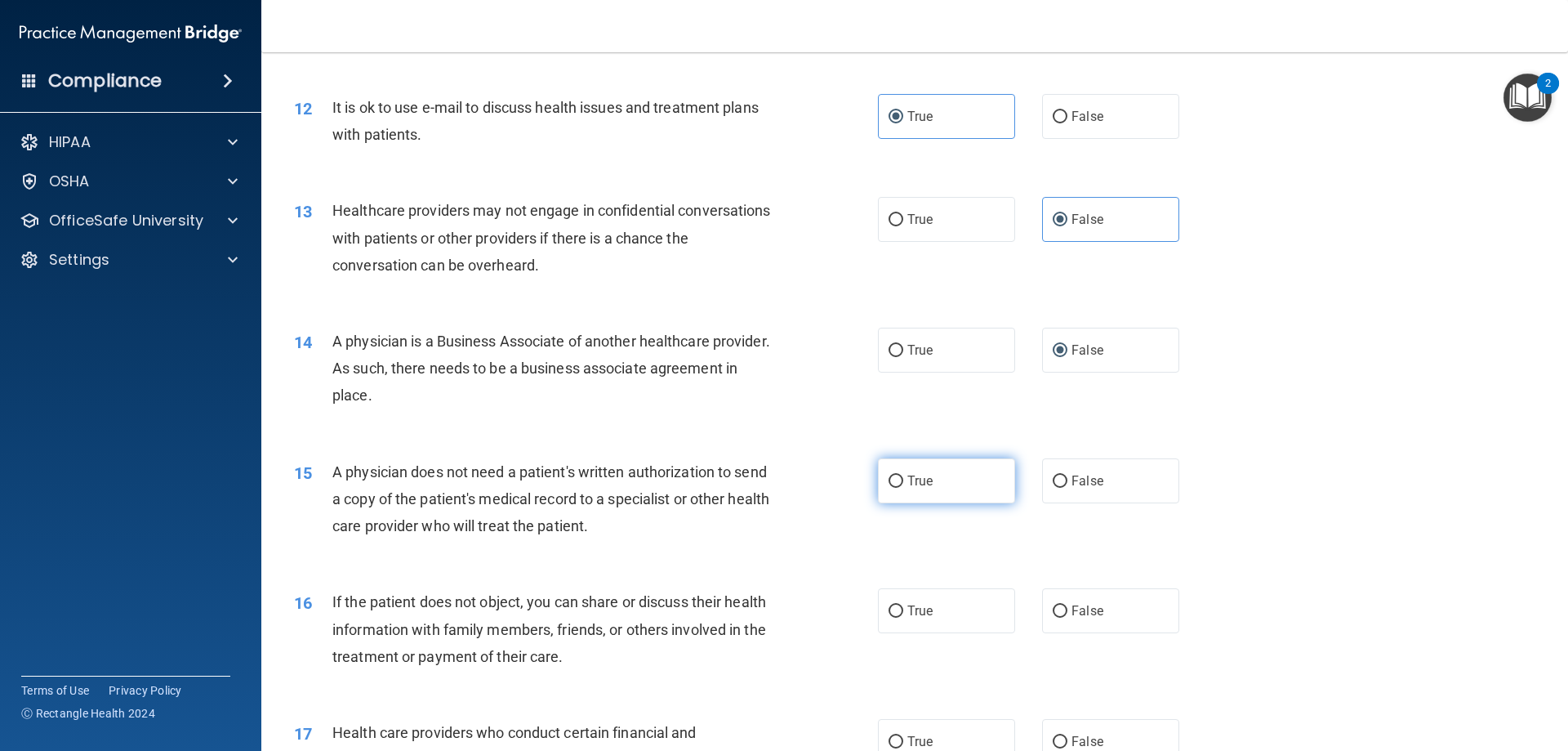
click at [924, 485] on span "True" at bounding box center [920, 481] width 26 height 16
click at [903, 485] on input "True" at bounding box center [896, 482] width 15 height 12
radio input "true"
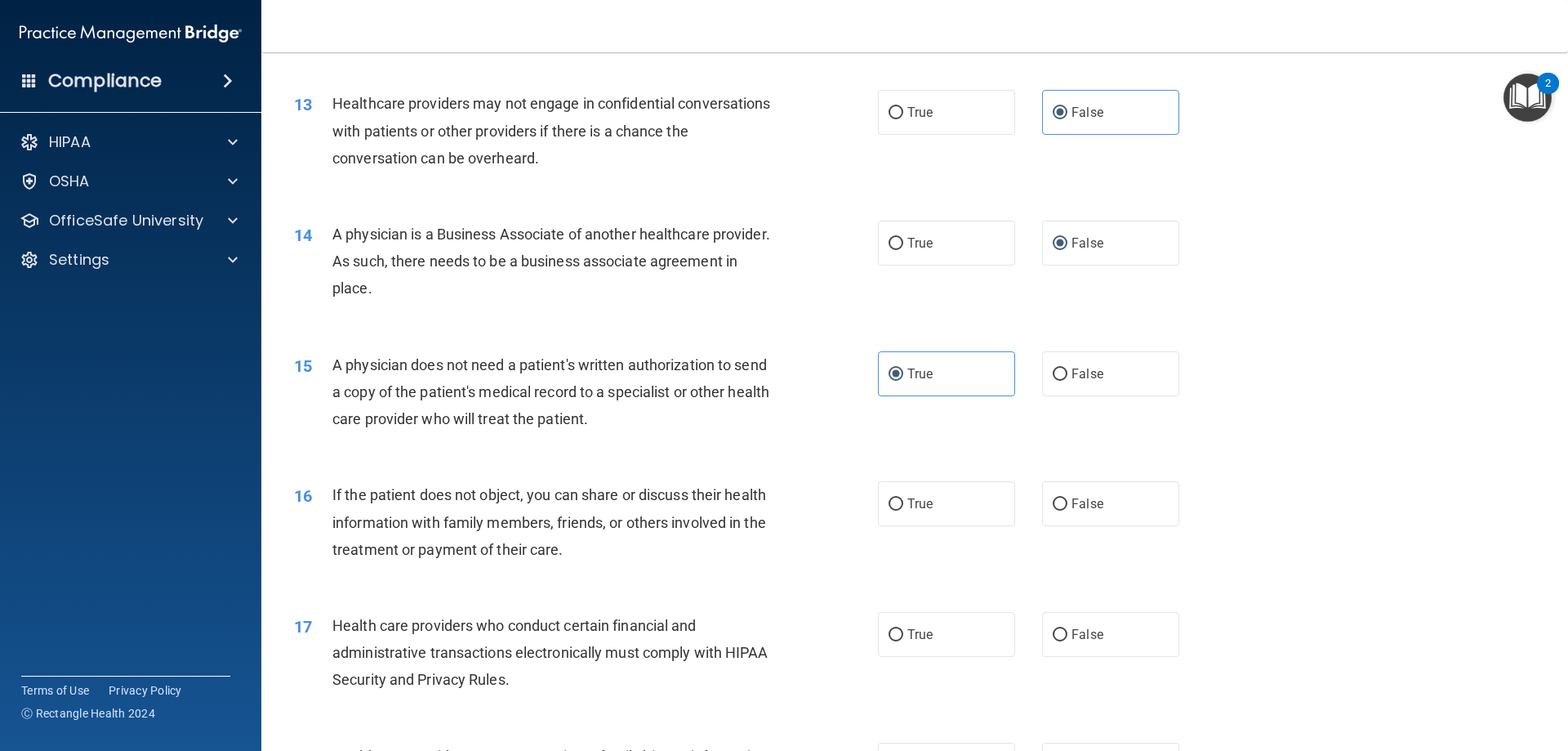
scroll to position [1552, 0]
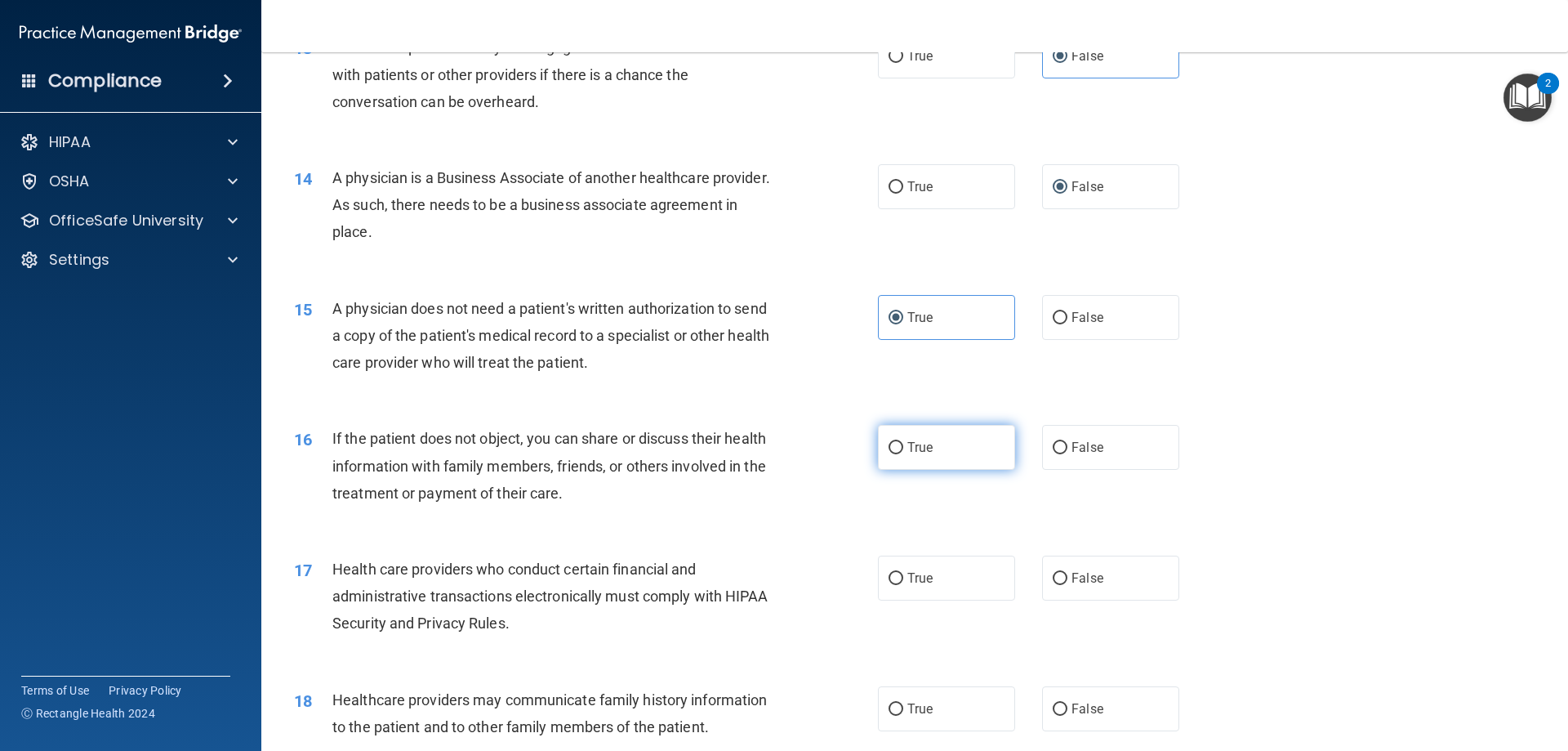
click at [914, 447] on span "True" at bounding box center [920, 448] width 26 height 16
click at [903, 447] on input "True" at bounding box center [896, 448] width 15 height 12
radio input "true"
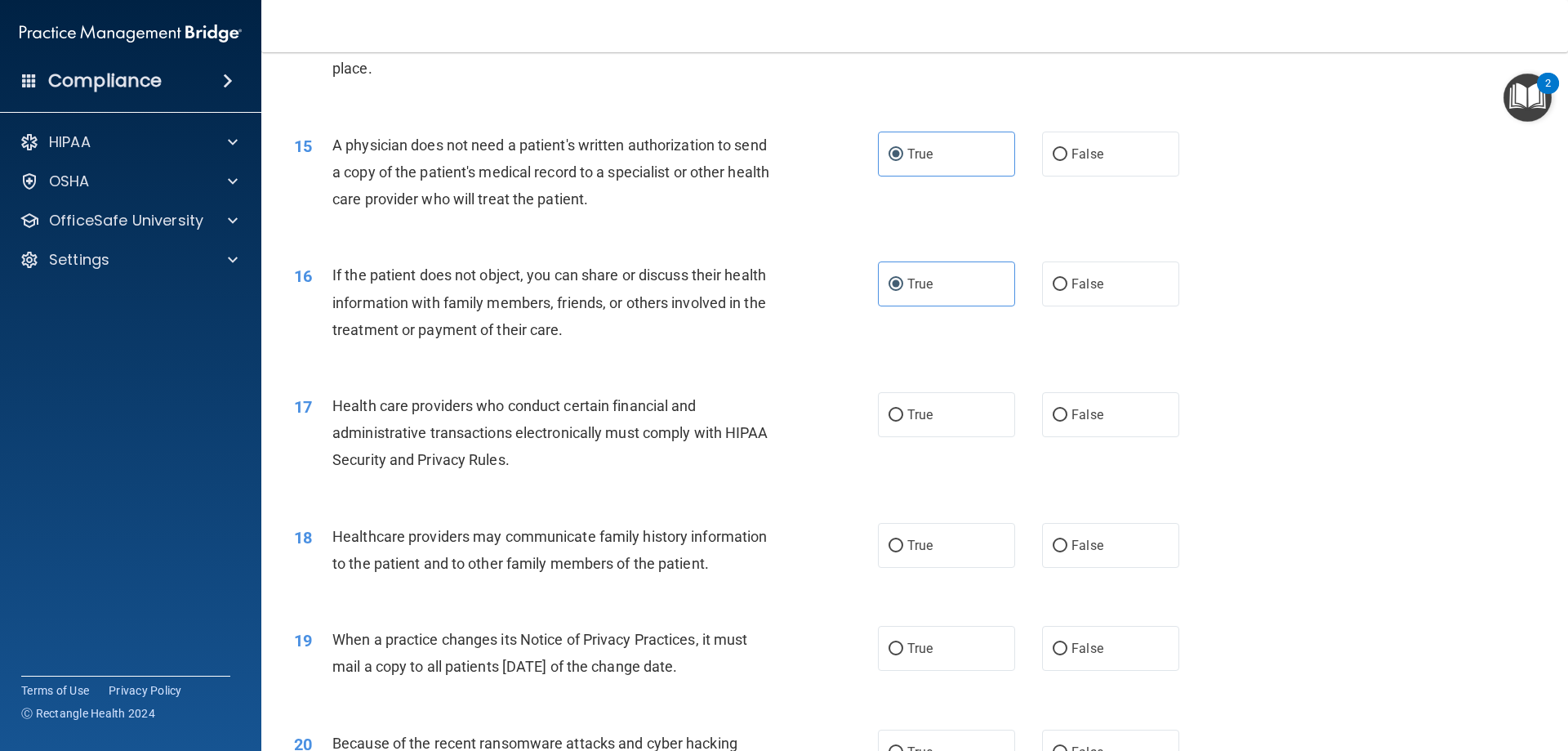
scroll to position [1797, 0]
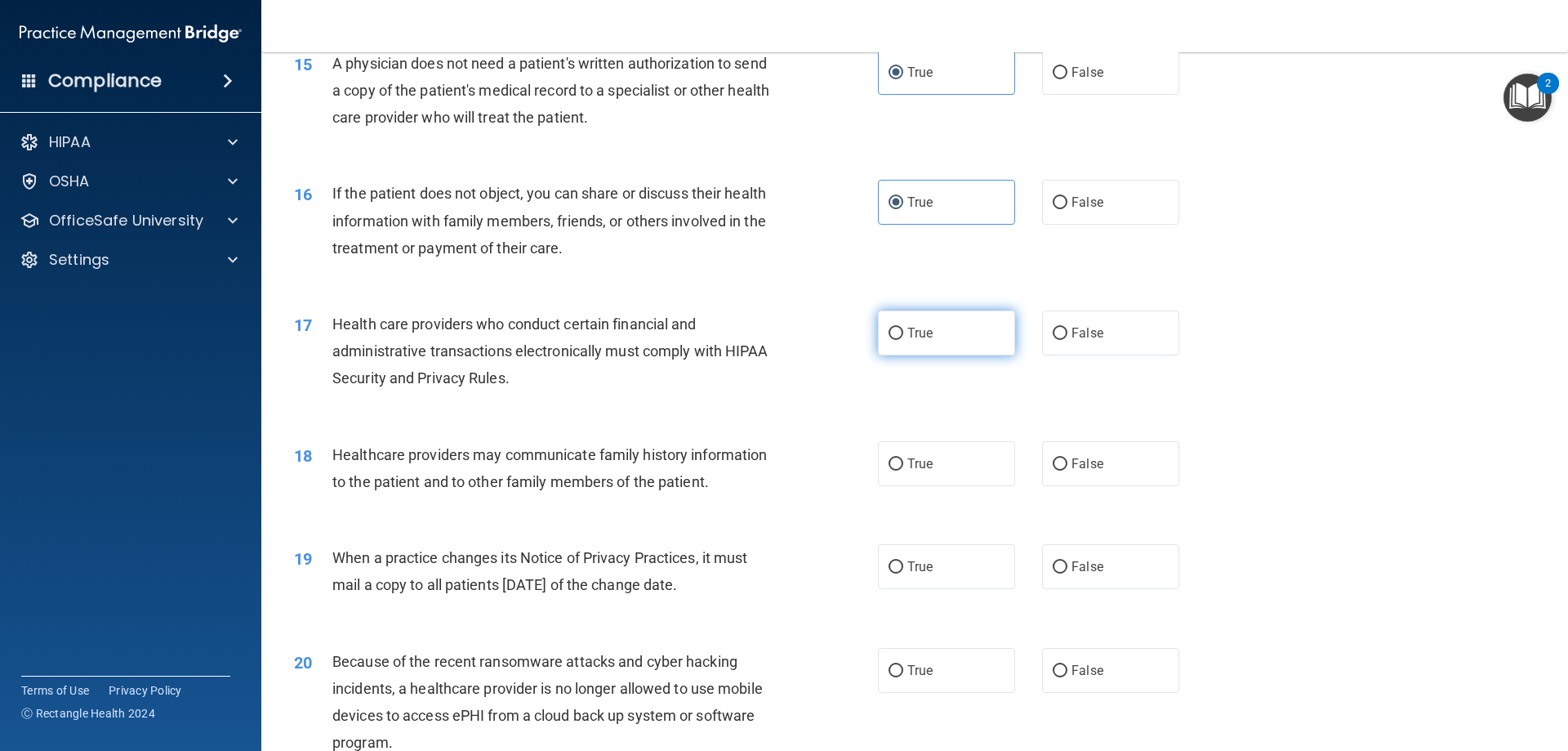
click at [892, 330] on input "True" at bounding box center [896, 333] width 15 height 12
radio input "true"
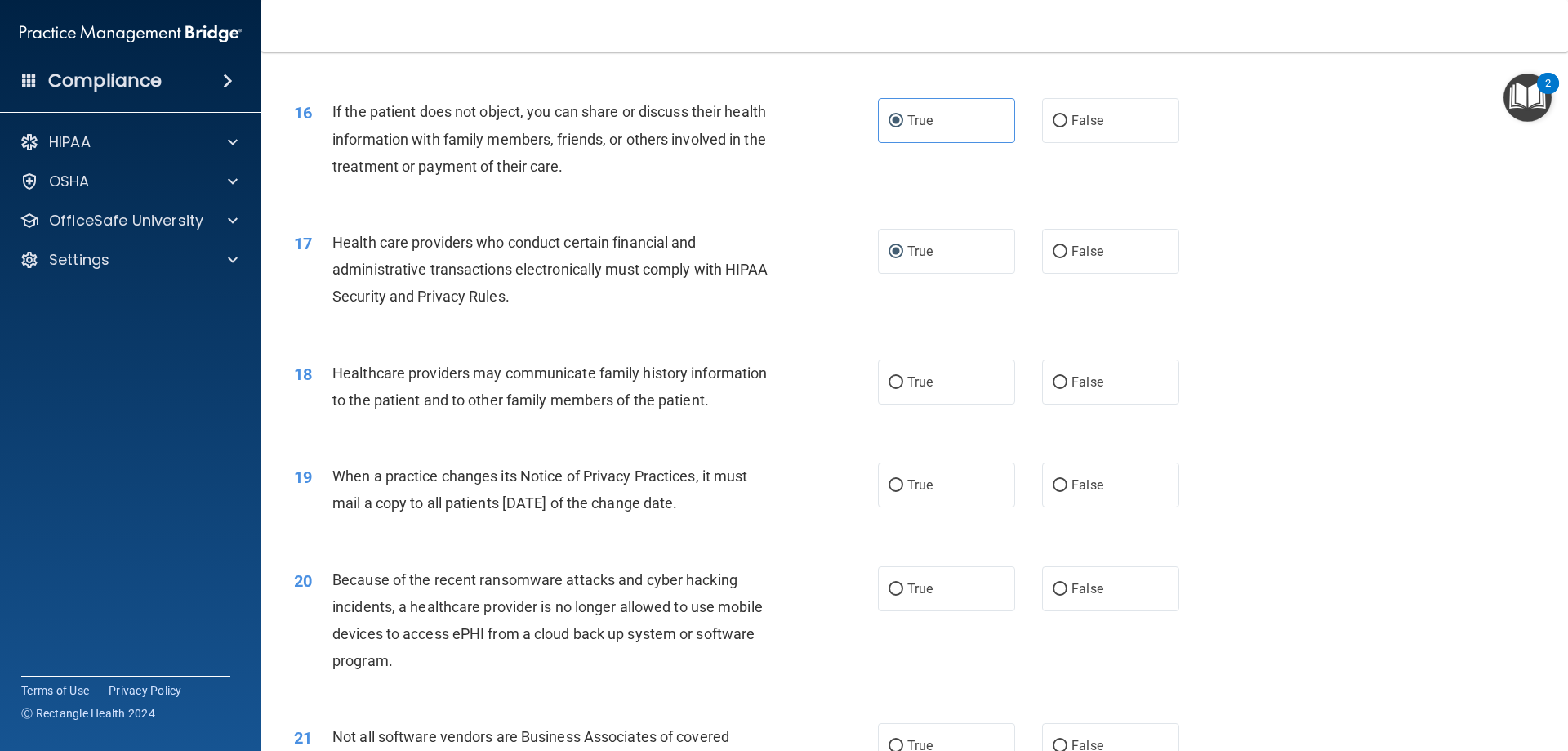
scroll to position [1960, 0]
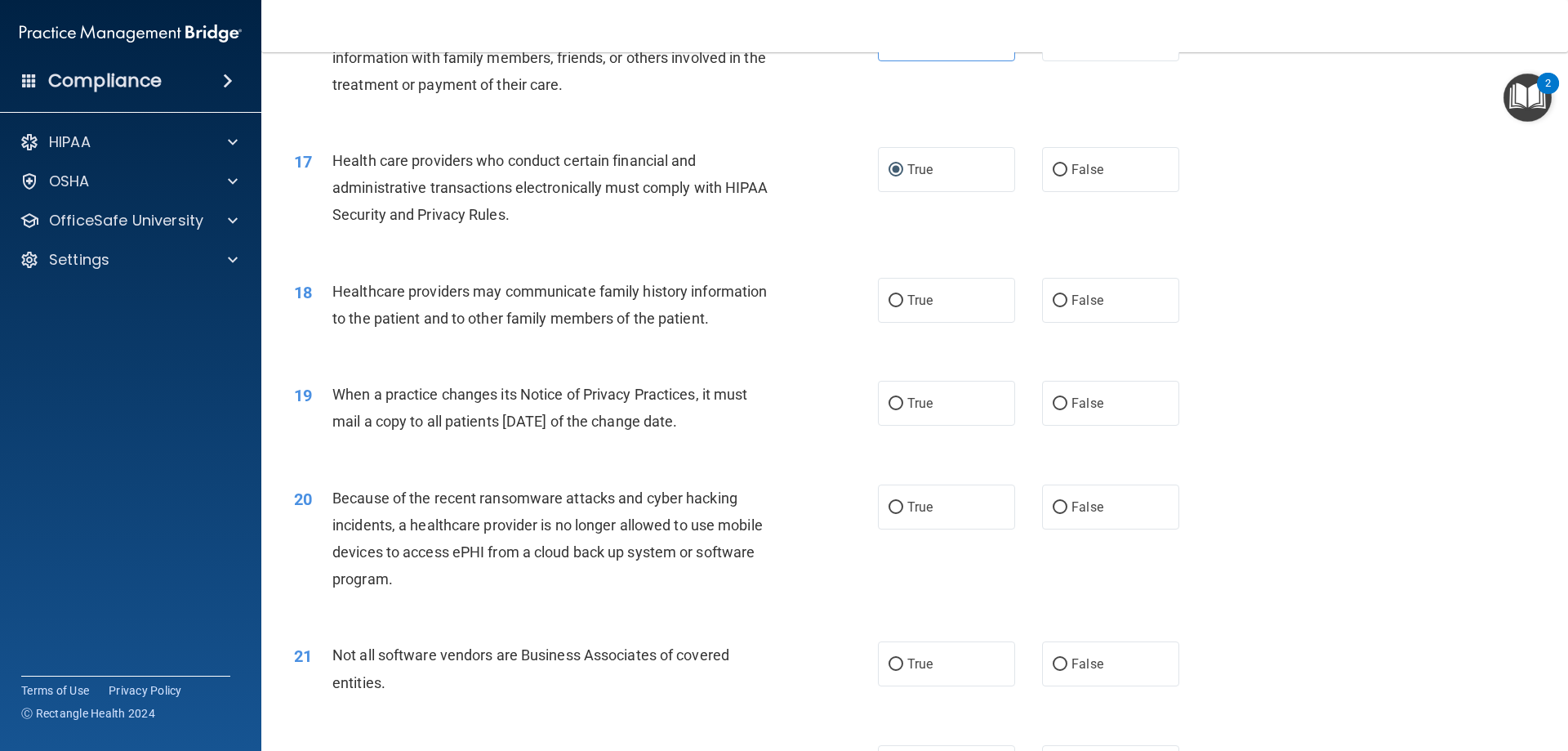
drag, startPoint x: 921, startPoint y: 304, endPoint x: 841, endPoint y: 354, distance: 94.3
click at [921, 303] on span "True" at bounding box center [920, 301] width 26 height 16
click at [903, 303] on input "True" at bounding box center [896, 301] width 15 height 12
radio input "true"
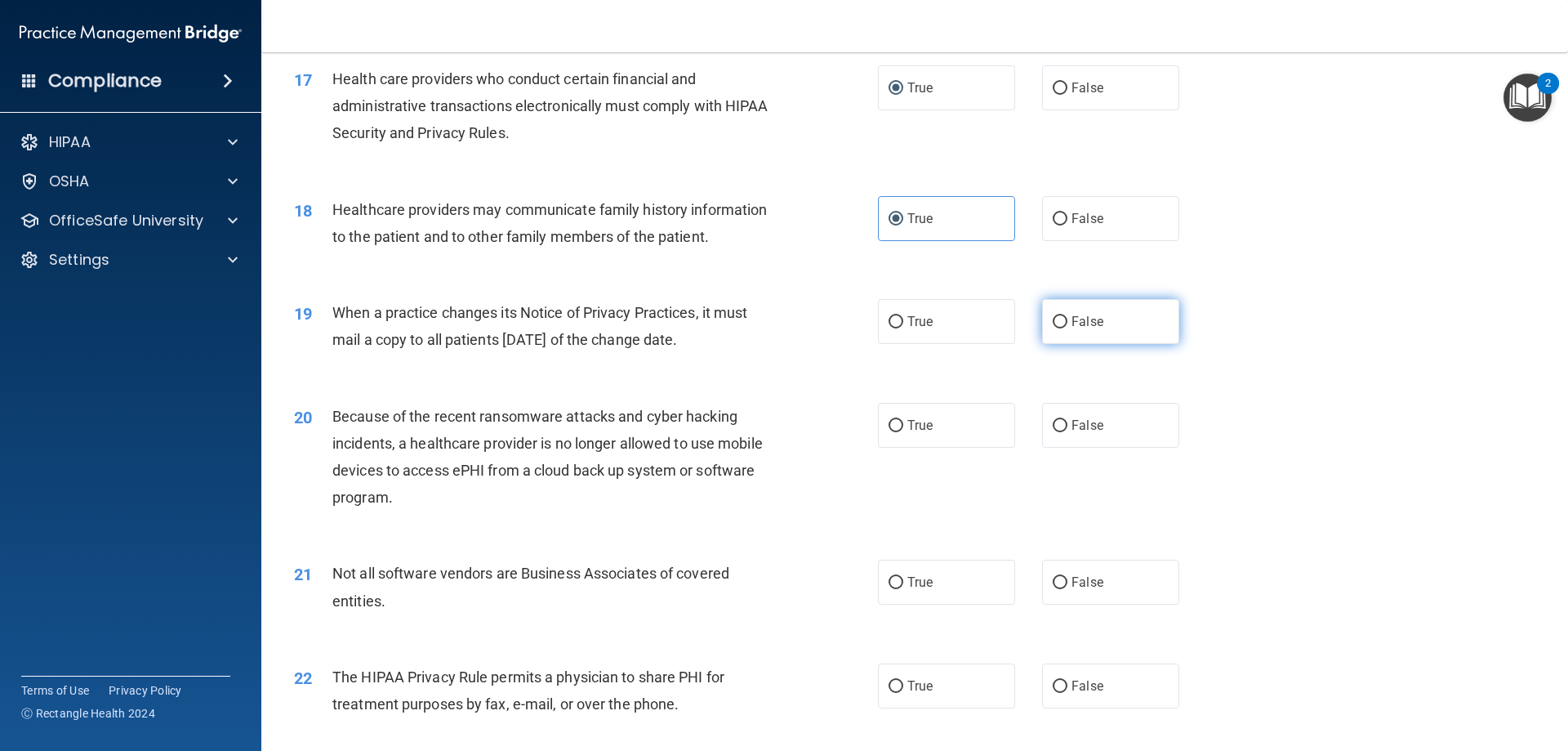
click at [1083, 322] on span "False" at bounding box center [1088, 322] width 32 height 16
click at [1068, 322] on input "False" at bounding box center [1060, 322] width 15 height 12
radio input "true"
click at [1074, 429] on span "False" at bounding box center [1088, 426] width 32 height 16
click at [1068, 429] on input "False" at bounding box center [1060, 426] width 15 height 12
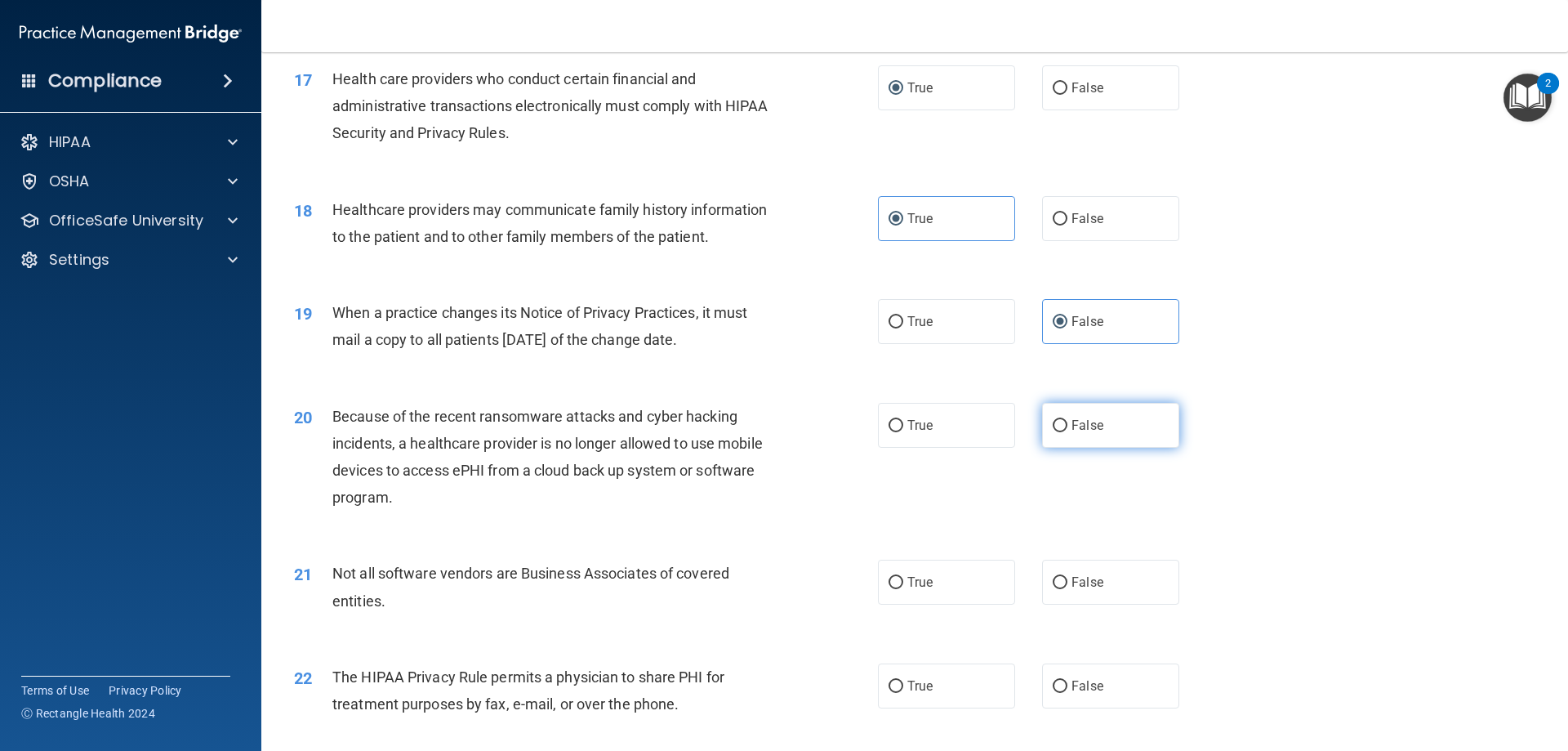
radio input "true"
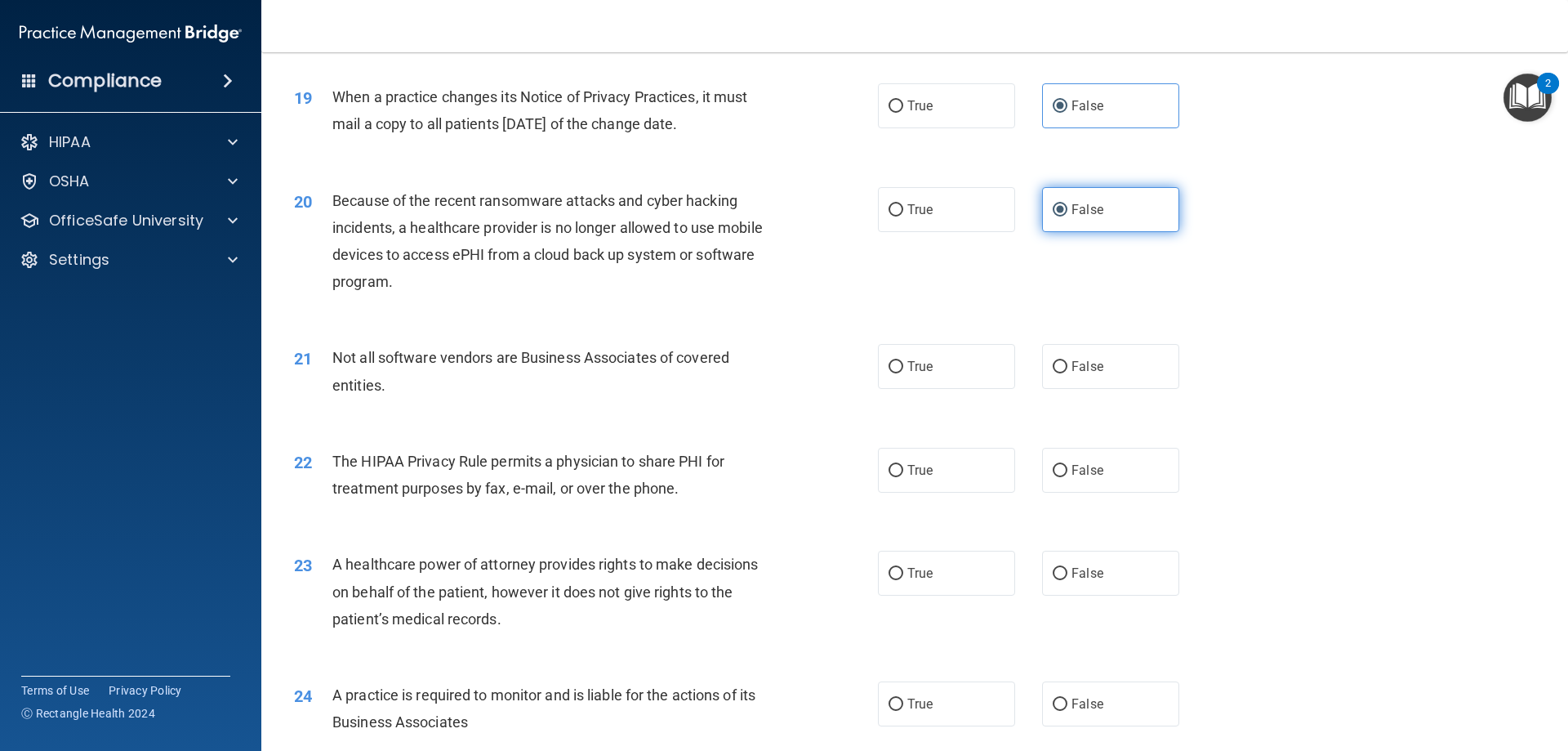
scroll to position [2287, 0]
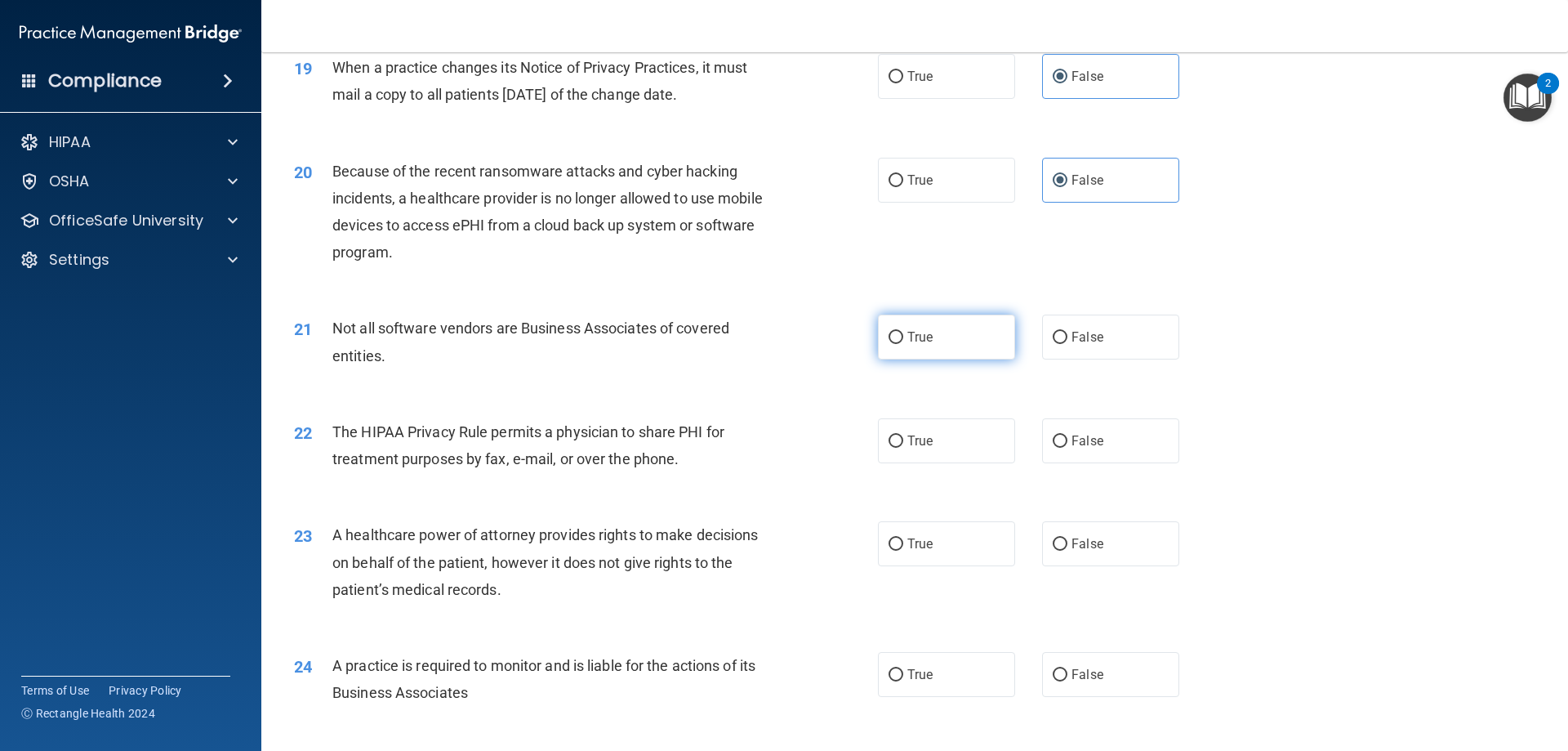
click at [938, 333] on label "True" at bounding box center [947, 337] width 137 height 45
click at [903, 333] on input "True" at bounding box center [896, 338] width 15 height 12
radio input "true"
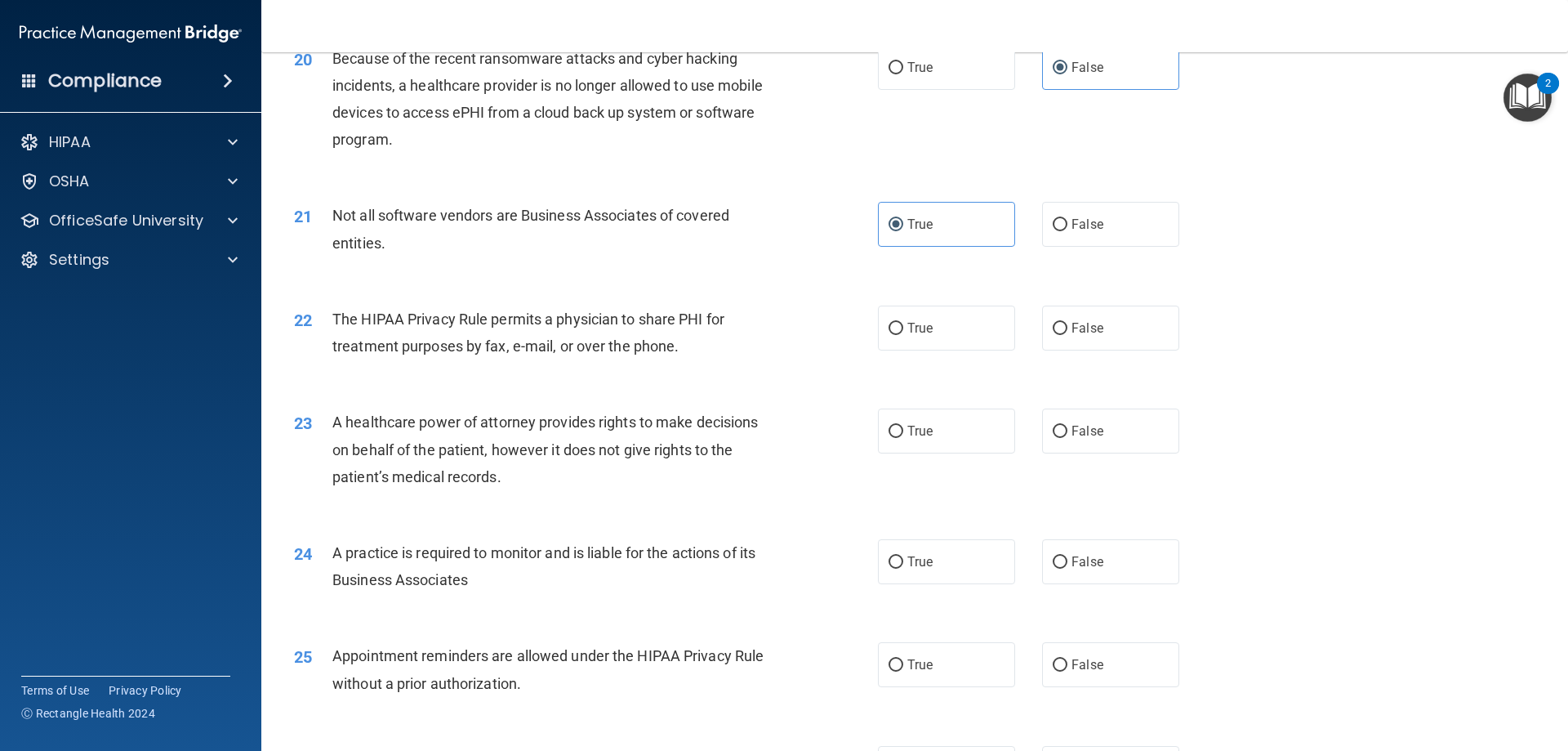
scroll to position [2451, 0]
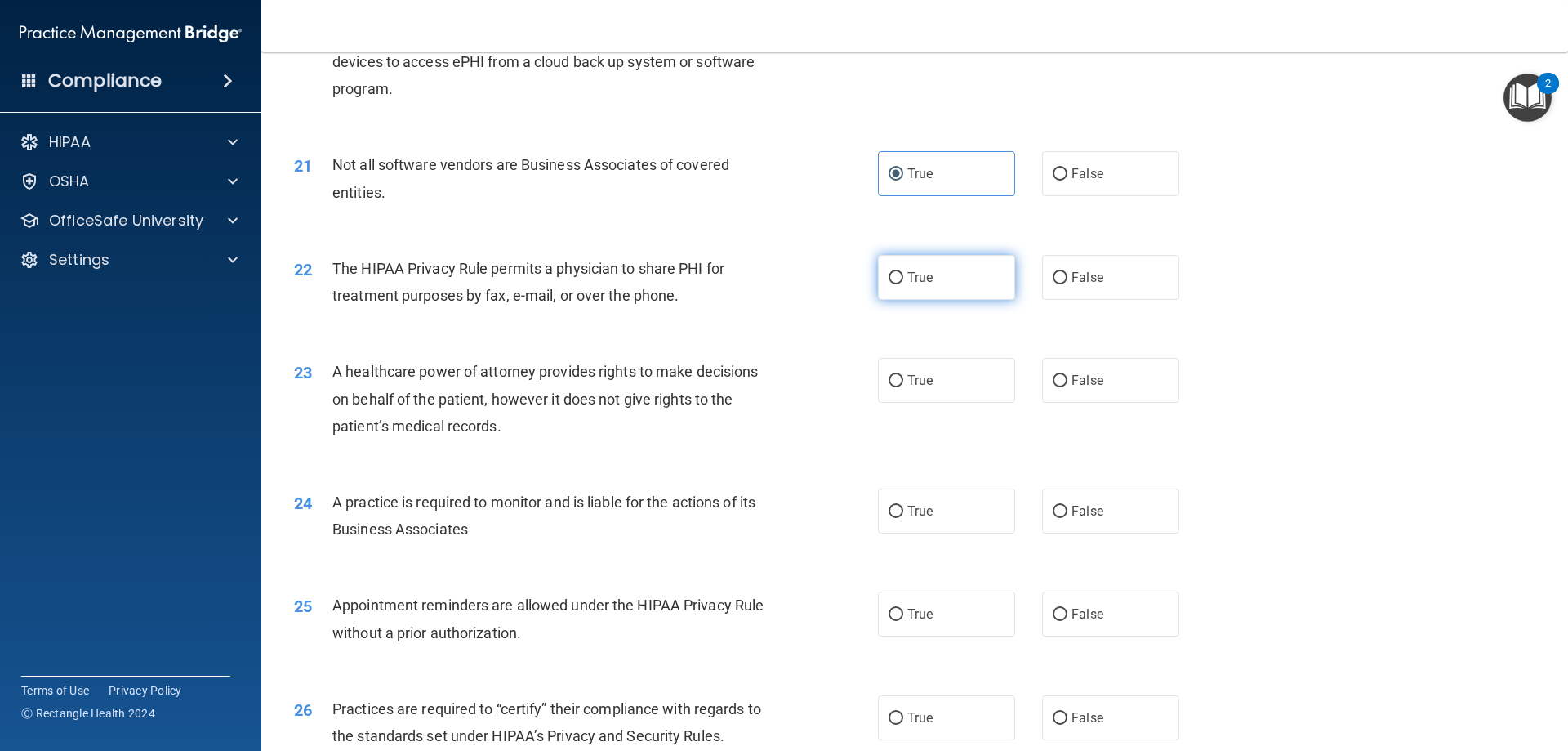
click at [904, 292] on label "True" at bounding box center [947, 277] width 137 height 45
click at [903, 284] on input "True" at bounding box center [896, 278] width 15 height 12
radio input "true"
click at [1067, 394] on label "False" at bounding box center [1111, 380] width 137 height 45
click at [1067, 387] on input "False" at bounding box center [1060, 381] width 15 height 12
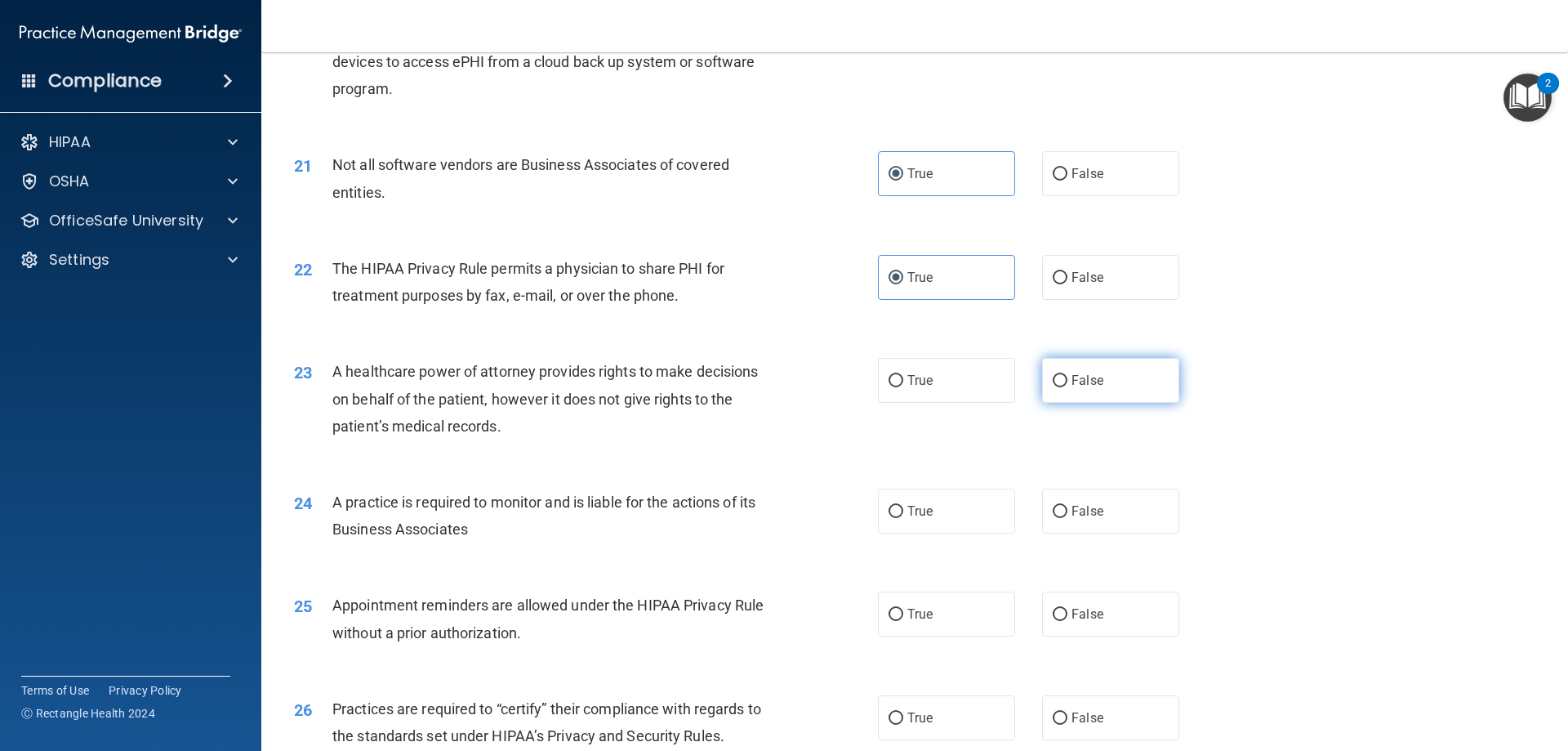
radio input "true"
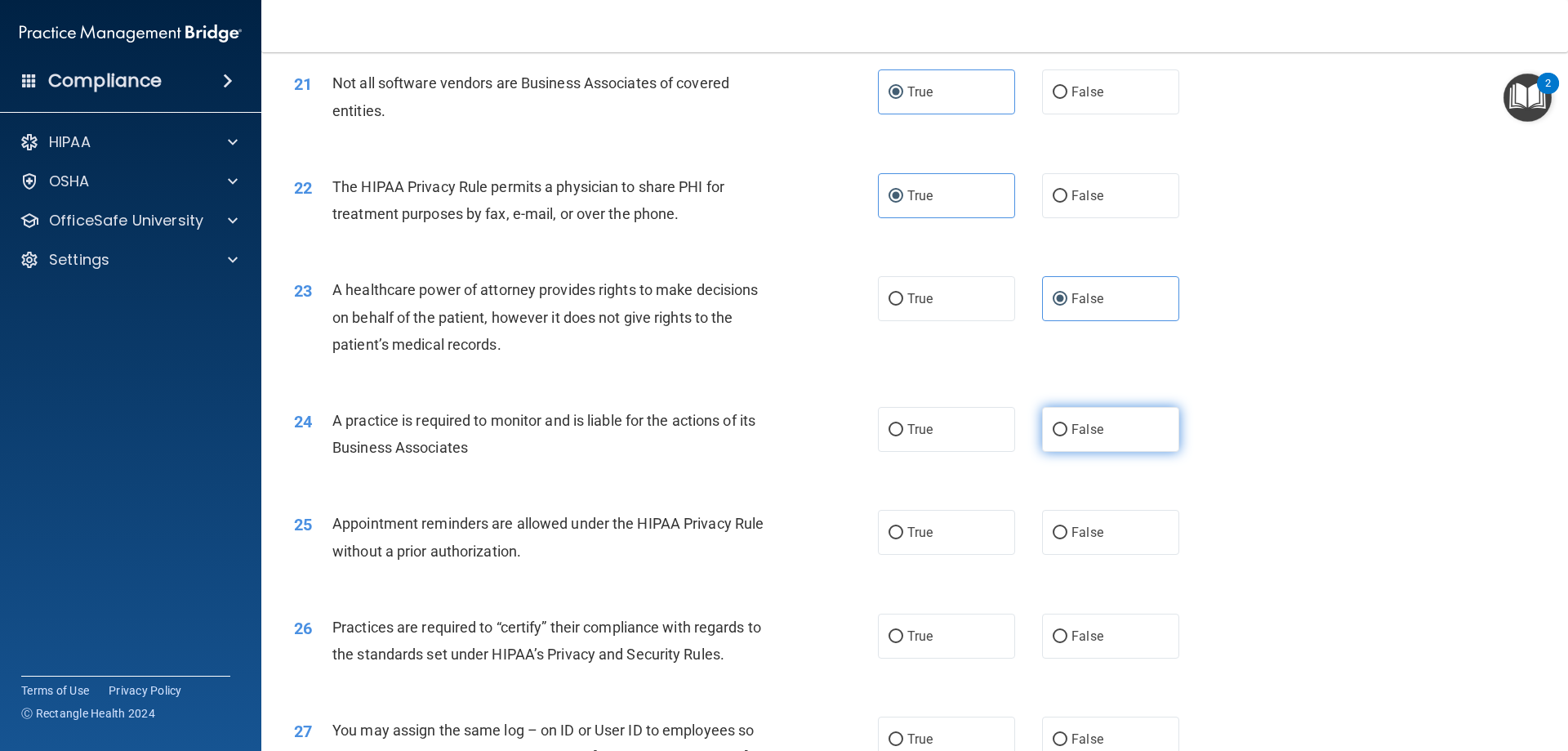
click at [1061, 429] on label "False" at bounding box center [1111, 429] width 137 height 45
click at [1061, 429] on input "False" at bounding box center [1060, 430] width 15 height 12
radio input "true"
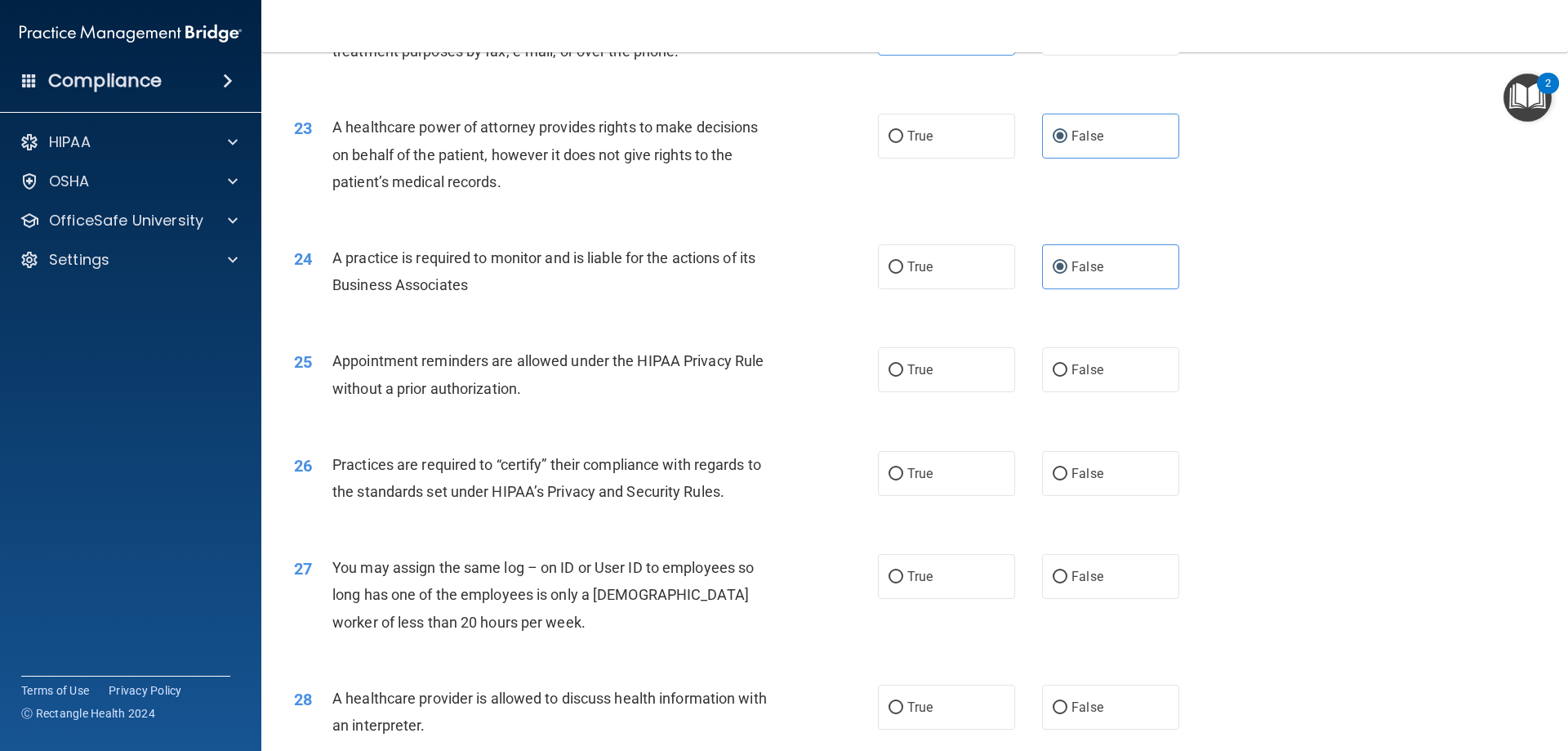
scroll to position [2695, 0]
click at [929, 377] on label "True" at bounding box center [947, 368] width 137 height 45
click at [903, 376] on input "True" at bounding box center [896, 369] width 15 height 12
radio input "true"
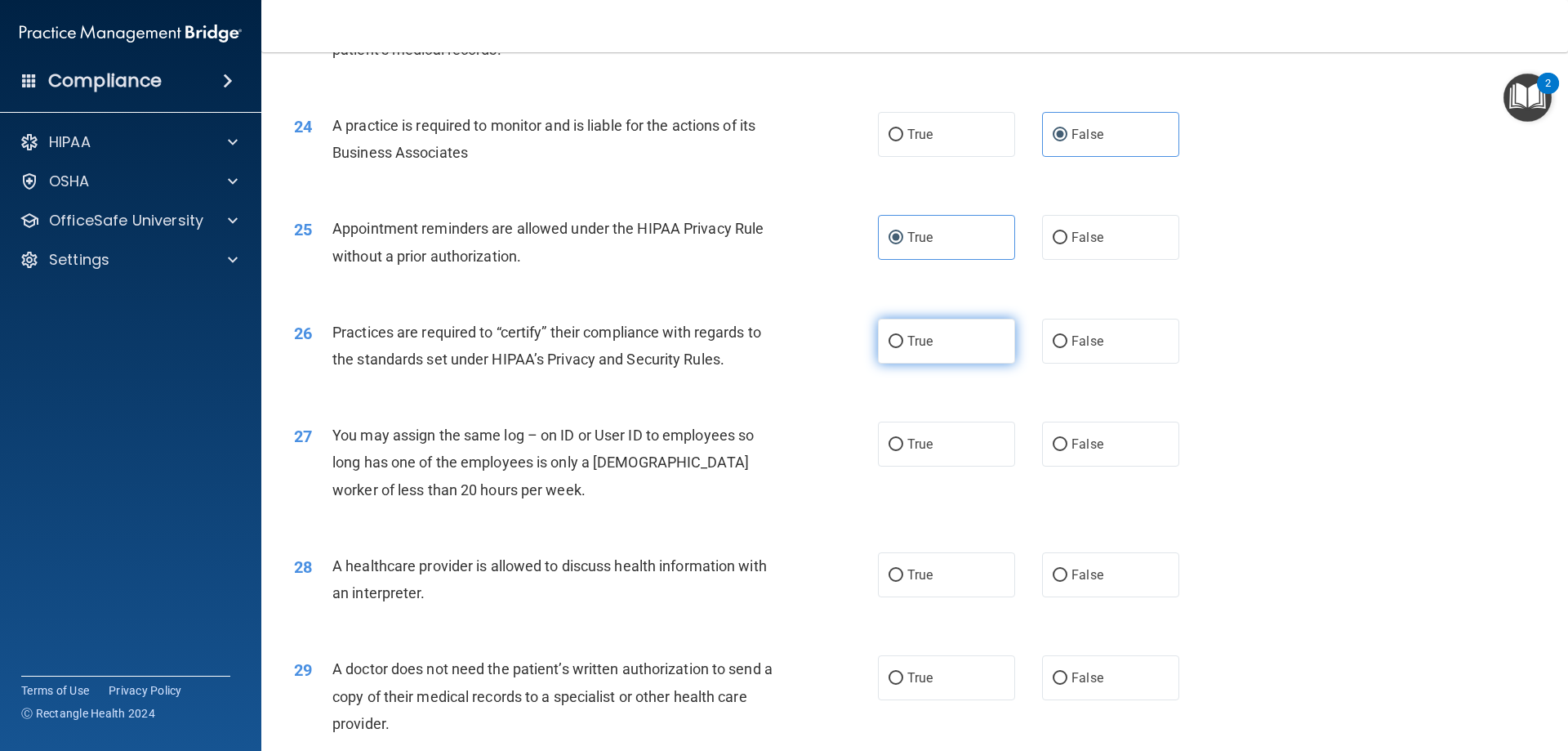
scroll to position [2859, 0]
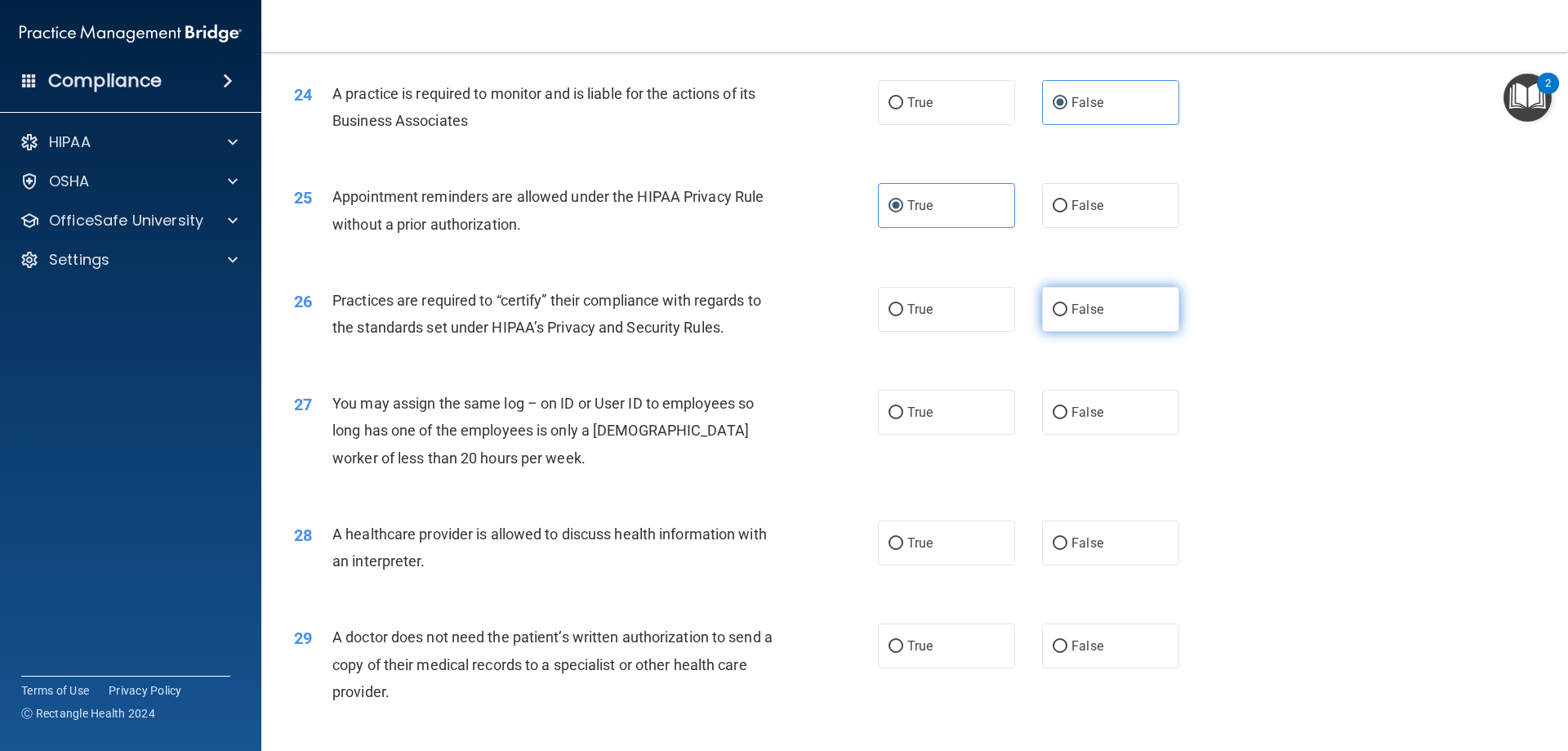
click at [1097, 307] on label "False" at bounding box center [1111, 309] width 137 height 45
click at [1068, 307] on input "False" at bounding box center [1060, 310] width 15 height 12
radio input "true"
click at [1090, 430] on label "False" at bounding box center [1111, 412] width 137 height 45
click at [1068, 419] on input "False" at bounding box center [1060, 413] width 15 height 12
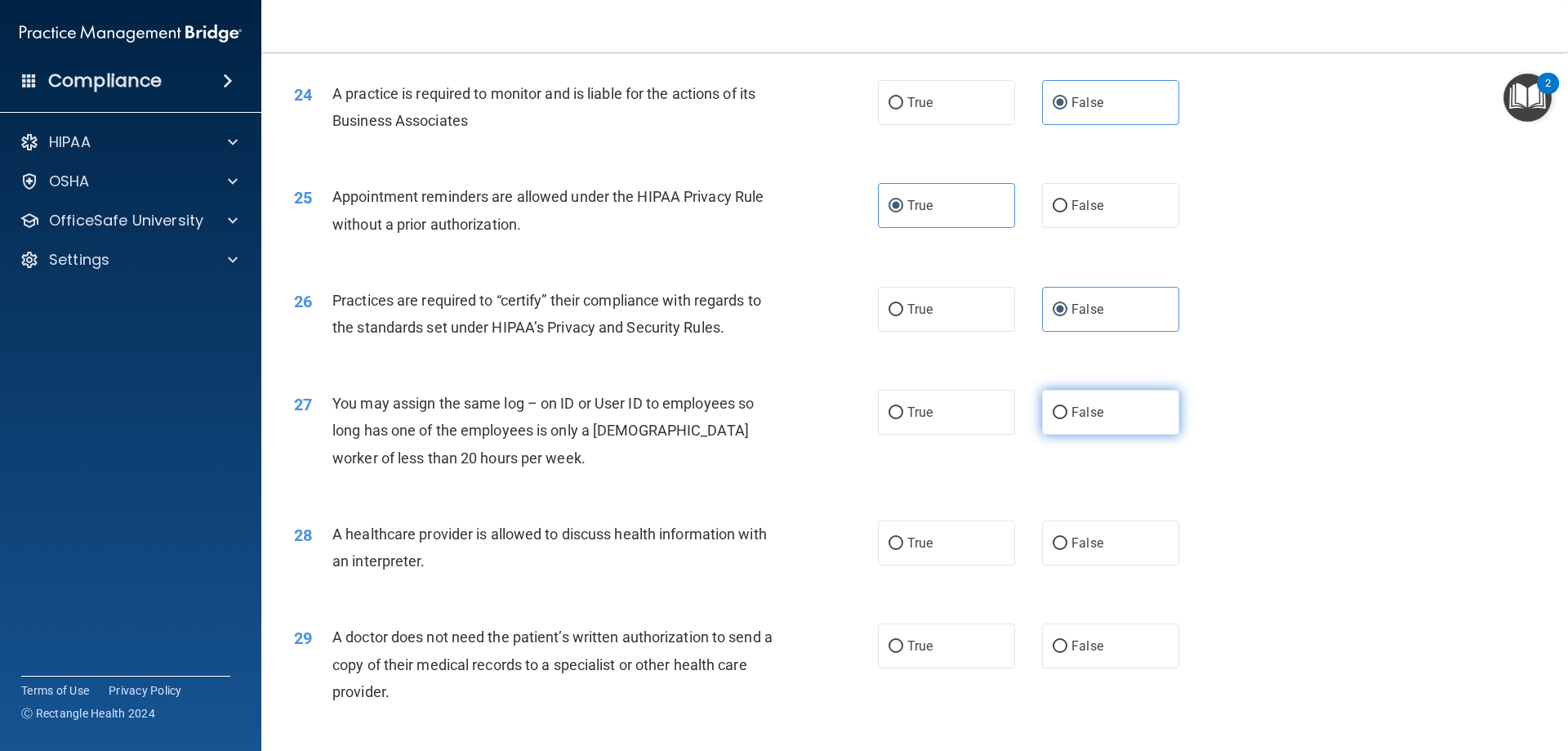
radio input "true"
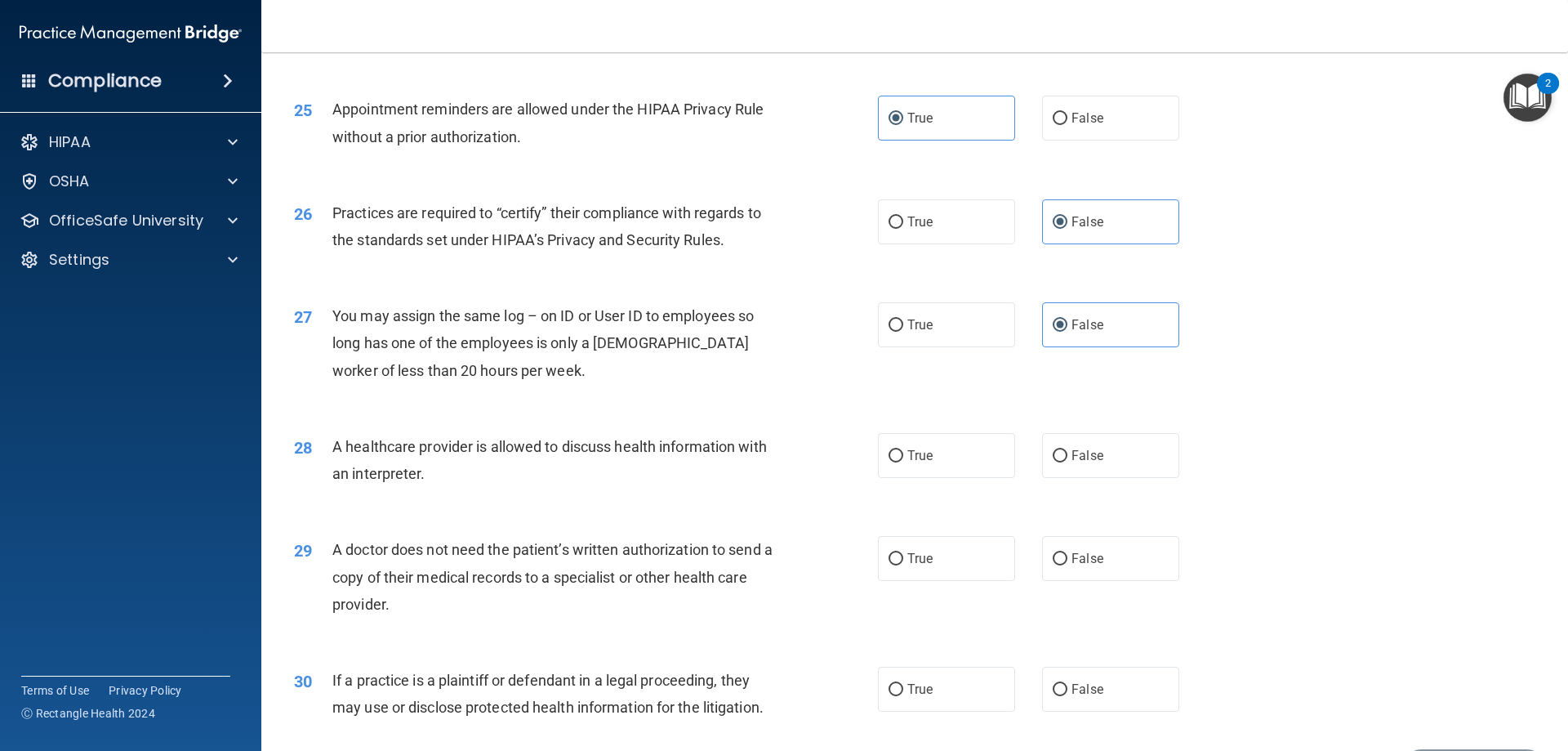
scroll to position [3022, 0]
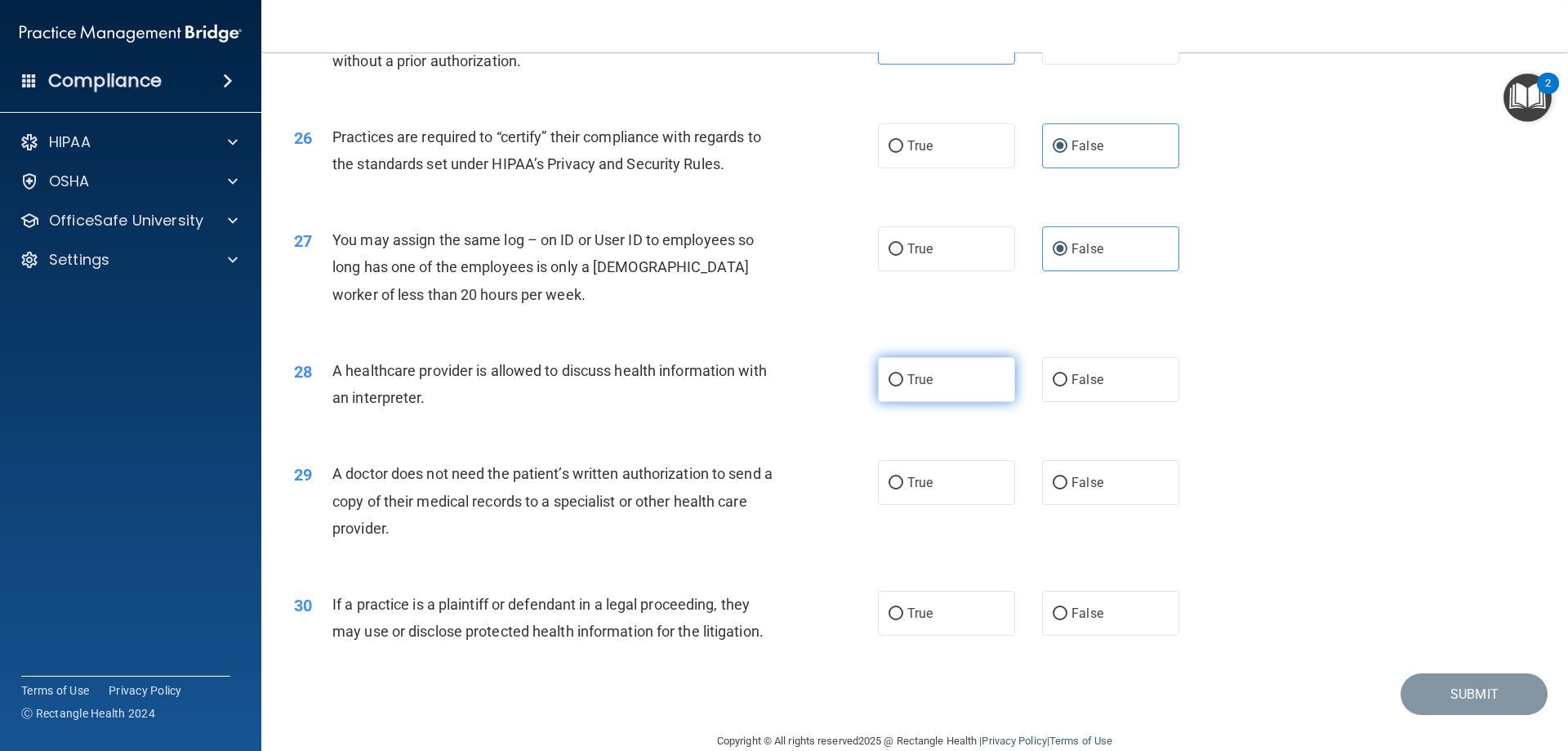
click at [922, 383] on span "True" at bounding box center [920, 380] width 26 height 16
click at [903, 383] on input "True" at bounding box center [896, 380] width 15 height 12
radio input "true"
click at [936, 479] on label "True" at bounding box center [947, 482] width 137 height 45
click at [903, 479] on input "True" at bounding box center [896, 483] width 15 height 12
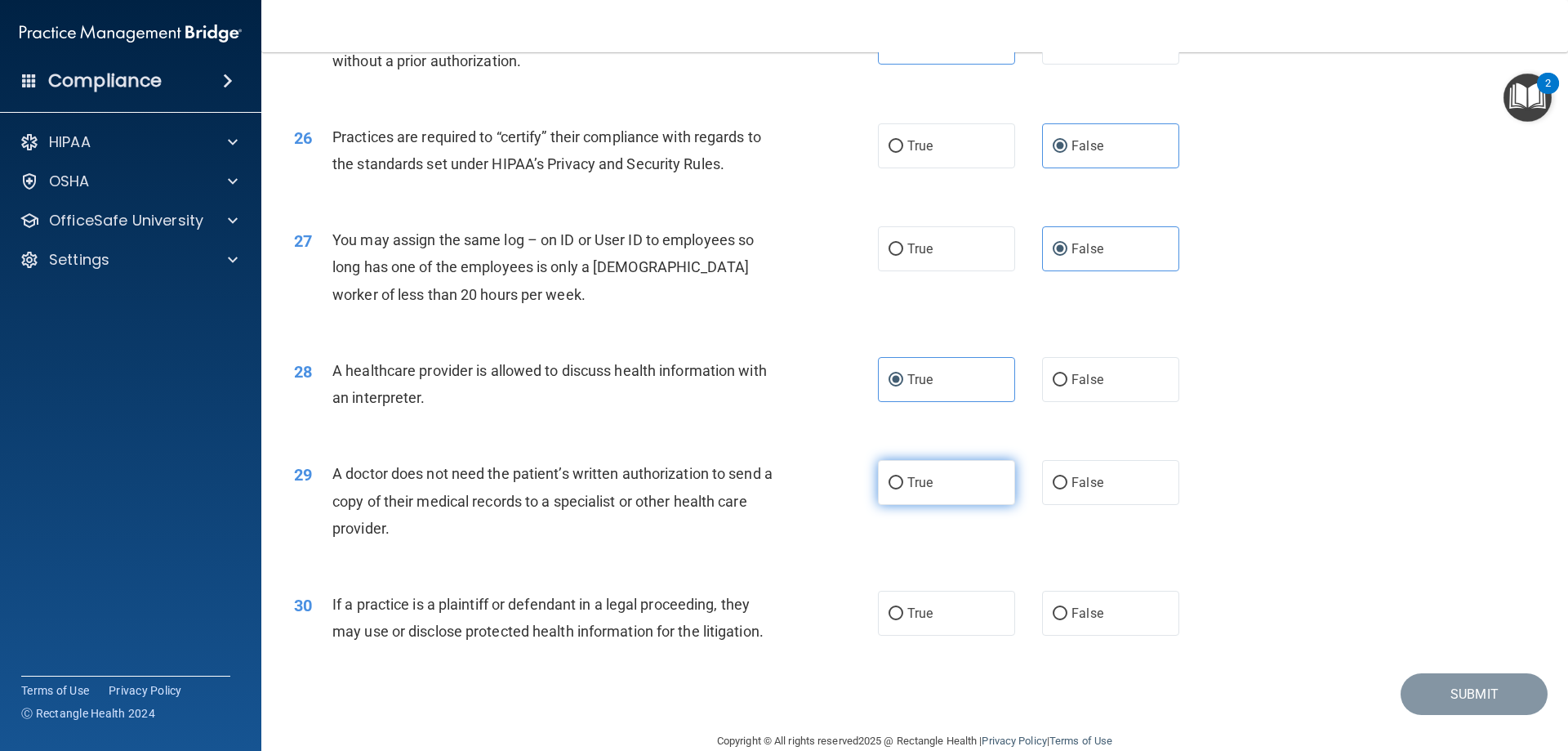
radio input "true"
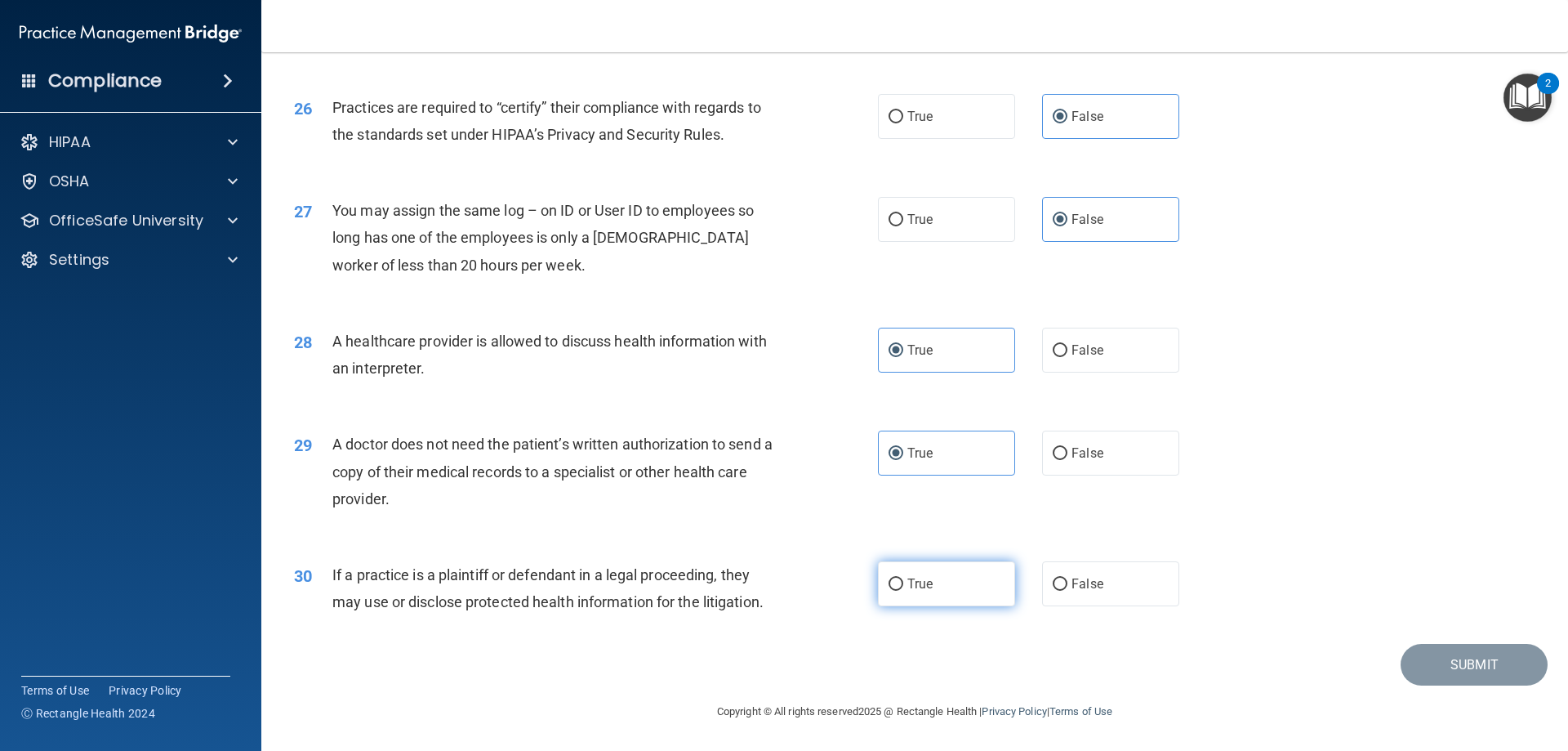
click at [939, 589] on label "True" at bounding box center [947, 583] width 137 height 45
click at [903, 589] on input "True" at bounding box center [896, 585] width 15 height 12
radio input "true"
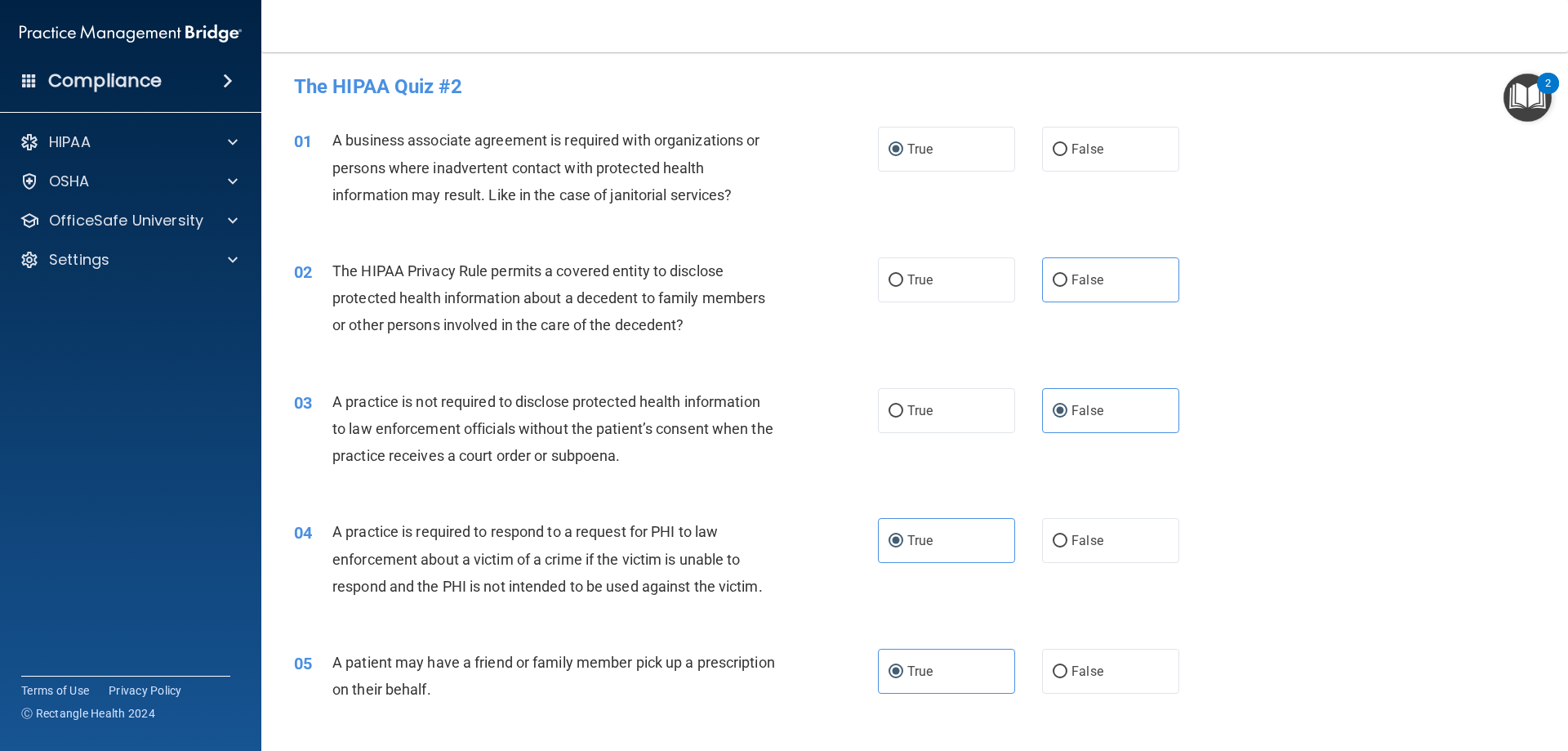
scroll to position [0, 0]
click at [923, 281] on span "True" at bounding box center [920, 282] width 26 height 16
click at [903, 281] on input "True" at bounding box center [896, 283] width 15 height 12
radio input "true"
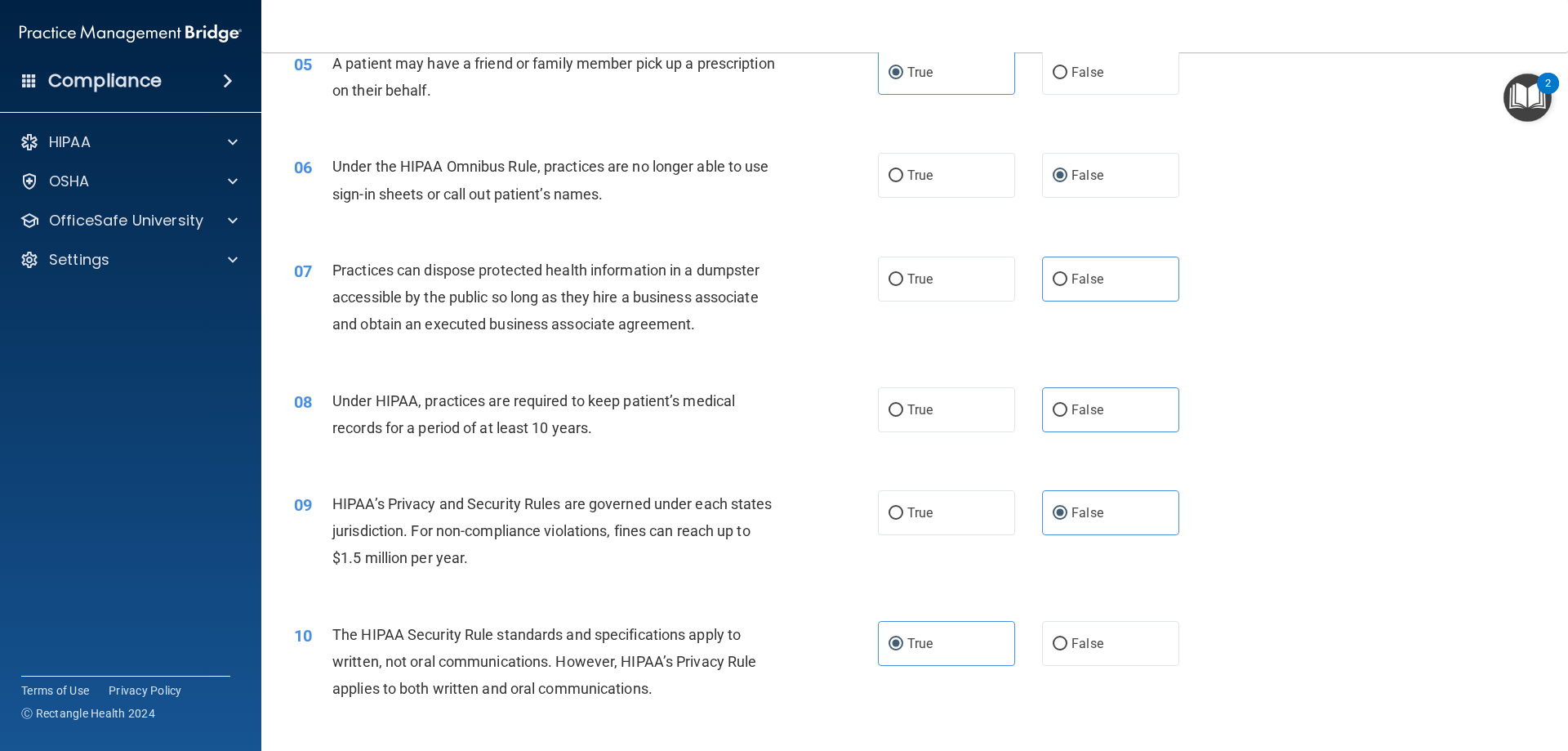
scroll to position [520, 0]
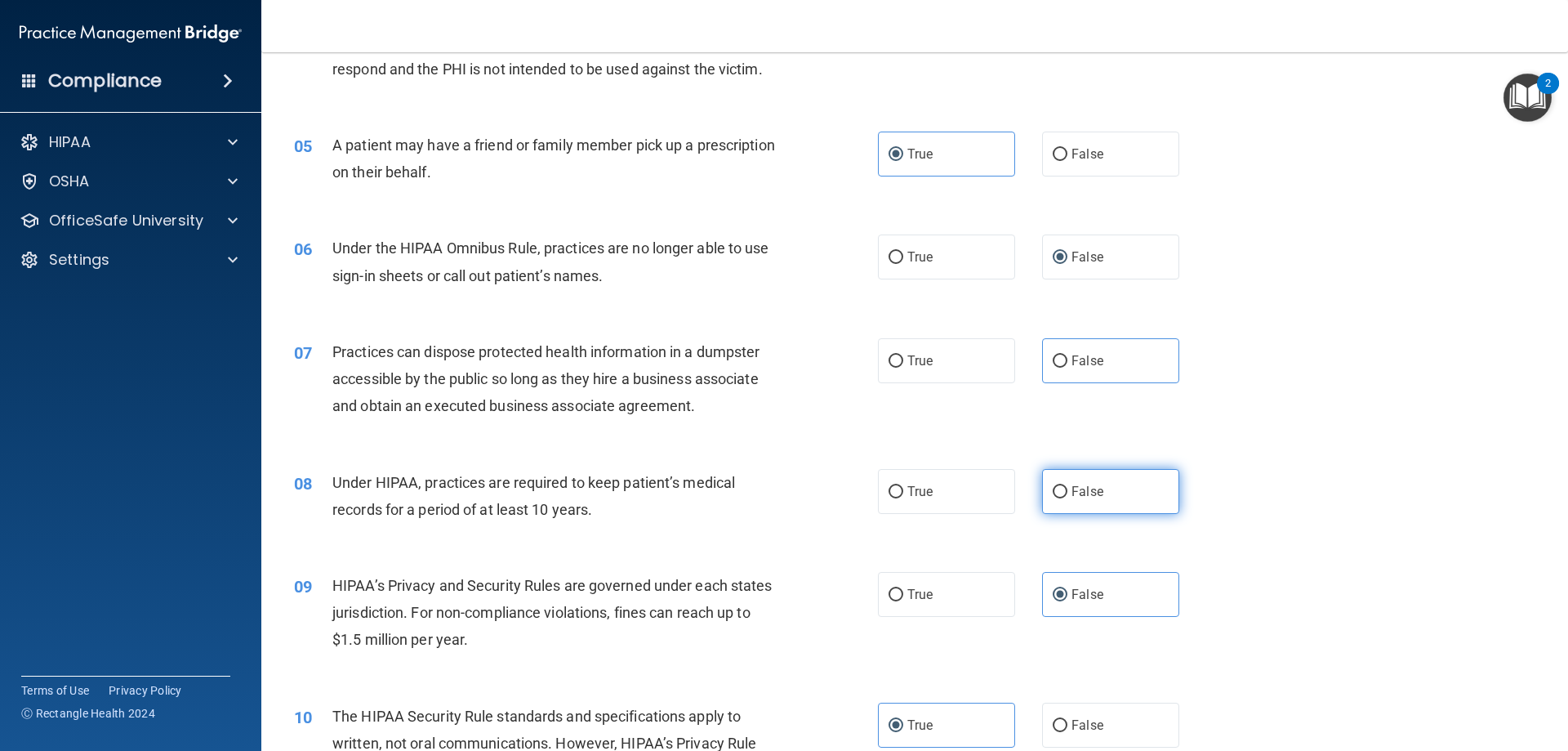
click at [1141, 492] on label "False" at bounding box center [1111, 491] width 137 height 45
click at [1068, 492] on input "False" at bounding box center [1060, 492] width 15 height 12
radio input "true"
click at [1082, 363] on span "False" at bounding box center [1088, 361] width 32 height 16
click at [1068, 363] on input "False" at bounding box center [1060, 361] width 15 height 12
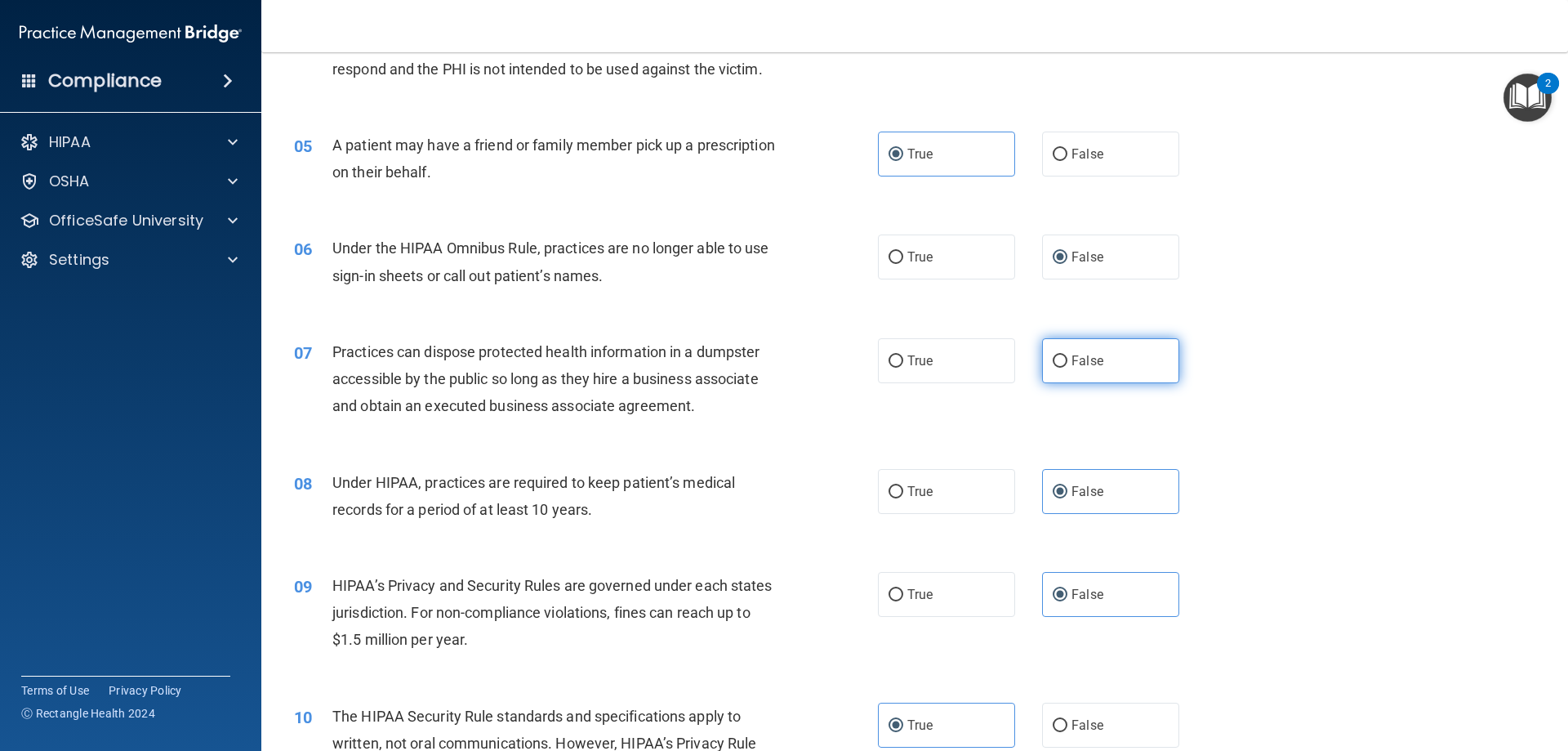
radio input "true"
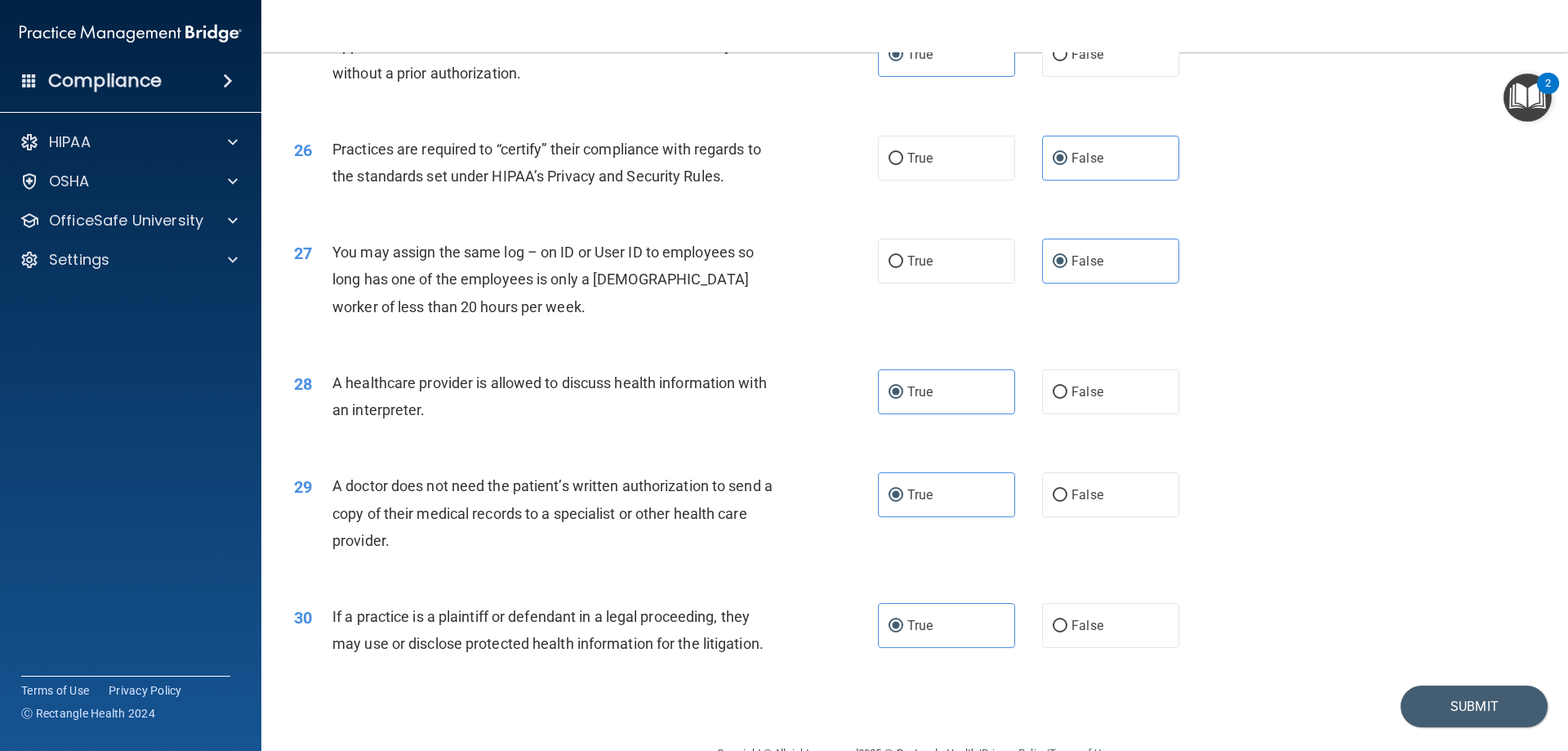
scroll to position [3051, 0]
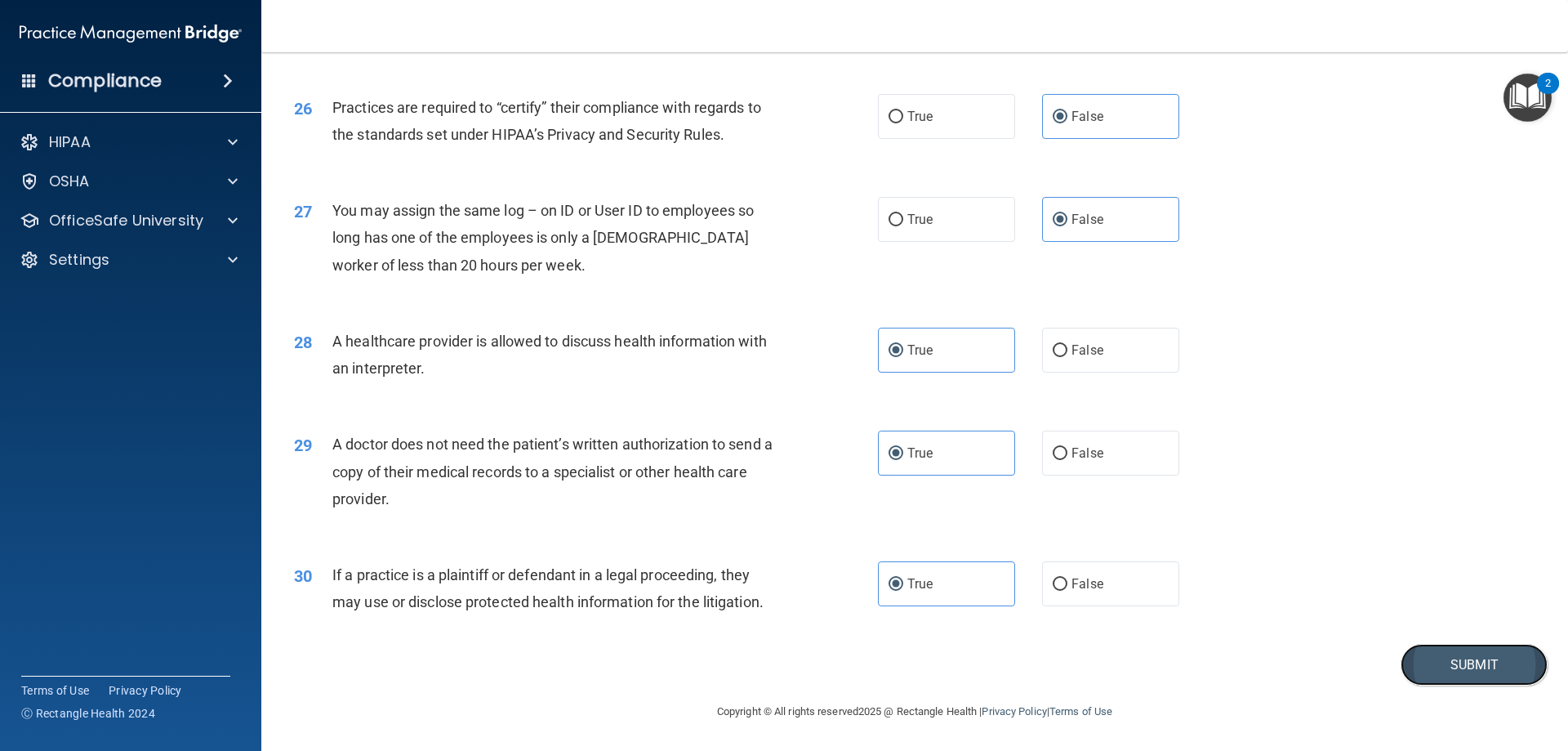
click at [1433, 662] on button "Submit" at bounding box center [1474, 664] width 147 height 41
